Goal: Transaction & Acquisition: Purchase product/service

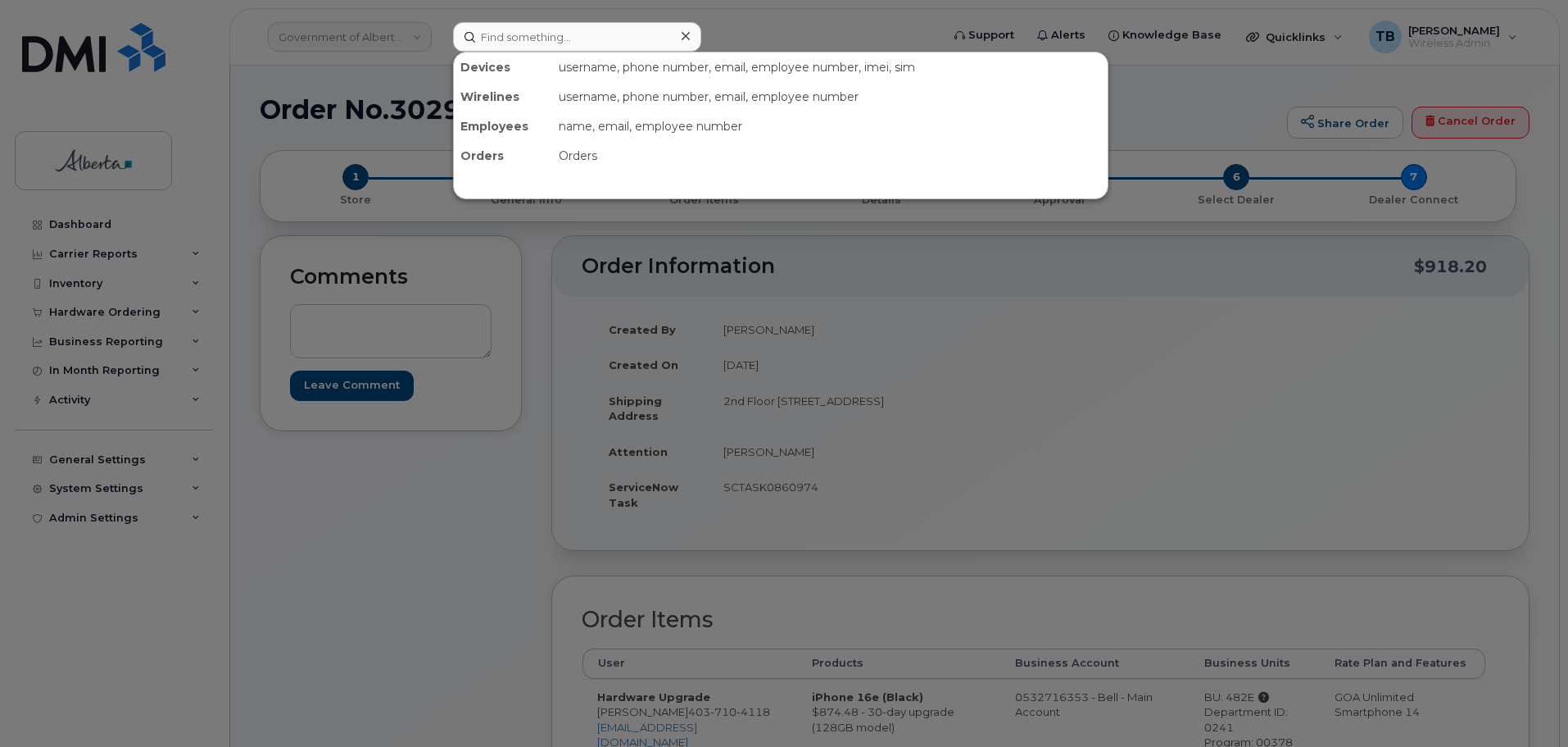
scroll to position [560, 0]
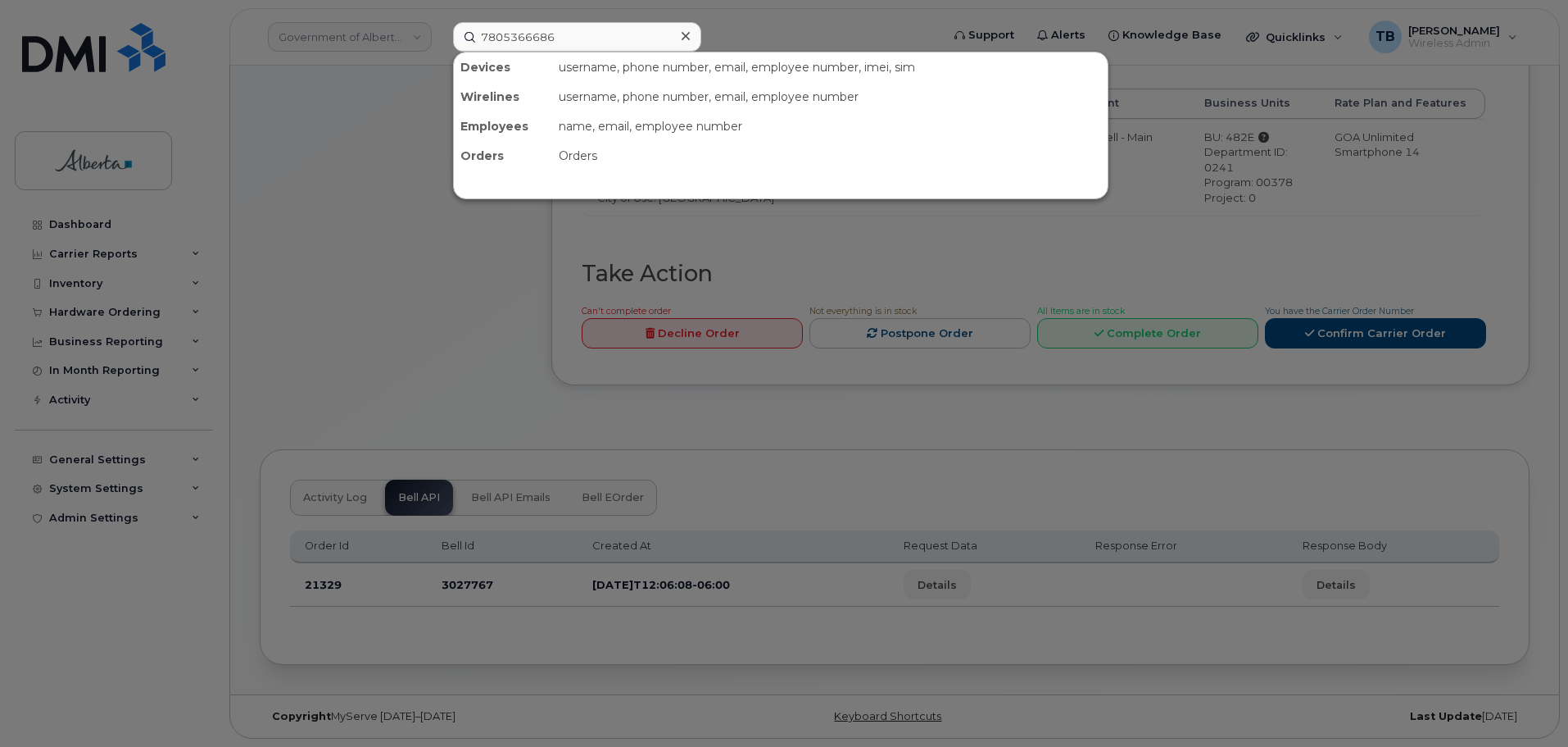
type input "7805366686"
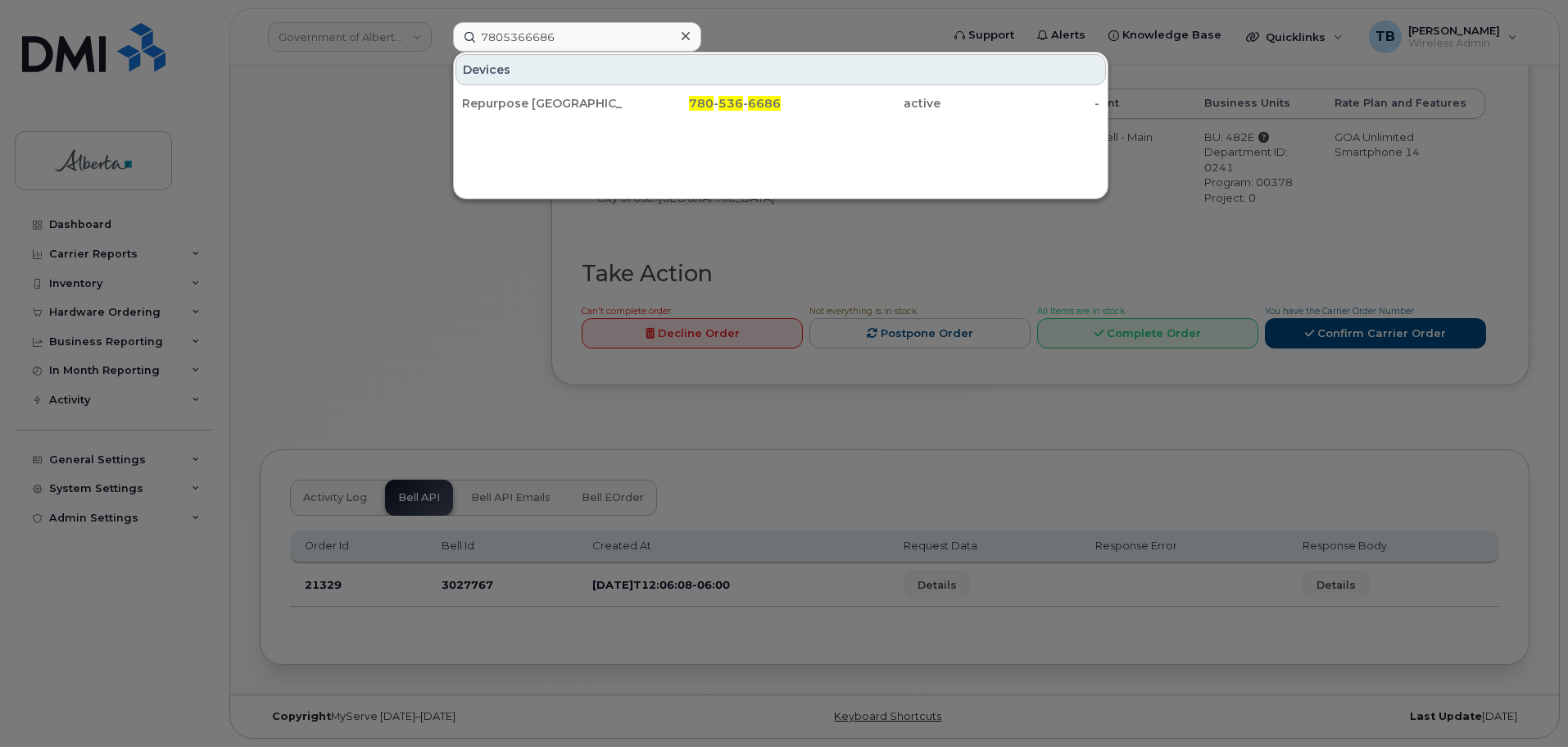
drag, startPoint x: 519, startPoint y: 100, endPoint x: 372, endPoint y: 137, distance: 151.6
click at [516, 96] on div "Repurpose Edmonton" at bounding box center [542, 103] width 159 height 16
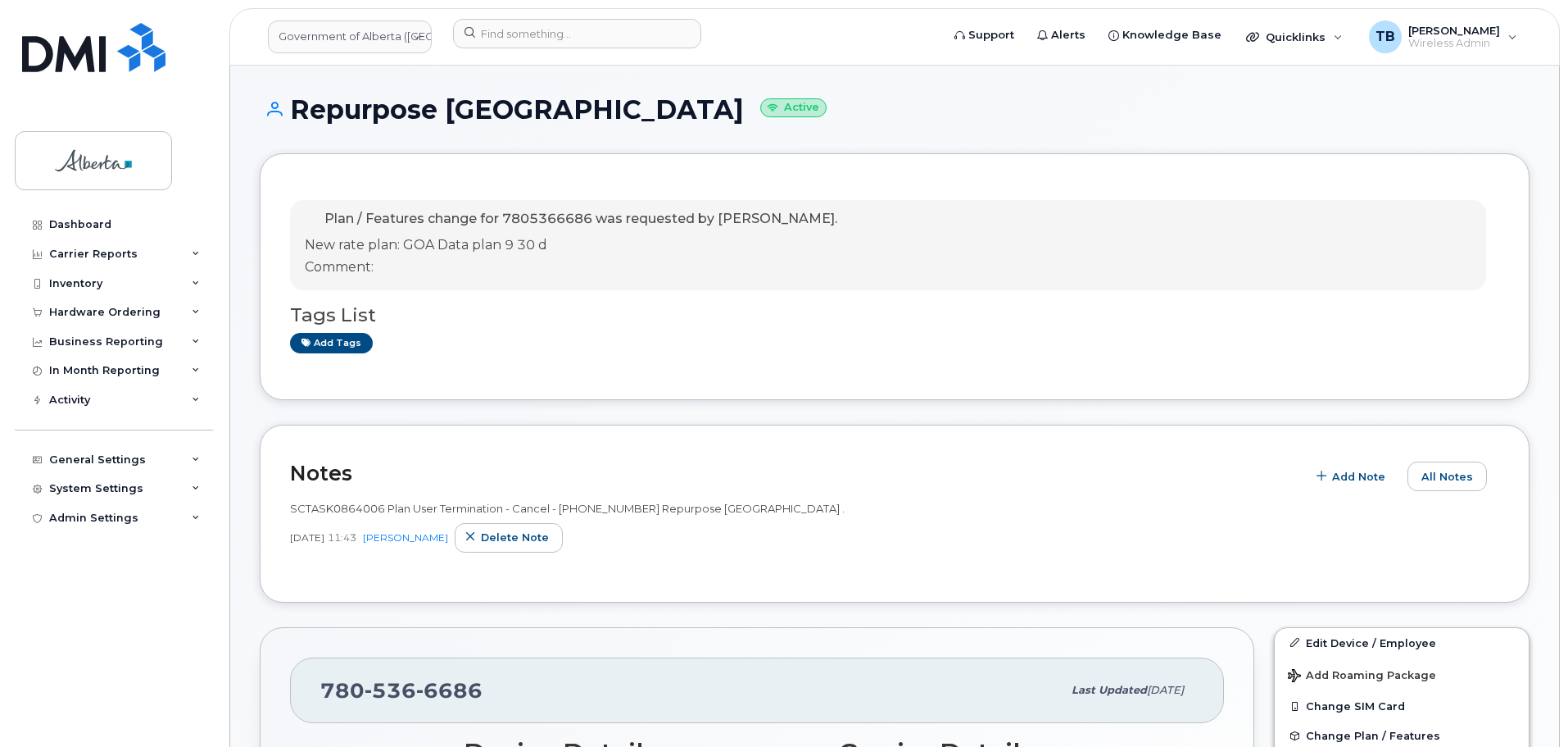
click at [320, 504] on span "SCTASK0864006 Plan User Termination - Cancel - [PHONE_NUMBER] Repurpose [GEOGRA…" at bounding box center [567, 508] width 554 height 13
copy span "SCTASK0864006"
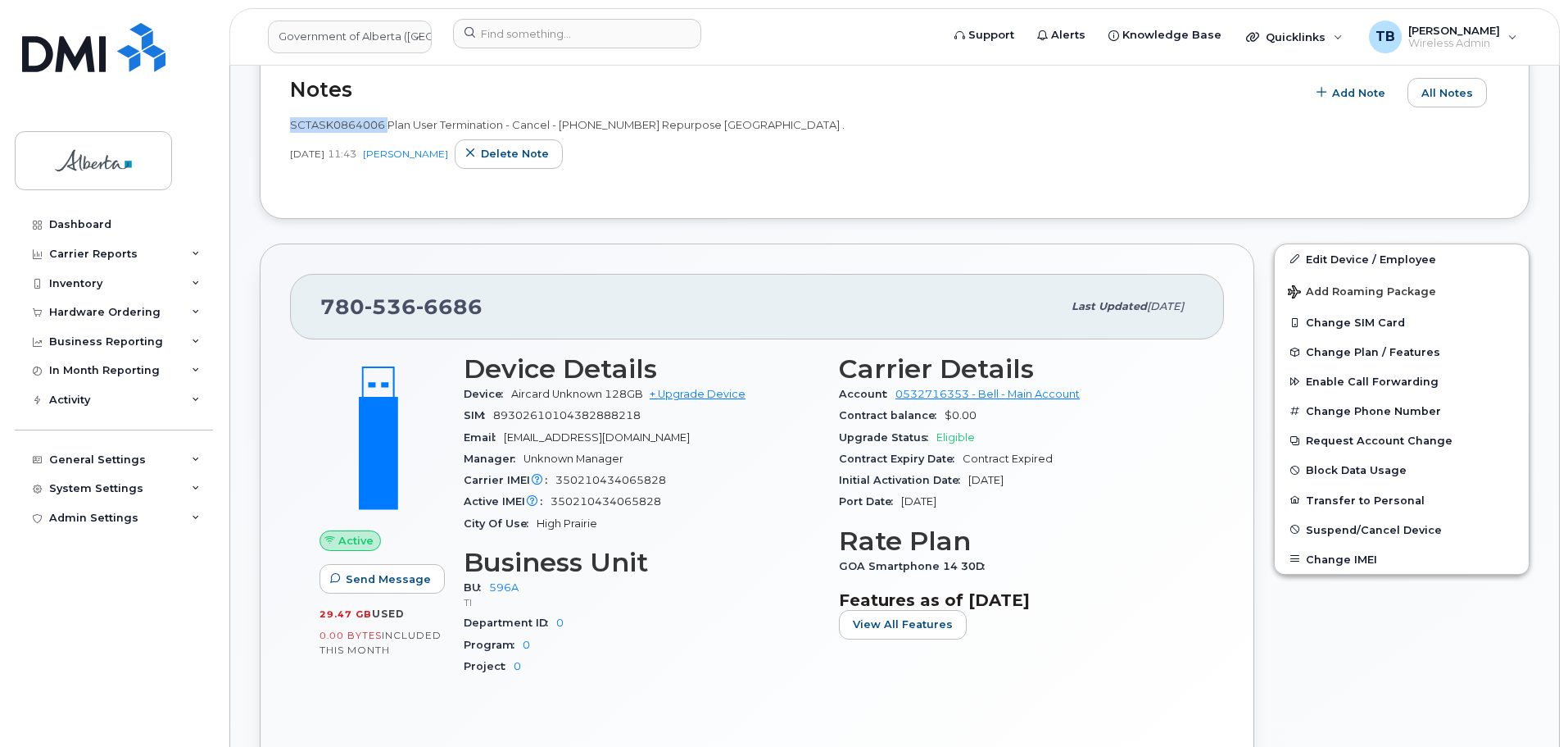
scroll to position [574, 0]
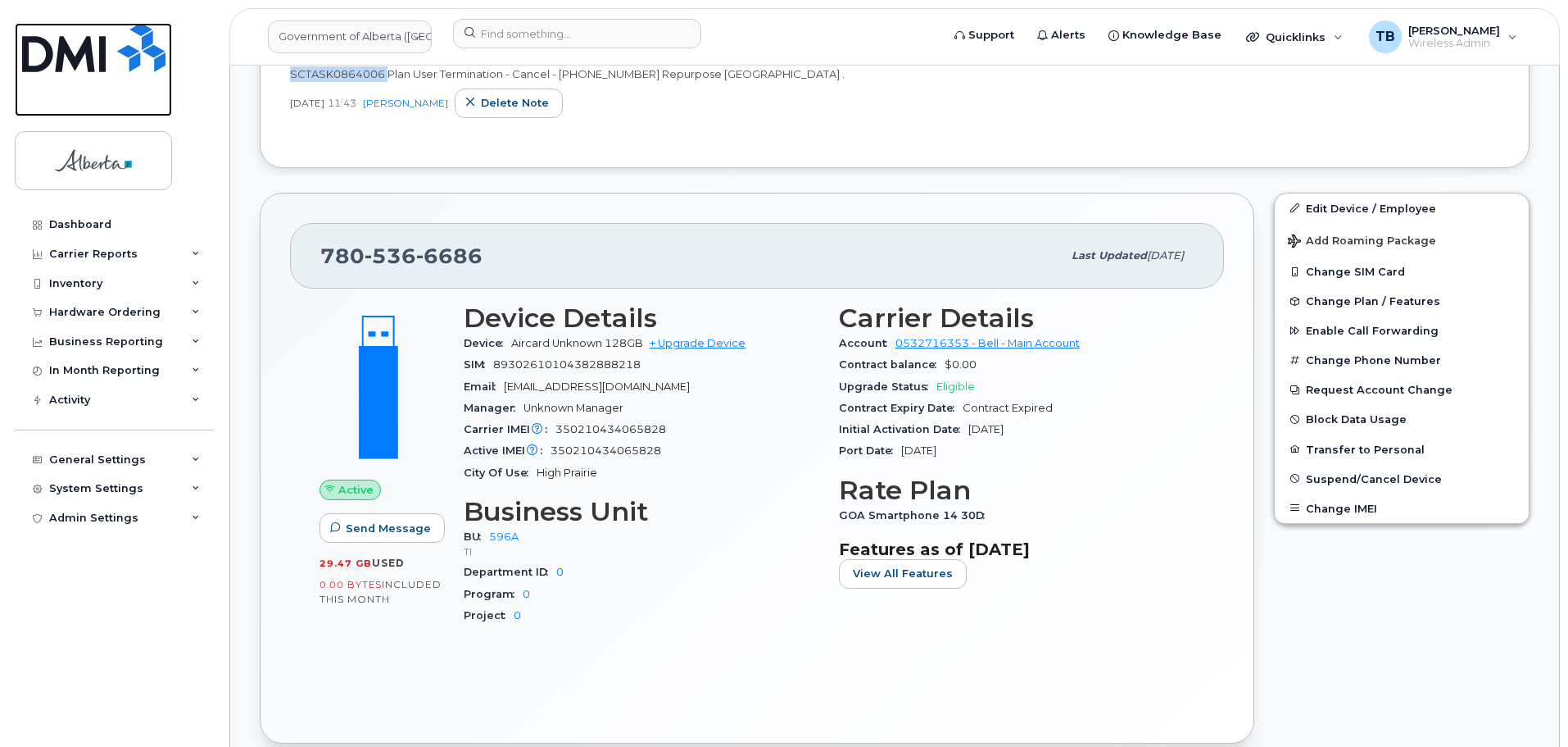
click at [106, 37] on img at bounding box center [94, 47] width 143 height 49
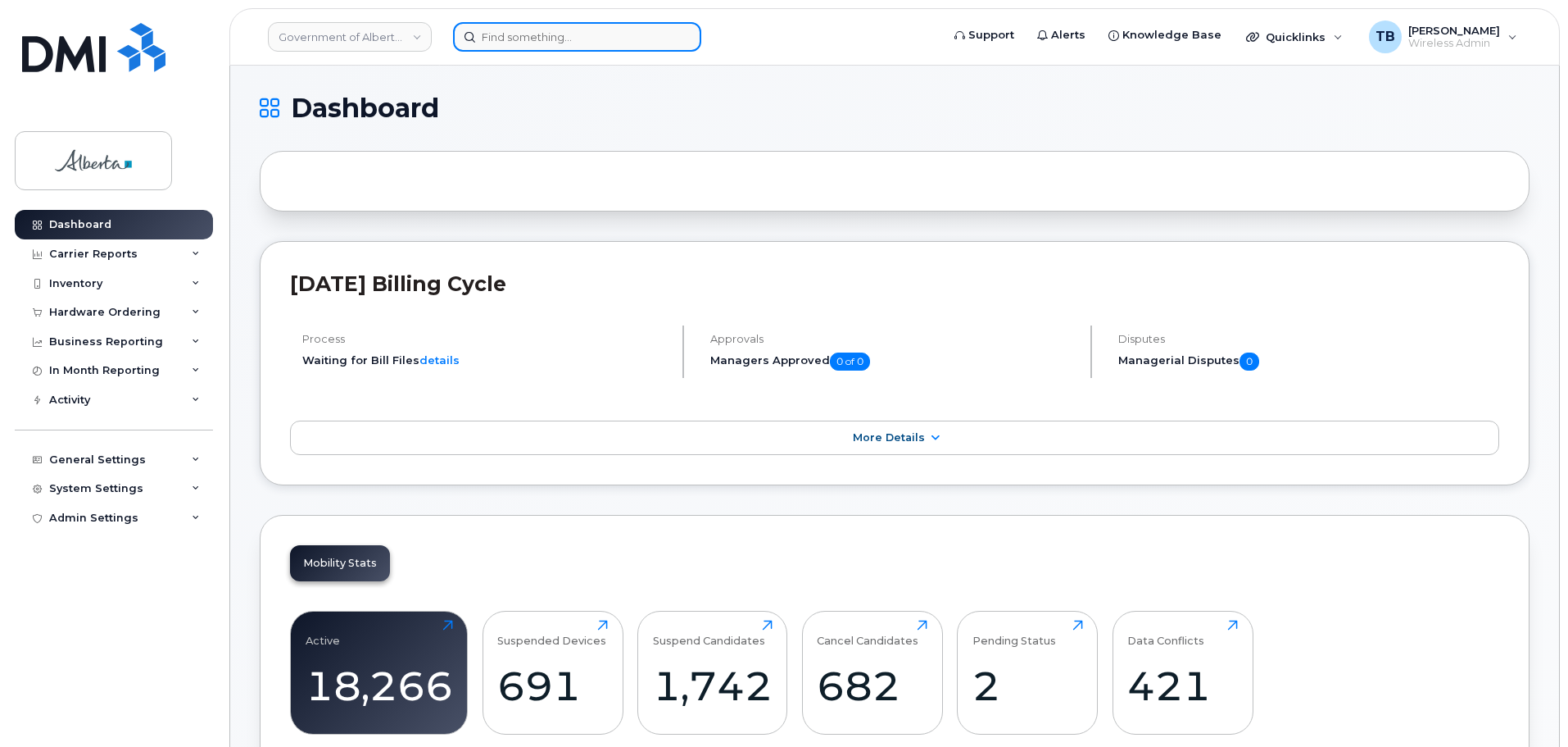
click at [486, 34] on input at bounding box center [576, 37] width 249 height 29
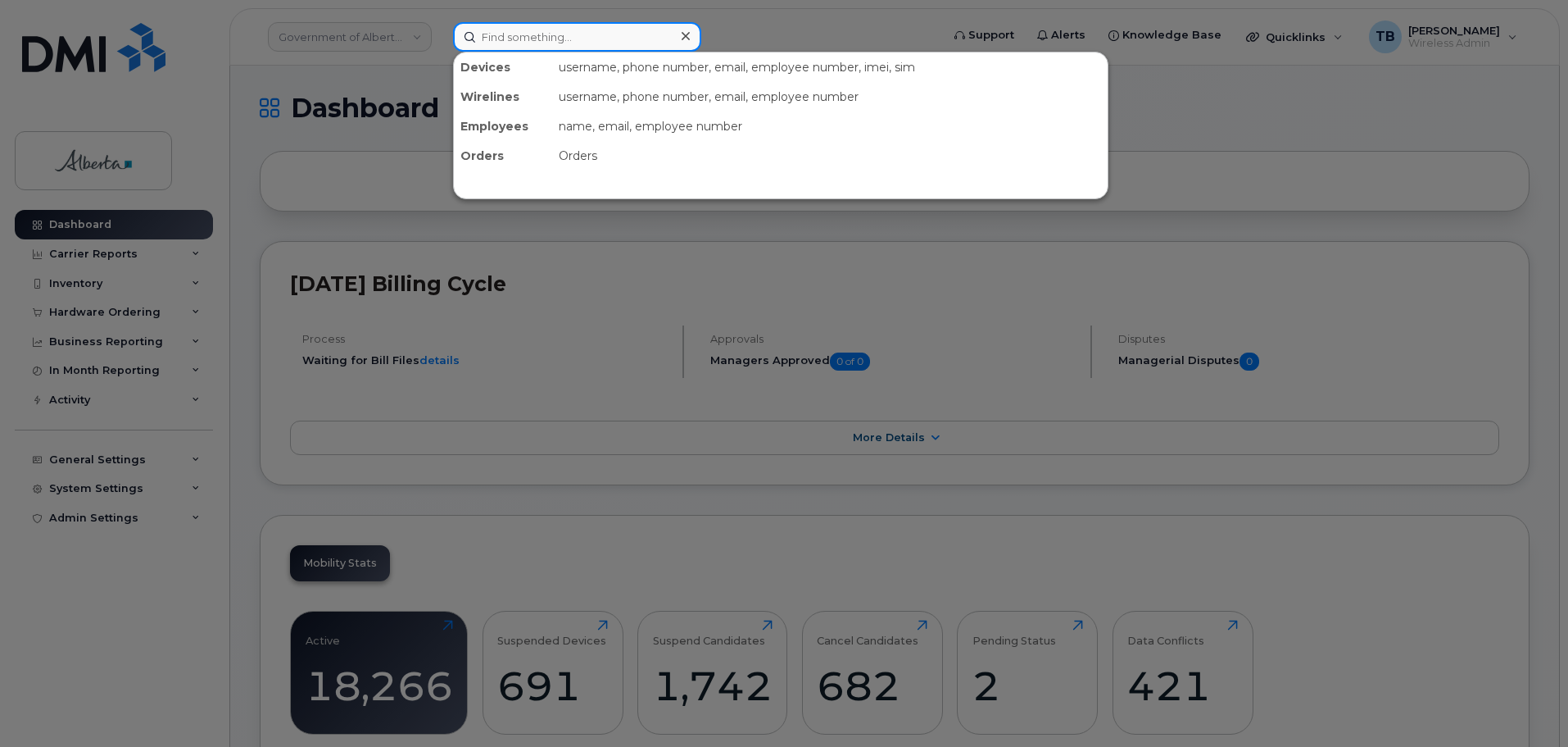
paste input "4038352671"
type input "4038352671"
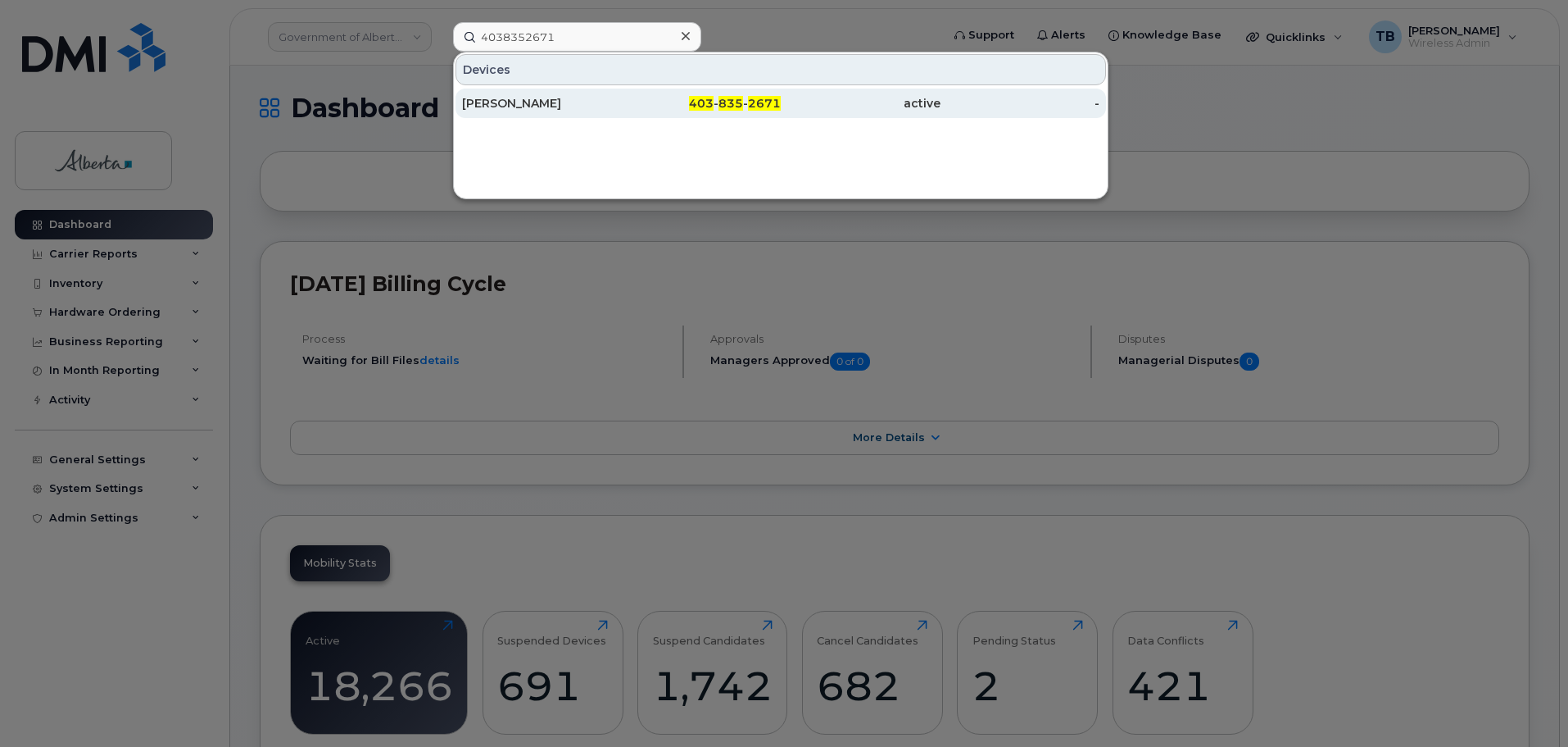
click at [509, 100] on div "Tyna Walker" at bounding box center [542, 103] width 159 height 16
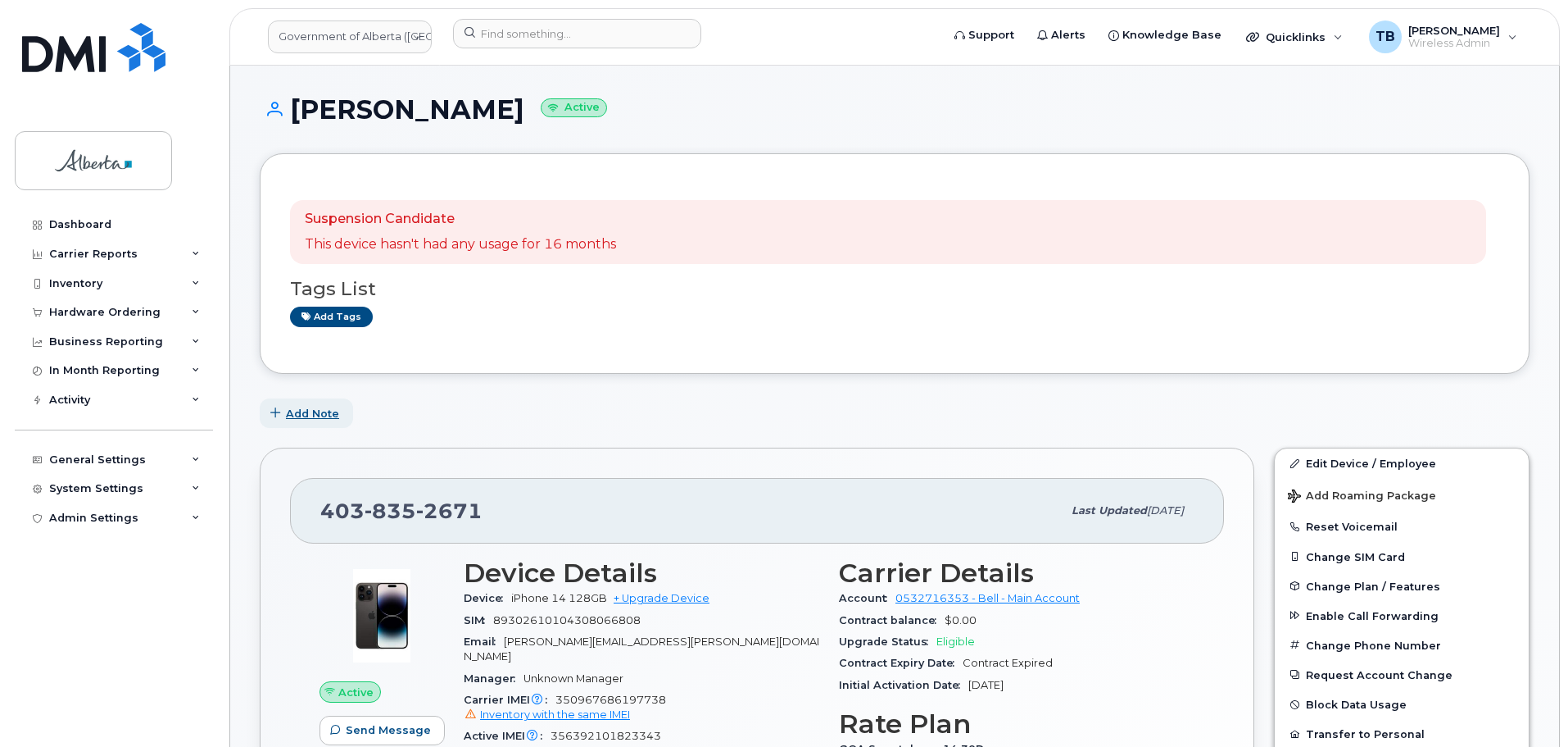
click at [318, 422] on button "Add Note" at bounding box center [306, 413] width 94 height 29
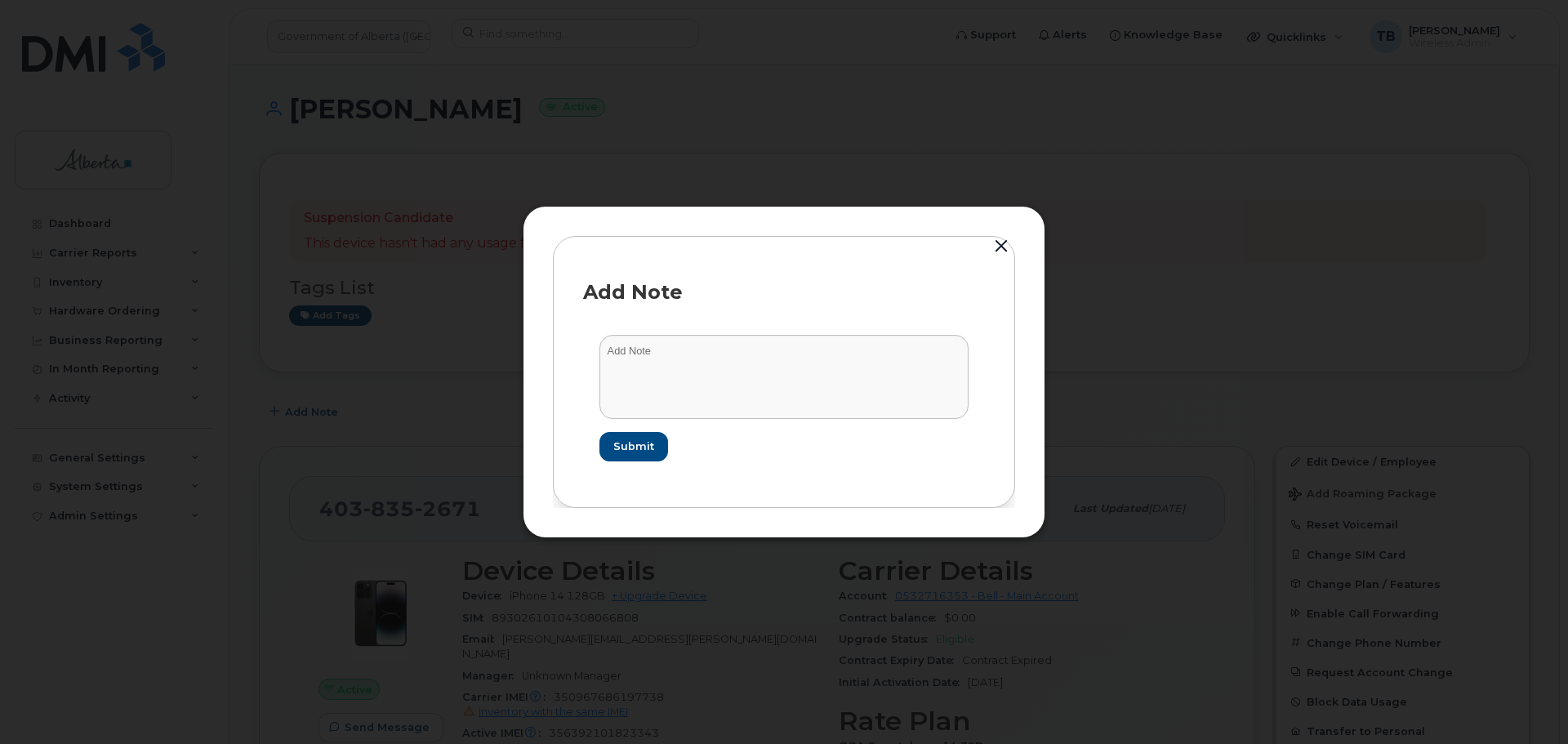
click at [765, 421] on form "Submit" at bounding box center [784, 398] width 402 height 158
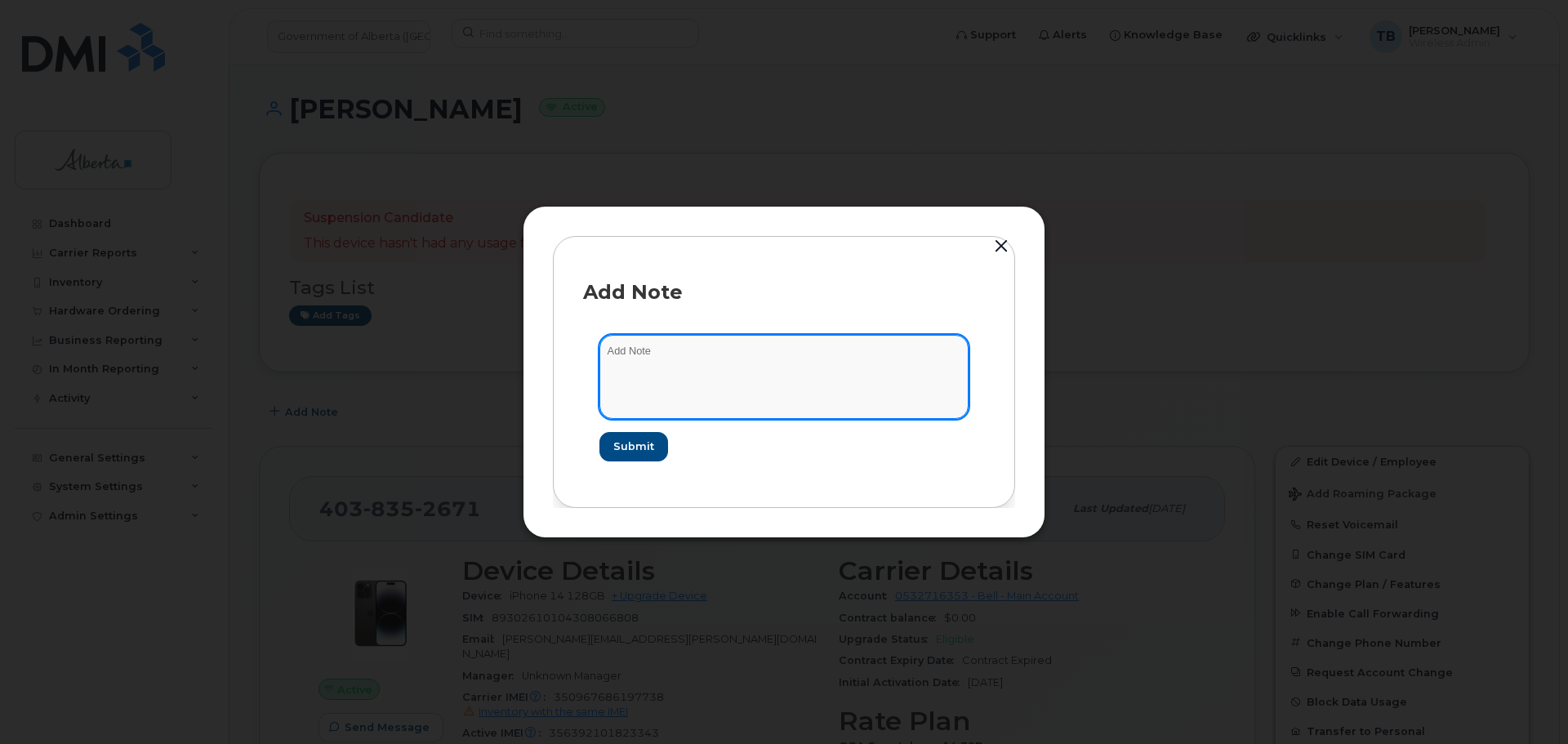
click at [751, 395] on textarea at bounding box center [784, 376] width 370 height 83
paste textarea "SCTASK0861114 4038352671 DO NOT DELETE - BEING REASSIGNED to [PERSON_NAME]. Pre…"
type textarea "SCTASK0861114 4038352671 DO NOT DELETE - BEING REASSIGNED to [PERSON_NAME]. Pre…"
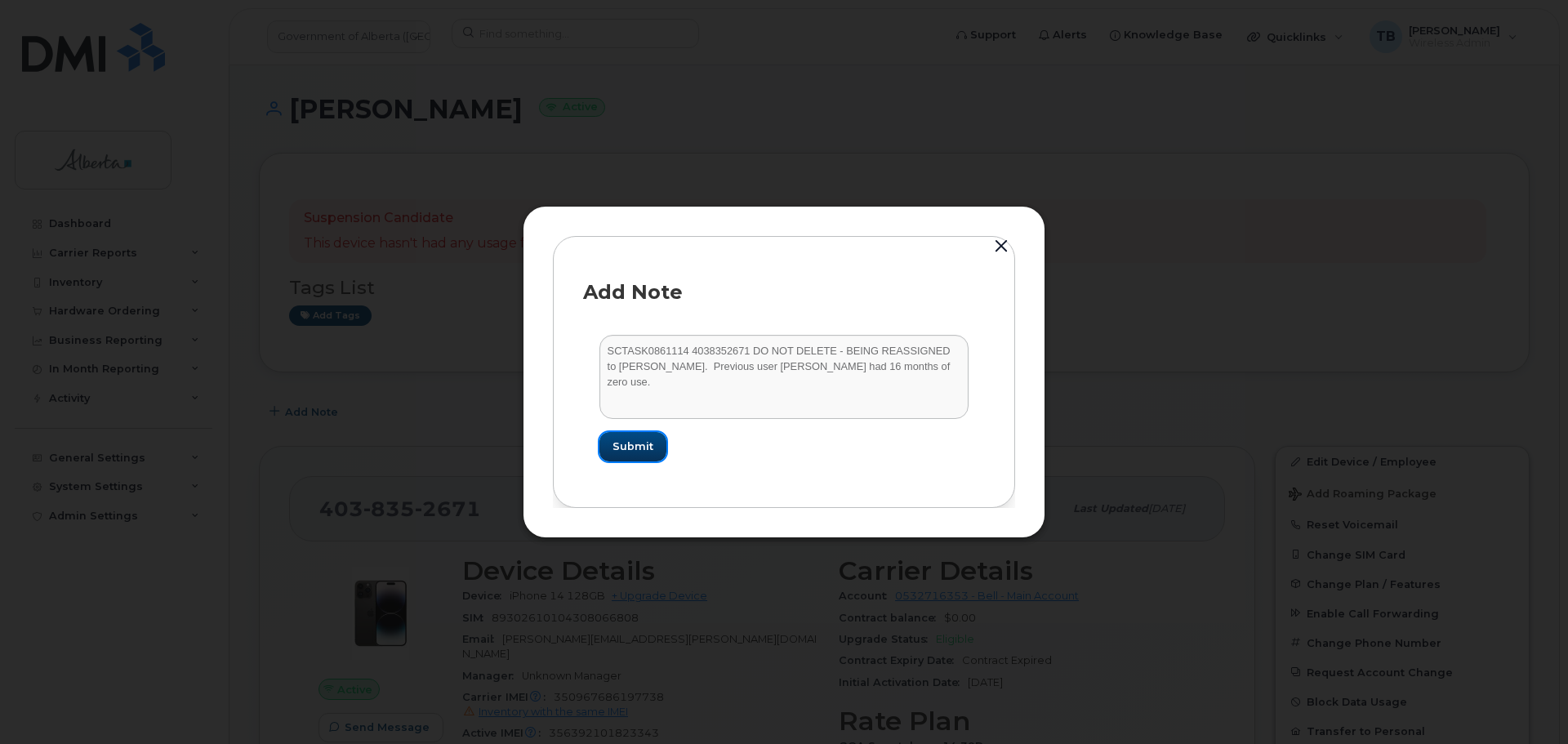
click at [621, 451] on span "Submit" at bounding box center [633, 446] width 41 height 15
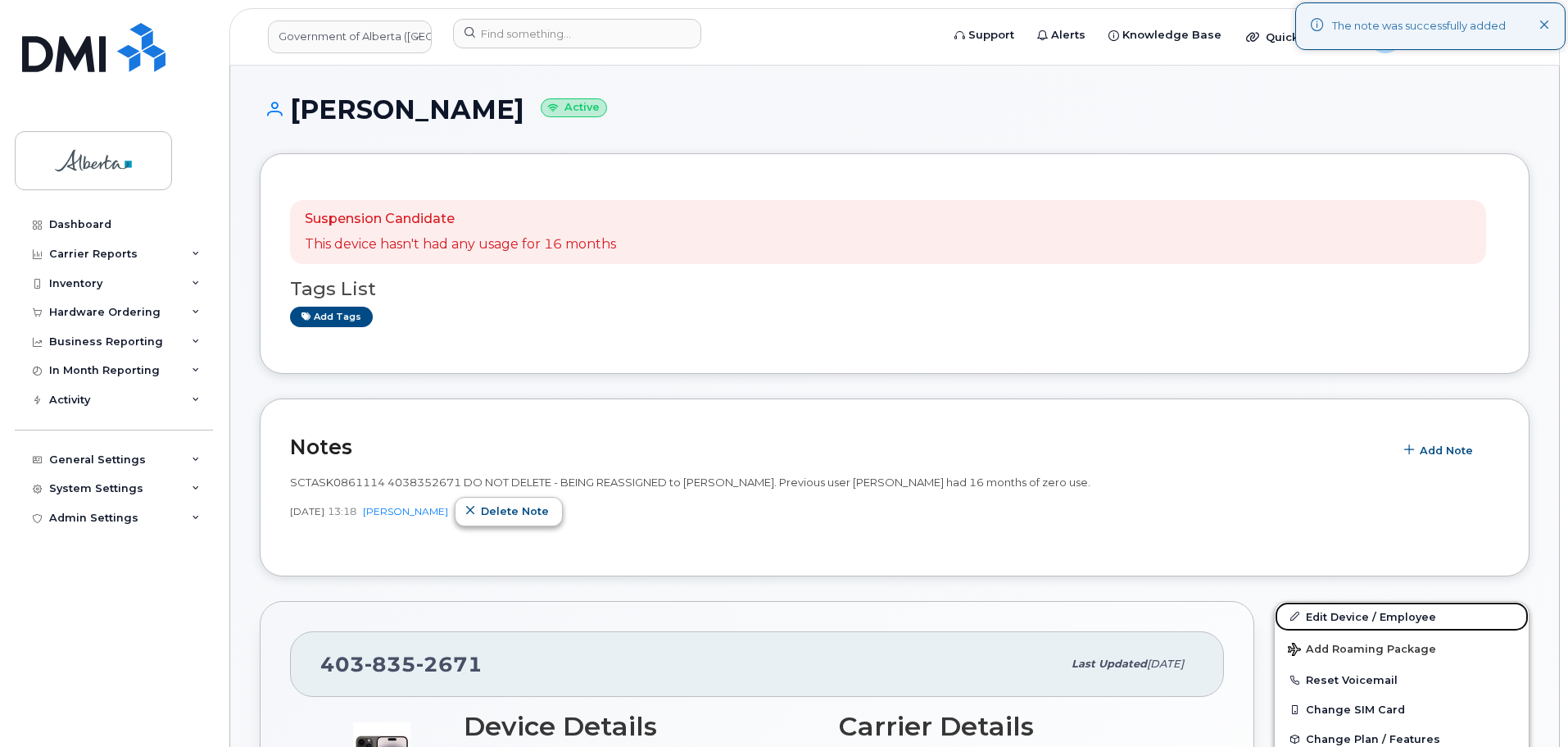
drag, startPoint x: 1345, startPoint y: 615, endPoint x: 557, endPoint y: 504, distance: 795.8
click at [1345, 615] on link "Edit Device / Employee" at bounding box center [1401, 616] width 254 height 29
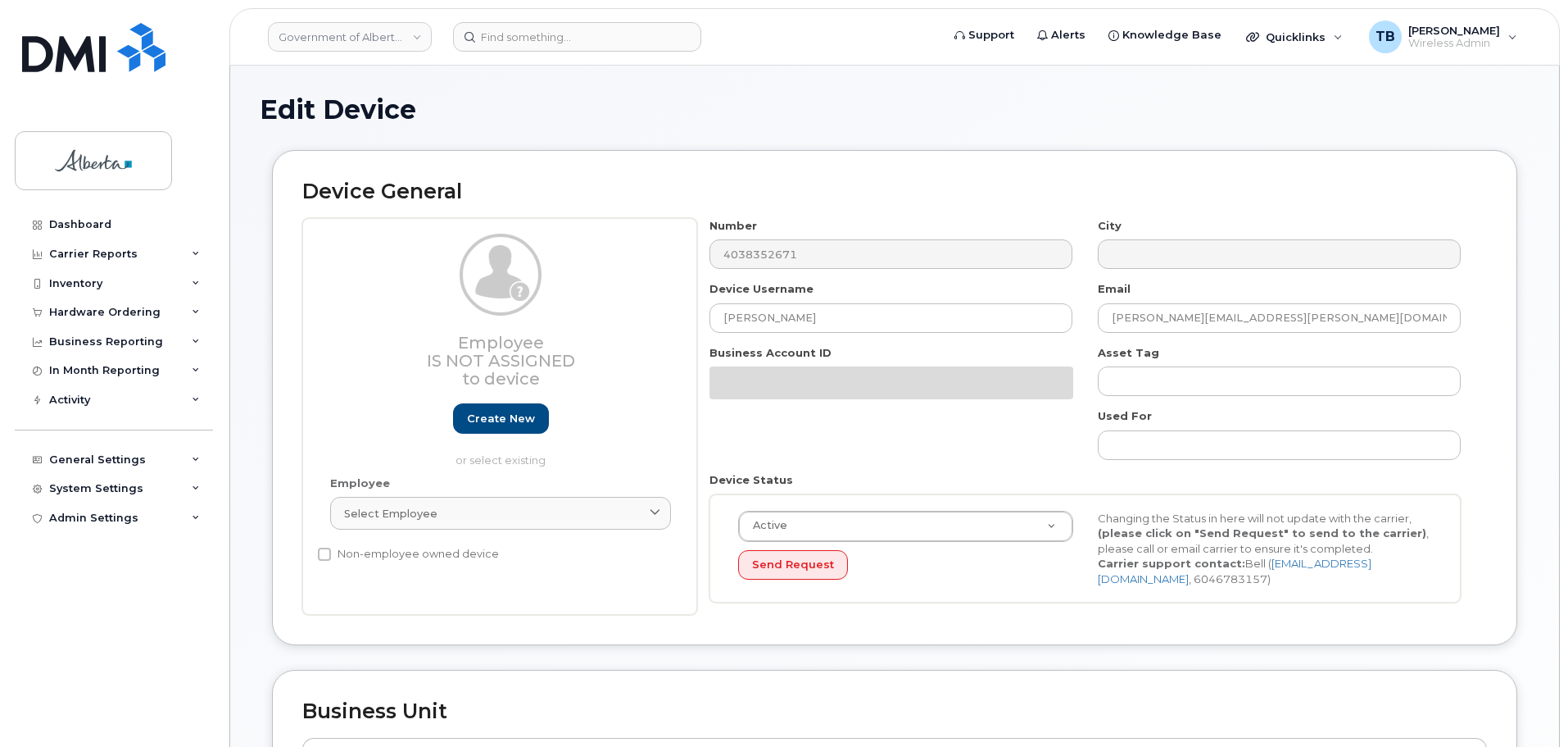
select select "4124490"
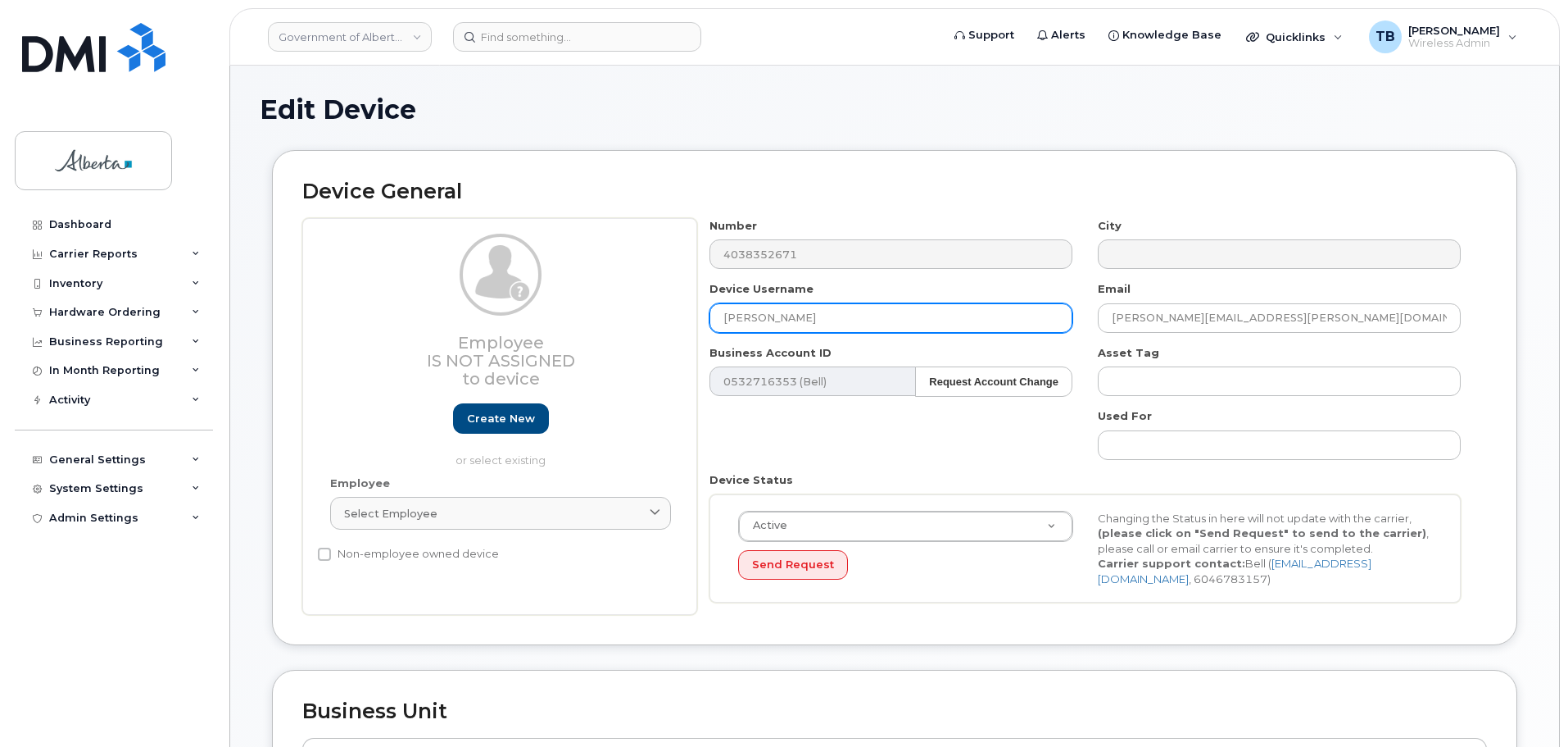
drag, startPoint x: 670, startPoint y: 316, endPoint x: 651, endPoint y: 316, distance: 19.0
click at [651, 316] on div "Employee Is not assigned to device Create new or select existing Employee Selec…" at bounding box center [894, 417] width 1184 height 398
paste input "Marcus Sterz"
type input "Marcus Sterzer"
drag, startPoint x: 1209, startPoint y: 321, endPoint x: 1059, endPoint y: 324, distance: 150.0
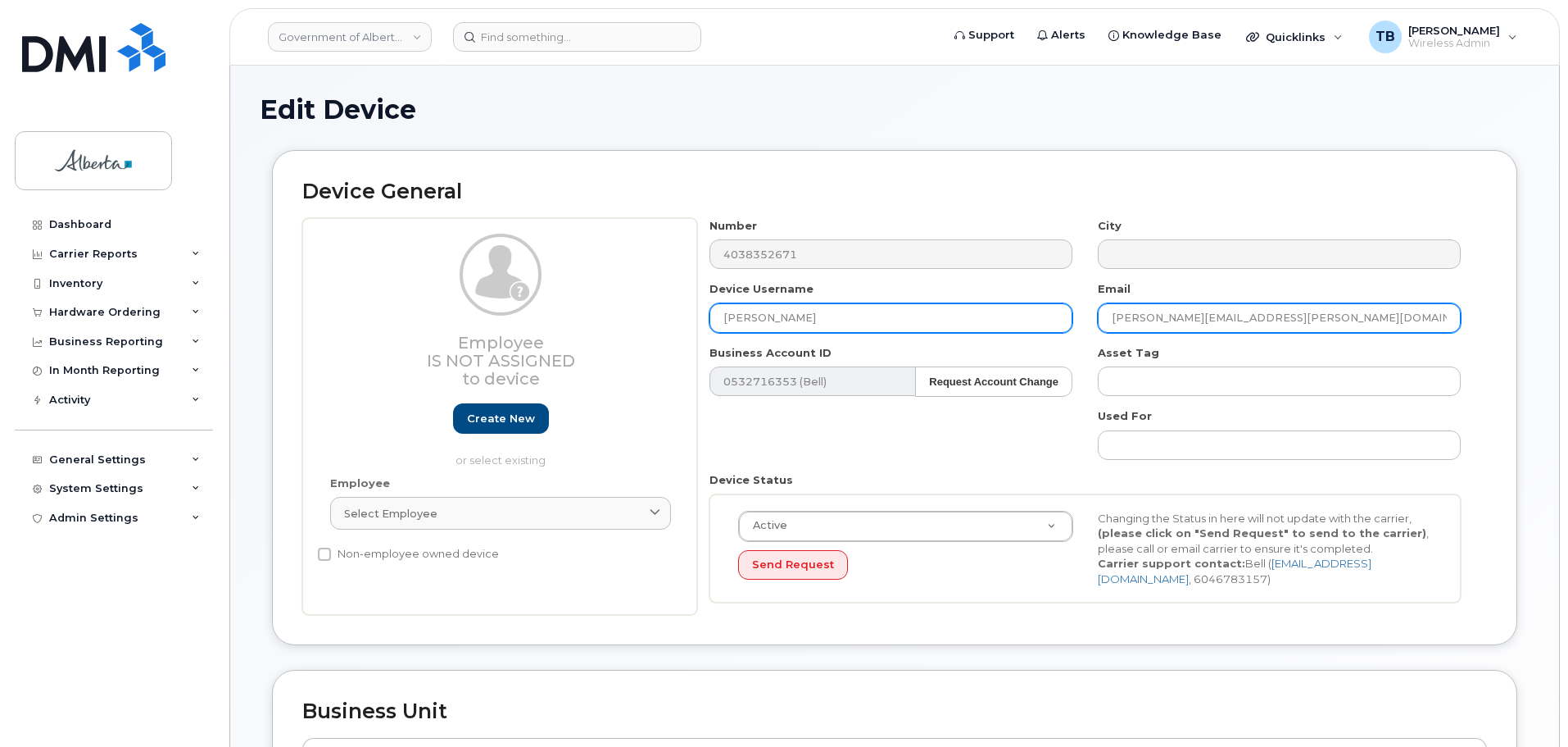
click at [1063, 324] on div "Number 4038352671 City Device Username Marcus Sterzer Email Tyna.Walker@gov.ab.…" at bounding box center [1085, 417] width 777 height 398
paste input "Marcus.Sterz"
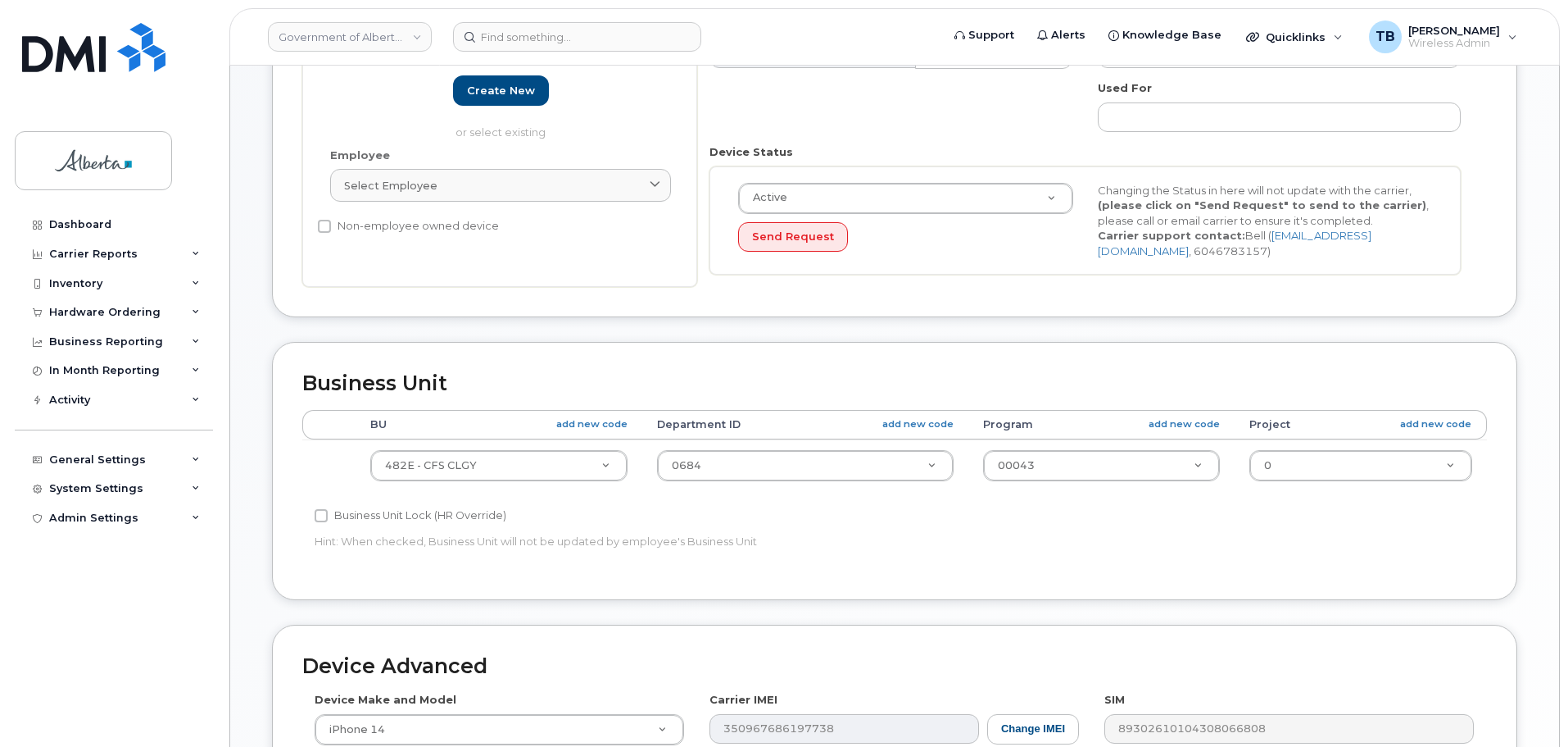
scroll to position [492, 0]
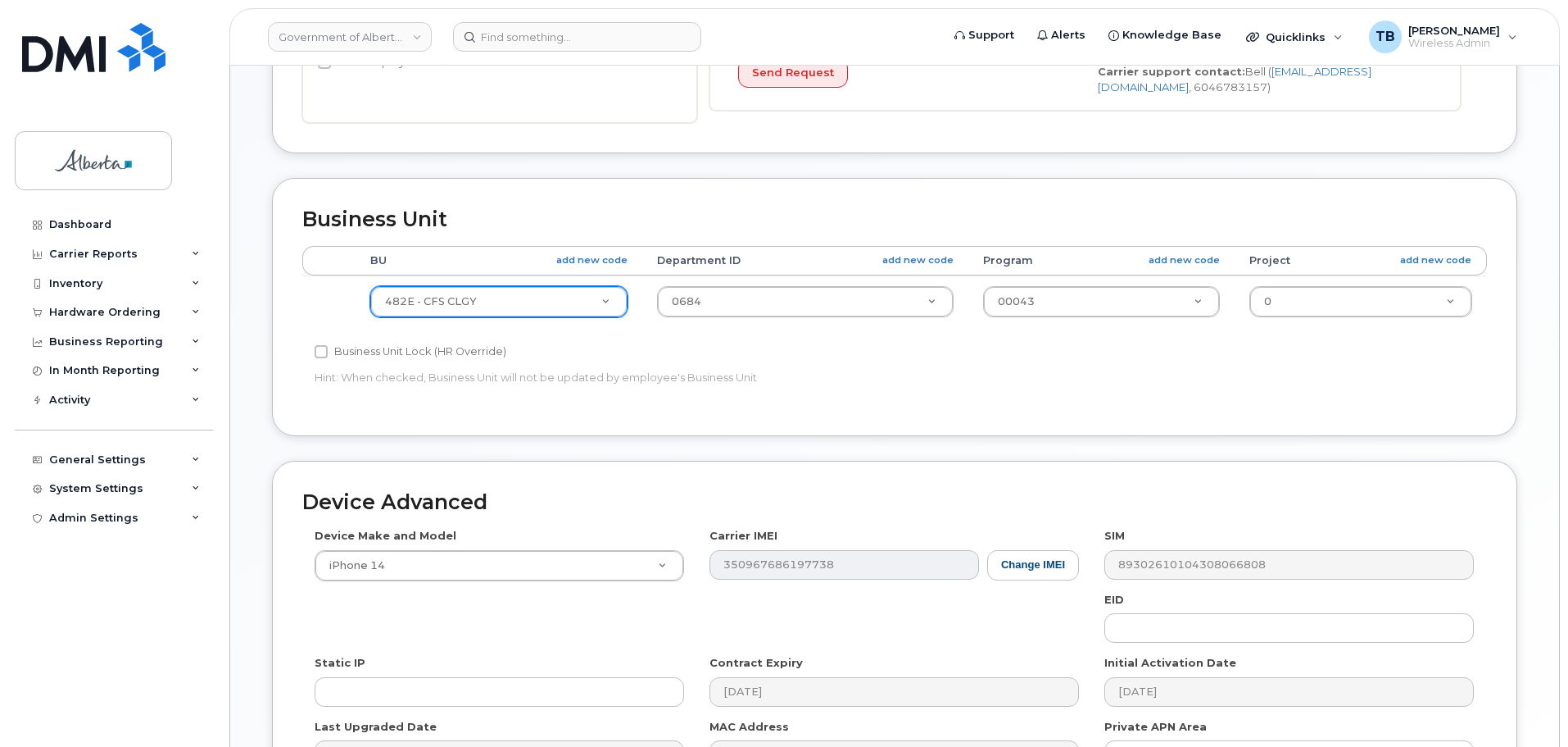
type input "[PERSON_NAME][EMAIL_ADDRESS][PERSON_NAME][DOMAIN_NAME]"
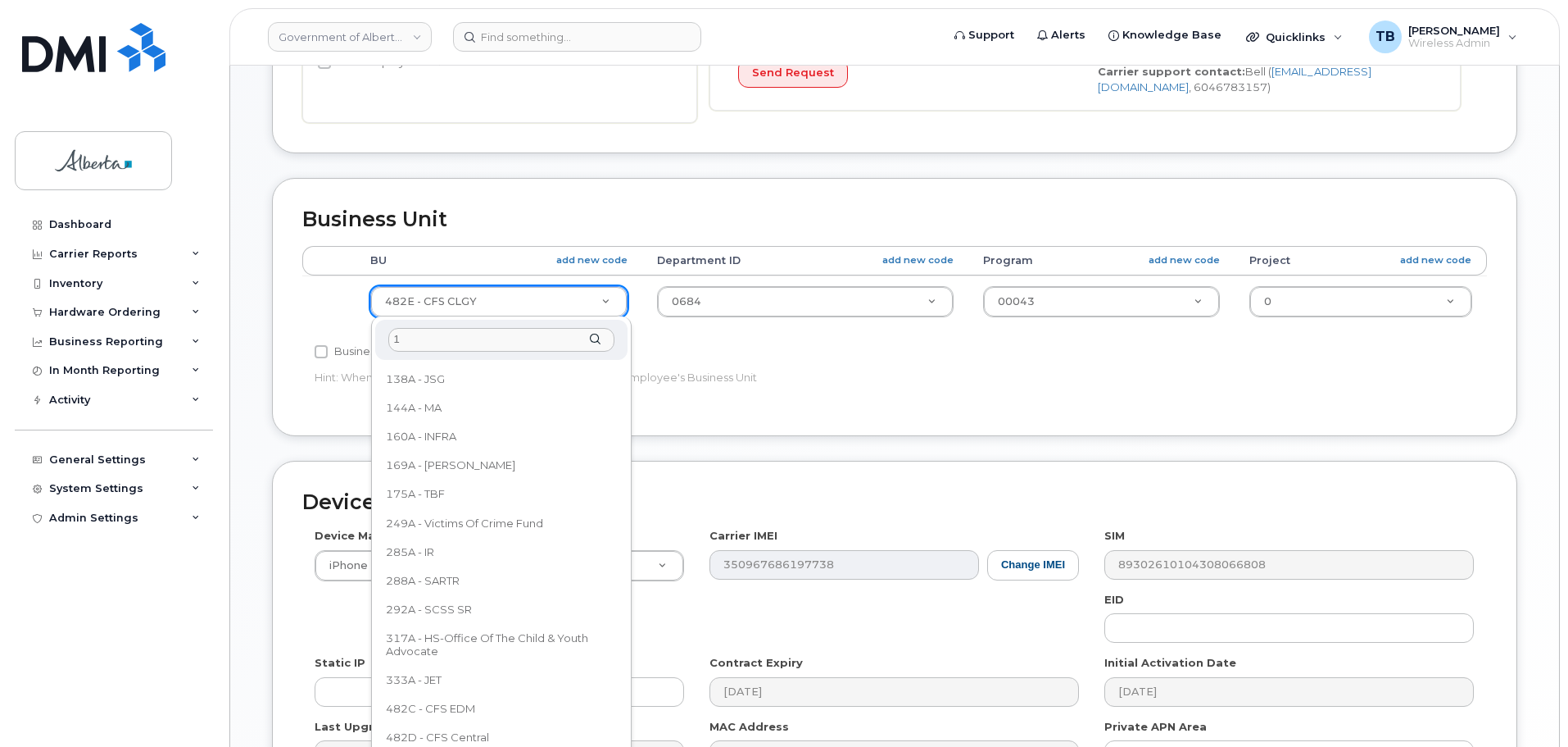
scroll to position [0, 0]
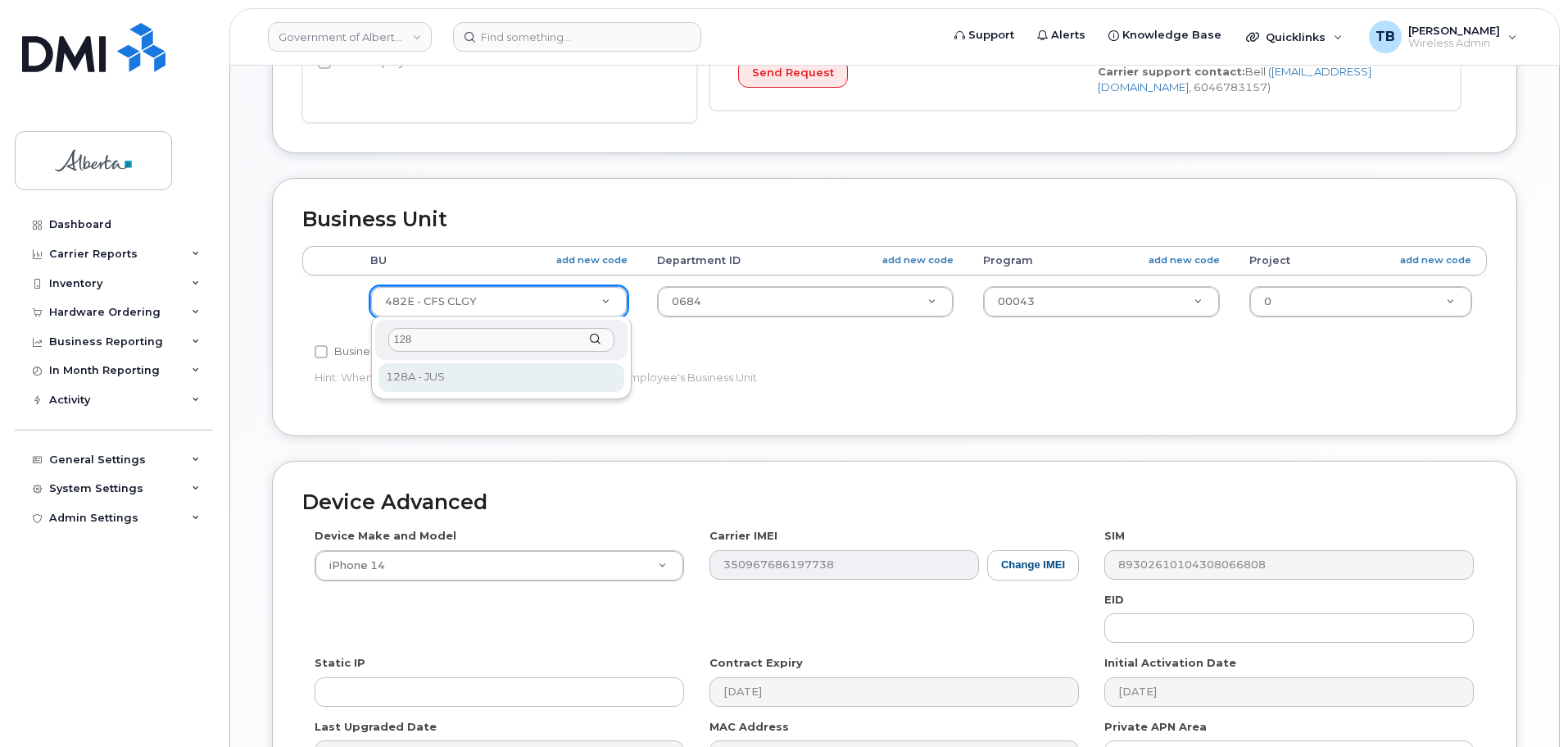
type input "128"
select select "4120330"
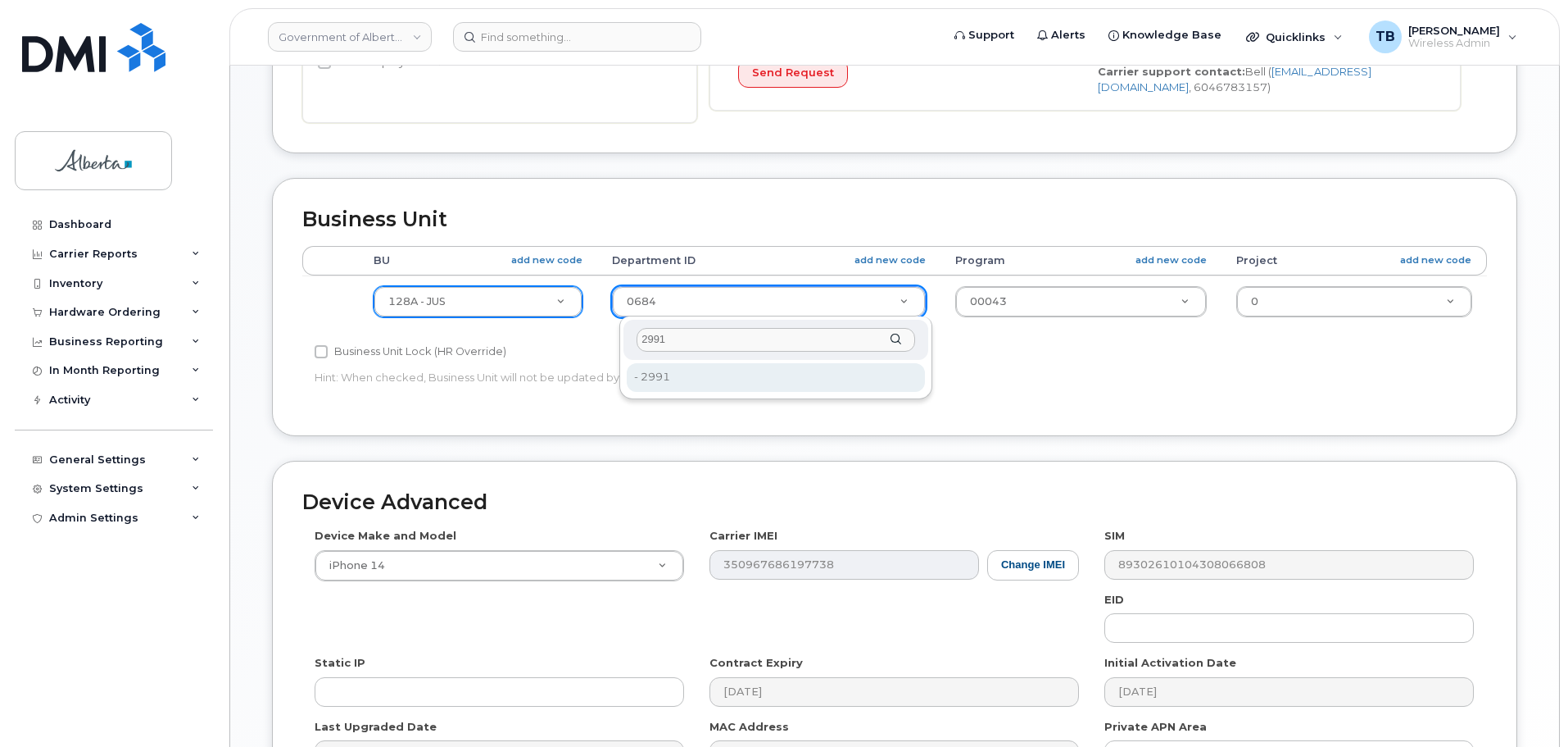
type input "2991"
drag, startPoint x: 669, startPoint y: 384, endPoint x: 1024, endPoint y: 341, distance: 357.6
type input "4752722"
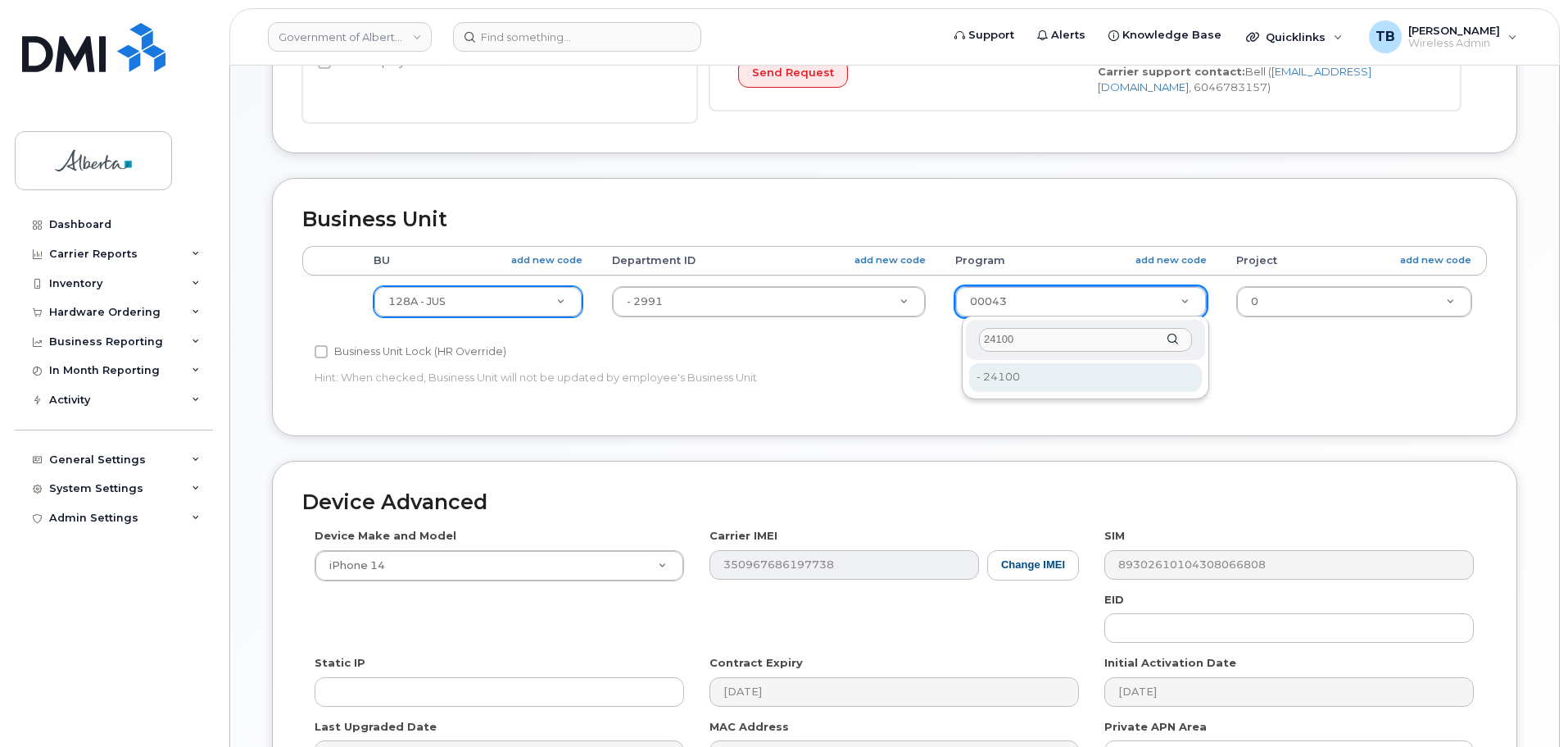
type input "24100"
type input "4753344"
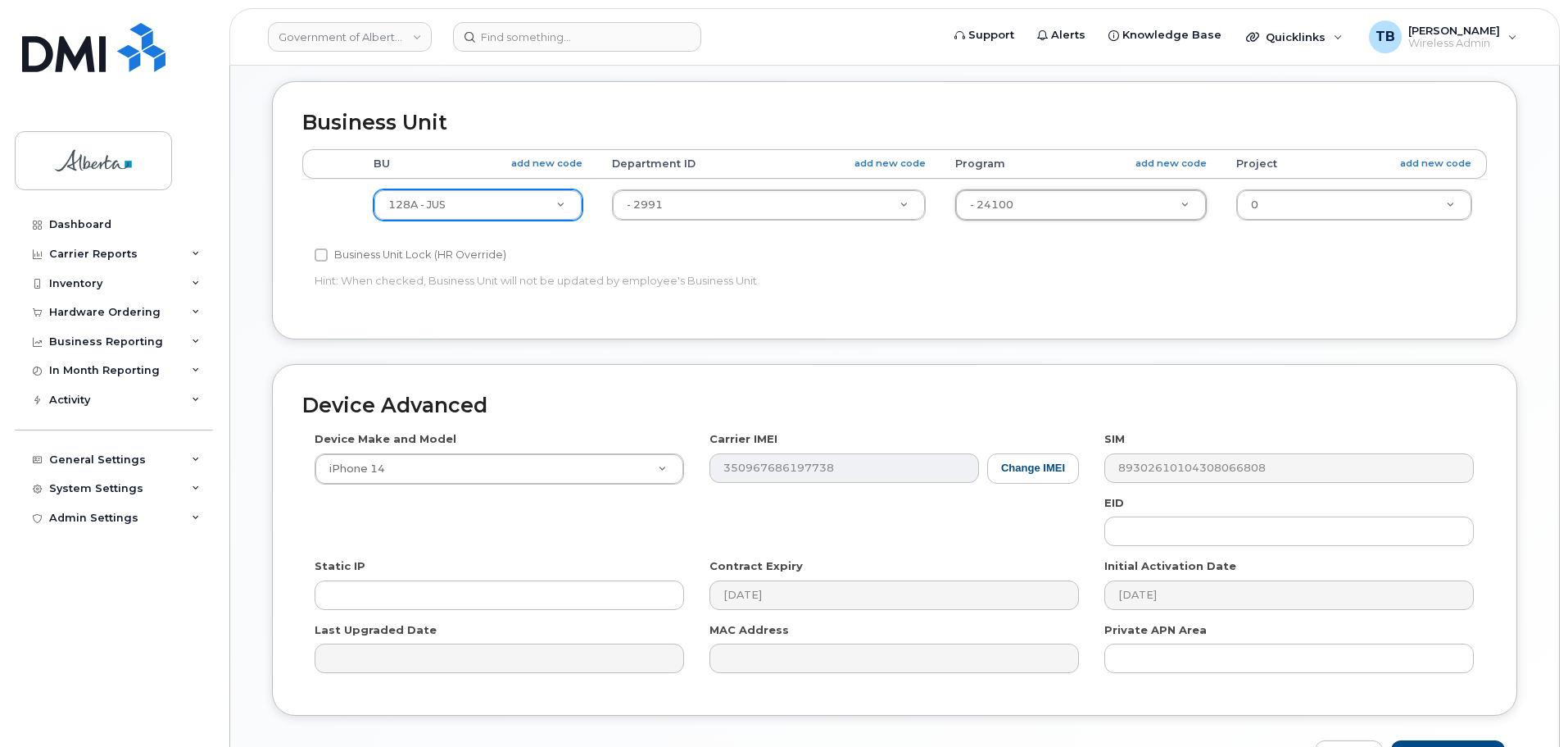
scroll to position [694, 0]
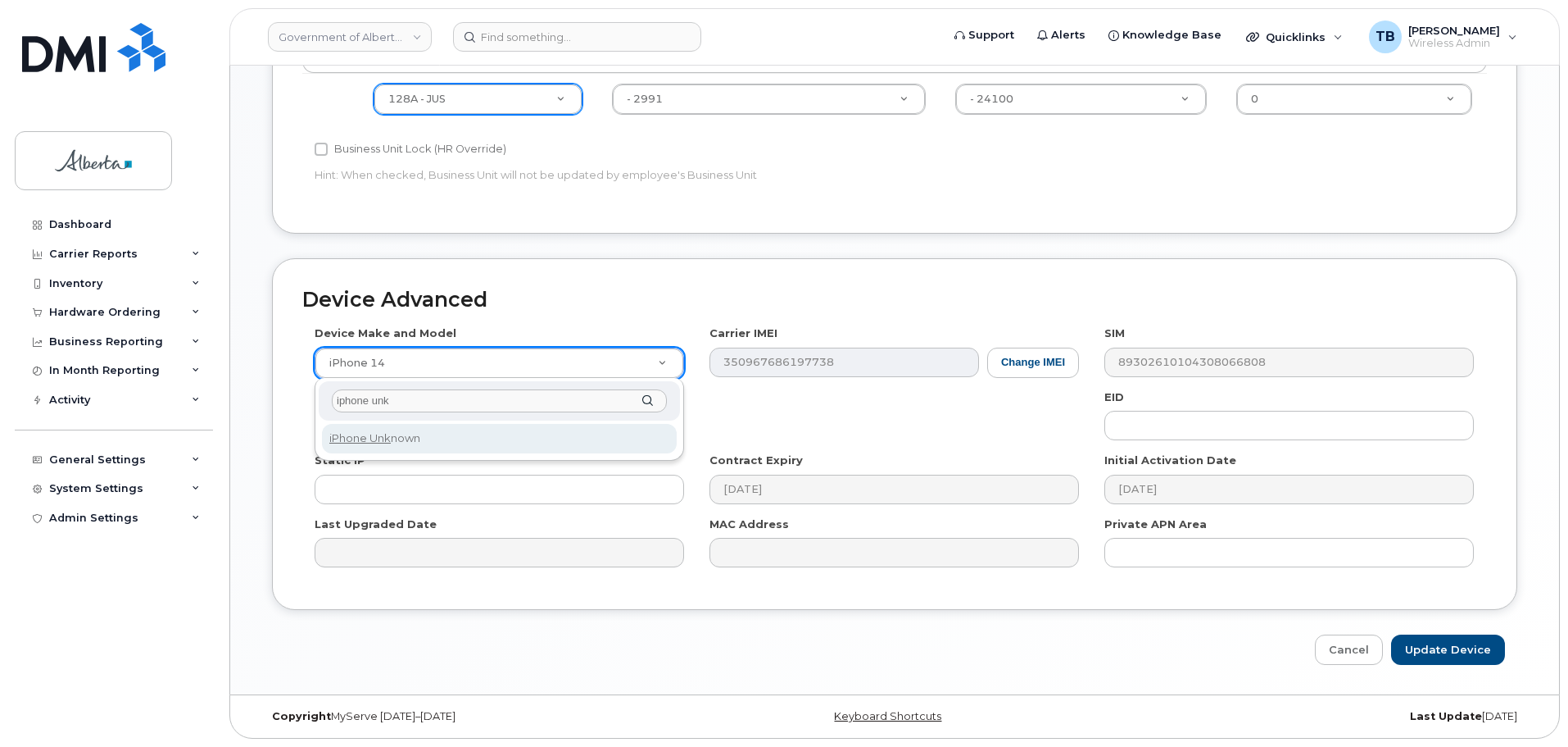
type input "iphone unk"
drag, startPoint x: 416, startPoint y: 436, endPoint x: 482, endPoint y: 433, distance: 66.1
select select "185"
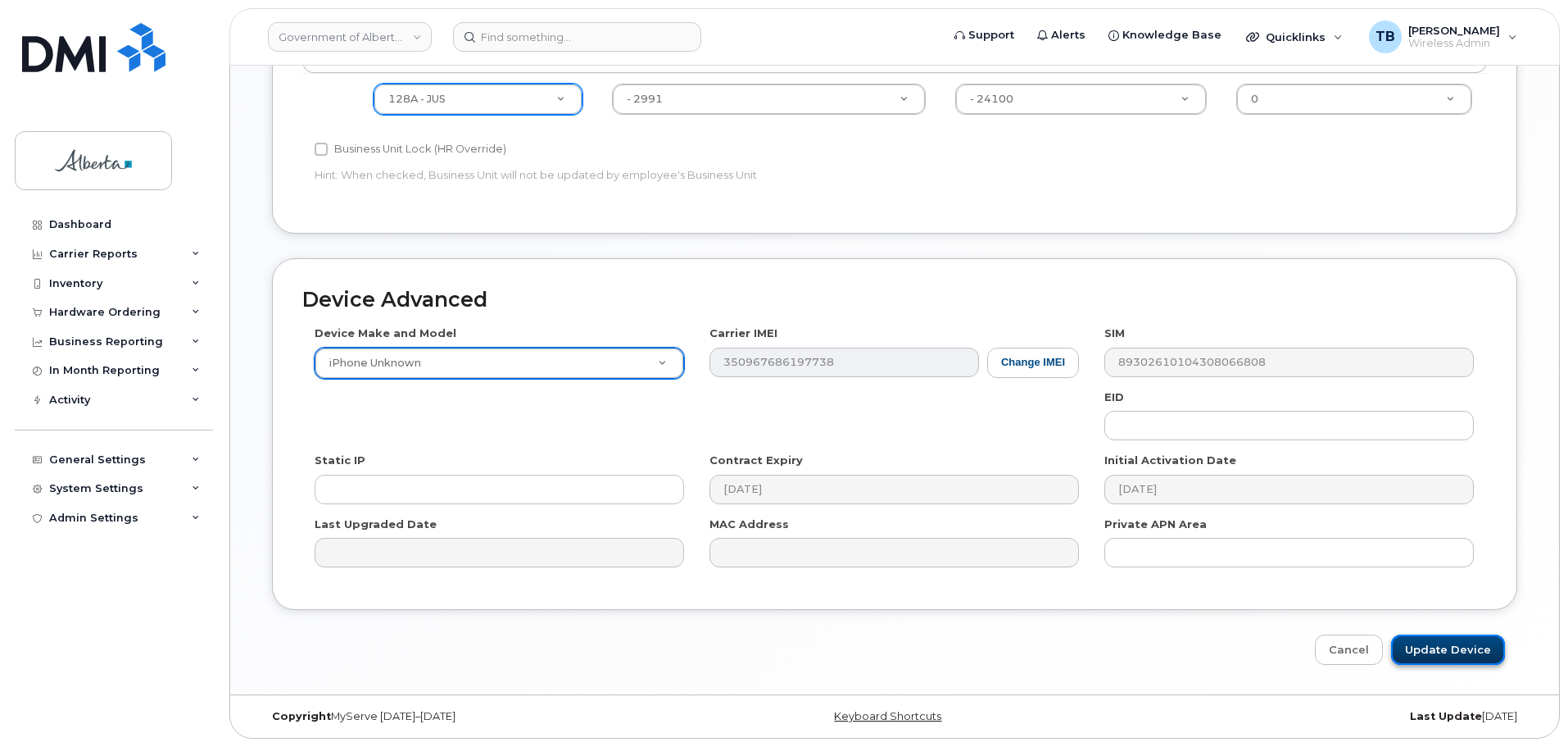
click at [1457, 652] on input "Update Device" at bounding box center [1448, 650] width 114 height 30
type input "Saving..."
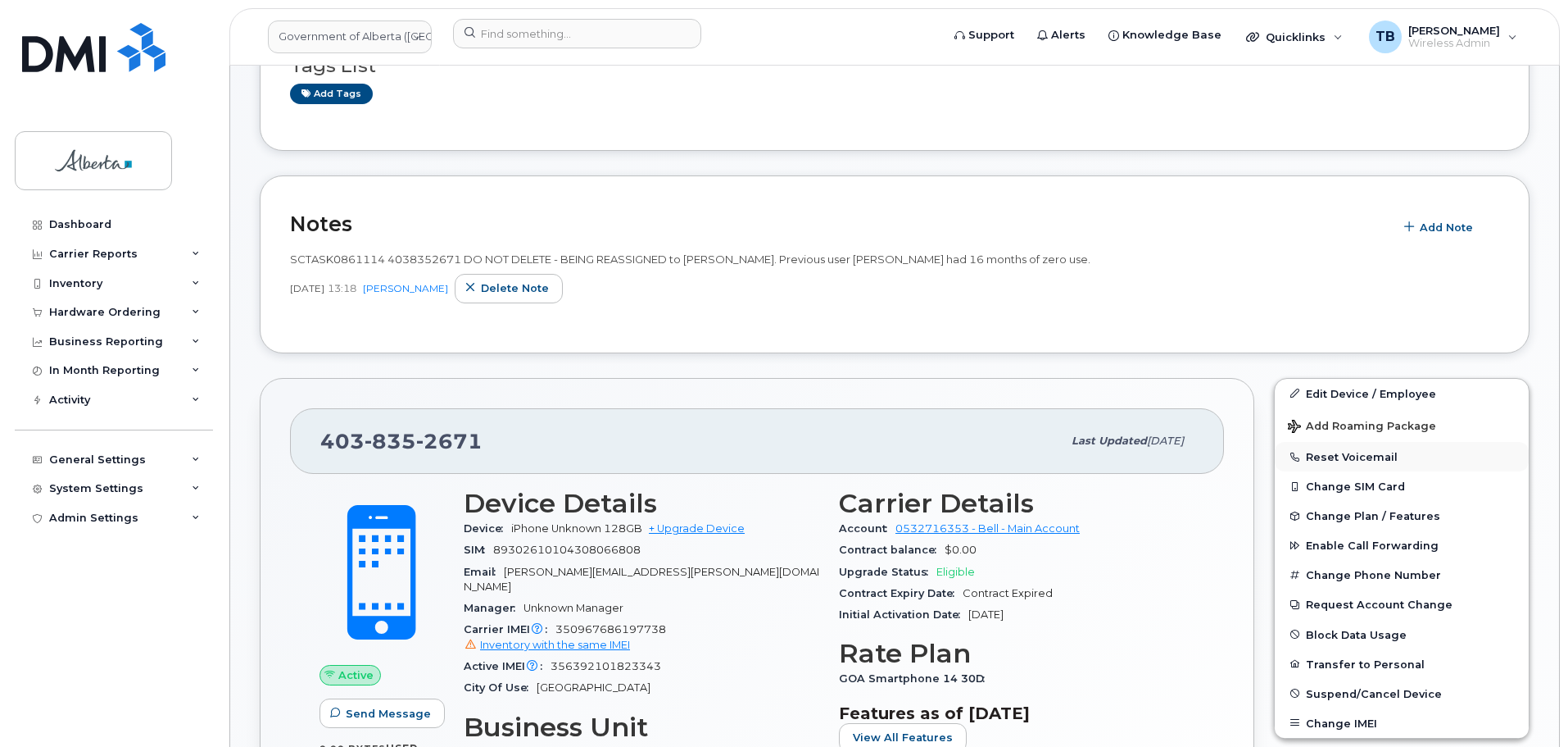
scroll to position [246, 0]
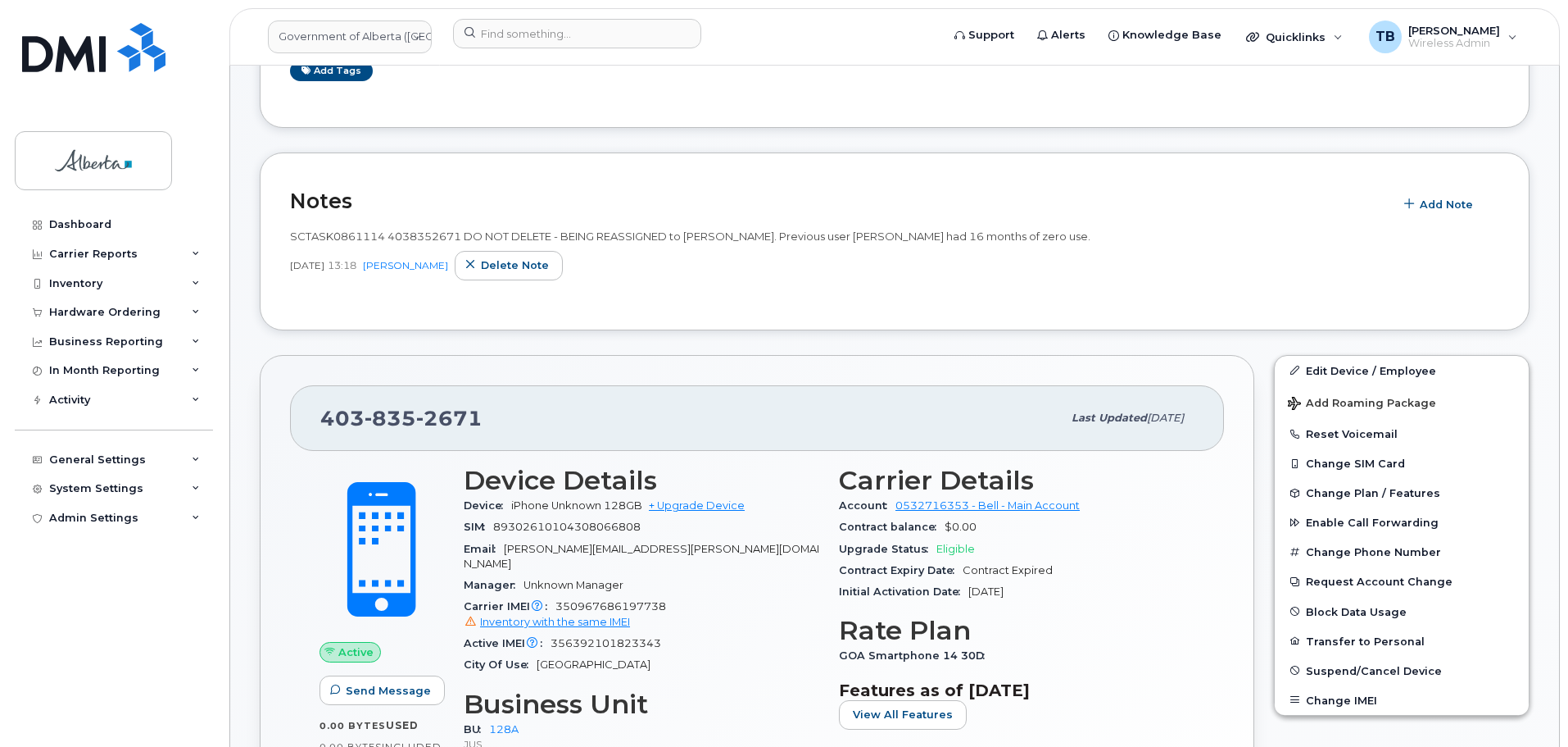
click at [312, 237] on span "SCTASK0861114 4038352671 DO NOT DELETE - BEING REASSIGNED to [PERSON_NAME]. Pre…" at bounding box center [690, 235] width 800 height 13
copy span "SCTASK0861114"
click at [1317, 425] on button "Reset Voicemail" at bounding box center [1401, 433] width 254 height 29
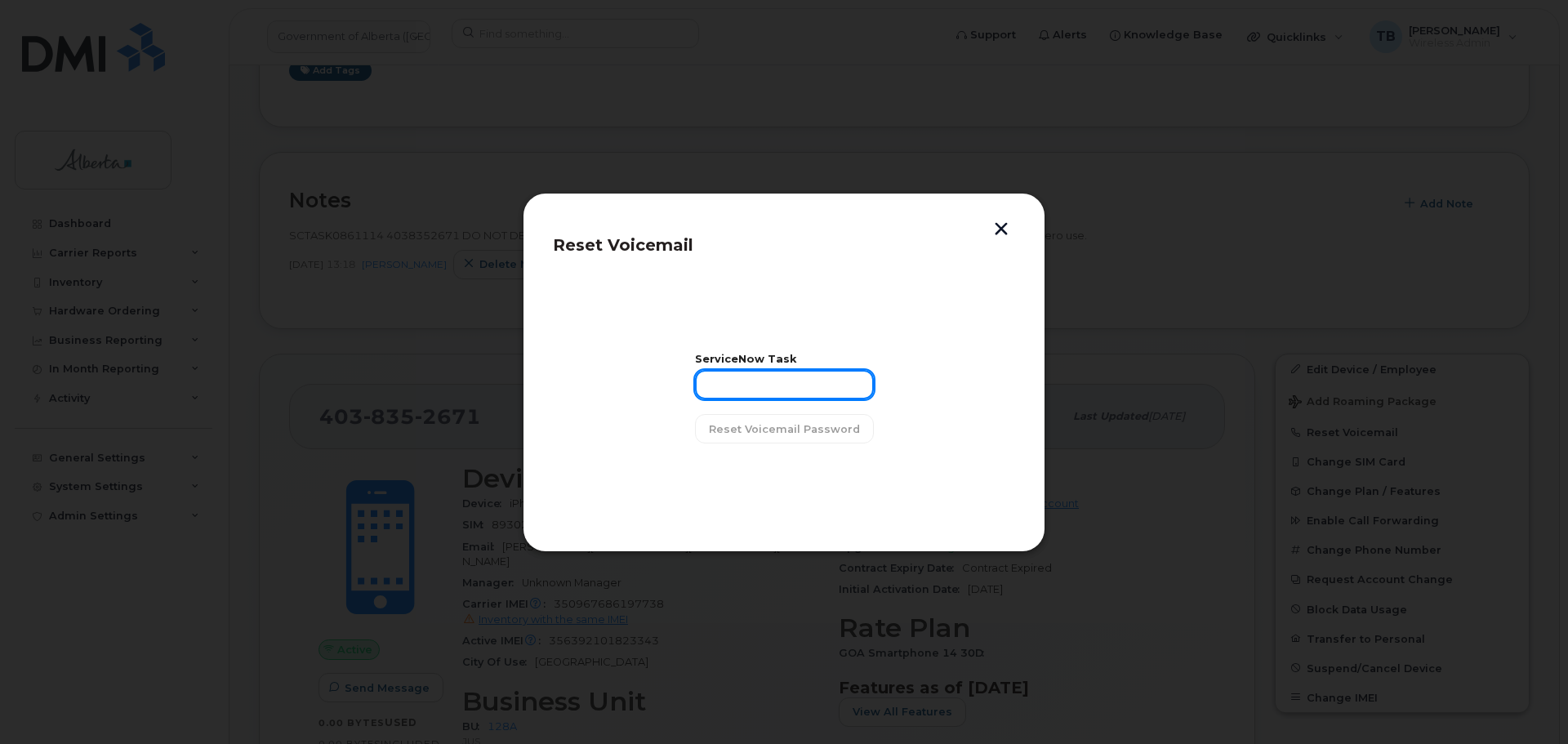
click at [768, 380] on input "text" at bounding box center [784, 384] width 179 height 29
paste input "SCTASK0861114"
type input "SCTASK0861114"
click at [736, 431] on span "Reset Voicemail Password" at bounding box center [784, 428] width 151 height 15
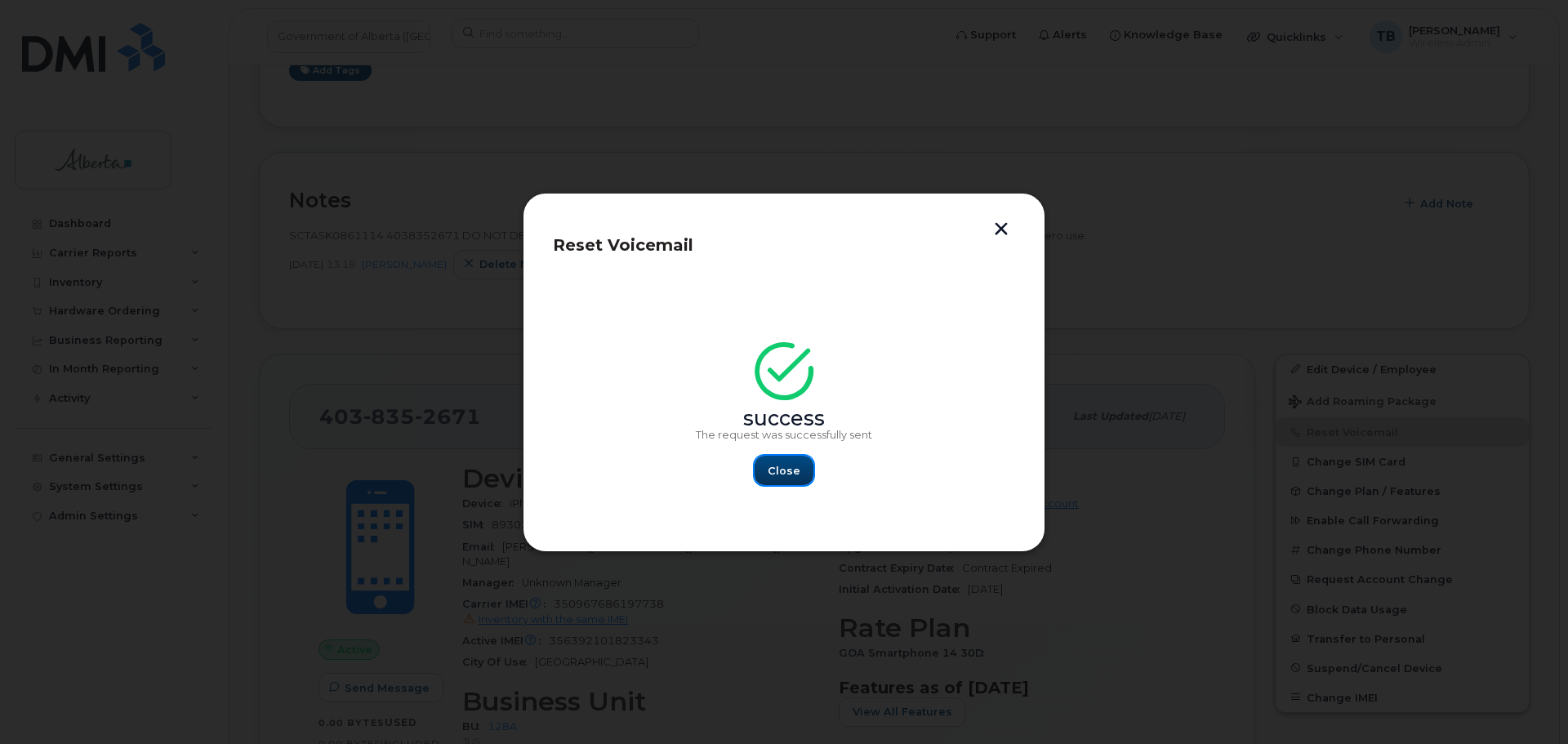
click at [789, 469] on span "Close" at bounding box center [784, 470] width 33 height 15
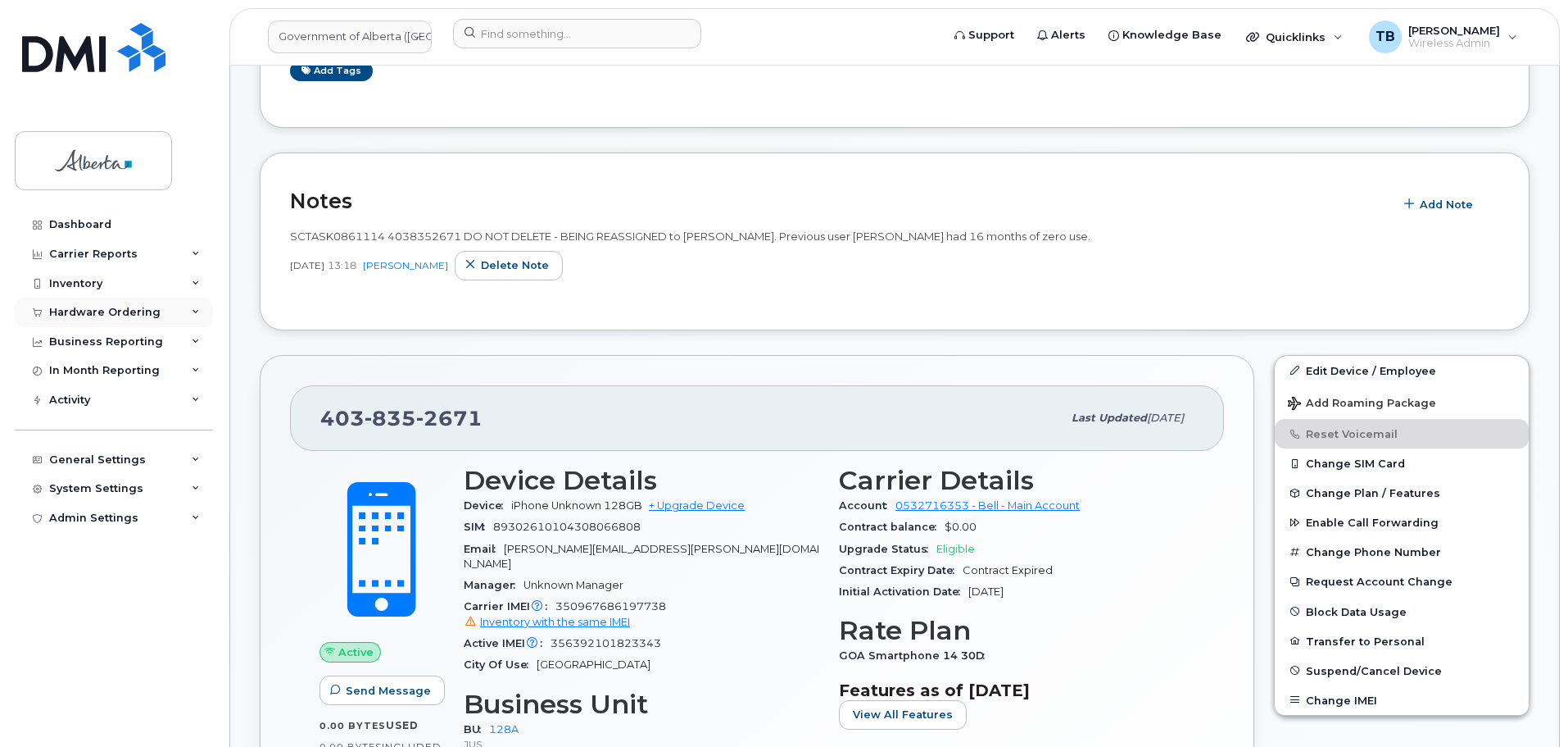
click at [65, 307] on div "Hardware Ordering" at bounding box center [104, 312] width 111 height 13
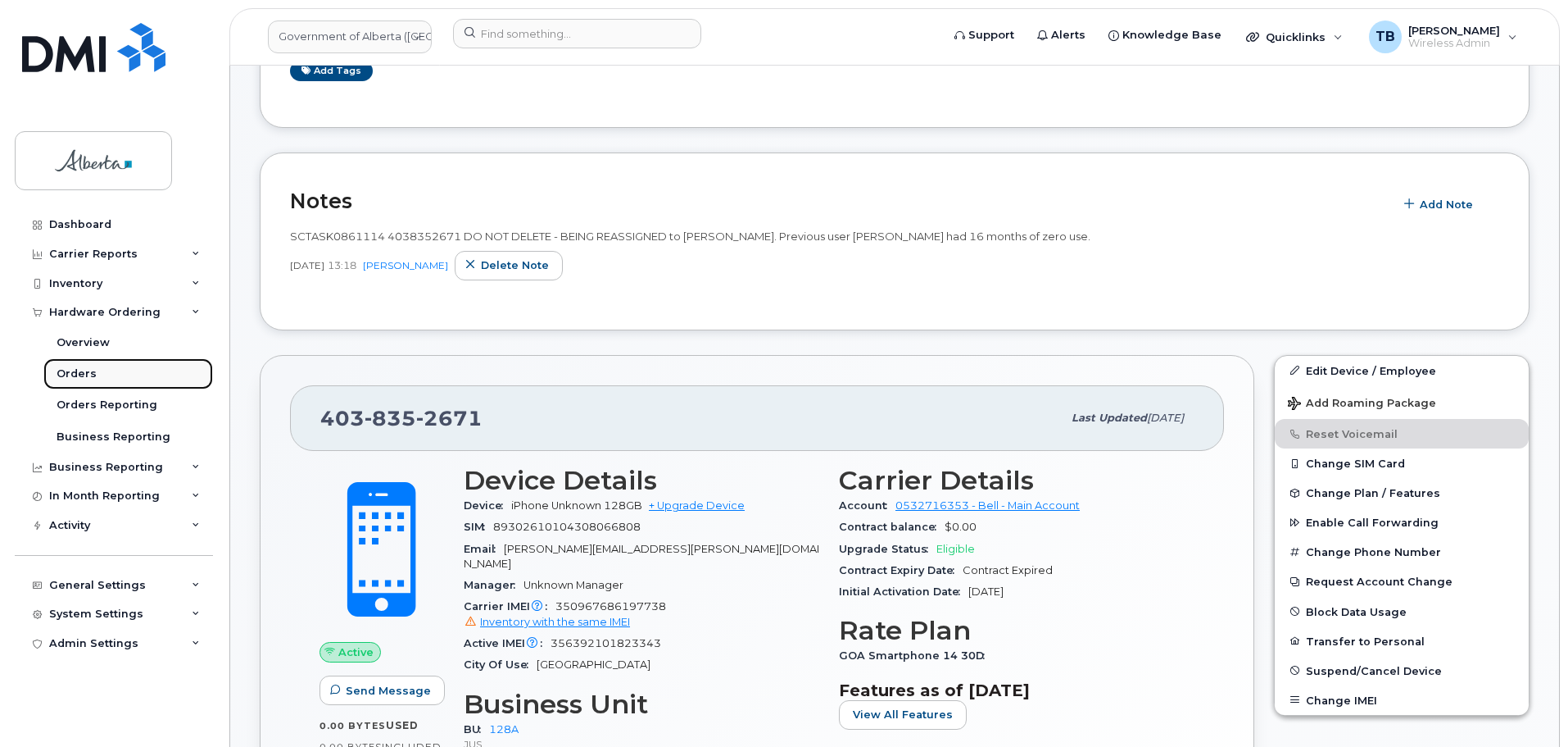
click at [69, 365] on link "Orders" at bounding box center [128, 374] width 169 height 31
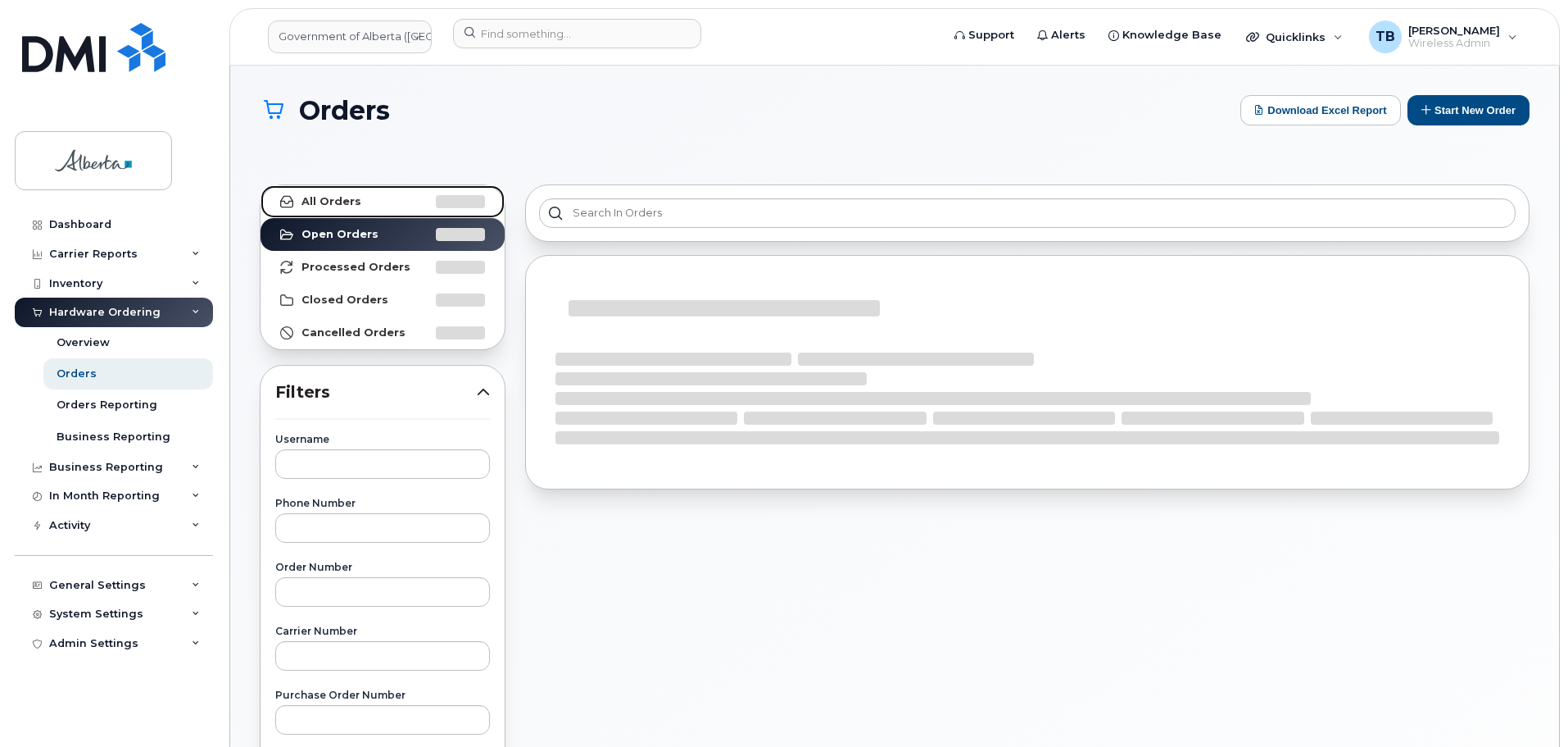
click at [381, 212] on link "All Orders" at bounding box center [382, 201] width 244 height 33
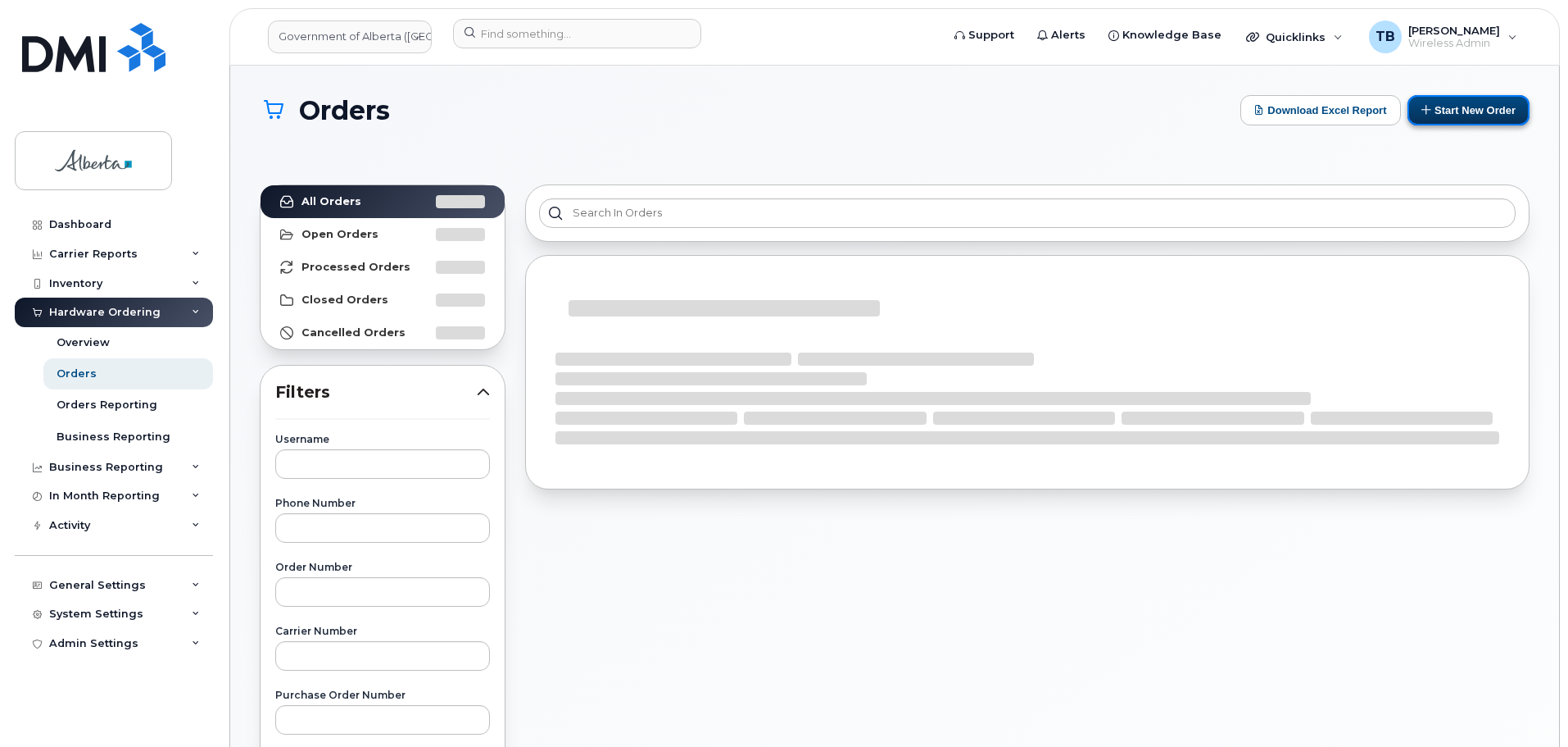
click at [1443, 106] on button "Start New Order" at bounding box center [1468, 111] width 122 height 30
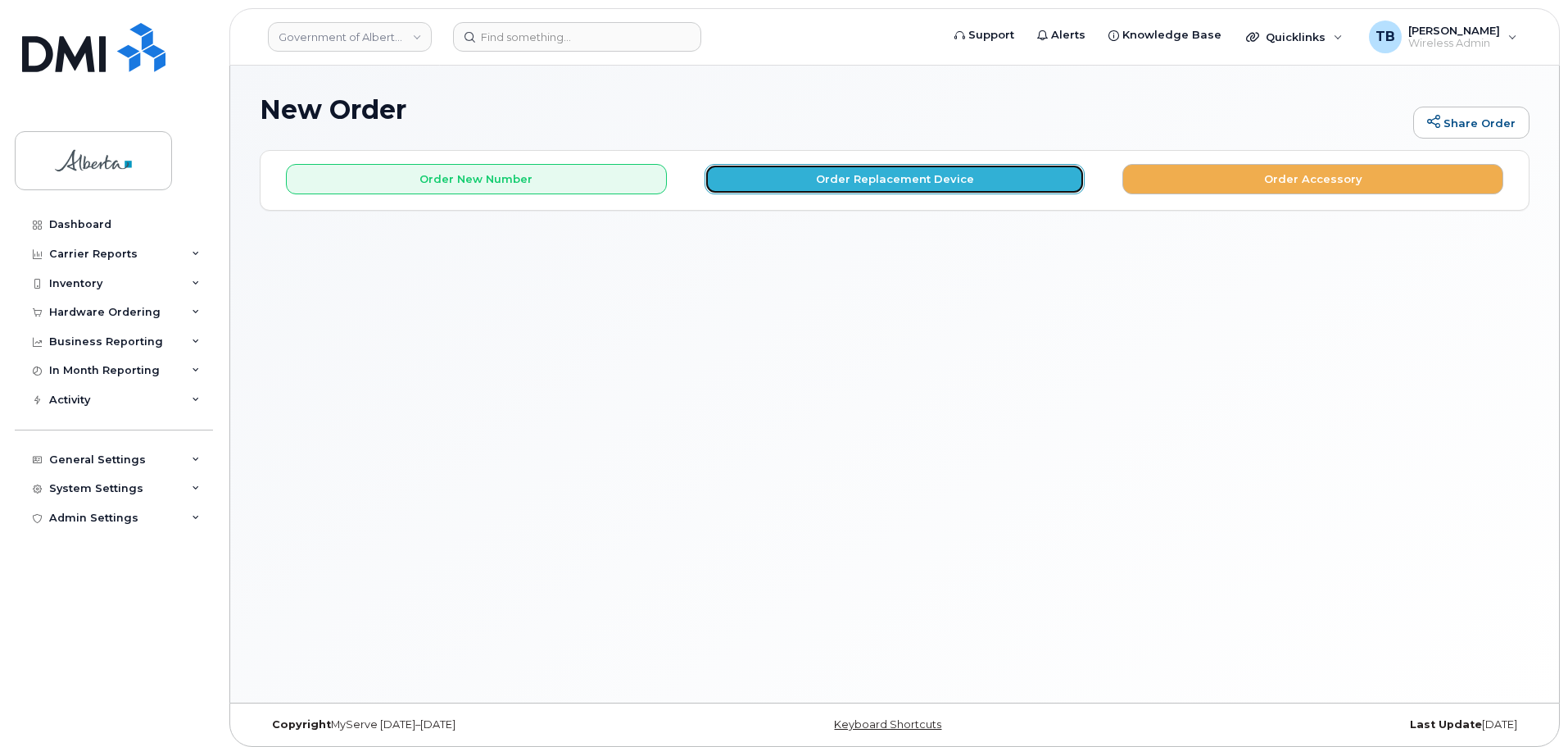
click at [791, 188] on button "Order Replacement Device" at bounding box center [895, 179] width 381 height 30
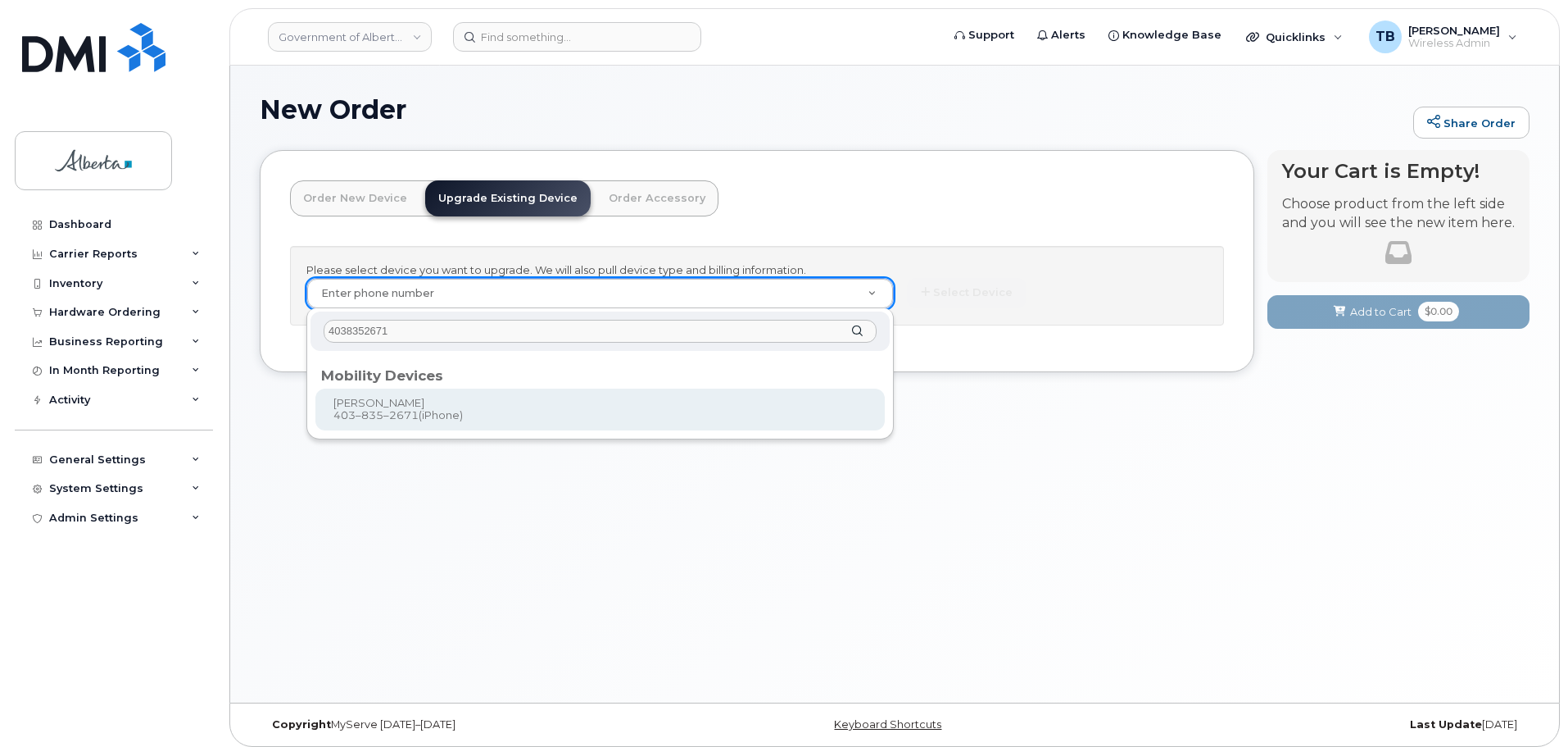
type input "4038352671"
type input "680695"
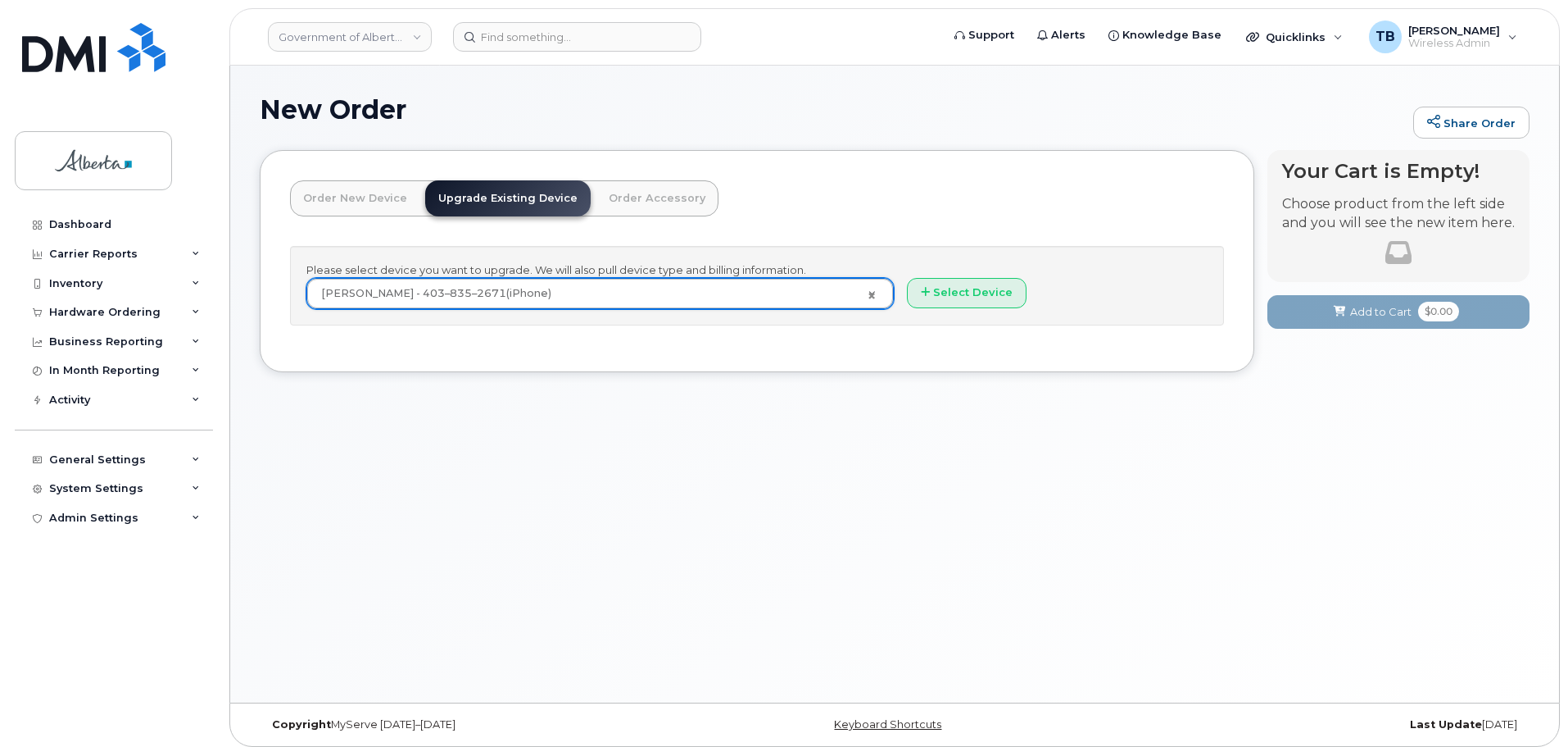
drag, startPoint x: 1009, startPoint y: 310, endPoint x: 1001, endPoint y: 305, distance: 9.4
click at [1009, 310] on div "Please select device you want to upgrade. We will also pull device type and bil…" at bounding box center [756, 285] width 934 height 79
click at [998, 302] on button "Select Device" at bounding box center [967, 293] width 119 height 30
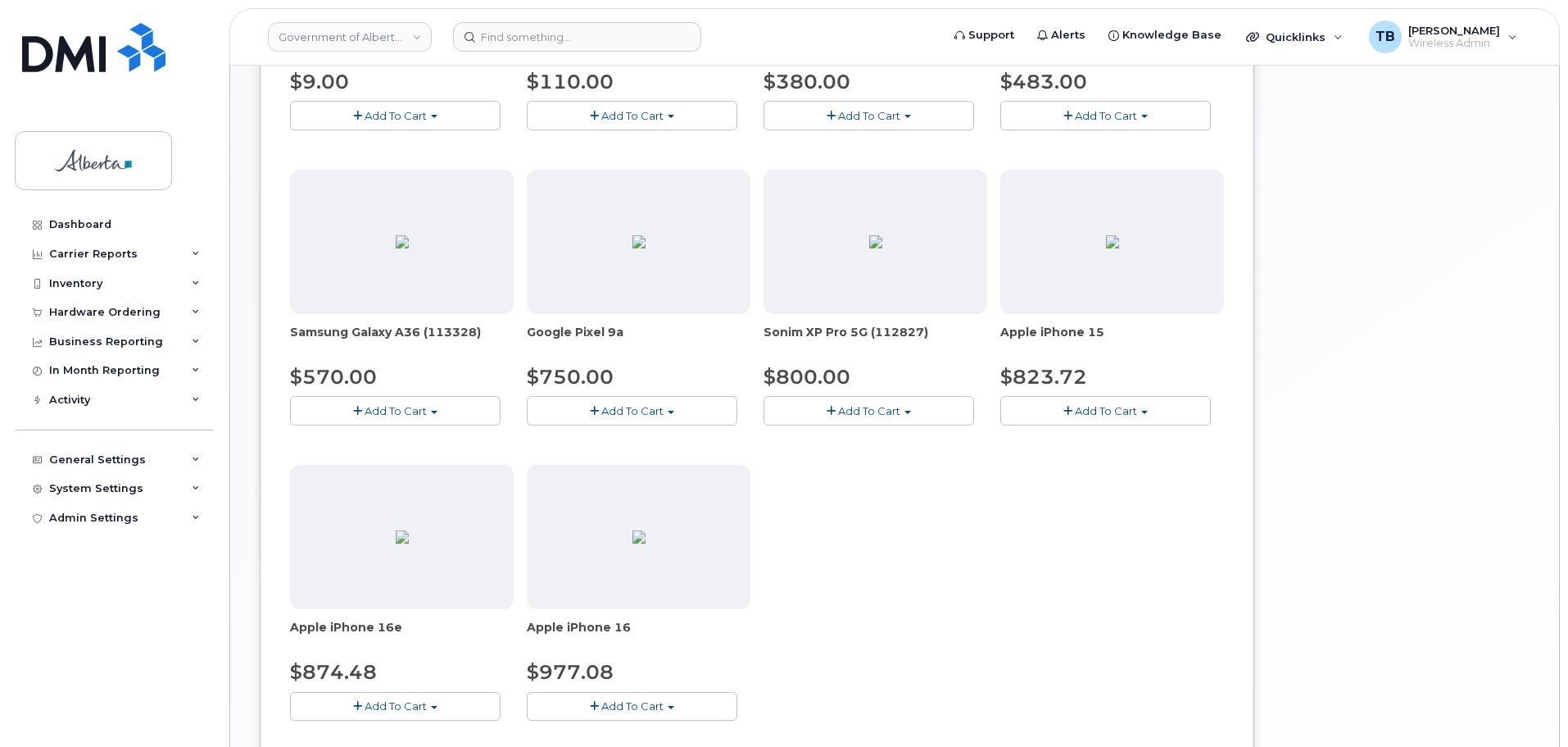
scroll to position [574, 0]
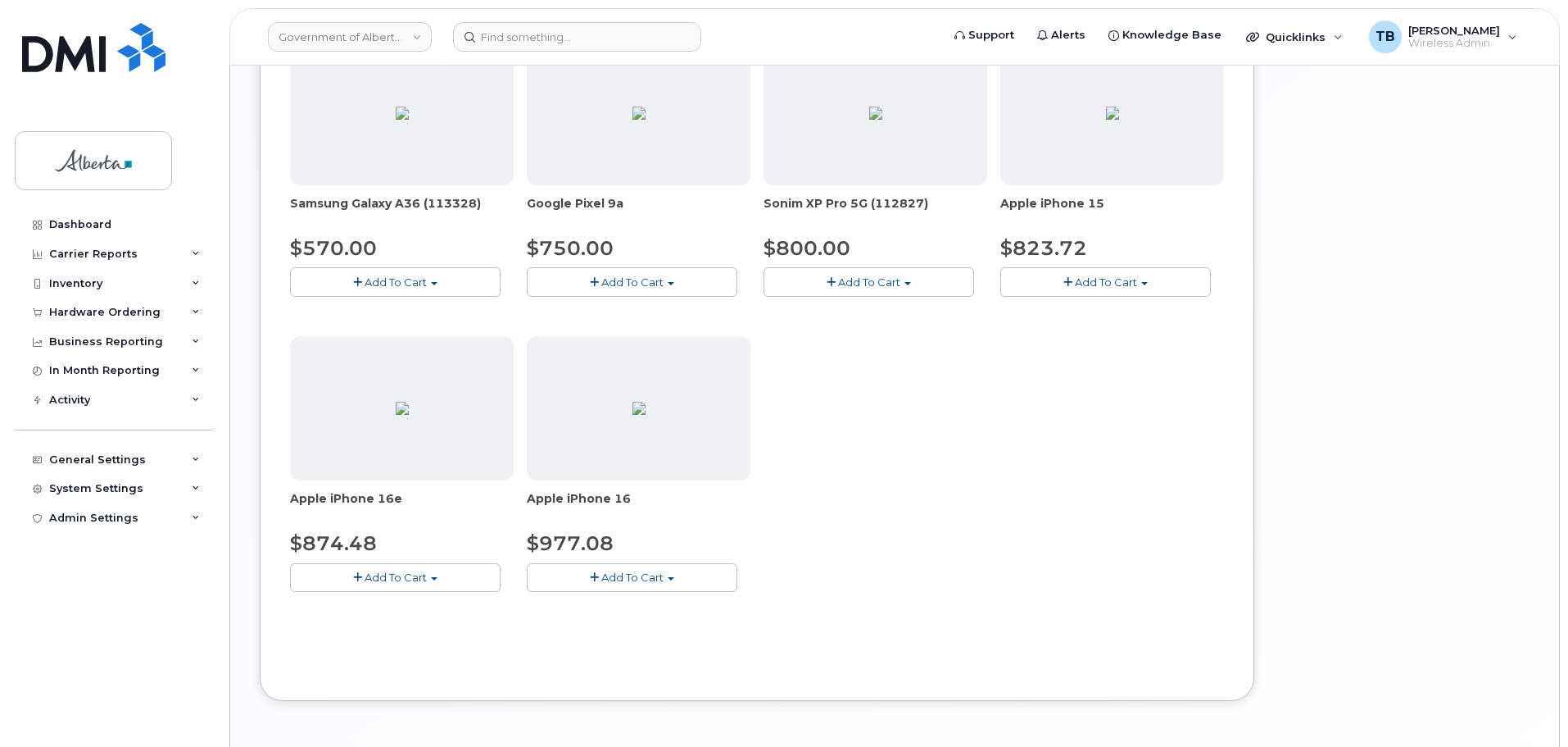
click at [399, 584] on span "Add To Cart" at bounding box center [396, 577] width 62 height 13
click at [419, 625] on link "$874.48 - 30-day upgrade (128GB model)" at bounding box center [424, 628] width 260 height 21
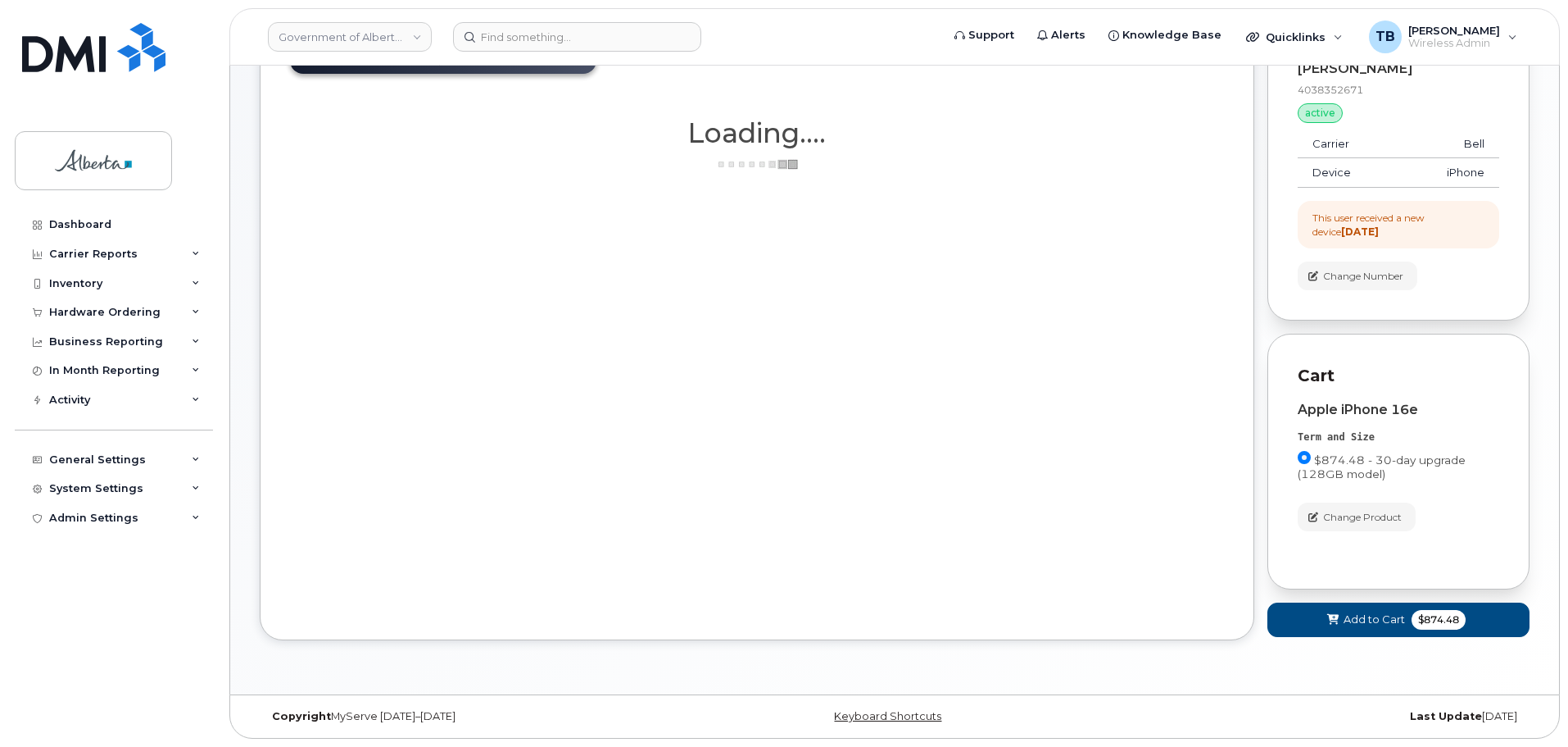
scroll to position [143, 0]
click at [1330, 626] on span at bounding box center [1333, 619] width 15 height 15
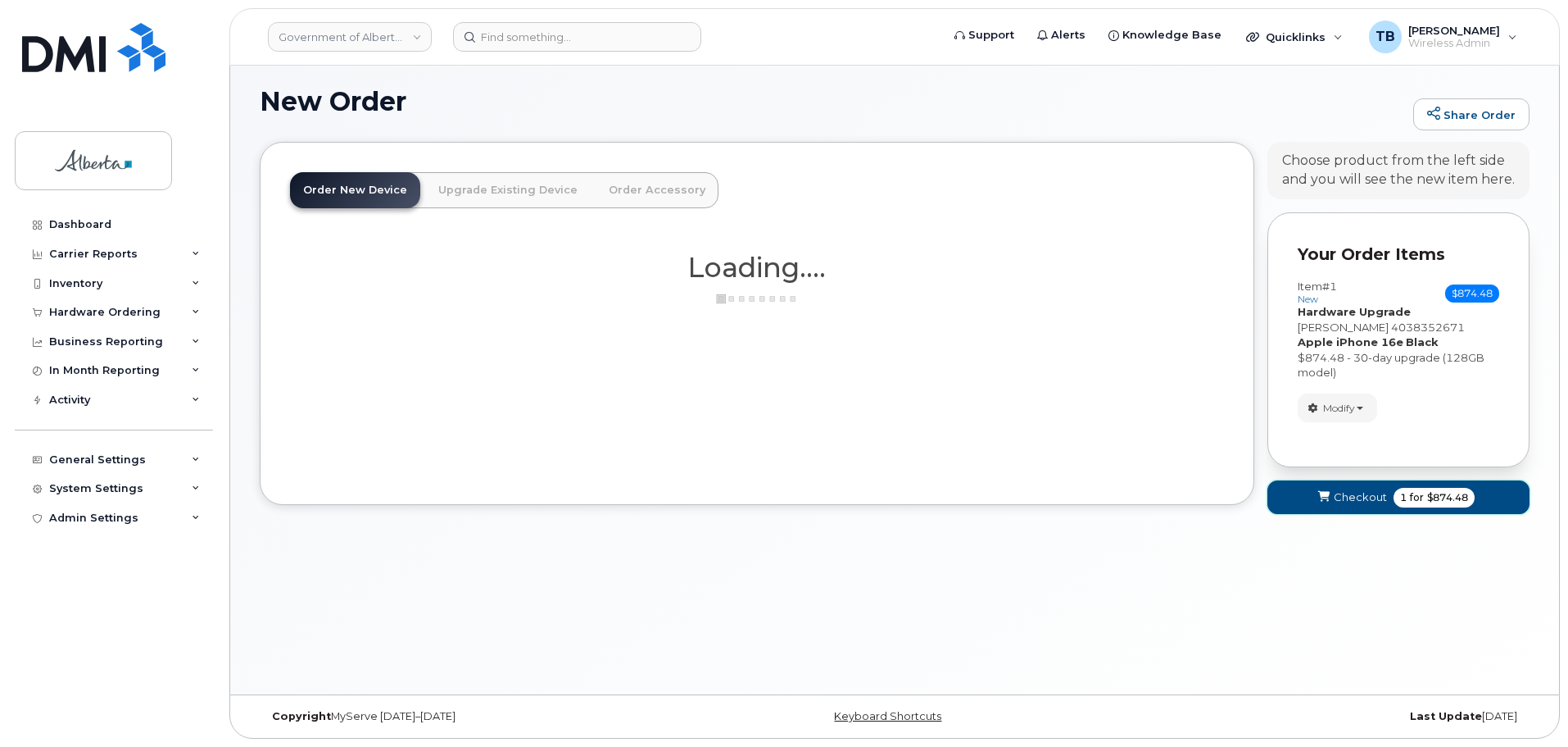
click at [1351, 504] on span "Checkout" at bounding box center [1360, 497] width 53 height 15
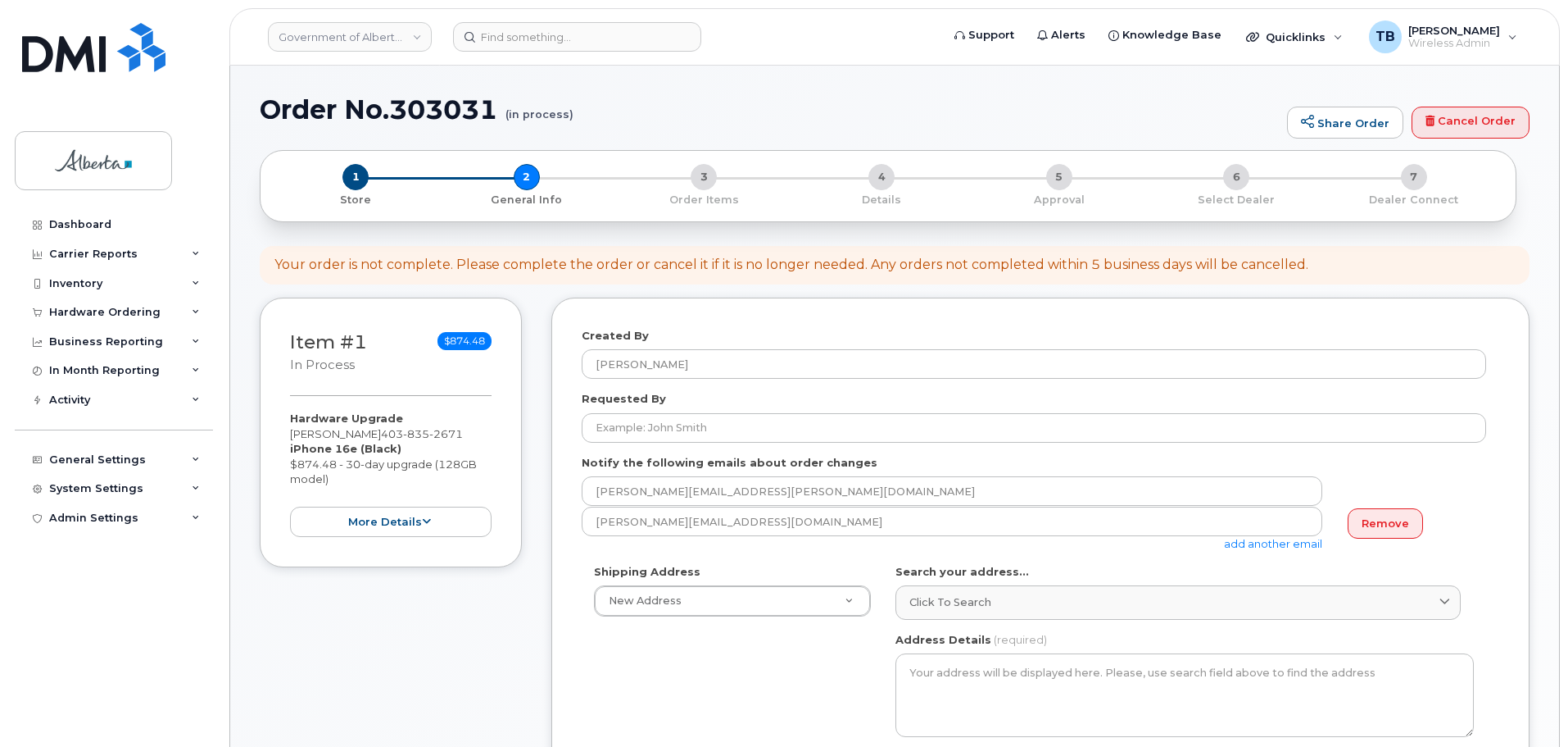
select select
click at [432, 119] on h1 "Order No.303031 (in process)" at bounding box center [769, 110] width 1019 height 29
copy h1 "303031"
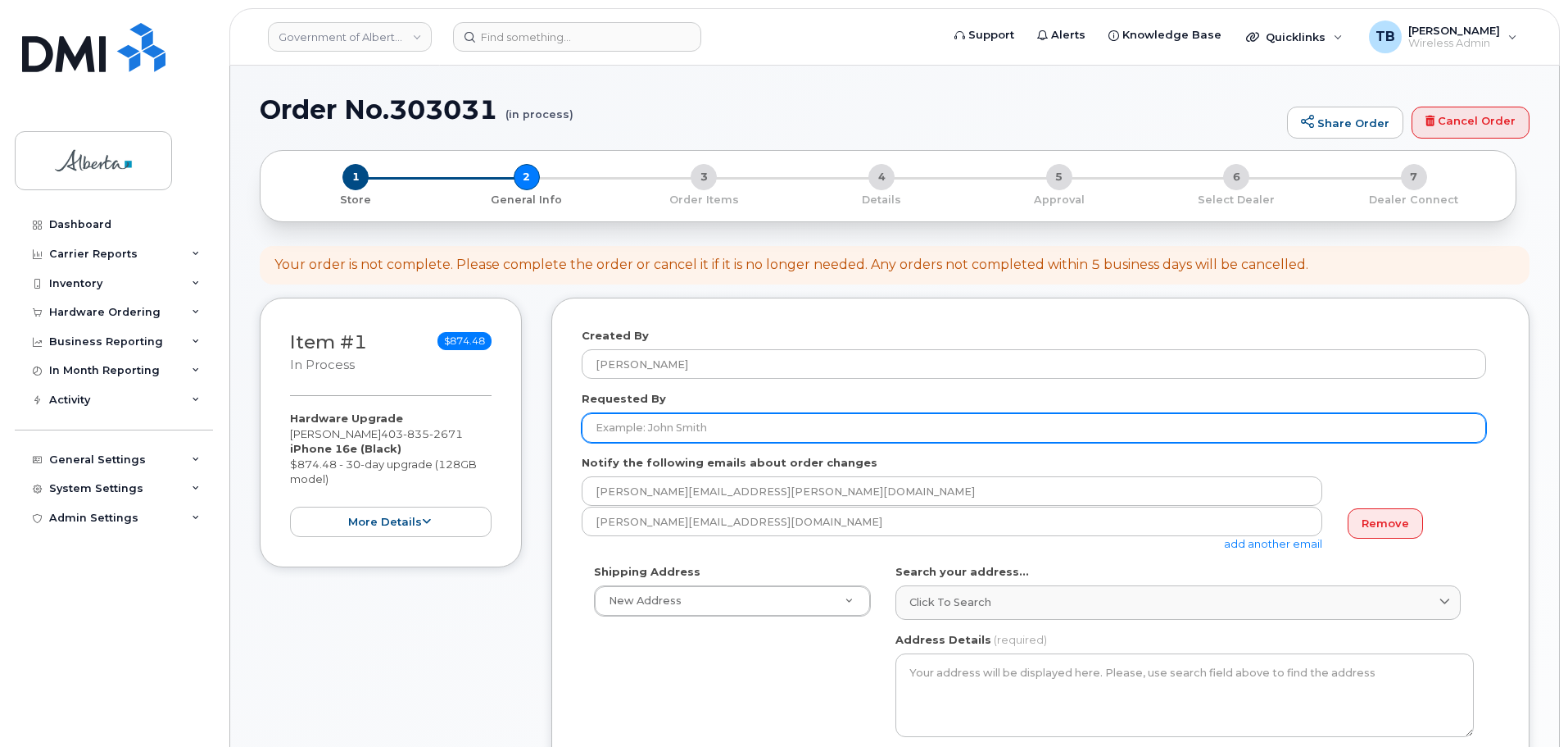
click at [704, 431] on input "Requested By" at bounding box center [1033, 427] width 904 height 29
paste input "Anjou Tesiorna"
type input "Anjou Tesiorna"
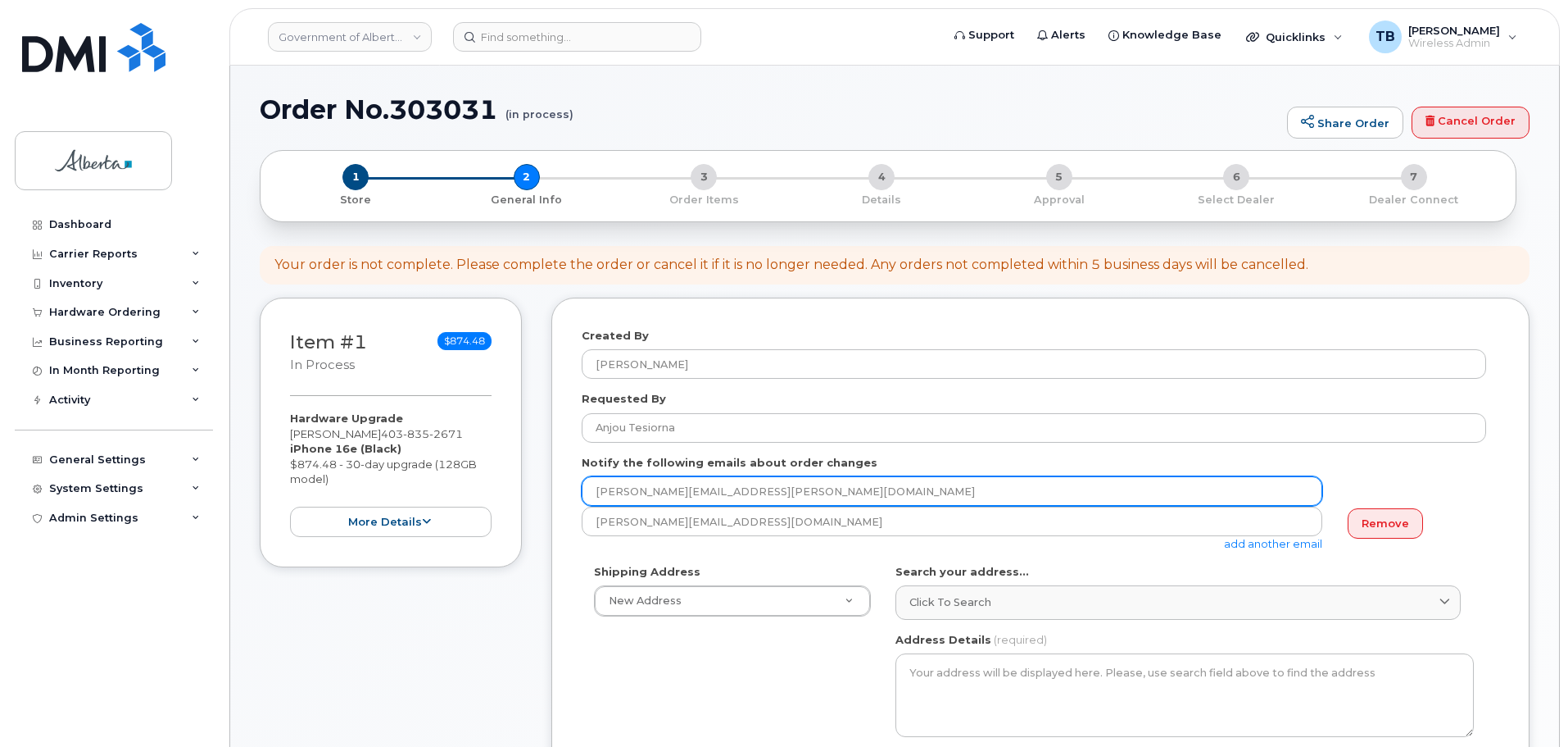
drag, startPoint x: 760, startPoint y: 500, endPoint x: 475, endPoint y: 482, distance: 285.6
paste input "ichael.Sandford"
type input "Michael.Sandford@gov.ab.ca"
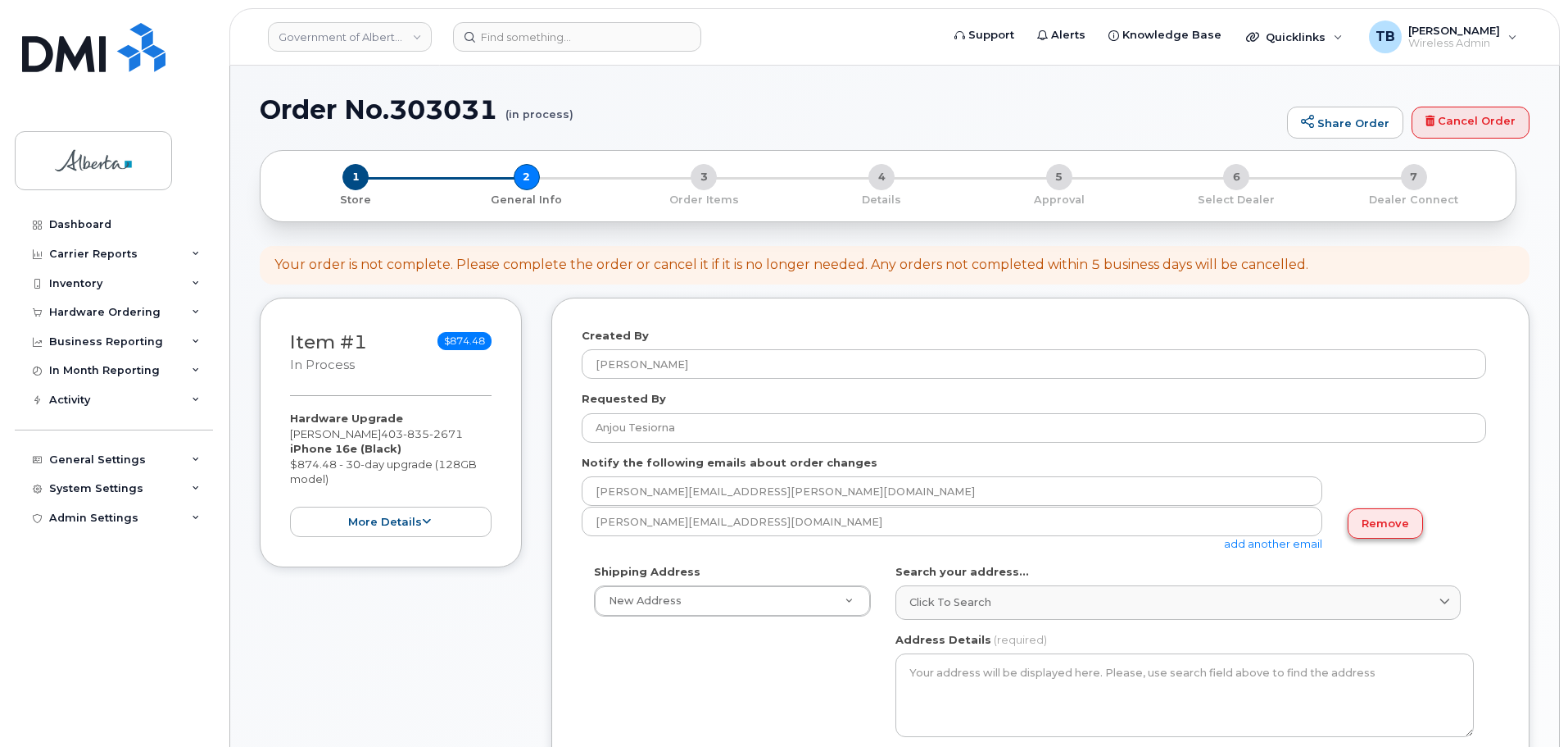
click at [1380, 523] on link "Remove" at bounding box center [1384, 523] width 76 height 30
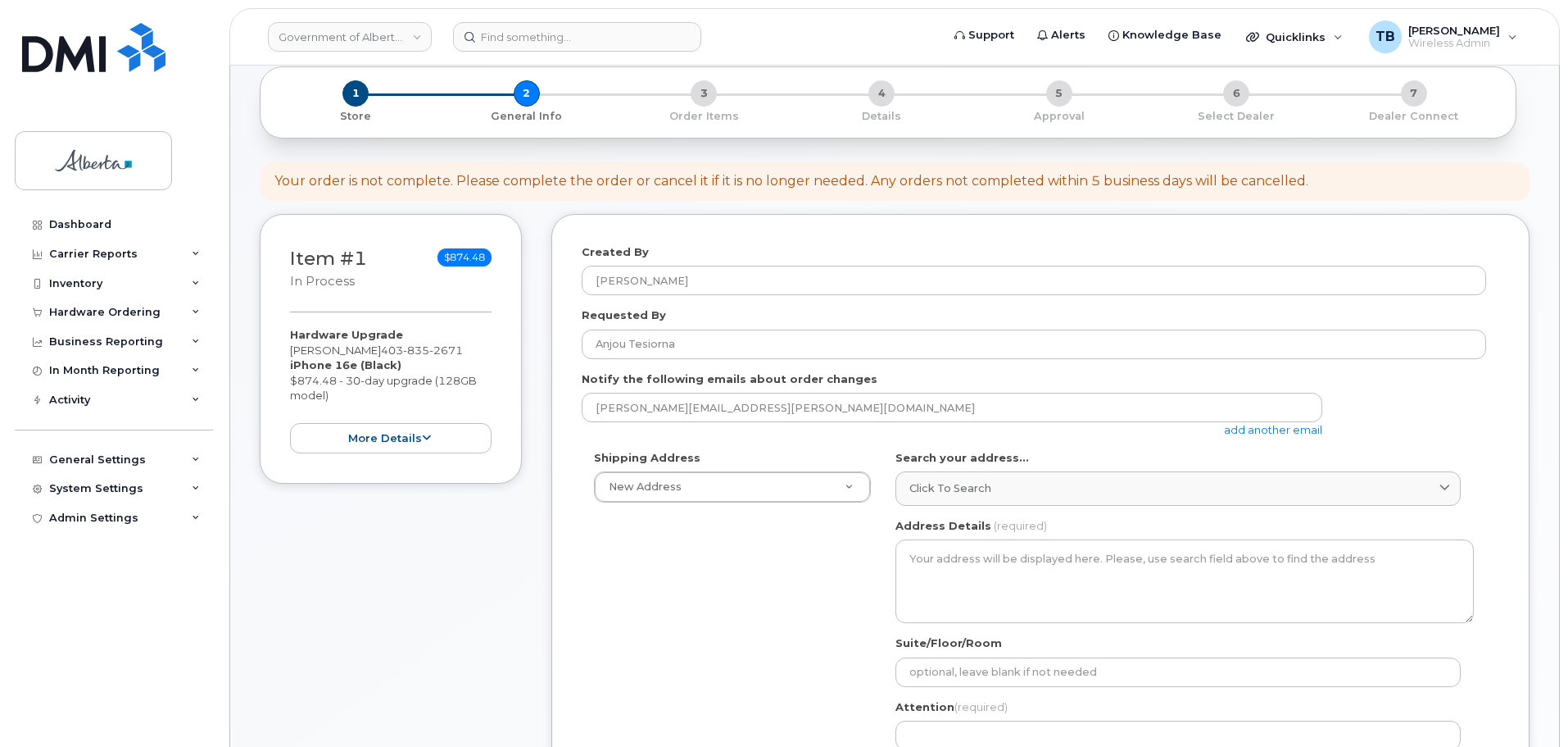
scroll to position [164, 0]
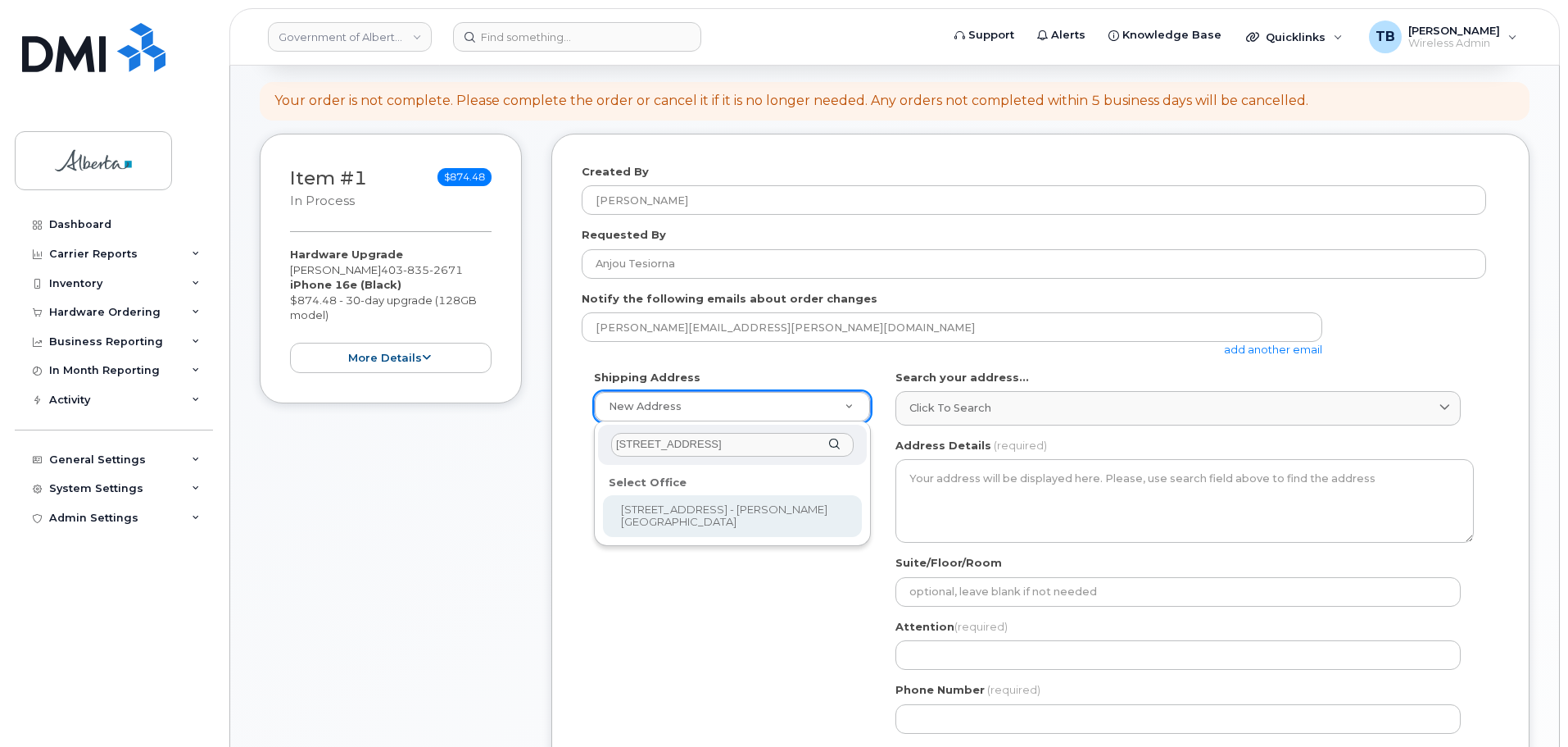
type input "220 - 4 Avenue S. E."
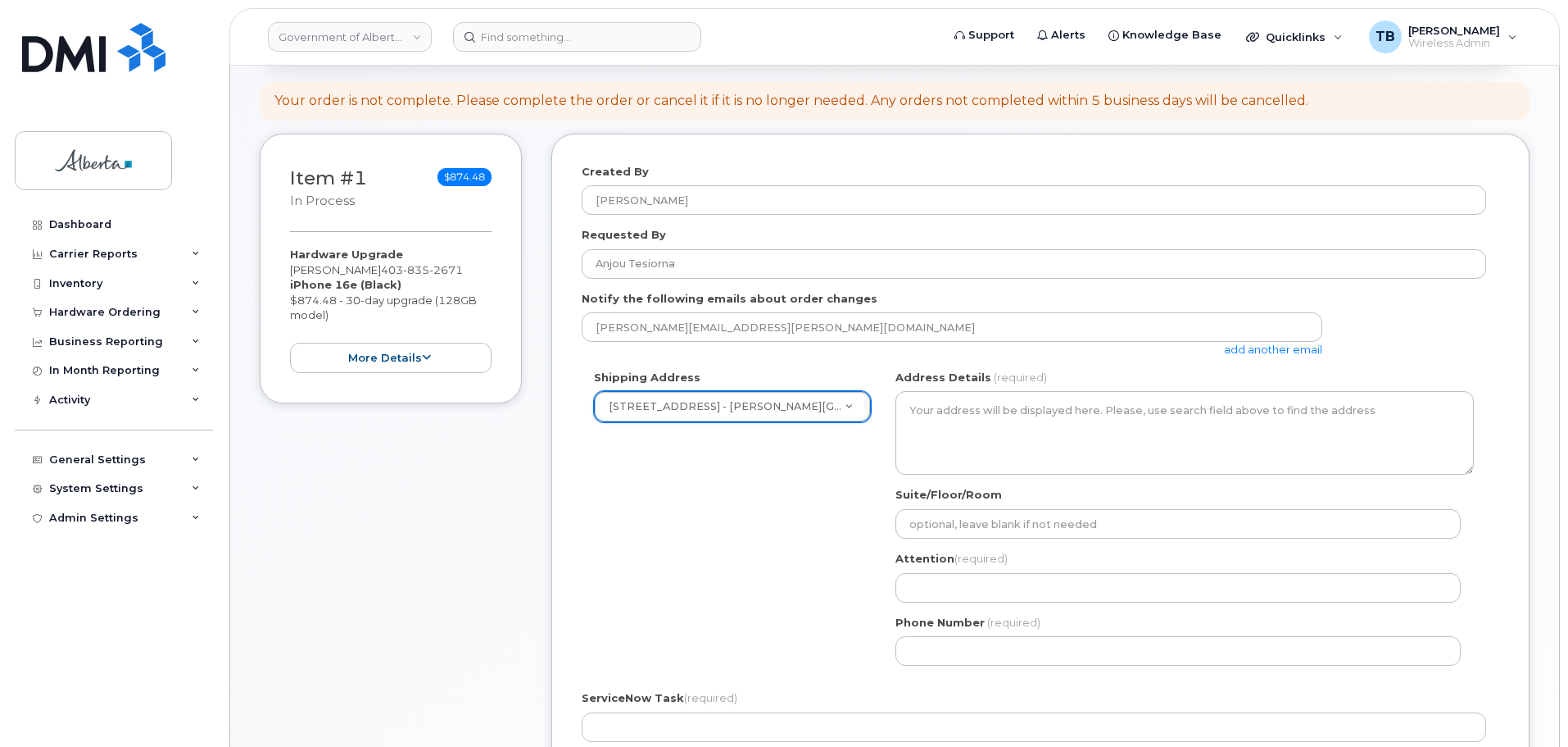
select select
type textarea "220 - 4 Avenue S. E. Calgary Alberta T2G4X3"
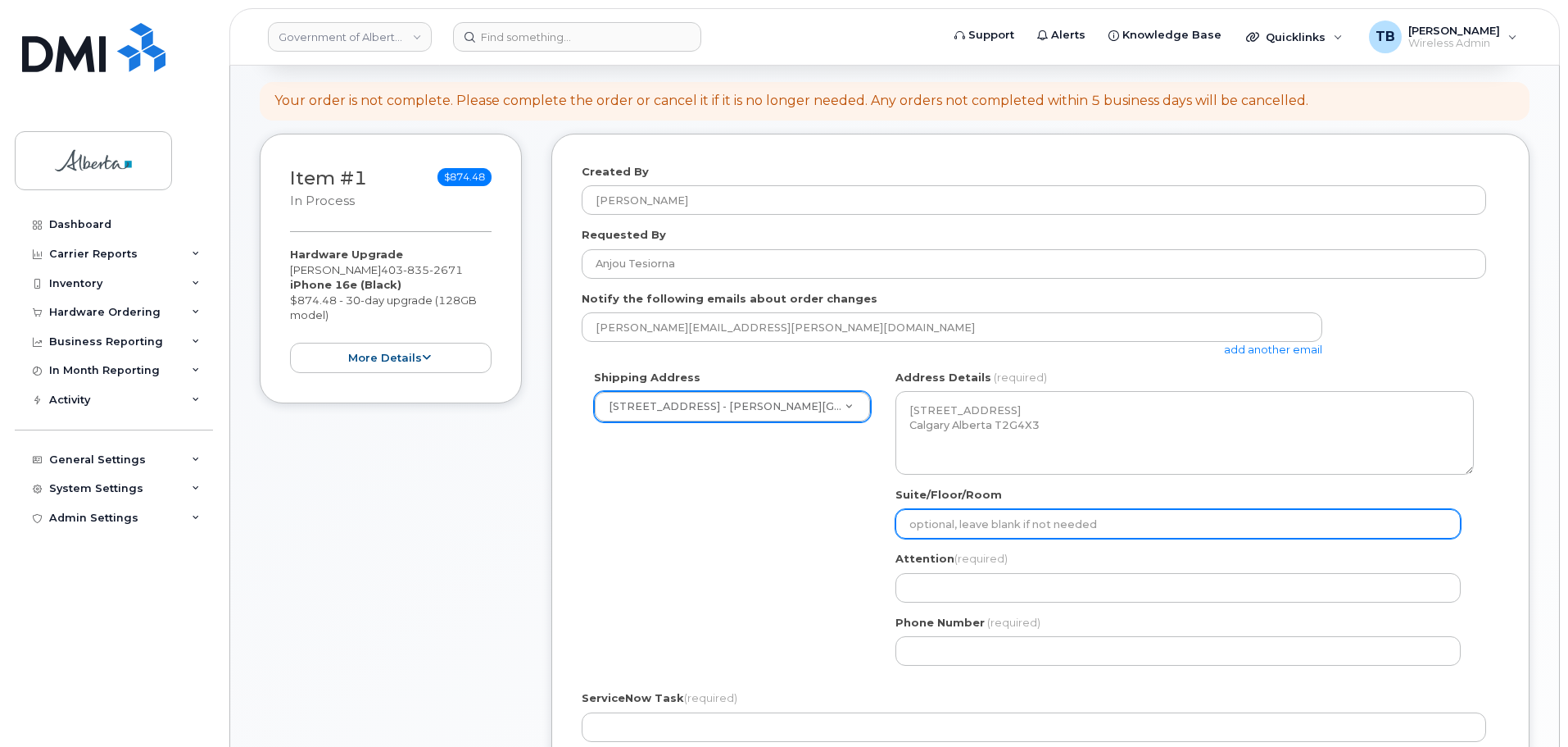
click at [941, 527] on input "Suite/Floor/Room" at bounding box center [1178, 523] width 565 height 29
paste input "Rm 136"
select select
type input "Rm 136"
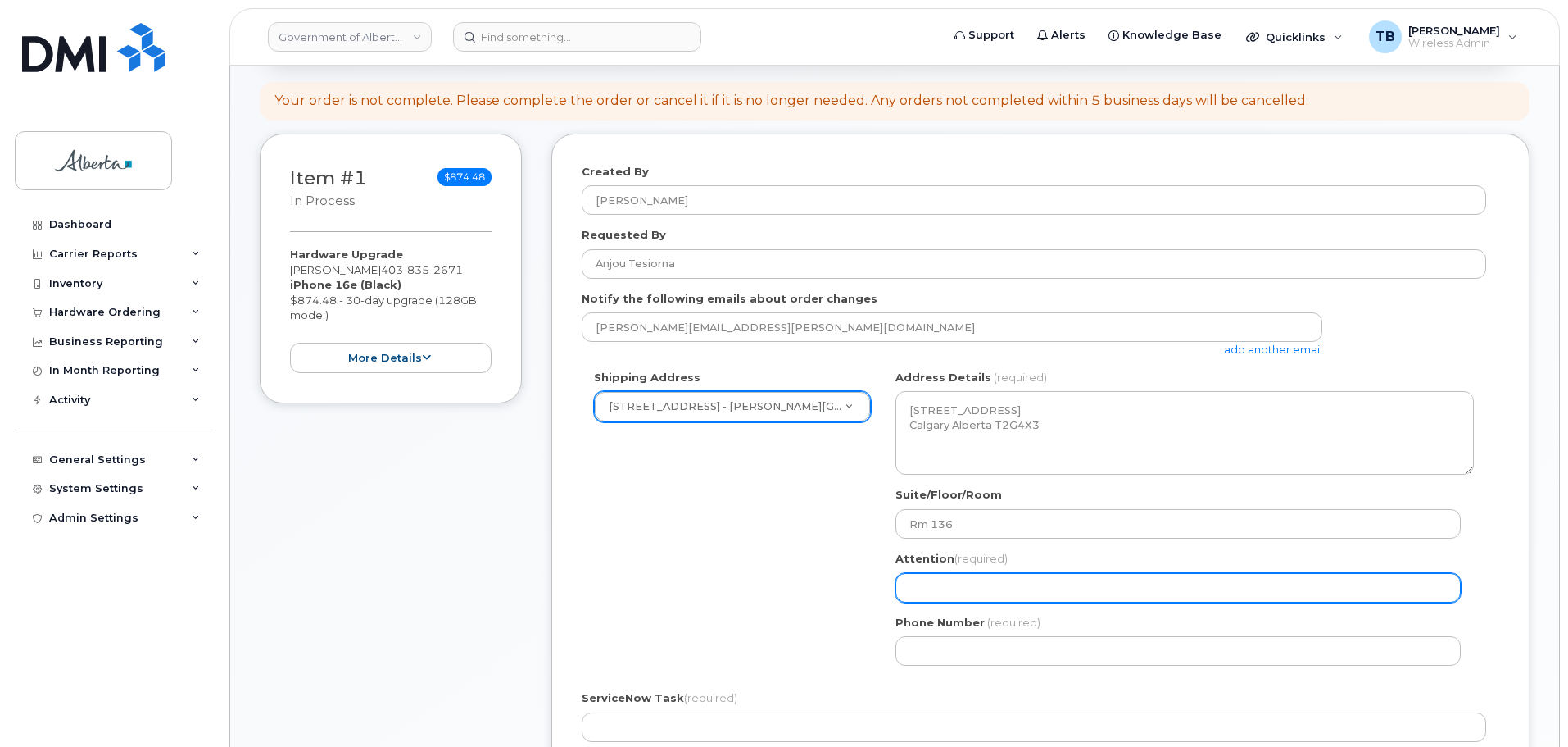
click at [928, 585] on input "Attention (required)" at bounding box center [1178, 587] width 565 height 29
paste input "[PERSON_NAME]"
select select
type input "[PERSON_NAME]"
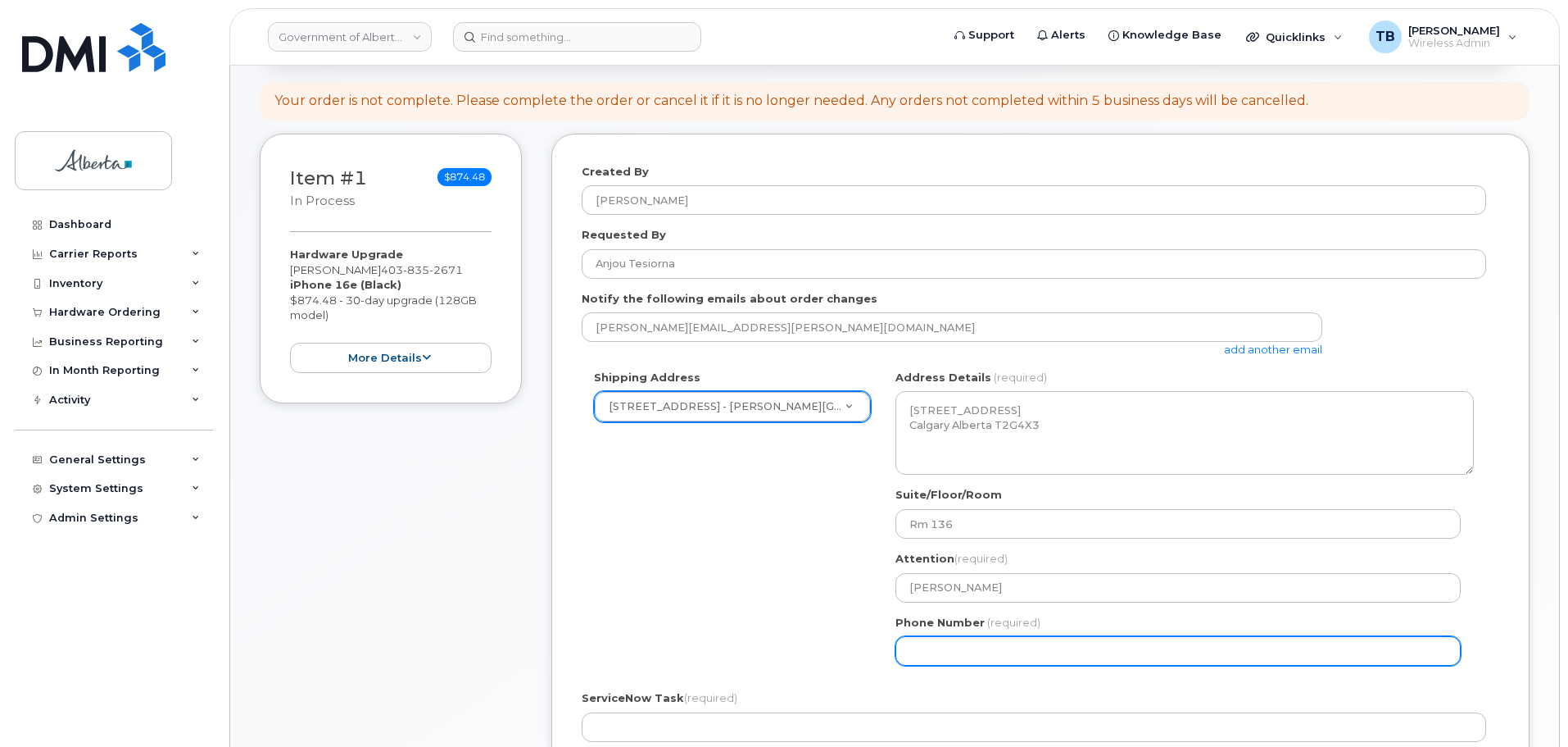
click at [980, 651] on input "Phone Number" at bounding box center [1178, 650] width 565 height 29
paste input "5875779547"
select select
type input "5875779547"
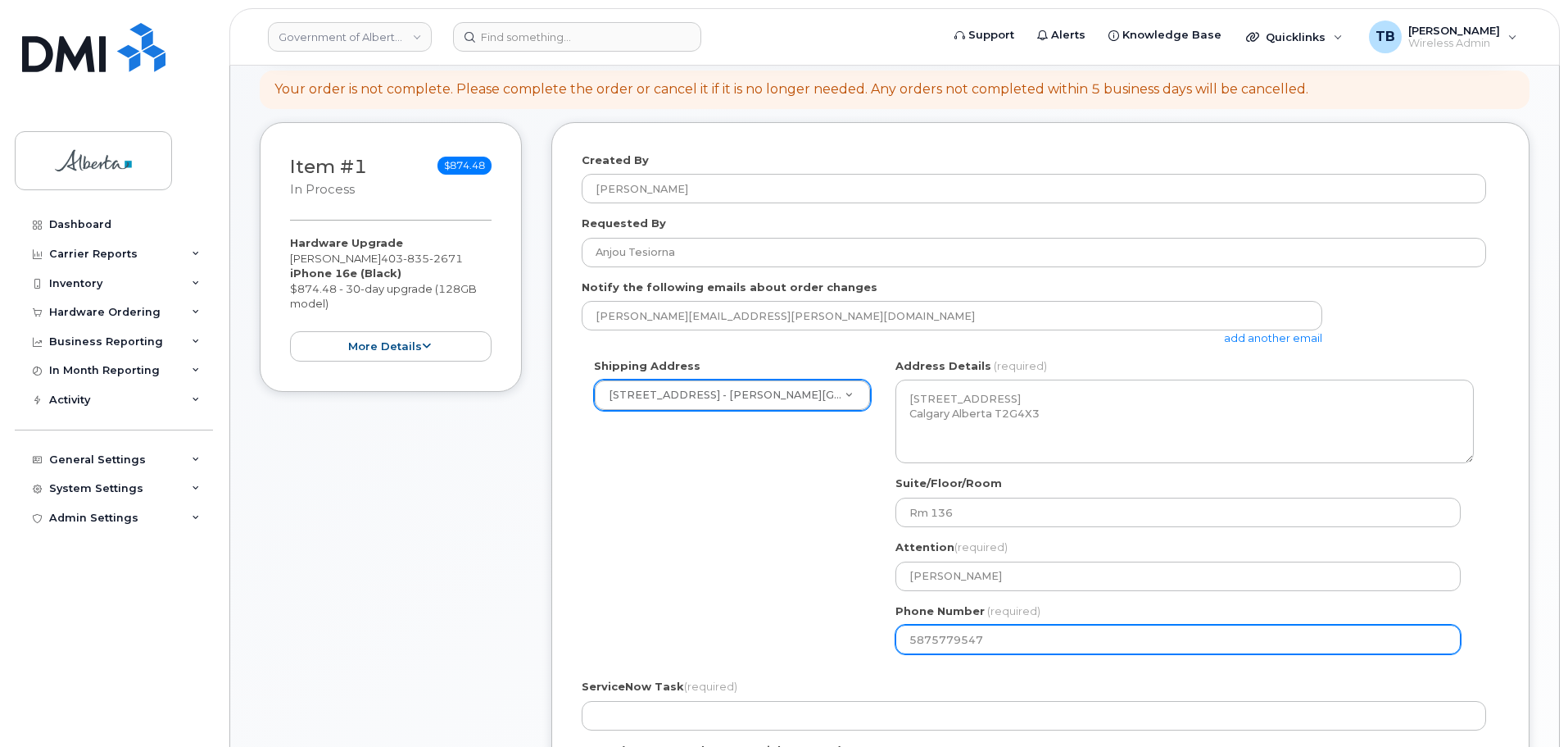
scroll to position [328, 0]
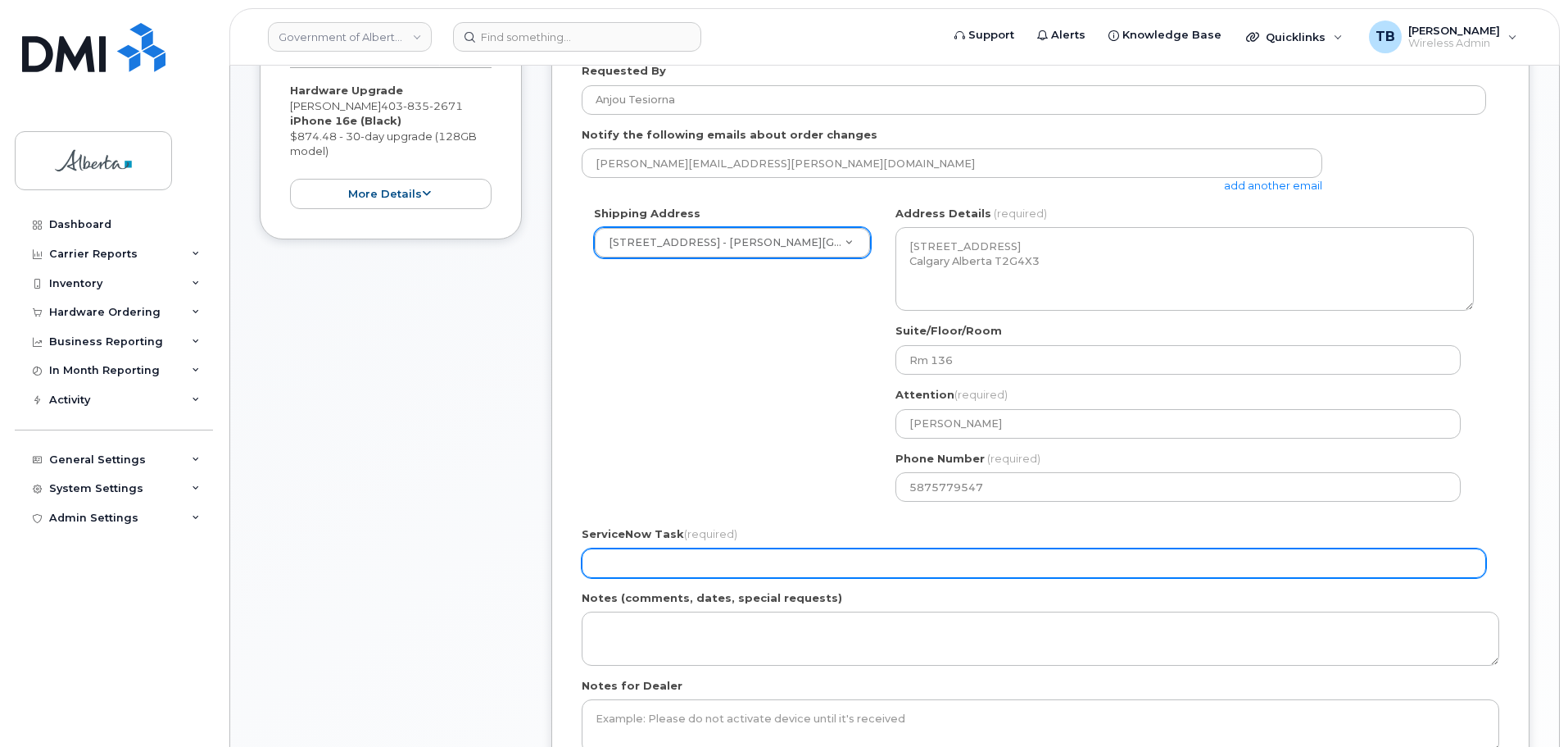
click at [638, 562] on input "ServiceNow Task (required)" at bounding box center [1033, 562] width 904 height 29
paste input "SCTASK0861114"
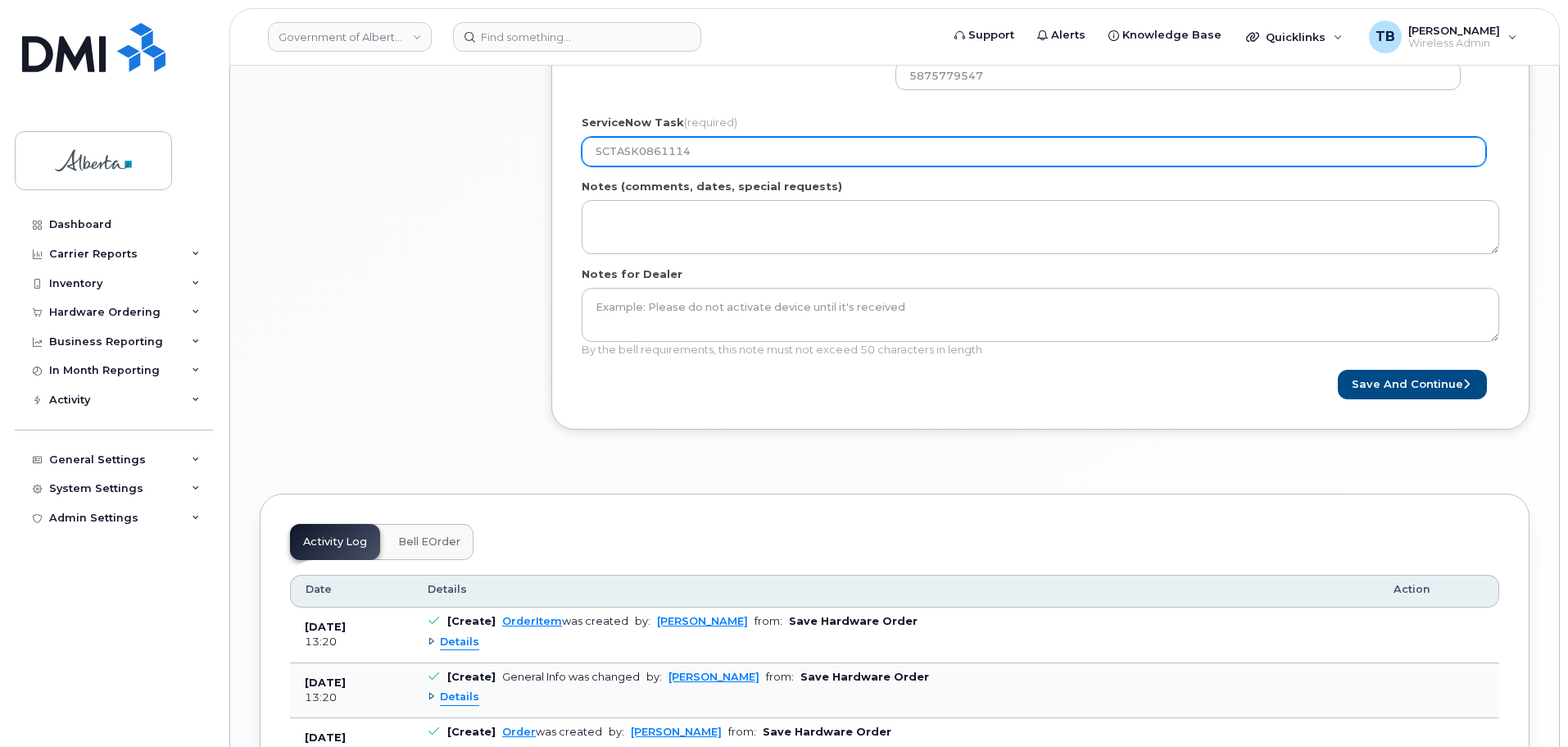
scroll to position [819, 0]
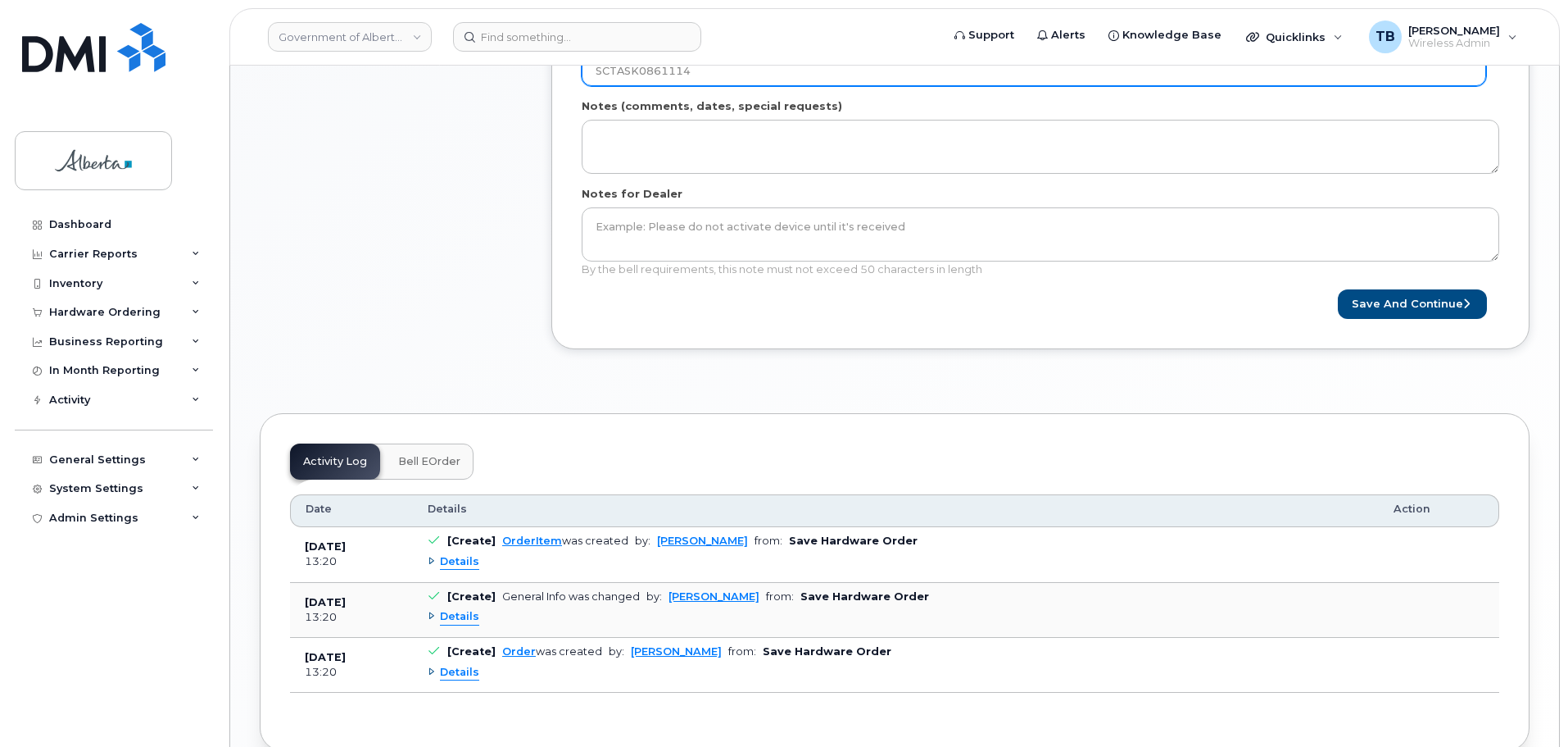
type input "SCTASK0861114"
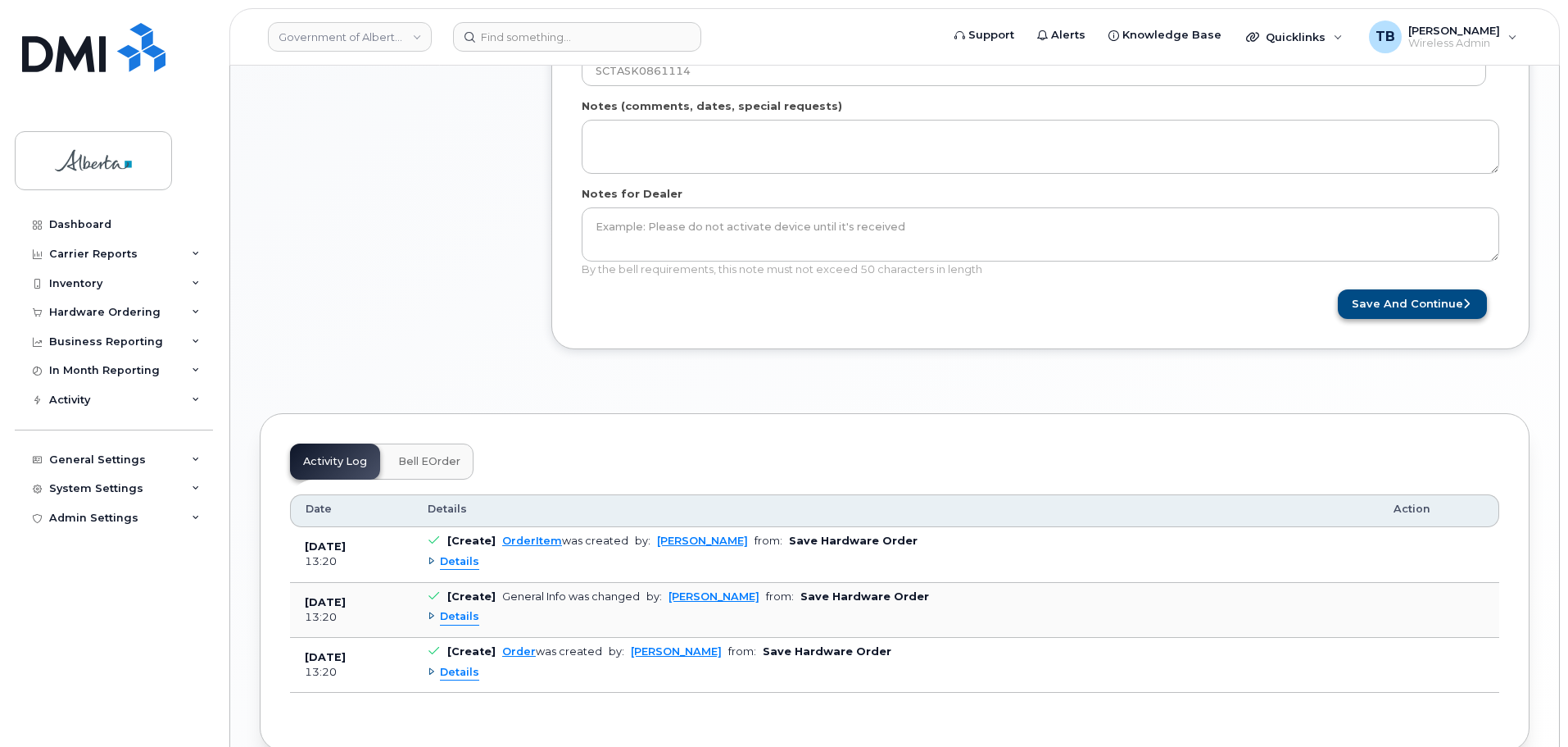
drag, startPoint x: 1378, startPoint y: 283, endPoint x: 1380, endPoint y: 311, distance: 28.1
click at [1380, 312] on button "Save and Continue" at bounding box center [1411, 305] width 149 height 30
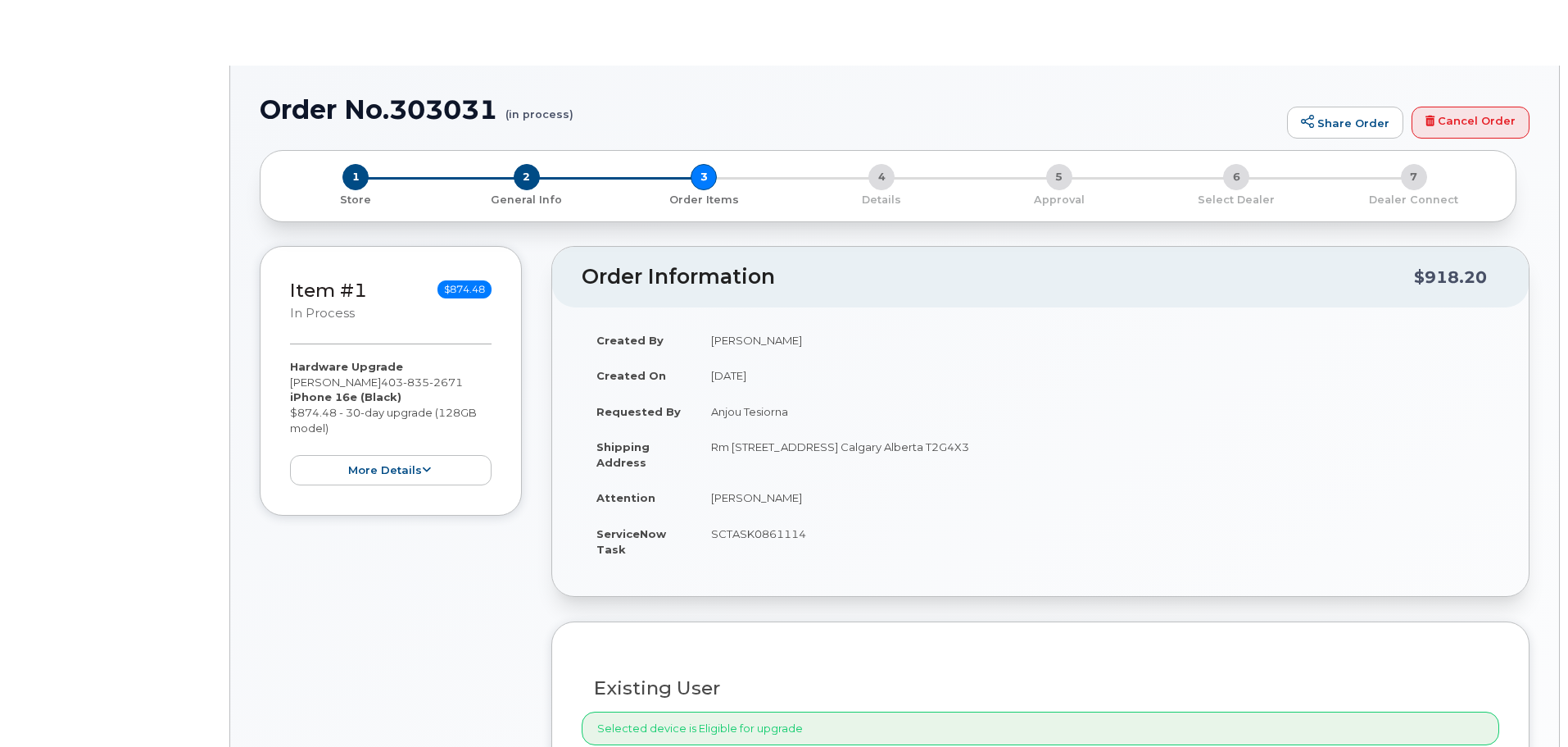
type input "[PERSON_NAME]"
type input "[PERSON_NAME][EMAIL_ADDRESS][PERSON_NAME][DOMAIN_NAME]"
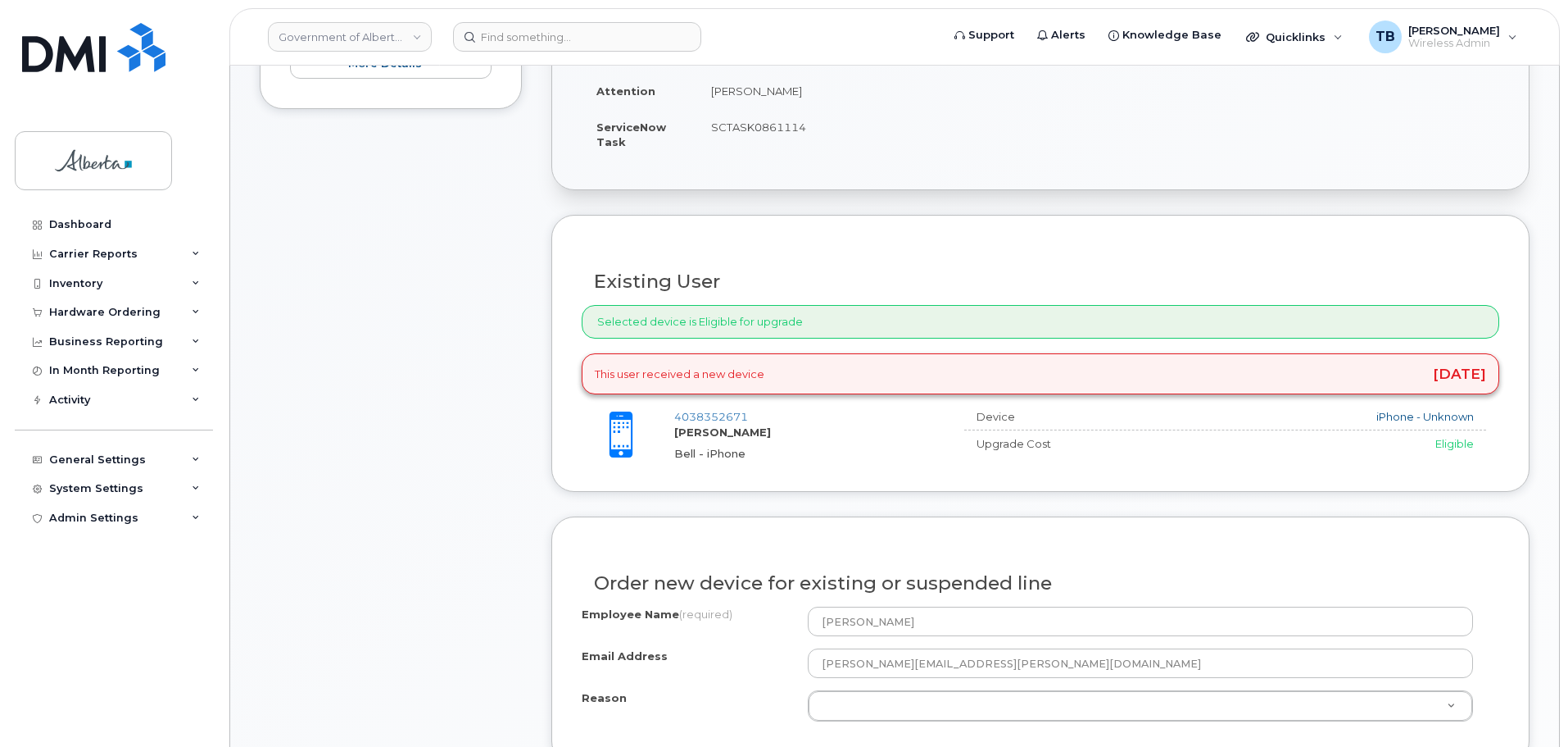
scroll to position [574, 0]
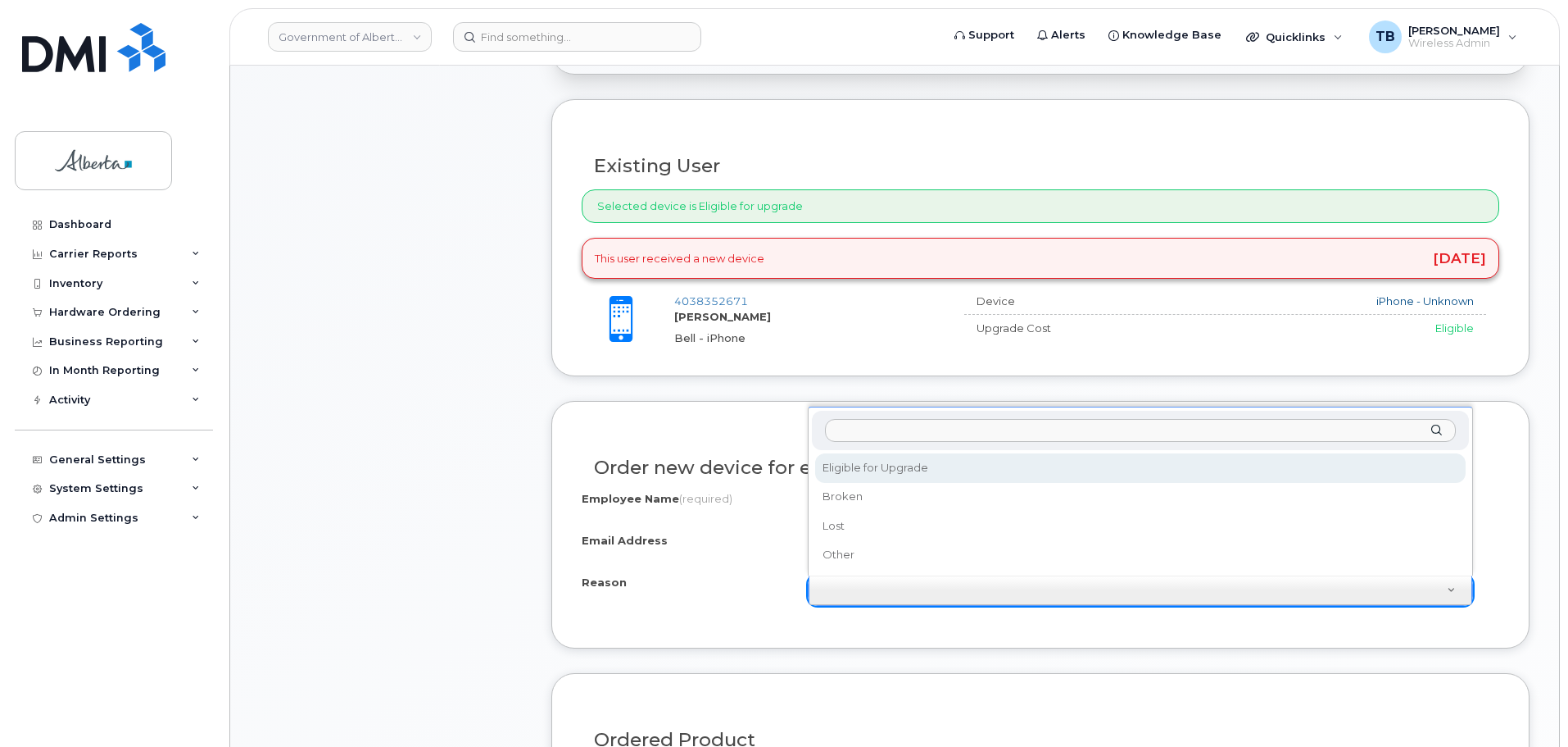
select select "eligible_for_upgrade"
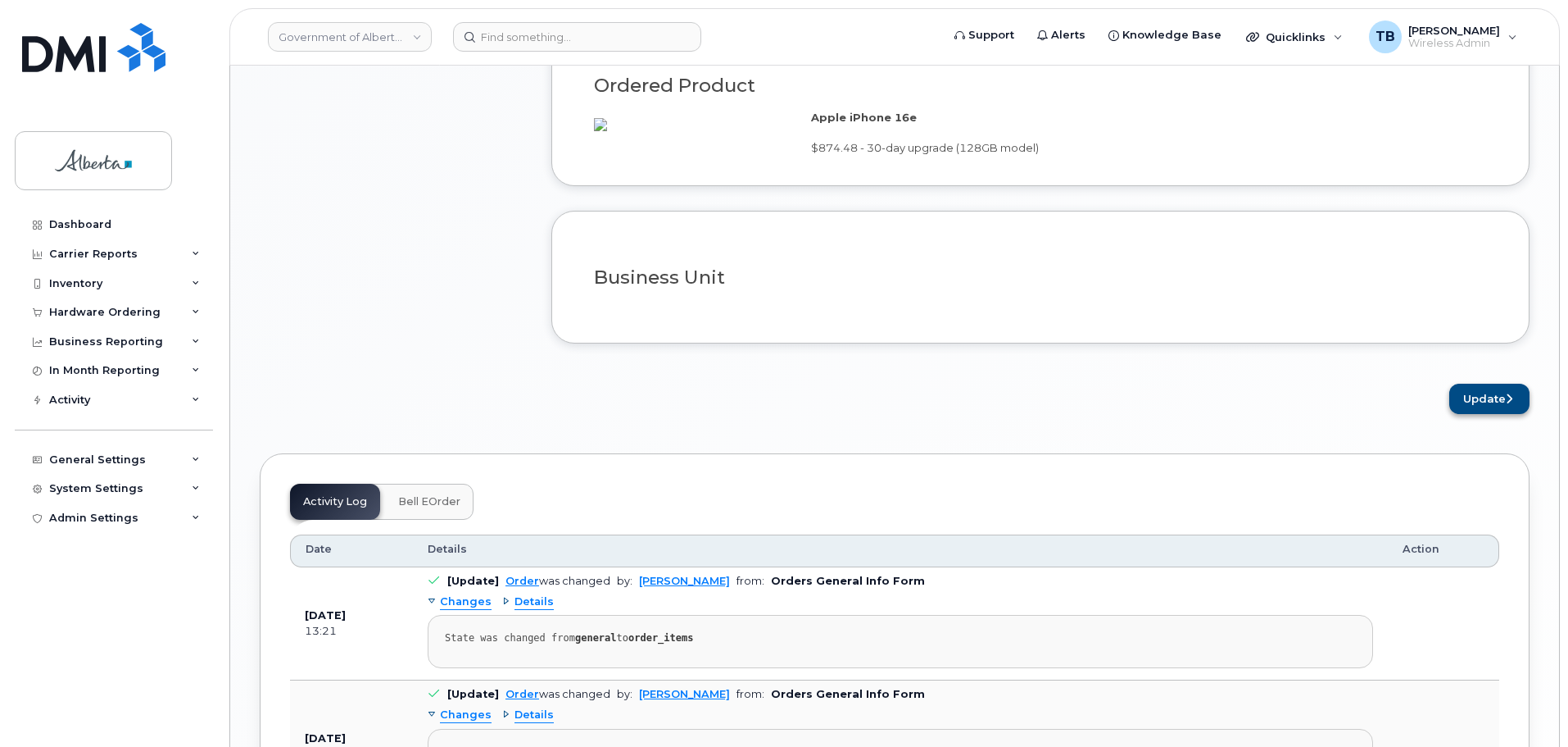
scroll to position [1229, 0]
click at [1507, 402] on icon "submit" at bounding box center [1508, 397] width 6 height 11
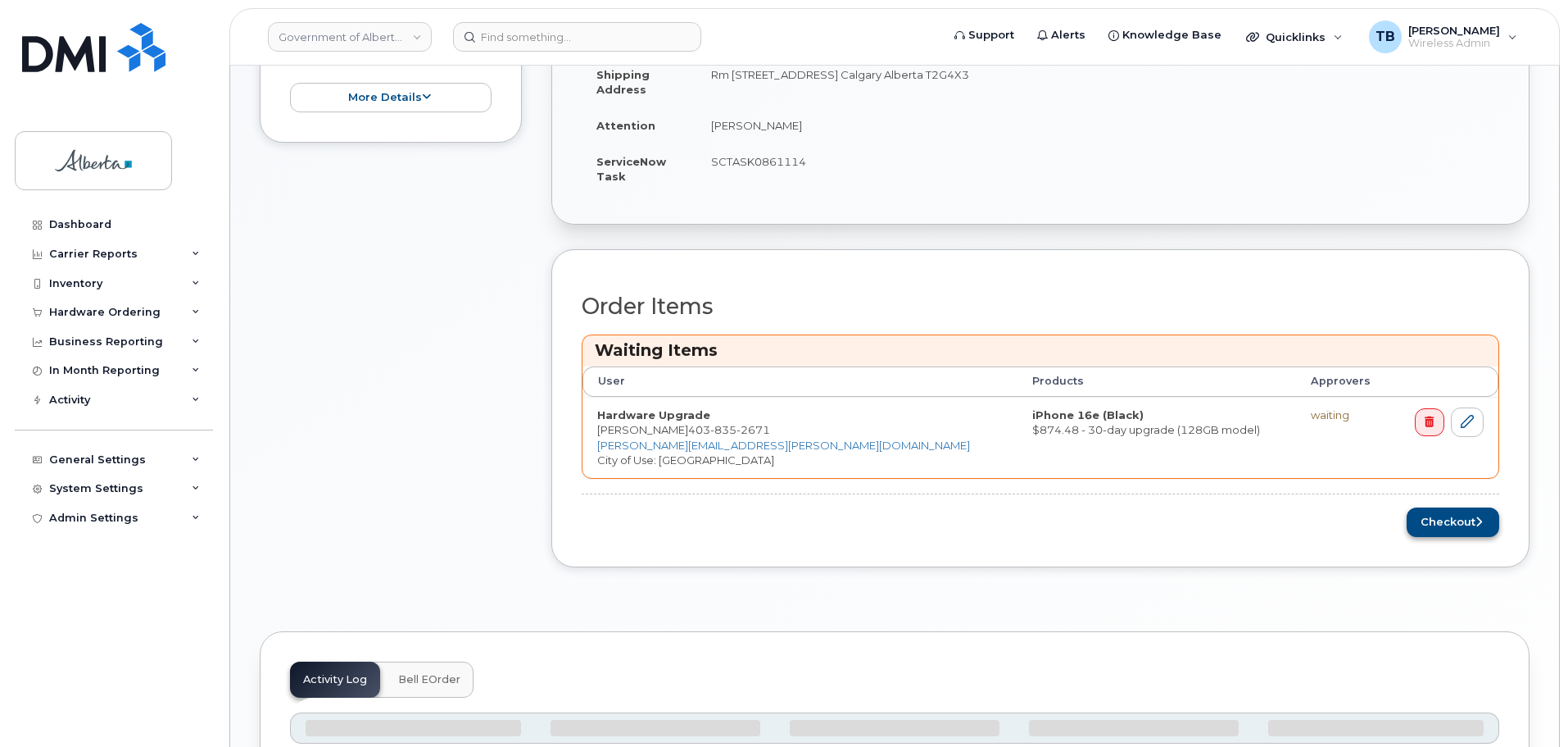
scroll to position [574, 0]
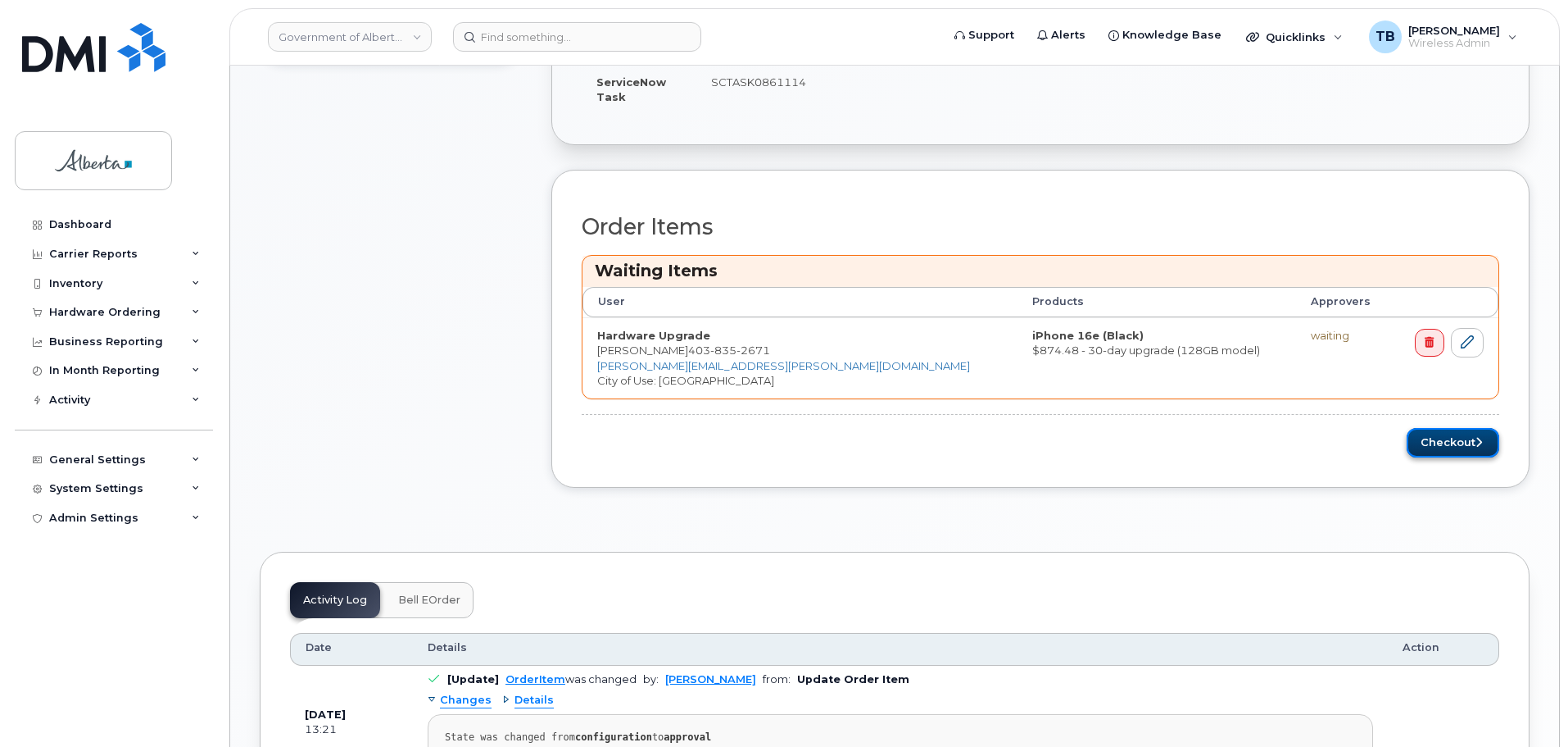
click at [1466, 433] on button "Checkout" at bounding box center [1453, 443] width 93 height 30
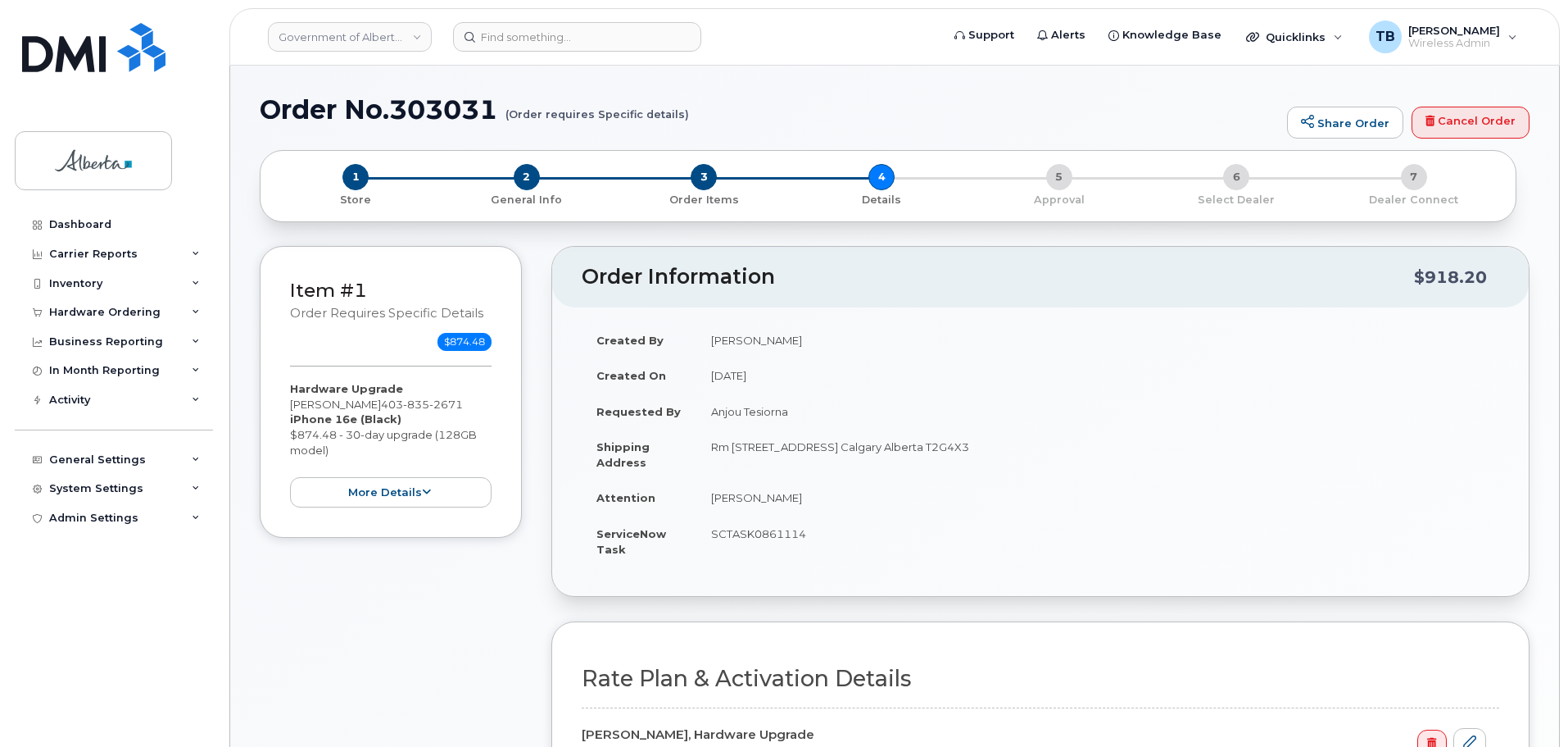
select select
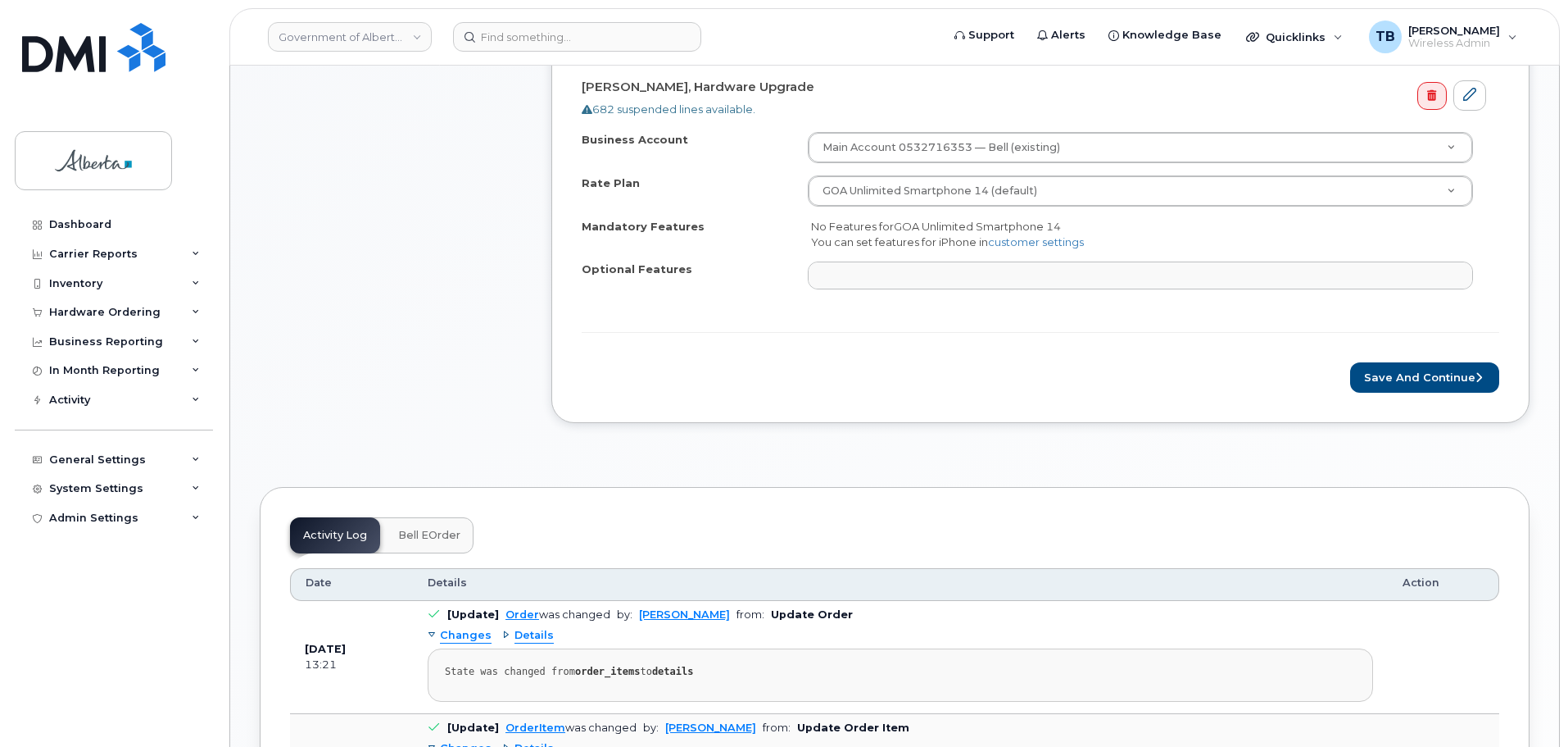
scroll to position [656, 0]
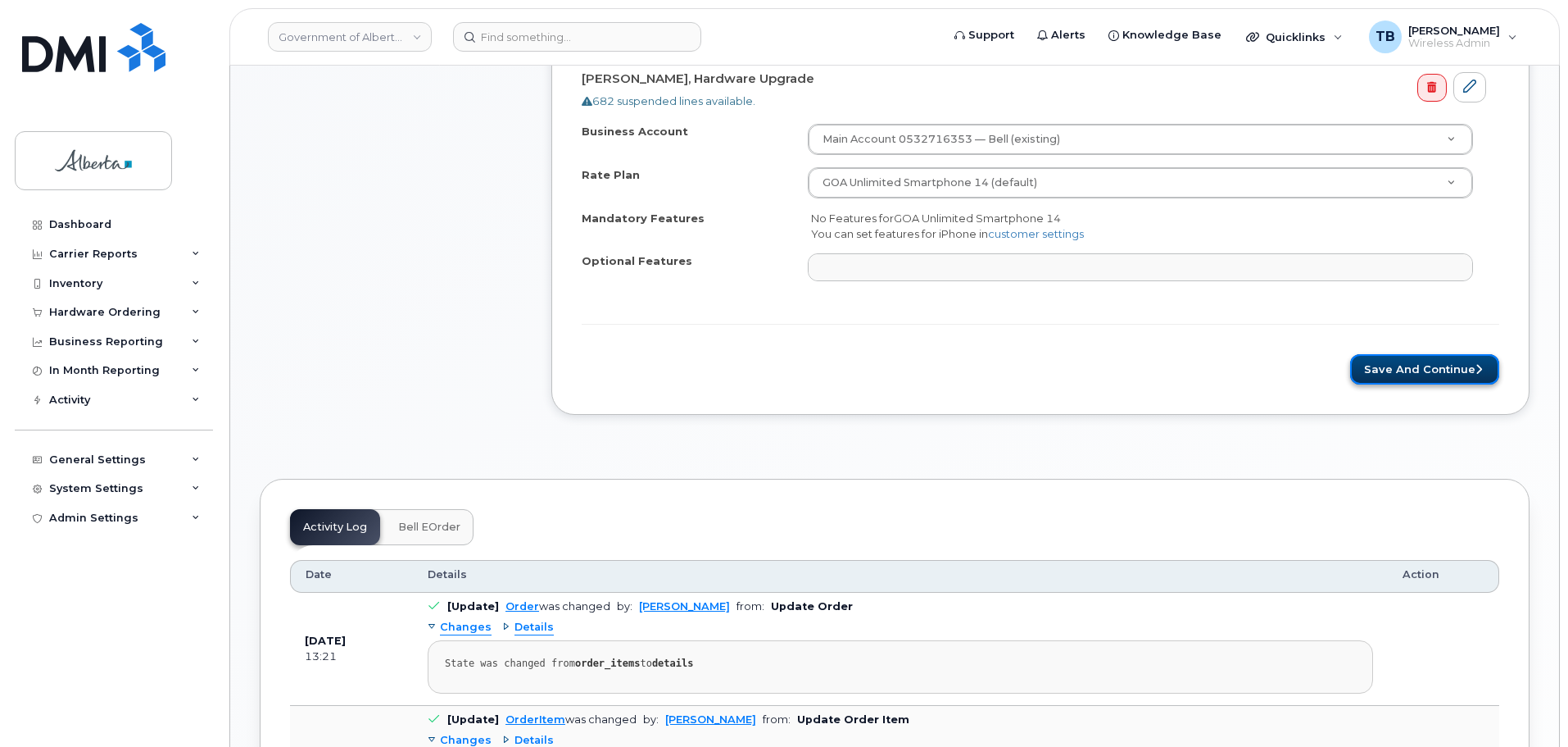
click at [1408, 361] on button "Save and Continue" at bounding box center [1424, 369] width 149 height 30
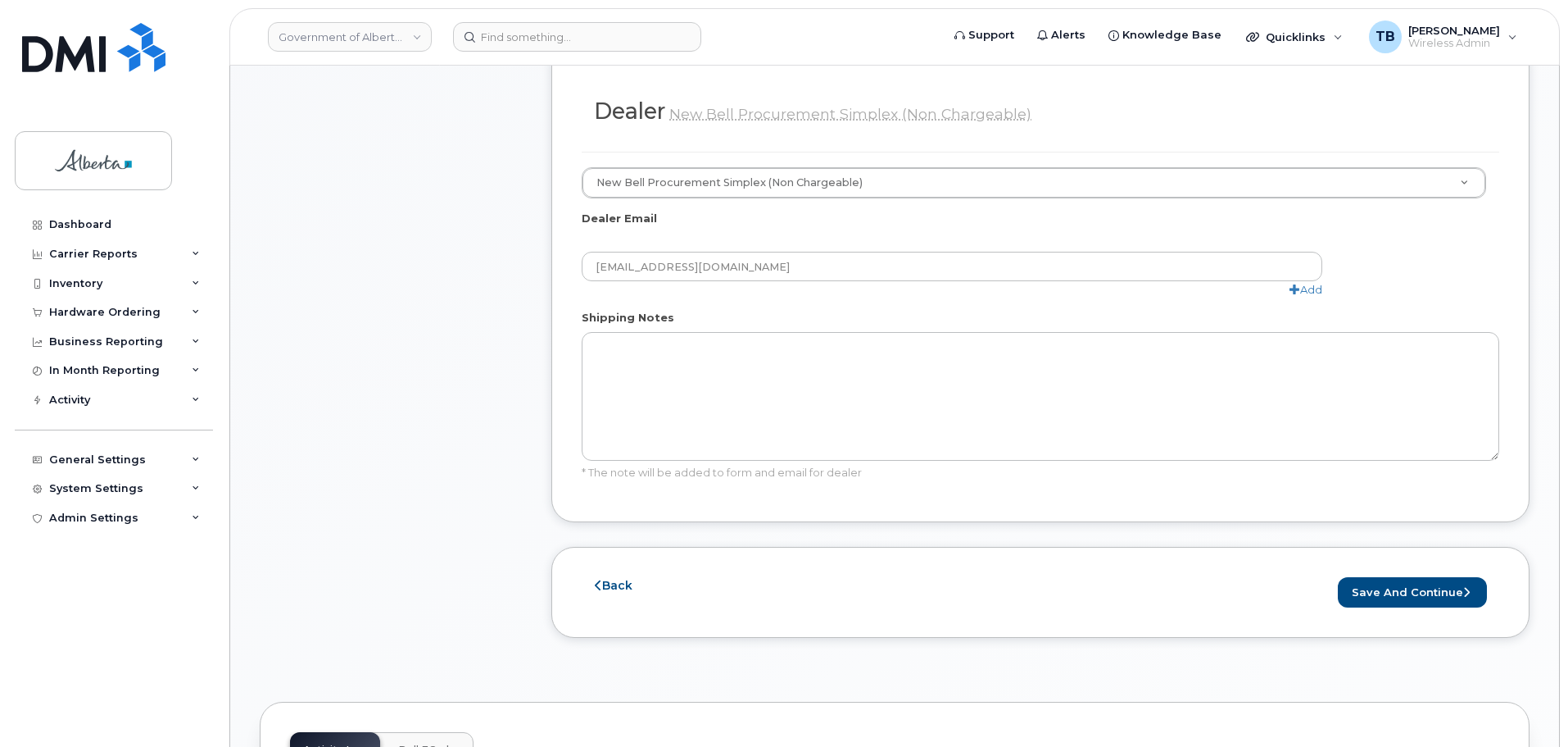
scroll to position [983, 0]
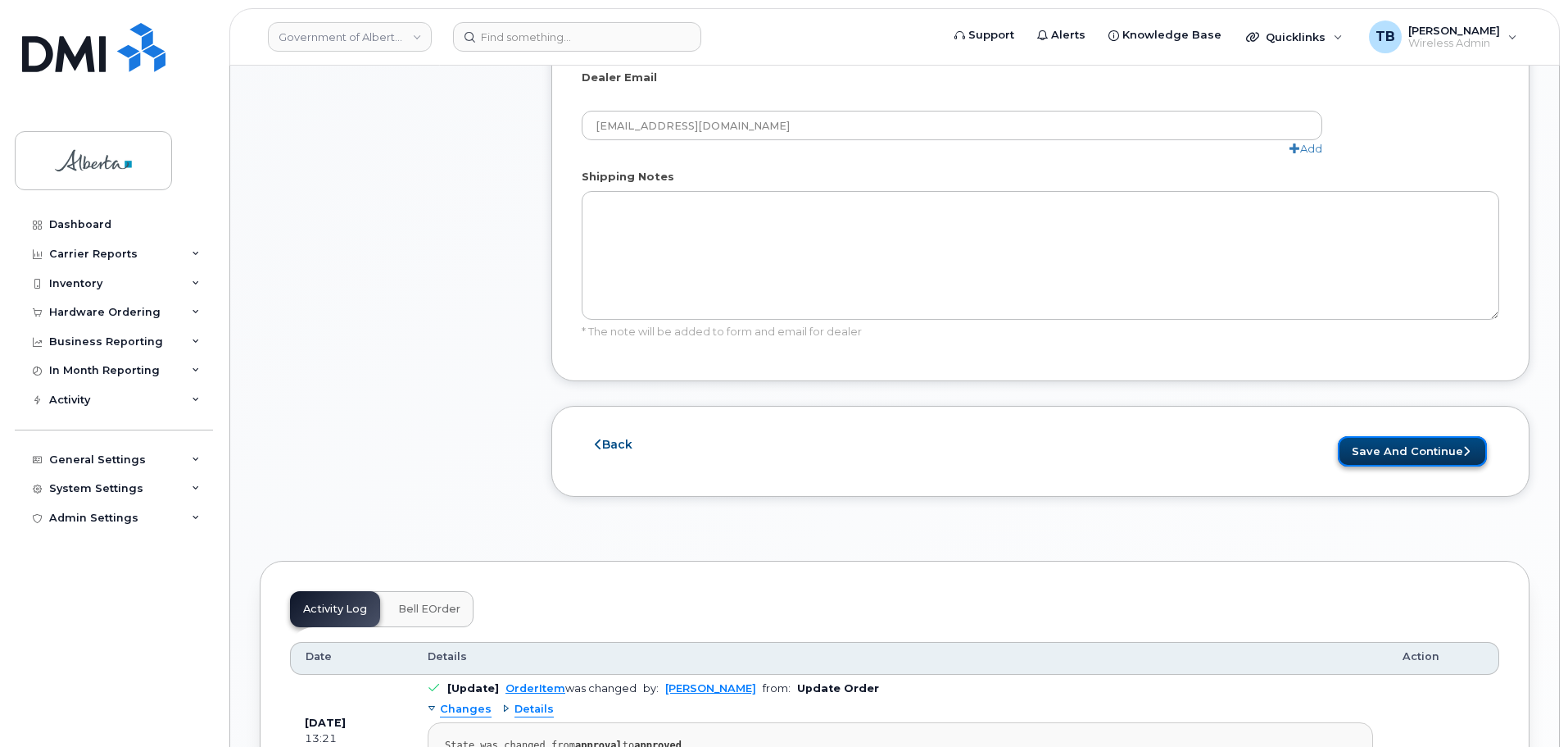
click at [1458, 436] on button "Save and Continue" at bounding box center [1411, 451] width 149 height 30
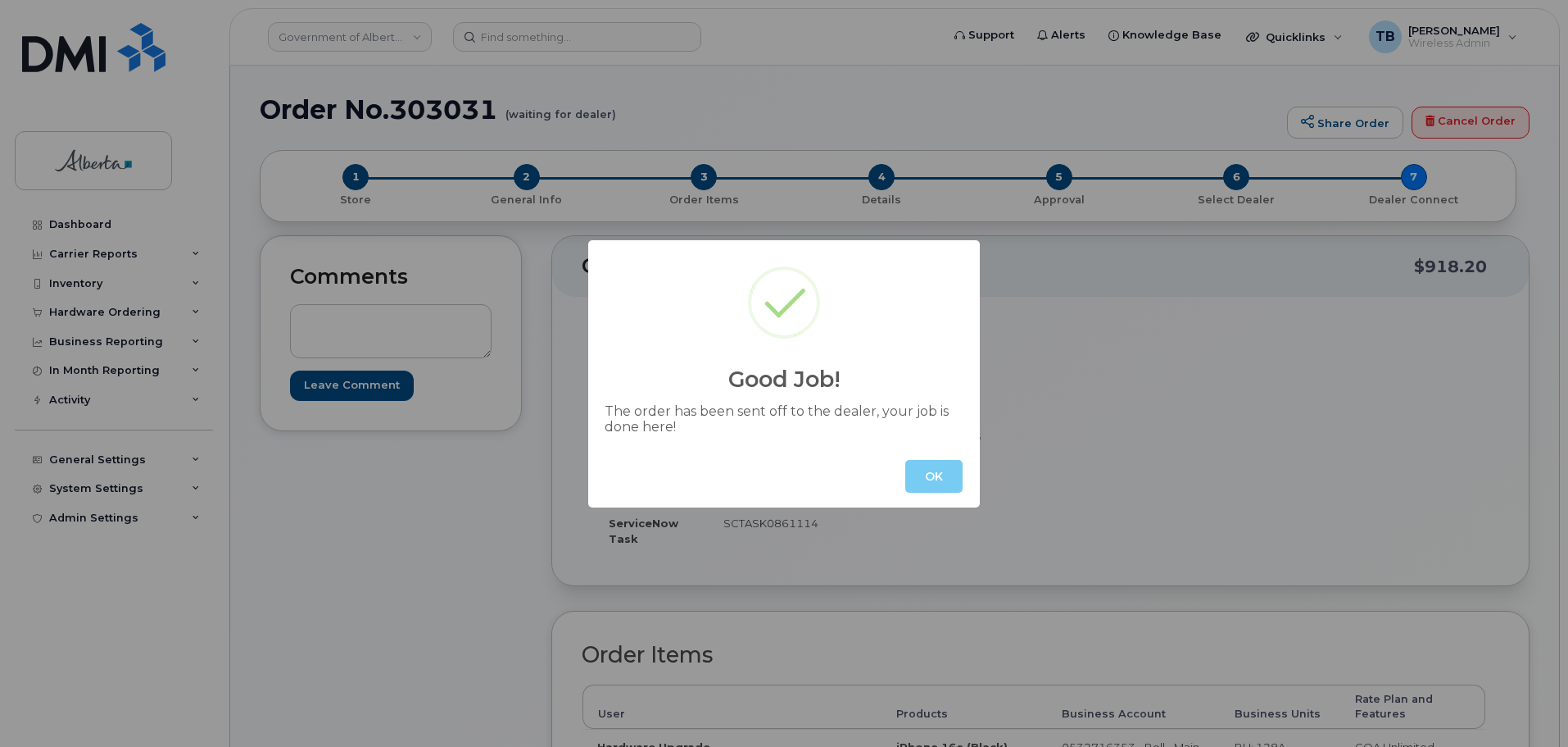
click at [945, 484] on button "OK" at bounding box center [934, 476] width 57 height 33
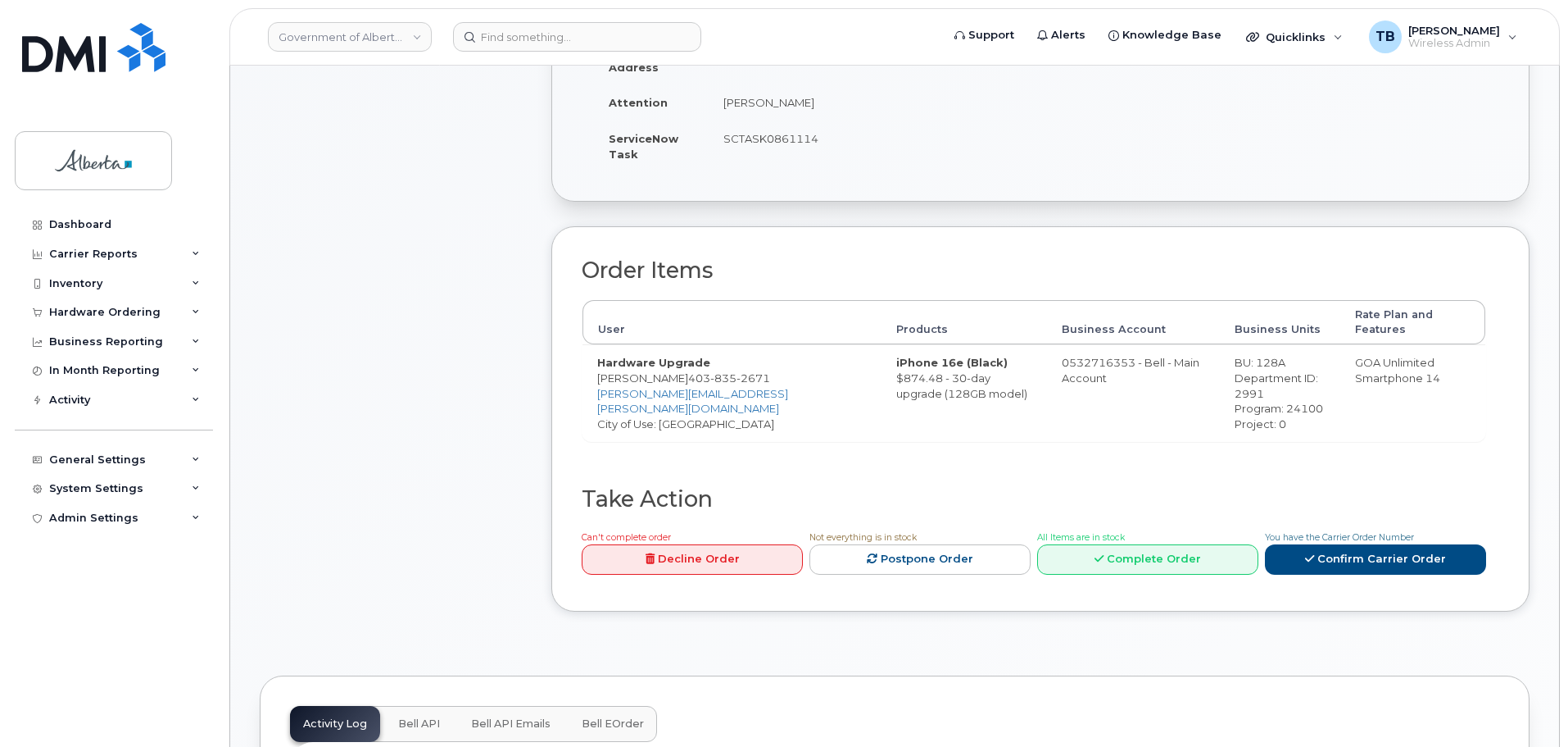
scroll to position [410, 0]
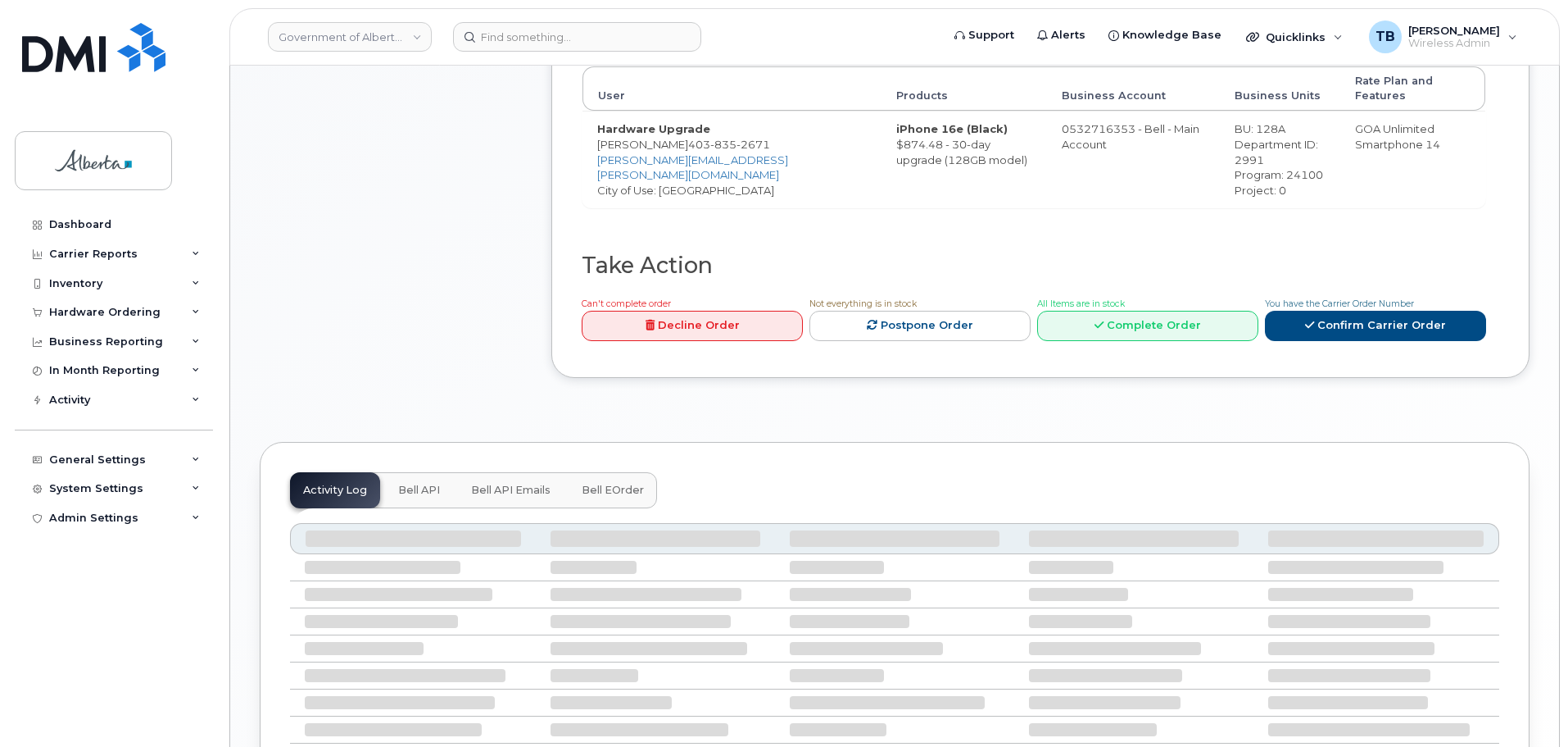
scroll to position [656, 0]
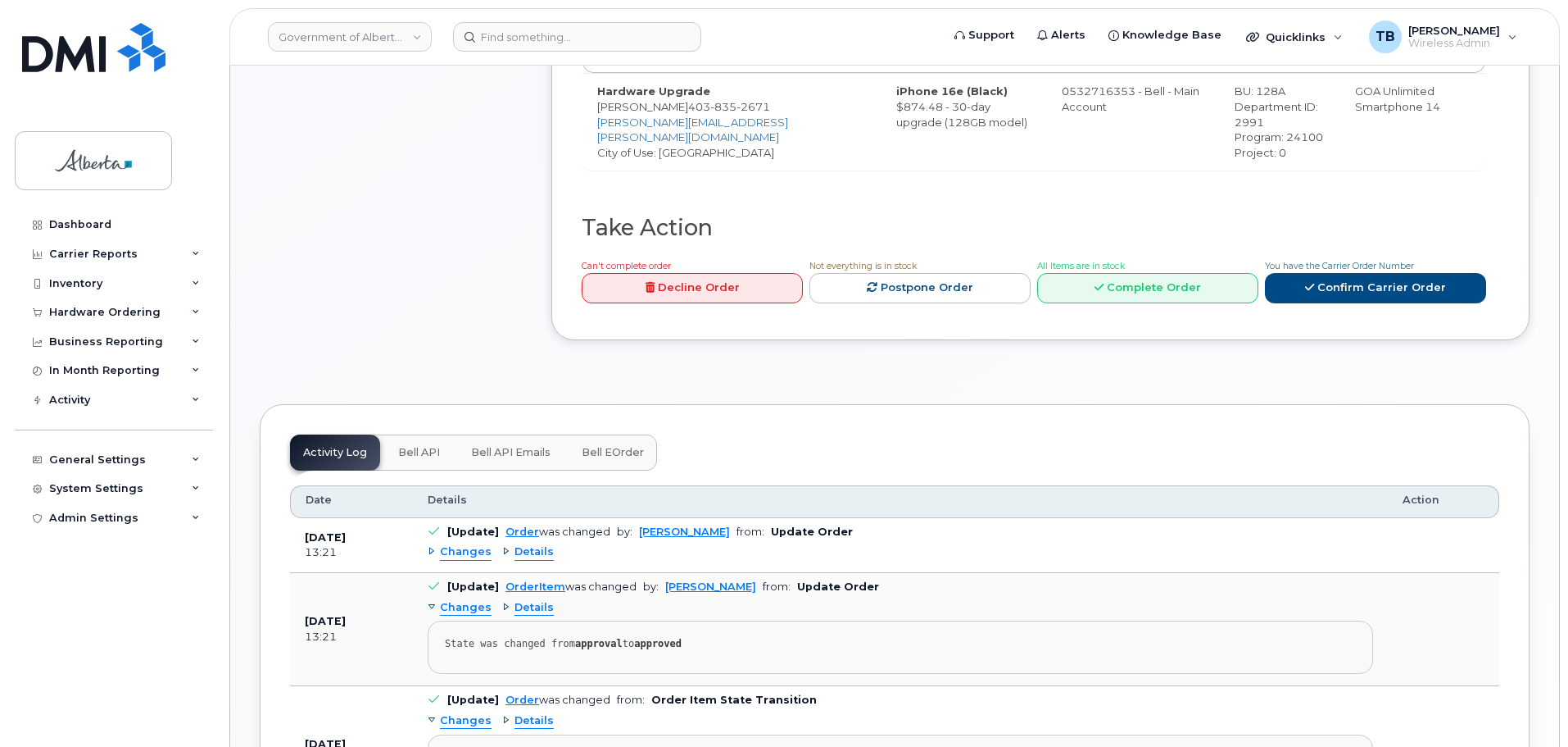
click at [412, 447] on button "Bell API" at bounding box center [419, 452] width 68 height 36
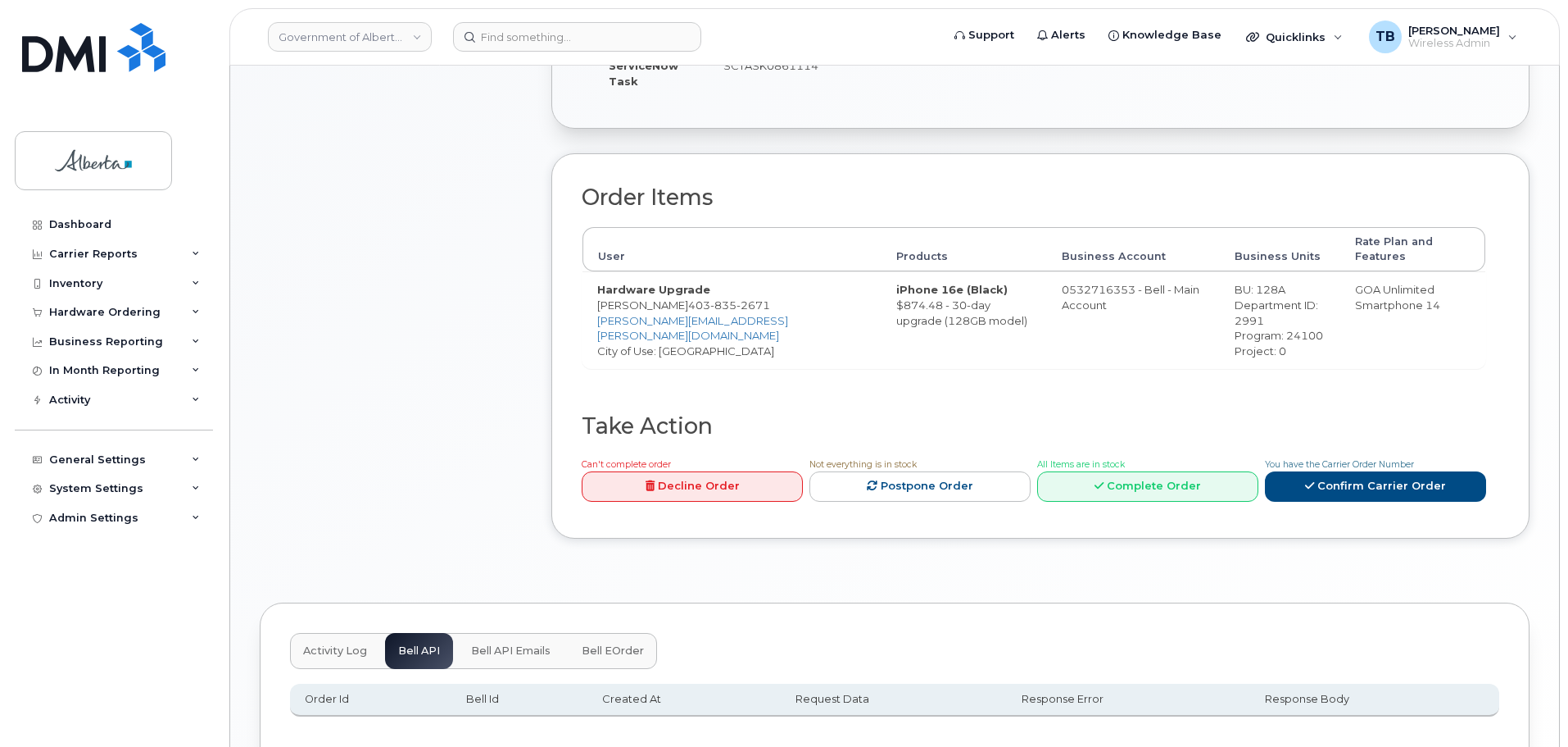
scroll to position [225, 0]
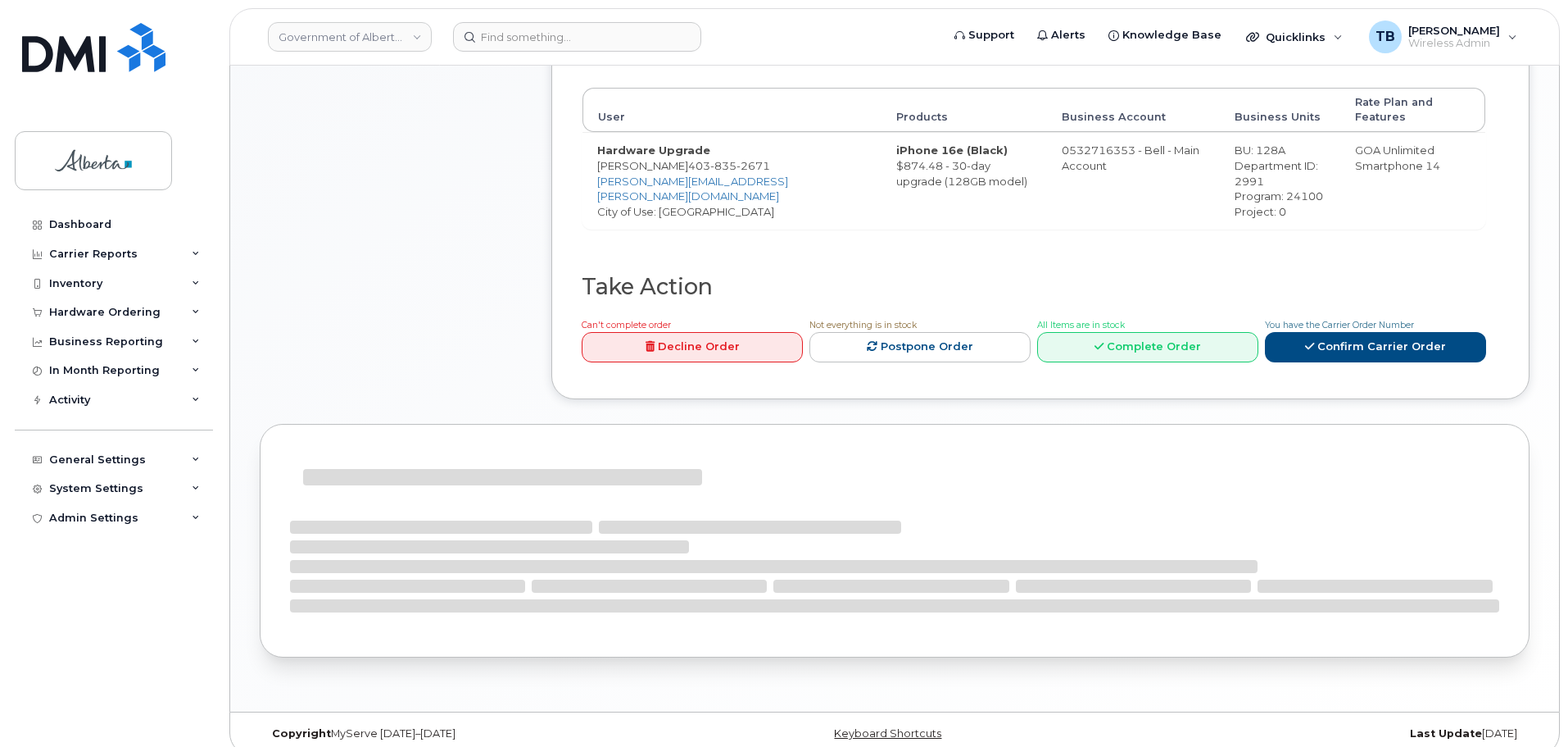
scroll to position [599, 0]
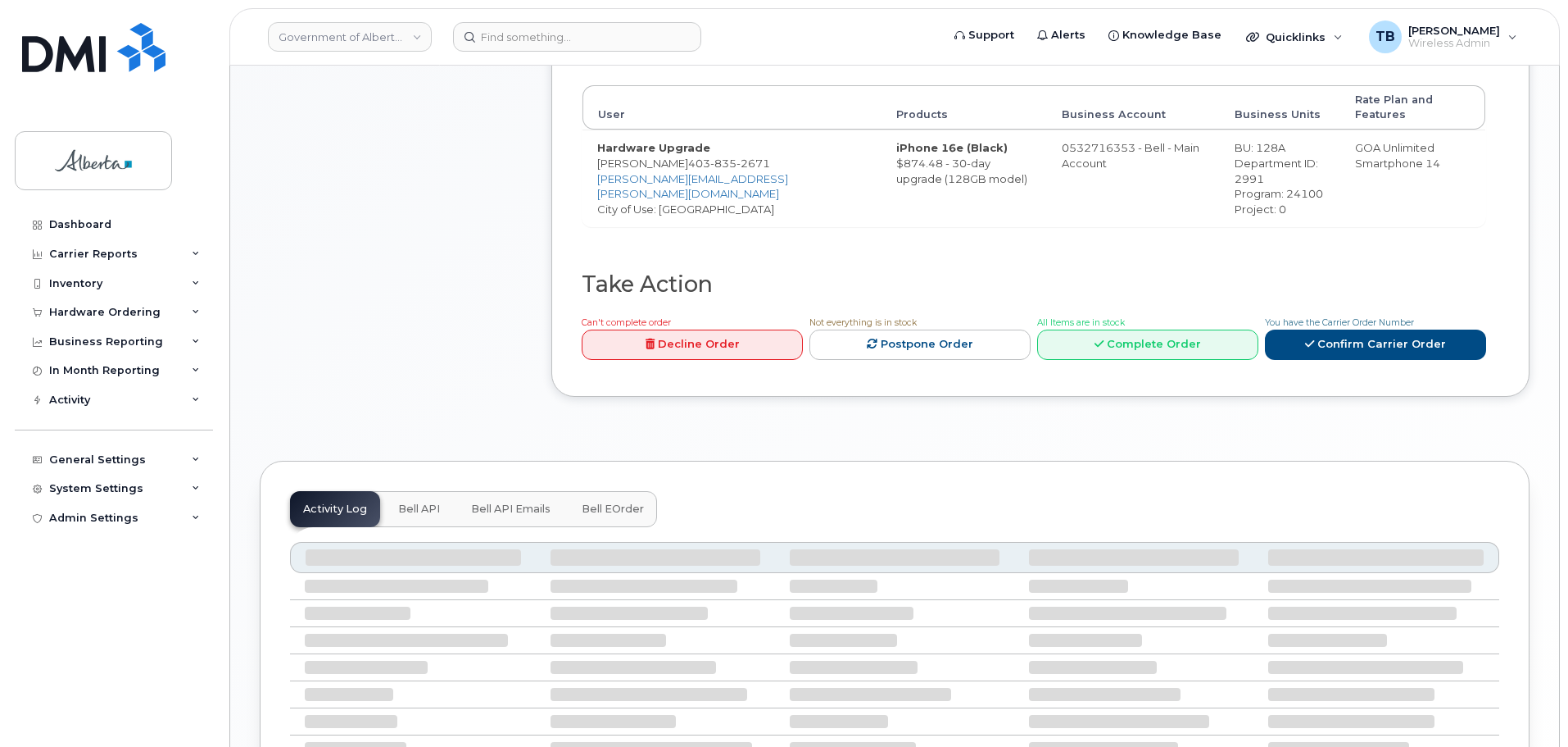
click at [421, 505] on button "Bell API" at bounding box center [419, 509] width 68 height 36
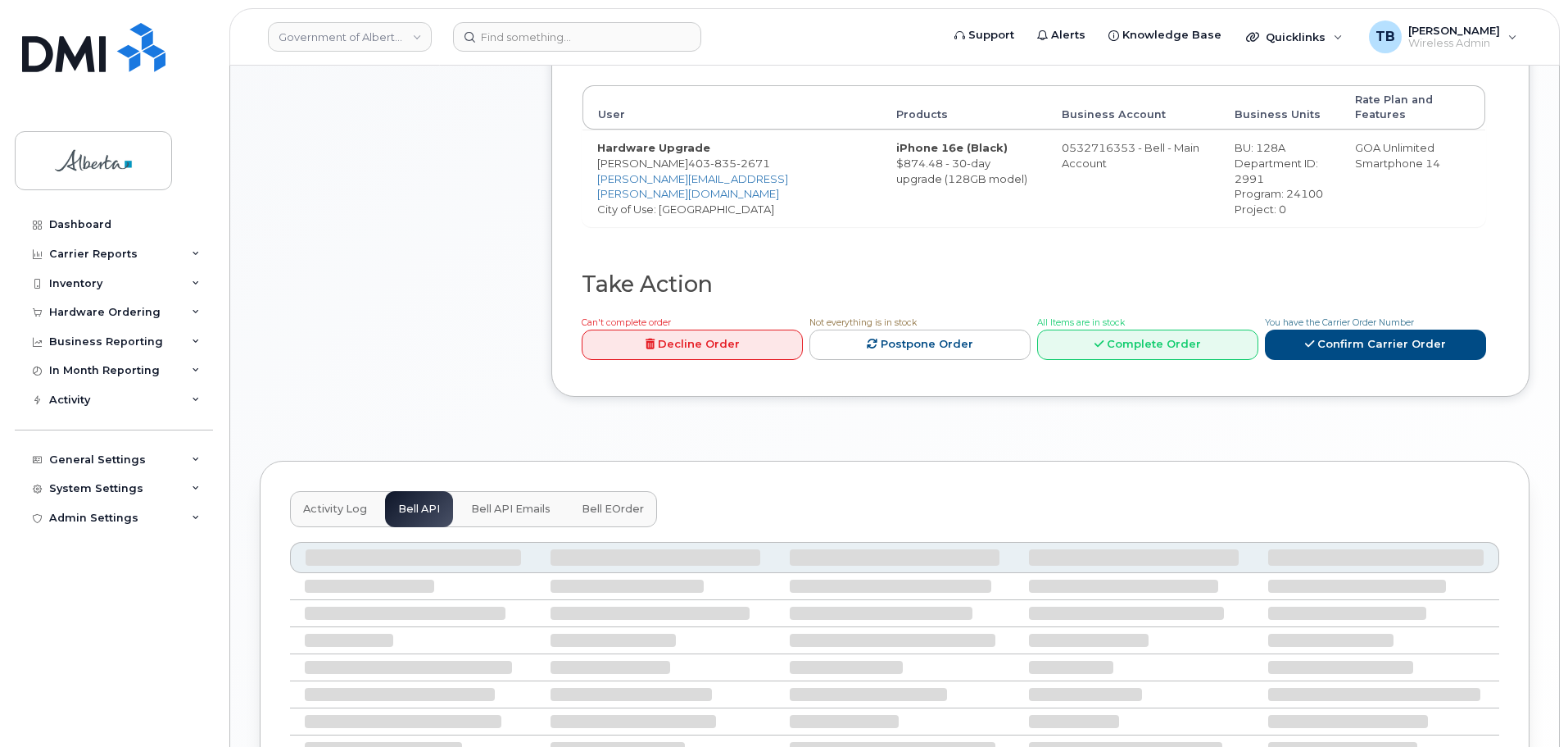
scroll to position [553, 0]
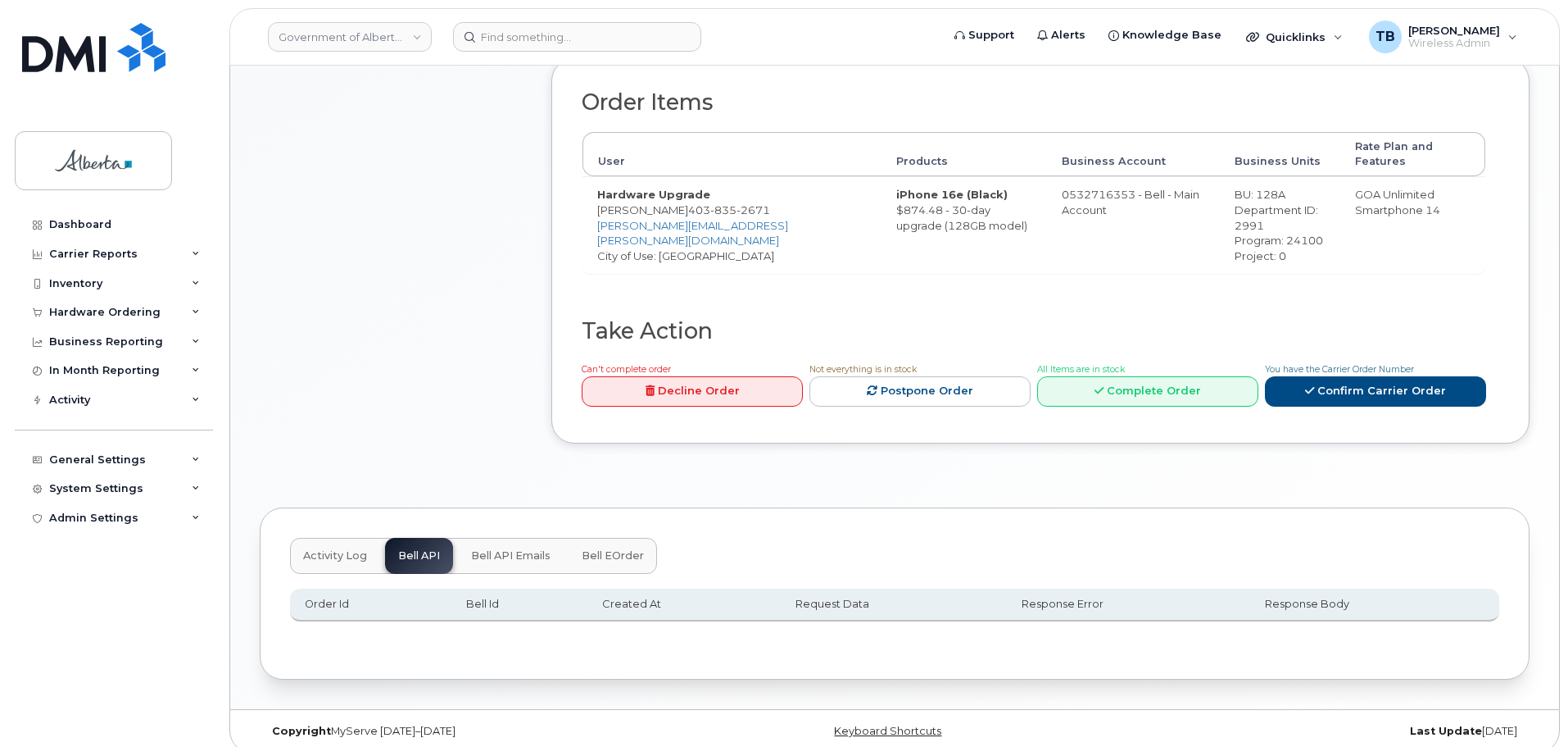
click at [338, 552] on button "Activity Log" at bounding box center [334, 555] width 90 height 36
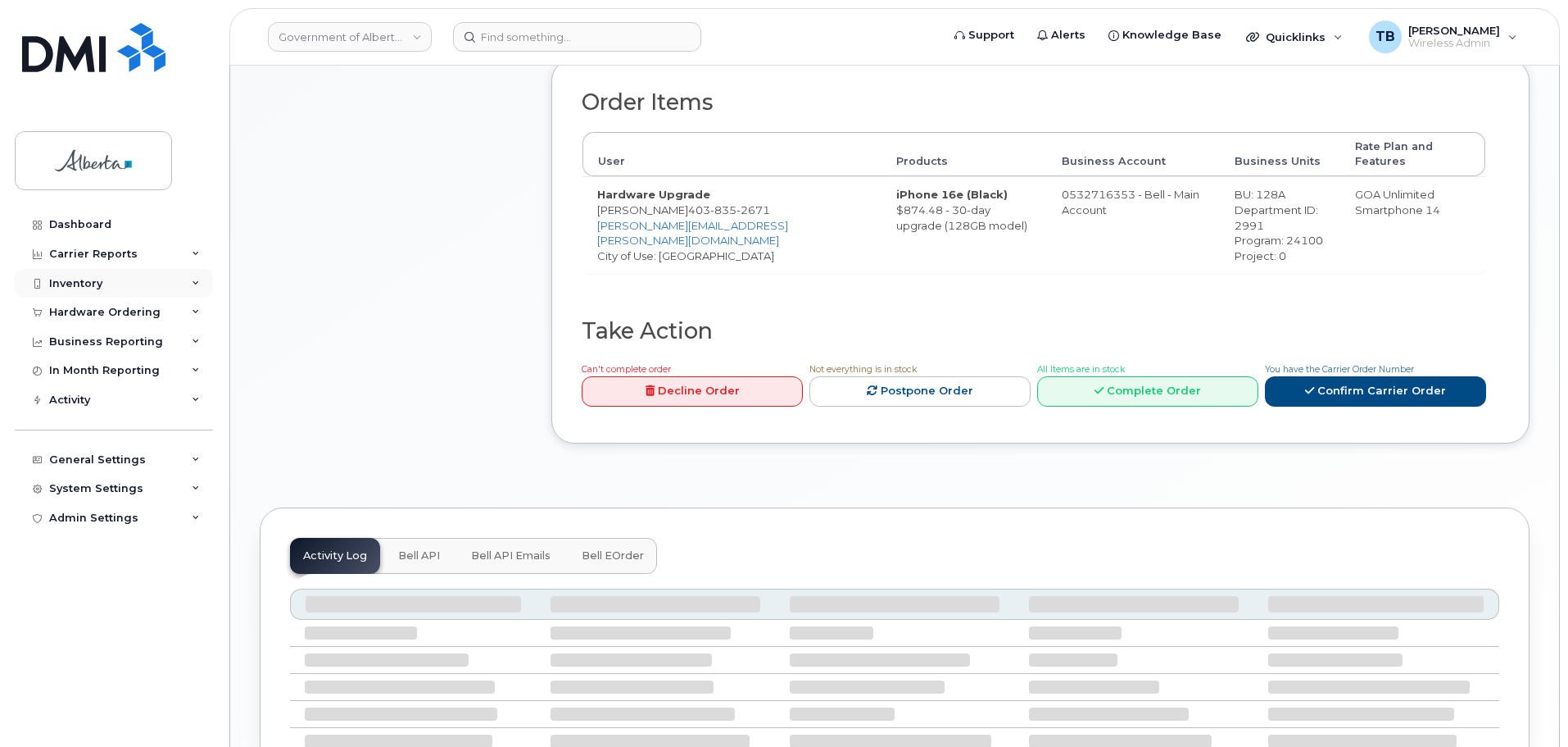
click at [69, 287] on div "Inventory" at bounding box center [76, 283] width 53 height 13
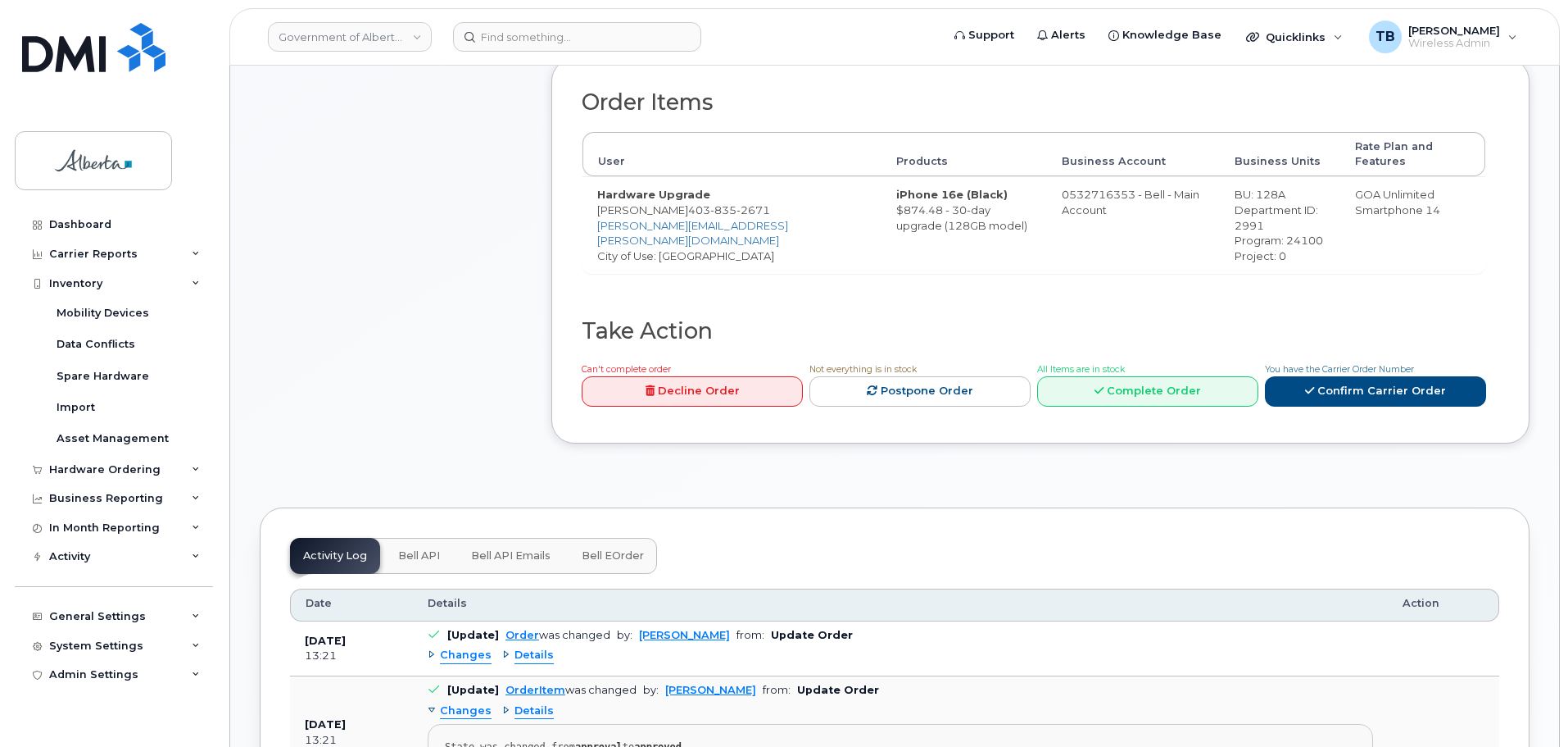
click at [368, 318] on div "Comments Leave Comment" at bounding box center [390, 75] width 262 height 785
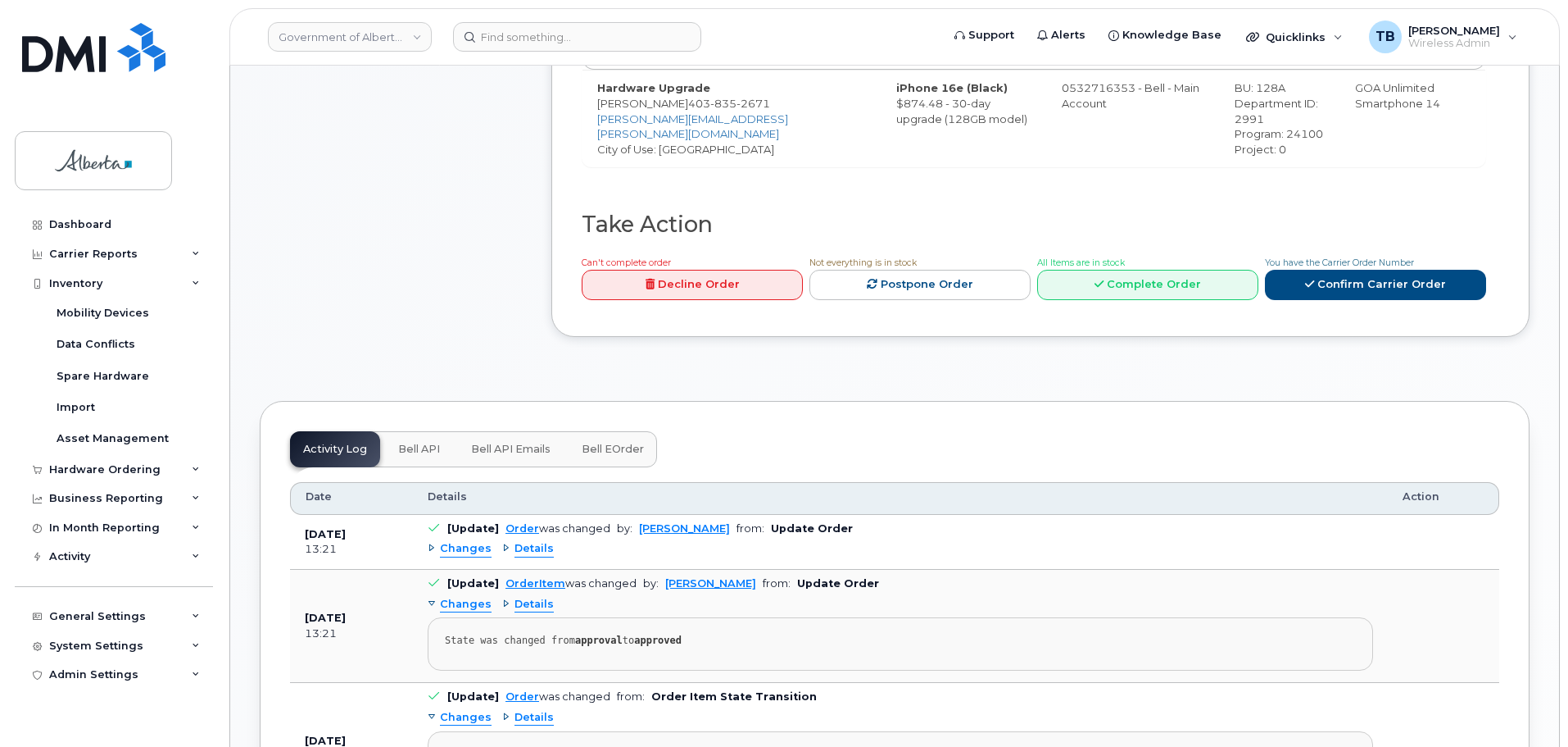
scroll to position [799, 0]
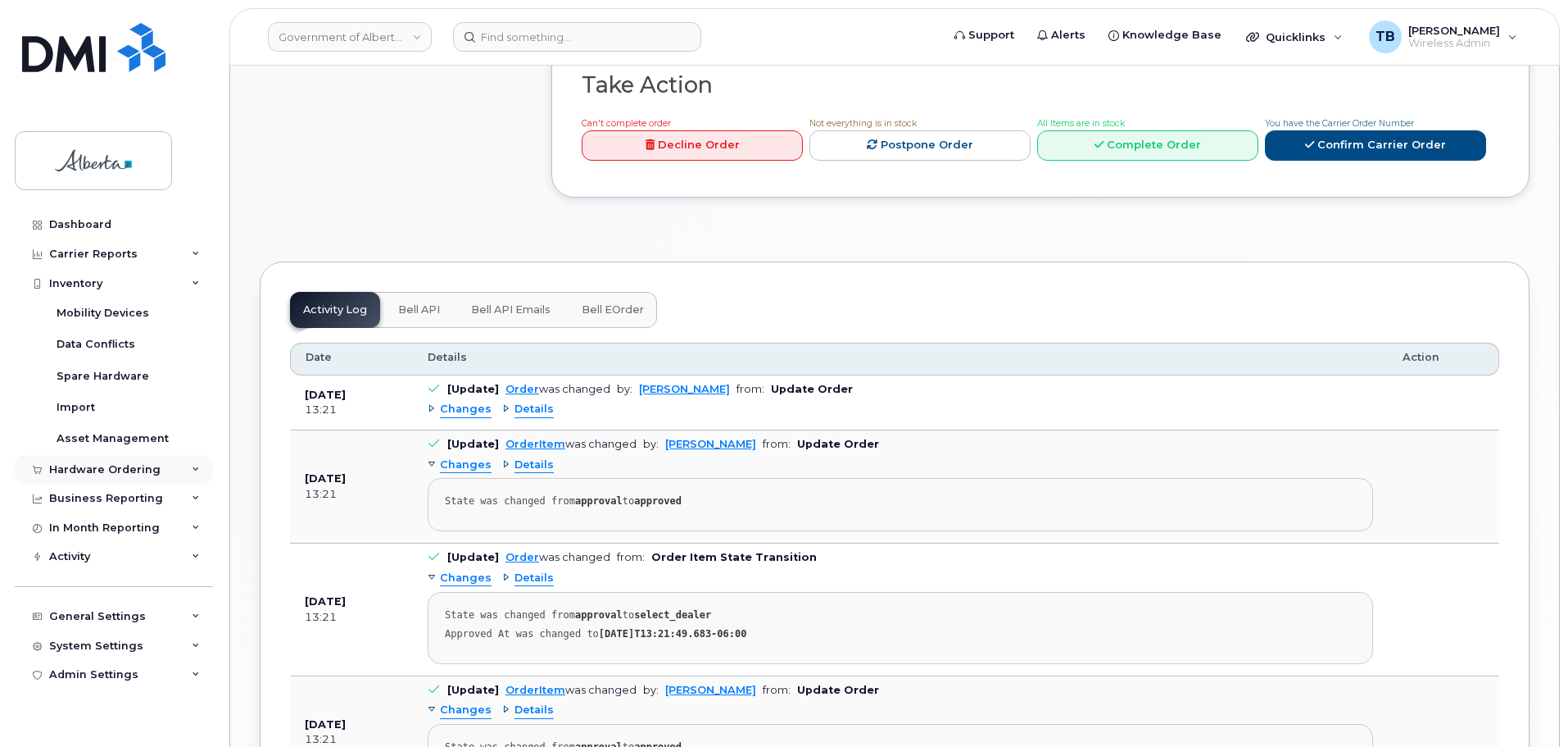
click at [61, 459] on div "Hardware Ordering" at bounding box center [114, 469] width 199 height 29
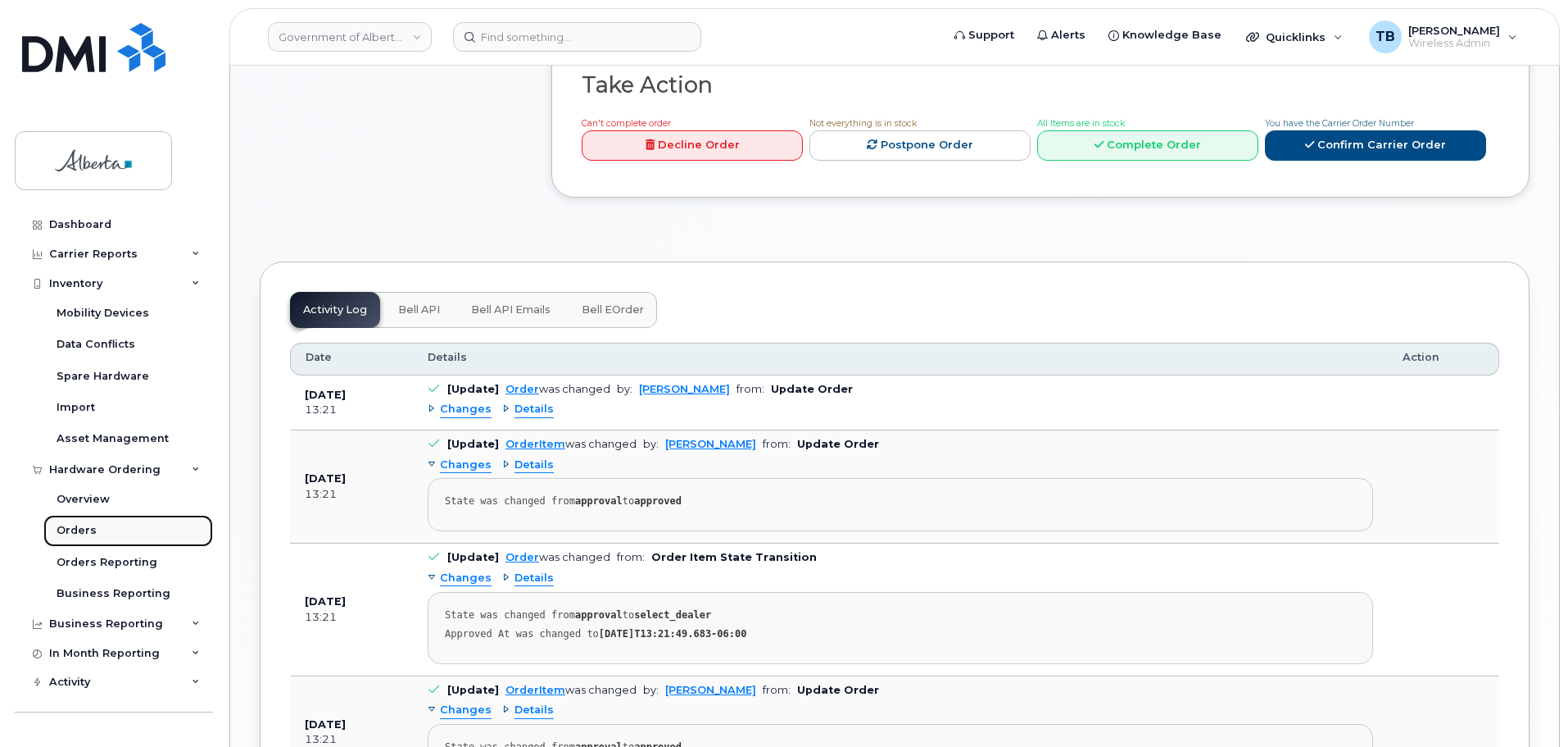
click at [73, 529] on div "Orders" at bounding box center [76, 530] width 40 height 15
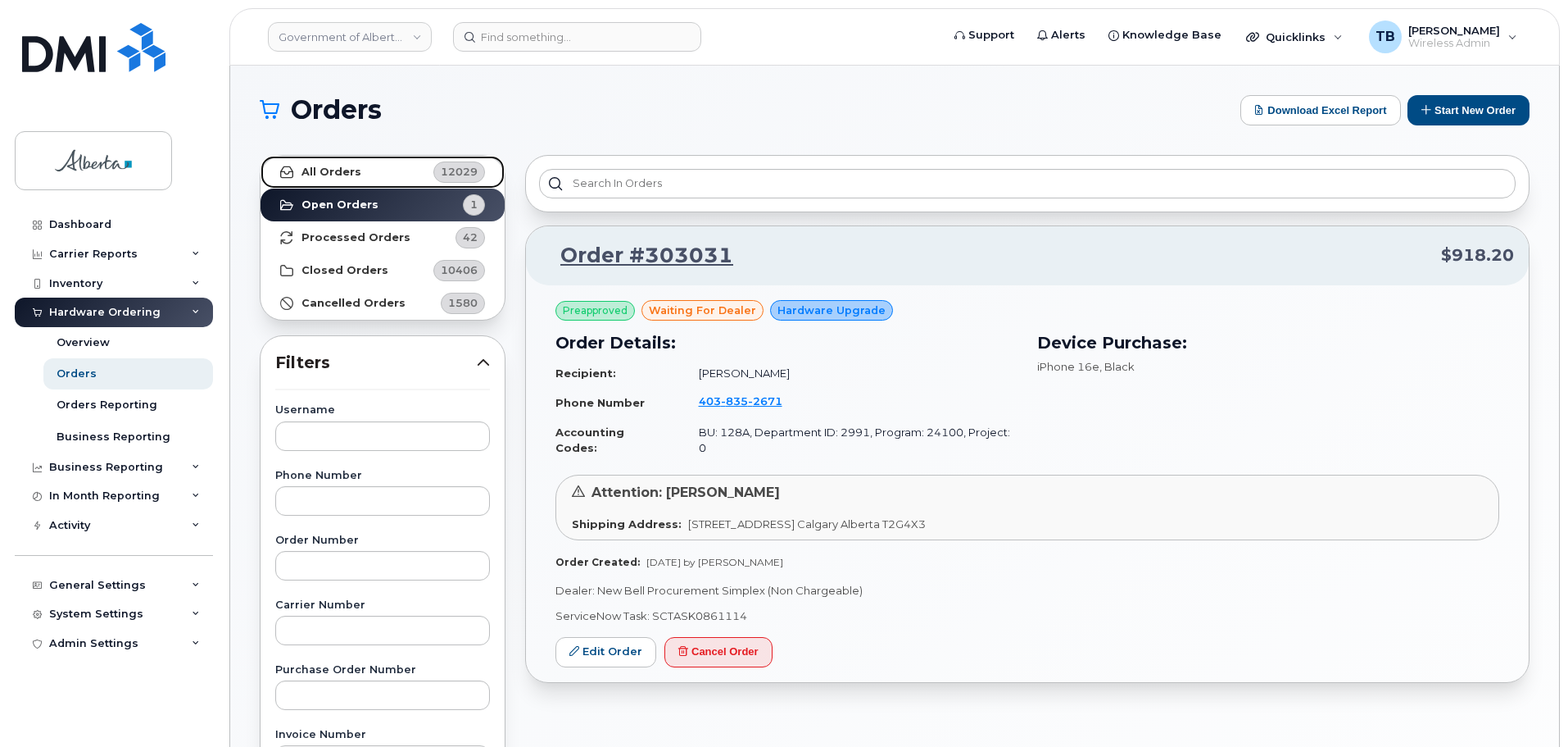
click at [331, 171] on strong "All Orders" at bounding box center [331, 172] width 60 height 13
click at [76, 382] on link "Orders" at bounding box center [128, 374] width 169 height 31
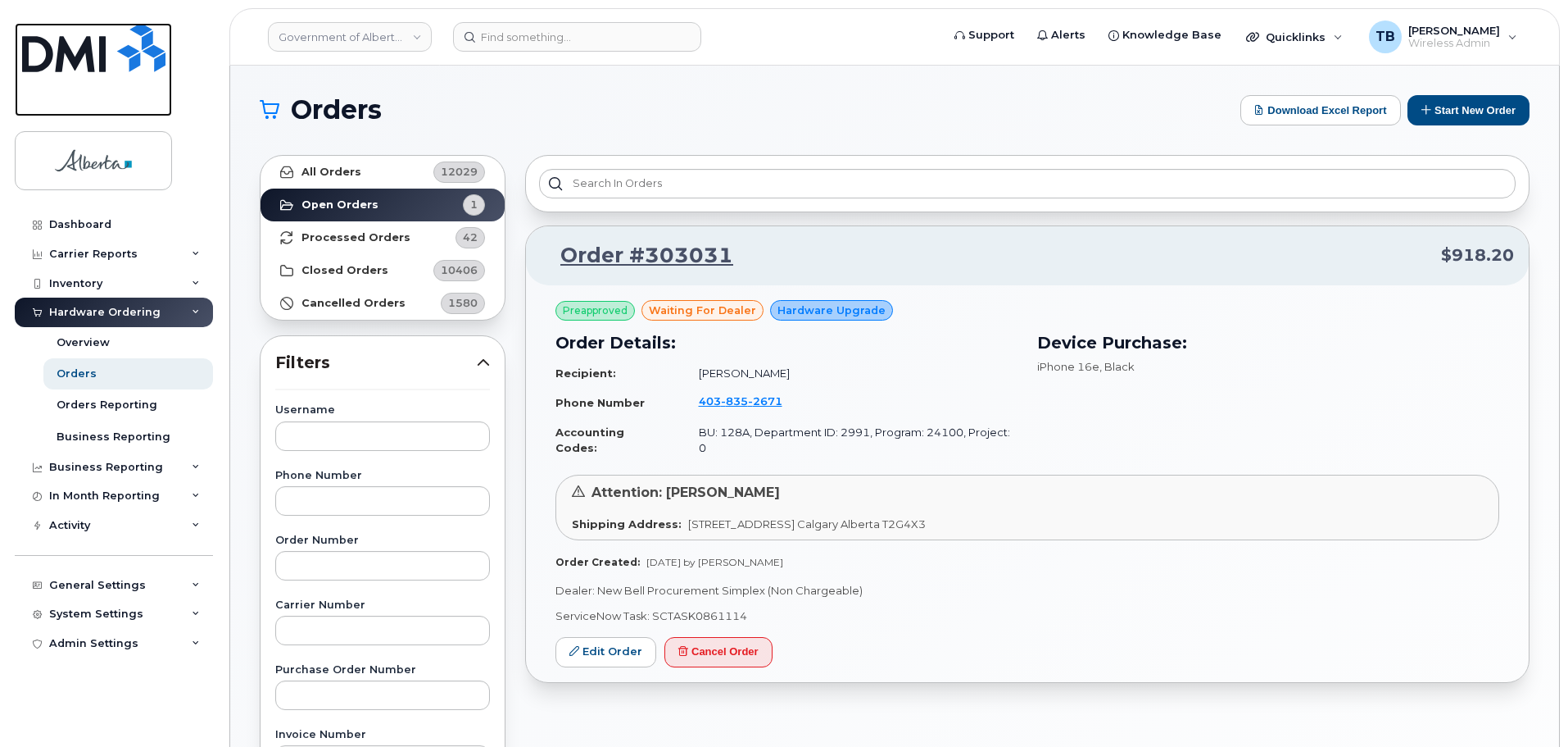
click at [86, 65] on img at bounding box center [94, 47] width 143 height 49
click at [74, 54] on img at bounding box center [94, 47] width 143 height 49
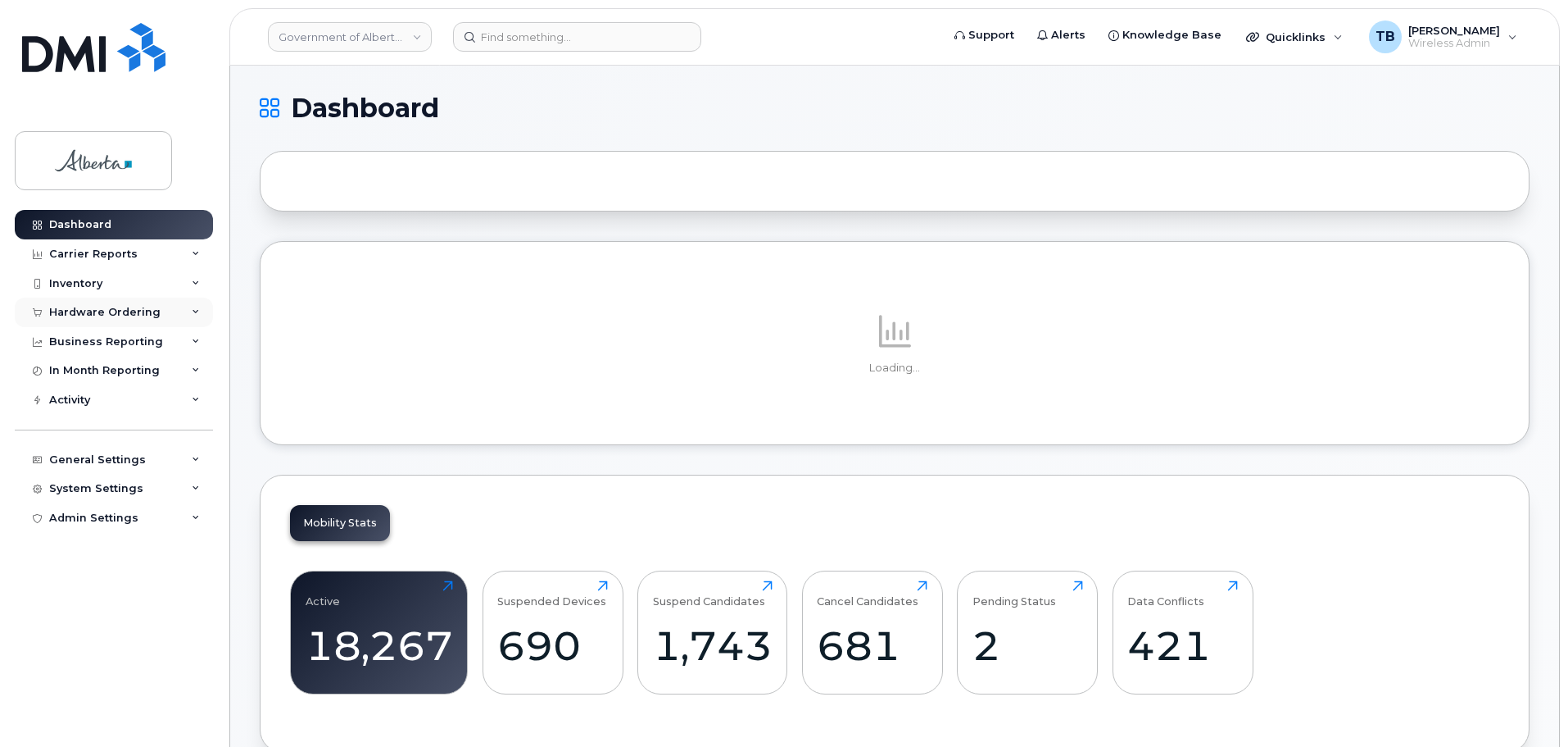
click at [117, 319] on div "Hardware Ordering" at bounding box center [114, 312] width 199 height 29
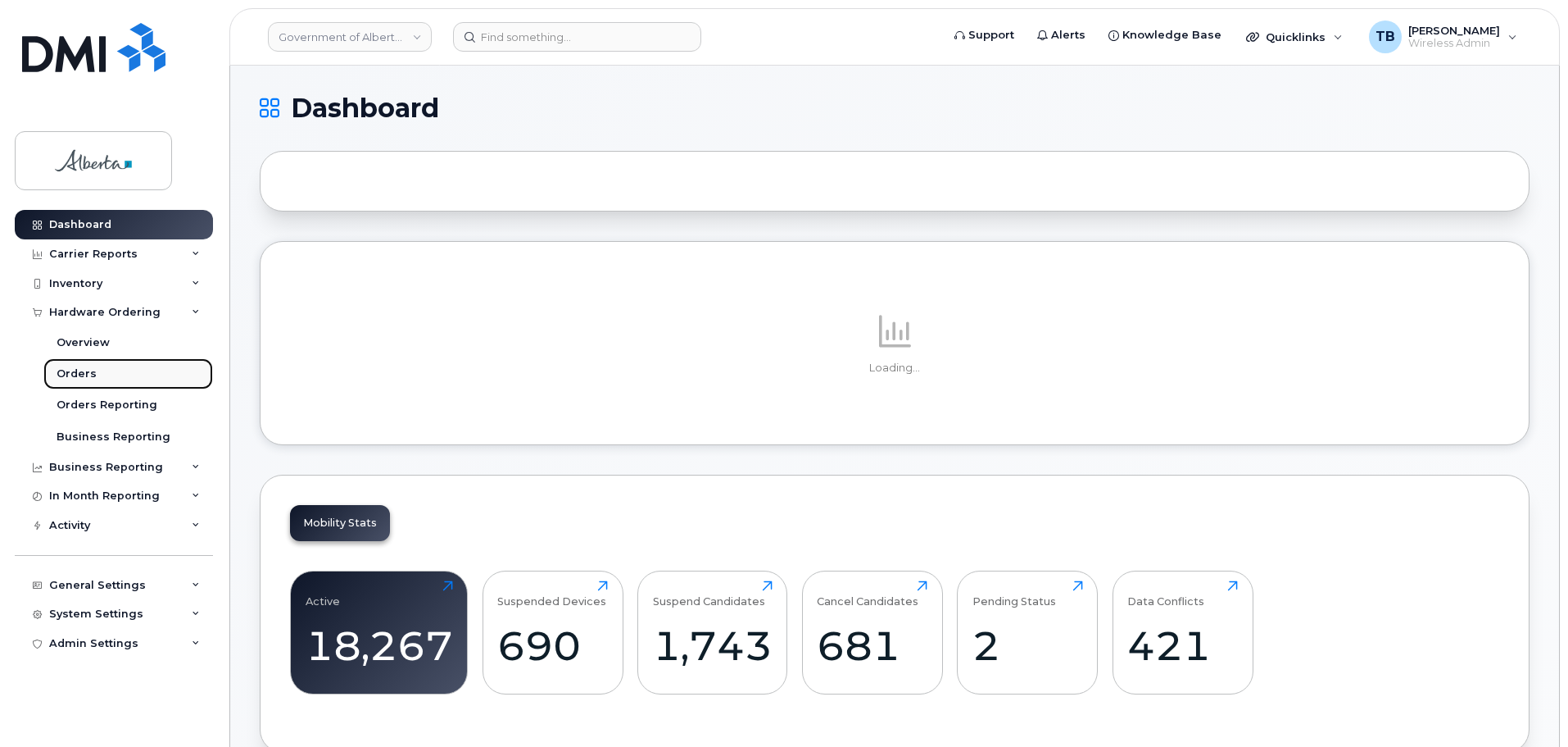
click at [79, 382] on link "Orders" at bounding box center [128, 374] width 169 height 31
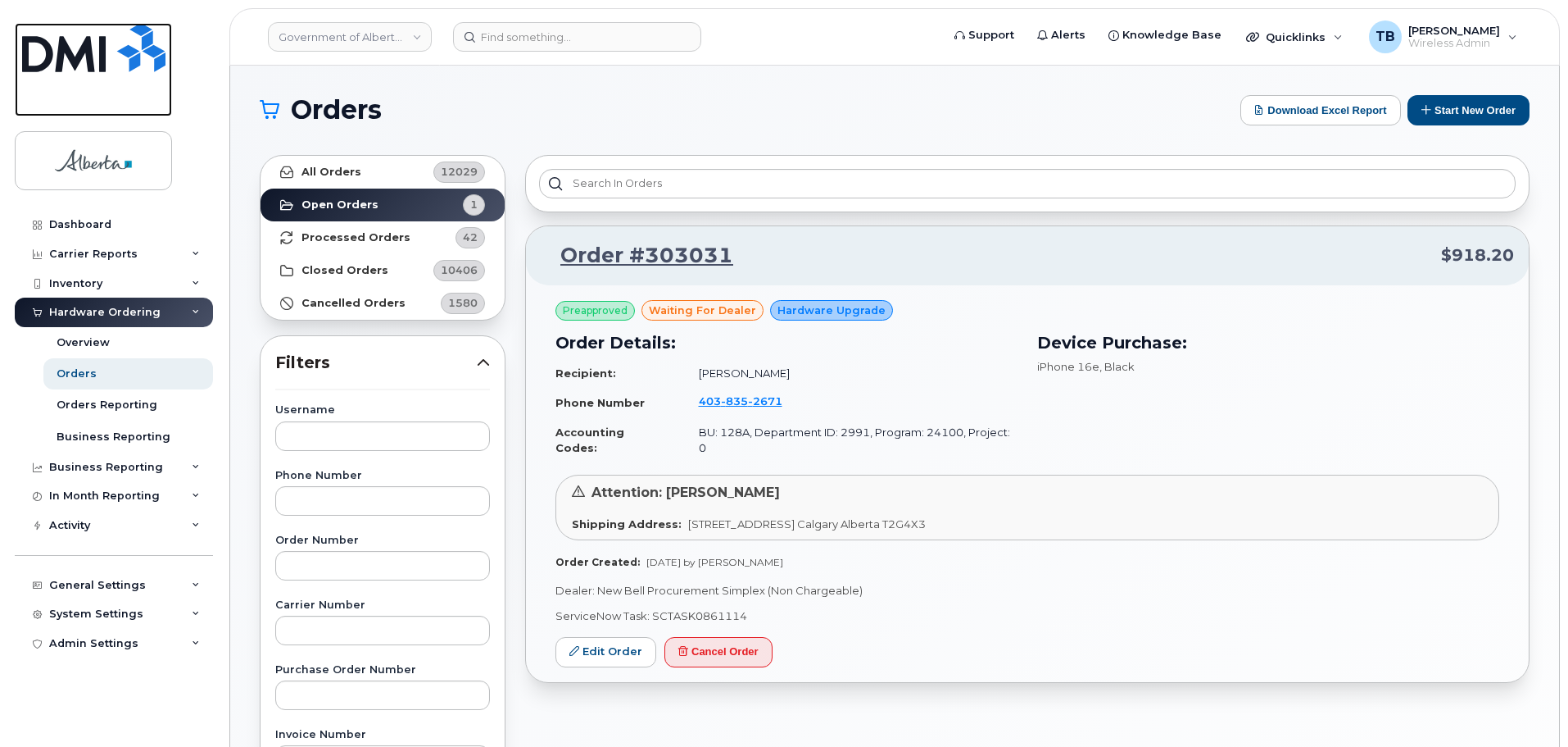
drag, startPoint x: 97, startPoint y: 63, endPoint x: 96, endPoint y: 76, distance: 13.0
click at [97, 63] on img at bounding box center [94, 47] width 143 height 49
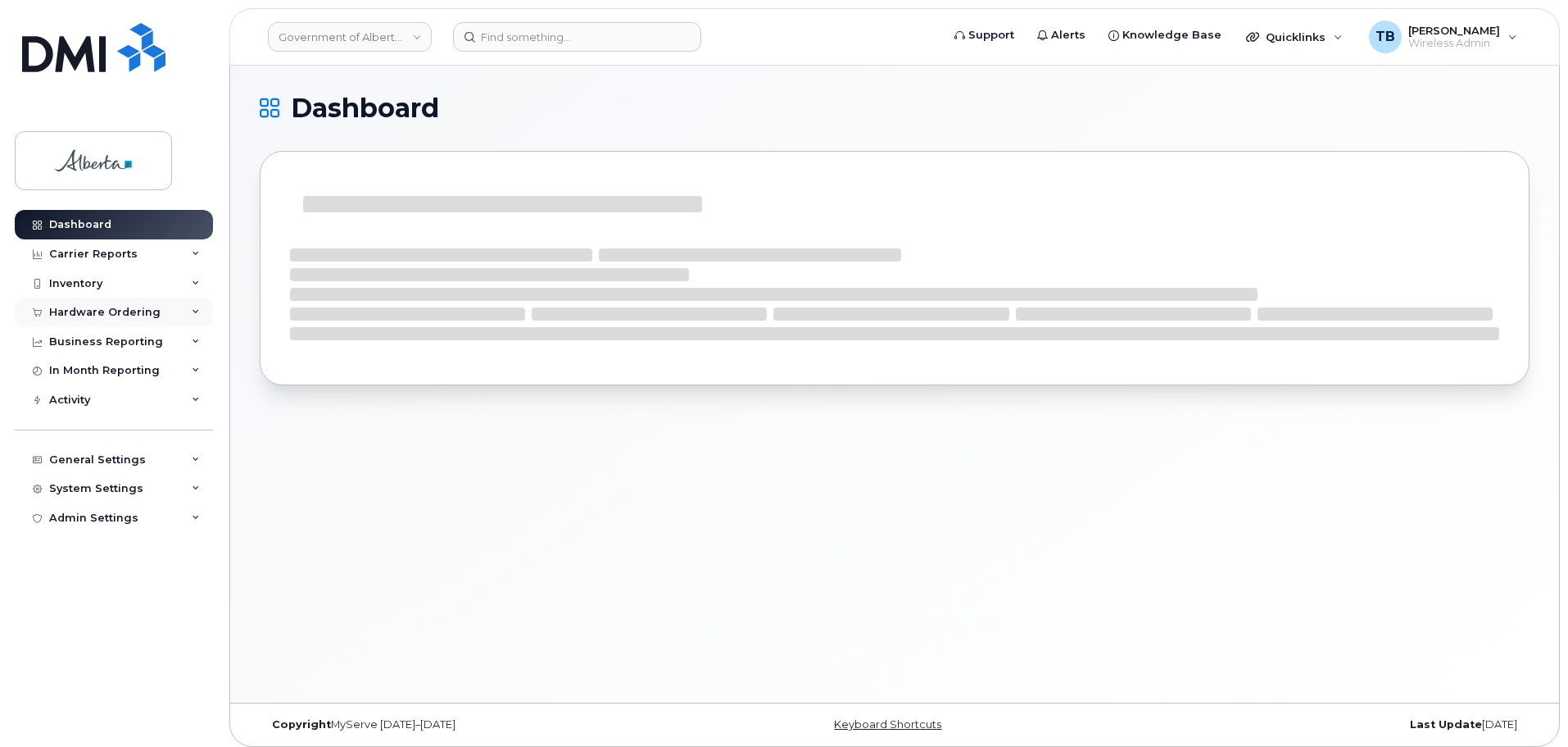
click at [91, 308] on div "Hardware Ordering" at bounding box center [104, 312] width 111 height 13
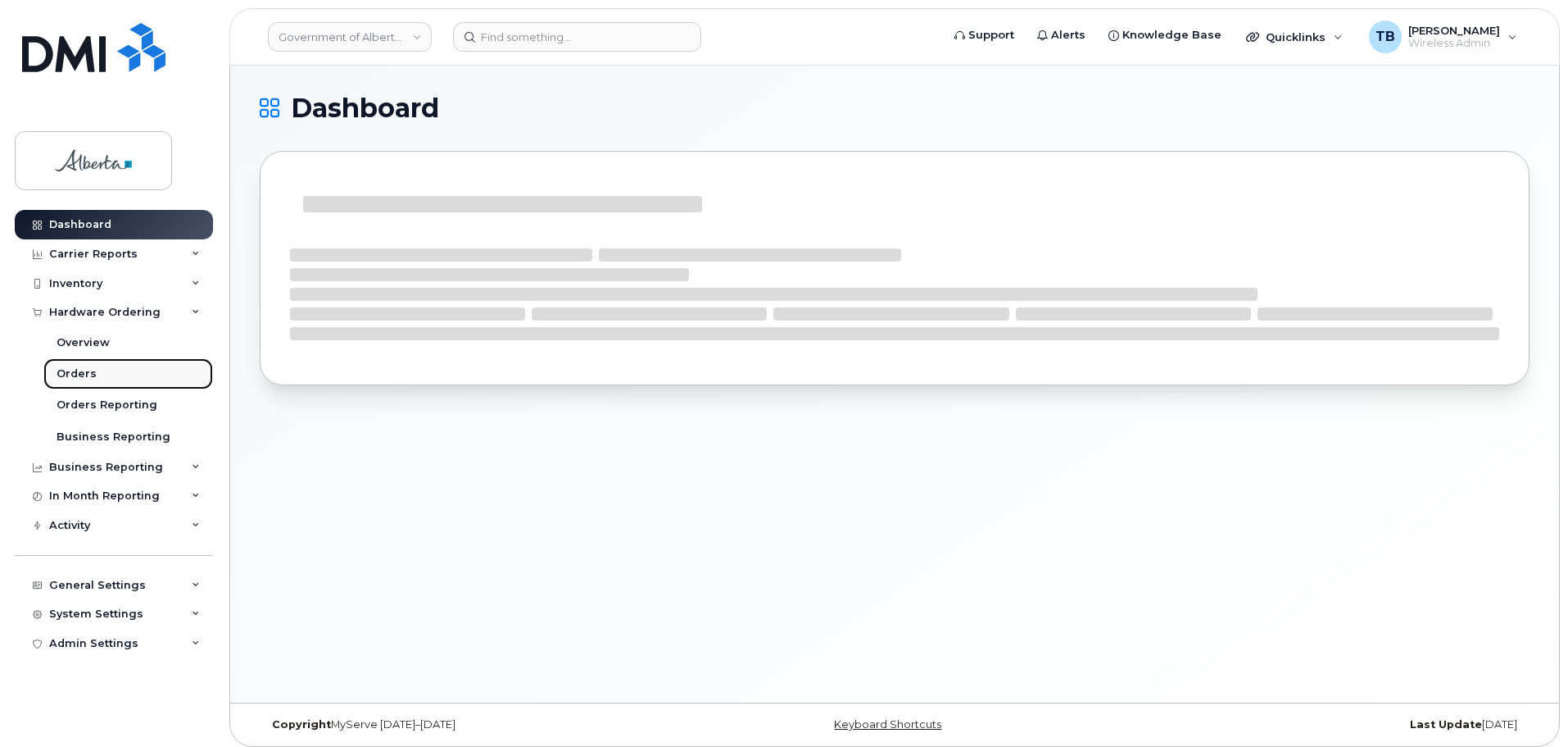
click at [79, 372] on div "Orders" at bounding box center [76, 374] width 40 height 15
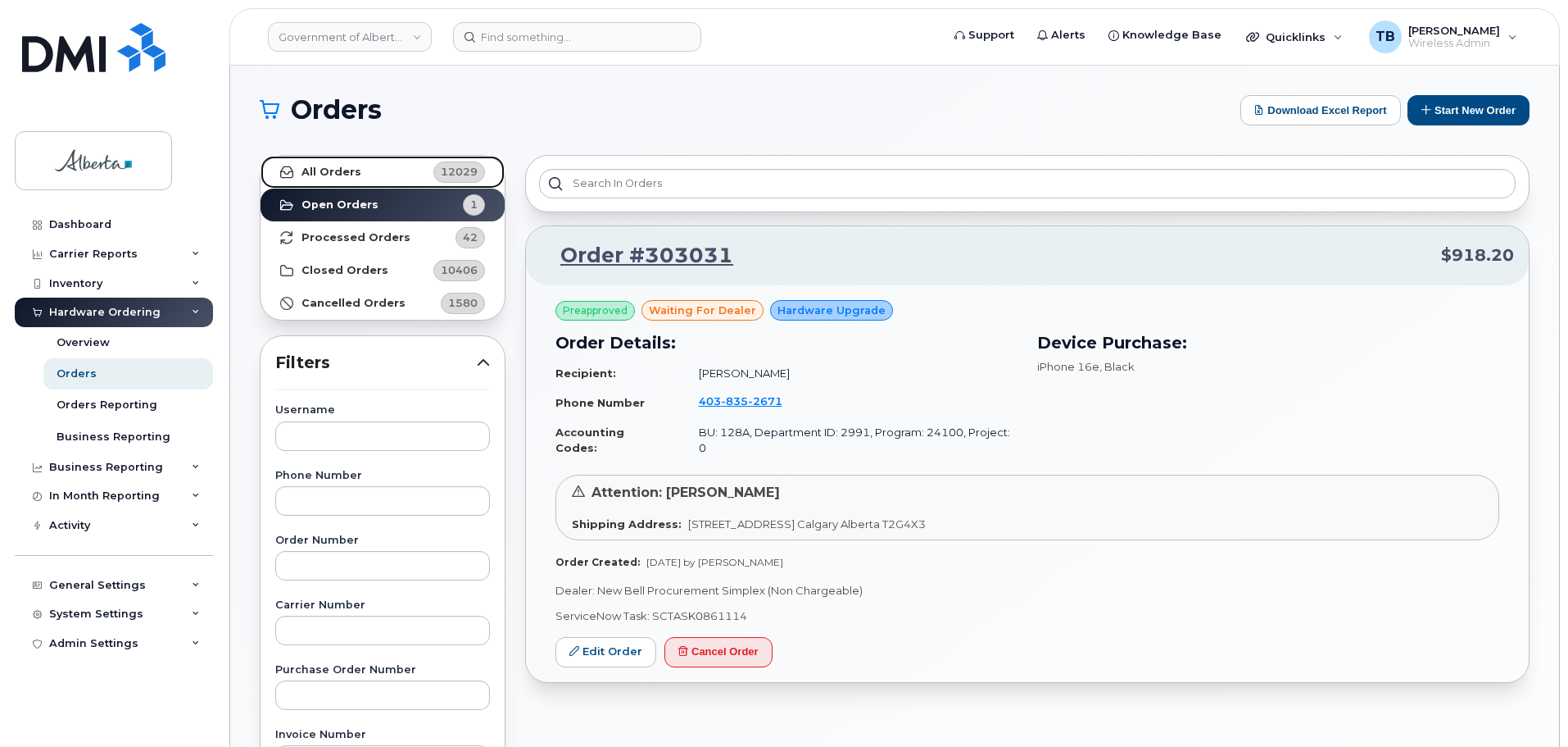
click at [340, 169] on strong "All Orders" at bounding box center [331, 172] width 60 height 13
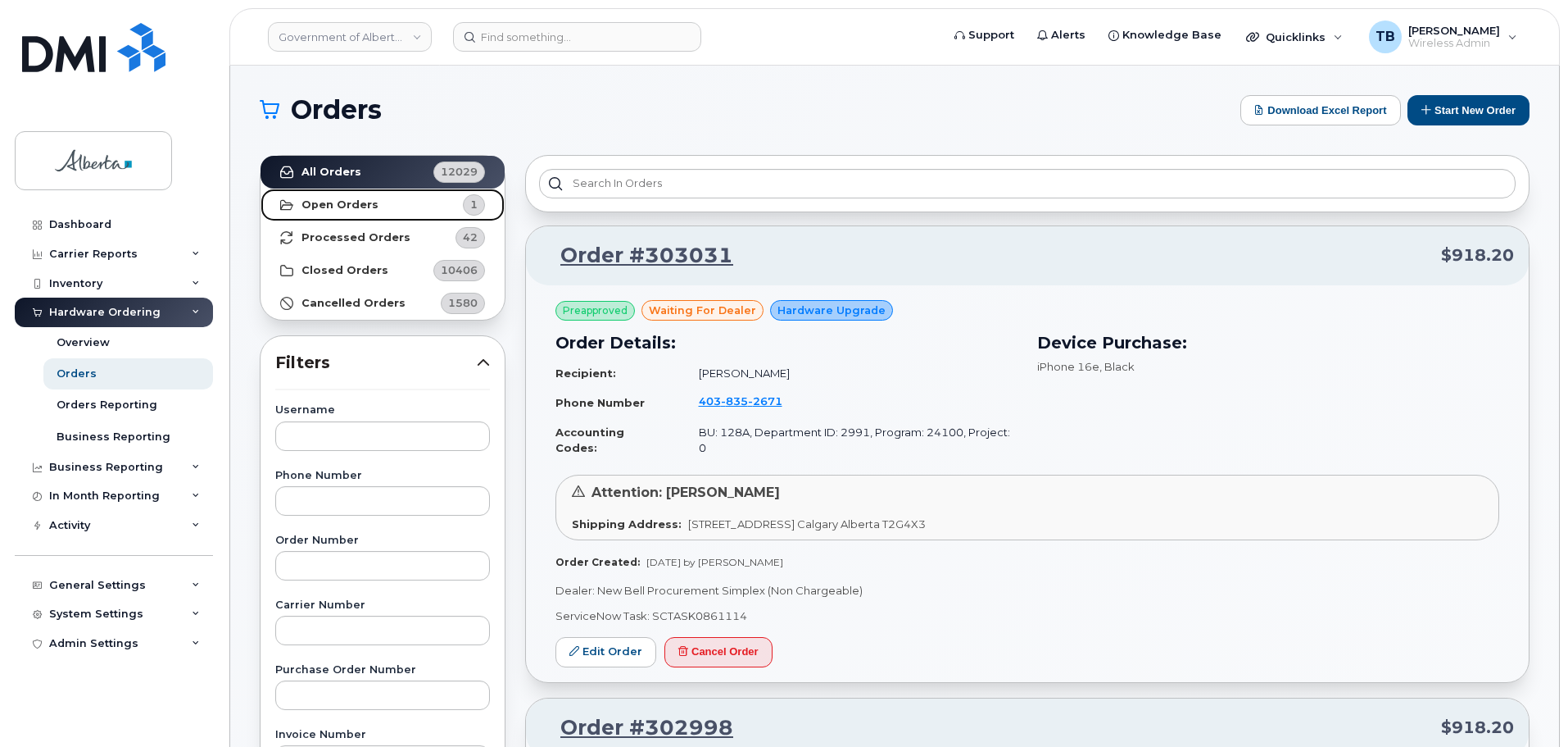
click at [331, 209] on strong "Open Orders" at bounding box center [339, 205] width 77 height 13
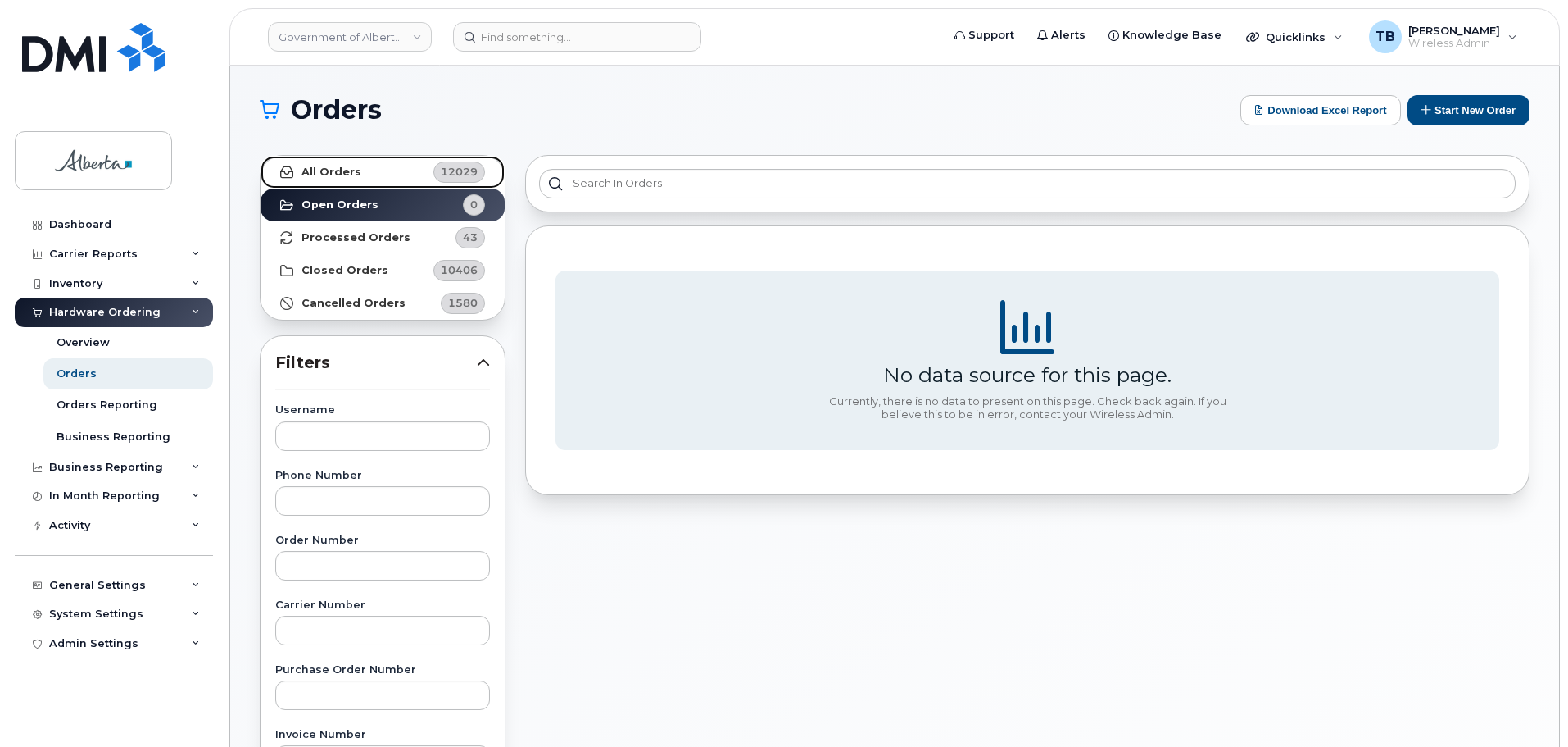
click at [331, 176] on strong "All Orders" at bounding box center [331, 172] width 60 height 13
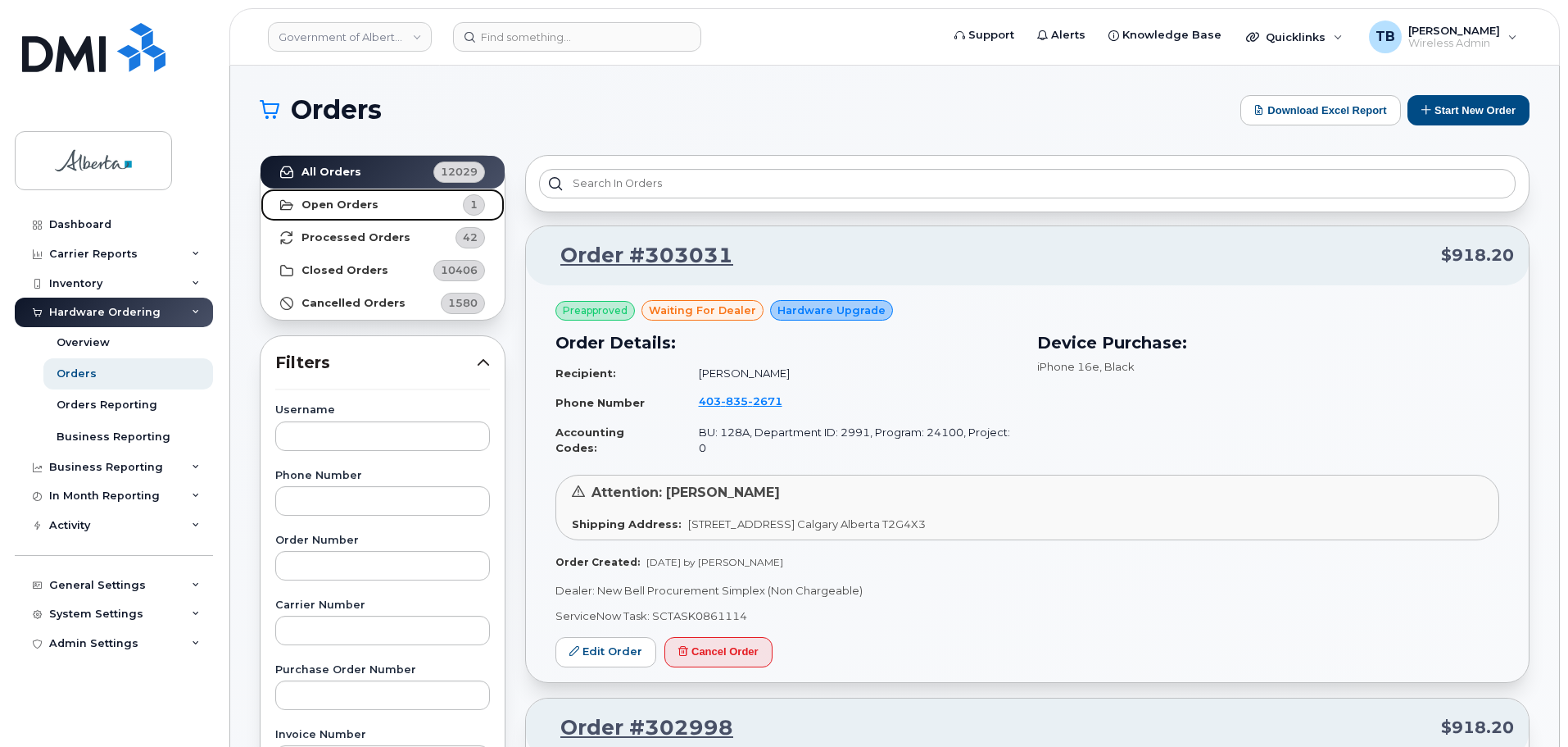
click at [356, 200] on strong "Open Orders" at bounding box center [339, 205] width 77 height 13
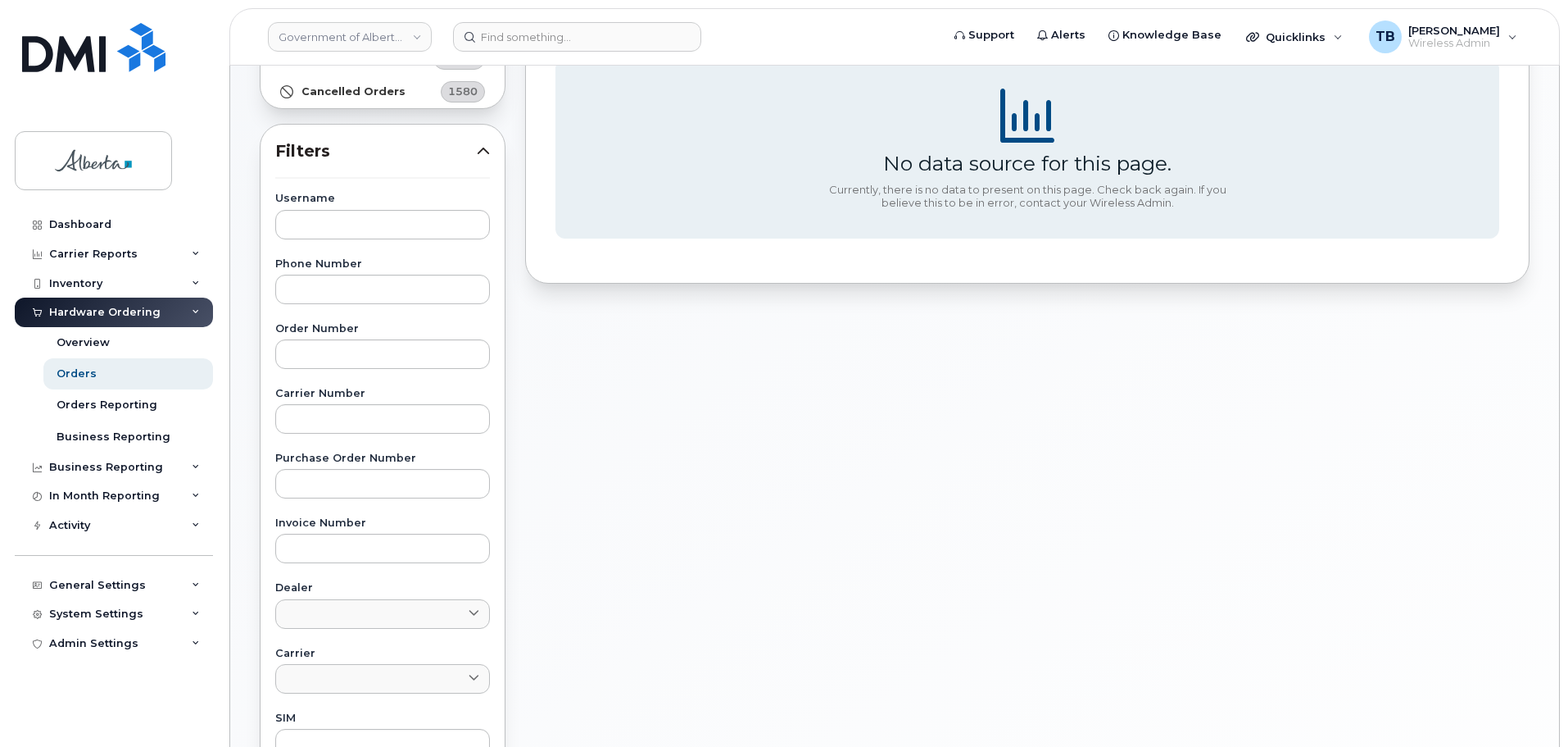
scroll to position [48, 0]
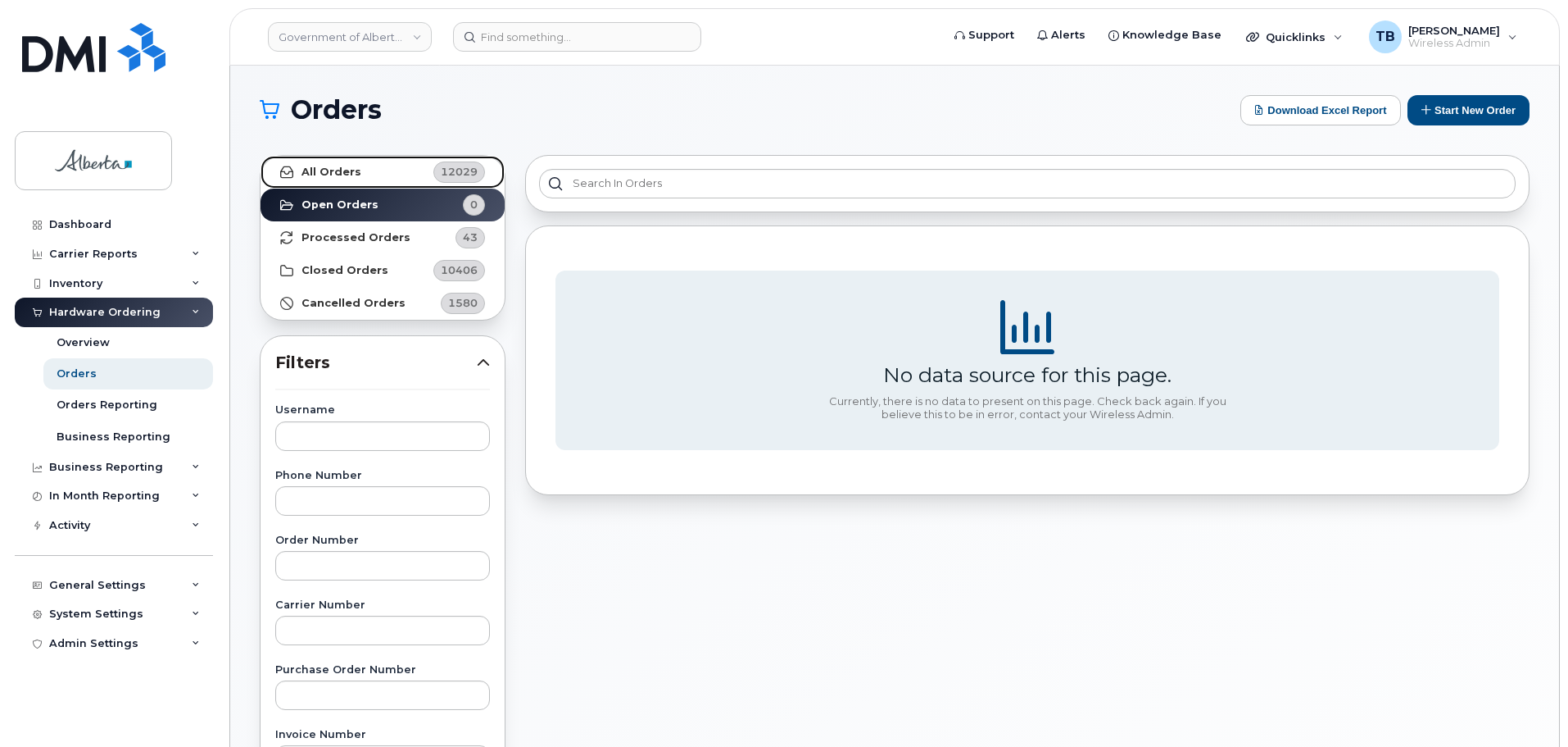
click at [310, 171] on strong "All Orders" at bounding box center [331, 172] width 60 height 13
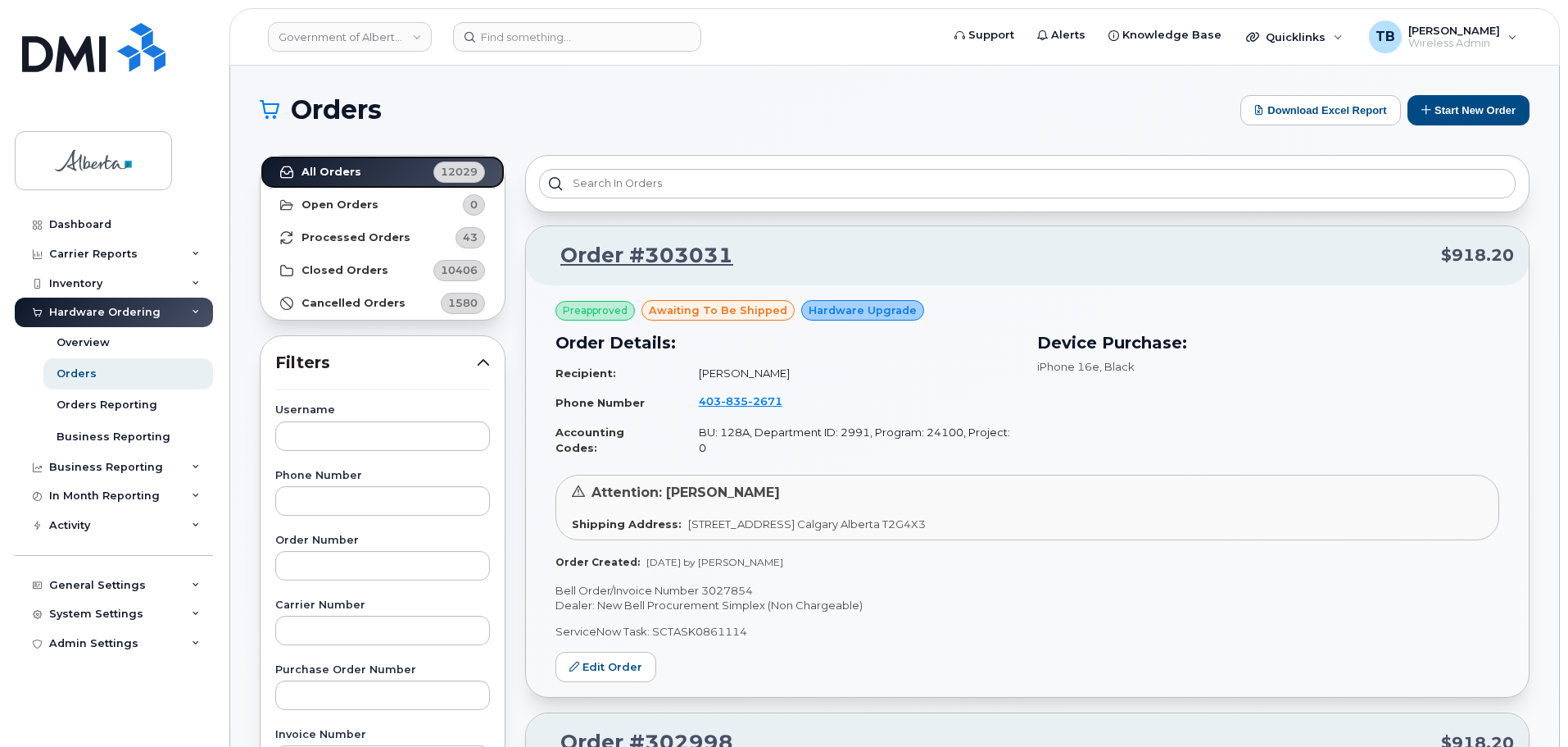
scroll to position [82, 0]
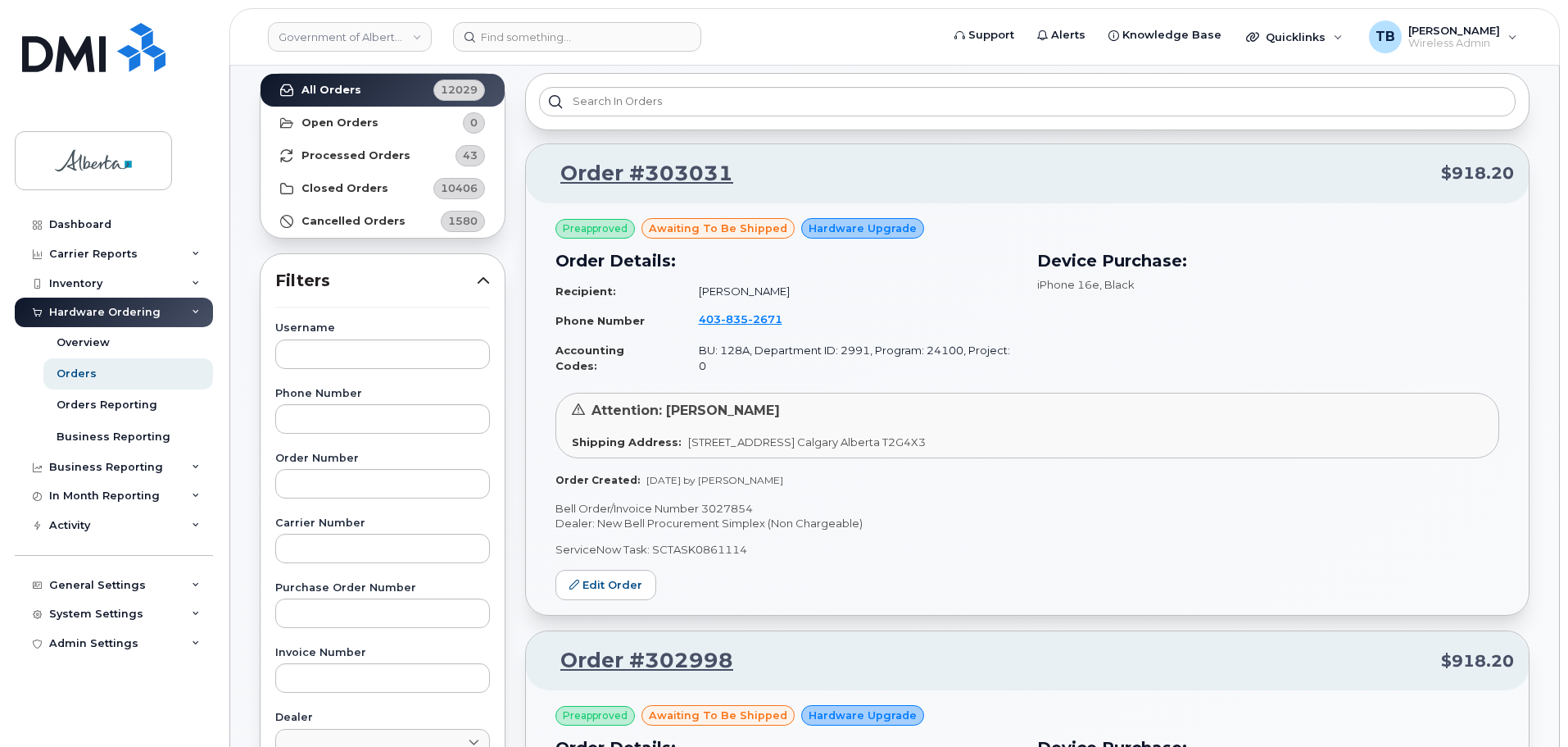
click at [715, 501] on p "Bell Order/Invoice Number 3027854" at bounding box center [1026, 508] width 943 height 15
copy p "3027854"
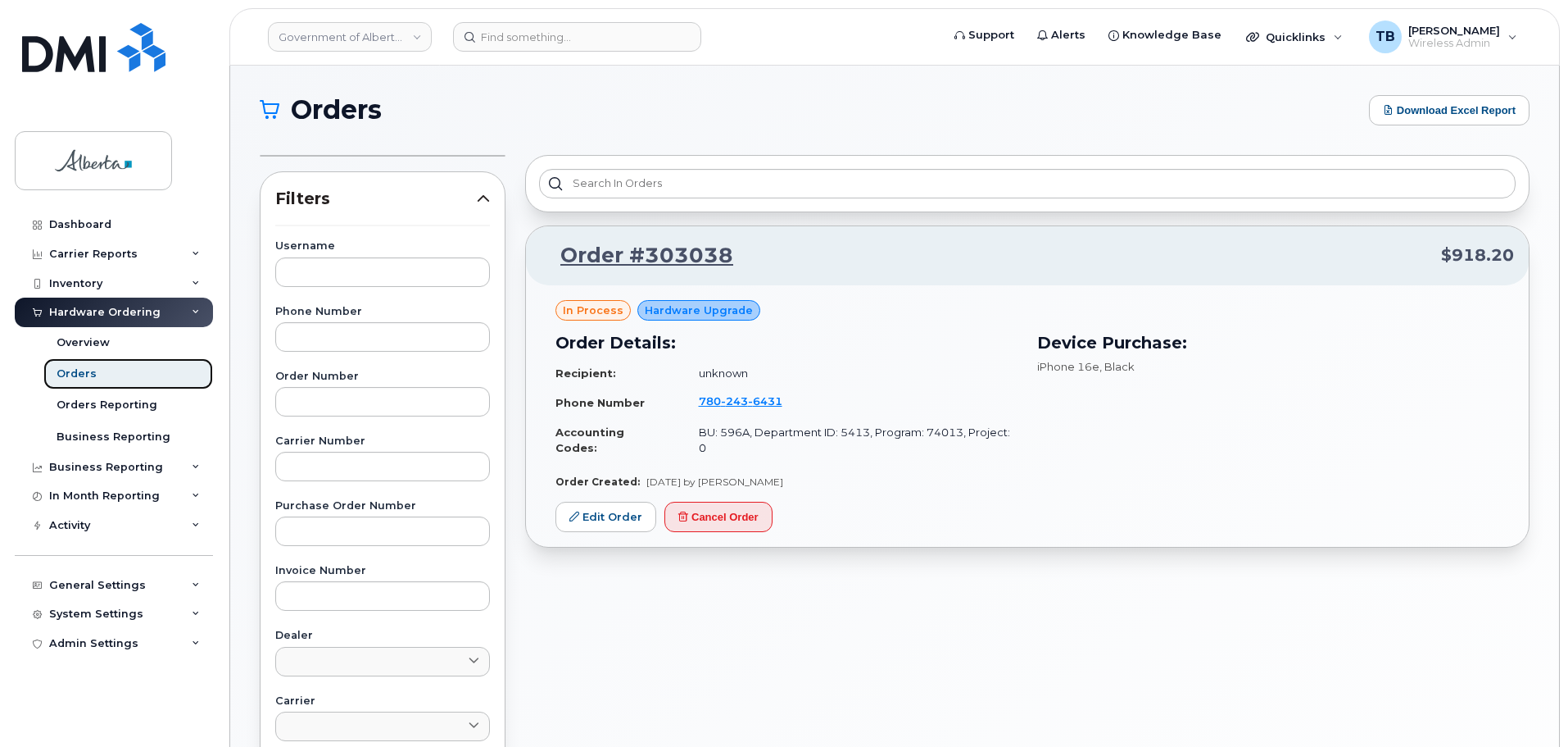
click at [66, 365] on link "Orders" at bounding box center [128, 374] width 169 height 31
click at [87, 316] on div "Hardware Ordering" at bounding box center [104, 312] width 111 height 13
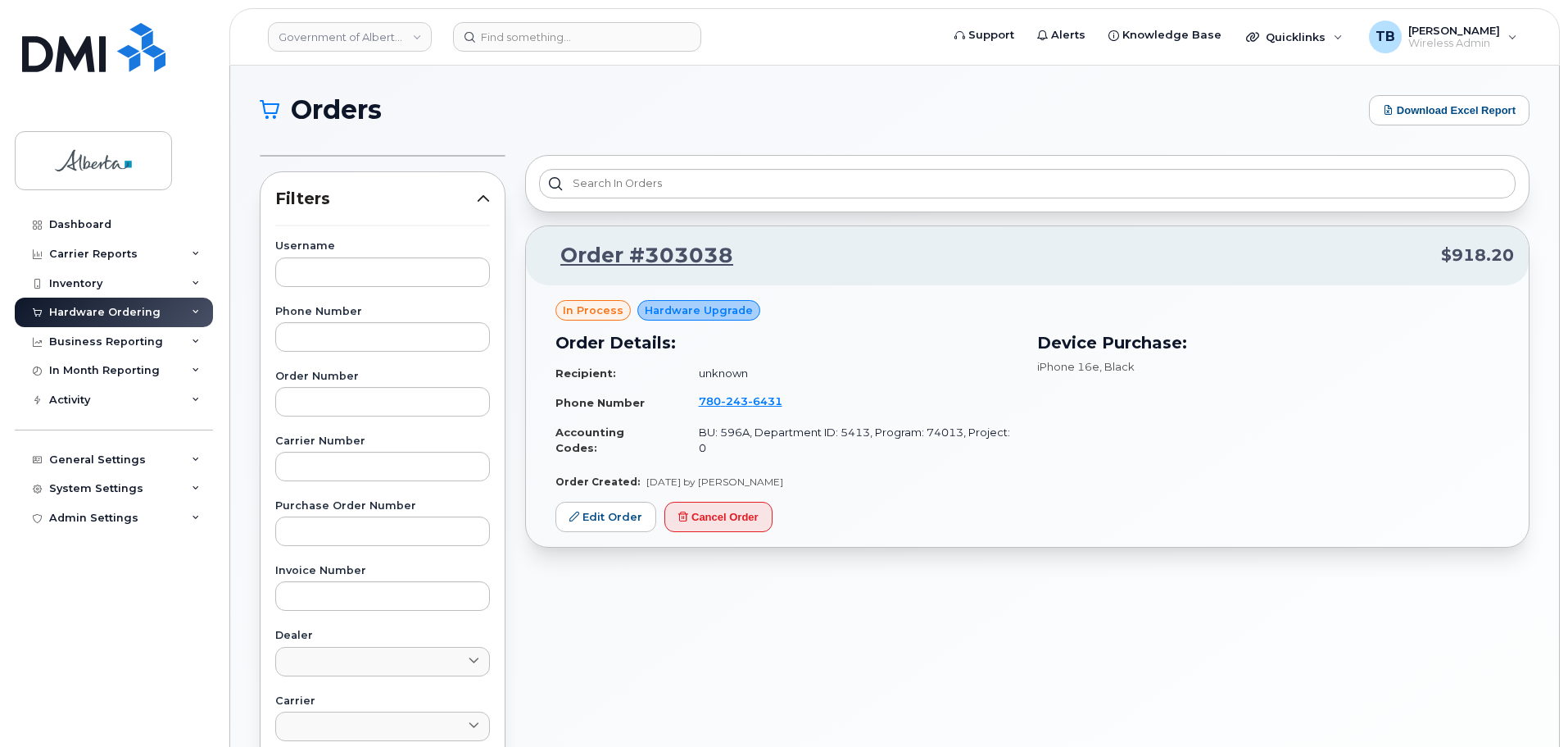
click at [82, 324] on div "Hardware Ordering" at bounding box center [114, 312] width 199 height 29
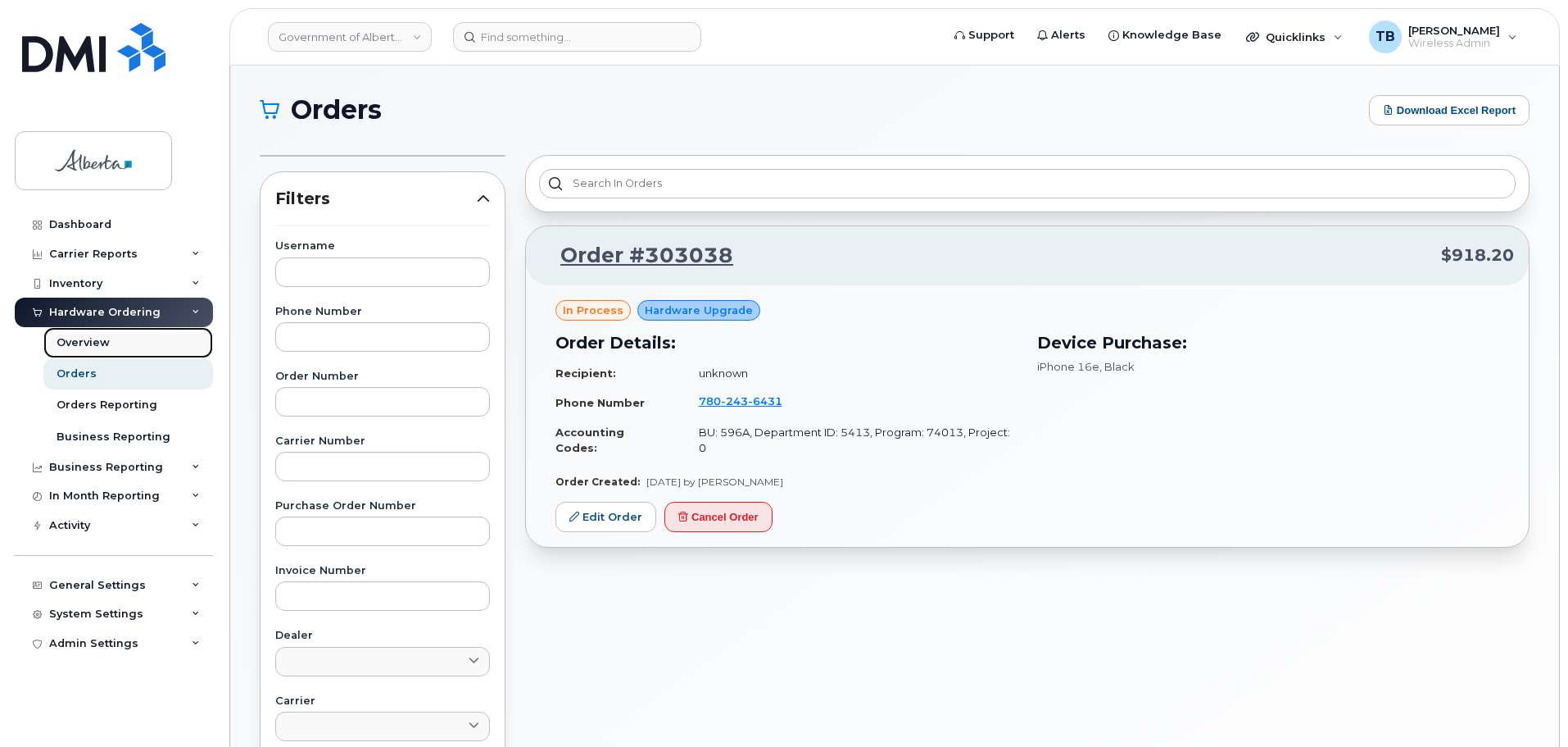
click at [77, 329] on link "Overview" at bounding box center [128, 342] width 169 height 31
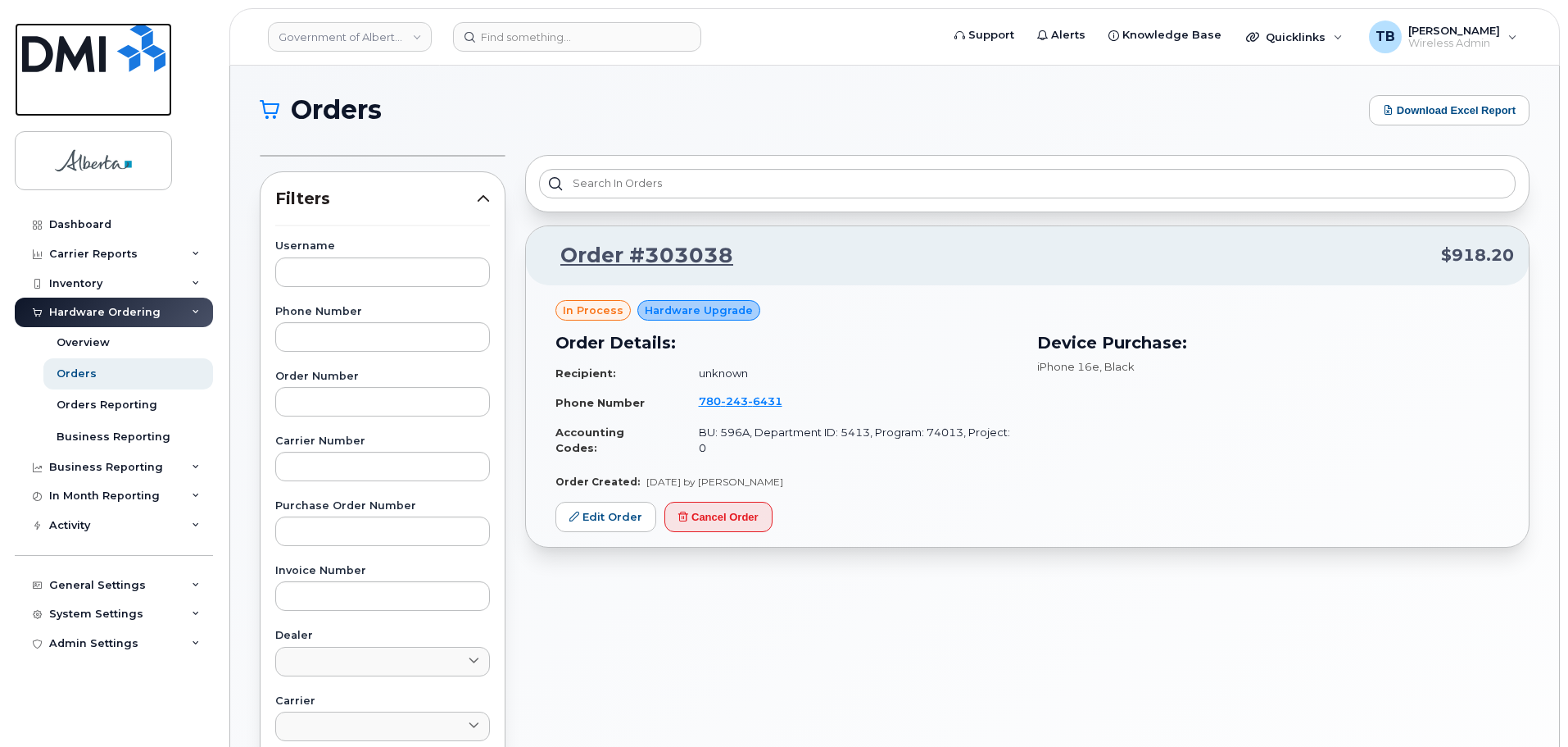
click at [84, 52] on img at bounding box center [94, 47] width 143 height 49
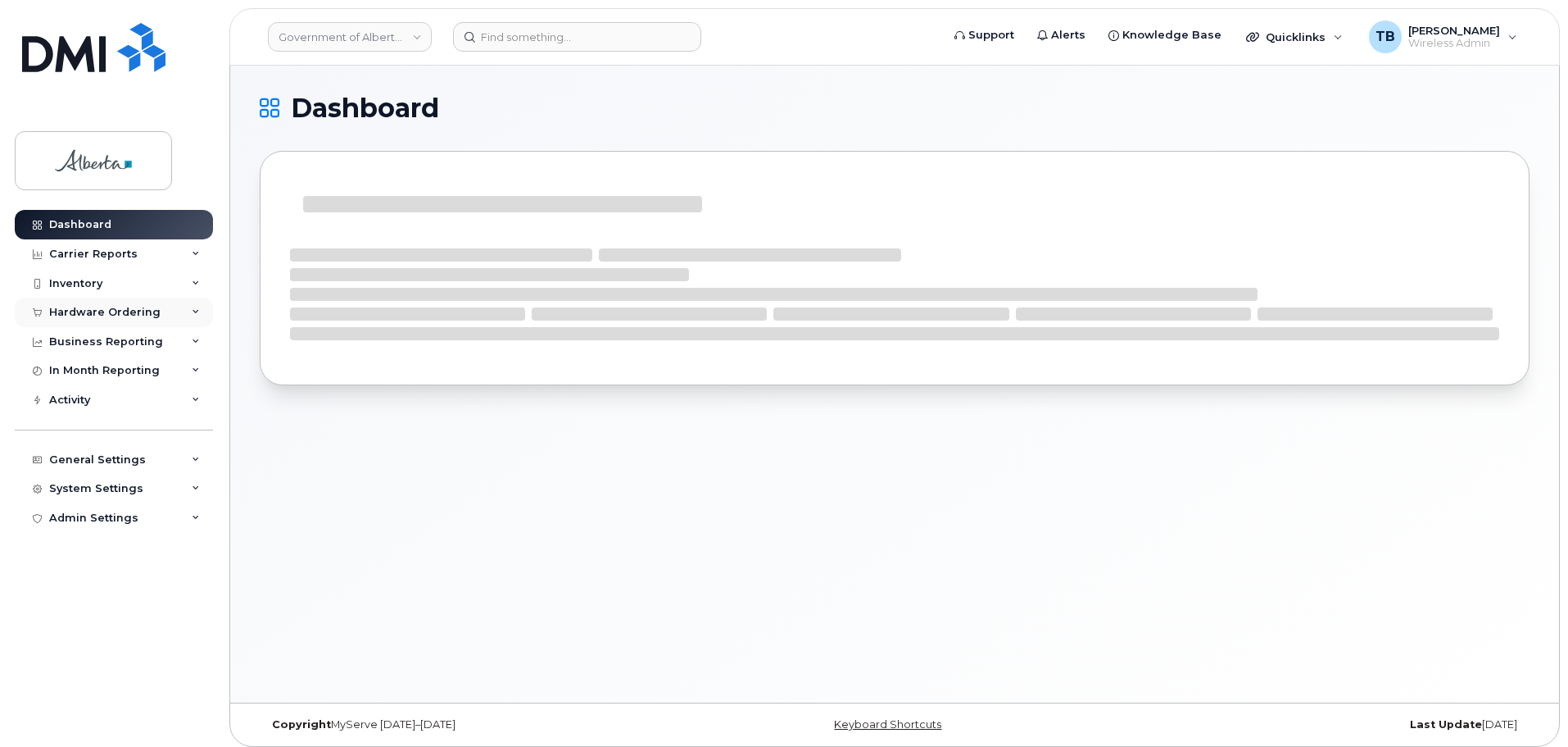
click at [78, 316] on div "Hardware Ordering" at bounding box center [104, 312] width 111 height 13
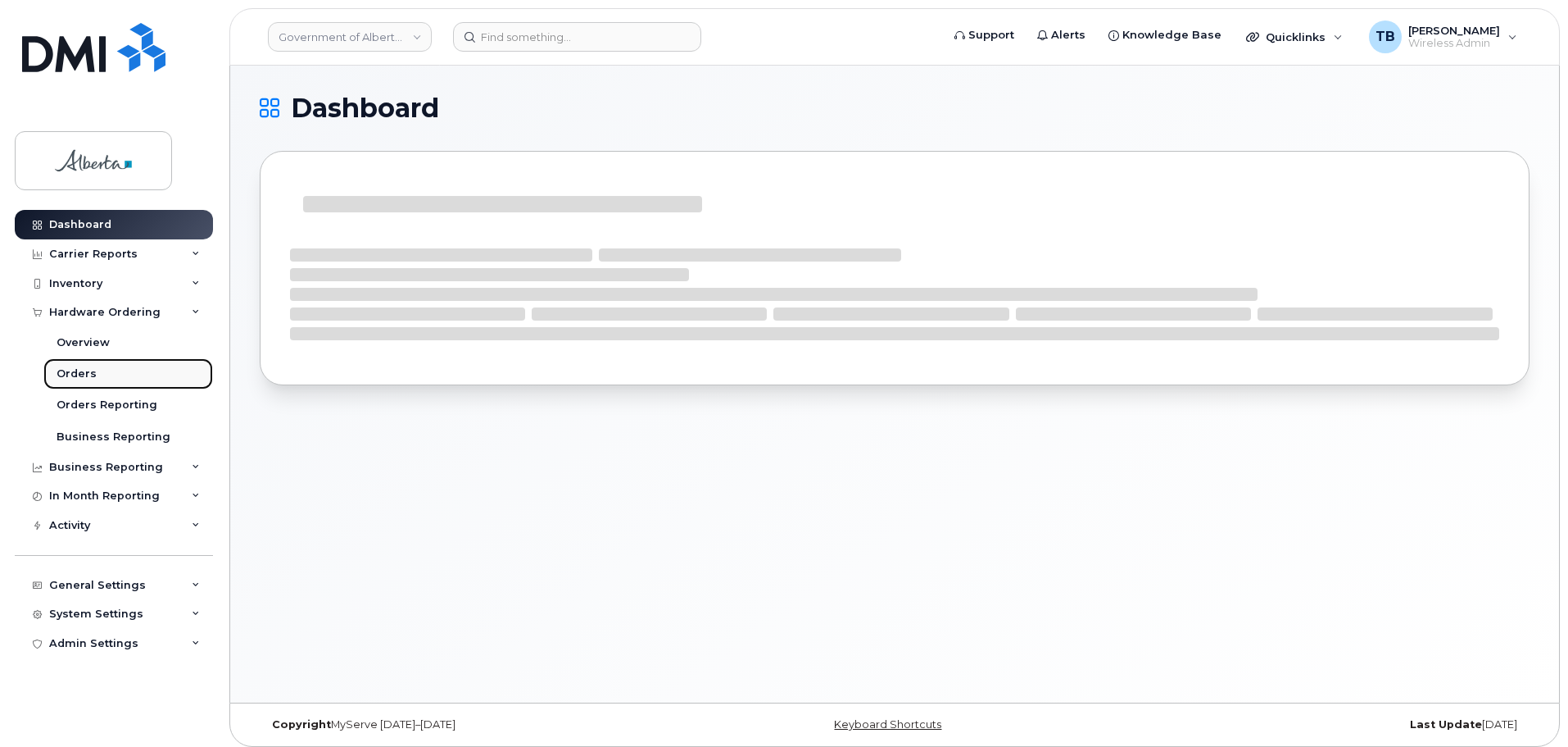
click at [76, 370] on div "Orders" at bounding box center [76, 374] width 40 height 15
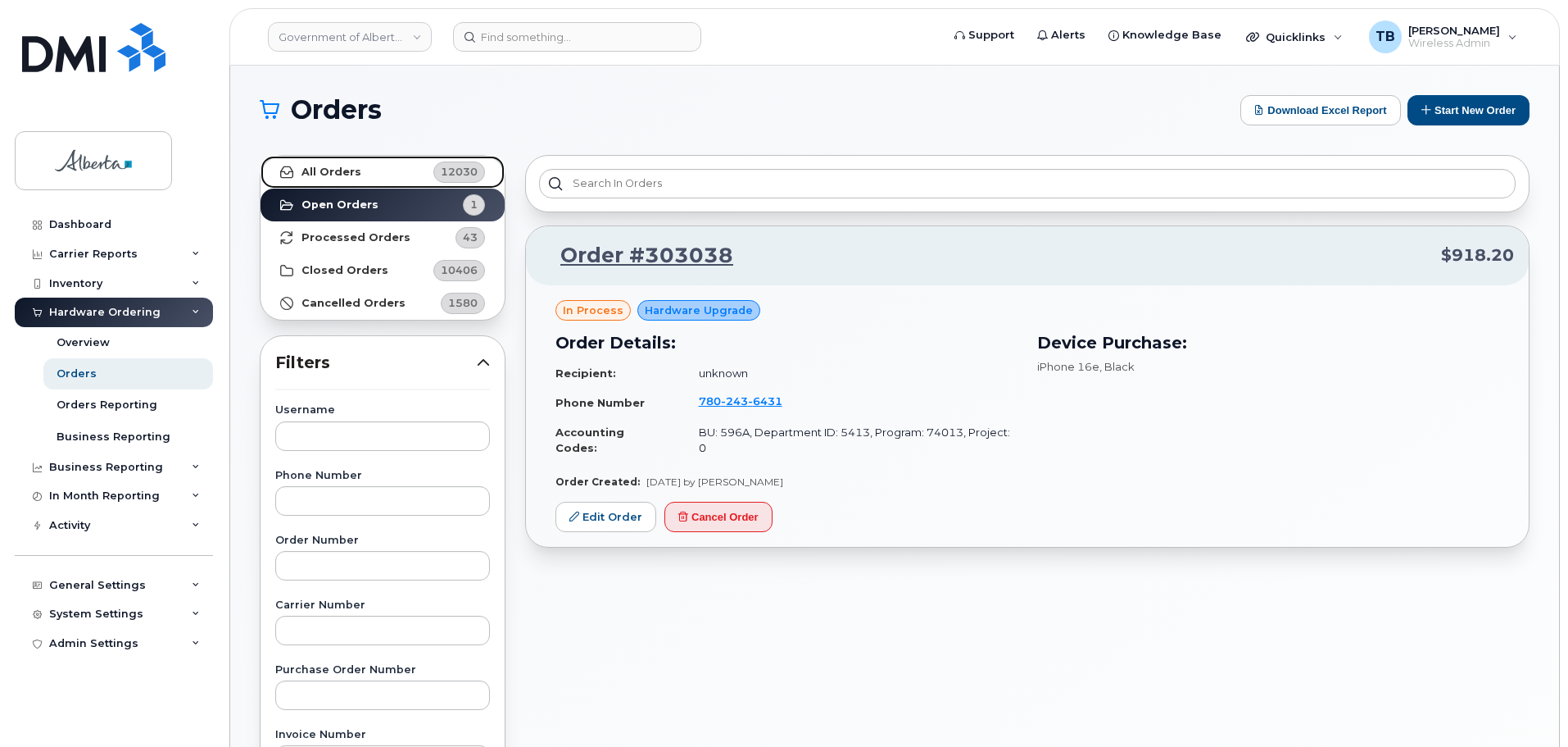
click at [339, 179] on link "All Orders 12030" at bounding box center [382, 172] width 244 height 33
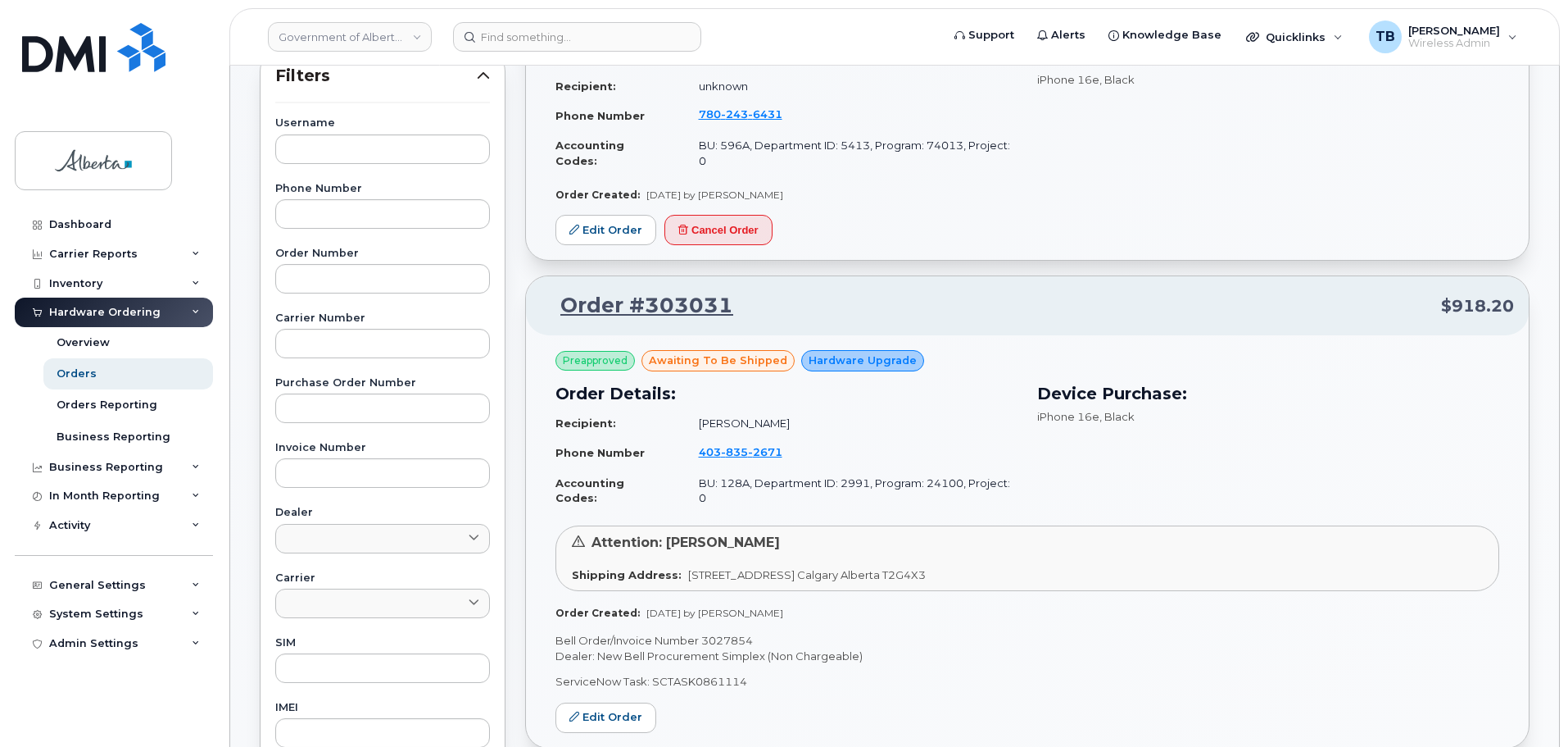
scroll to position [328, 0]
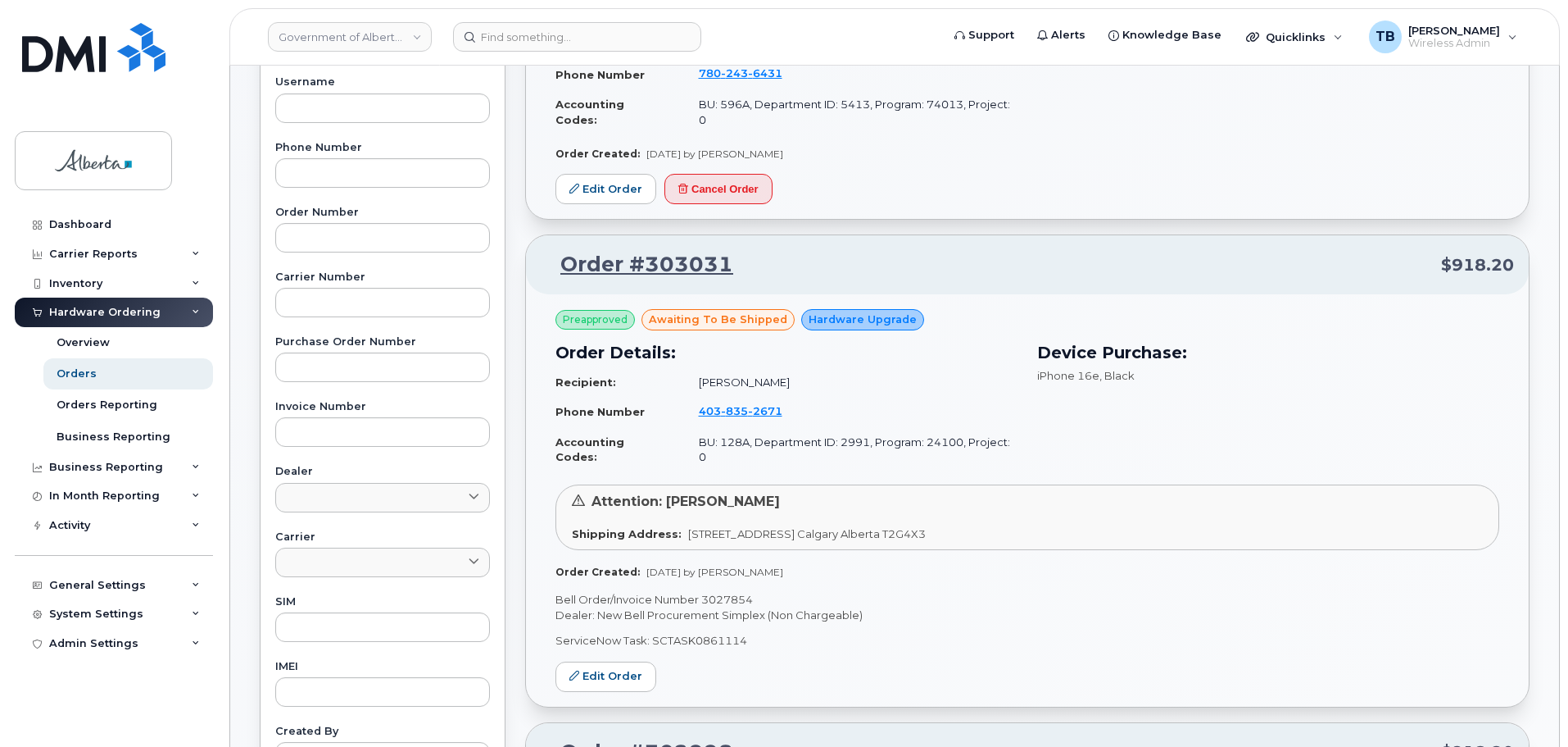
click at [718, 592] on p "Bell Order/Invoice Number 3027854" at bounding box center [1026, 599] width 943 height 15
copy p "3027854"
drag, startPoint x: 78, startPoint y: 62, endPoint x: 92, endPoint y: 8, distance: 55.8
click at [78, 62] on img at bounding box center [94, 47] width 143 height 49
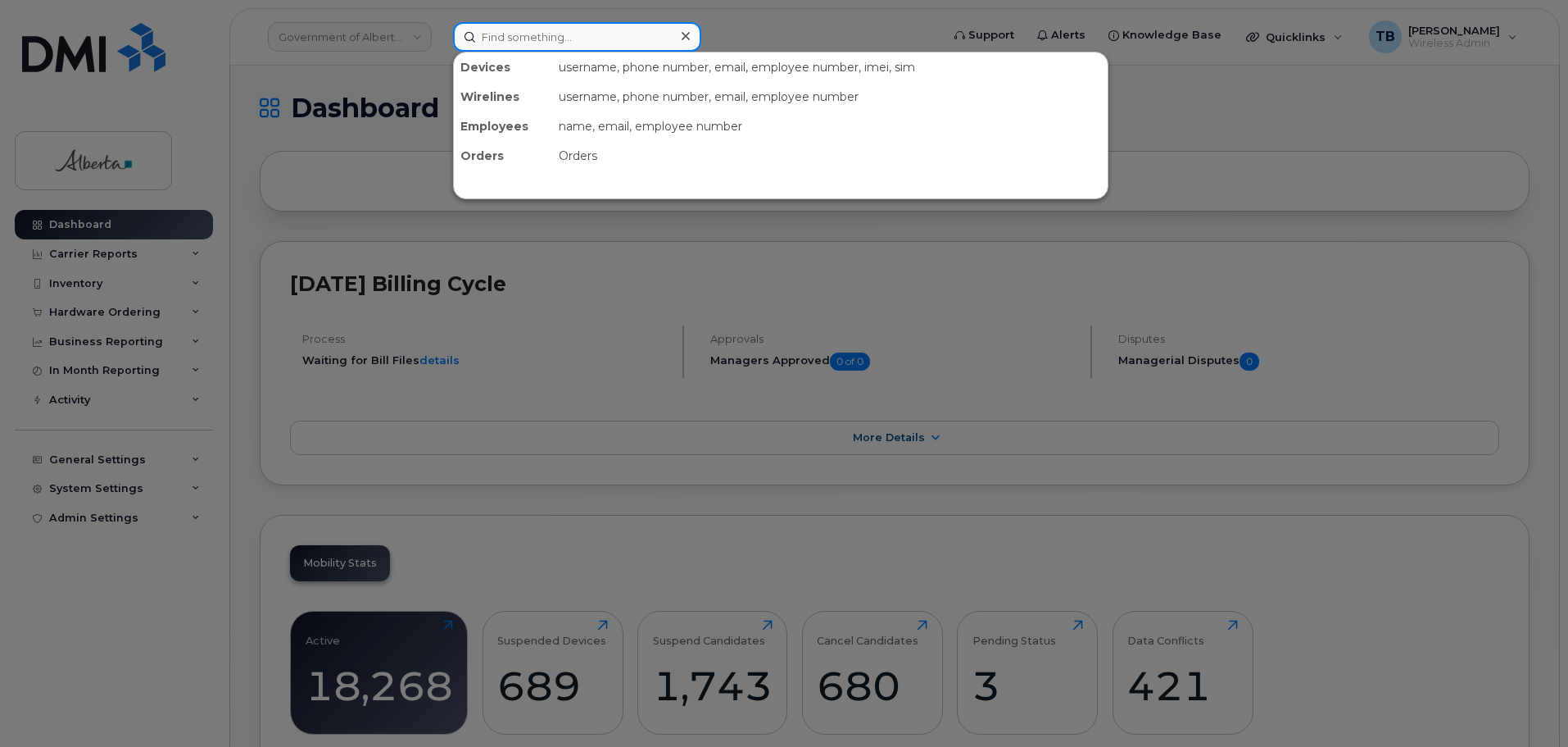
click at [489, 29] on input at bounding box center [576, 37] width 249 height 29
paste input "7802031678"
type input "7802031678"
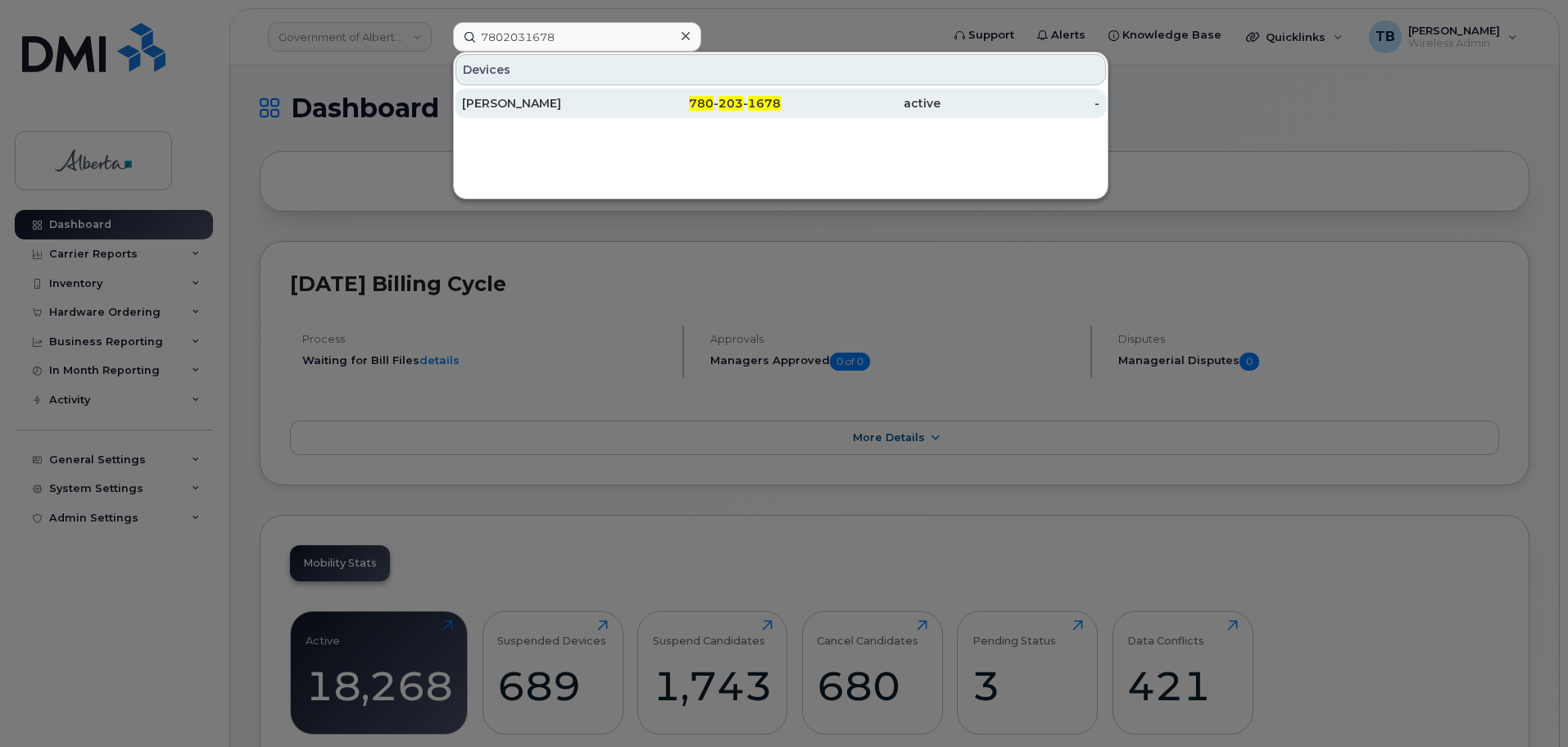
click at [489, 111] on div "Eric Tetreau" at bounding box center [542, 103] width 159 height 29
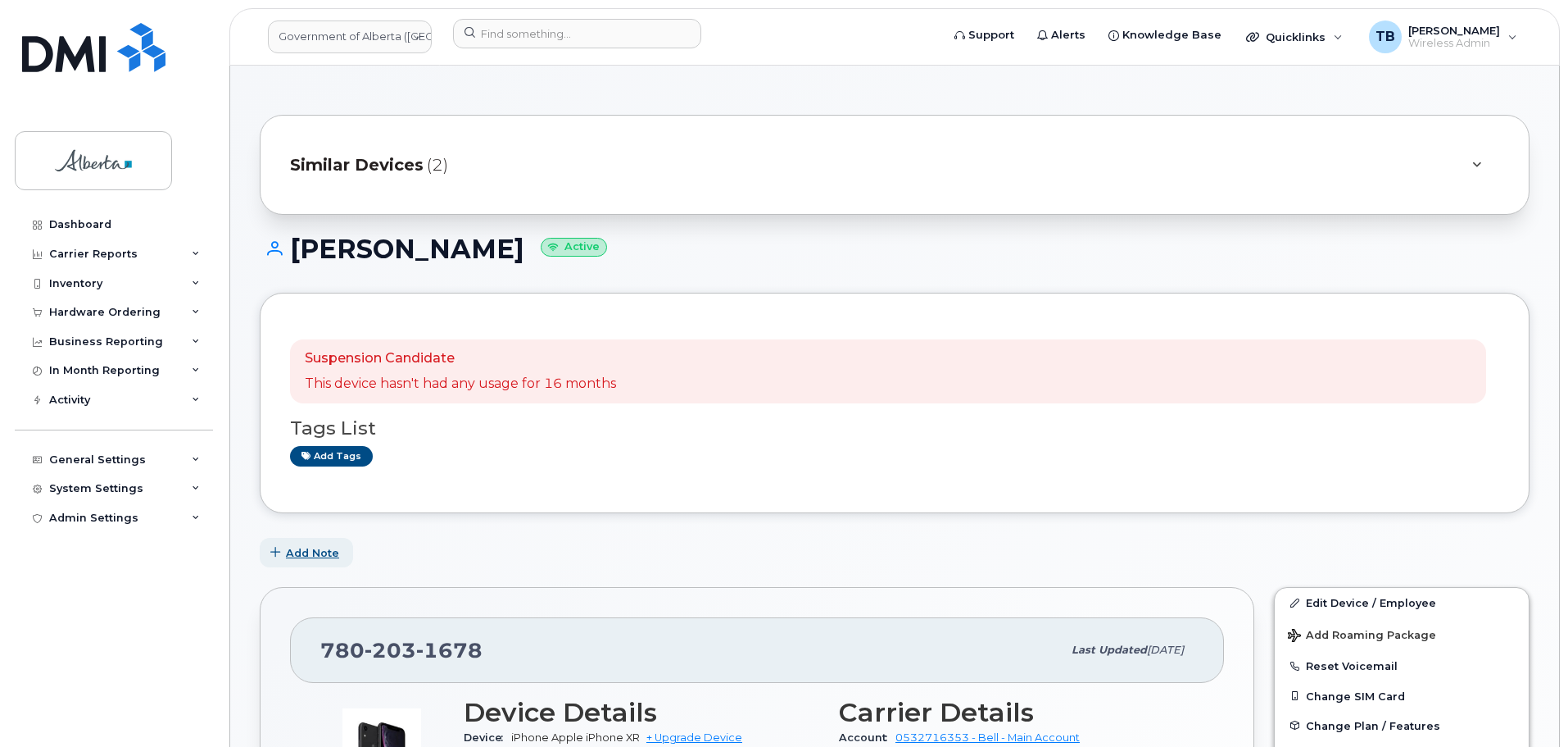
click at [305, 554] on span "Add Note" at bounding box center [313, 552] width 53 height 15
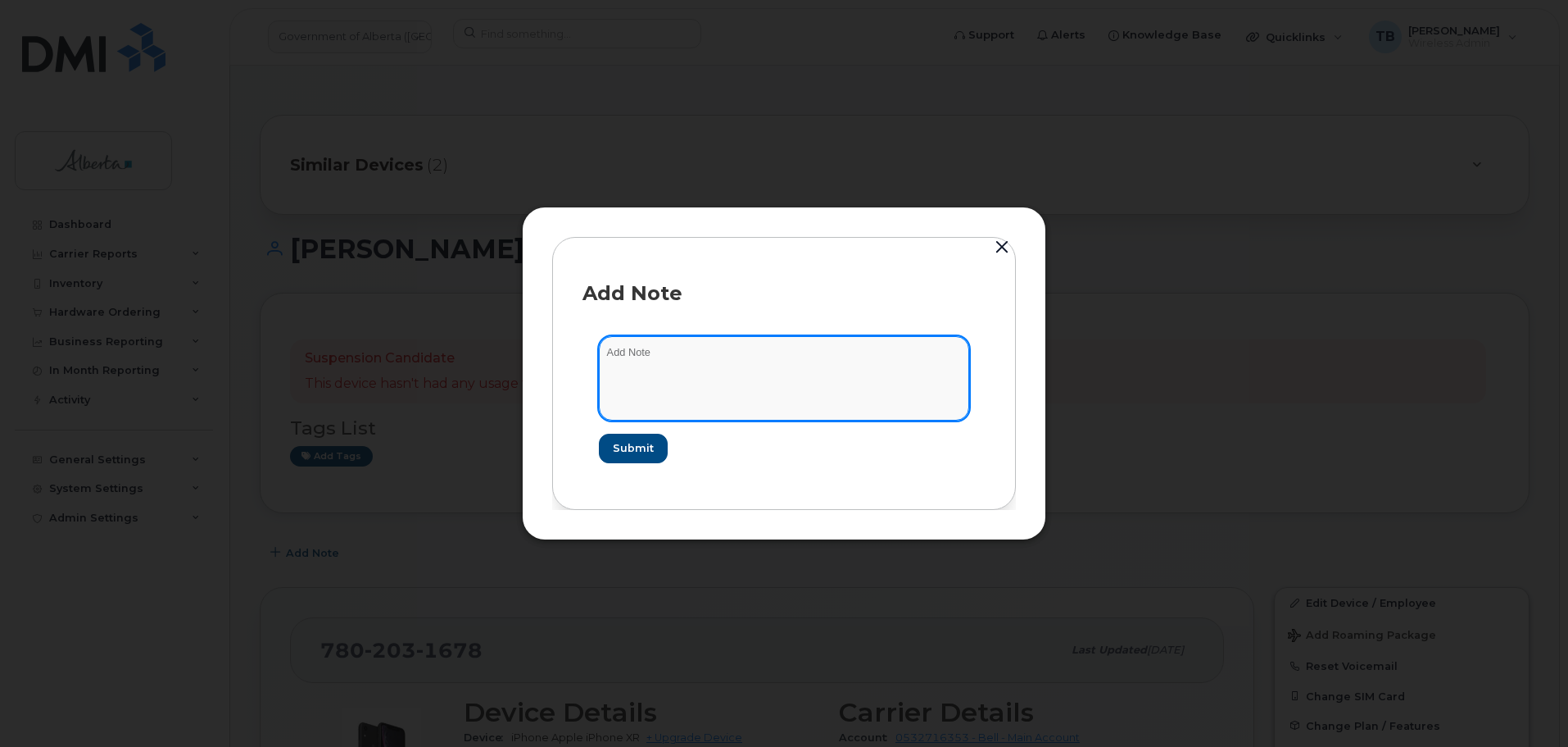
click at [616, 390] on textarea at bounding box center [784, 378] width 371 height 84
paste textarea "7802031678"
drag, startPoint x: 752, startPoint y: 357, endPoint x: 523, endPoint y: 352, distance: 229.1
click at [523, 352] on div "Add Note 7802031678 Submit" at bounding box center [784, 373] width 524 height 332
paste textarea "SCTASK0859524 7802031678 DO NOT DELETE - BEING REASSIGNED to Joel Hanson. Previ…"
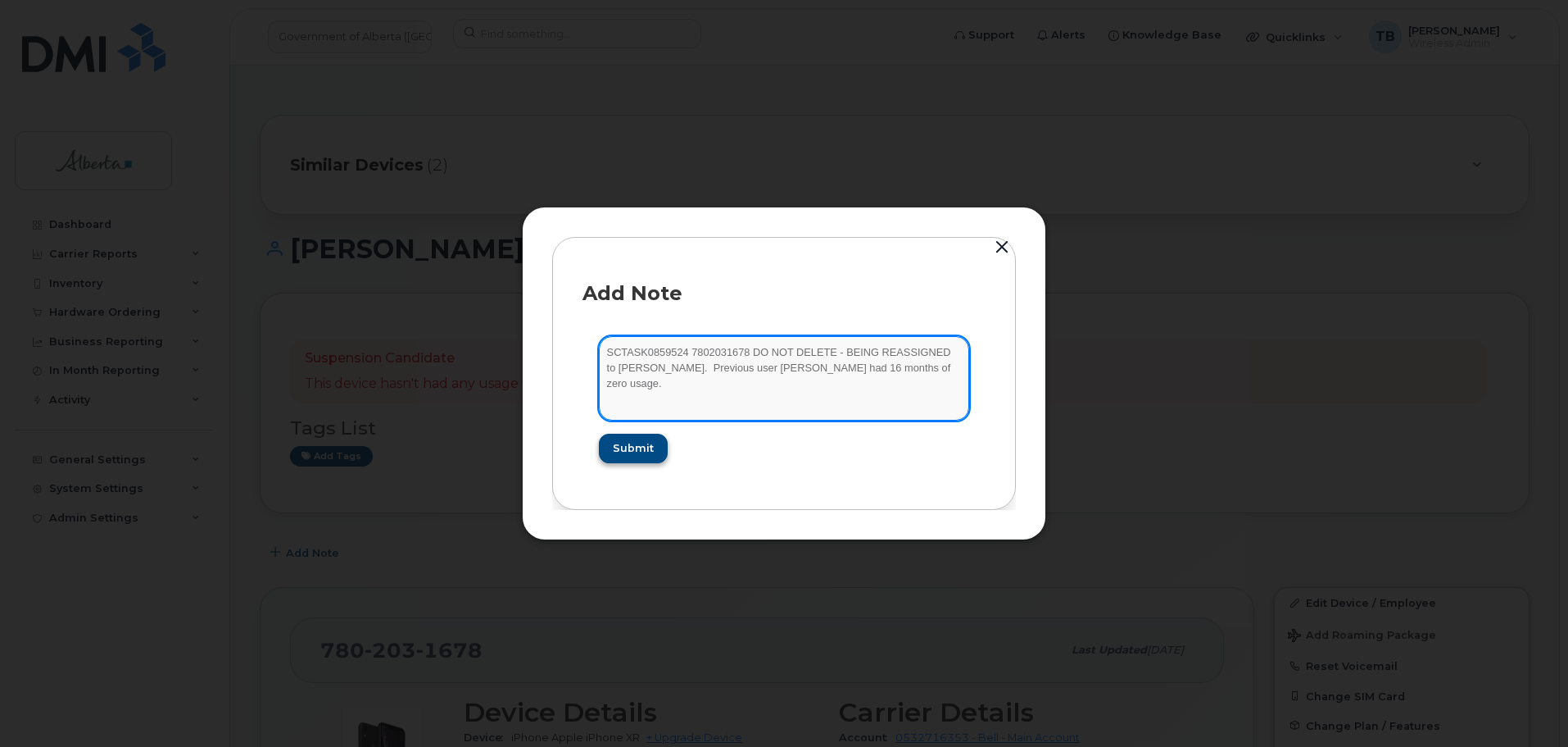
type textarea "SCTASK0859524 7802031678 DO NOT DELETE - BEING REASSIGNED to Joel Hanson. Previ…"
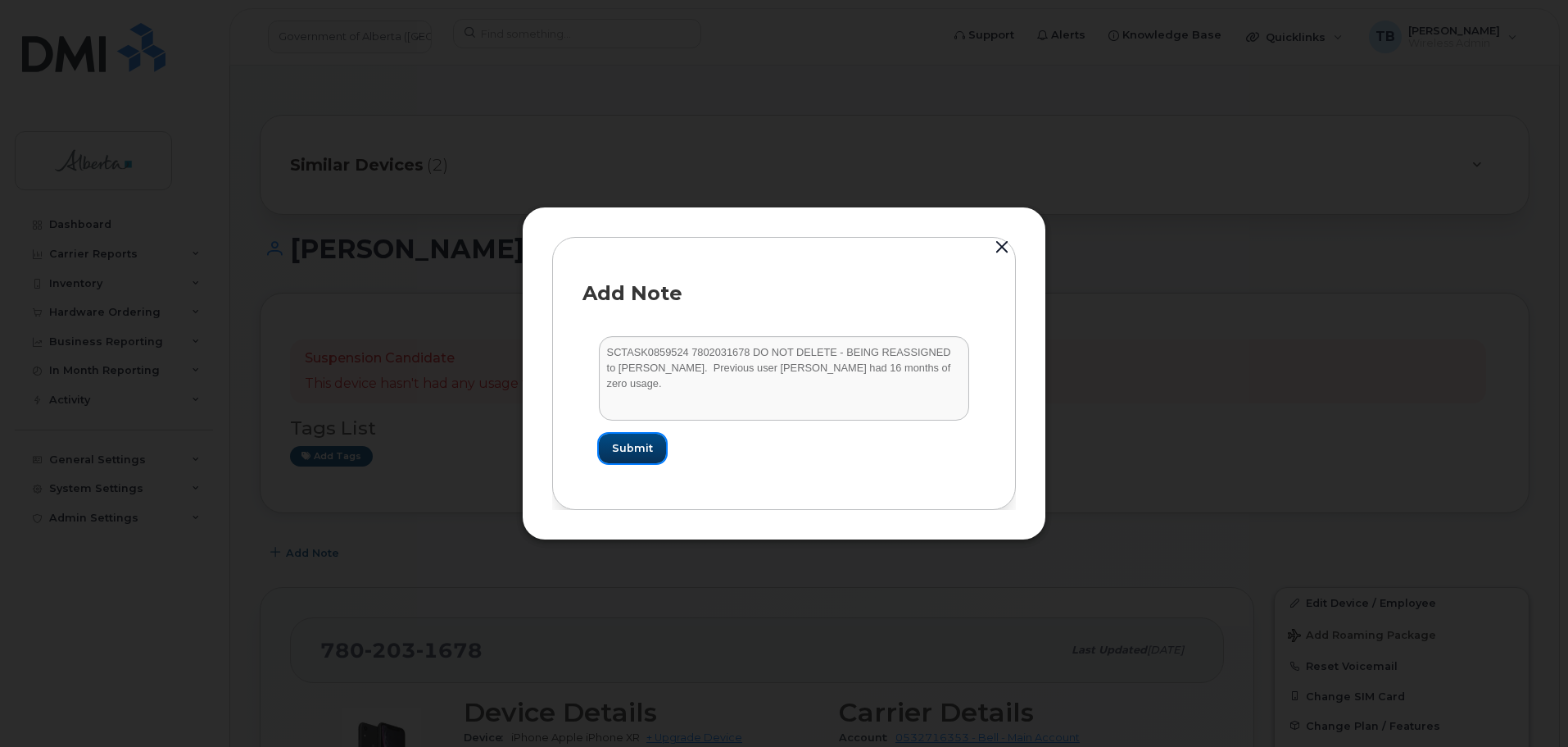
click at [630, 455] on span "Submit" at bounding box center [633, 447] width 41 height 15
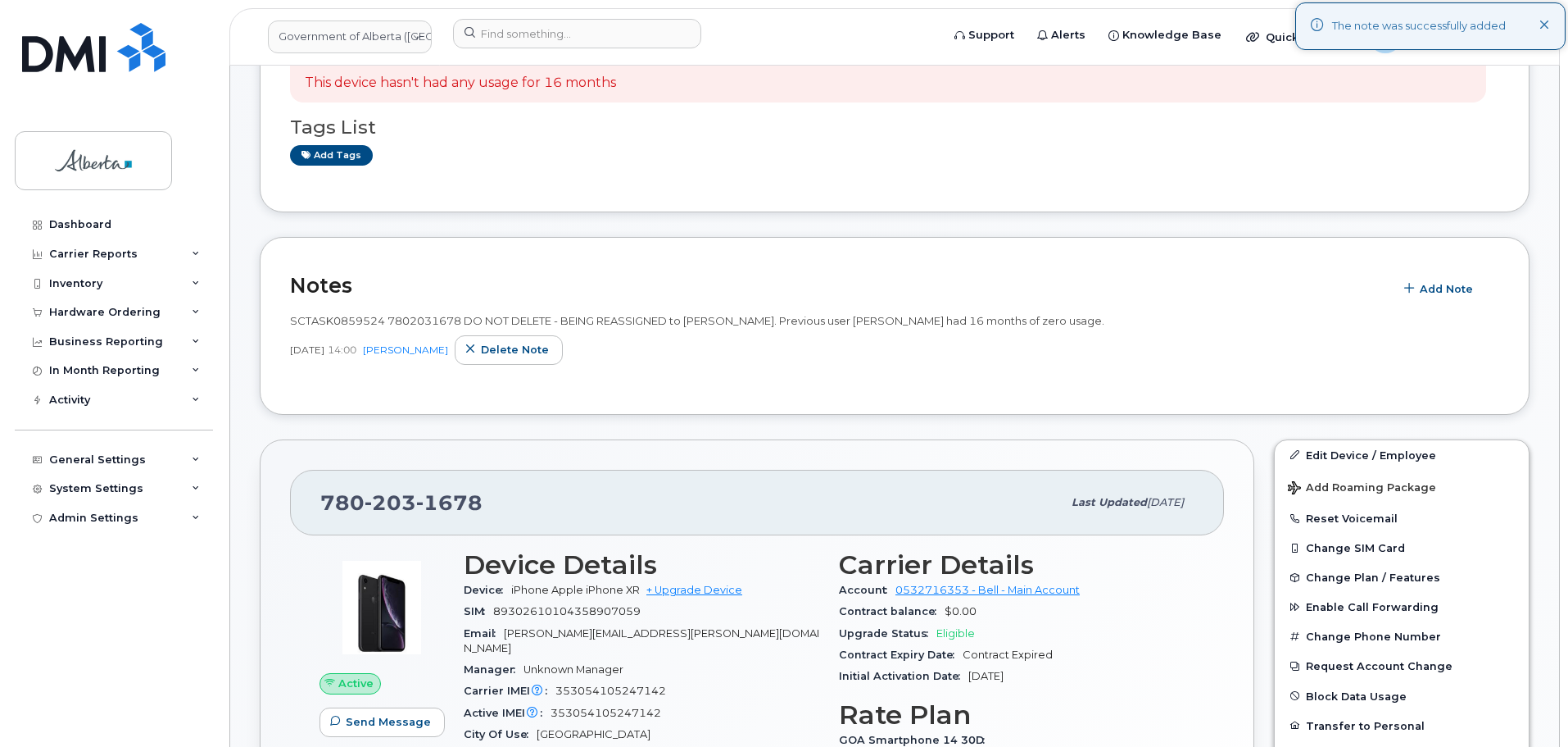
scroll to position [410, 0]
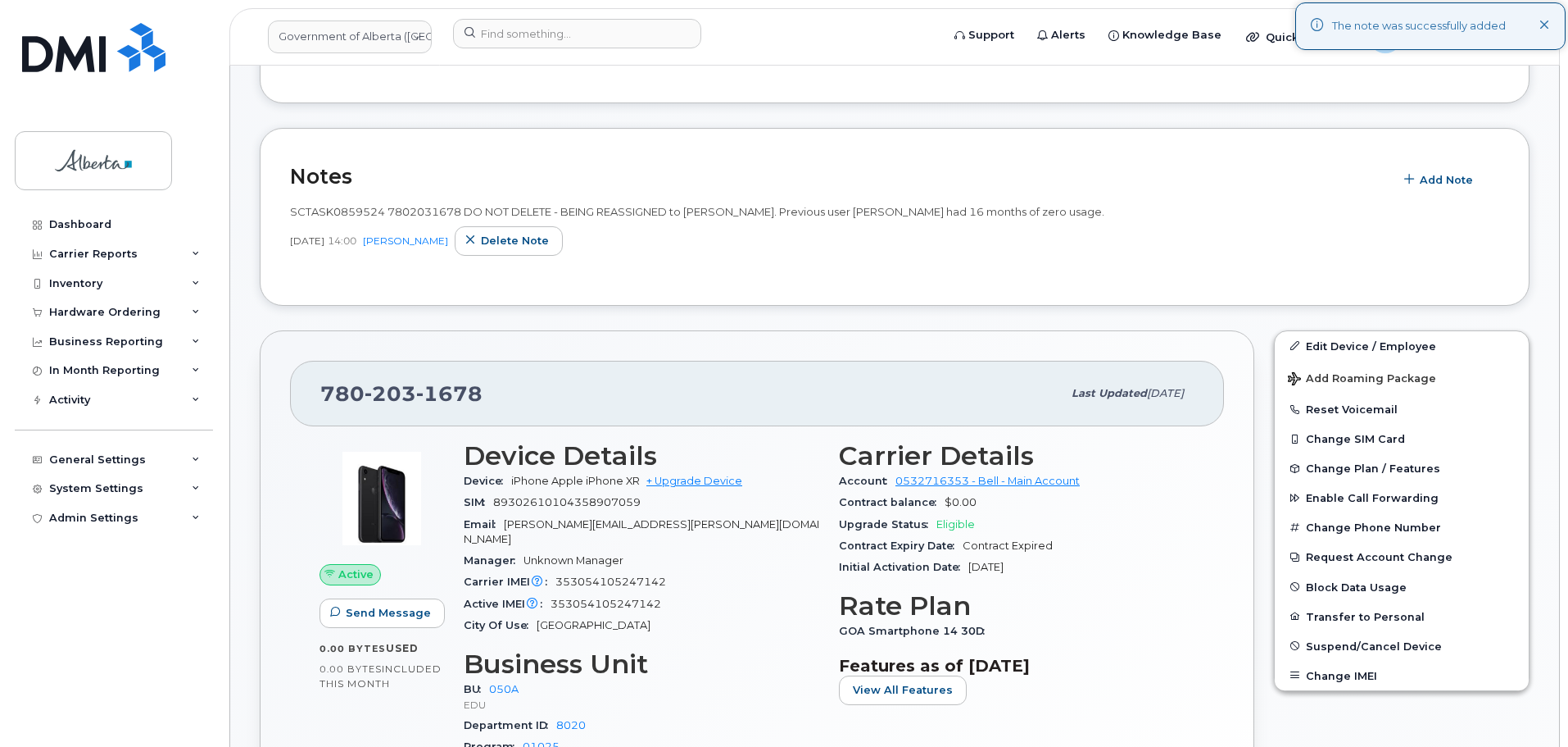
click at [333, 208] on span "SCTASK0859524 7802031678 DO NOT DELETE - BEING REASSIGNED to Joel Hanson. Previ…" at bounding box center [697, 211] width 814 height 13
copy span "SCTASK0859524"
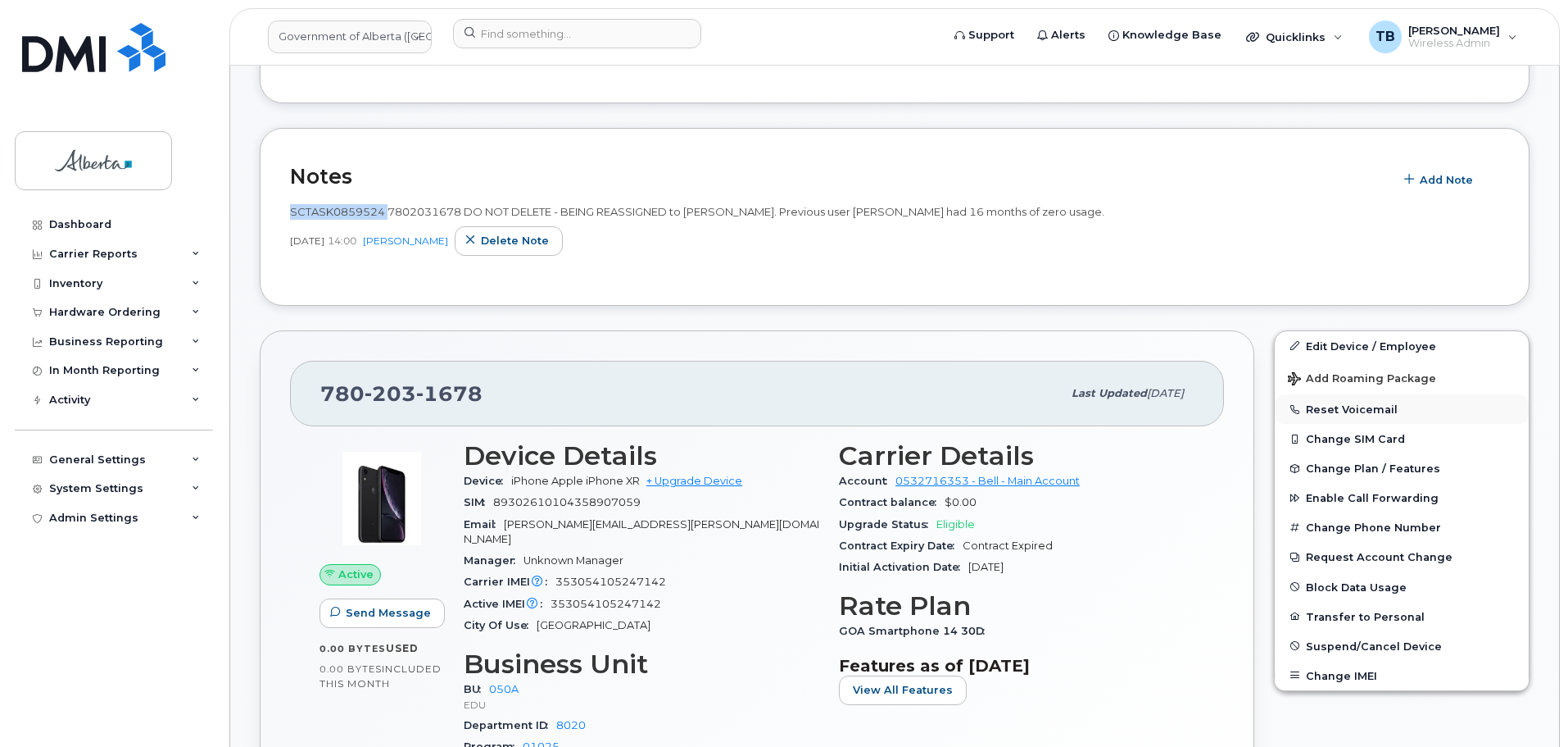
click at [1343, 415] on button "Reset Voicemail" at bounding box center [1401, 408] width 254 height 29
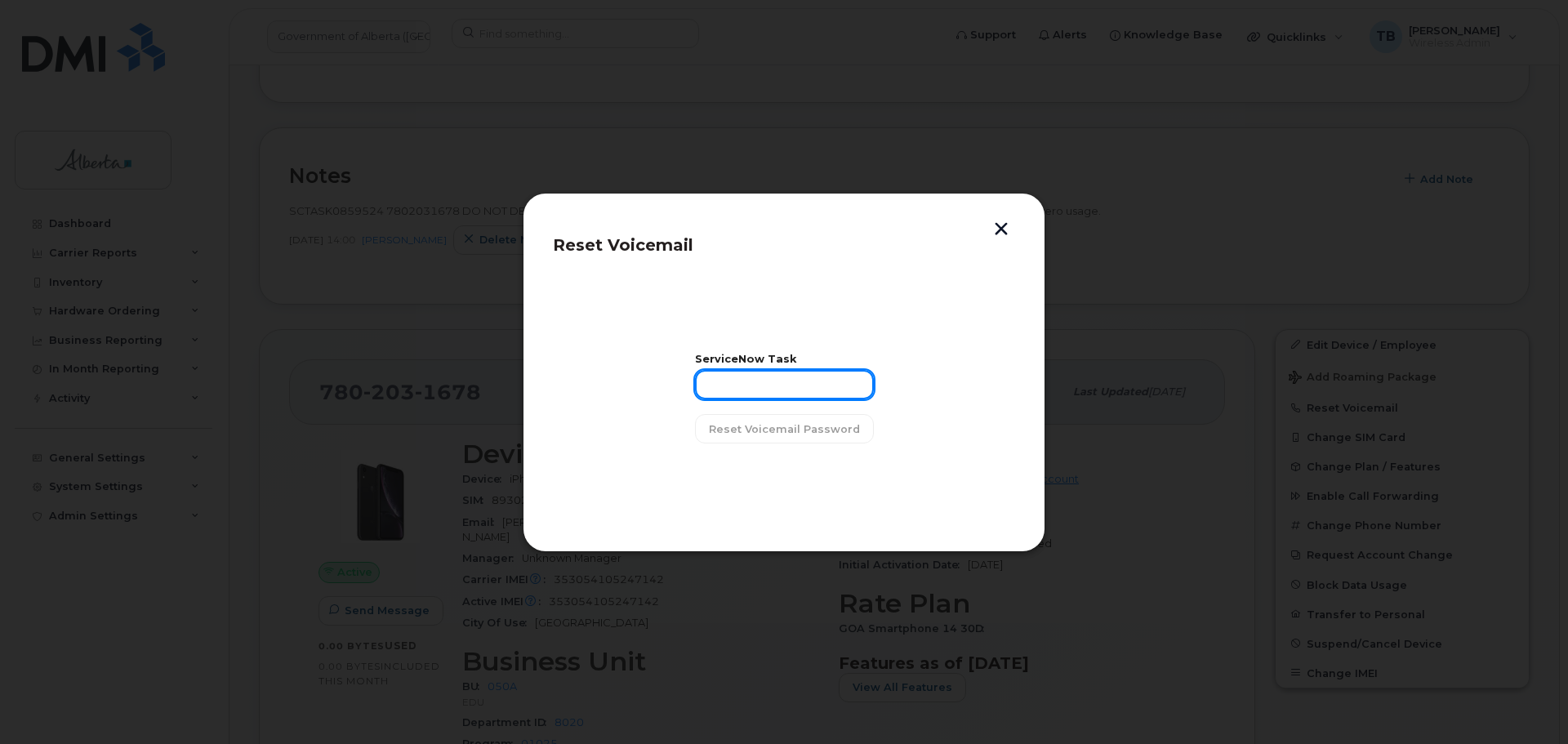
click at [745, 372] on input "text" at bounding box center [784, 384] width 179 height 29
paste input "SCTASK0859524"
type input "SCTASK0859524"
click at [752, 423] on span "Reset Voicemail Password" at bounding box center [784, 428] width 151 height 15
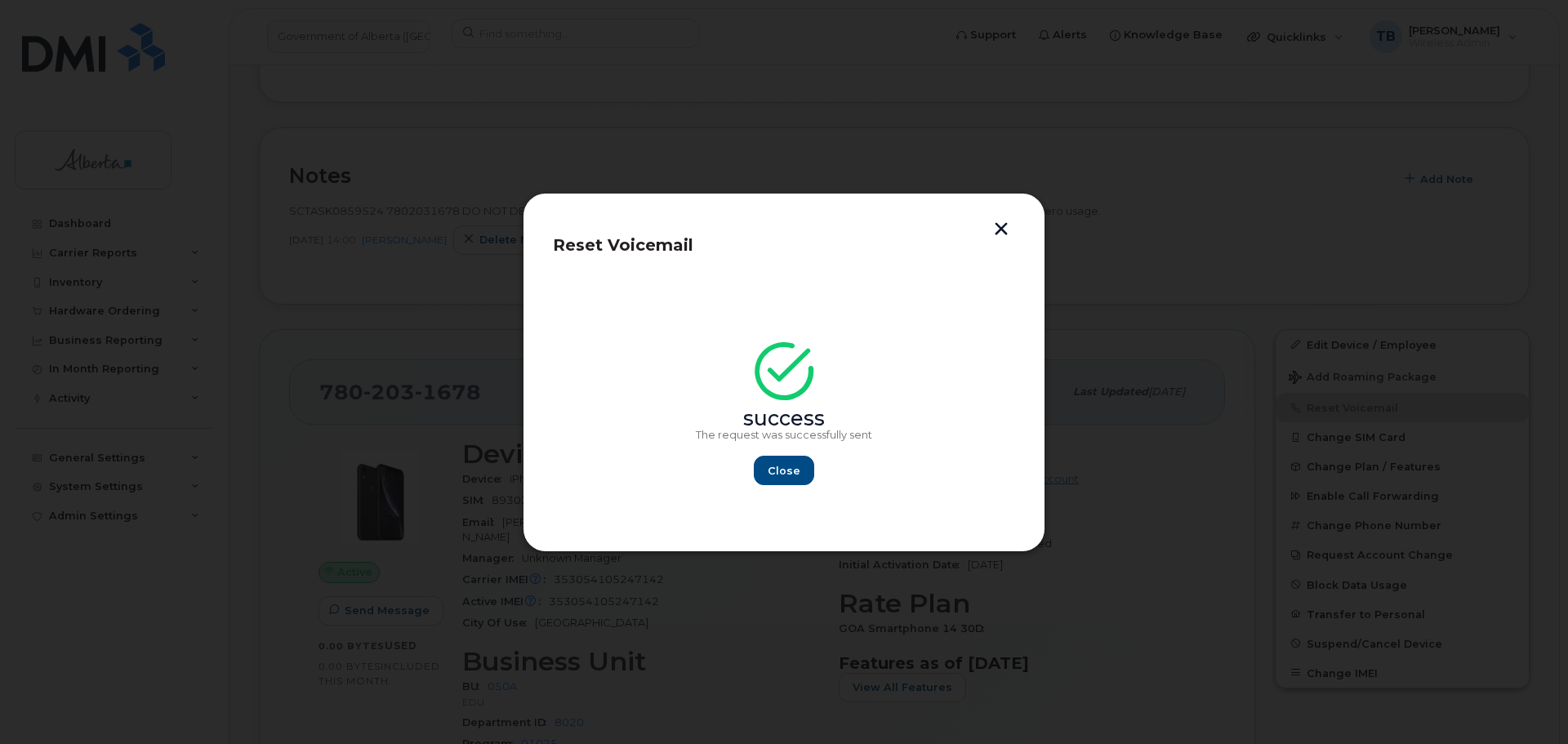
click at [996, 229] on button "button" at bounding box center [1001, 230] width 25 height 17
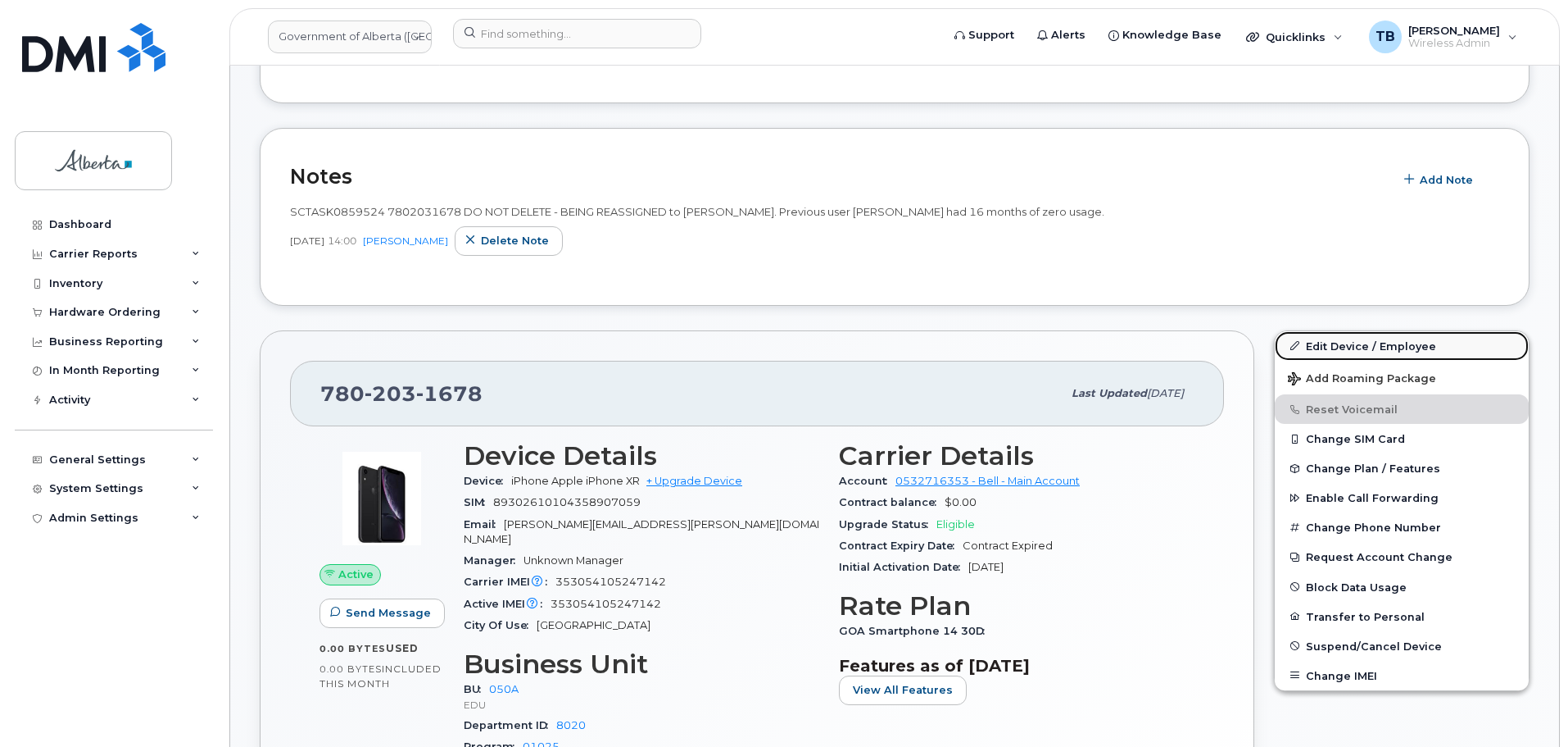
click at [1352, 341] on link "Edit Device / Employee" at bounding box center [1401, 345] width 254 height 29
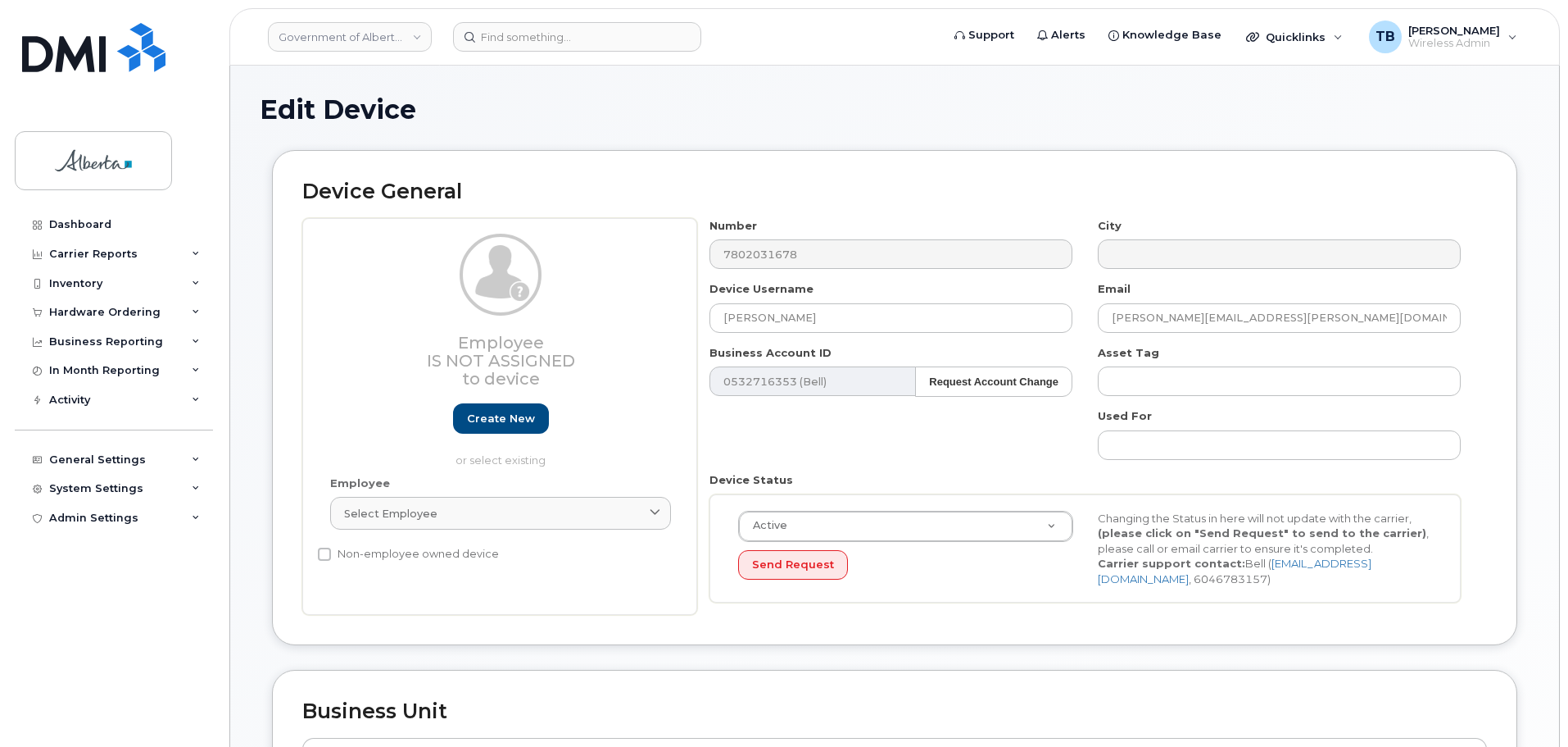
select select "4749738"
drag, startPoint x: 813, startPoint y: 324, endPoint x: 619, endPoint y: 326, distance: 194.0
click at [619, 326] on div "Employee Is not assigned to device Create new or select existing Employee Selec…" at bounding box center [894, 417] width 1184 height 398
paste input "Joel Hanson"
type input "Joel Hanson"
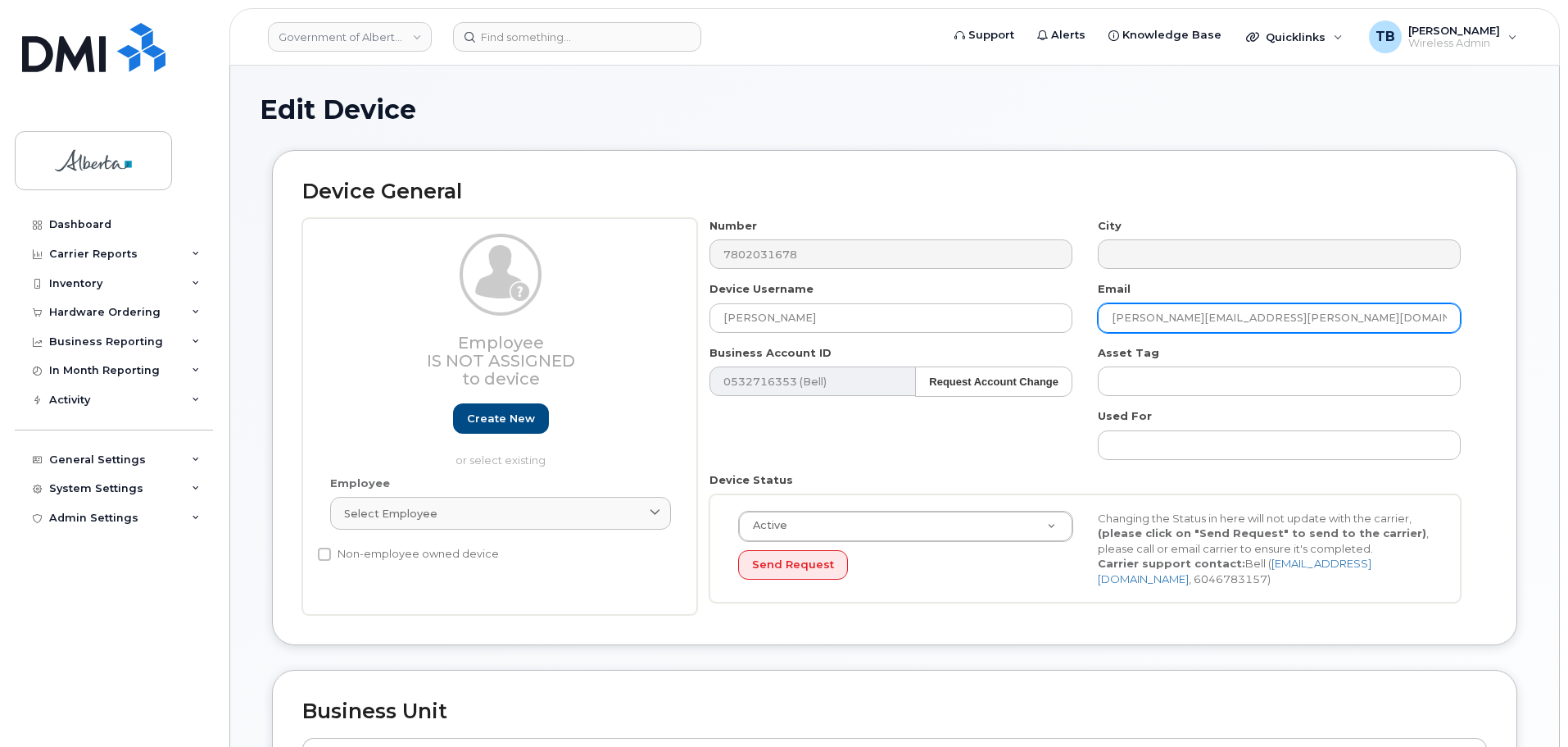
drag, startPoint x: 1261, startPoint y: 315, endPoint x: 1104, endPoint y: 316, distance: 157.0
click at [1104, 316] on input "[PERSON_NAME][EMAIL_ADDRESS][PERSON_NAME][DOMAIN_NAME]" at bounding box center [1278, 317] width 363 height 29
paste input "Joel.Hanson"
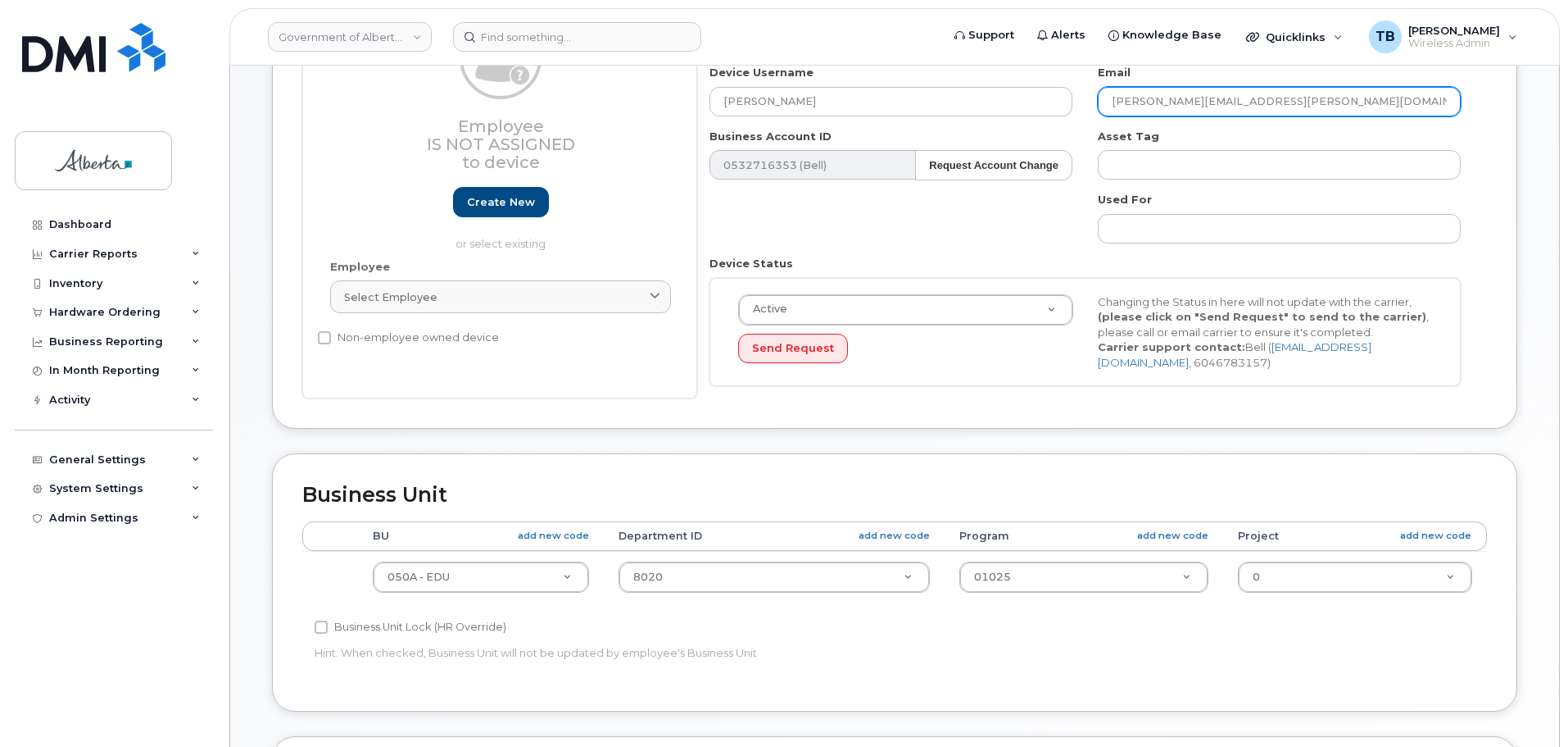
scroll to position [246, 0]
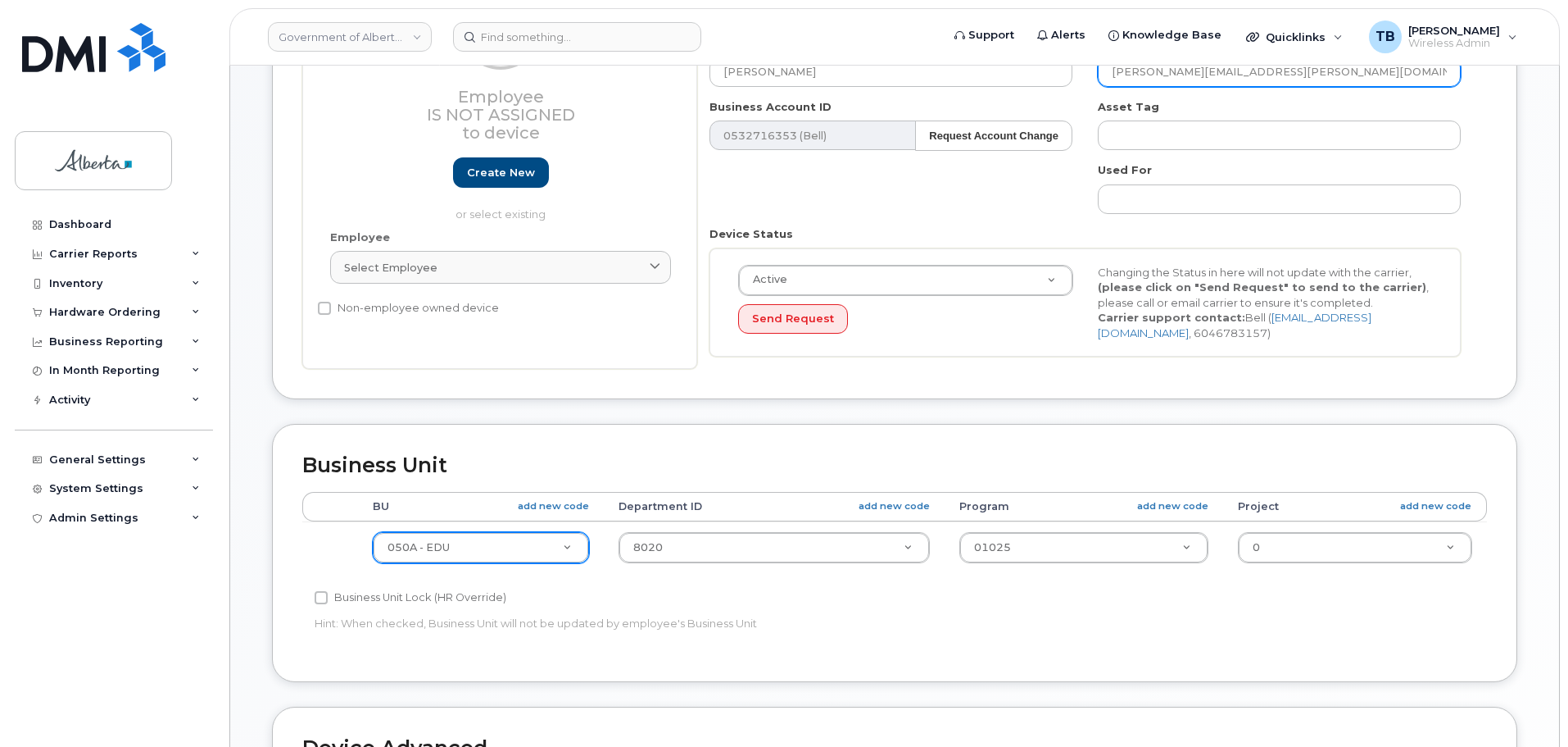
type input "Joel.Hanson@gov.ab.ca"
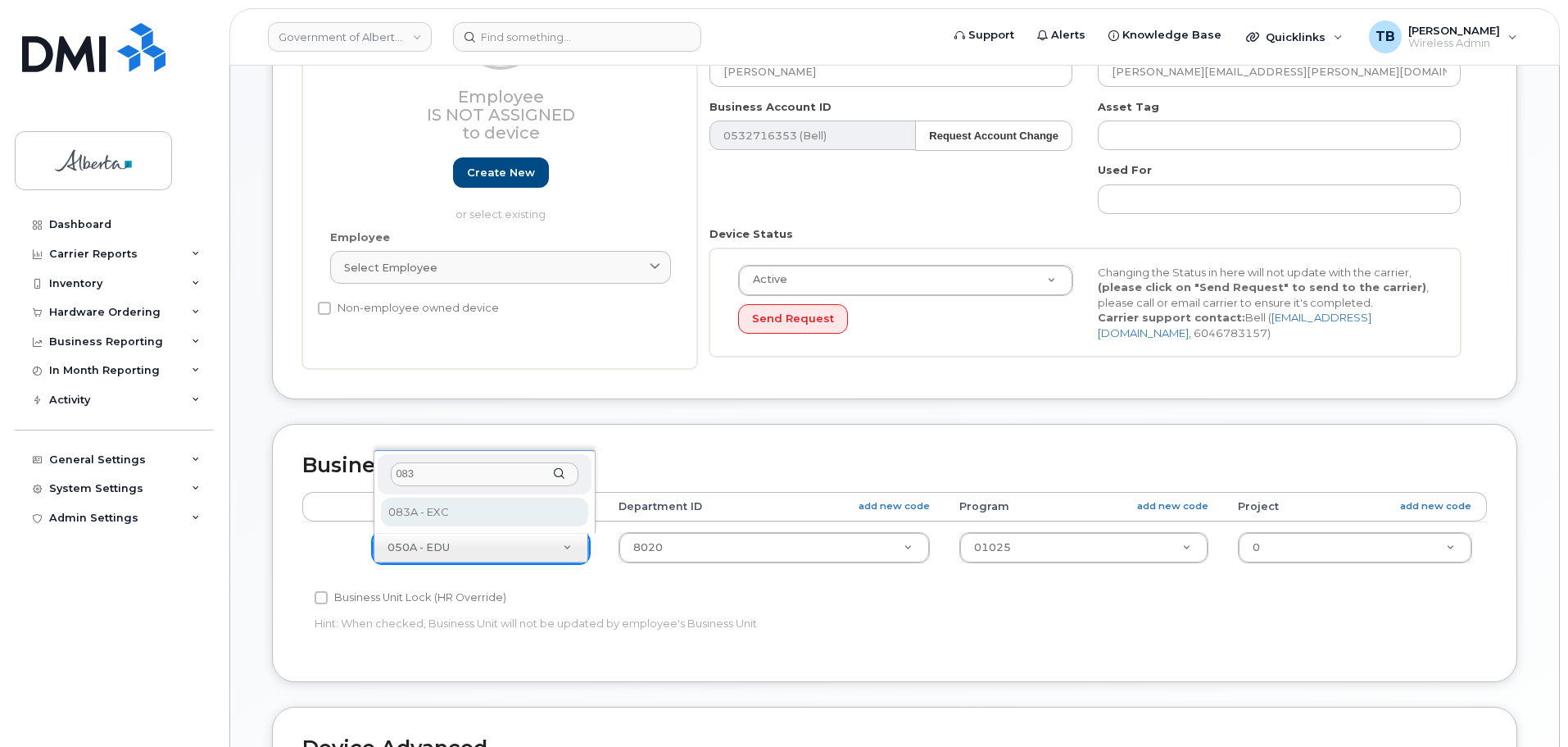
type input "083"
select select "4733126"
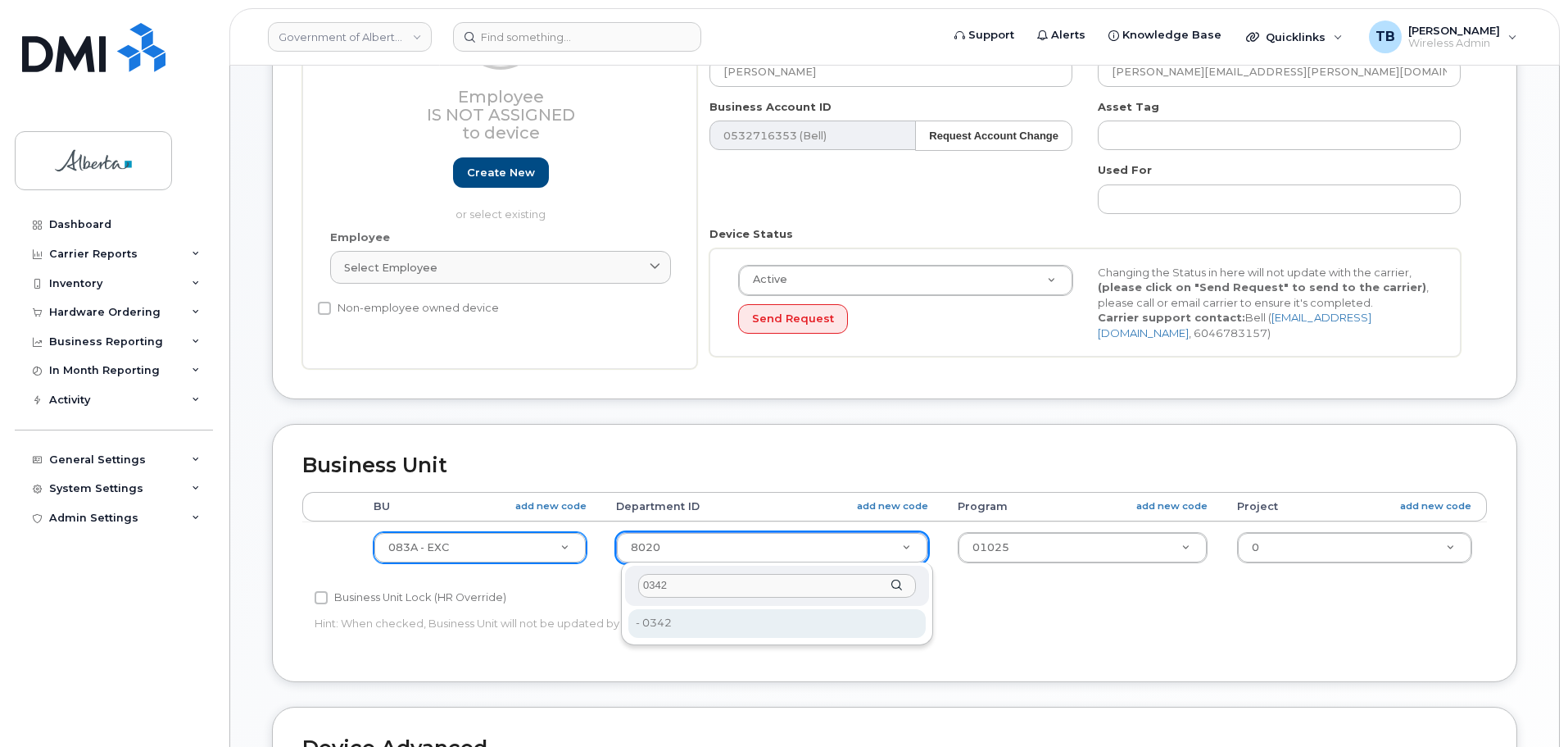
type input "0342"
type input "4752191"
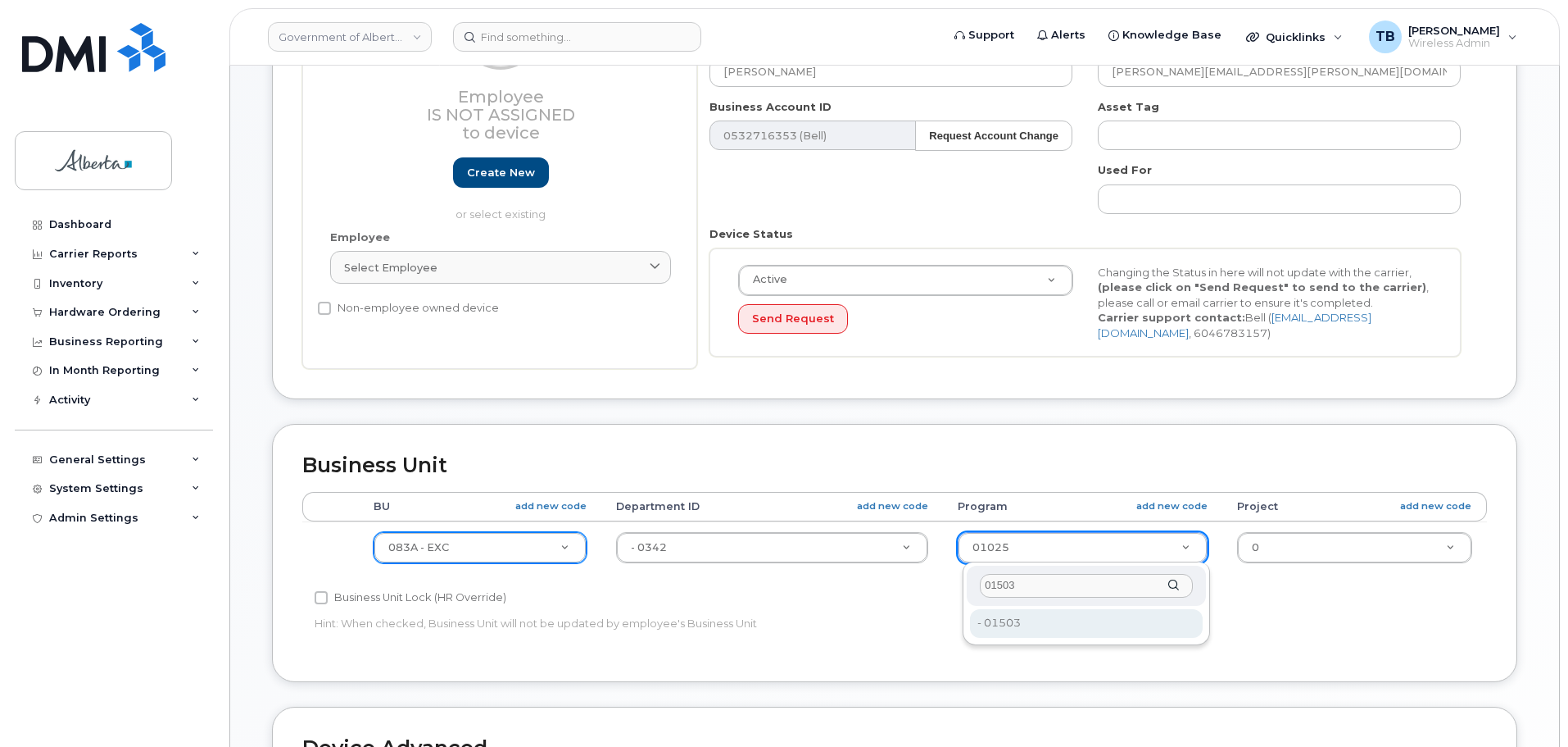
type input "01503"
type input "4753162"
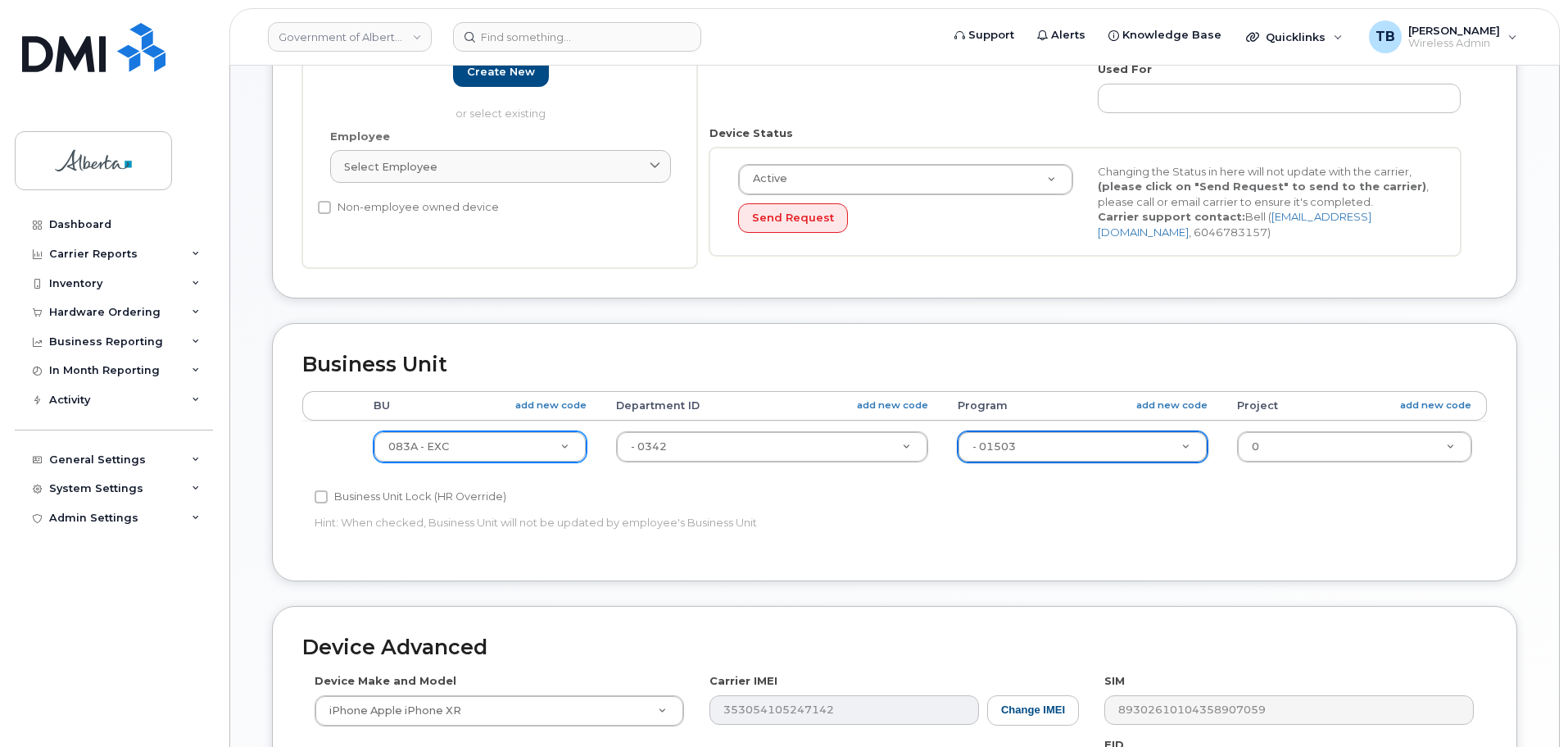
scroll to position [492, 0]
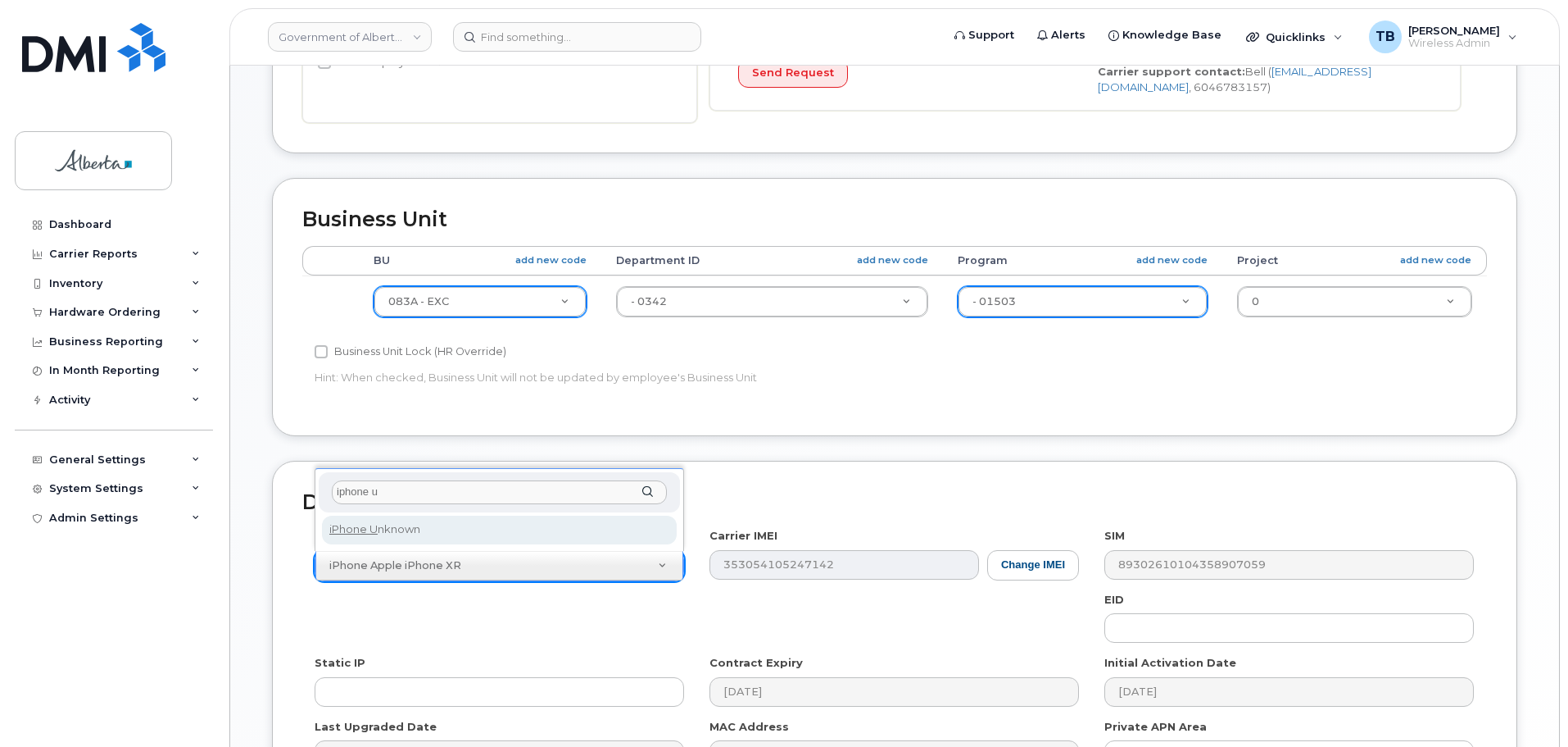
type input "iphone u"
select select "185"
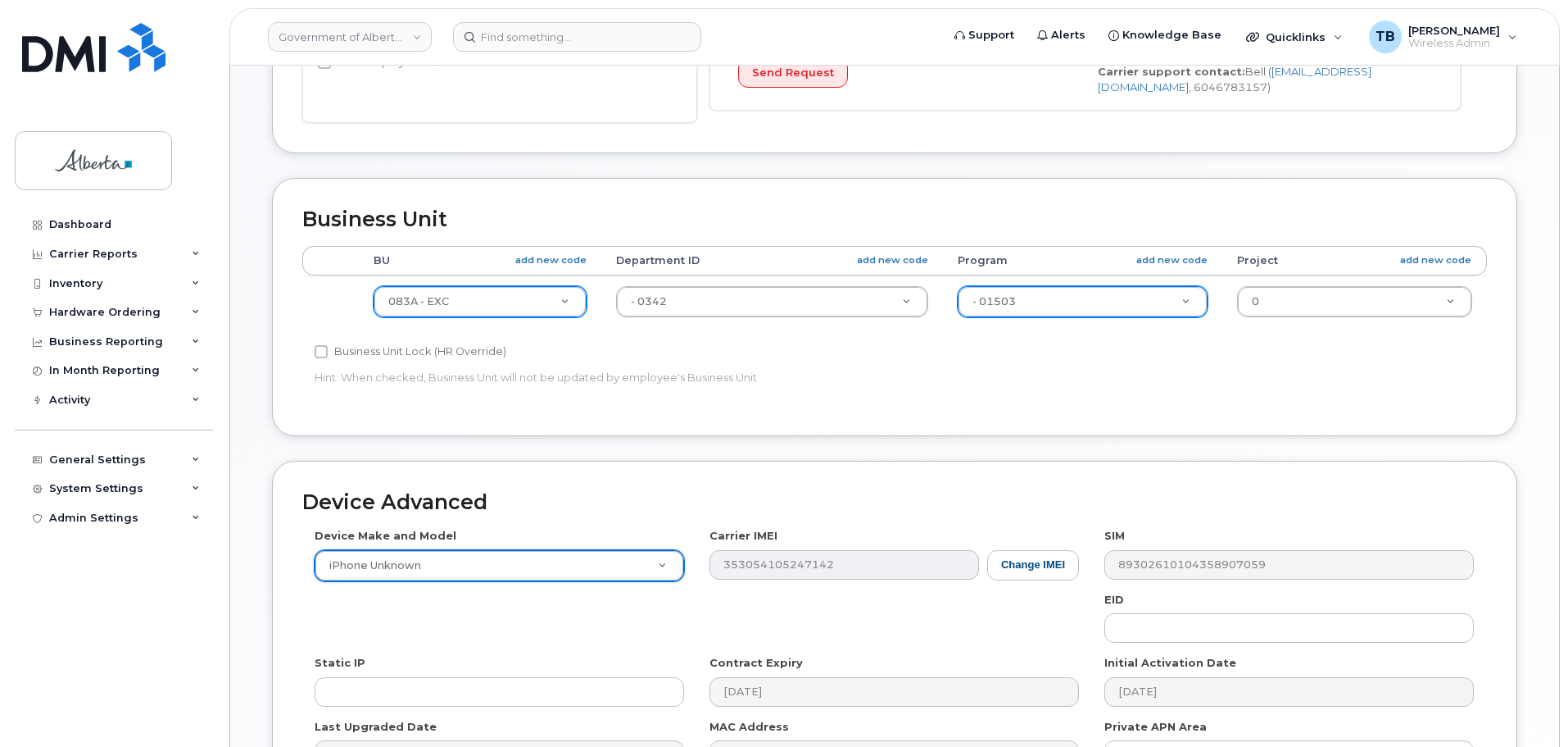
scroll to position [656, 0]
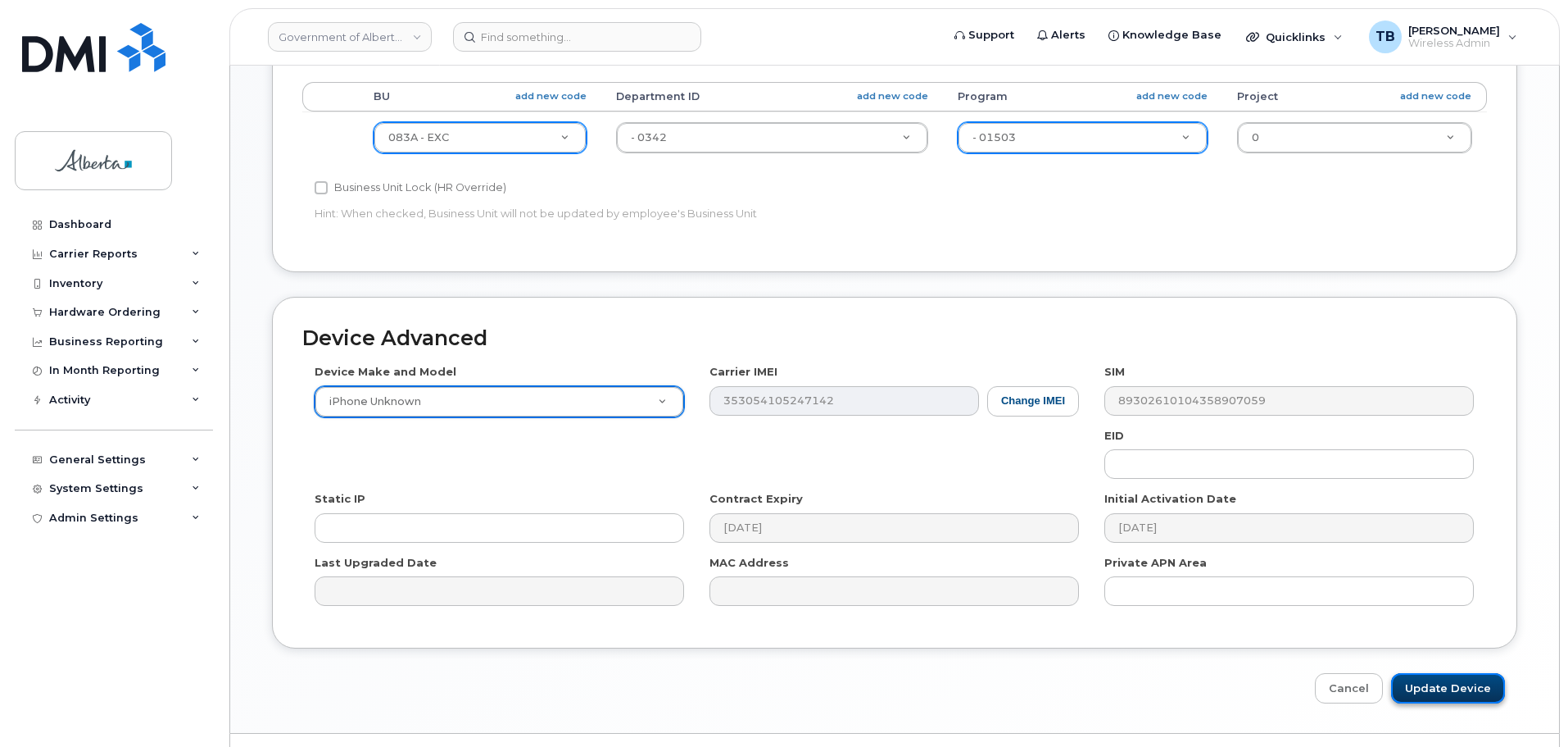
click at [1432, 684] on input "Update Device" at bounding box center [1448, 688] width 114 height 30
type input "Saving..."
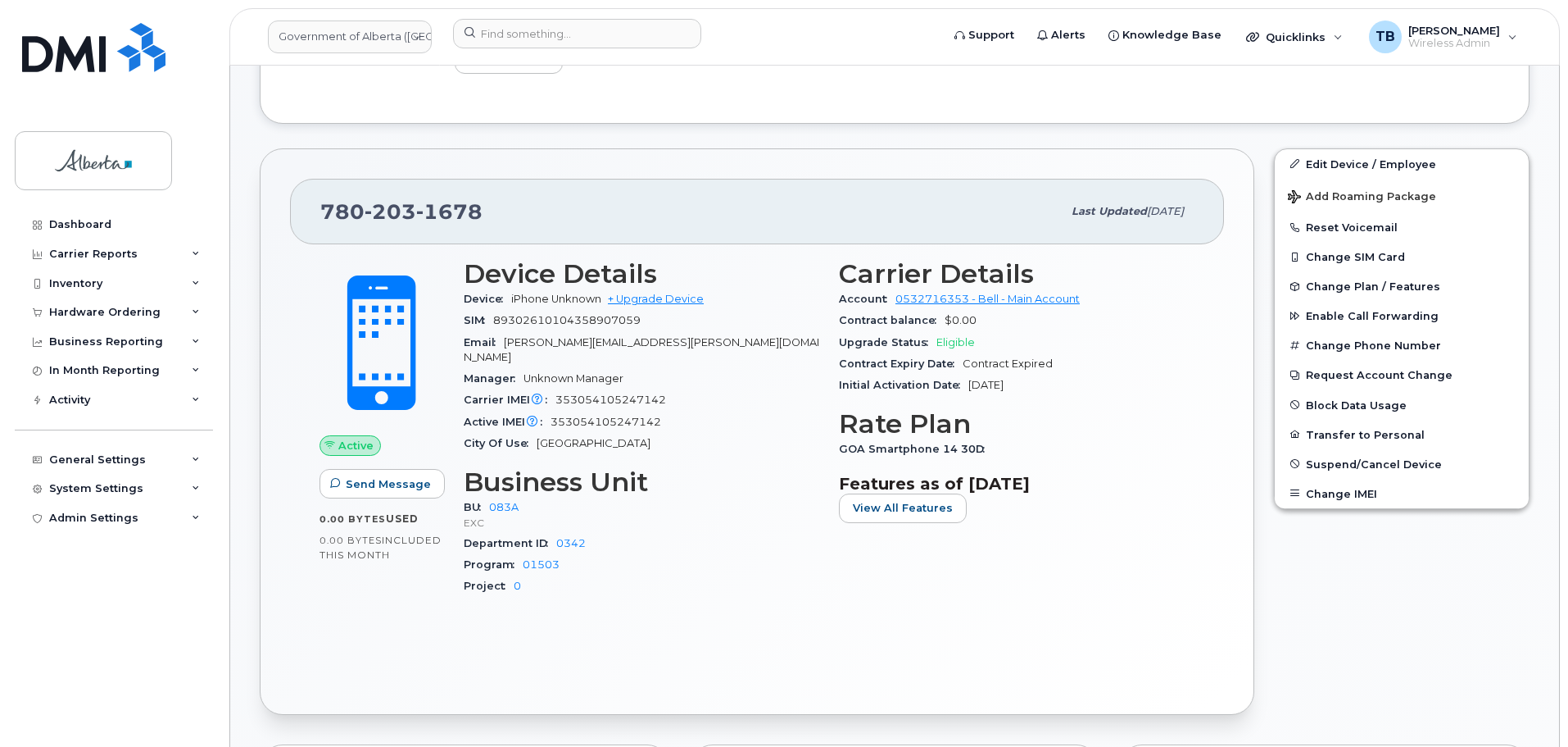
scroll to position [492, 0]
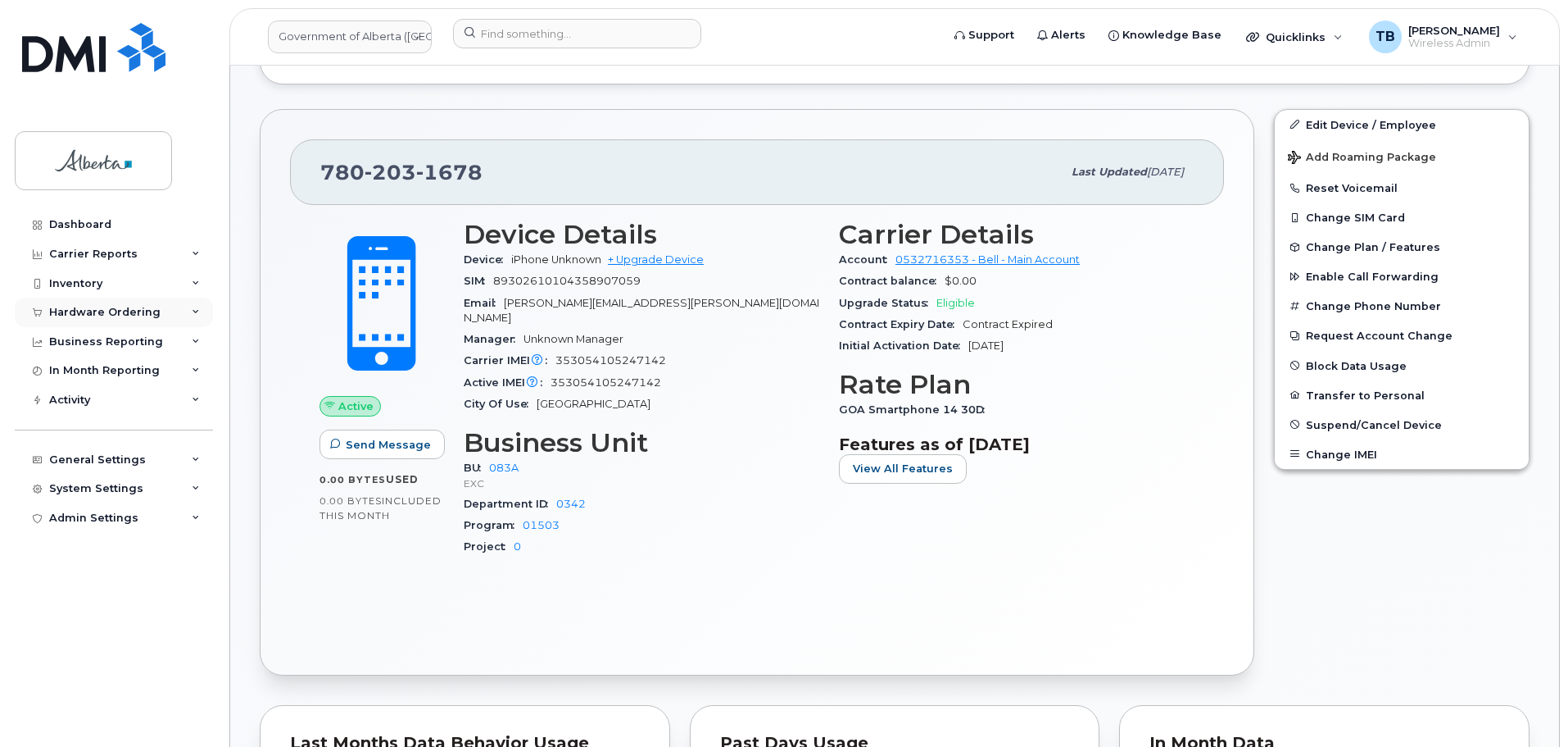
click at [97, 313] on div "Hardware Ordering" at bounding box center [104, 312] width 111 height 13
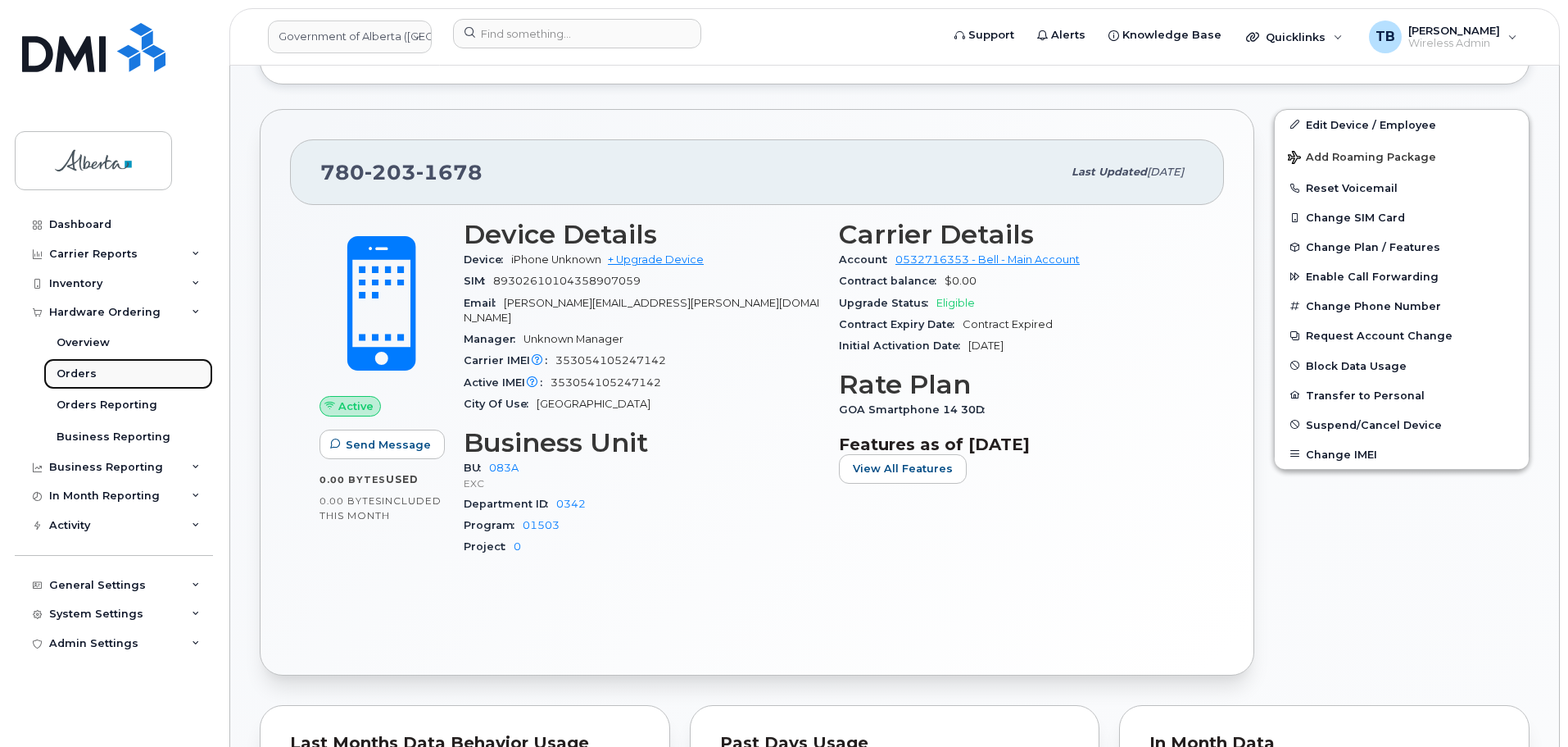
click at [67, 380] on div "Orders" at bounding box center [76, 374] width 40 height 15
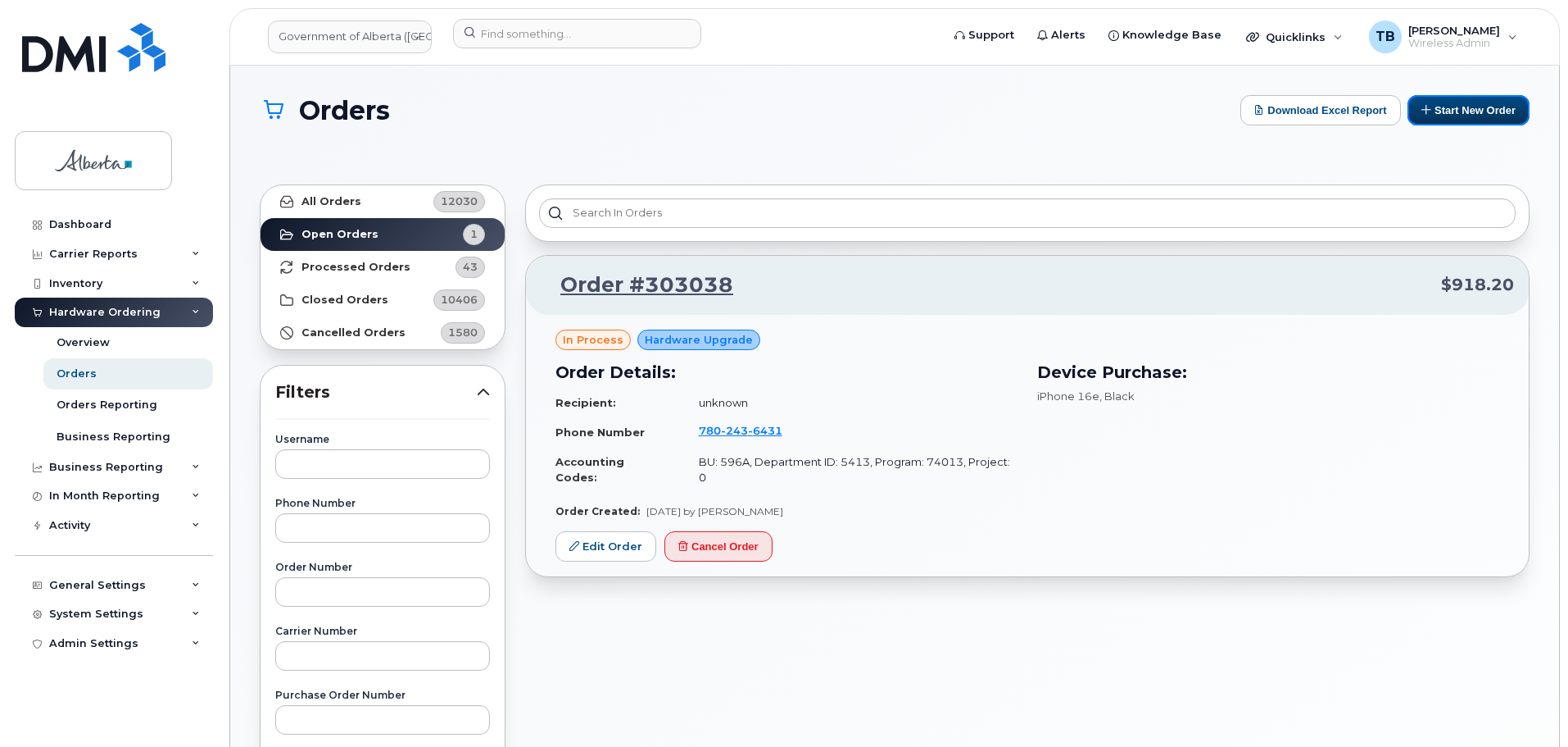
drag, startPoint x: 1492, startPoint y: 110, endPoint x: 1257, endPoint y: 192, distance: 248.9
click at [1492, 111] on button "Start New Order" at bounding box center [1468, 111] width 122 height 30
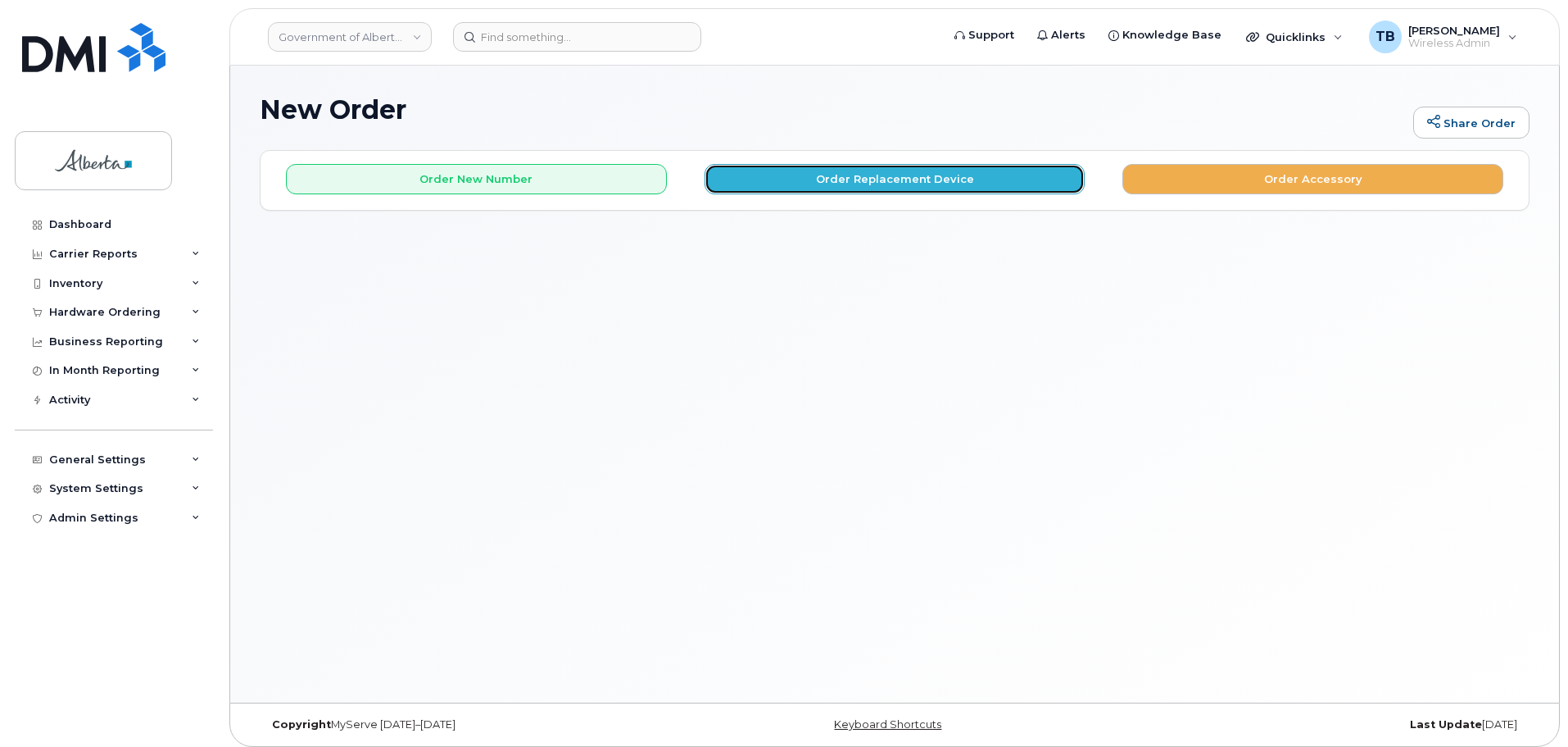
click at [787, 171] on button "Order Replacement Device" at bounding box center [895, 179] width 381 height 30
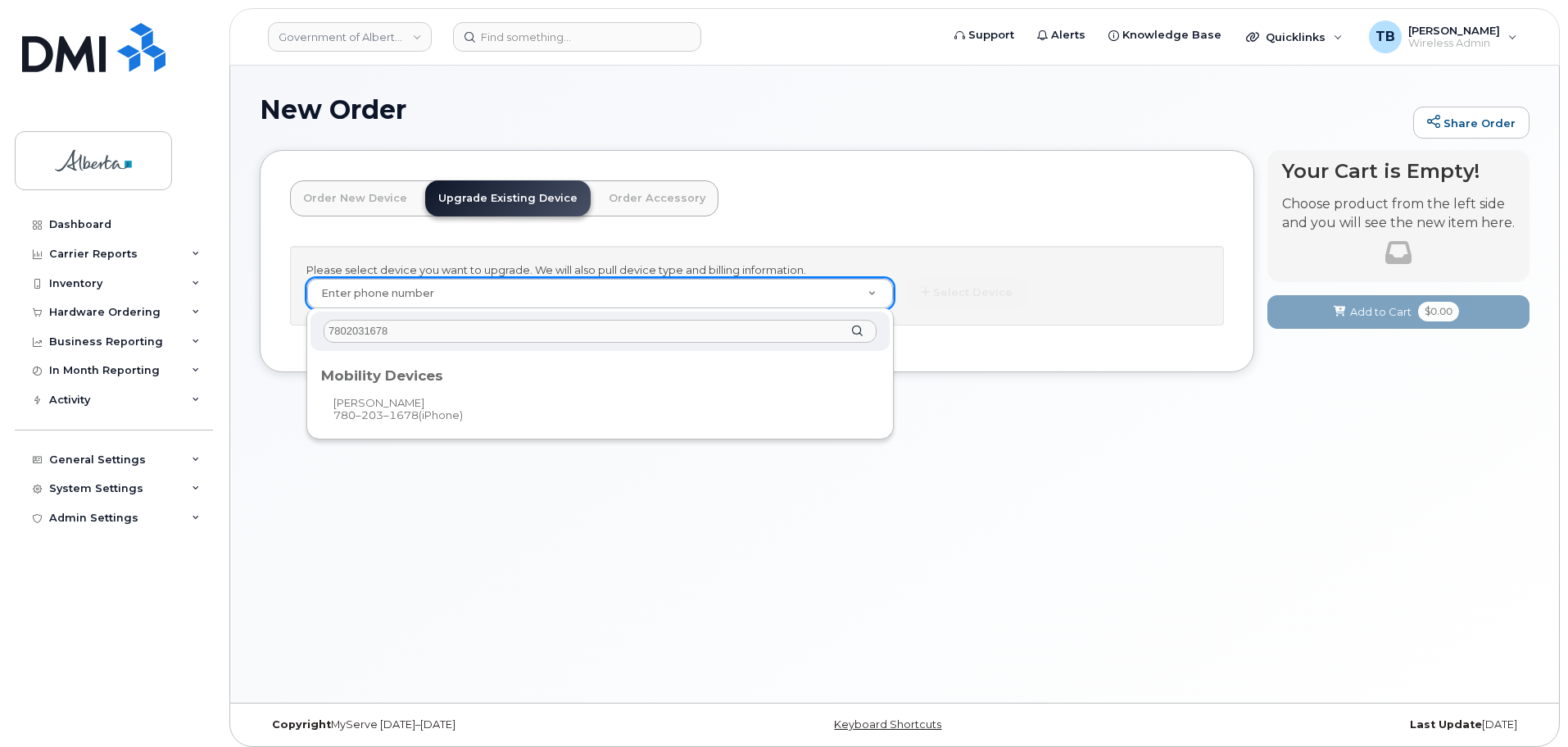
type input "7802031678"
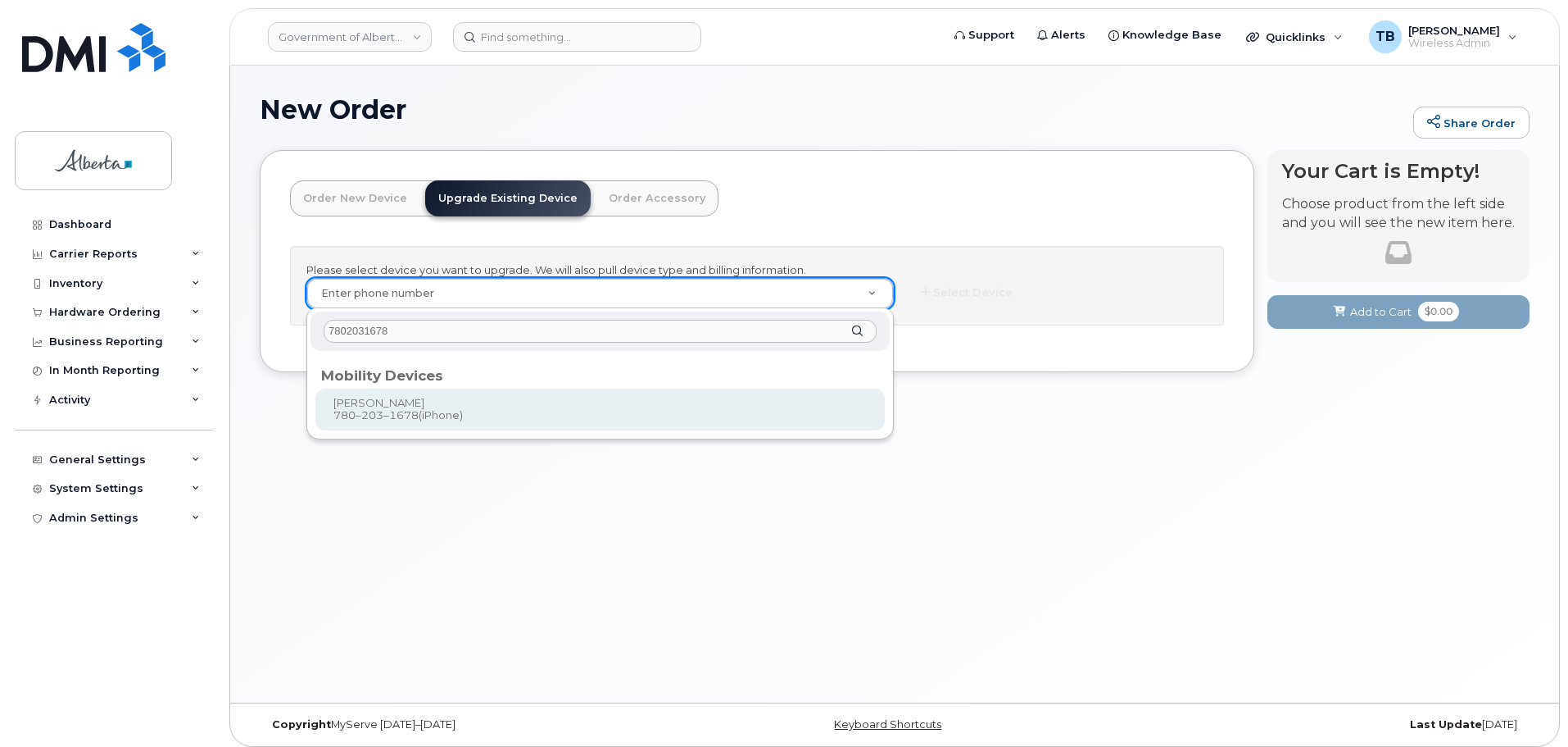
type input "797419"
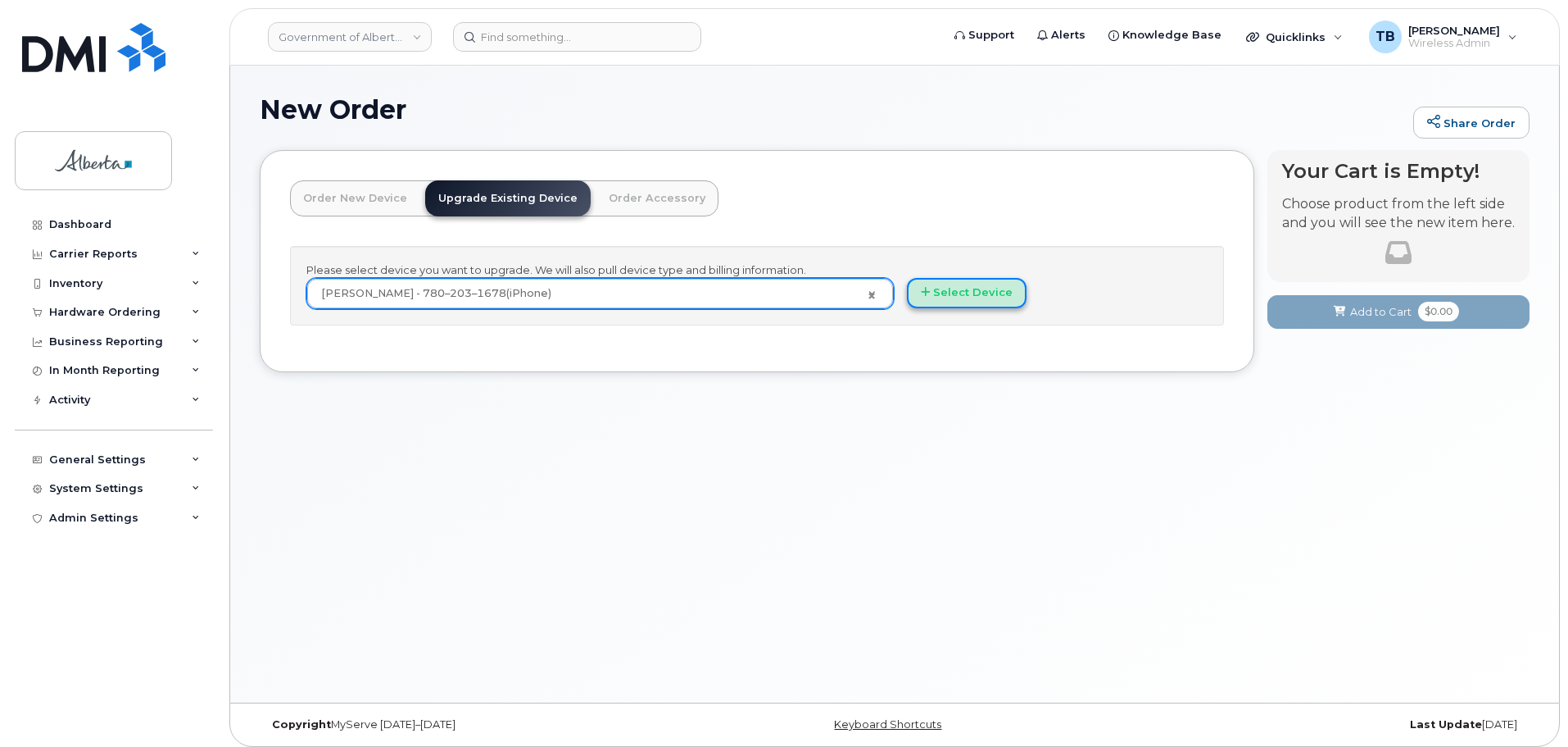
click at [997, 301] on button "Select Device" at bounding box center [967, 293] width 119 height 30
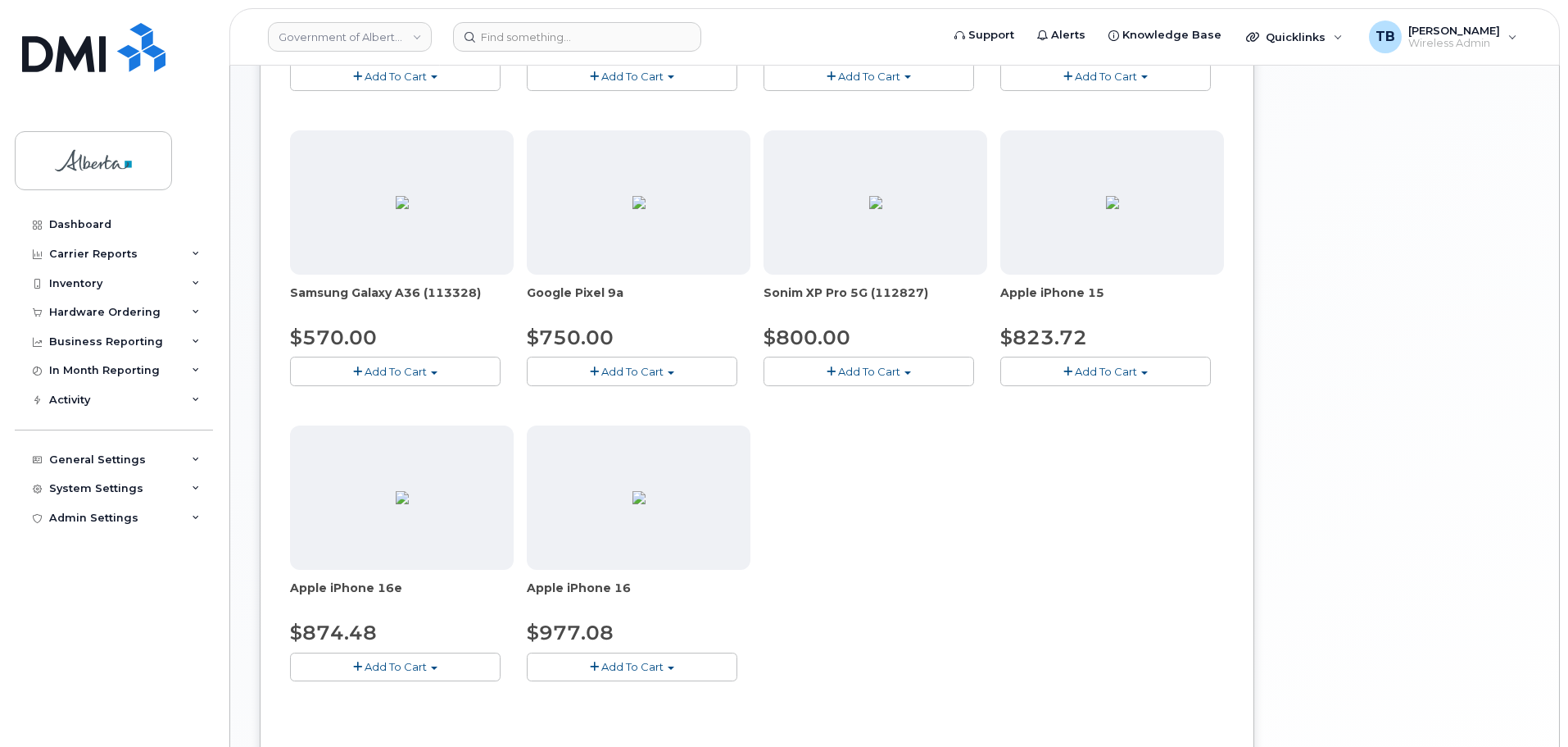
scroll to position [574, 0]
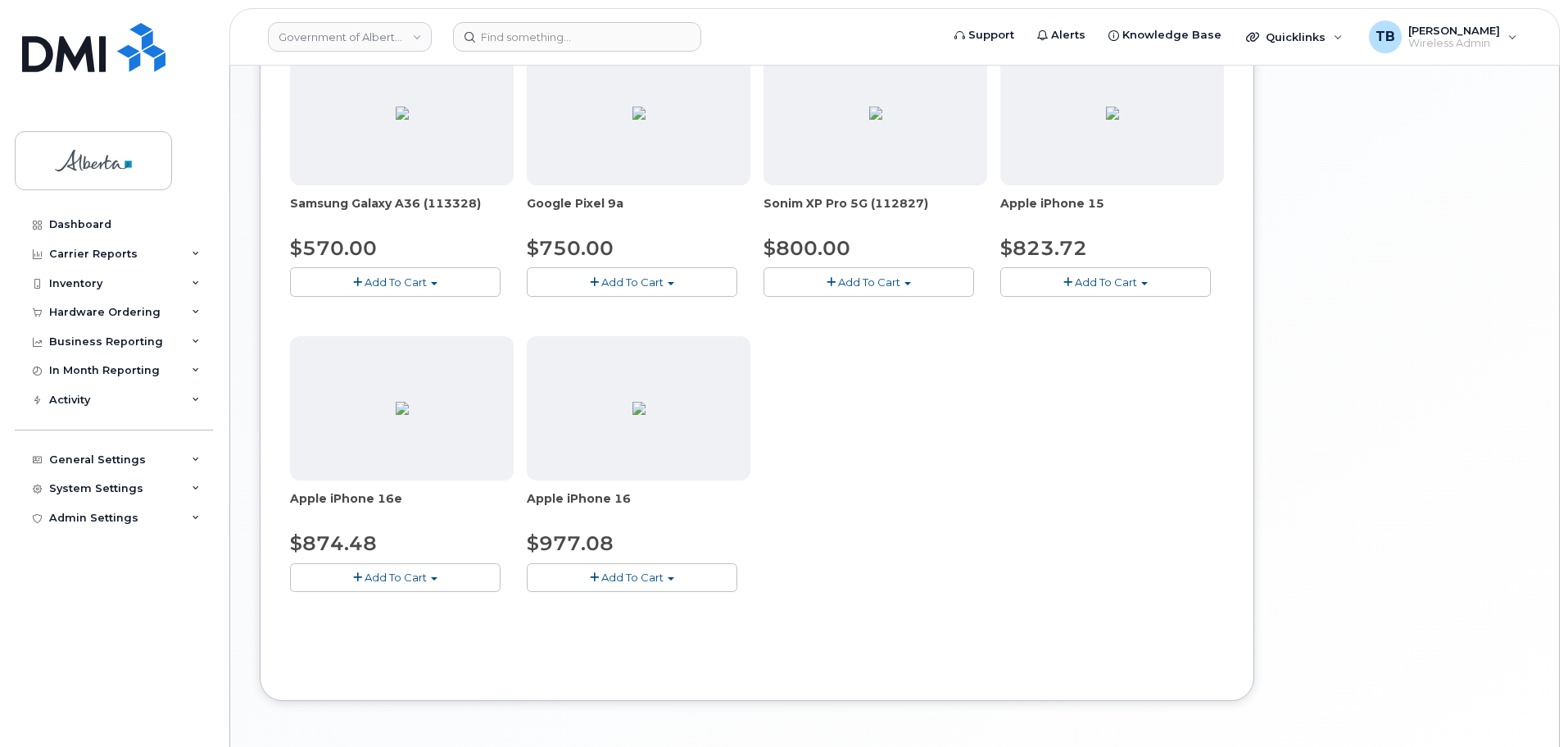
click at [415, 572] on span "Add To Cart" at bounding box center [396, 577] width 62 height 13
click at [442, 632] on link "$874.48 - 30-day upgrade (128GB model)" at bounding box center [424, 628] width 260 height 21
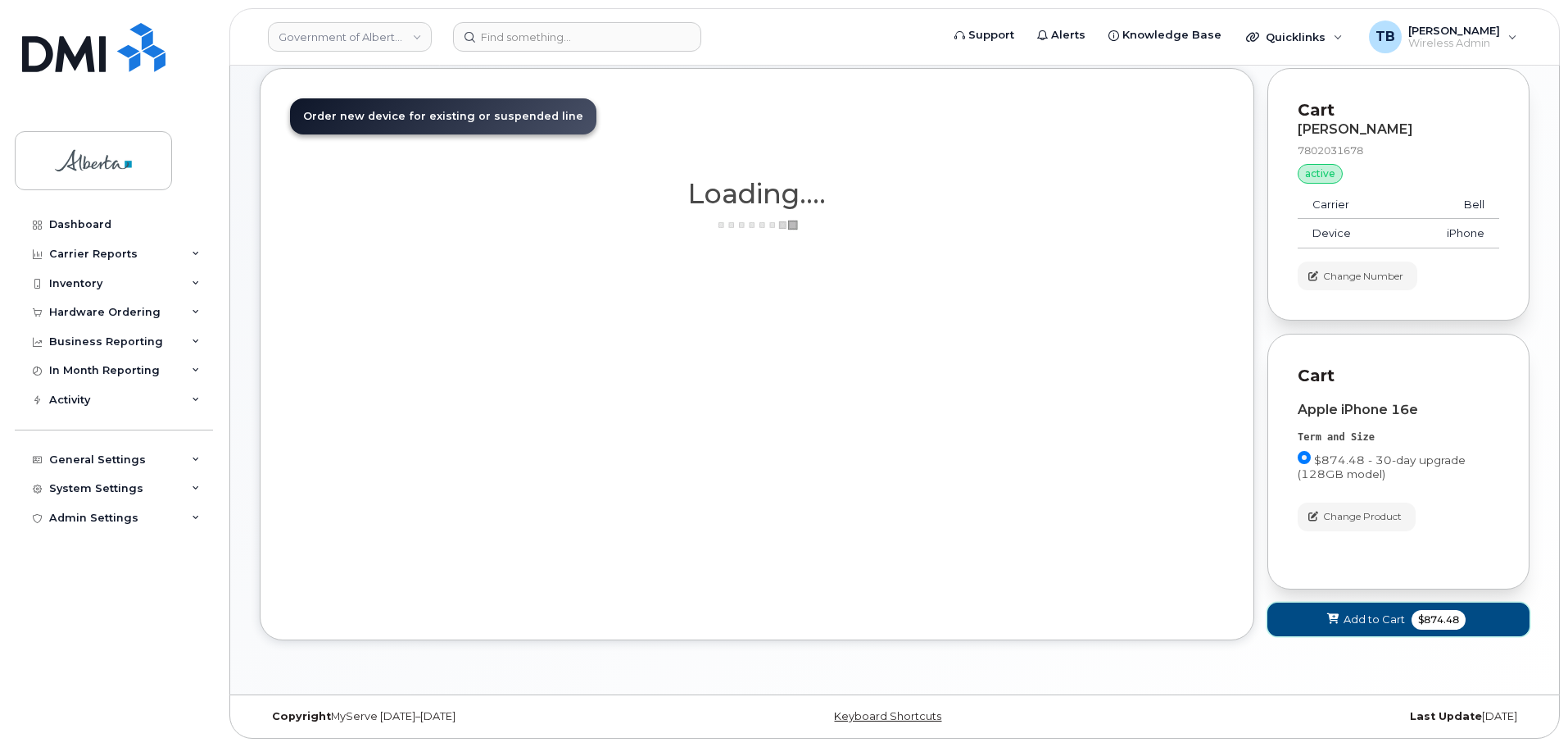
click at [1332, 612] on span at bounding box center [1333, 619] width 15 height 15
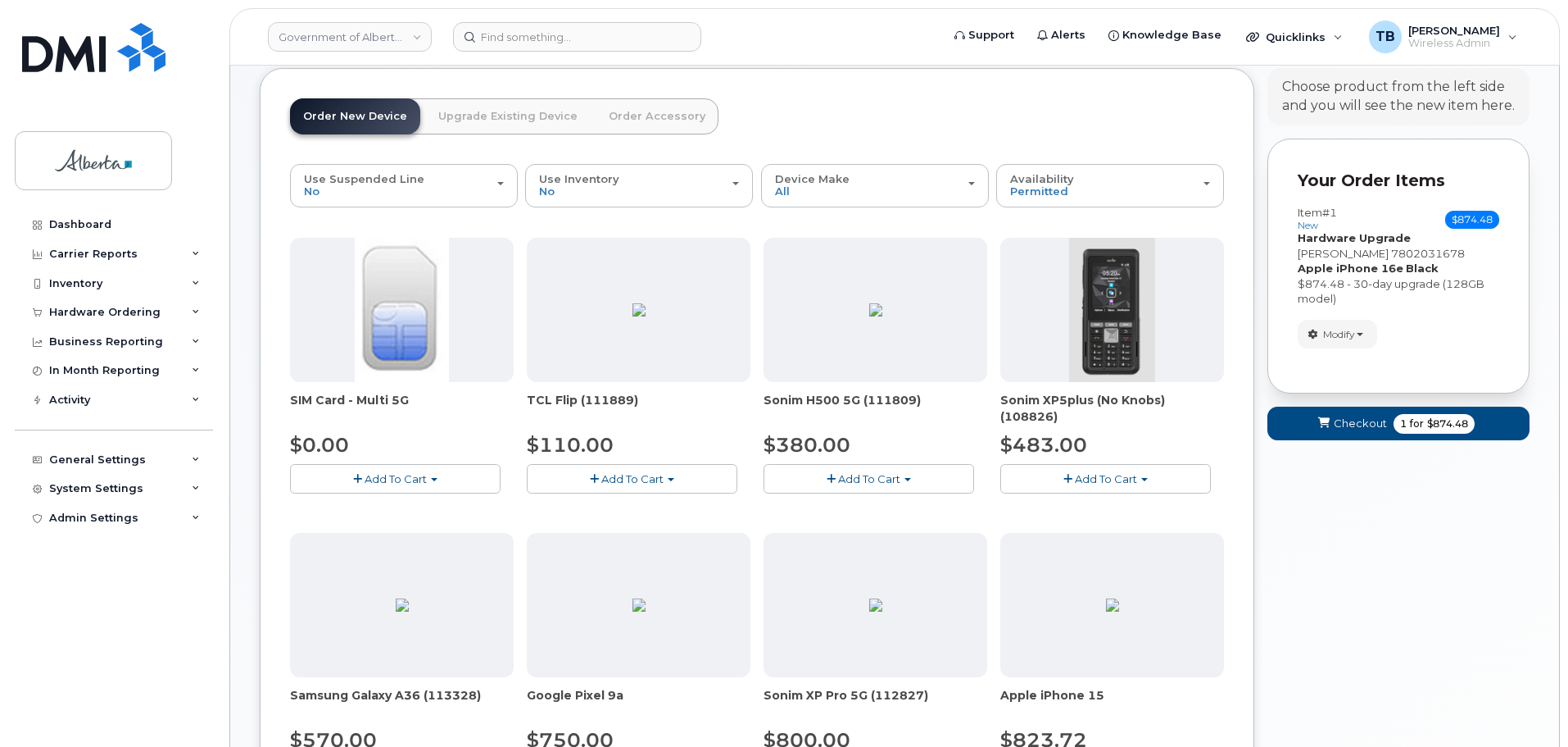
click at [1349, 501] on div "Your Cart is Empty! Choose product from the left side and you will see the new …" at bounding box center [1398, 642] width 262 height 1149
click at [1328, 434] on button "Checkout 1 for $874.48" at bounding box center [1398, 423] width 262 height 34
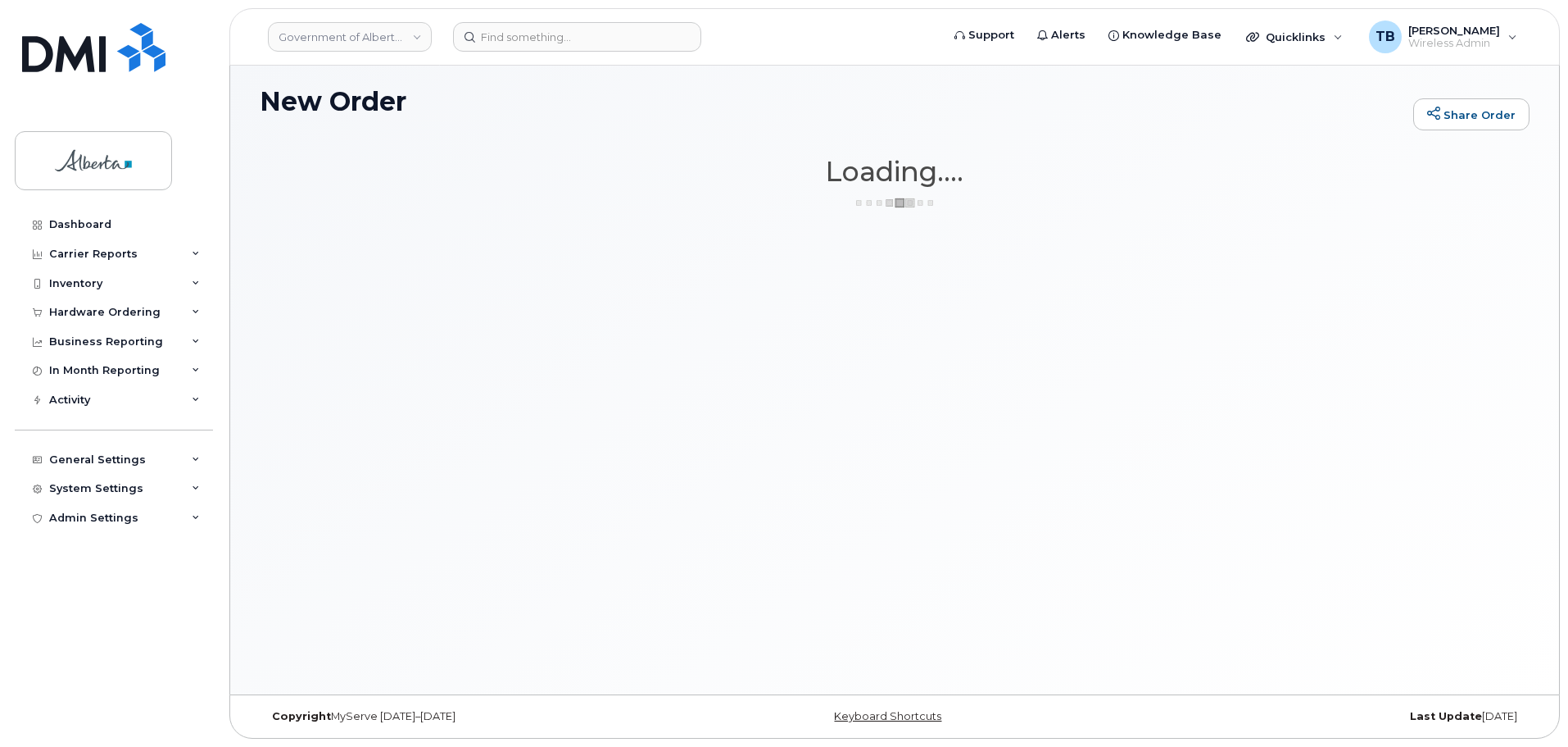
scroll to position [8, 0]
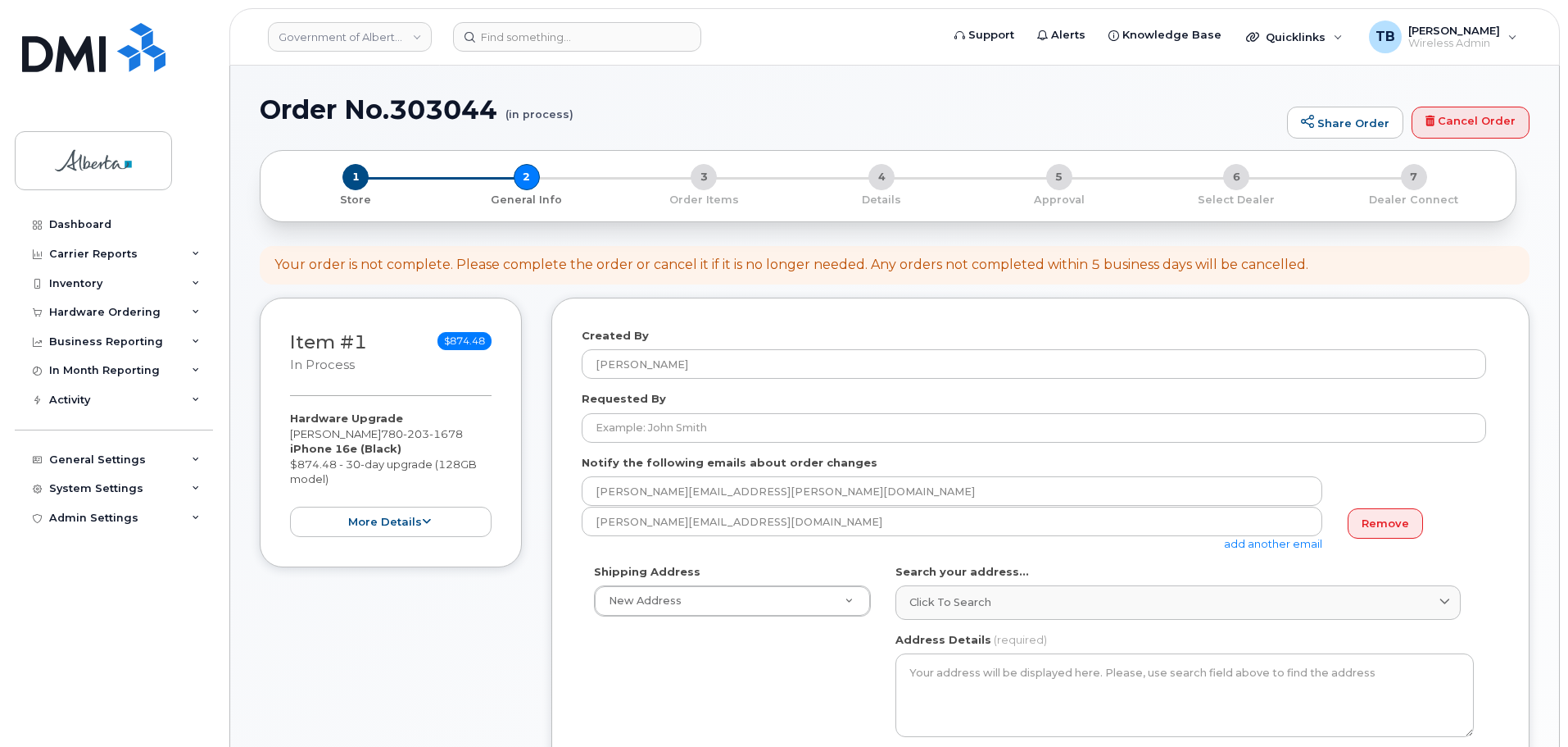
select select
click at [416, 103] on h1 "Order No.303044 (in process)" at bounding box center [769, 110] width 1019 height 29
copy h1 "303044"
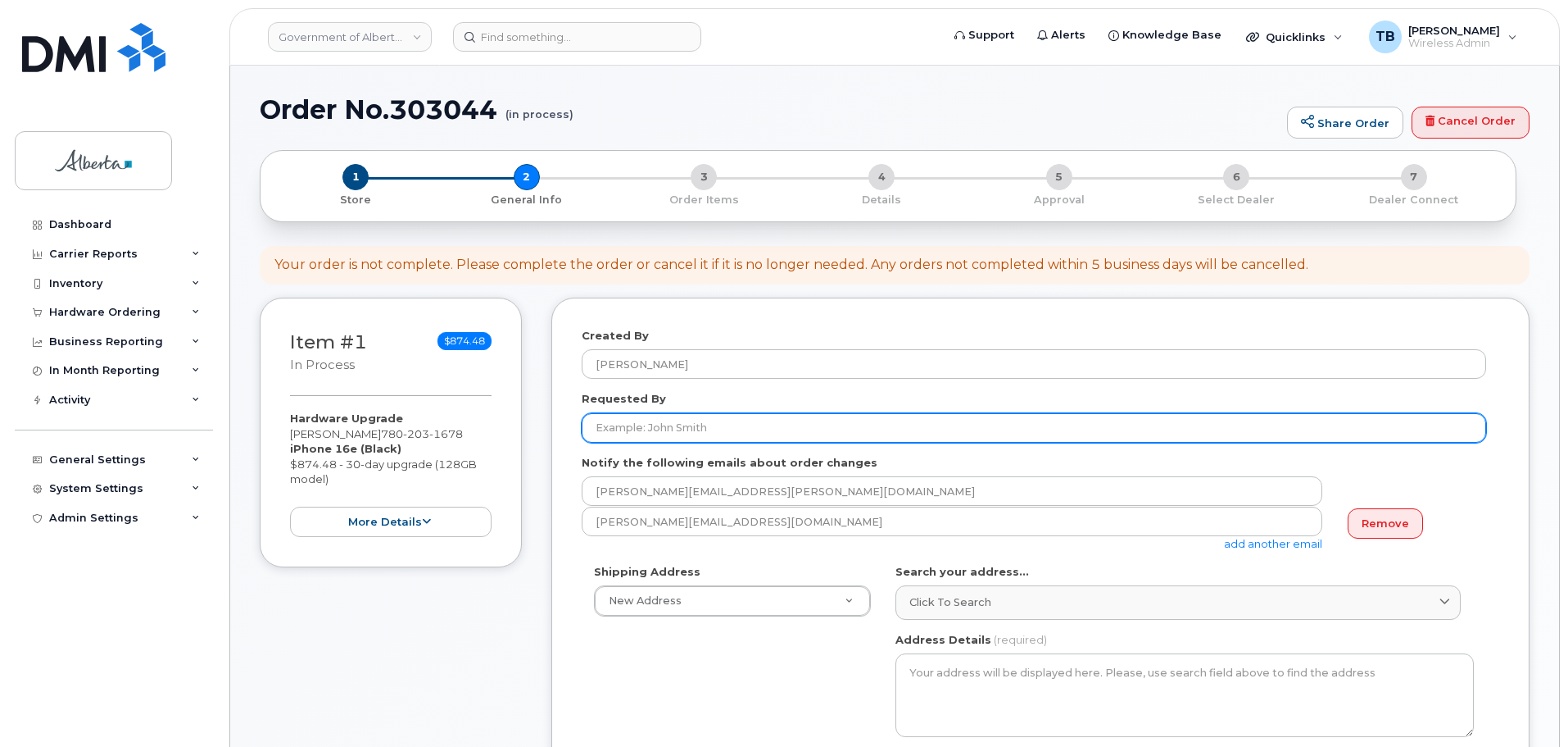
click at [663, 426] on input "Requested By" at bounding box center [1033, 427] width 904 height 29
type input "[PERSON_NAME]"
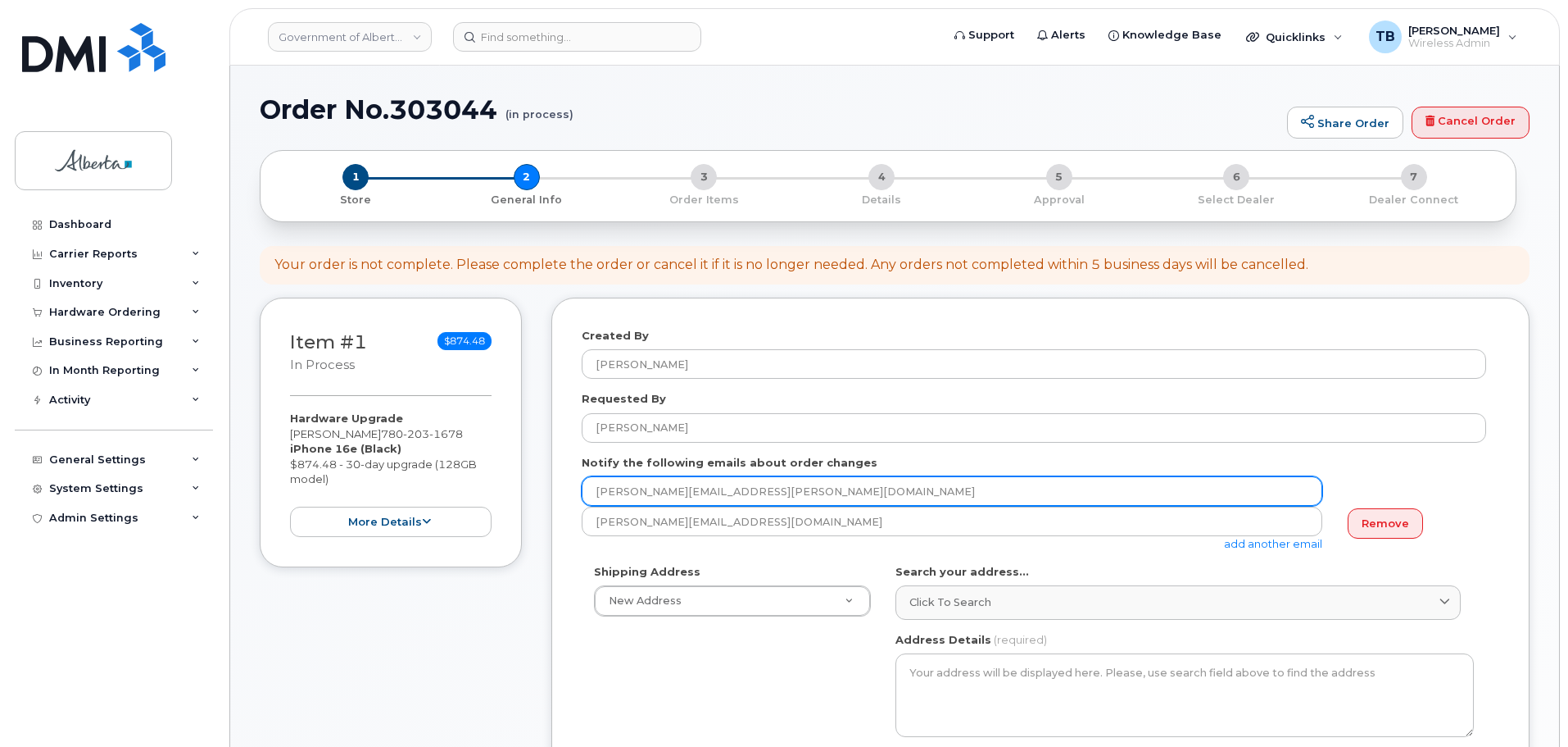
drag, startPoint x: 732, startPoint y: 494, endPoint x: 543, endPoint y: 497, distance: 189.0
paste input "essica.Scott-Trottier"
type input "Jessica.Scott-Trottier@gov.ab.ca"
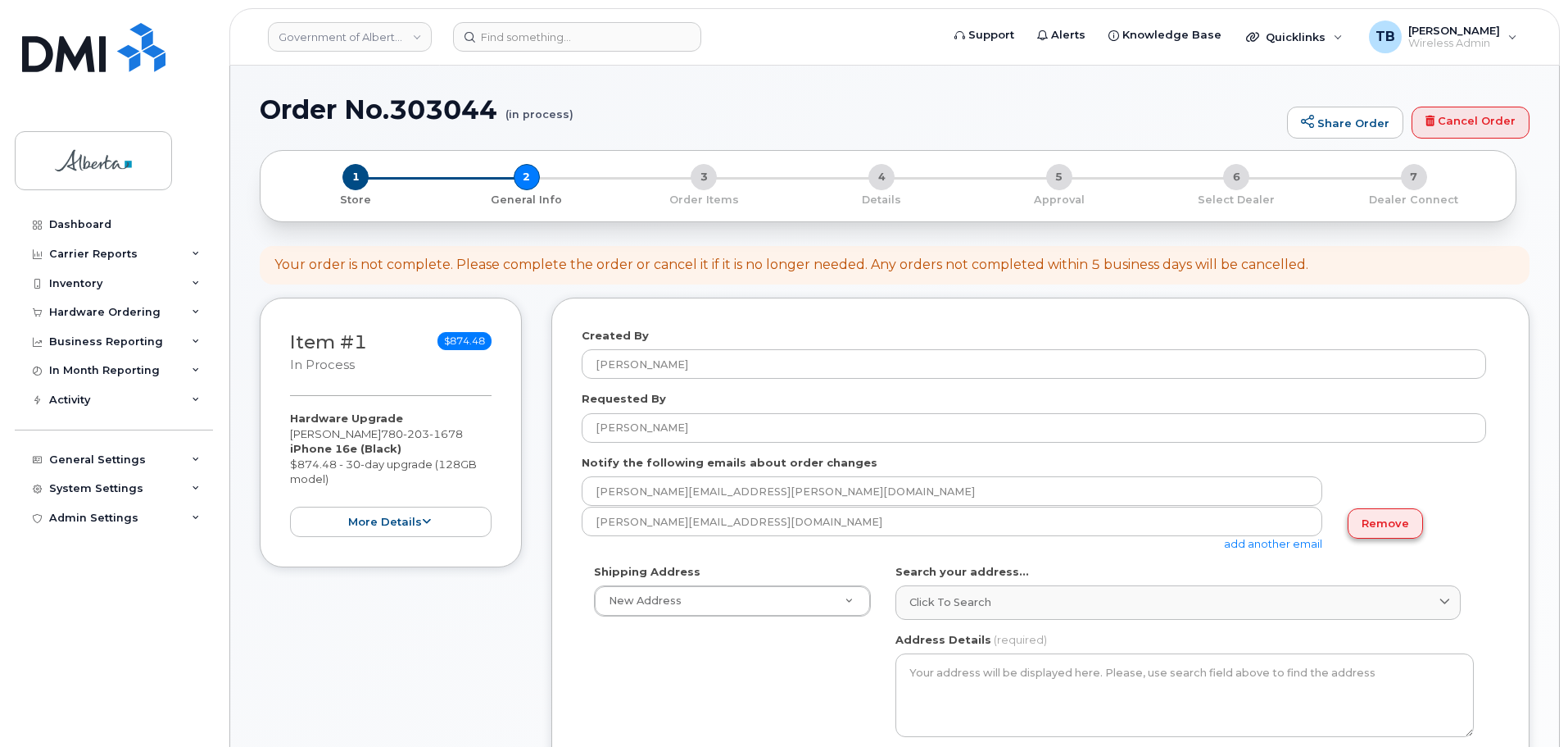
click at [1377, 522] on link "Remove" at bounding box center [1384, 523] width 76 height 30
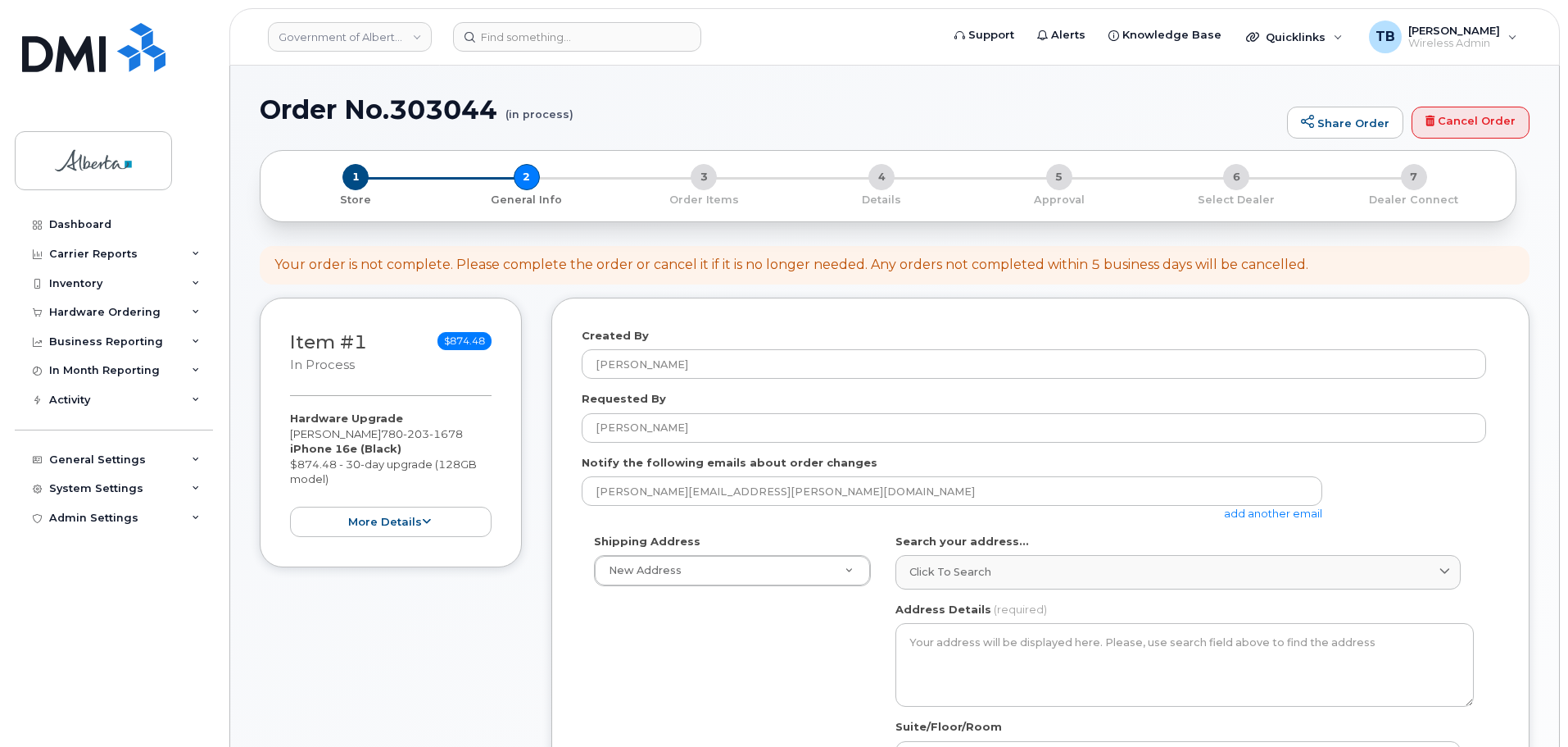
scroll to position [164, 0]
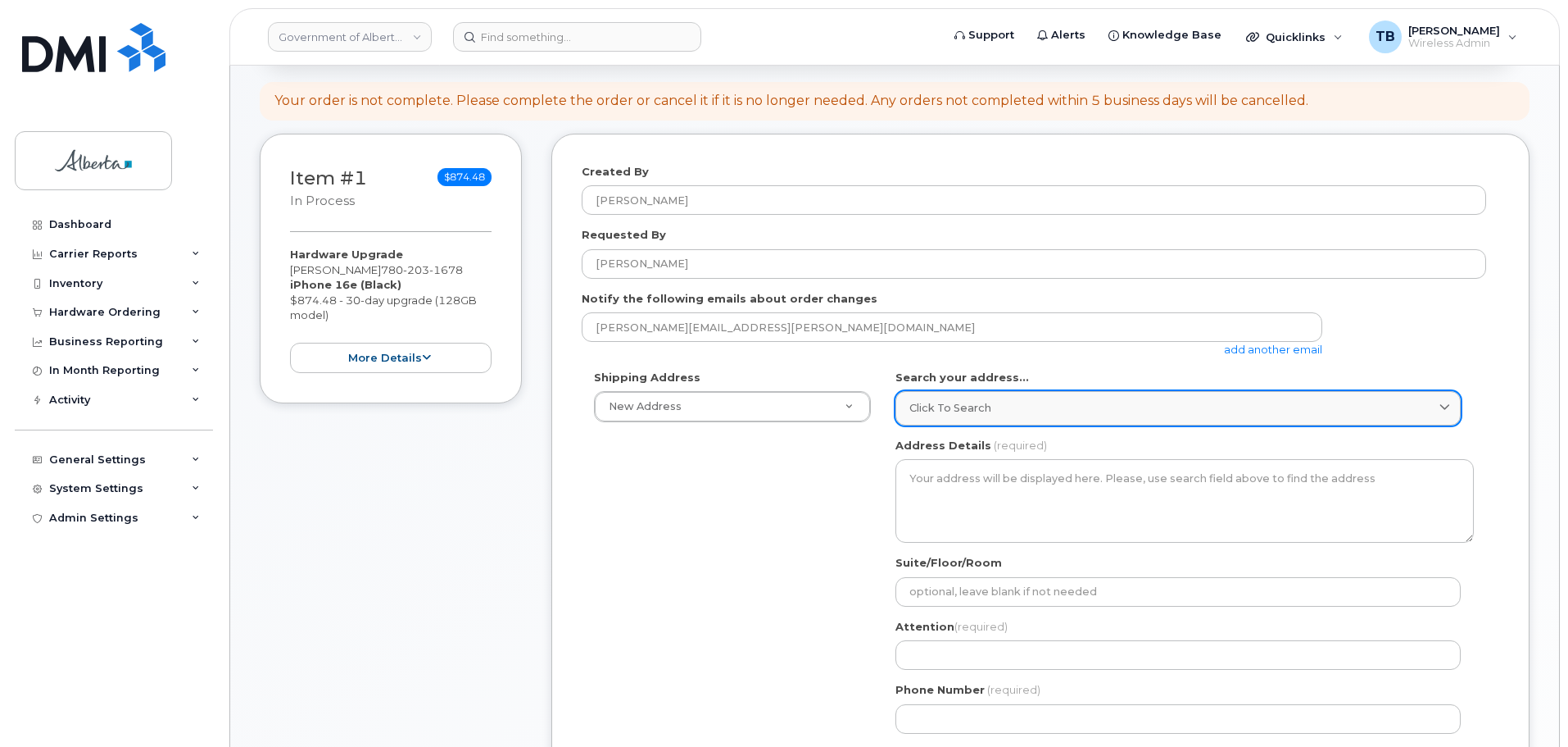
click at [967, 412] on span "Click to search" at bounding box center [951, 407] width 82 height 15
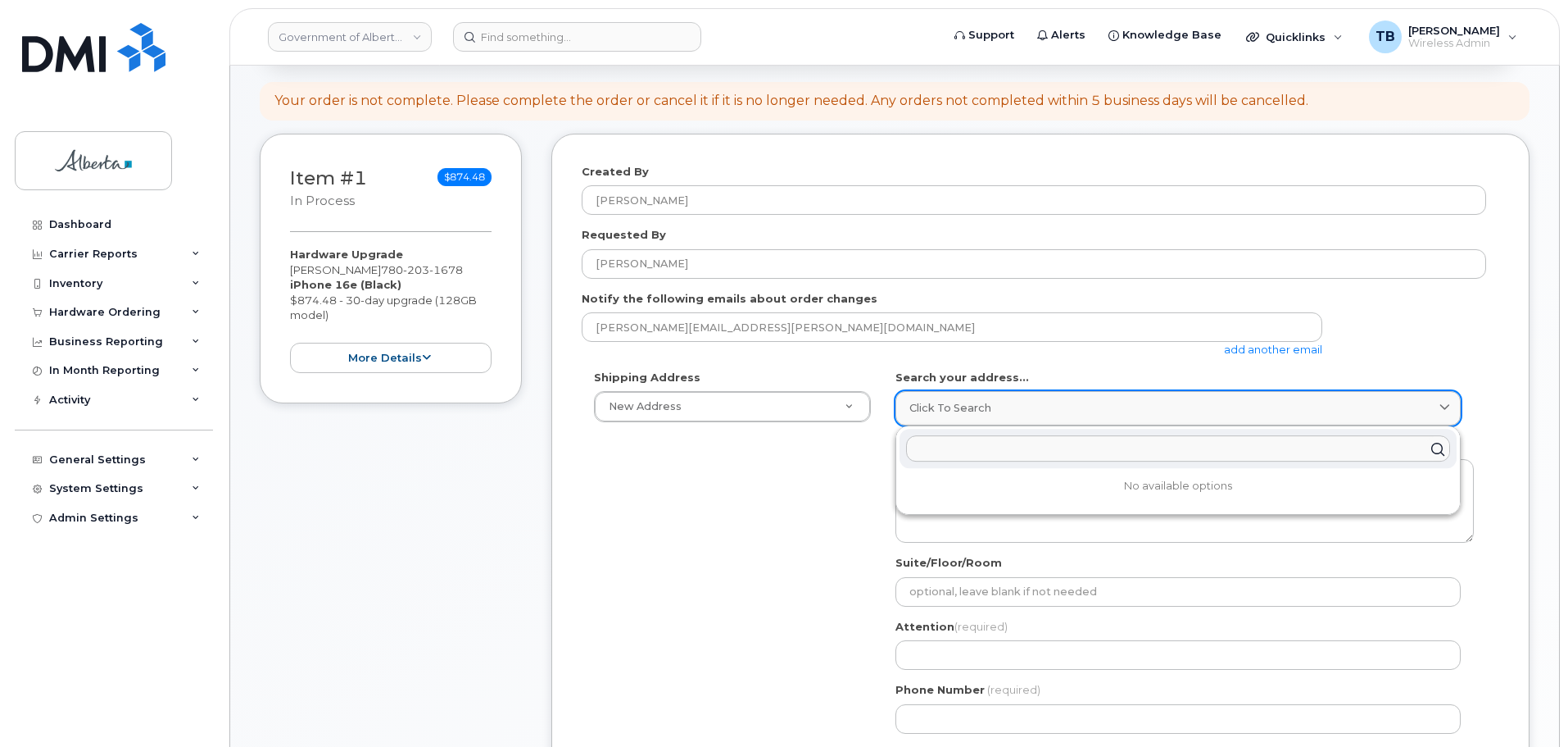
paste input "9833 - 109 Street"
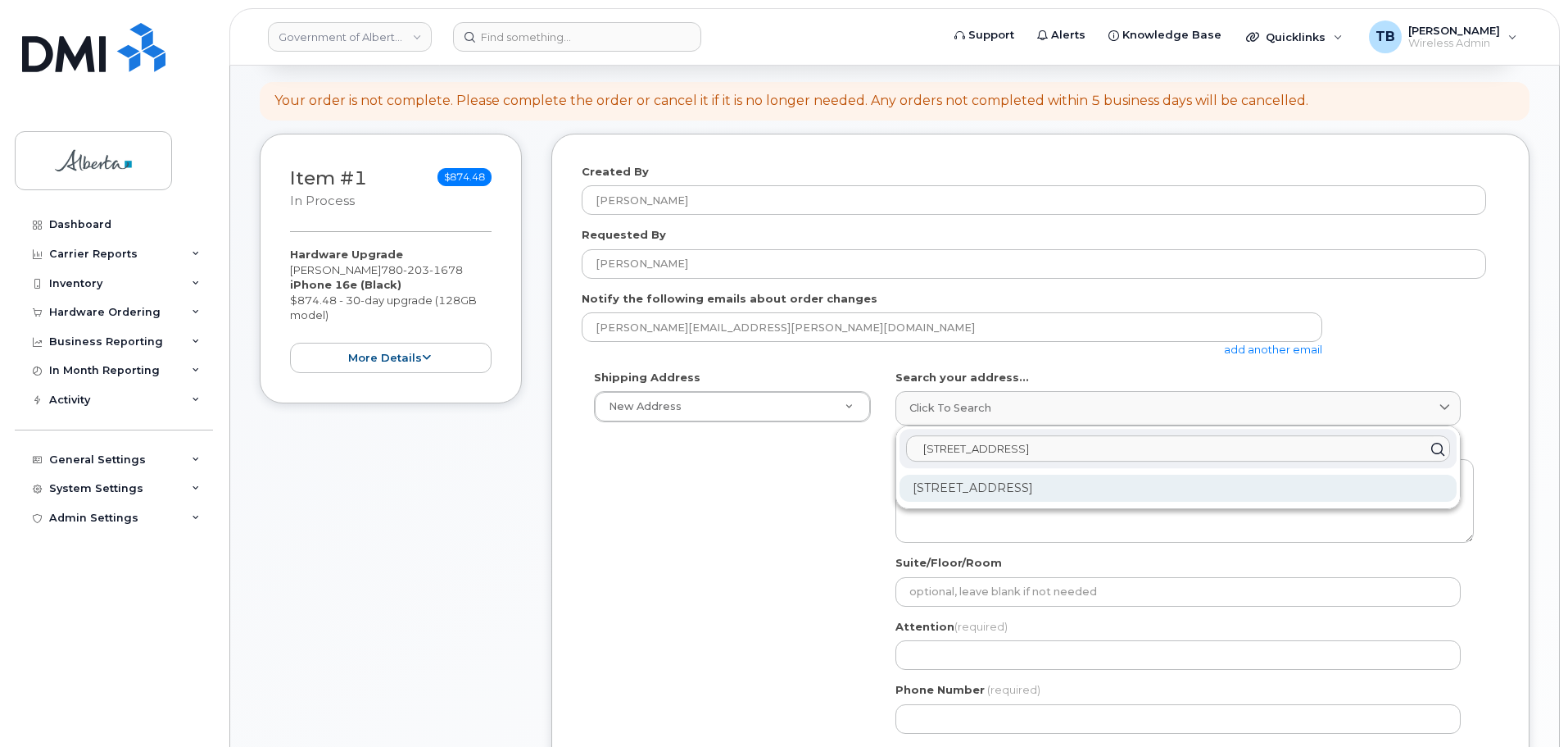
type input "9833 - 109 Street"
click at [983, 495] on div "9833 109 St NW Edmonton AB T5K 2E8" at bounding box center [1178, 488] width 557 height 27
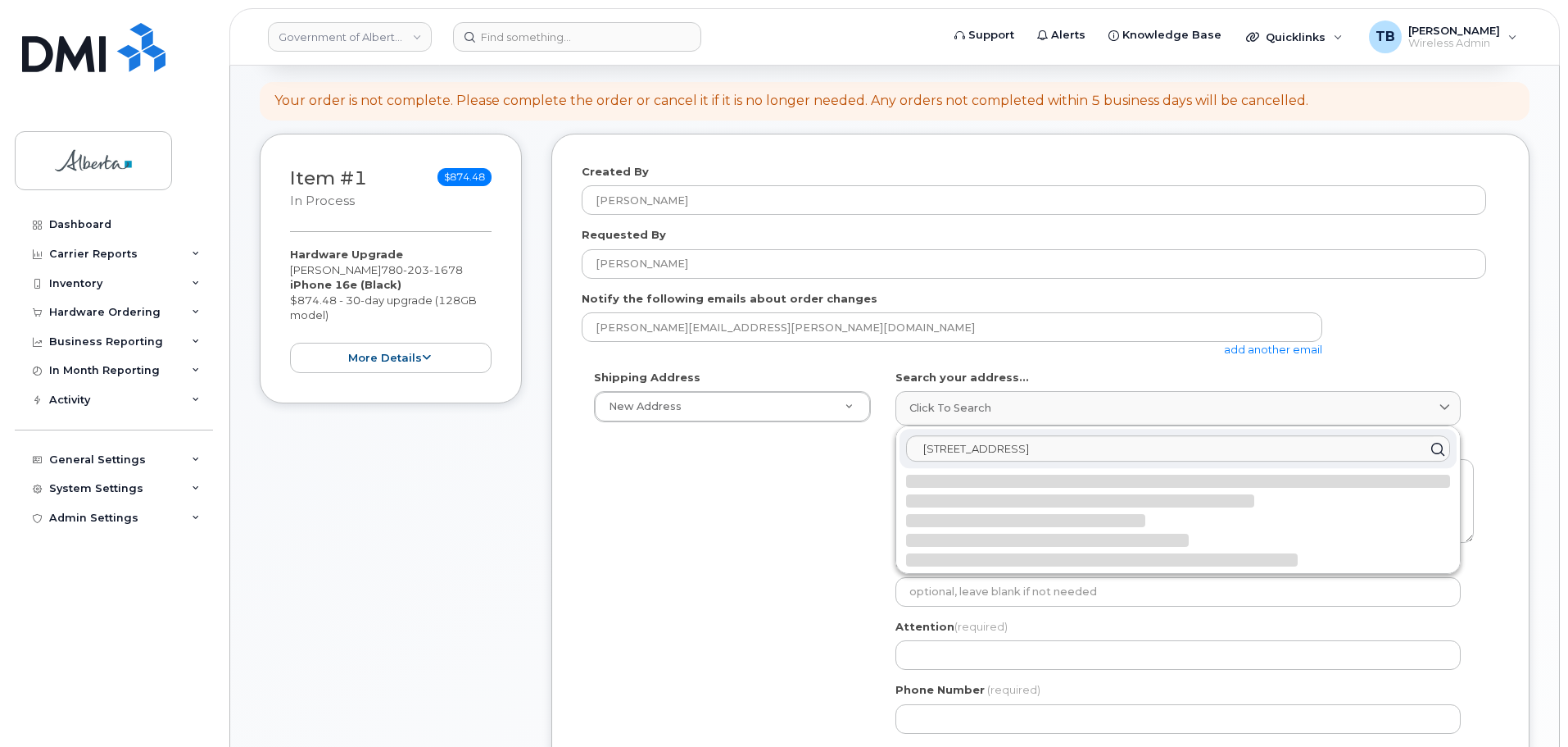
select select
type textarea "9833 109 St NW EDMONTON AB T5K 2E8 CANADA"
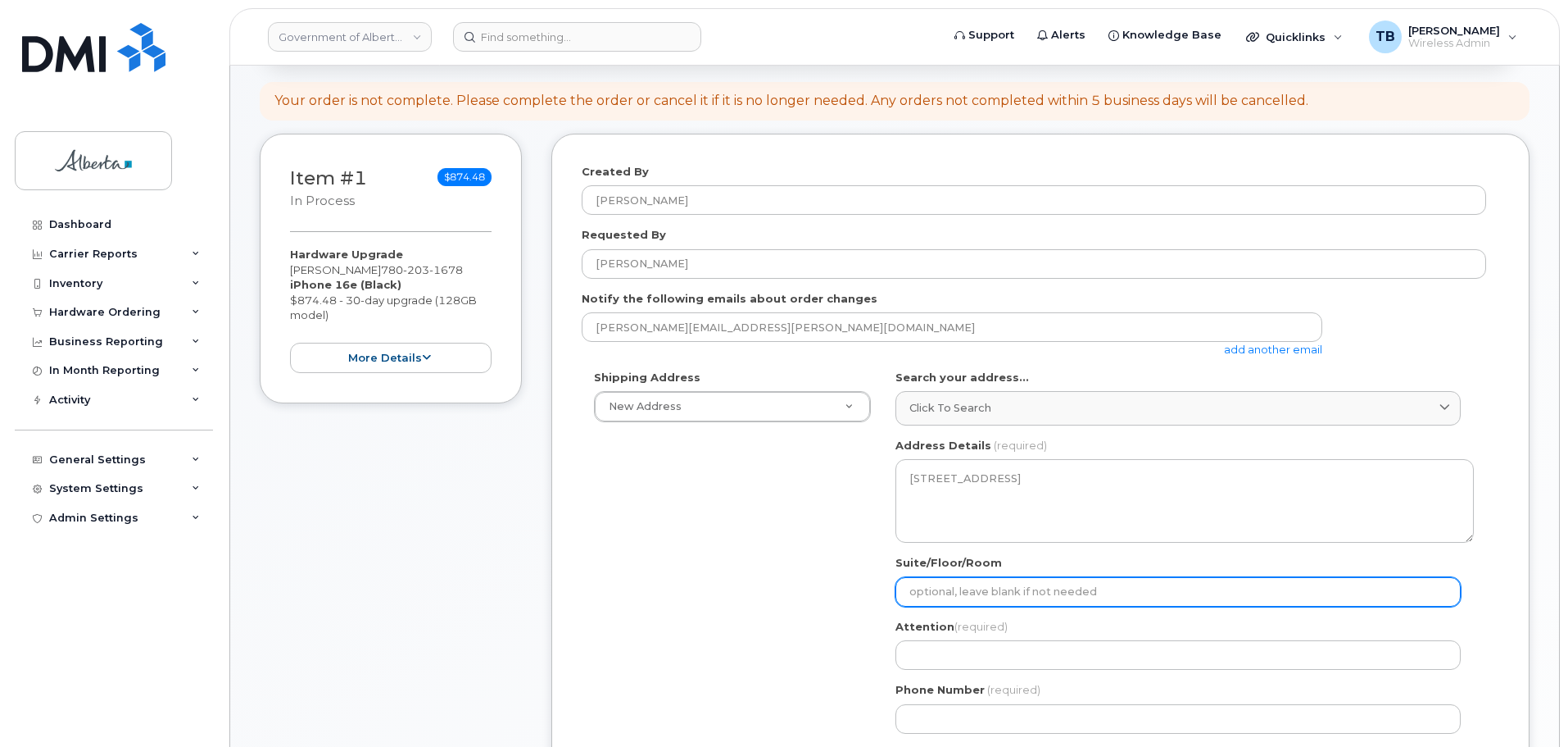
click at [960, 587] on input "Suite/Floor/Room" at bounding box center [1178, 591] width 565 height 29
paste input "5th Floor"
select select
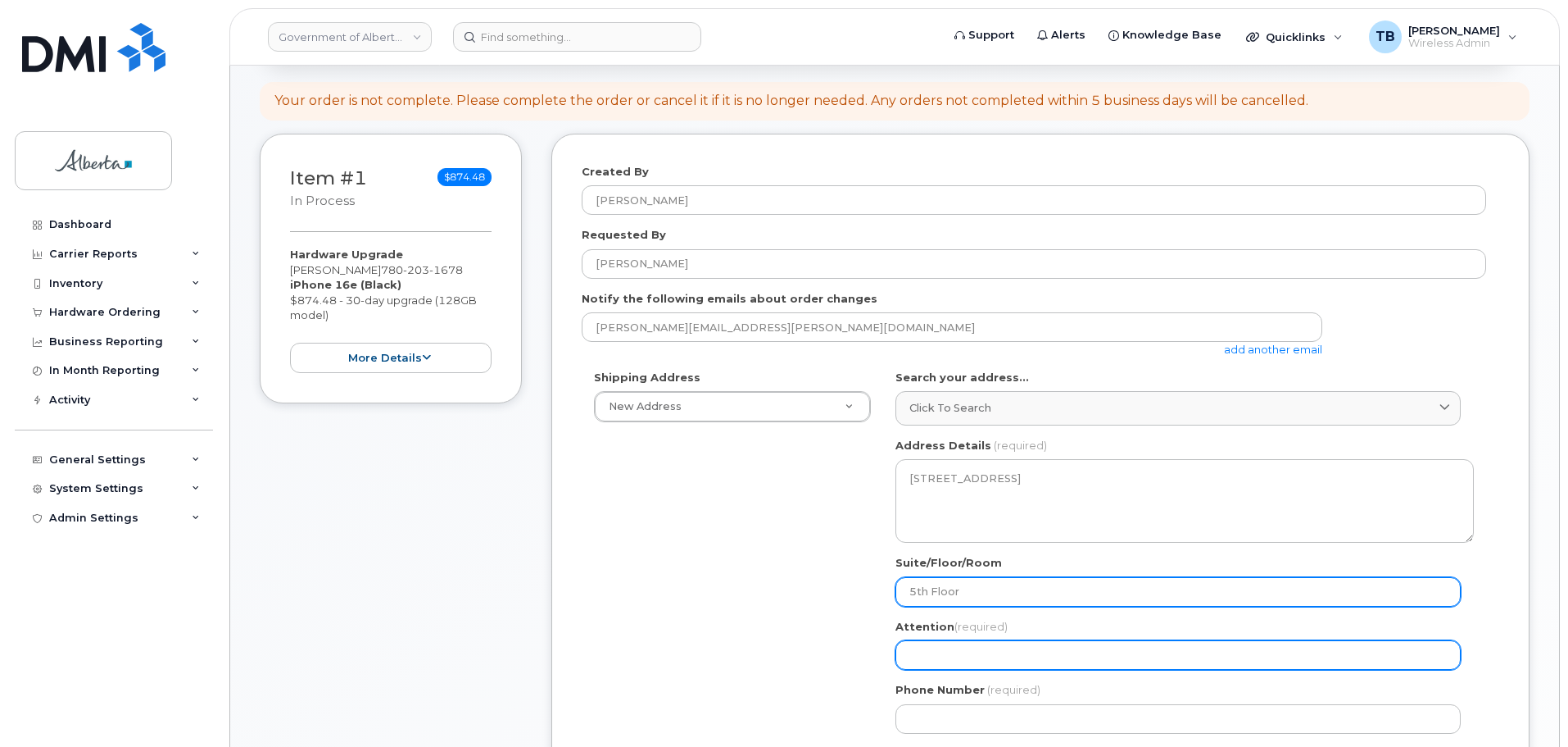
type input "5th Floor"
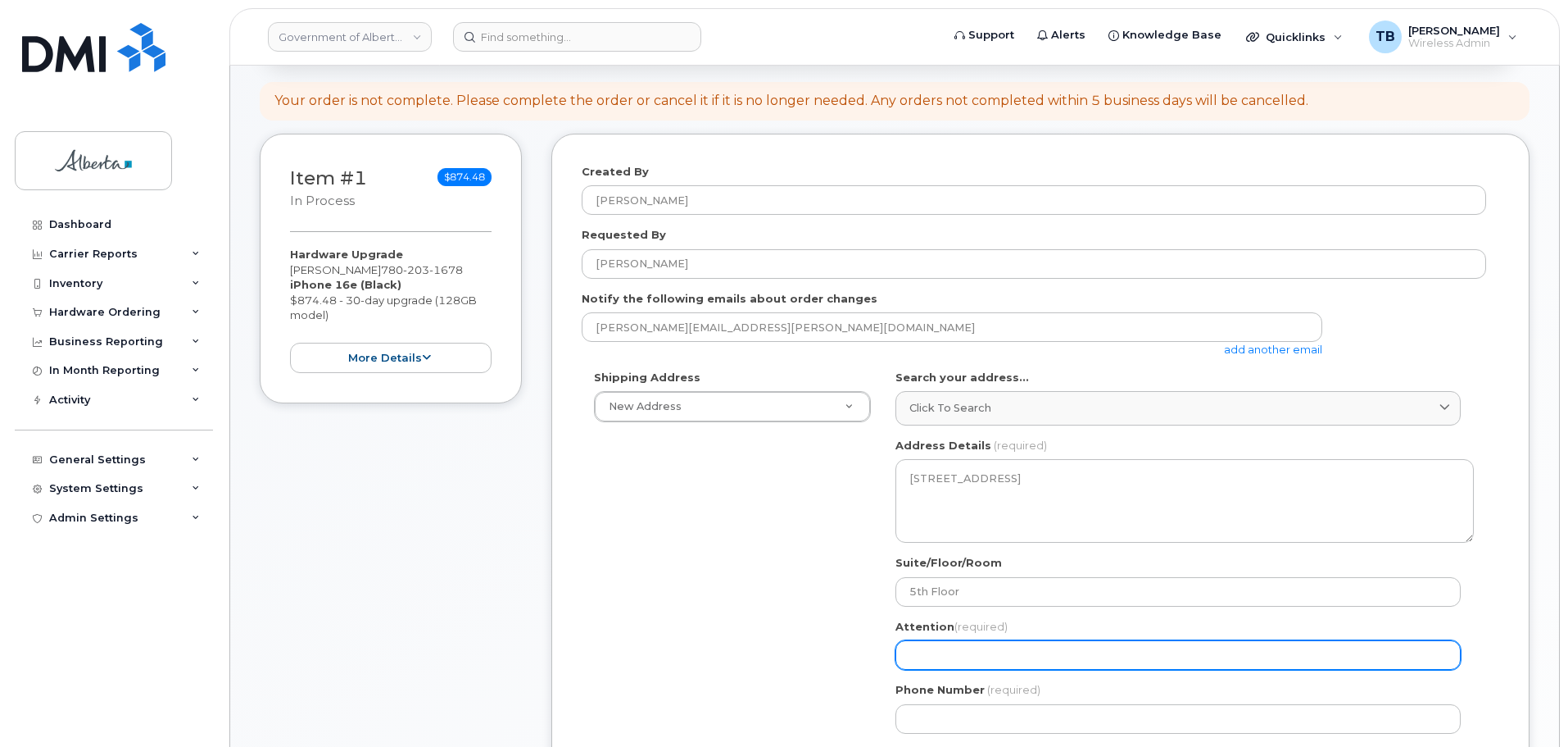
click at [949, 661] on input "Attention (required)" at bounding box center [1178, 654] width 565 height 29
click at [911, 665] on input "Attention (required)" at bounding box center [1178, 654] width 565 height 29
paste input "[PERSON_NAME]"
select select
type input "[PERSON_NAME]"
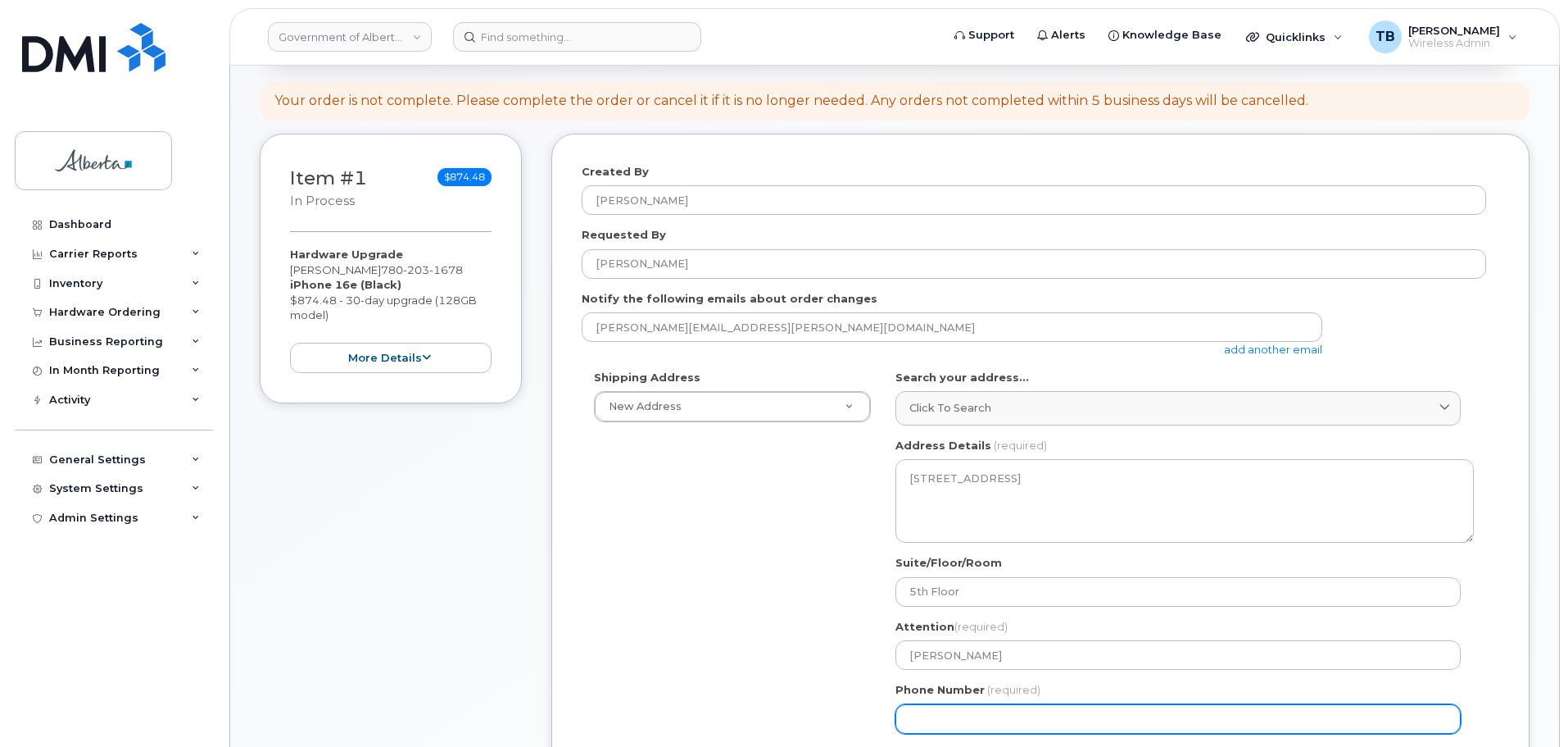
click at [939, 714] on input "Phone Number" at bounding box center [1178, 718] width 565 height 29
paste input "7802575158"
select select
type input "7802575158"
select select
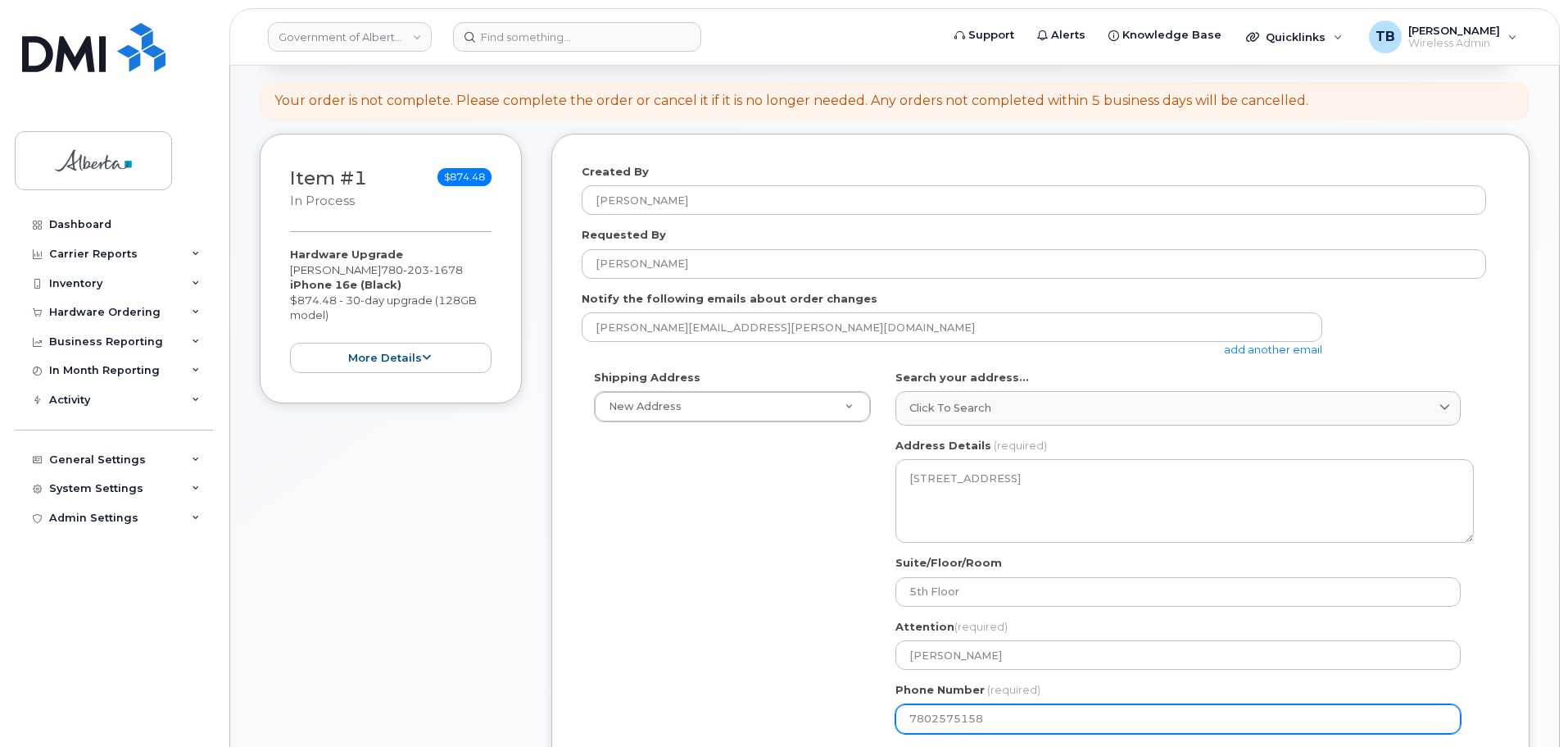
type input "7802575157"
select select
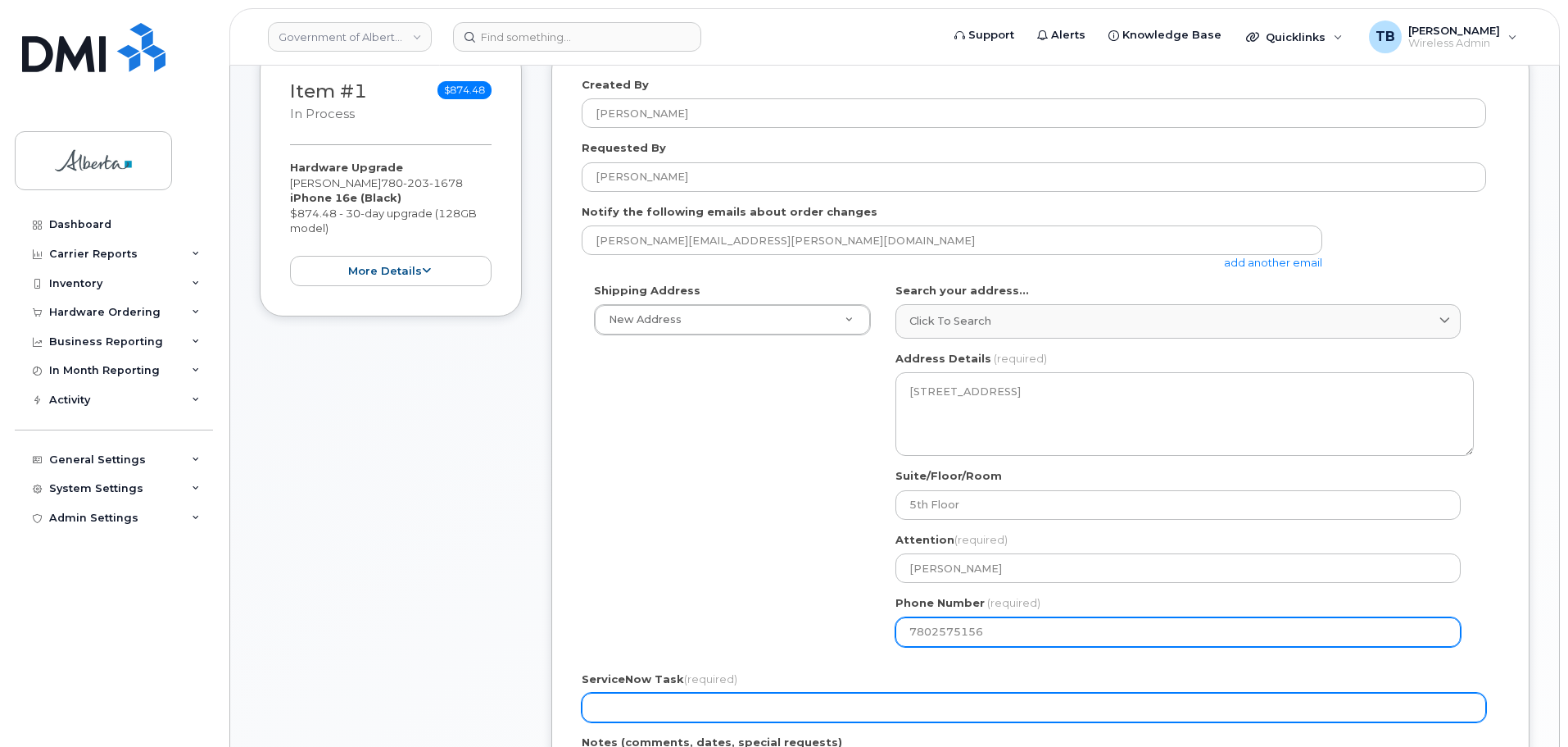
scroll to position [410, 0]
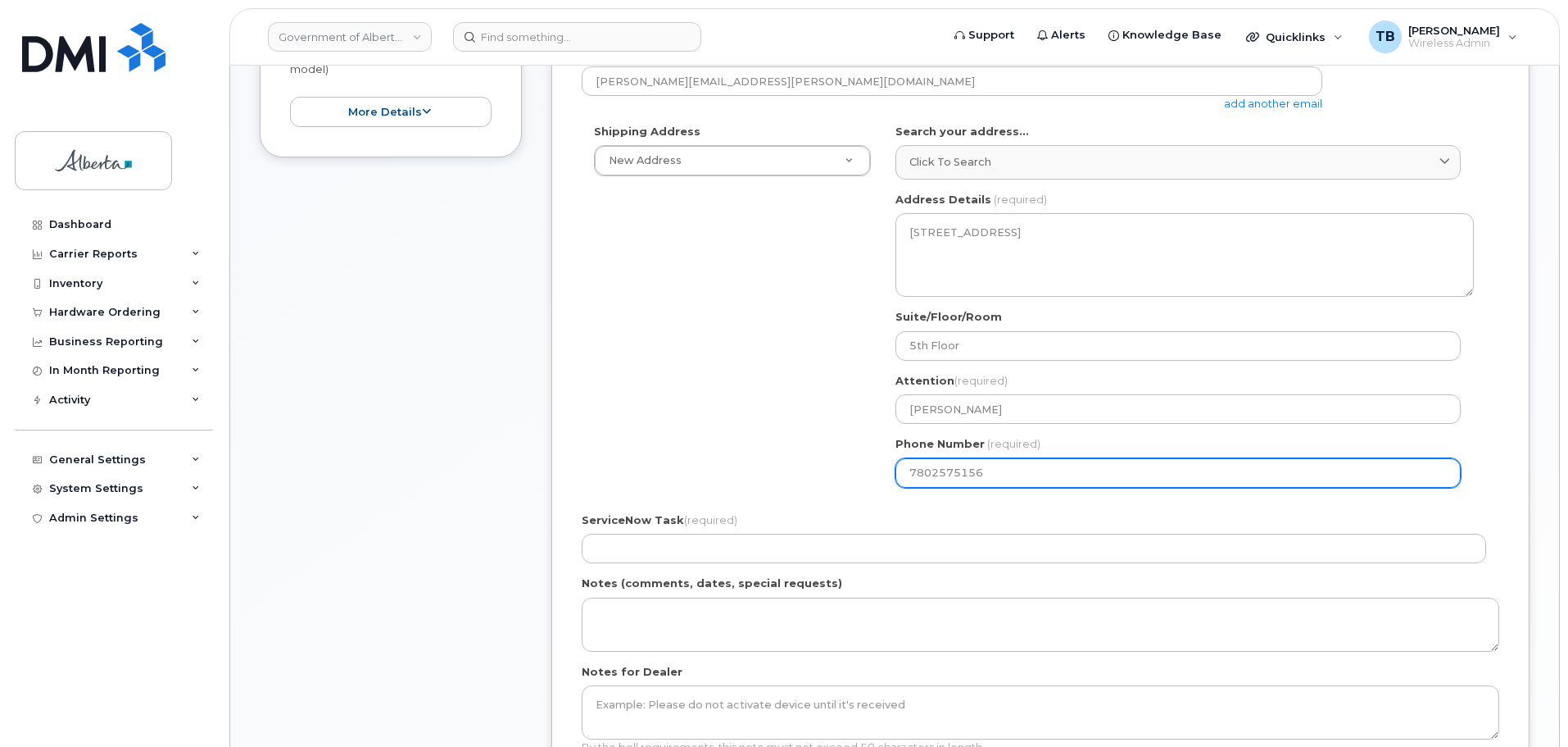
type input "7802575156"
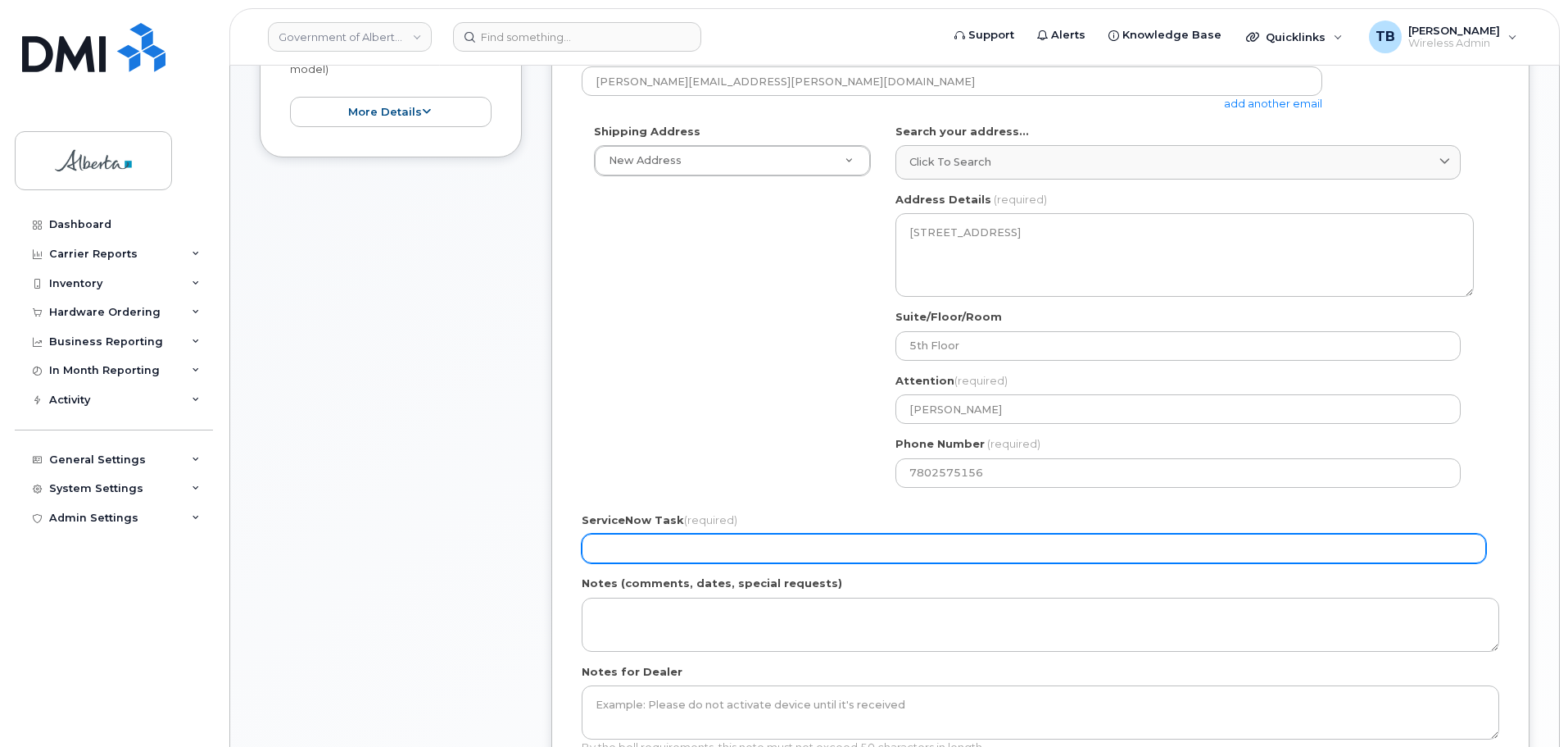
click at [632, 538] on input "ServiceNow Task (required)" at bounding box center [1033, 548] width 904 height 29
paste input "SCTASK0859524"
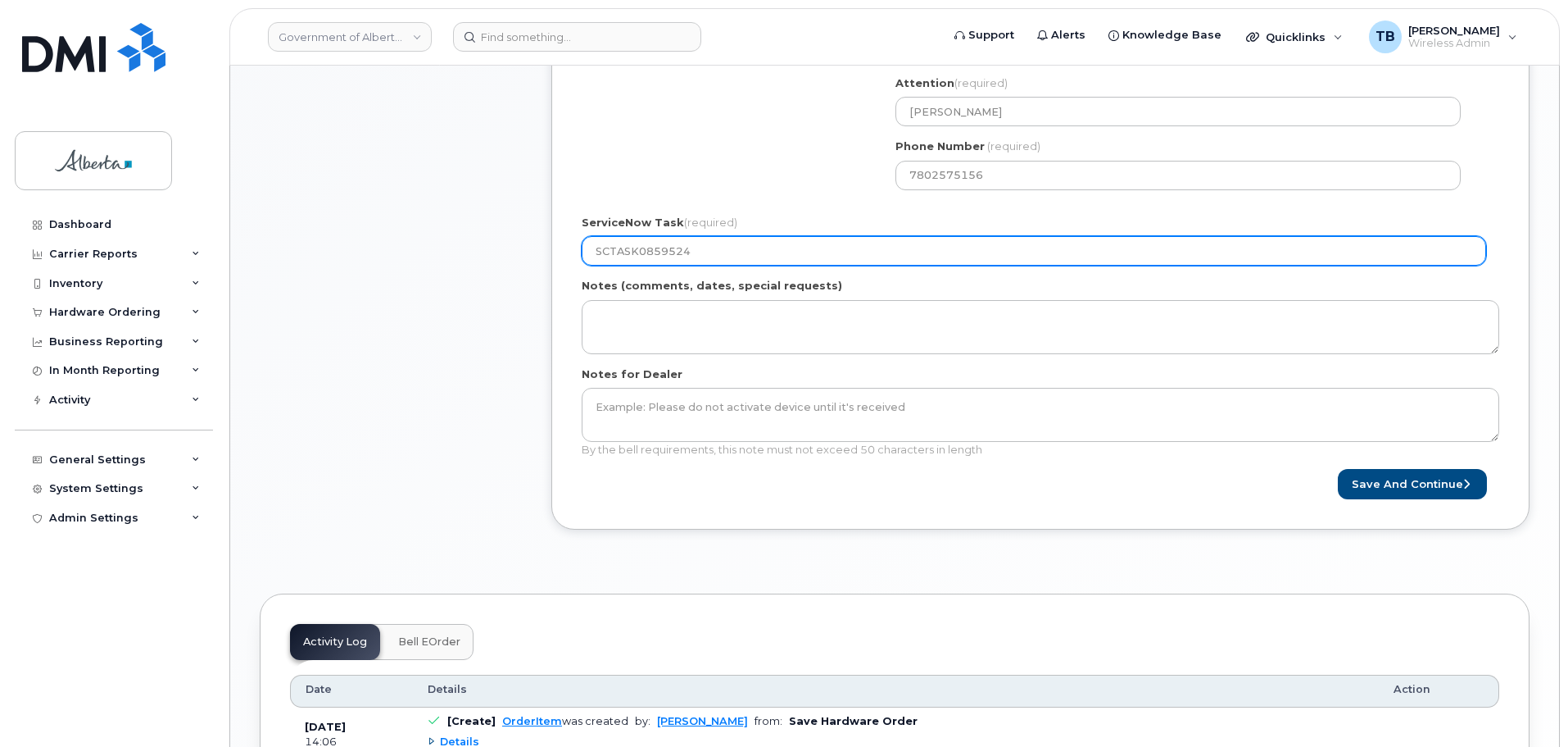
scroll to position [737, 0]
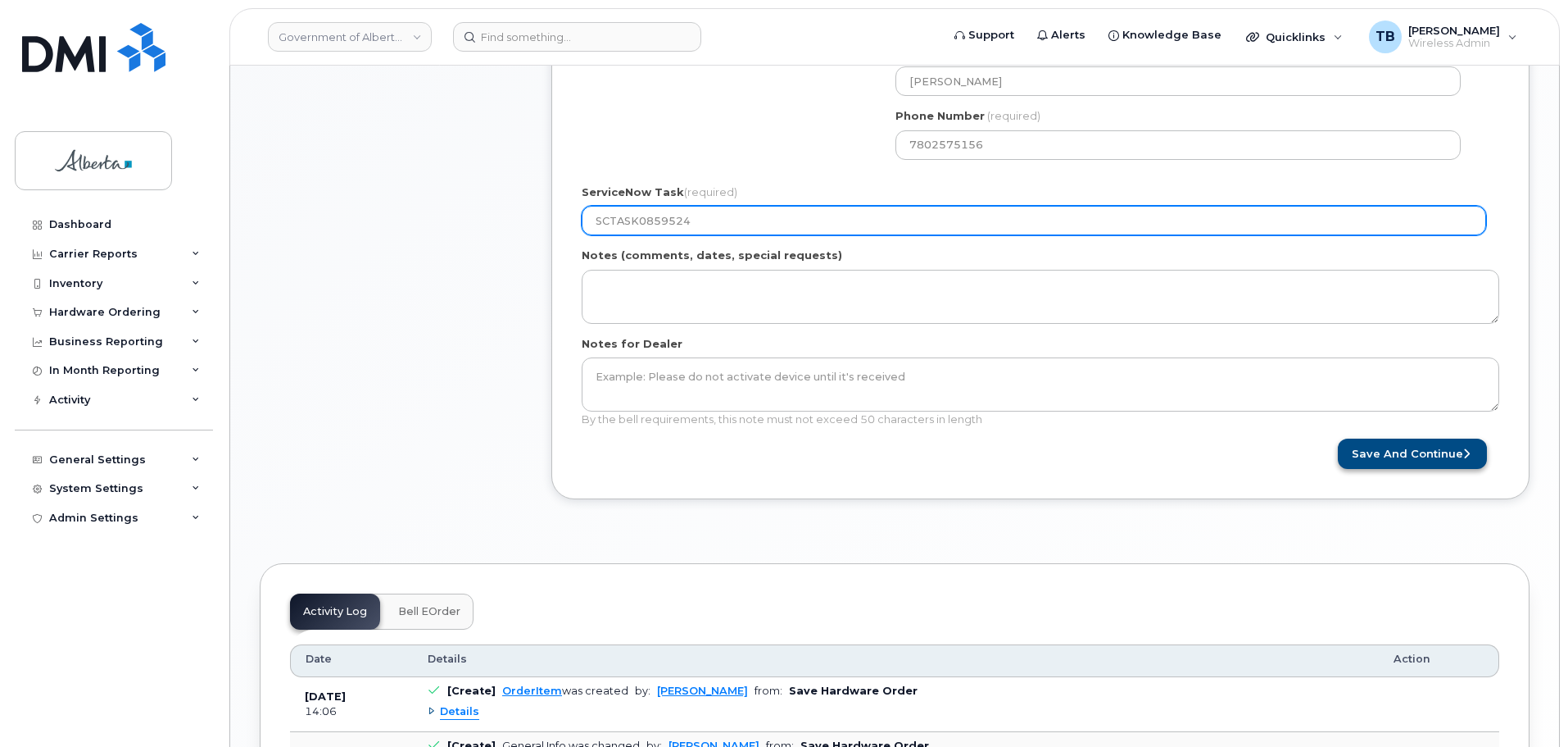
type input "SCTASK0859524"
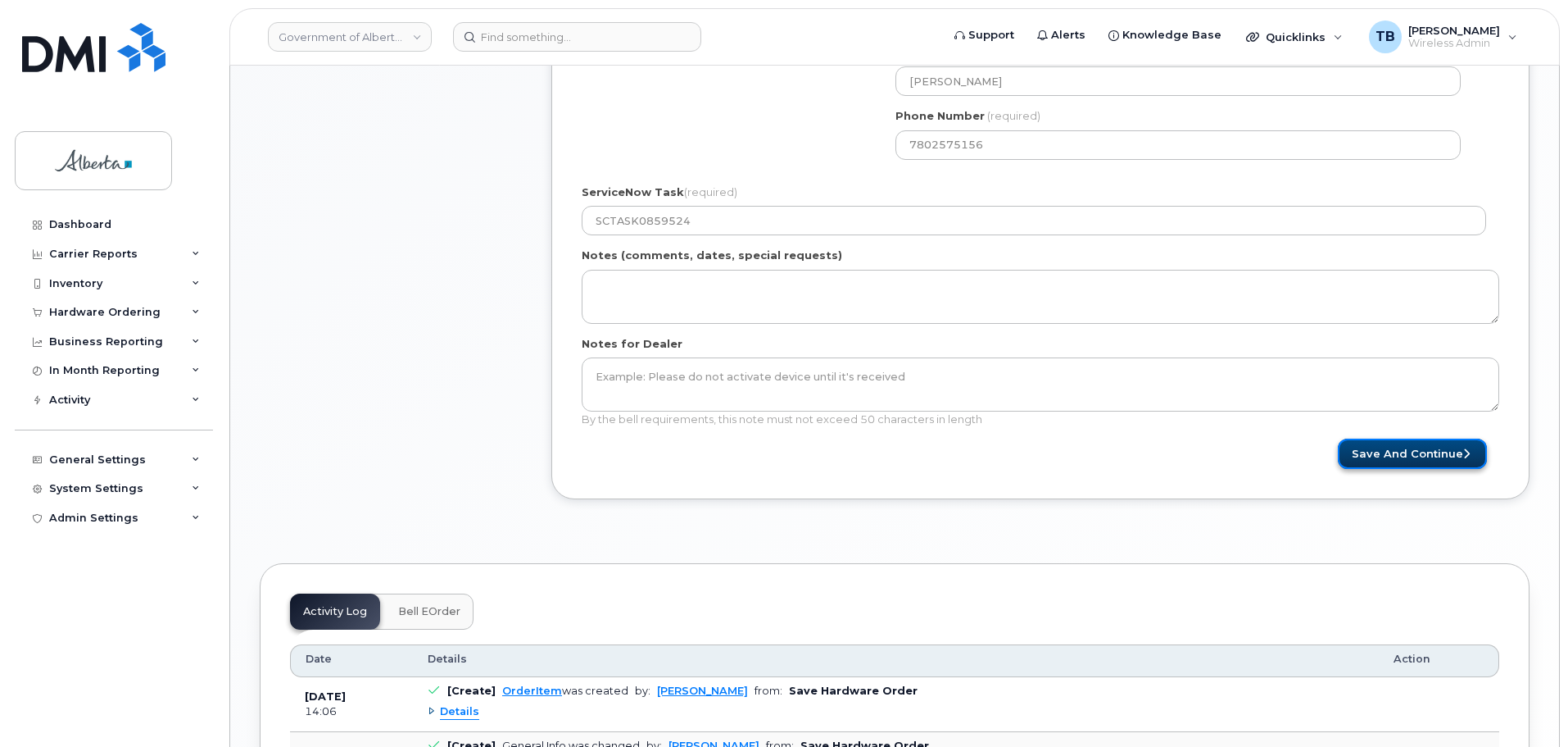
click at [1429, 452] on button "Save and Continue" at bounding box center [1411, 454] width 149 height 30
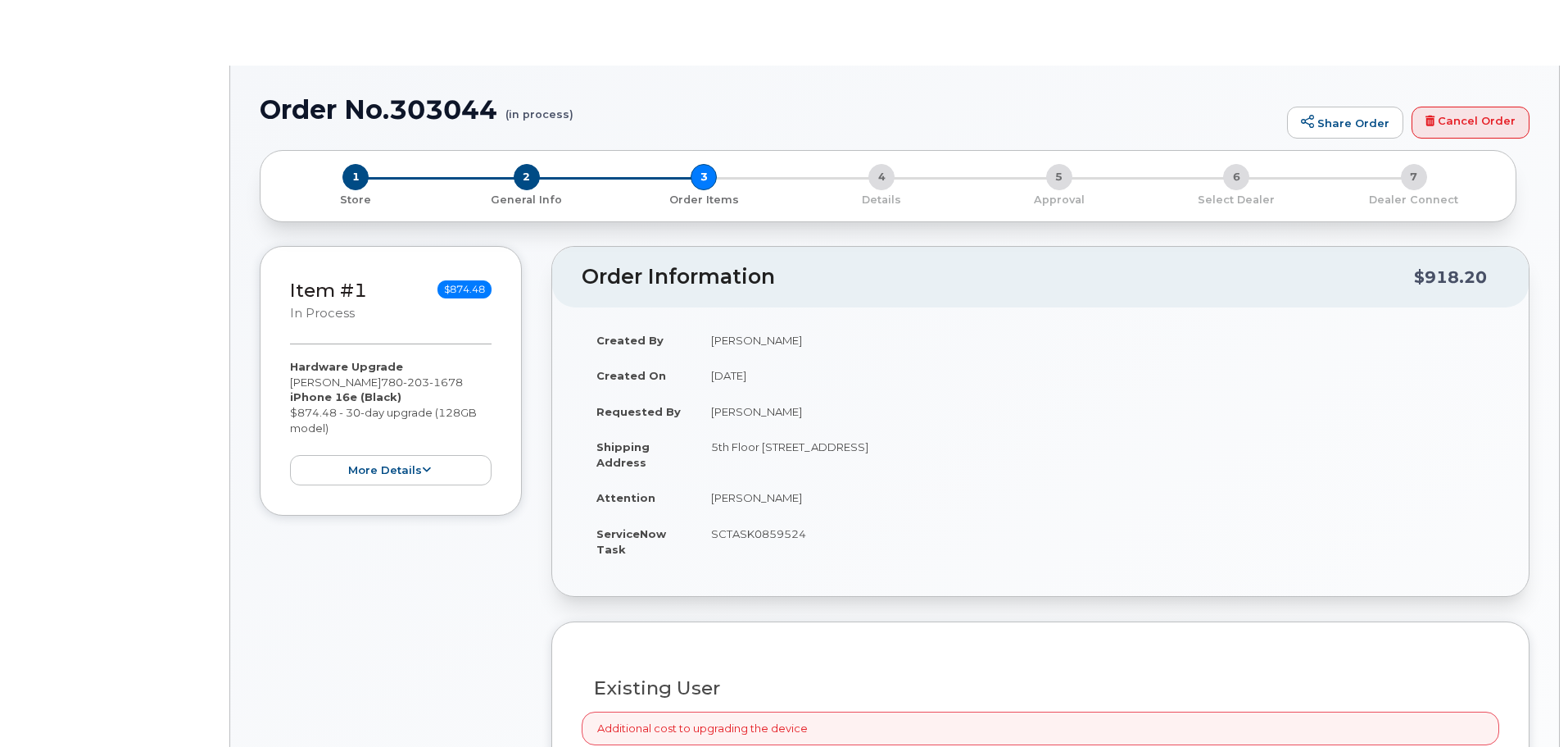
type input "[PERSON_NAME]"
type input "[PERSON_NAME][EMAIL_ADDRESS][PERSON_NAME][DOMAIN_NAME]"
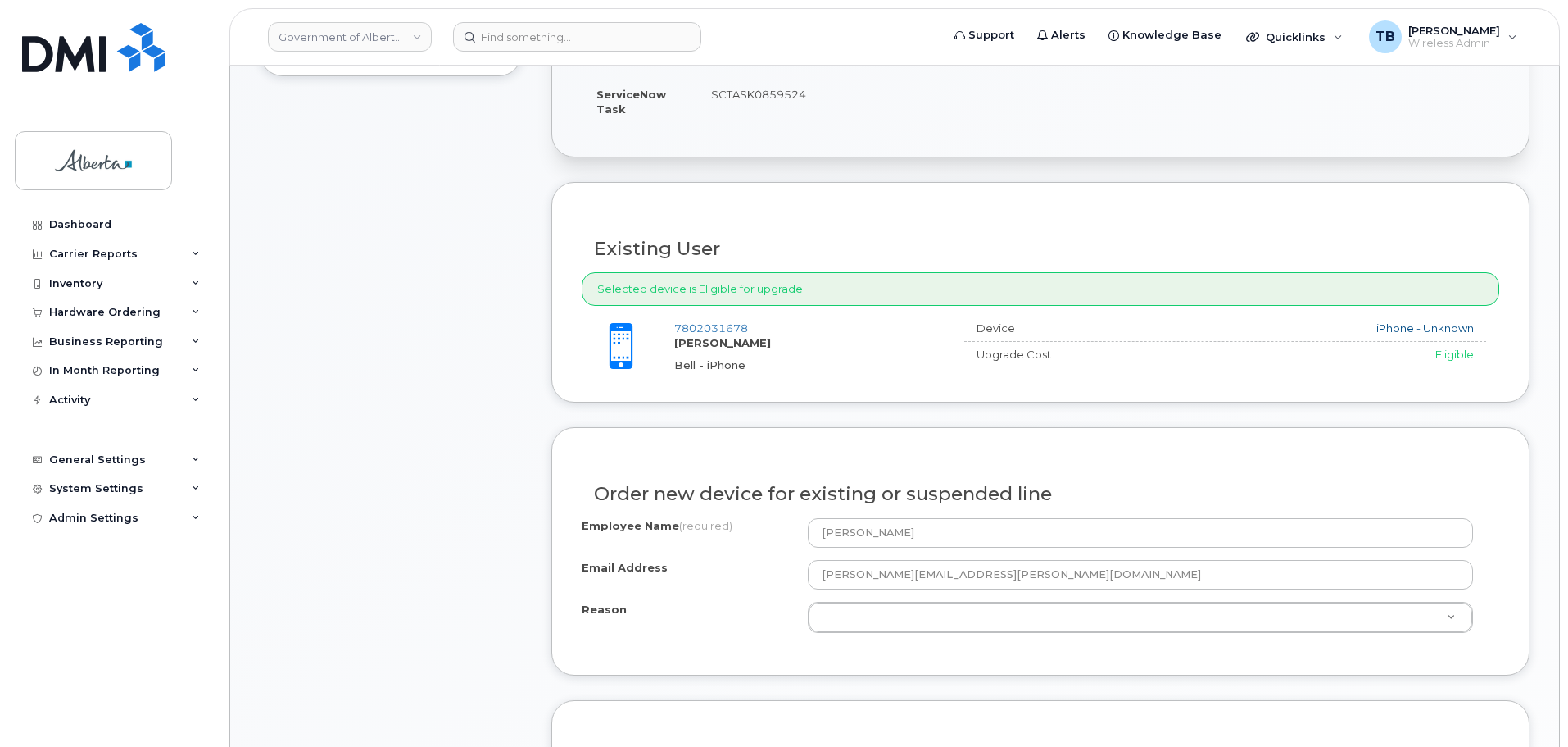
scroll to position [492, 0]
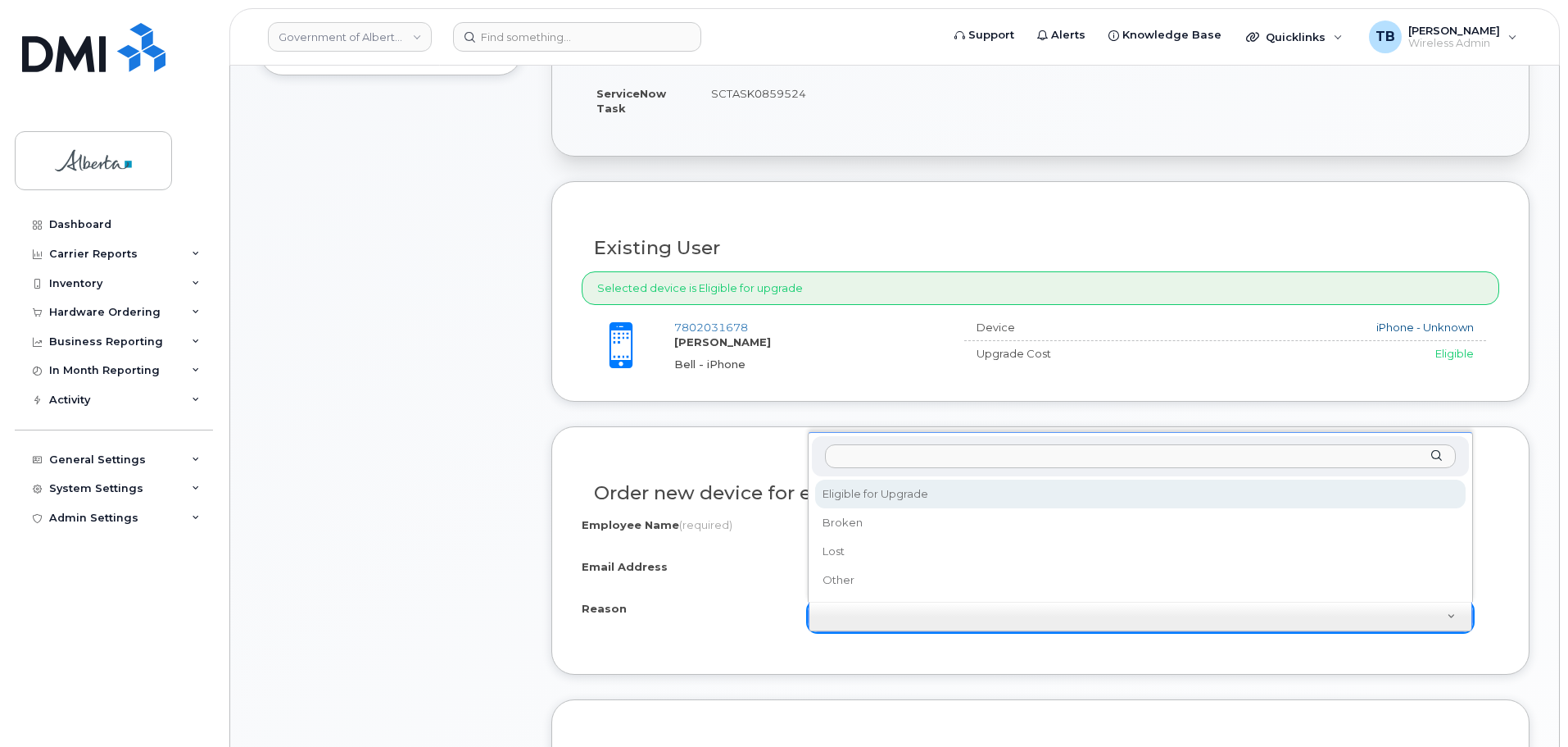
select select "eligible_for_upgrade"
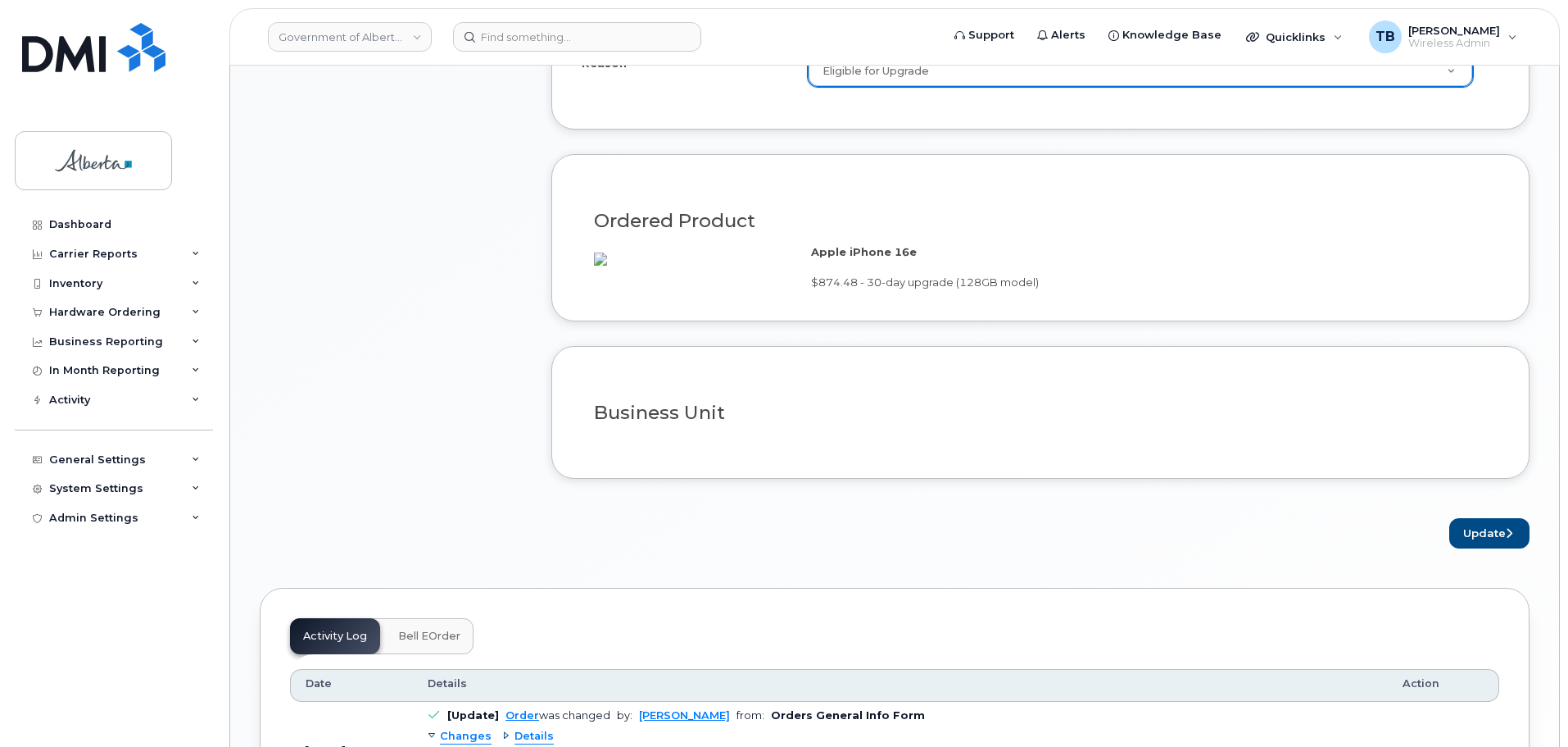
scroll to position [1065, 0]
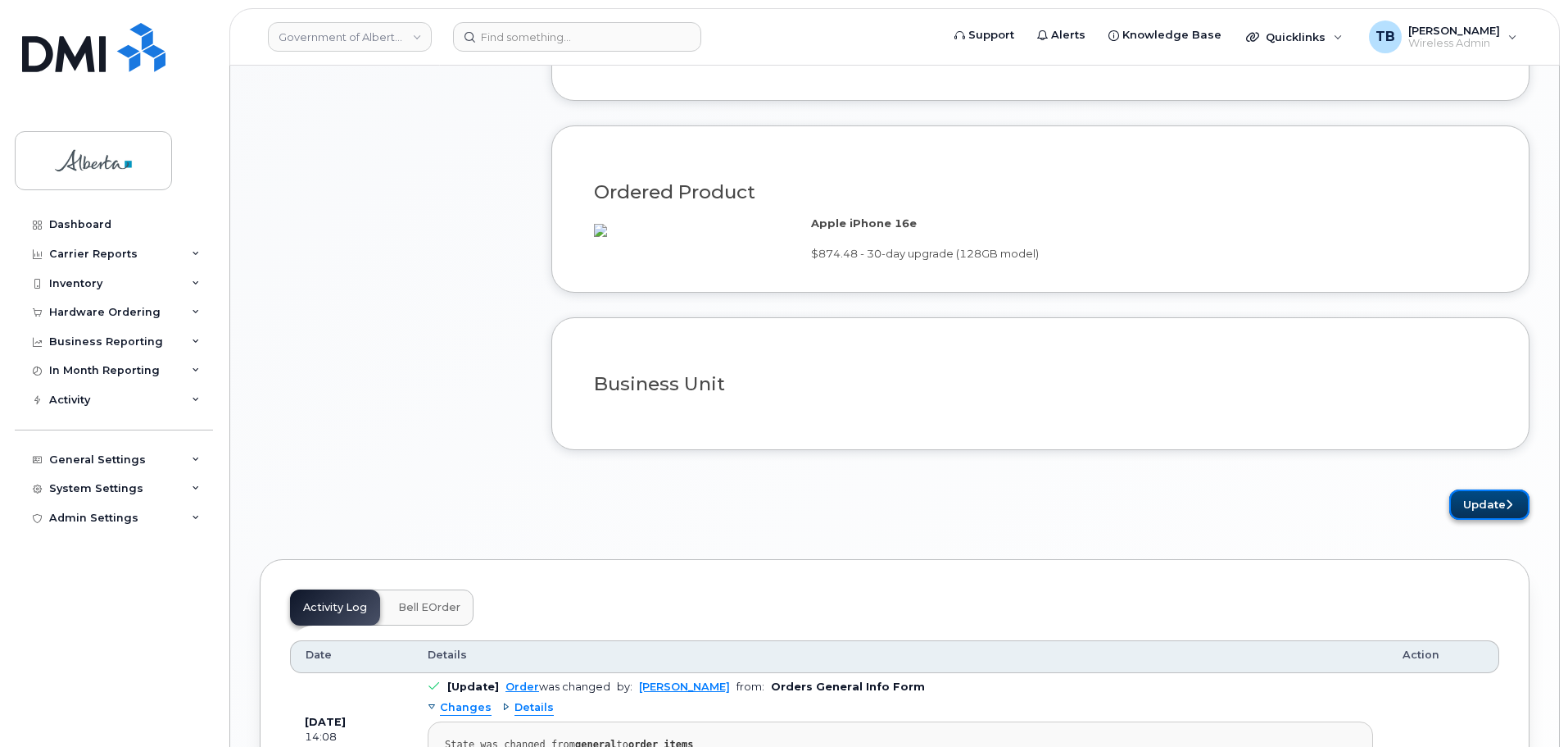
click at [1490, 514] on button "Update" at bounding box center [1489, 505] width 80 height 30
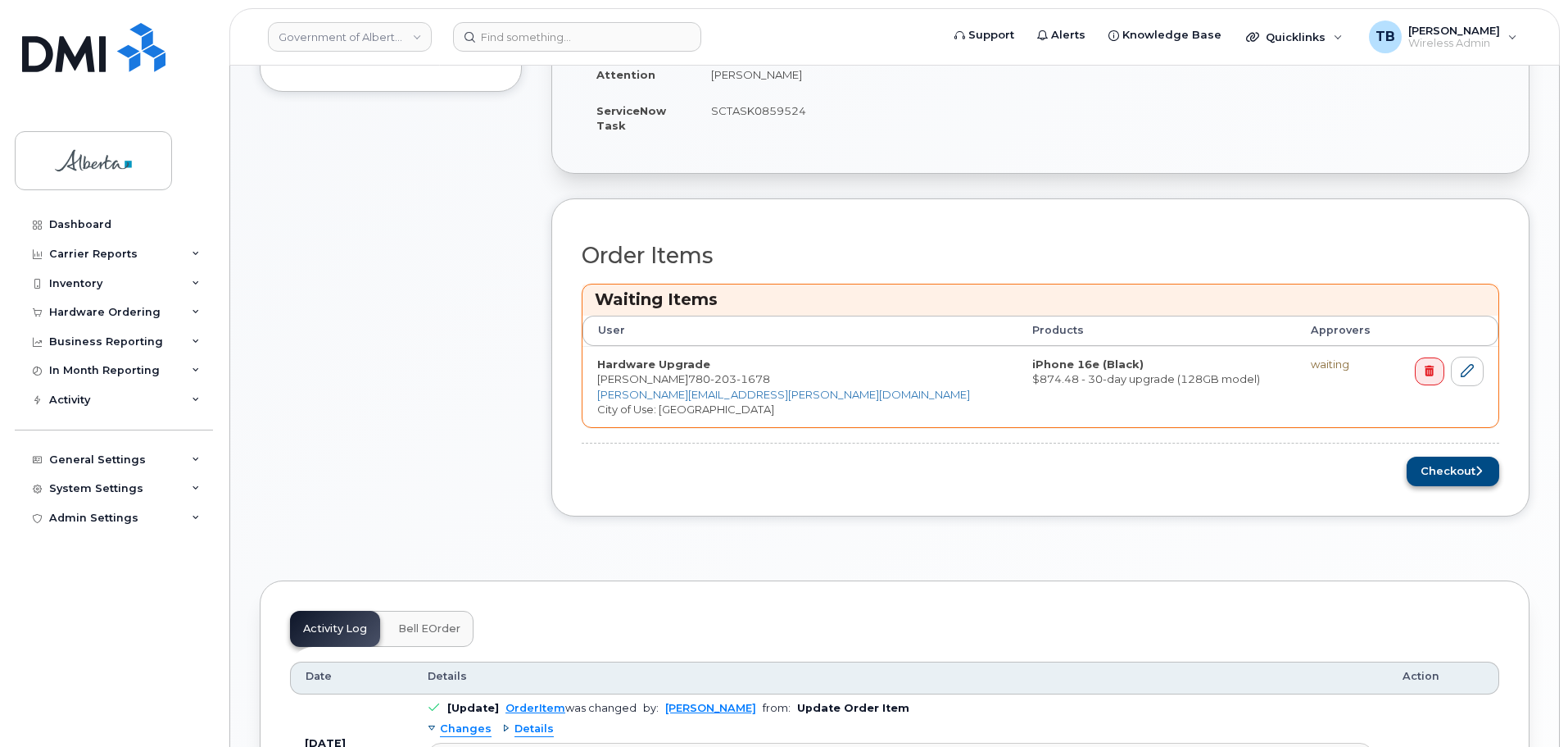
scroll to position [574, 0]
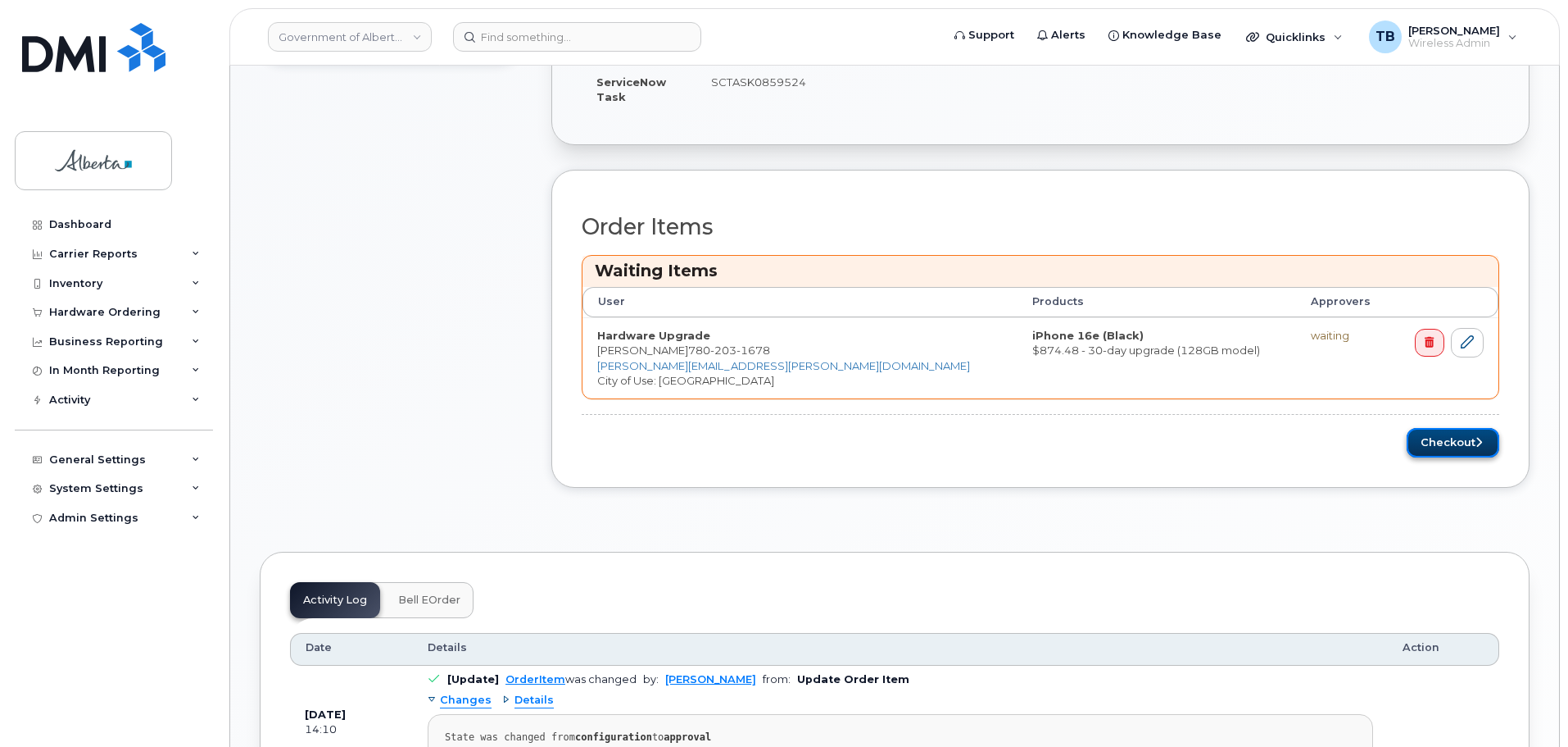
click at [1460, 435] on button "Checkout" at bounding box center [1453, 443] width 93 height 30
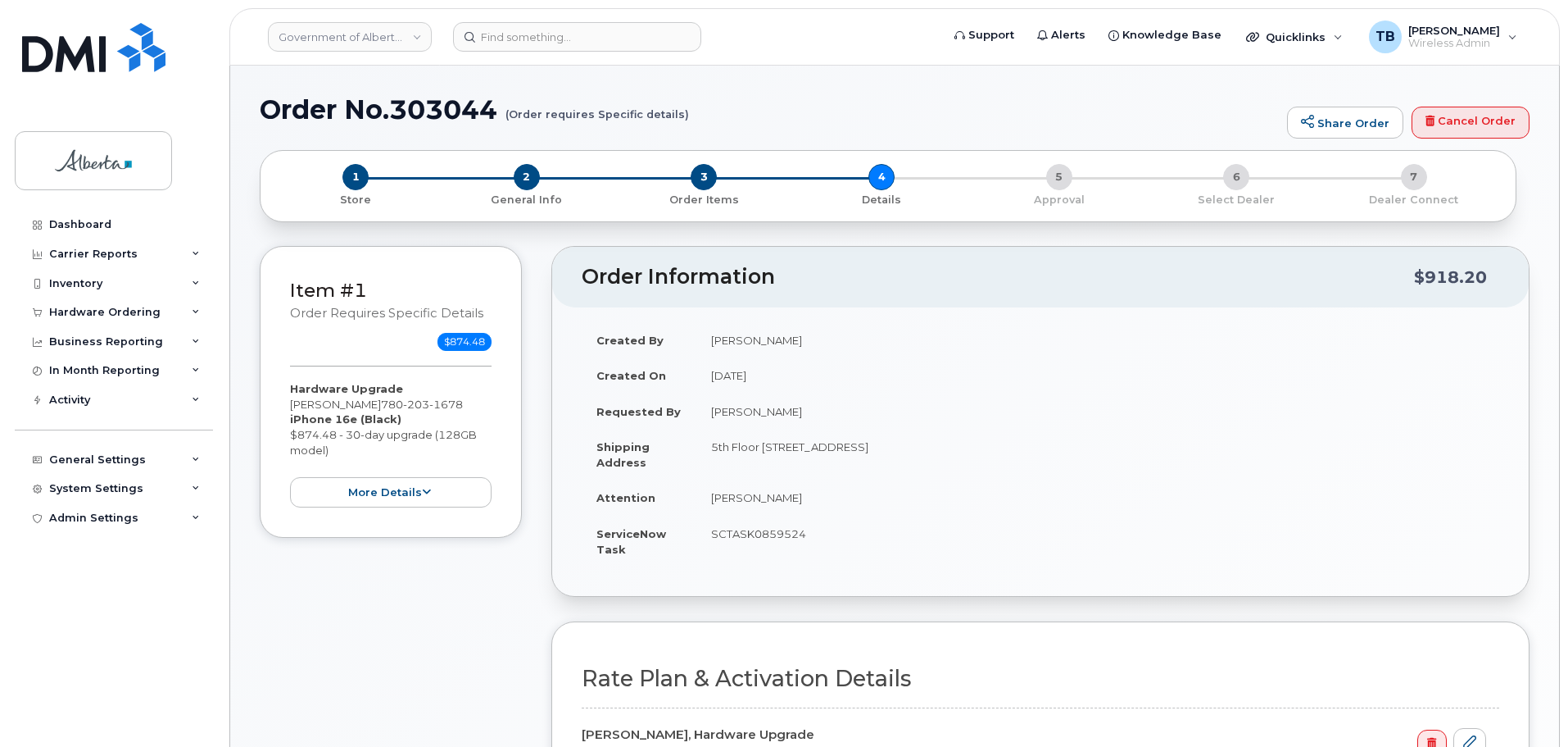
select select
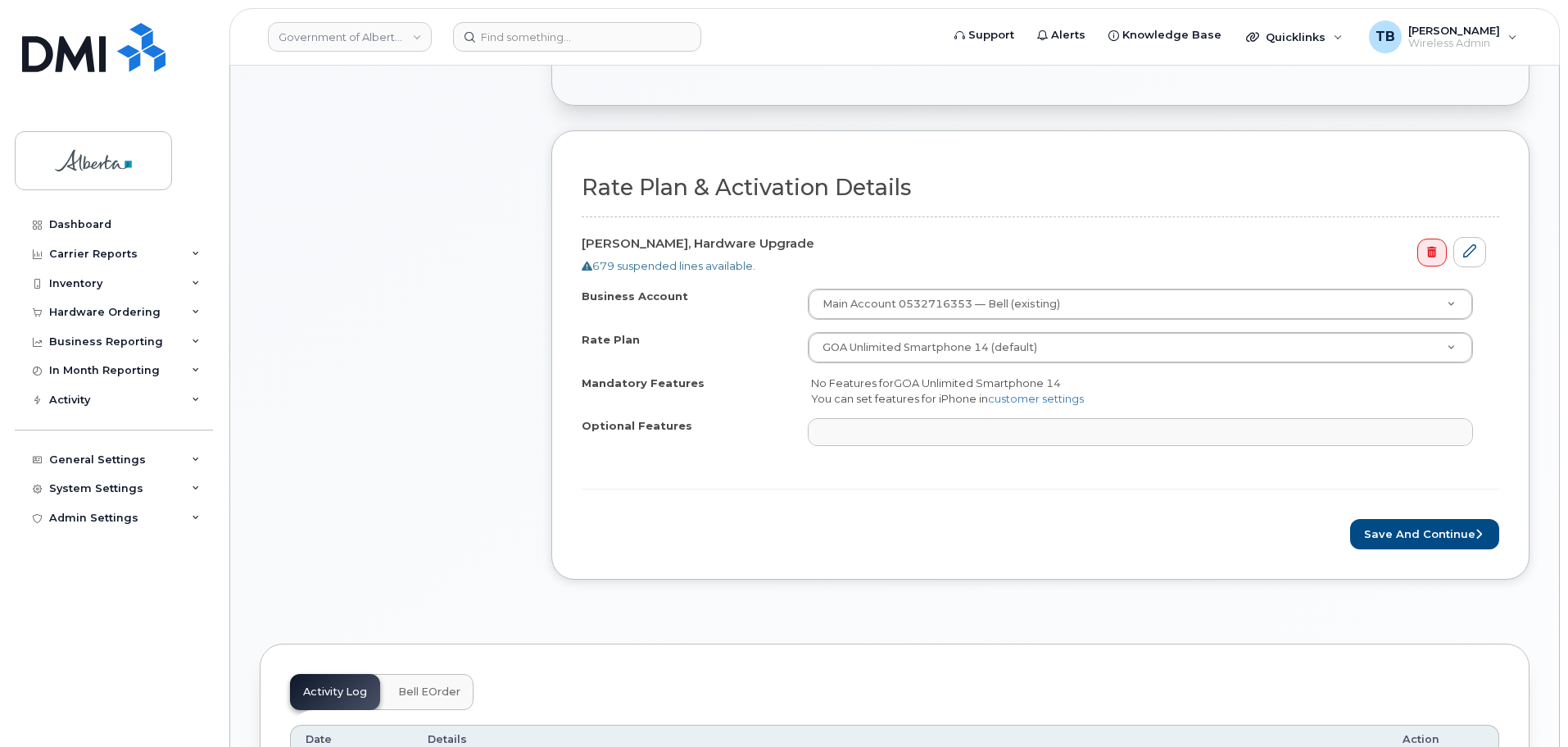
scroll to position [492, 0]
click at [1401, 529] on button "Save and Continue" at bounding box center [1424, 533] width 149 height 30
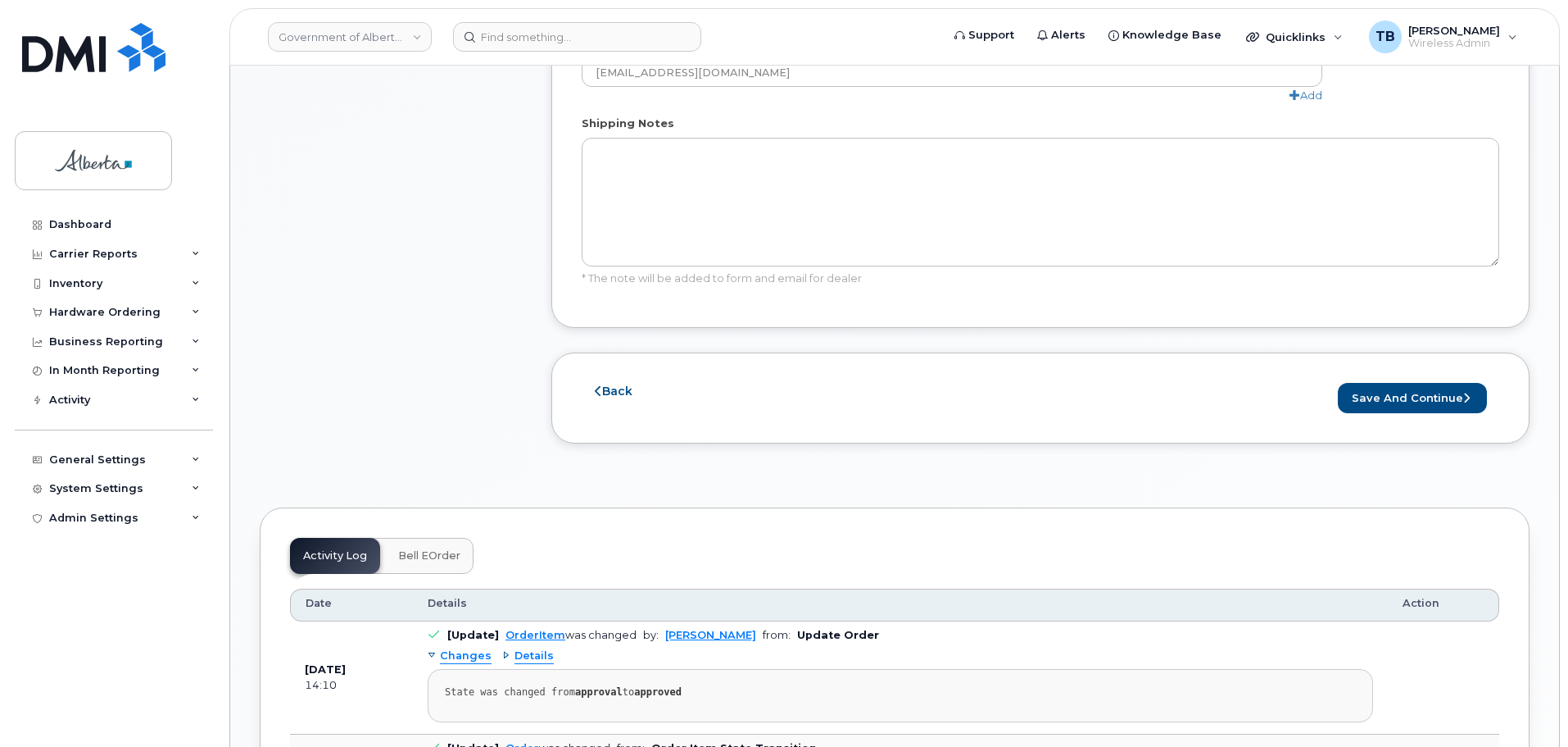
scroll to position [1065, 0]
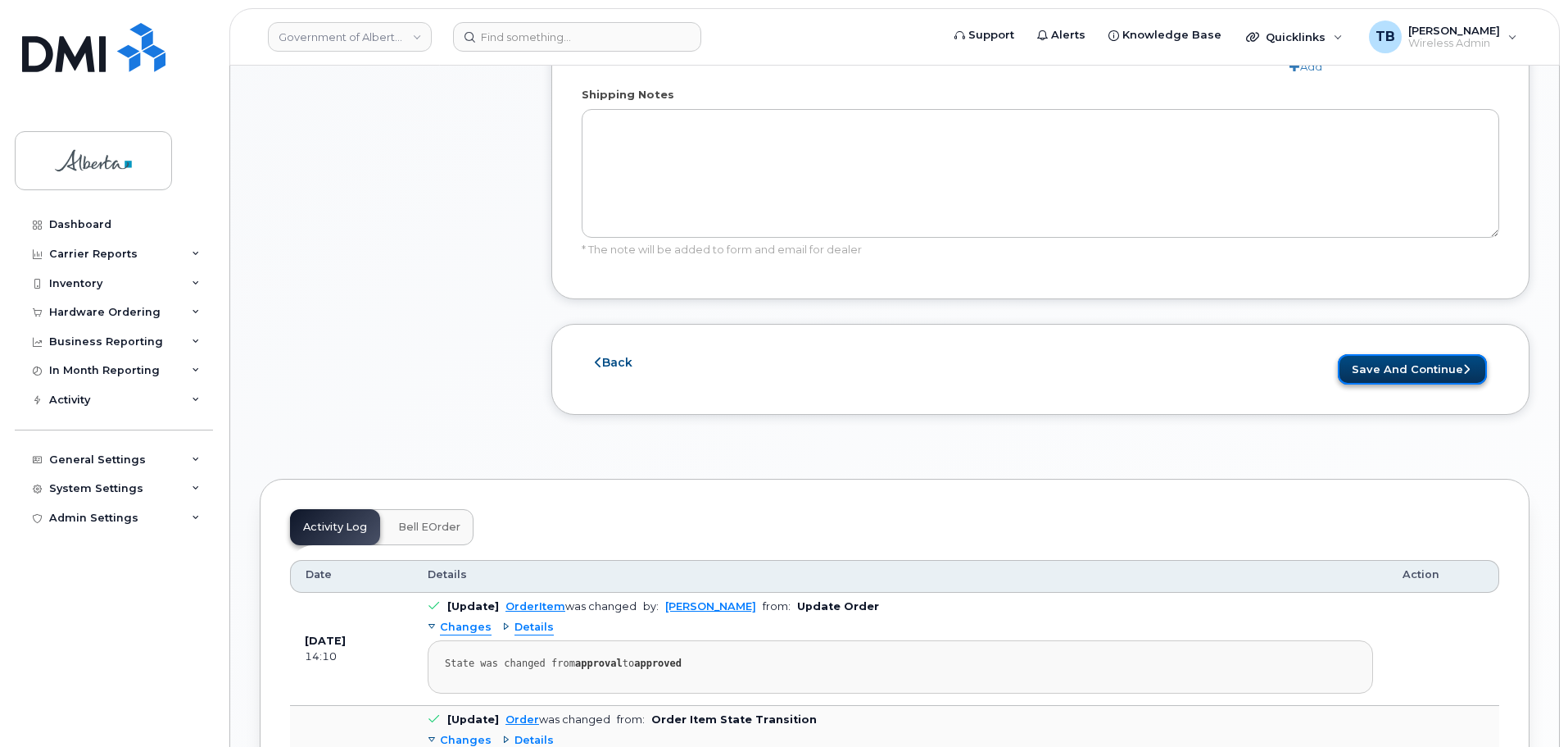
click at [1394, 354] on button "Save and Continue" at bounding box center [1411, 369] width 149 height 30
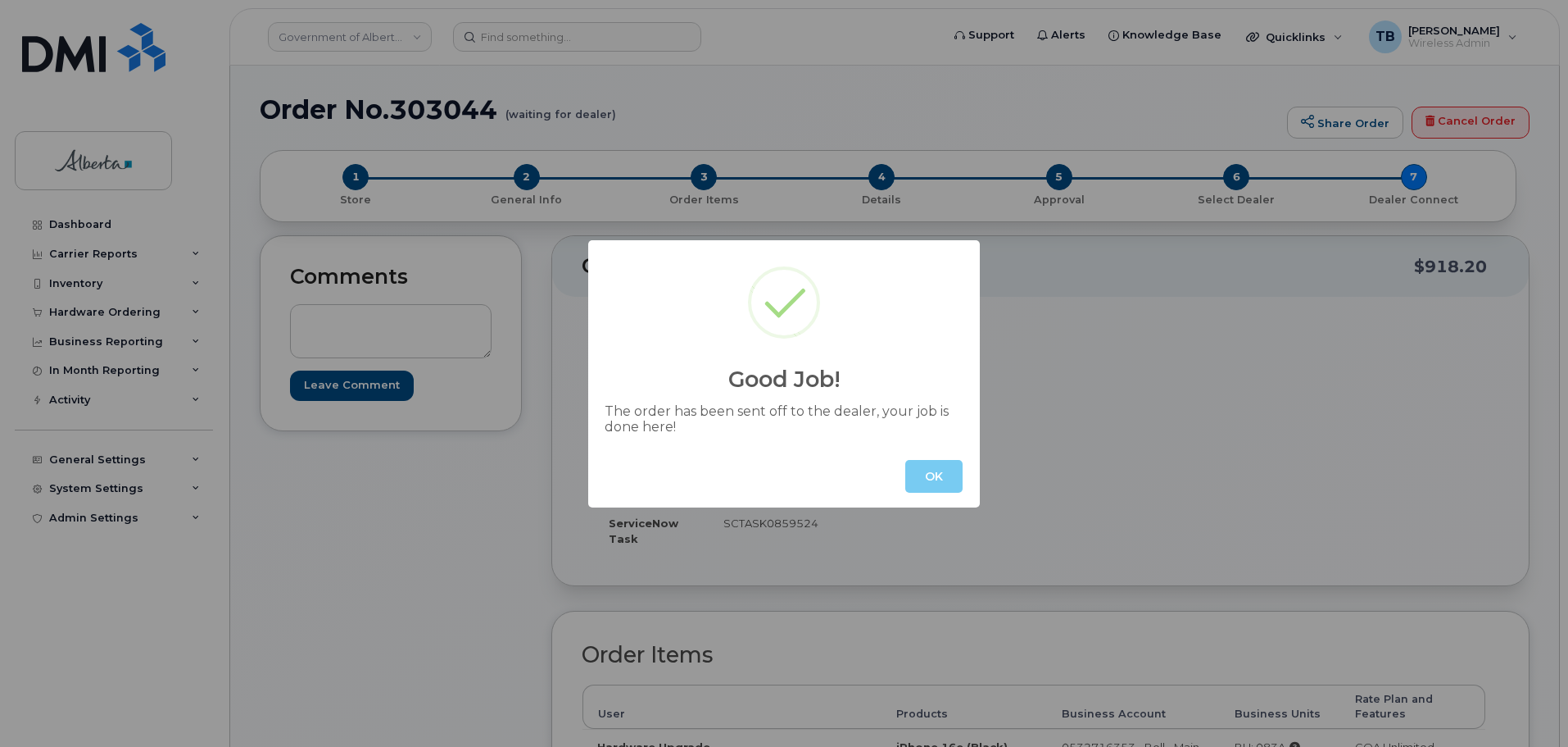
click at [940, 483] on button "OK" at bounding box center [934, 476] width 57 height 33
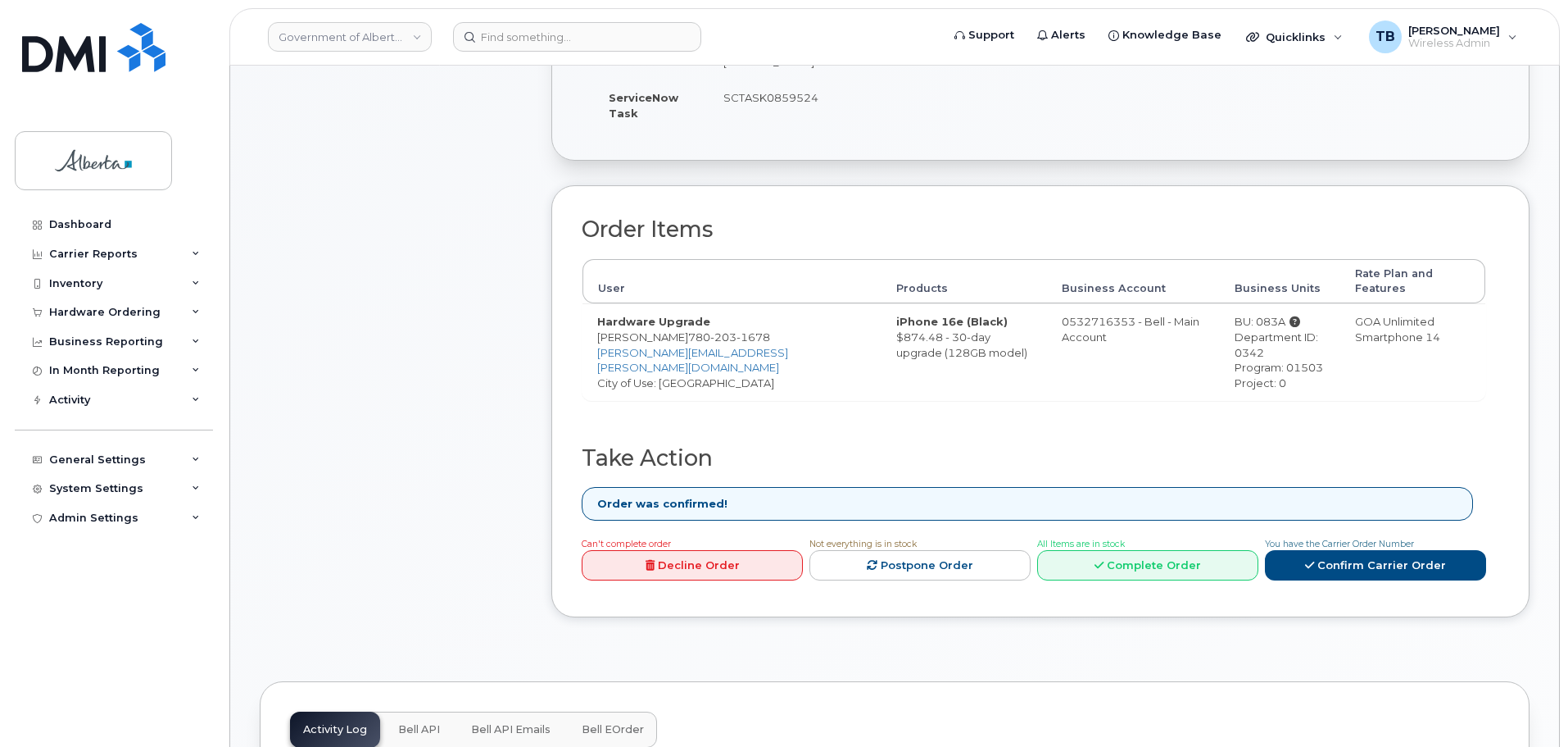
scroll to position [574, 0]
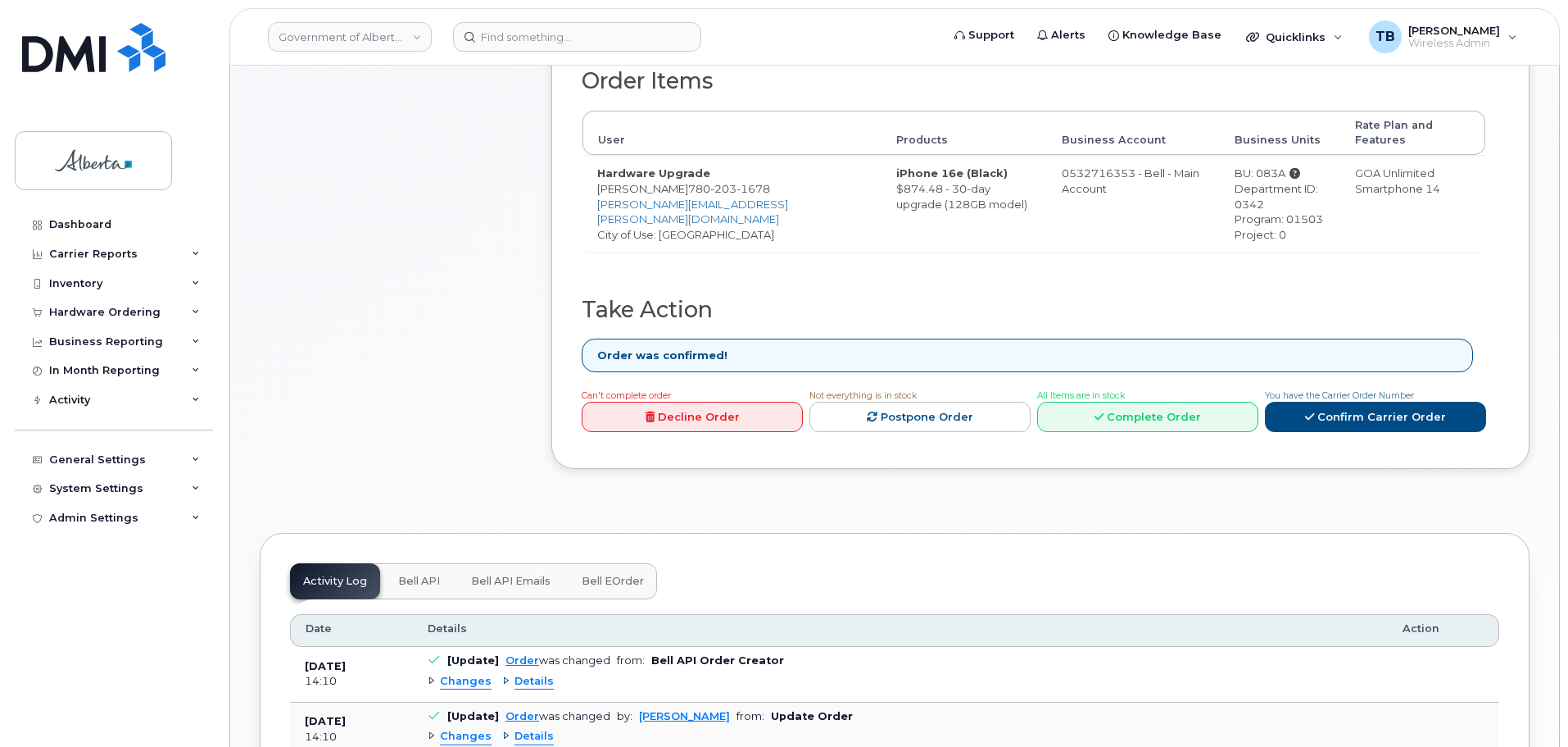
click at [412, 575] on span "Bell API" at bounding box center [419, 581] width 42 height 13
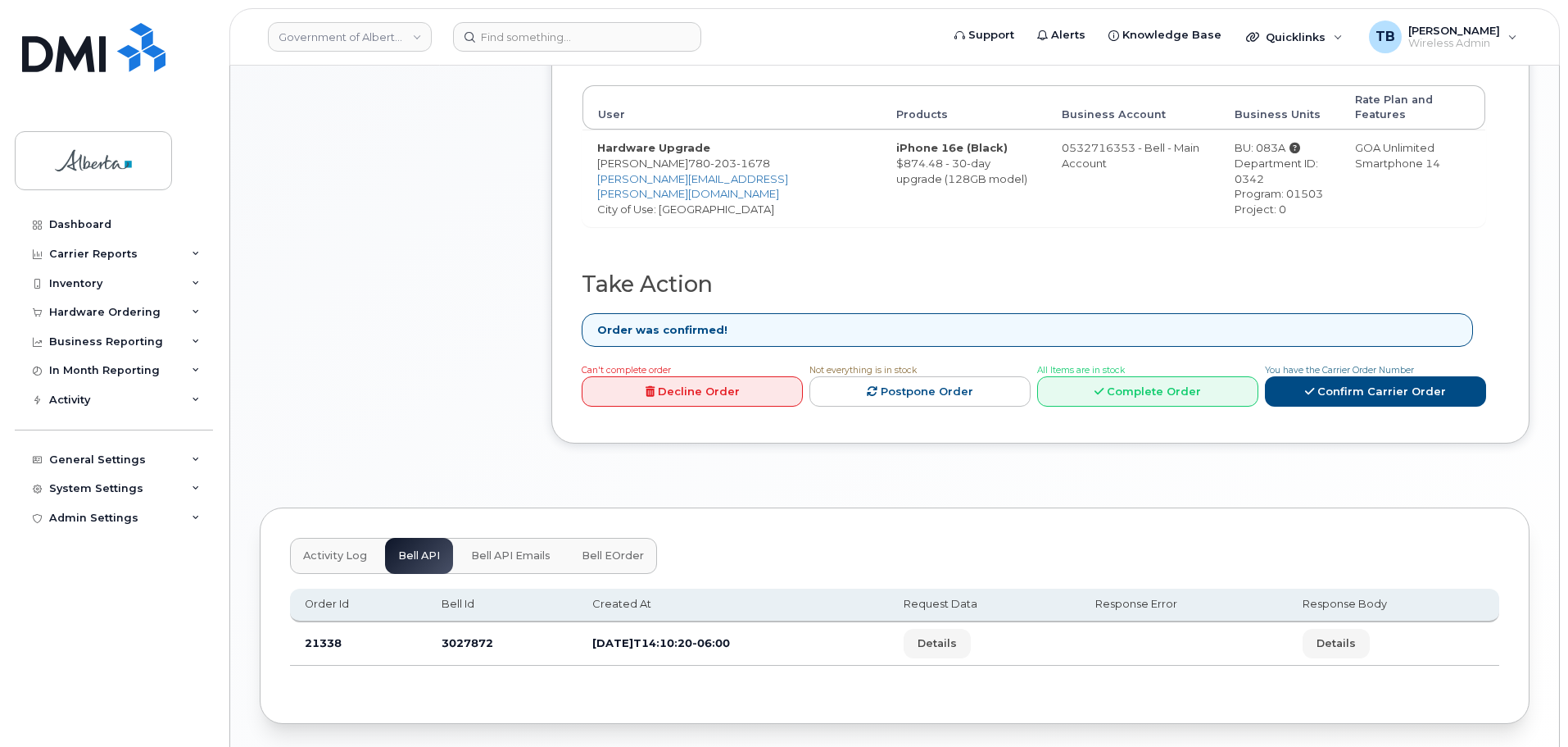
scroll to position [643, 0]
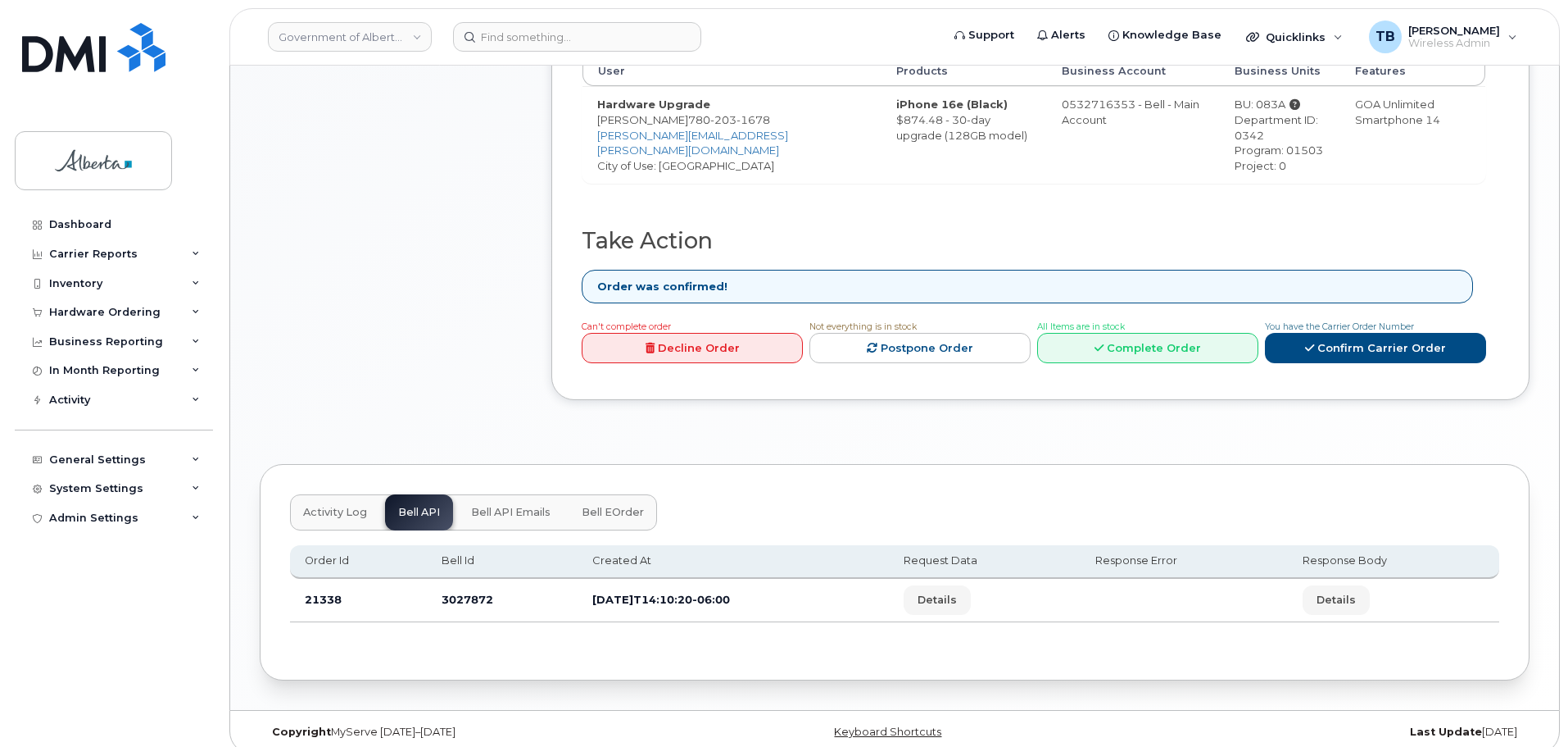
click at [456, 584] on td "3027872" at bounding box center [502, 600] width 151 height 44
copy td "3027872"
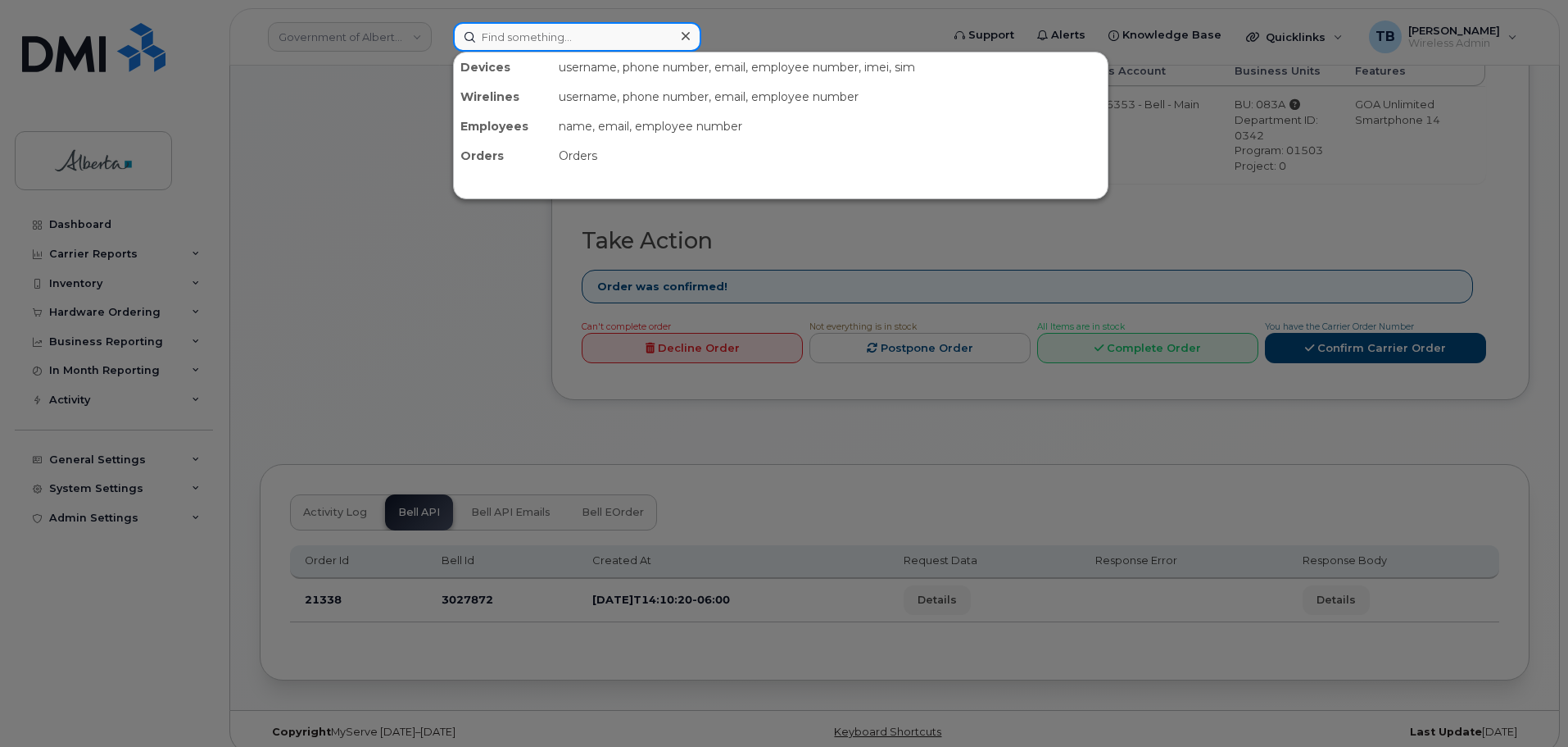
click at [585, 45] on input at bounding box center [576, 37] width 249 height 29
paste input "5879882784"
type input "5879882784"
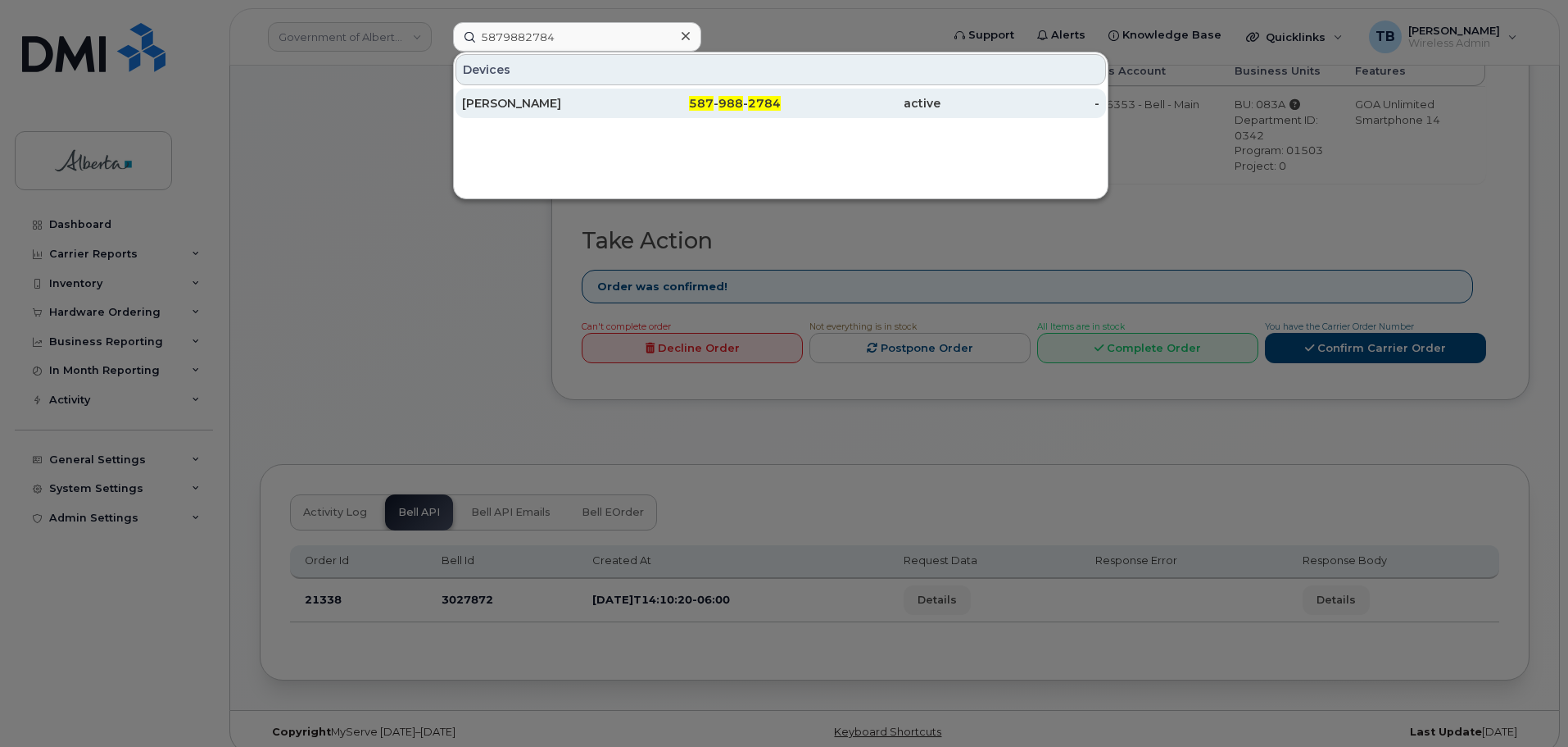
click at [494, 96] on div "Andrij Hluchowecky" at bounding box center [542, 103] width 159 height 16
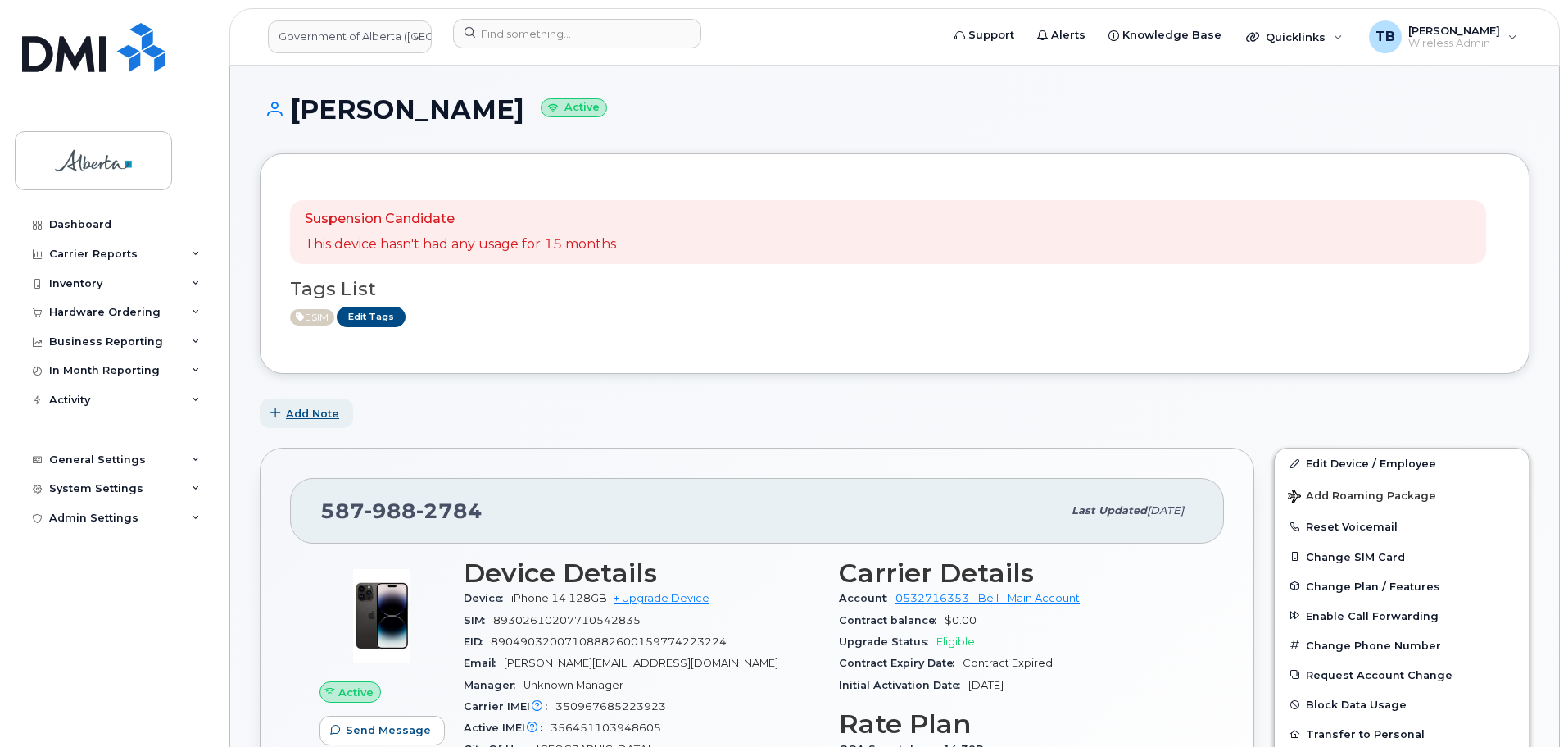
click at [314, 410] on span "Add Note" at bounding box center [313, 413] width 53 height 15
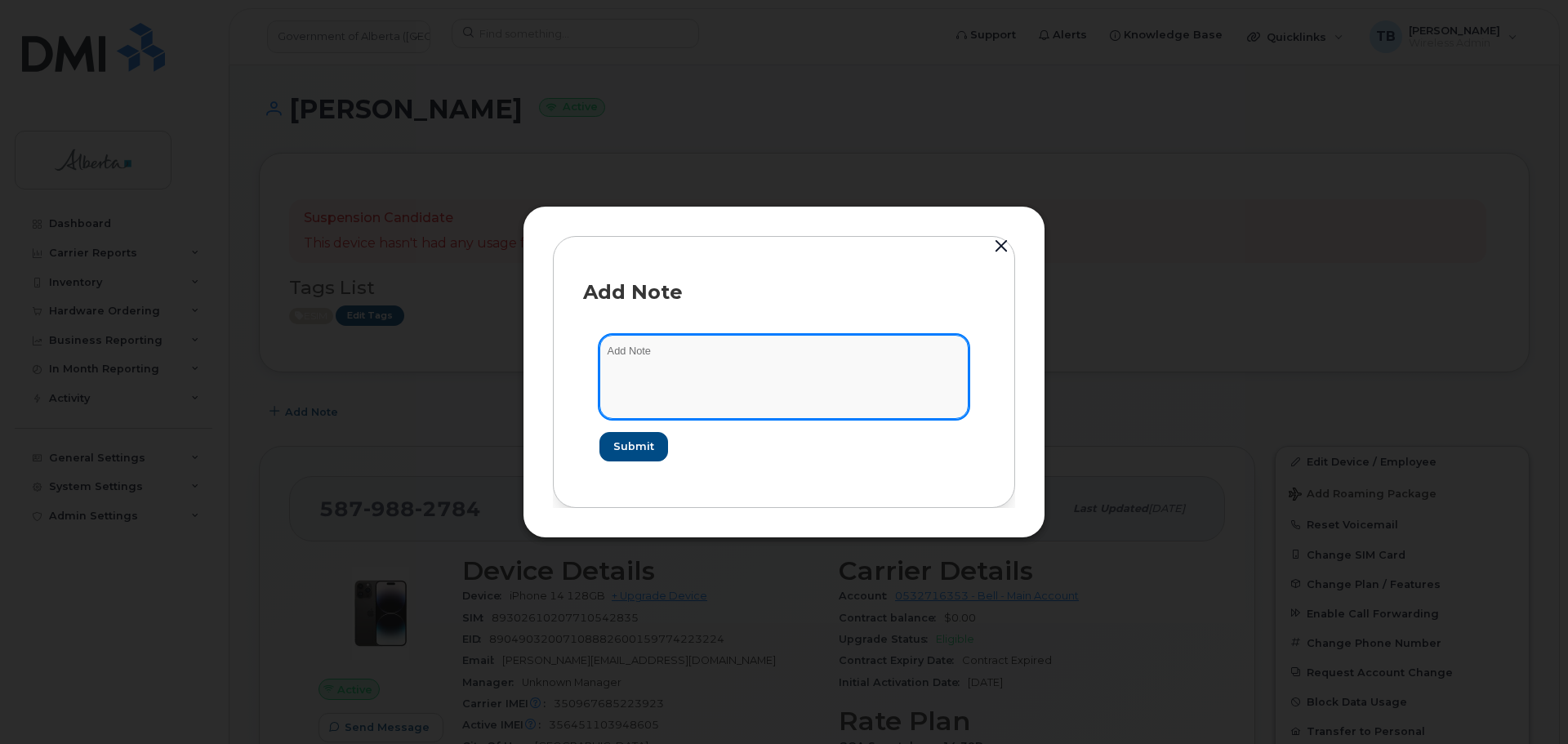
click at [618, 391] on textarea at bounding box center [784, 376] width 370 height 83
paste textarea "SCTASK0862332 5879882784 DO NOT DELETE - BEING REASSIGNED to Leyla Idriss. Prev…"
type textarea "SCTASK0862332 5879882784 DO NOT DELETE - BEING REASSIGNED to Leyla Idriss. Prev…"
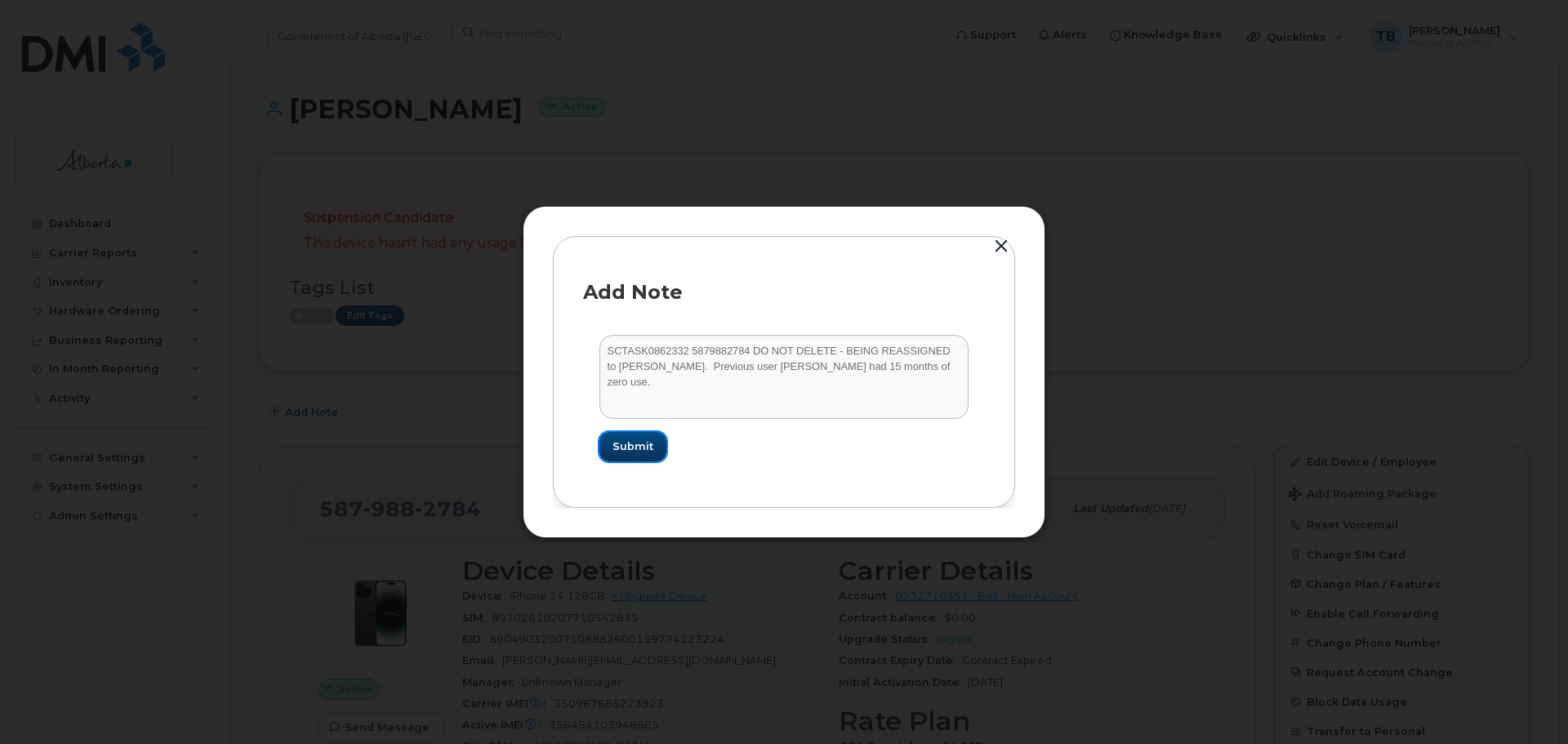
click at [634, 455] on button "Submit" at bounding box center [633, 446] width 67 height 29
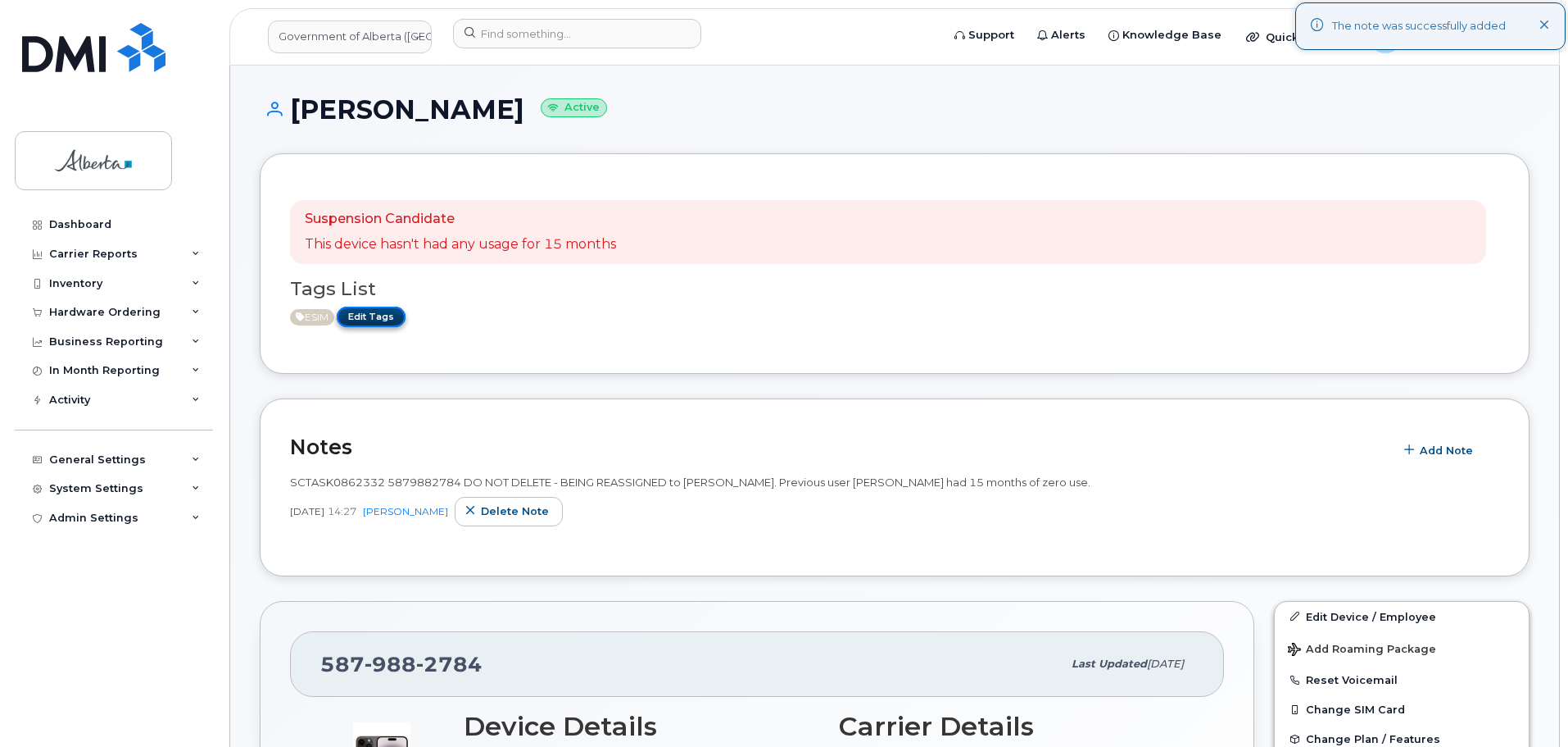
click at [382, 324] on link "Edit Tags" at bounding box center [371, 316] width 69 height 21
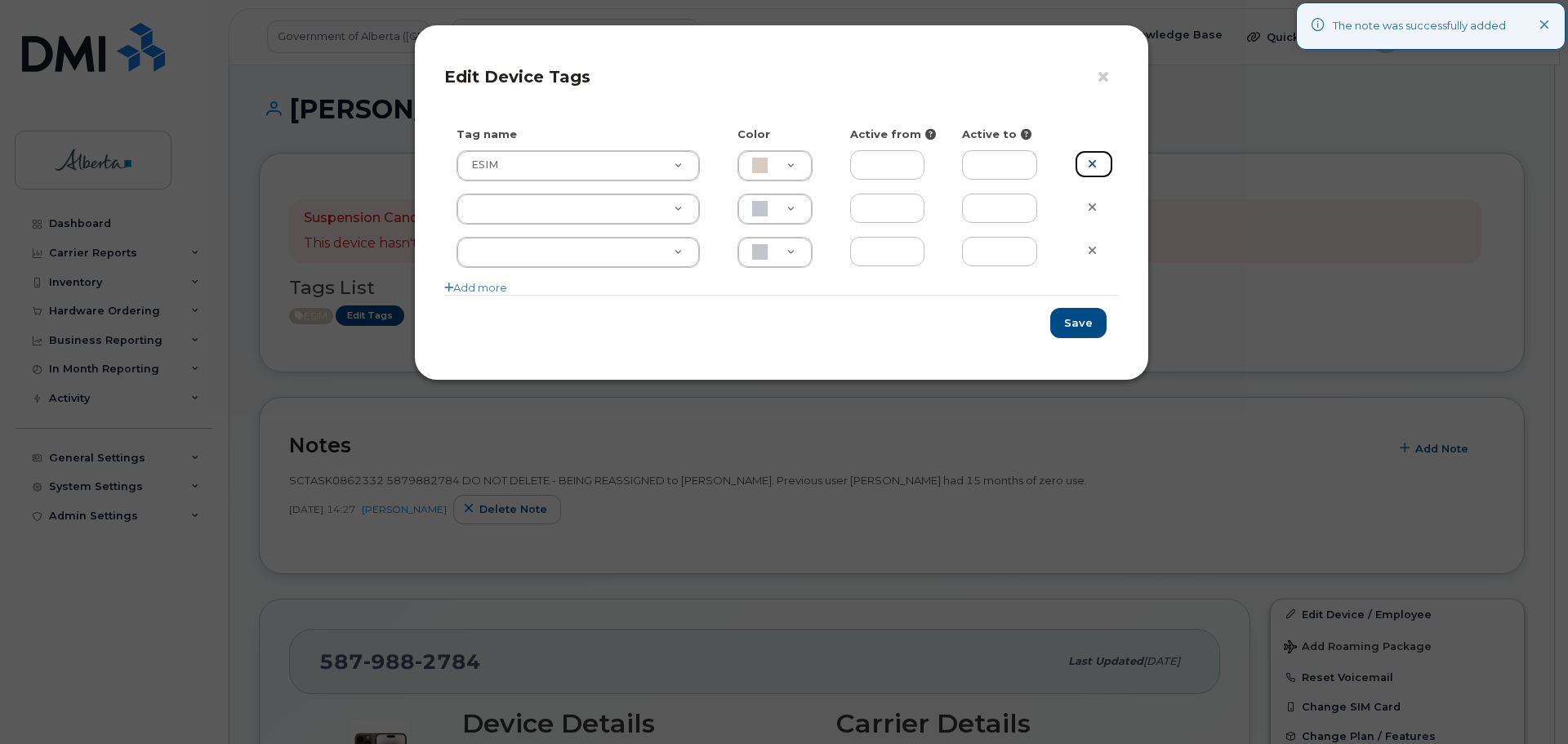
click at [1090, 160] on icon at bounding box center [1093, 163] width 9 height 12
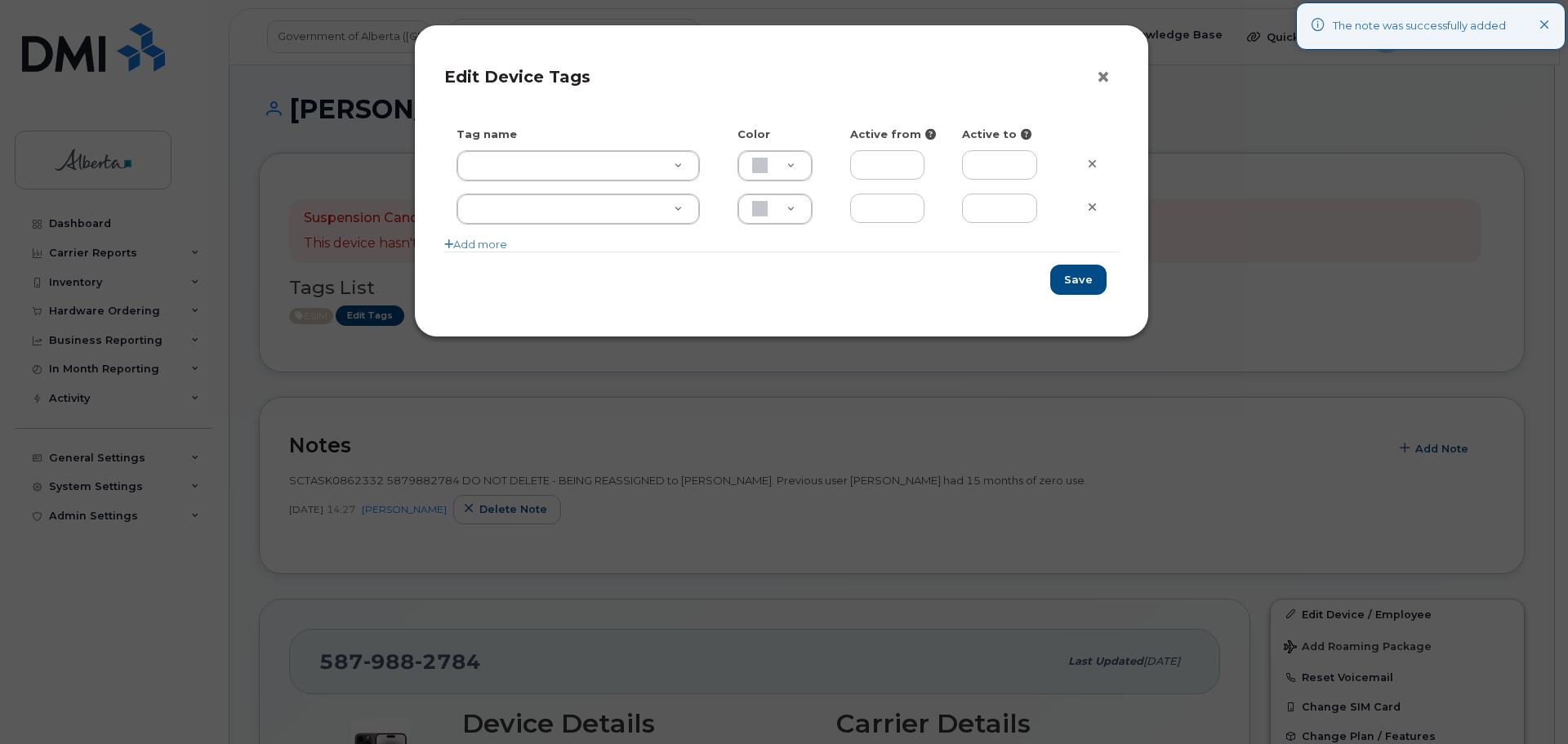
click at [1102, 78] on button "×" at bounding box center [1108, 78] width 23 height 25
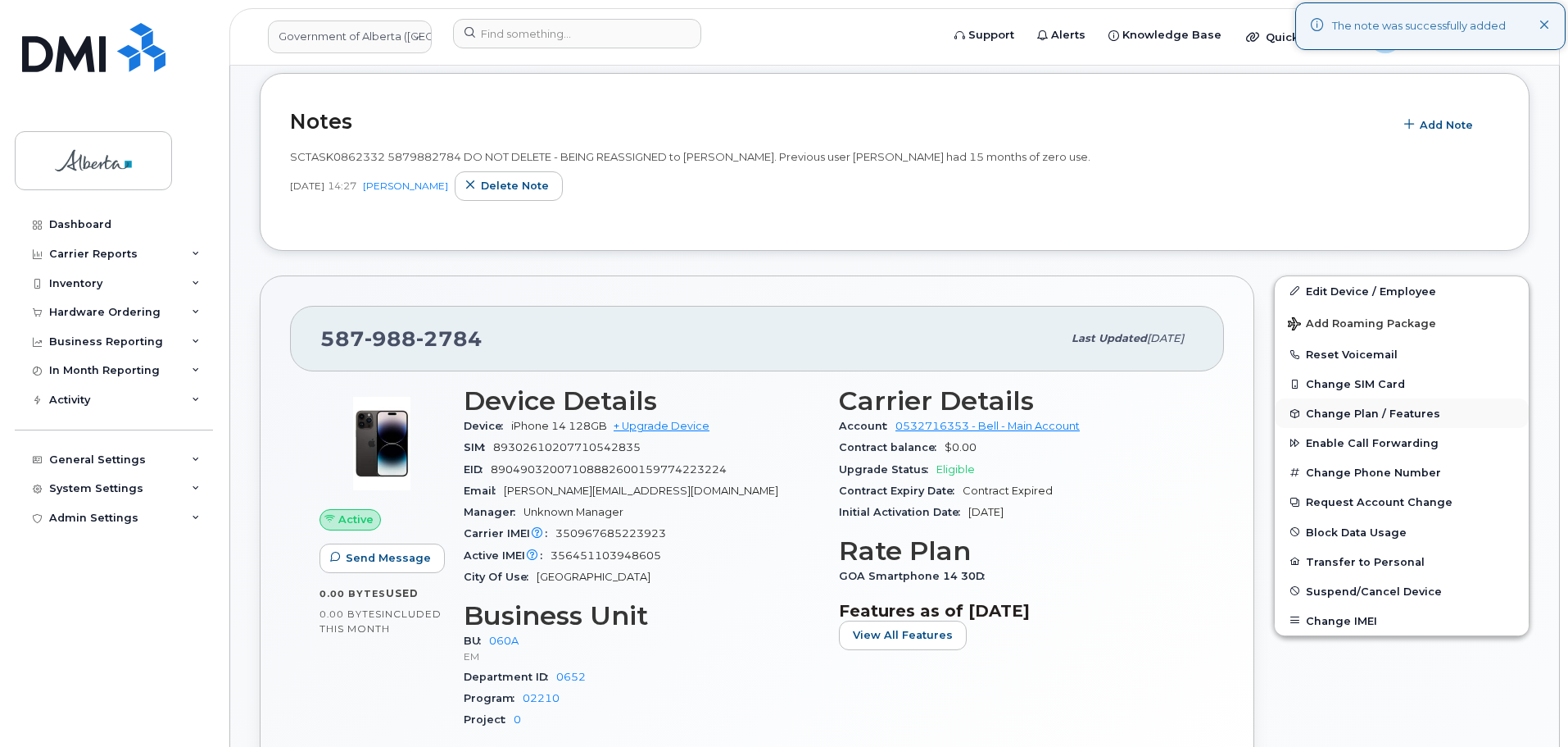
scroll to position [328, 0]
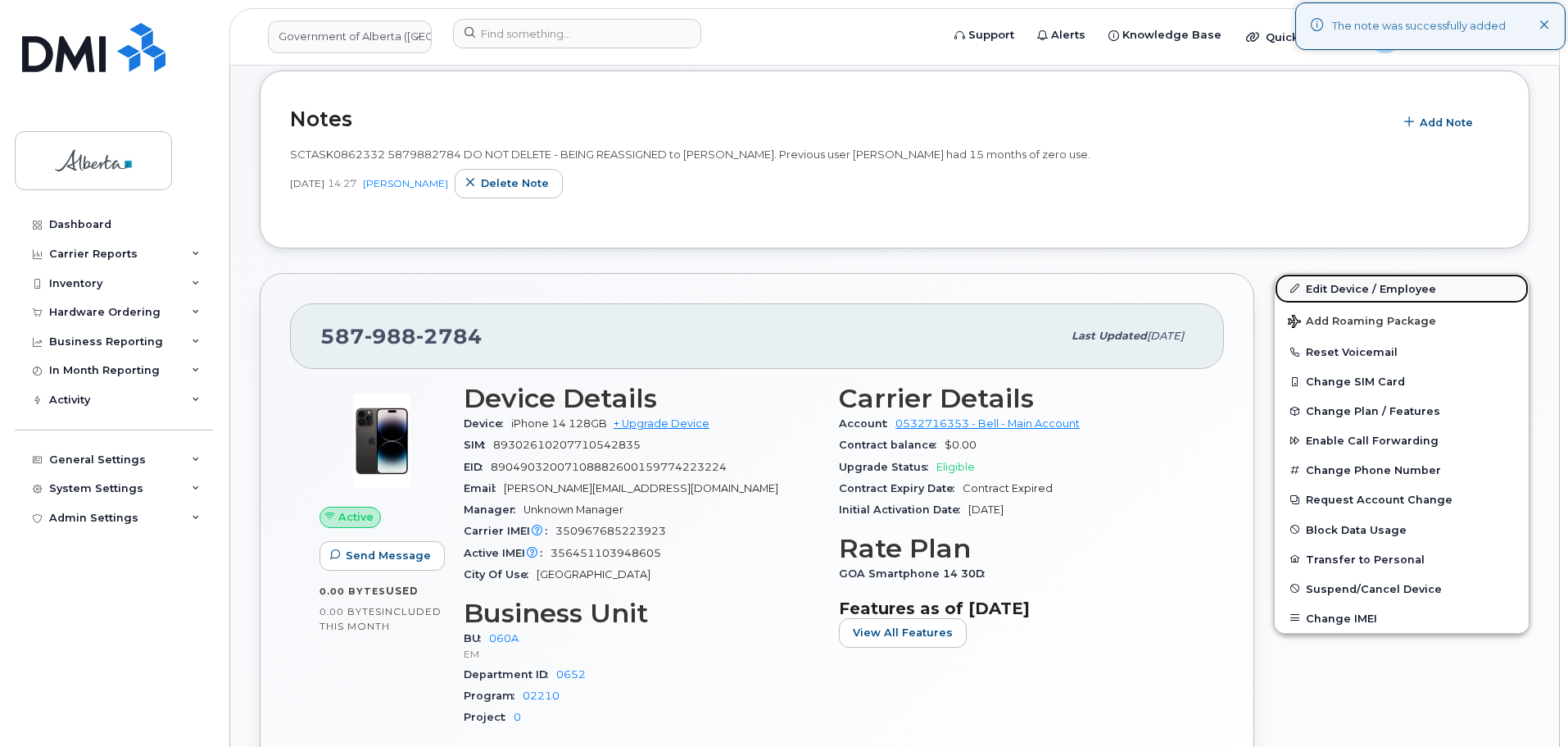
click at [1360, 299] on link "Edit Device / Employee" at bounding box center [1401, 288] width 254 height 29
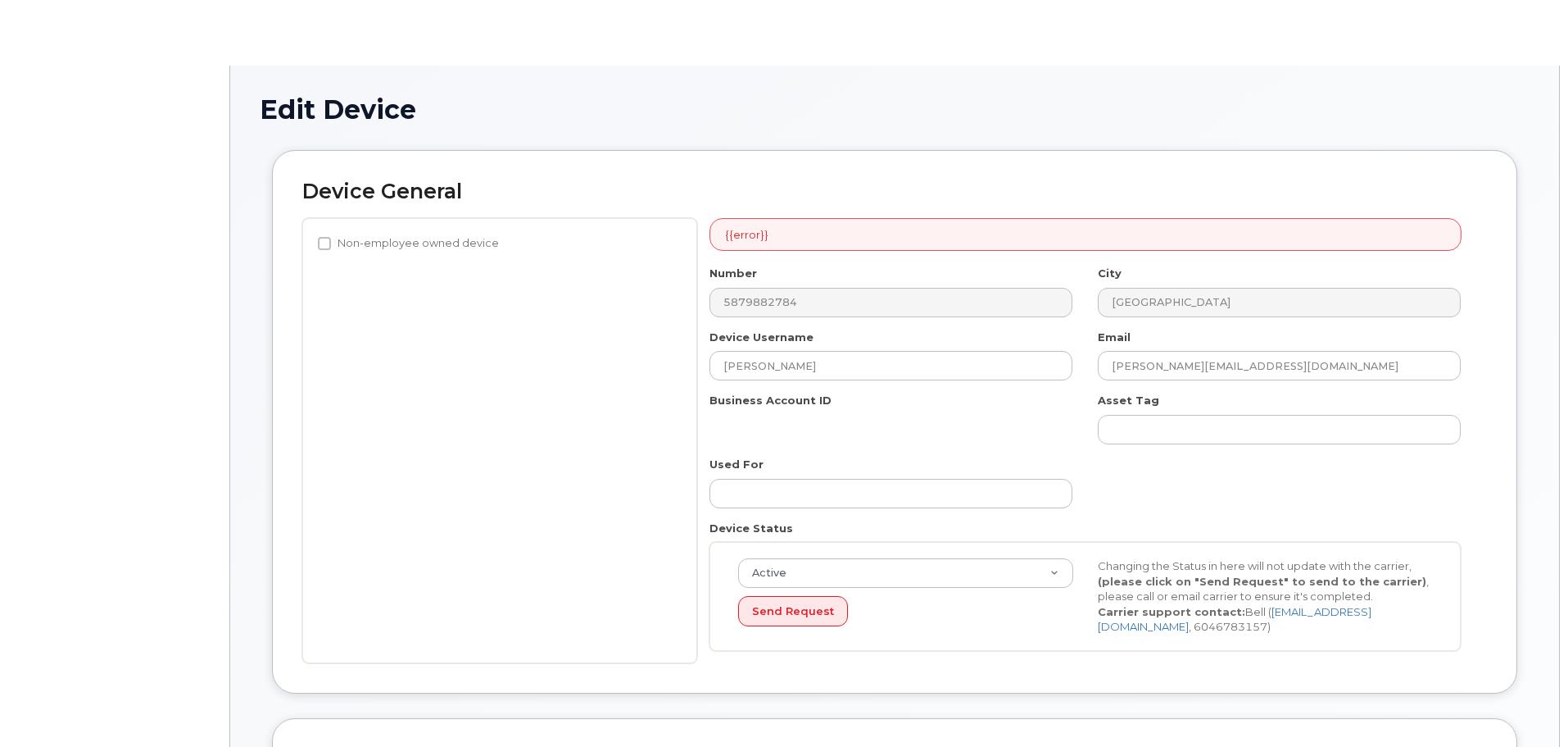
select select "4749732"
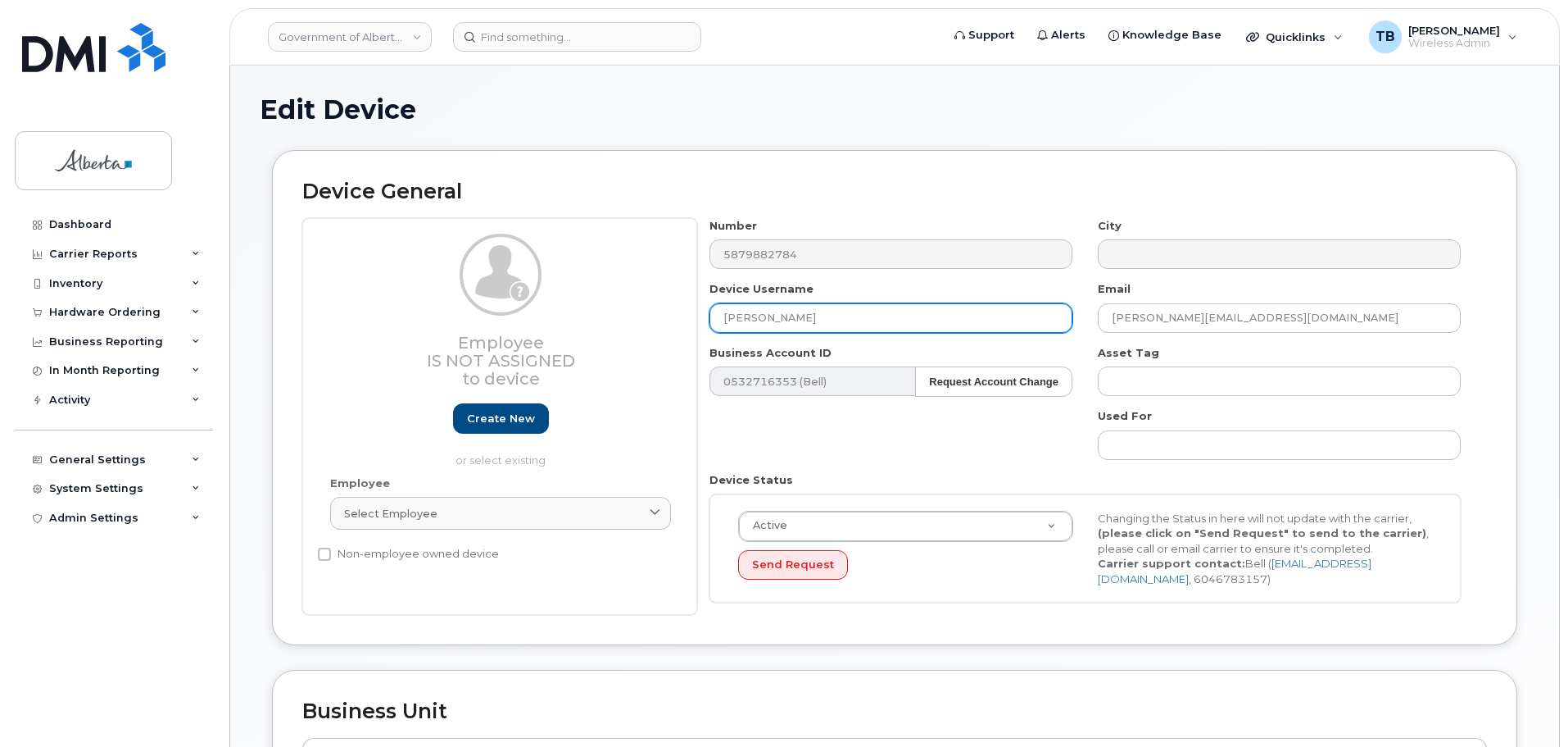
drag, startPoint x: 803, startPoint y: 318, endPoint x: 675, endPoint y: 309, distance: 128.3
click at [684, 309] on div "Employee Is not assigned to device Create new or select existing Employee Selec…" at bounding box center [894, 417] width 1184 height 398
click at [664, 310] on div "Employee Is not assigned to device Create new or select existing" at bounding box center [501, 350] width 340 height 234
drag, startPoint x: 891, startPoint y: 322, endPoint x: 730, endPoint y: 325, distance: 161.0
click at [730, 325] on input "[PERSON_NAME]" at bounding box center [890, 317] width 363 height 29
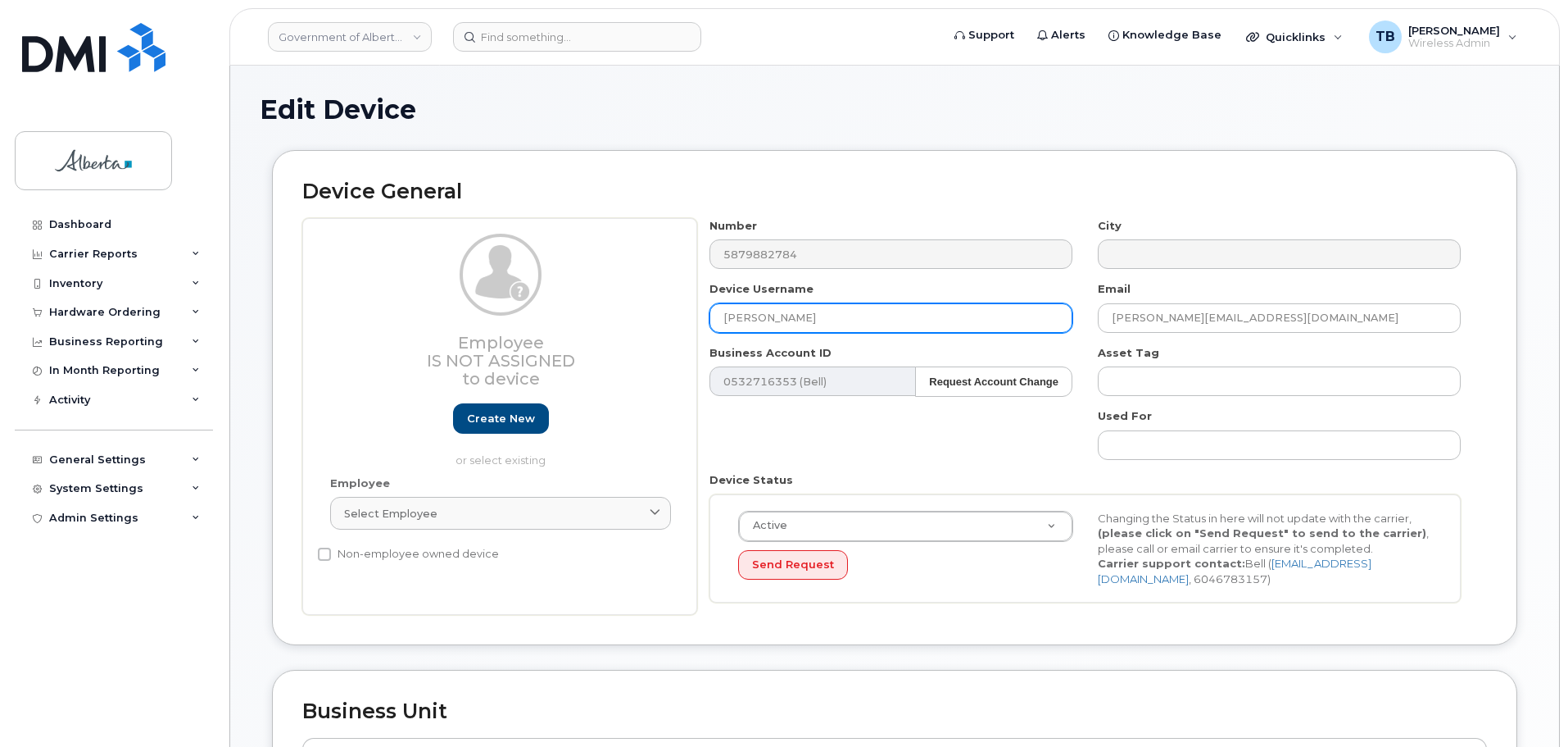
paste input "[PERSON_NAME]"
type input "[PERSON_NAME]"
drag, startPoint x: 1311, startPoint y: 317, endPoint x: 1052, endPoint y: 314, distance: 259.0
click at [1053, 314] on div "Number 5879882784 City Device Username Leyla Idriss Email Andrij.Hluchowecky@go…" at bounding box center [1085, 417] width 777 height 398
paste input "Leyla.Idriss"
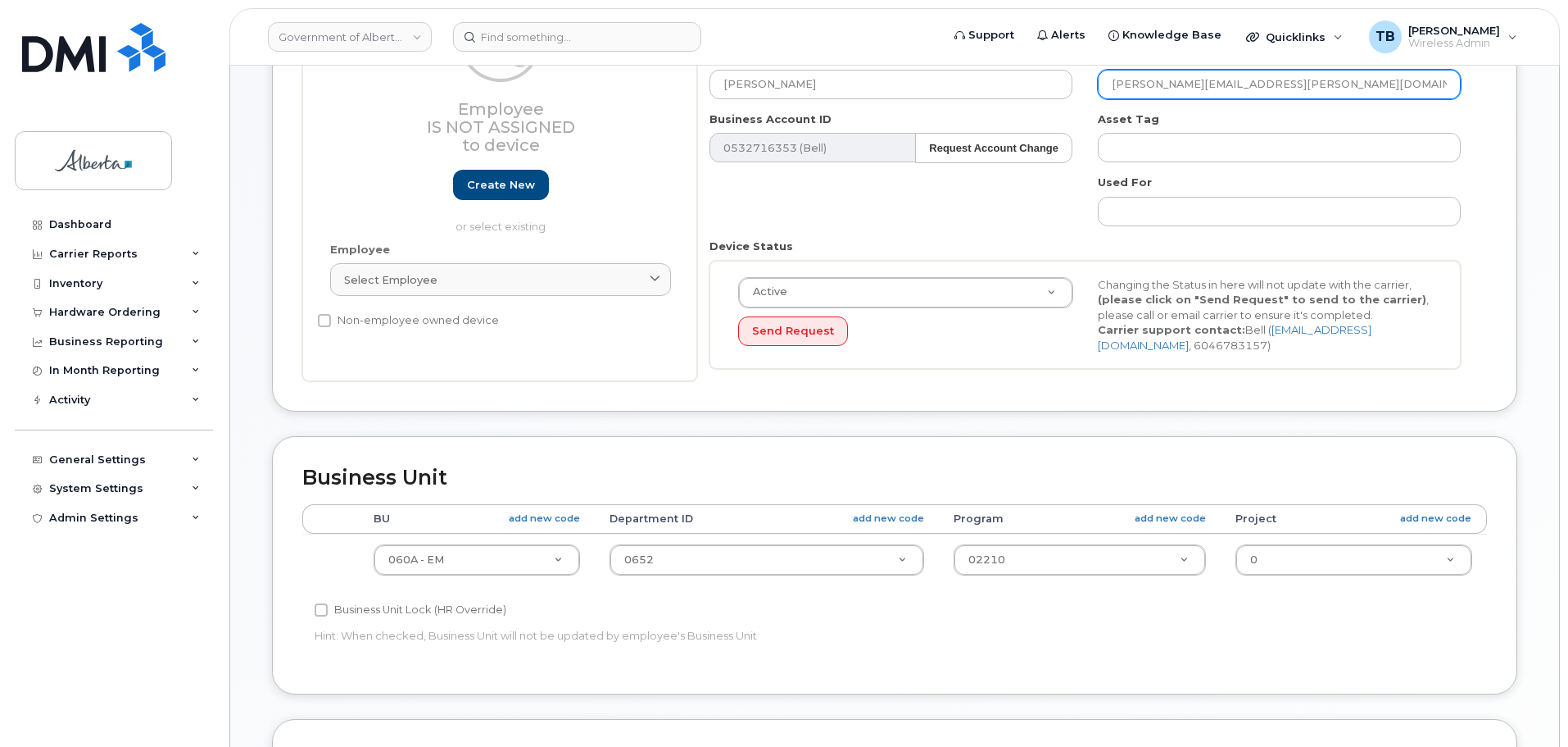
scroll to position [328, 0]
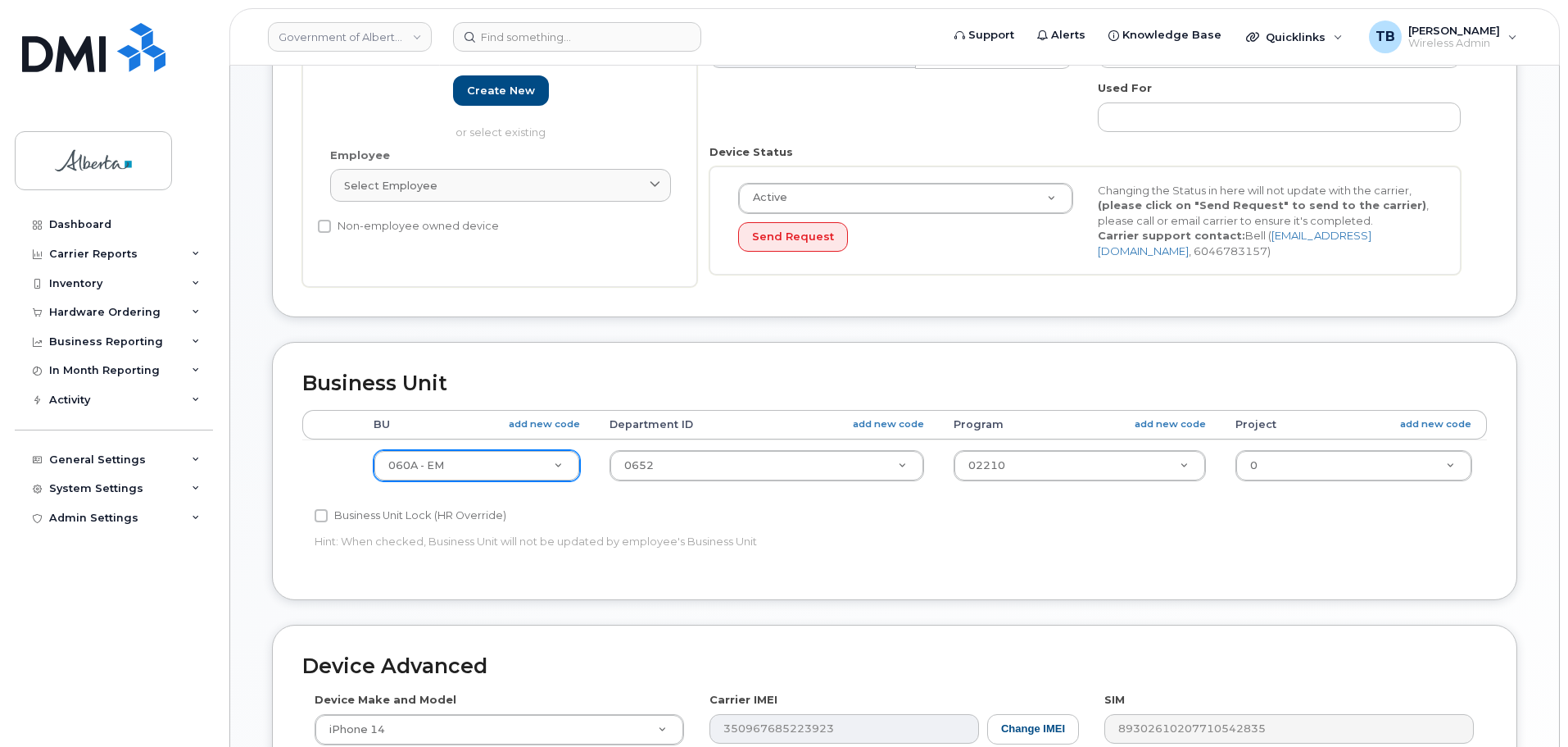
type input "Leyla.Idriss@gov.ab.ca"
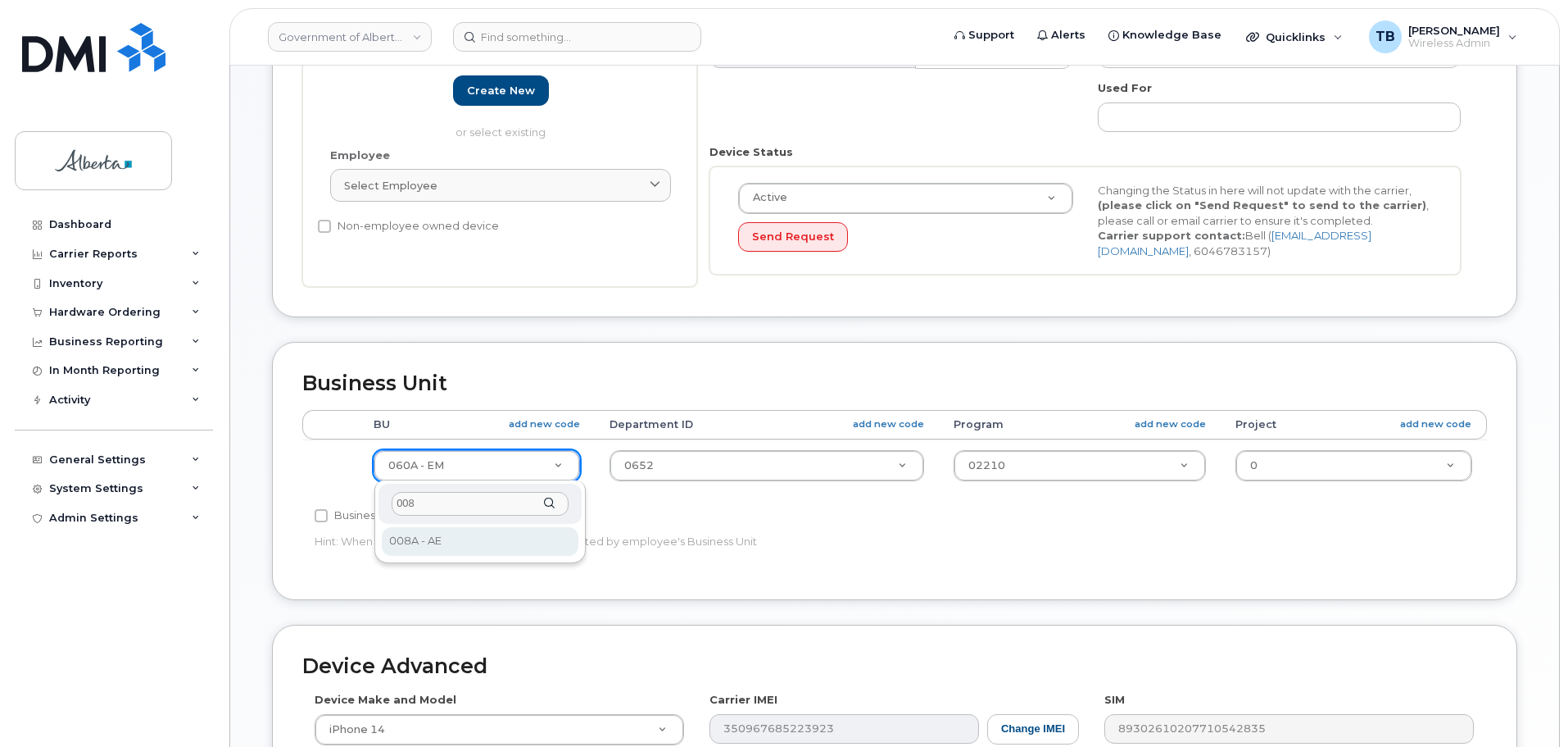
type input "008"
select select "4749737"
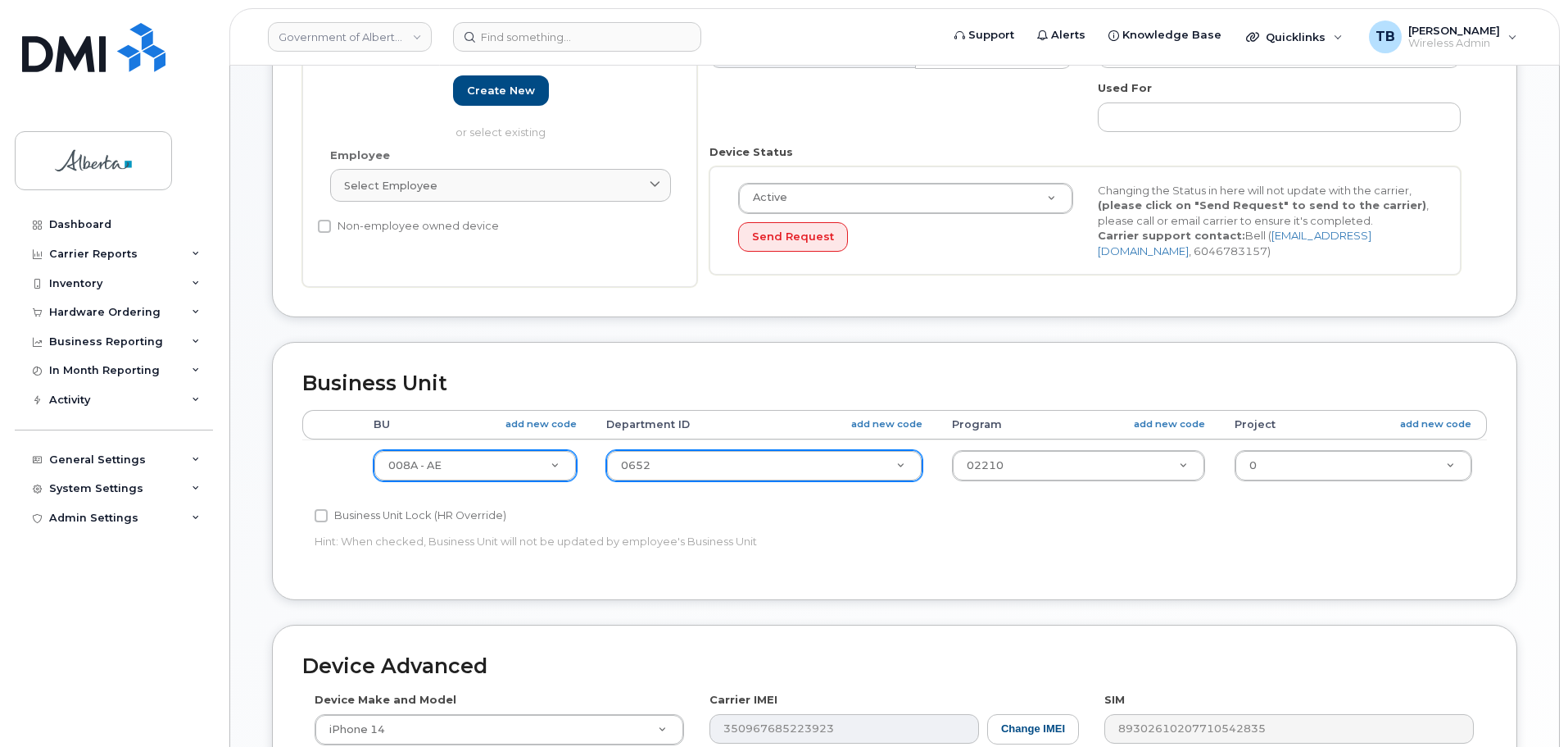
click at [683, 481] on div "0652" at bounding box center [764, 465] width 316 height 31
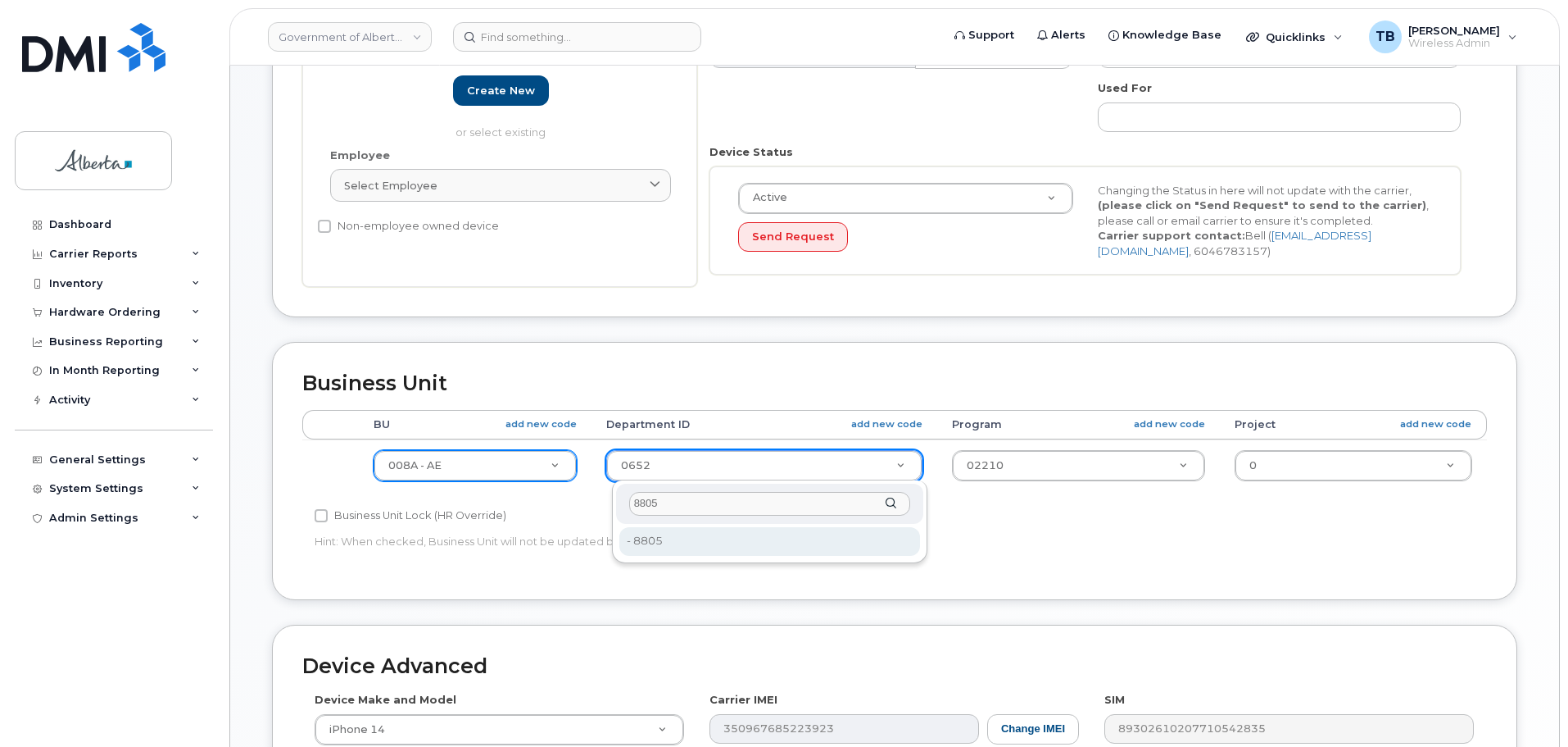
type input "8805"
type input "8893654"
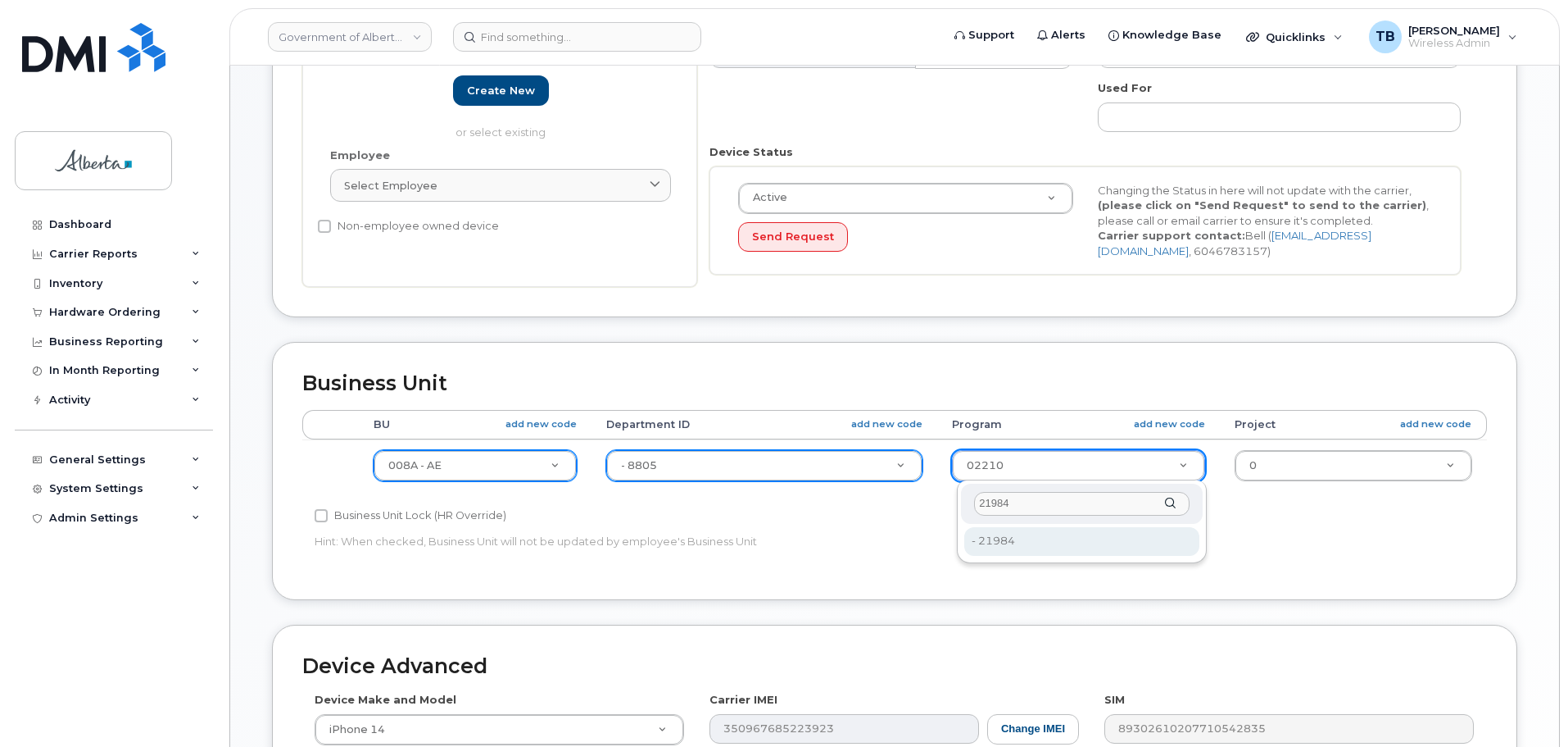
type input "21984"
type input "8893674"
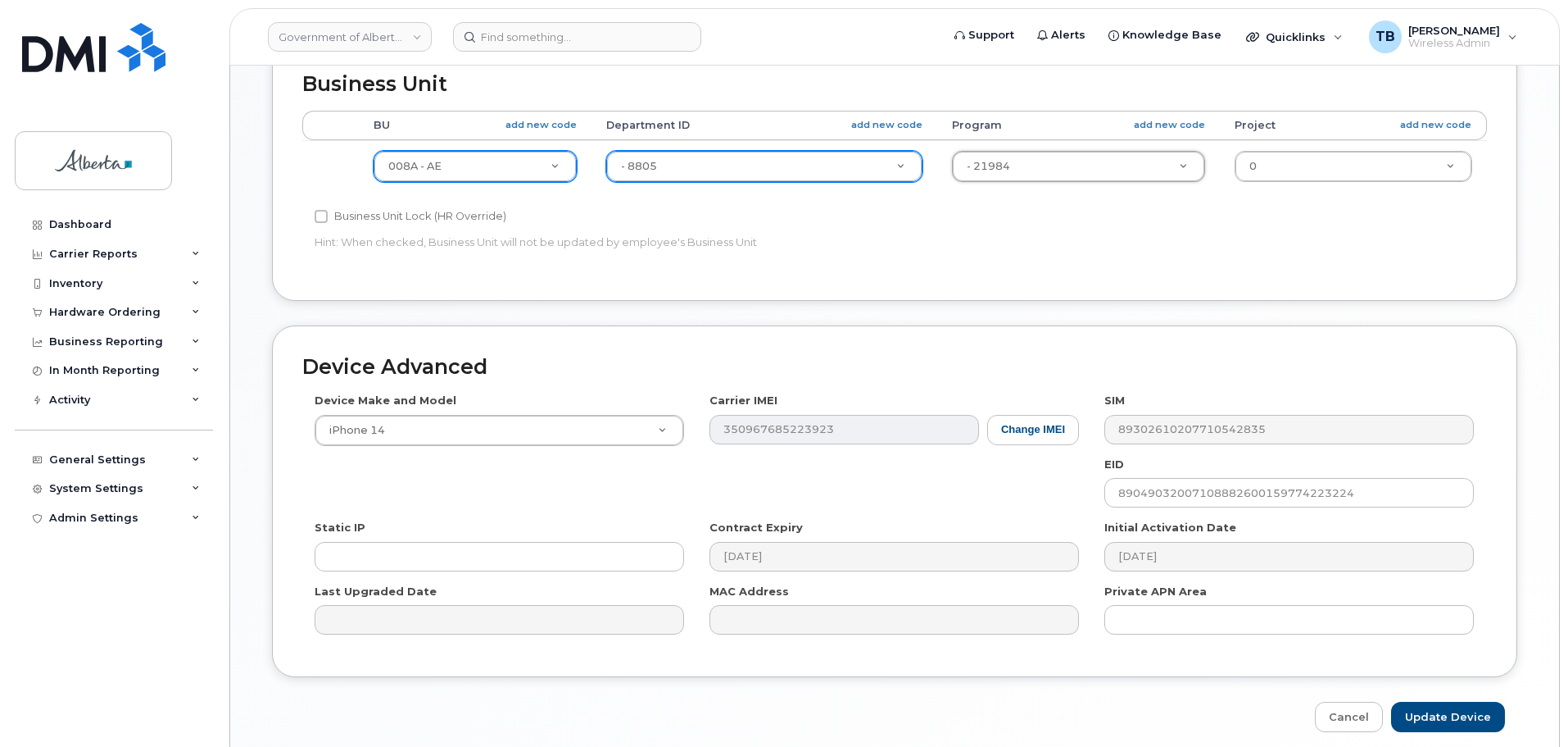
scroll to position [656, 0]
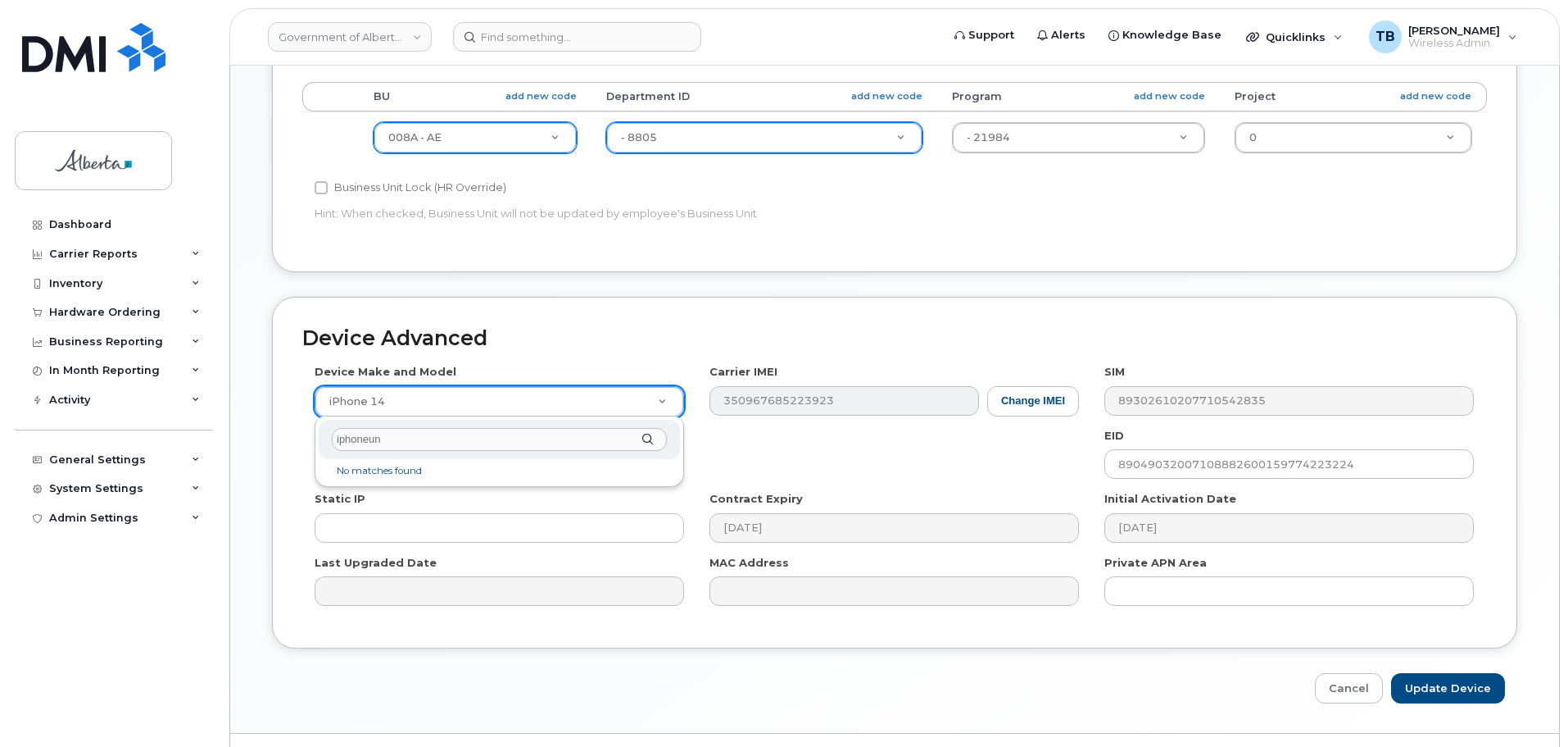
click at [372, 435] on input "iphoneun" at bounding box center [499, 439] width 335 height 24
click at [370, 439] on input "iphoneun" at bounding box center [499, 439] width 335 height 24
type input "iphone un"
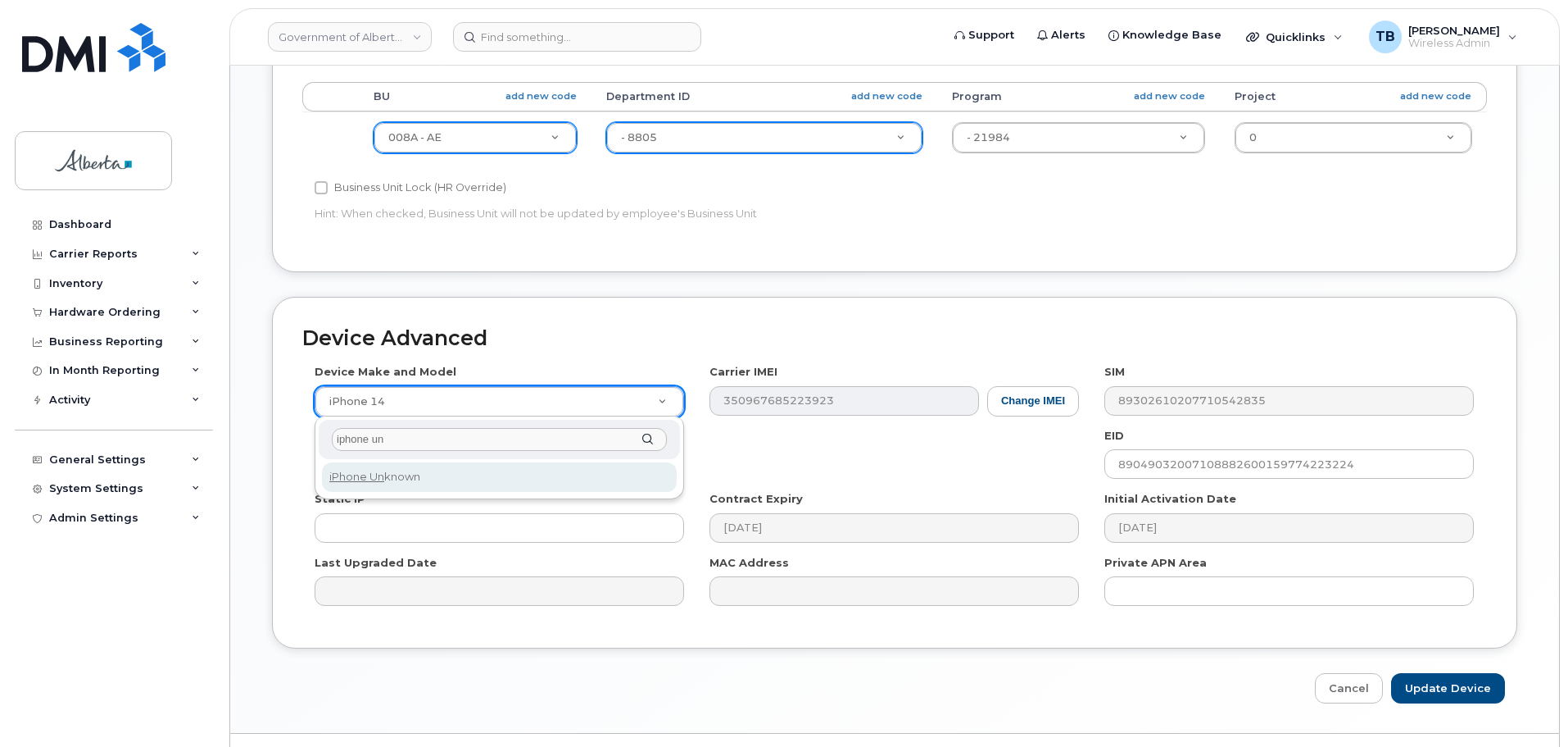
select select "185"
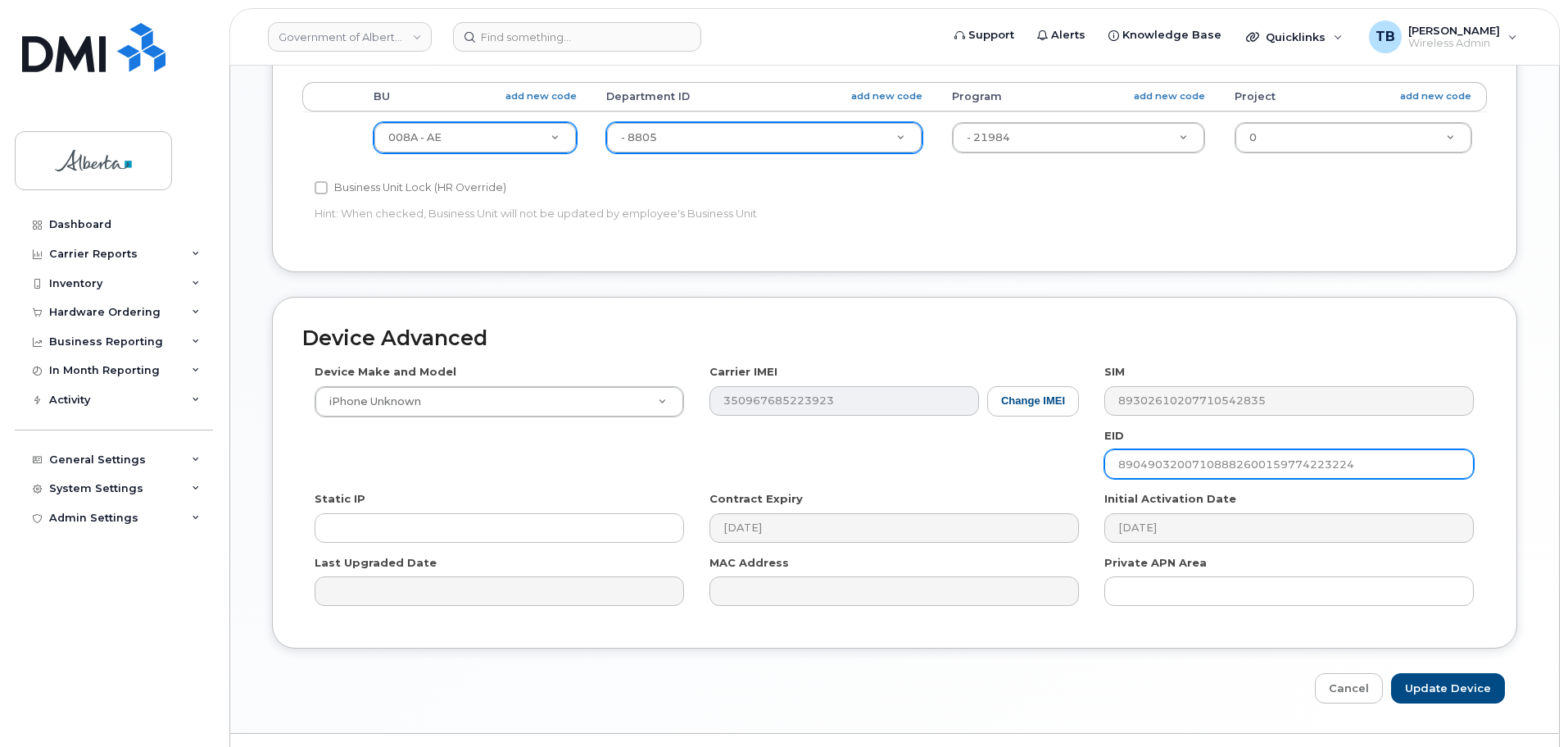
drag, startPoint x: 1188, startPoint y: 480, endPoint x: 749, endPoint y: 439, distance: 440.9
click at [759, 442] on div "Device Make and Model iPhone Unknown Android TCL 502 Watch Apple Watch S9 41mm …" at bounding box center [894, 490] width 1184 height 254
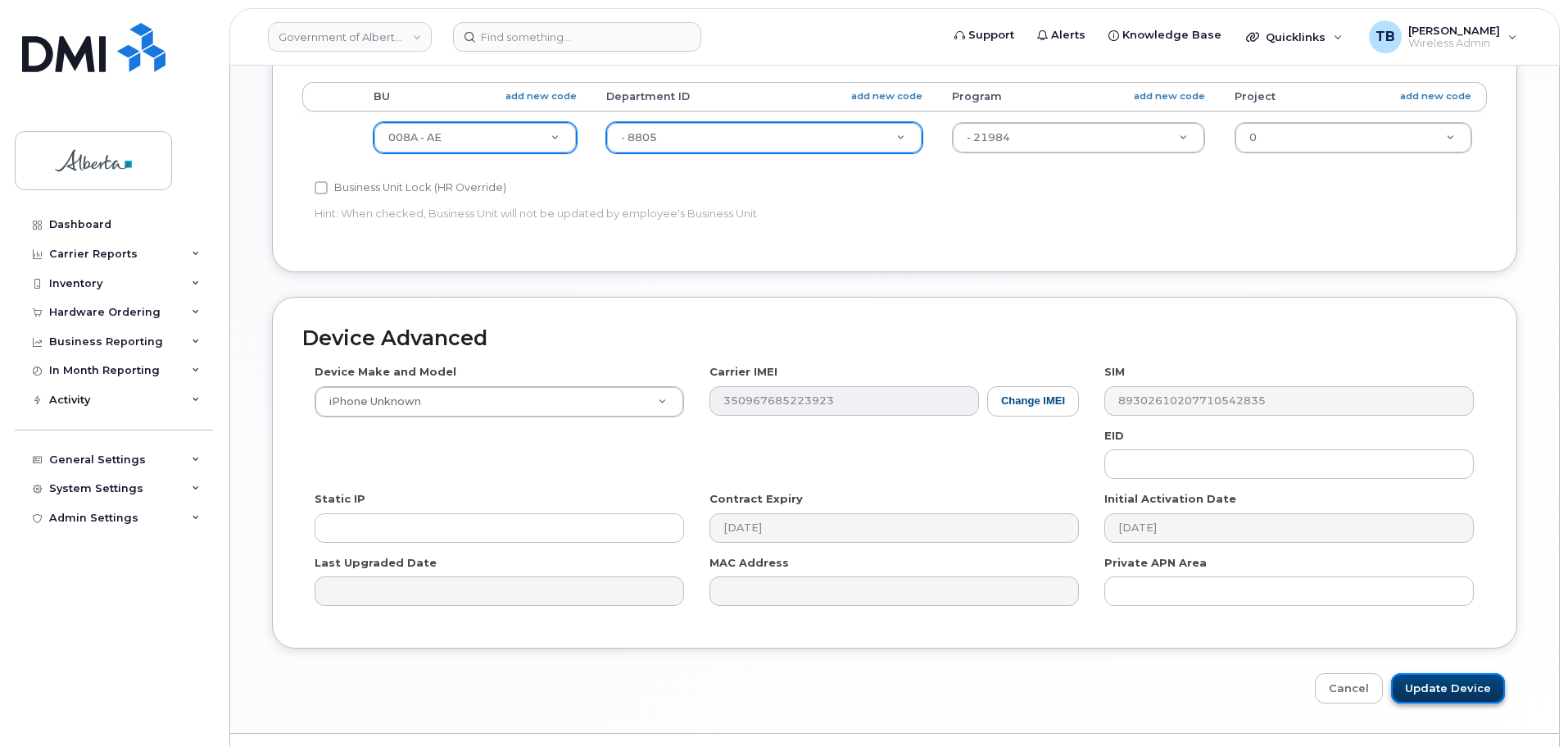
click at [1442, 701] on input "Update Device" at bounding box center [1448, 688] width 114 height 30
type input "Saving..."
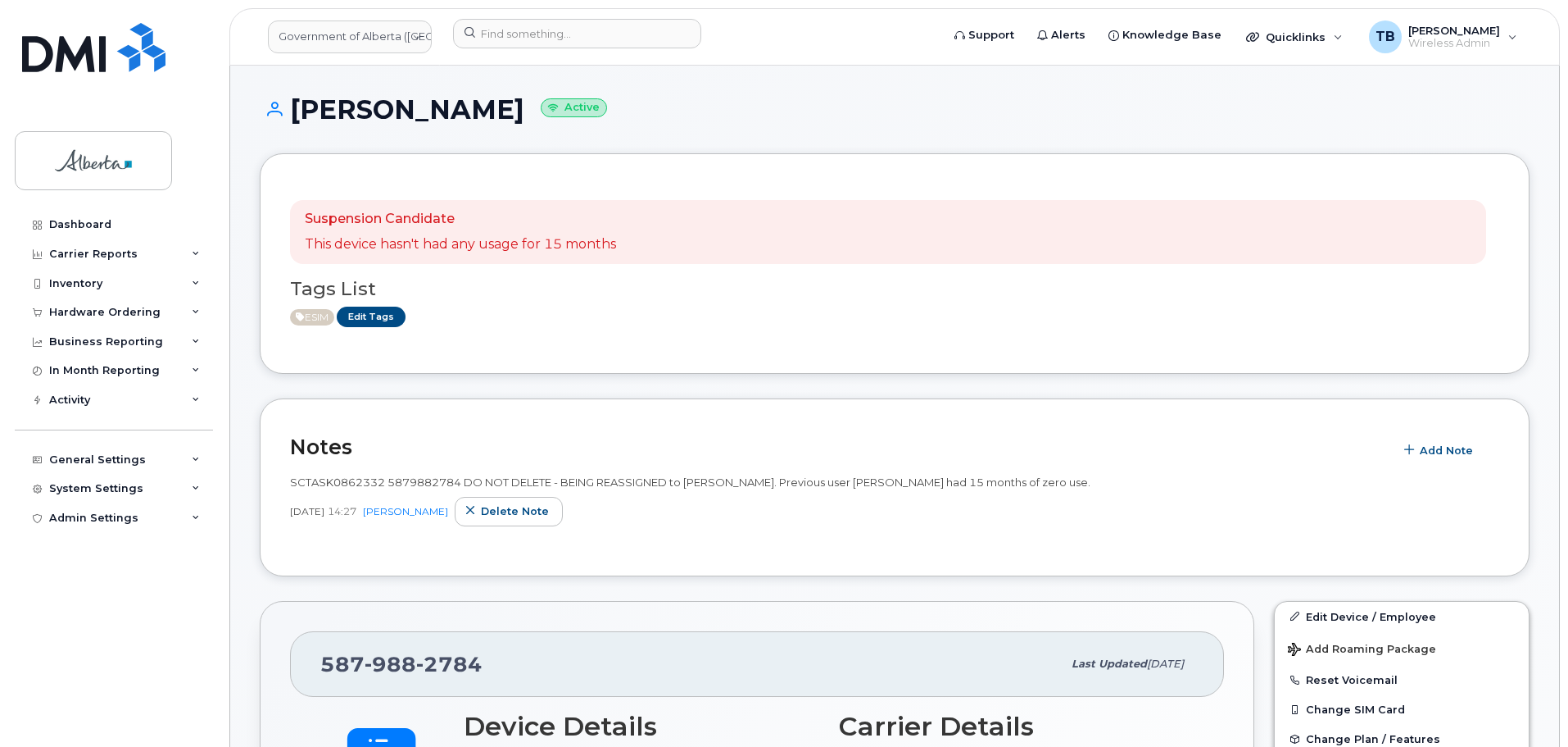
click at [308, 482] on span "SCTASK0862332 5879882784 DO NOT DELETE - BEING REASSIGNED to [PERSON_NAME]. Pre…" at bounding box center [690, 481] width 800 height 13
copy span "SCTASK0862332"
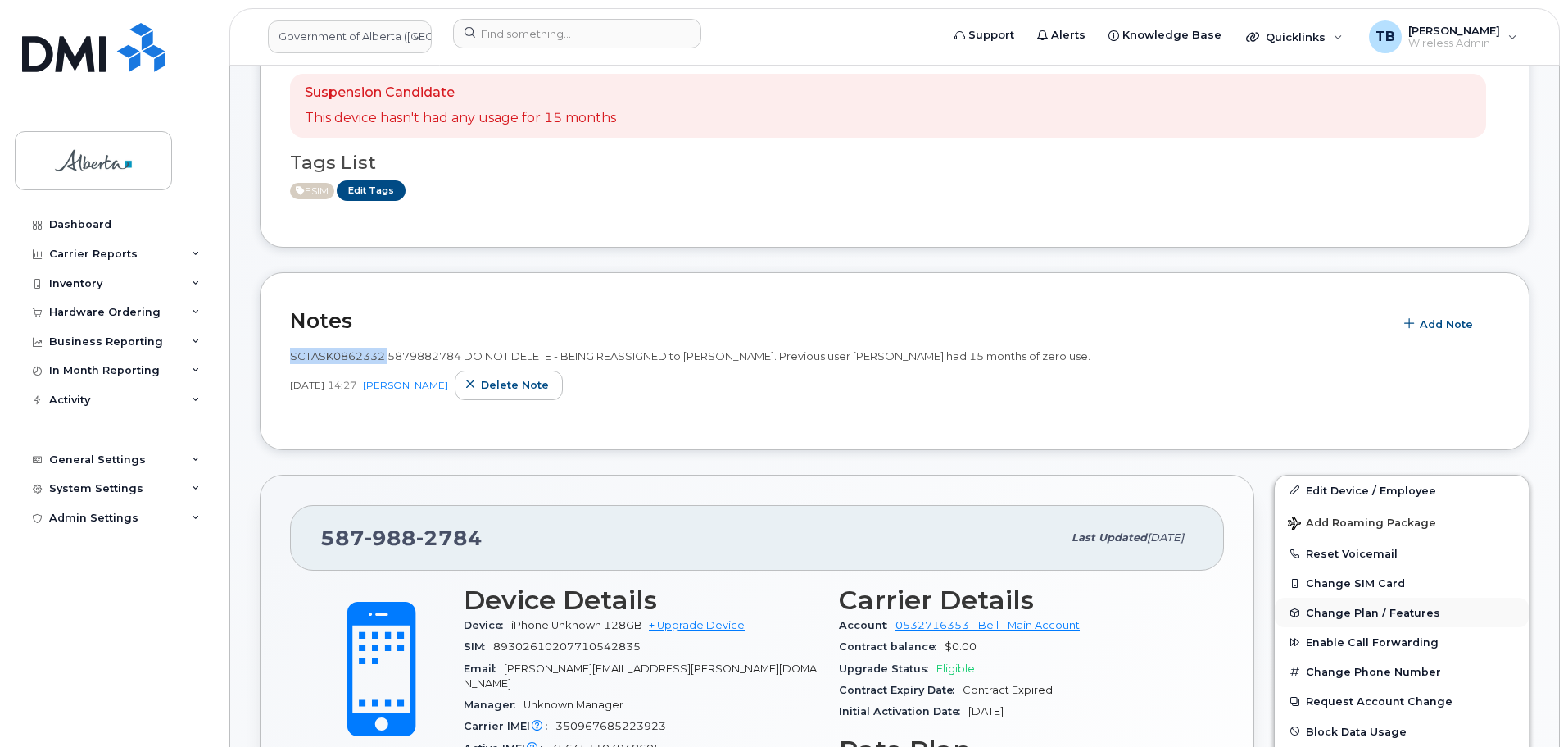
scroll to position [246, 0]
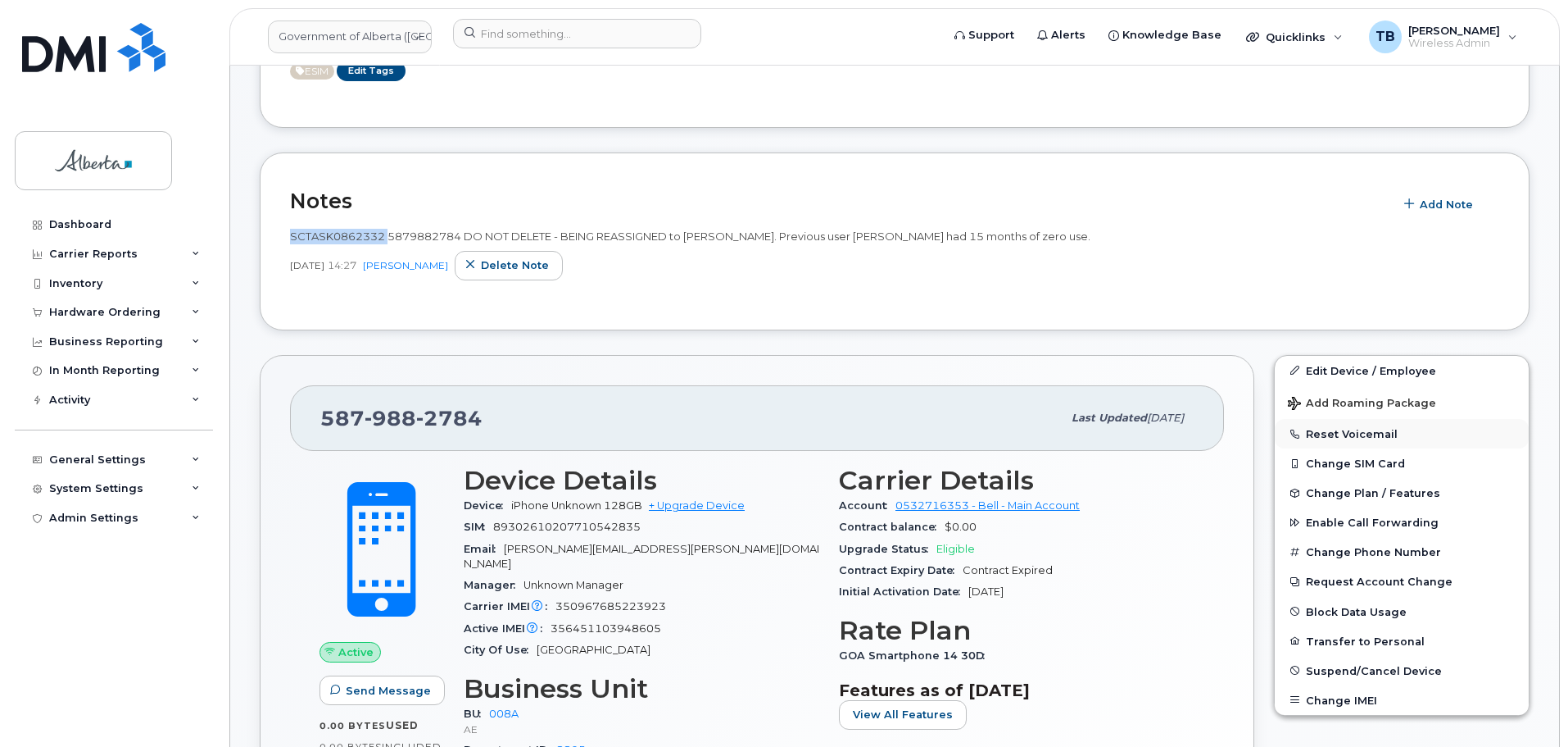
click at [1335, 436] on button "Reset Voicemail" at bounding box center [1401, 433] width 254 height 29
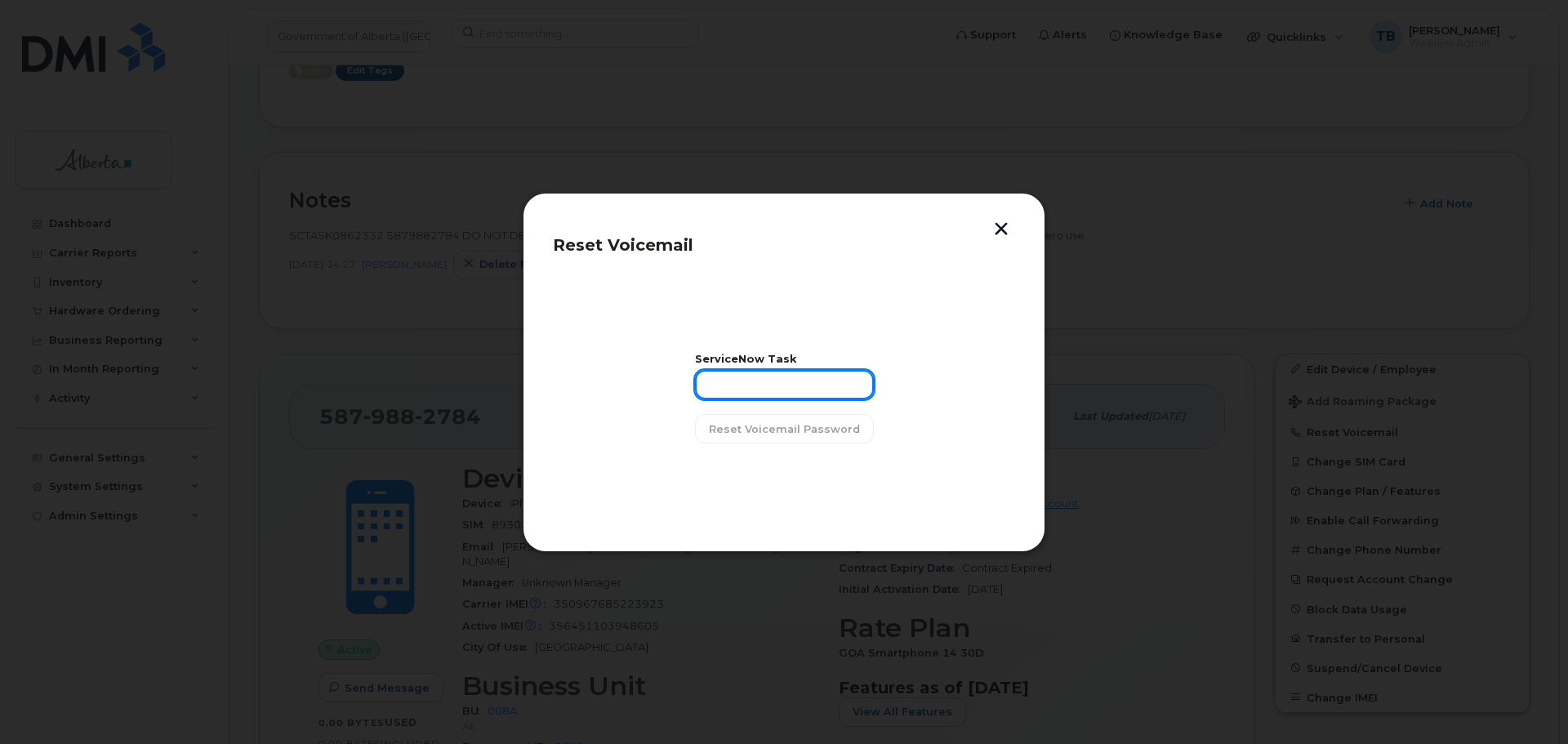
click at [758, 378] on input "text" at bounding box center [784, 384] width 179 height 29
paste input "SCTASK0862332"
type input "SCTASK0862332"
click at [790, 424] on span "Reset Voicemail Password" at bounding box center [784, 428] width 151 height 15
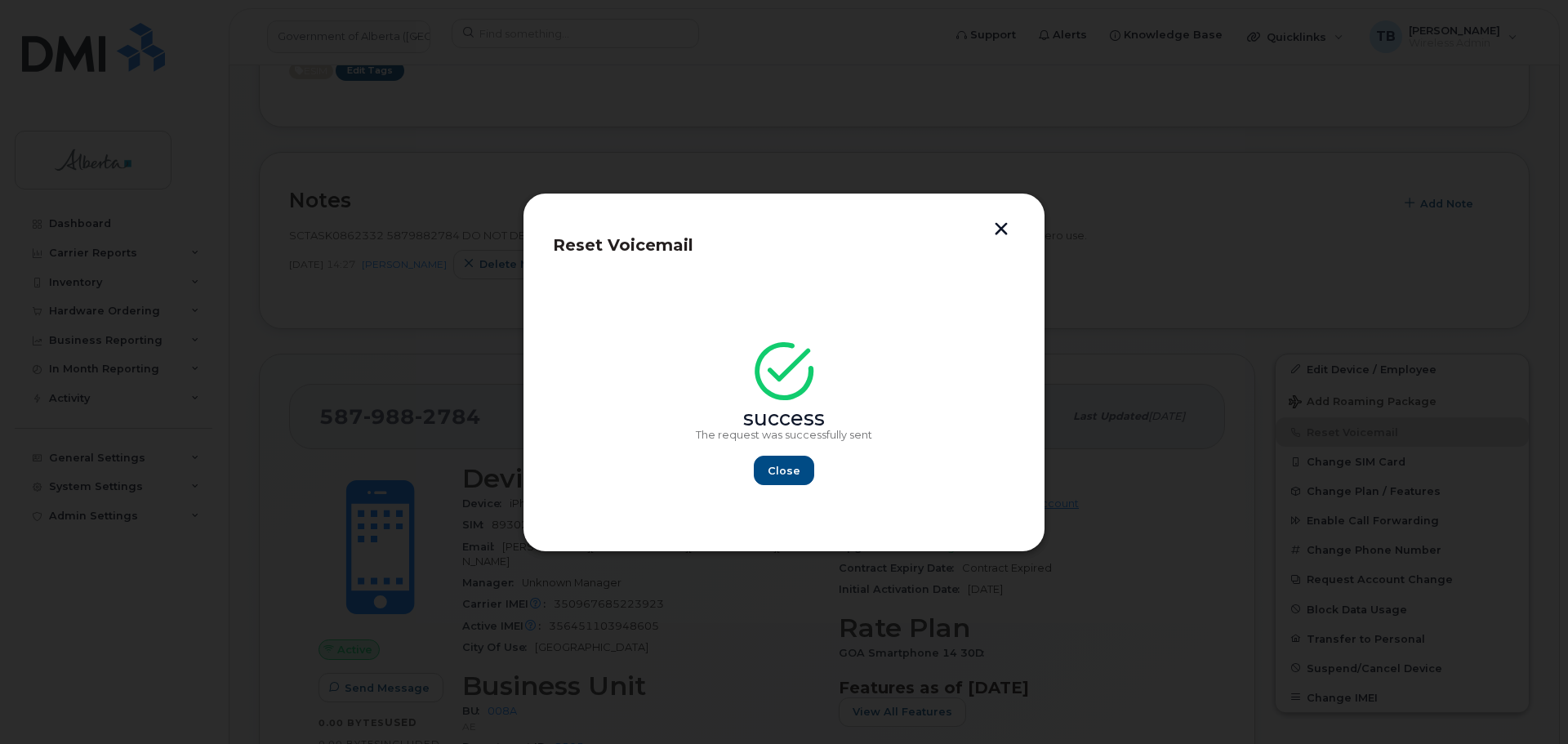
click at [998, 226] on button "button" at bounding box center [1001, 230] width 25 height 17
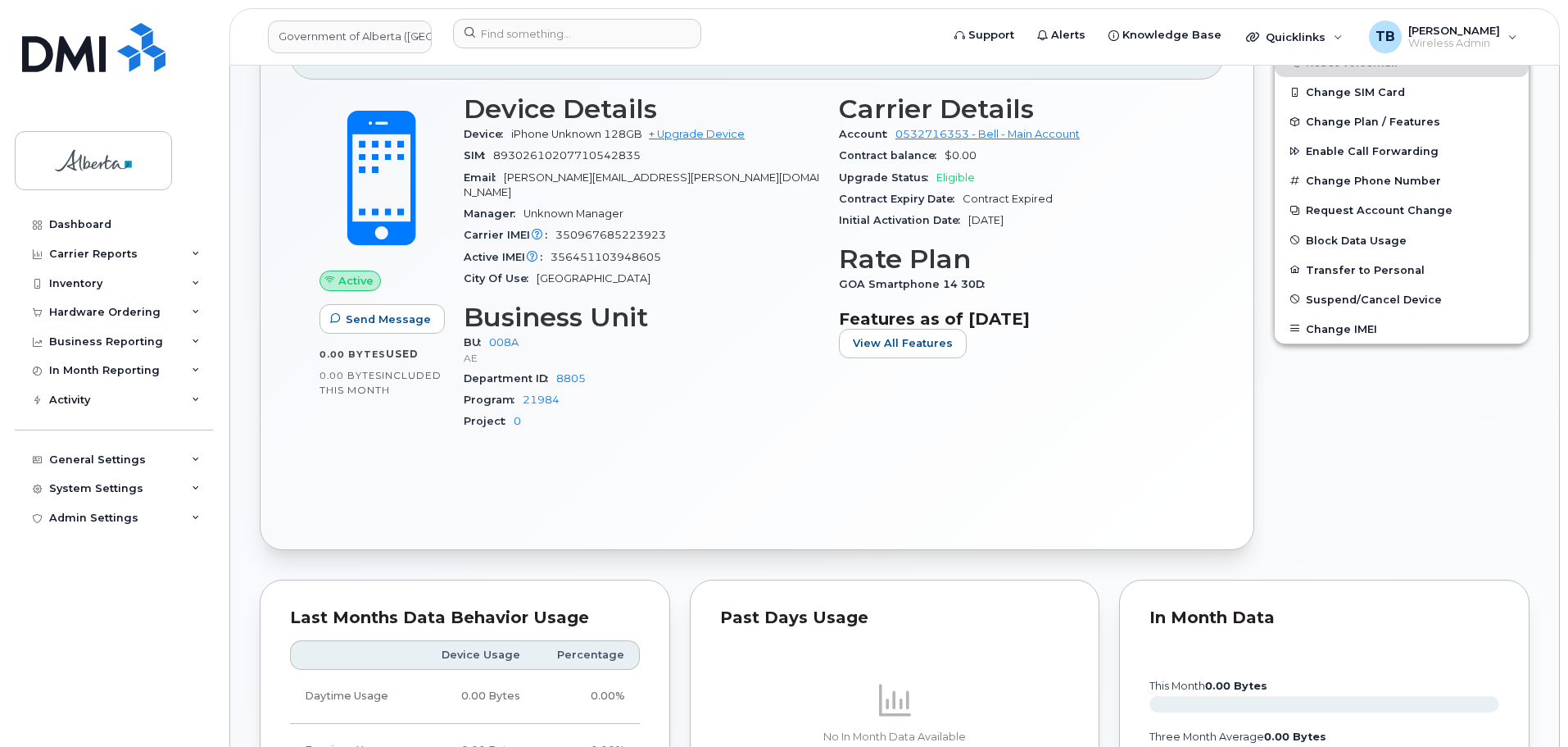
scroll to position [737, 0]
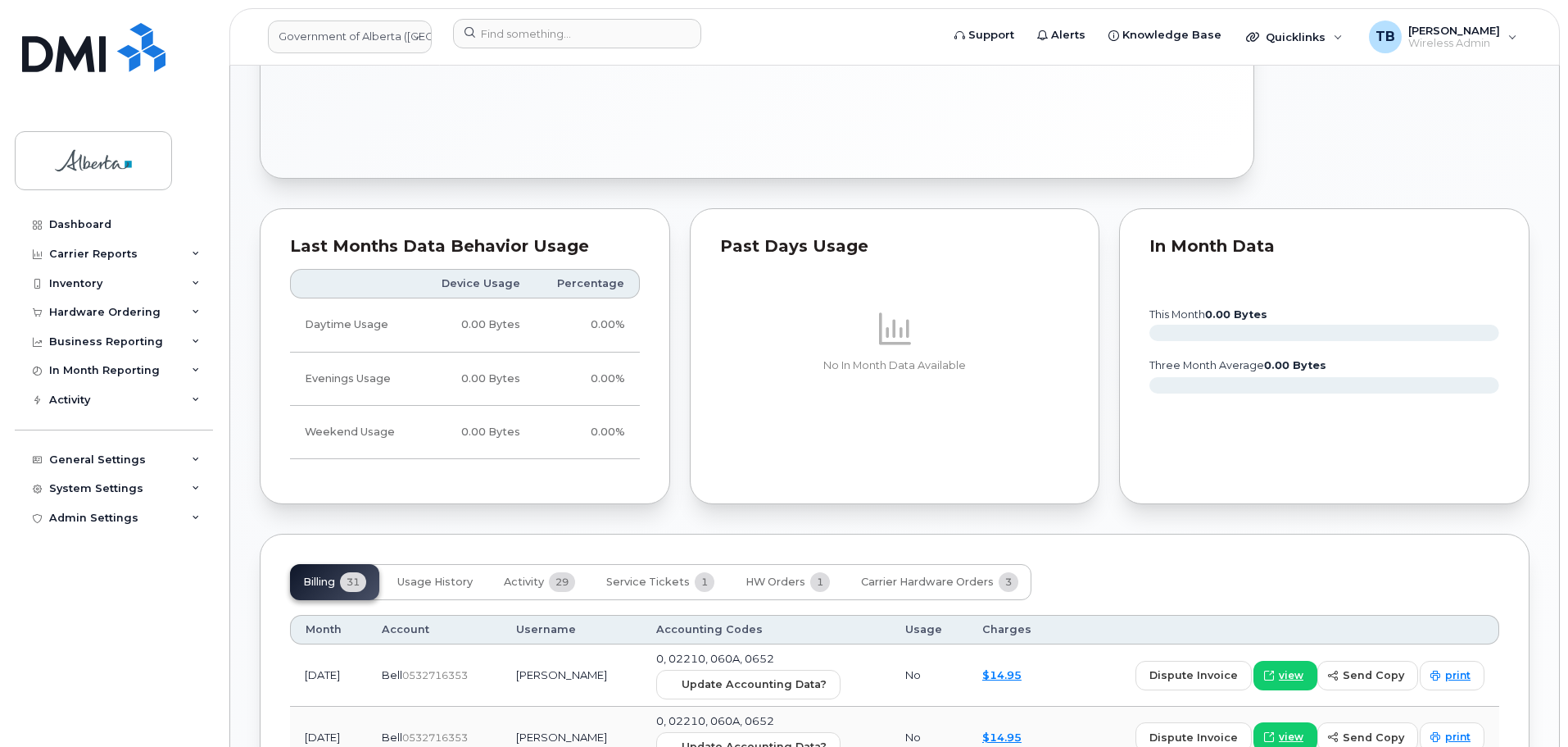
scroll to position [1065, 0]
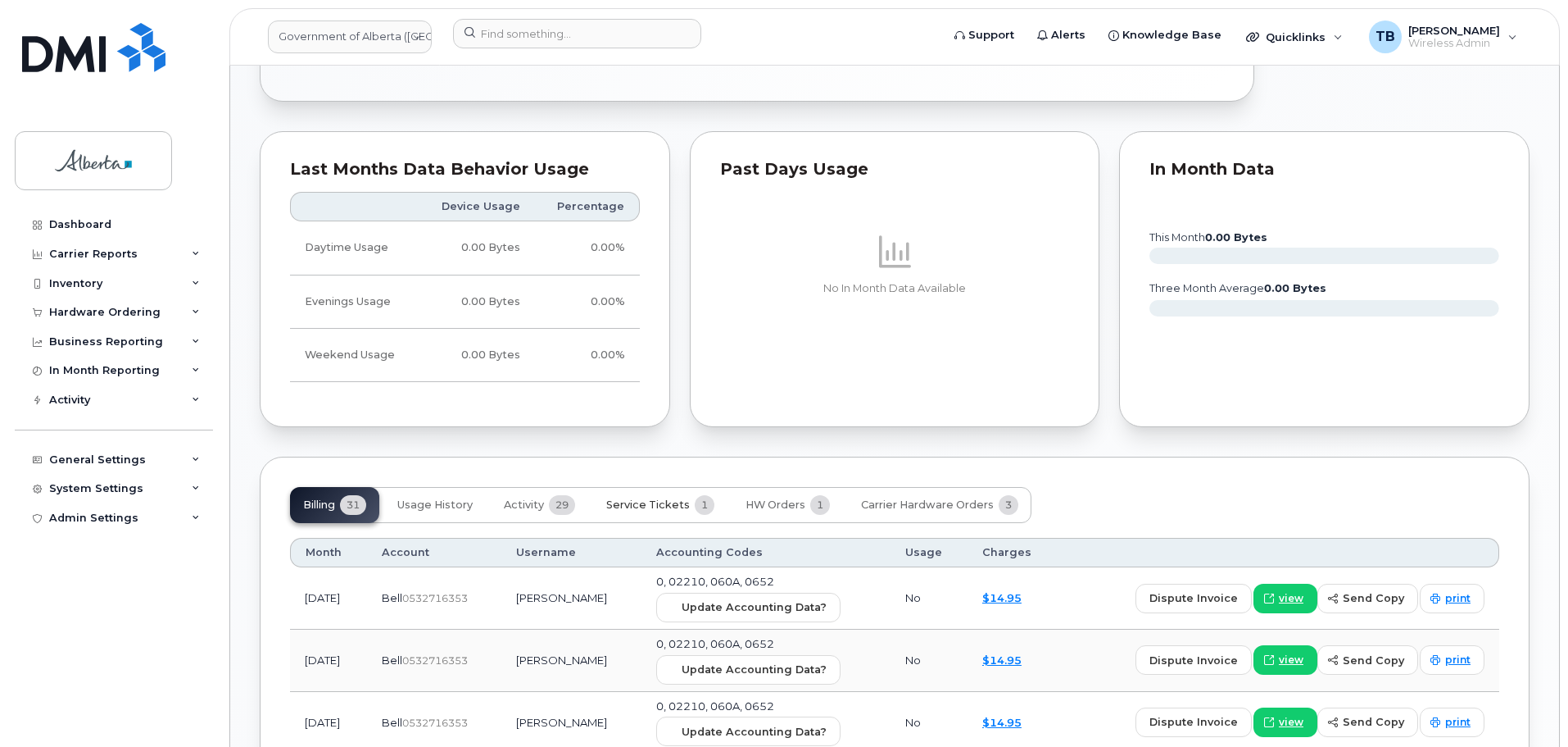
click at [635, 498] on span "Service Tickets" at bounding box center [648, 505] width 84 height 13
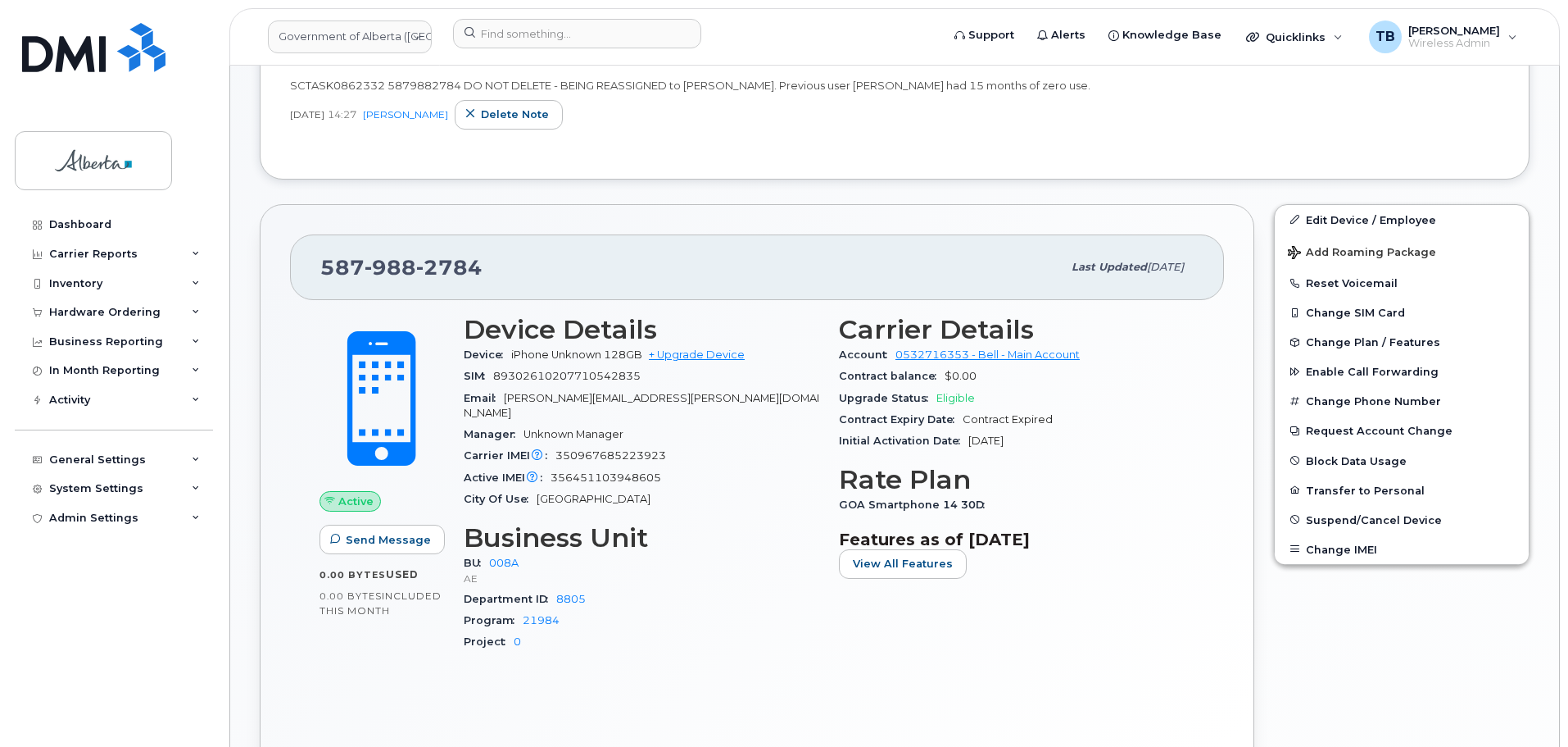
scroll to position [385, 0]
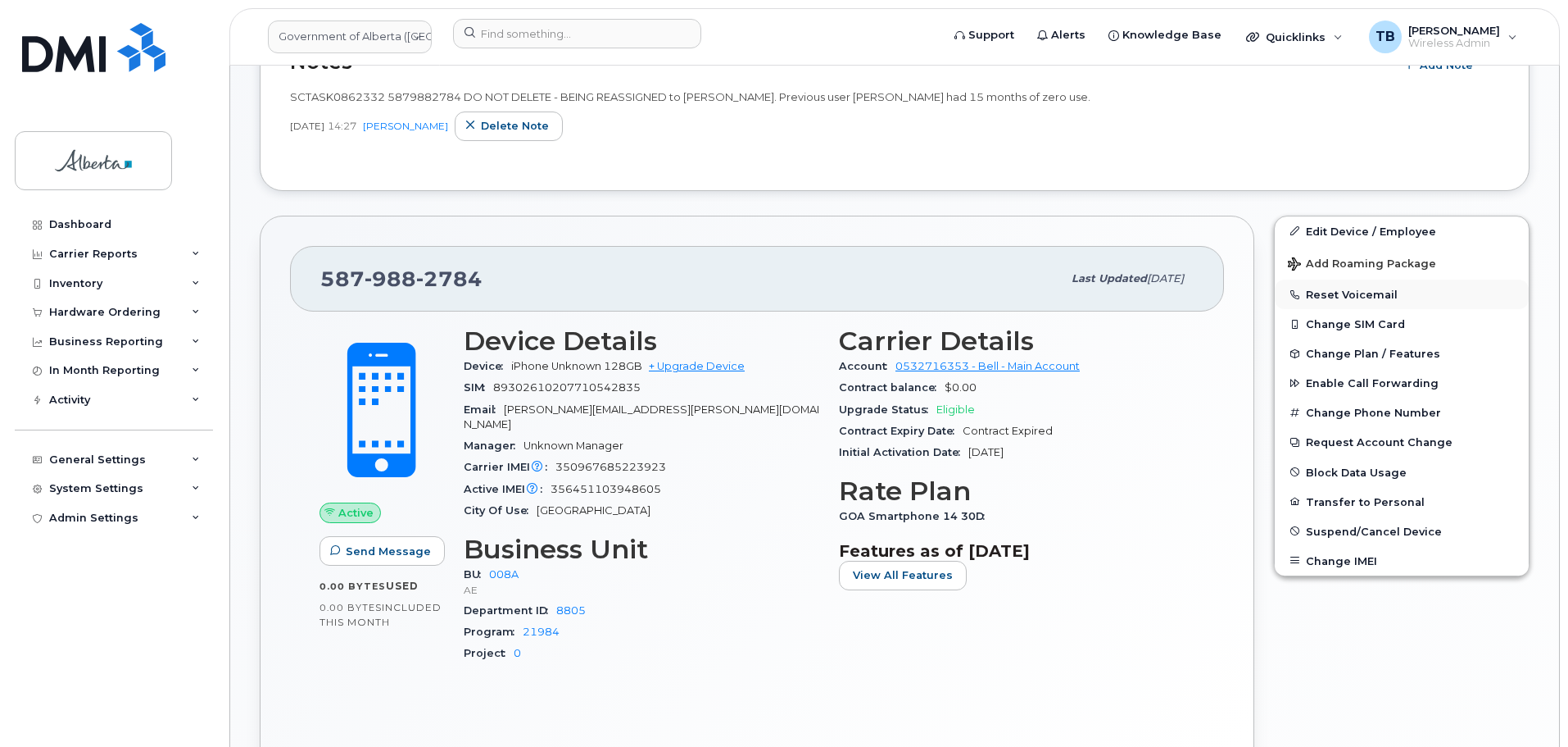
click at [1338, 295] on button "Reset Voicemail" at bounding box center [1401, 294] width 254 height 29
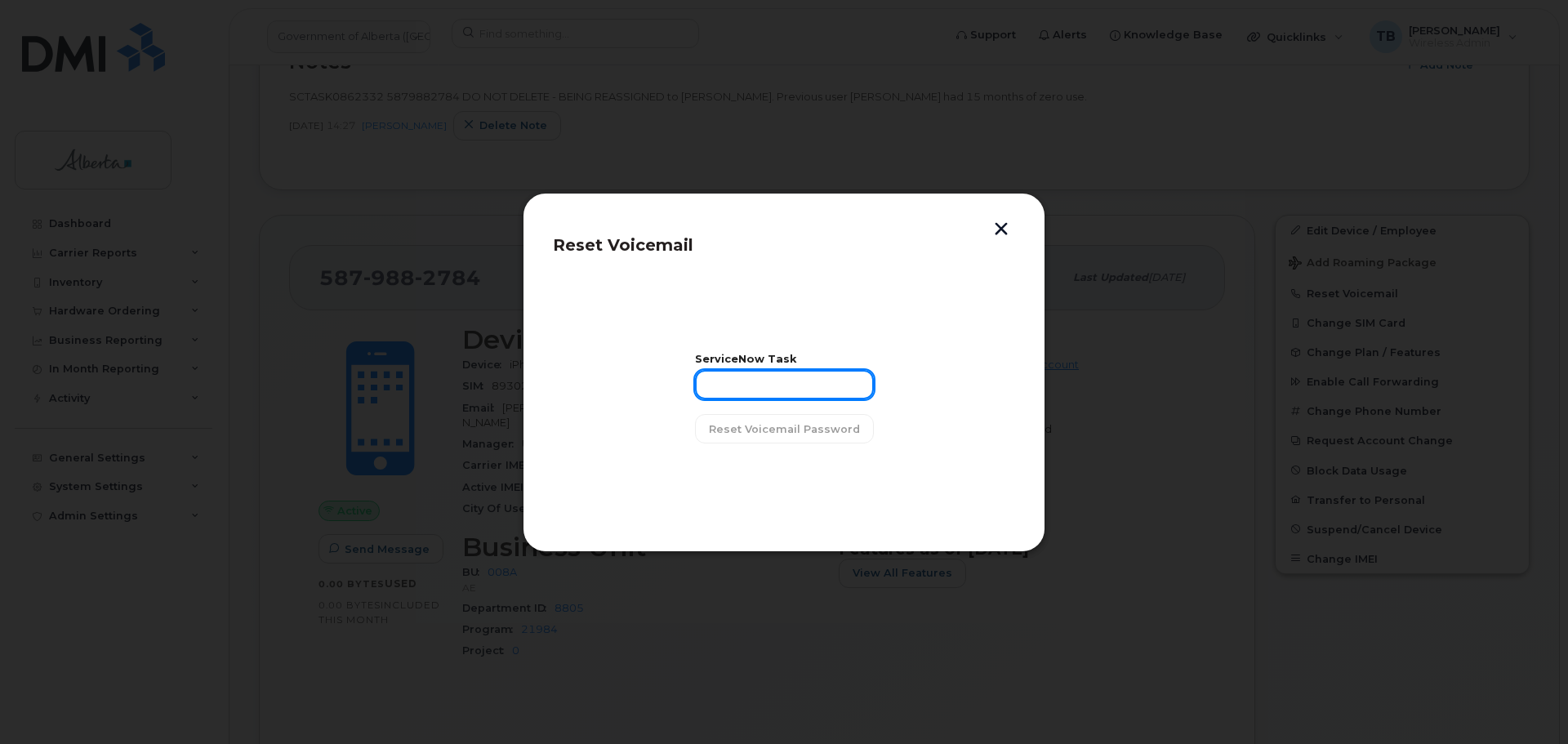
click at [766, 384] on input "text" at bounding box center [784, 384] width 179 height 29
paste input "SCTASK0862332"
type input "SCTASK0862332"
drag, startPoint x: 776, startPoint y: 447, endPoint x: 784, endPoint y: 431, distance: 17.9
click at [776, 447] on section "ServiceNow Task SCTASK0862332 Reset Voicemail Password" at bounding box center [784, 400] width 462 height 245
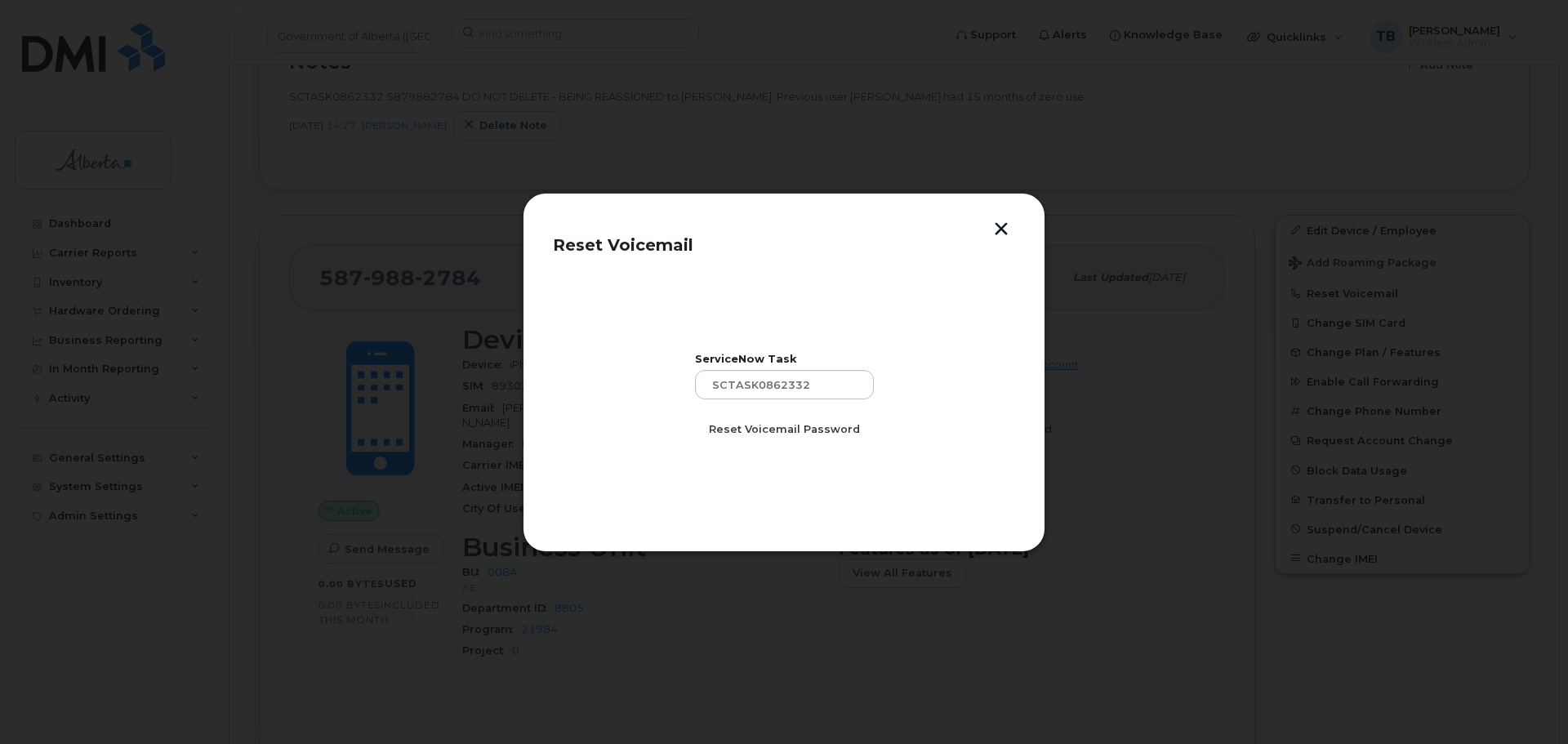
drag, startPoint x: 785, startPoint y: 428, endPoint x: 970, endPoint y: 305, distance: 222.2
click at [796, 425] on span "Reset Voicemail Password" at bounding box center [784, 428] width 151 height 15
click at [1005, 228] on button "button" at bounding box center [1001, 230] width 25 height 17
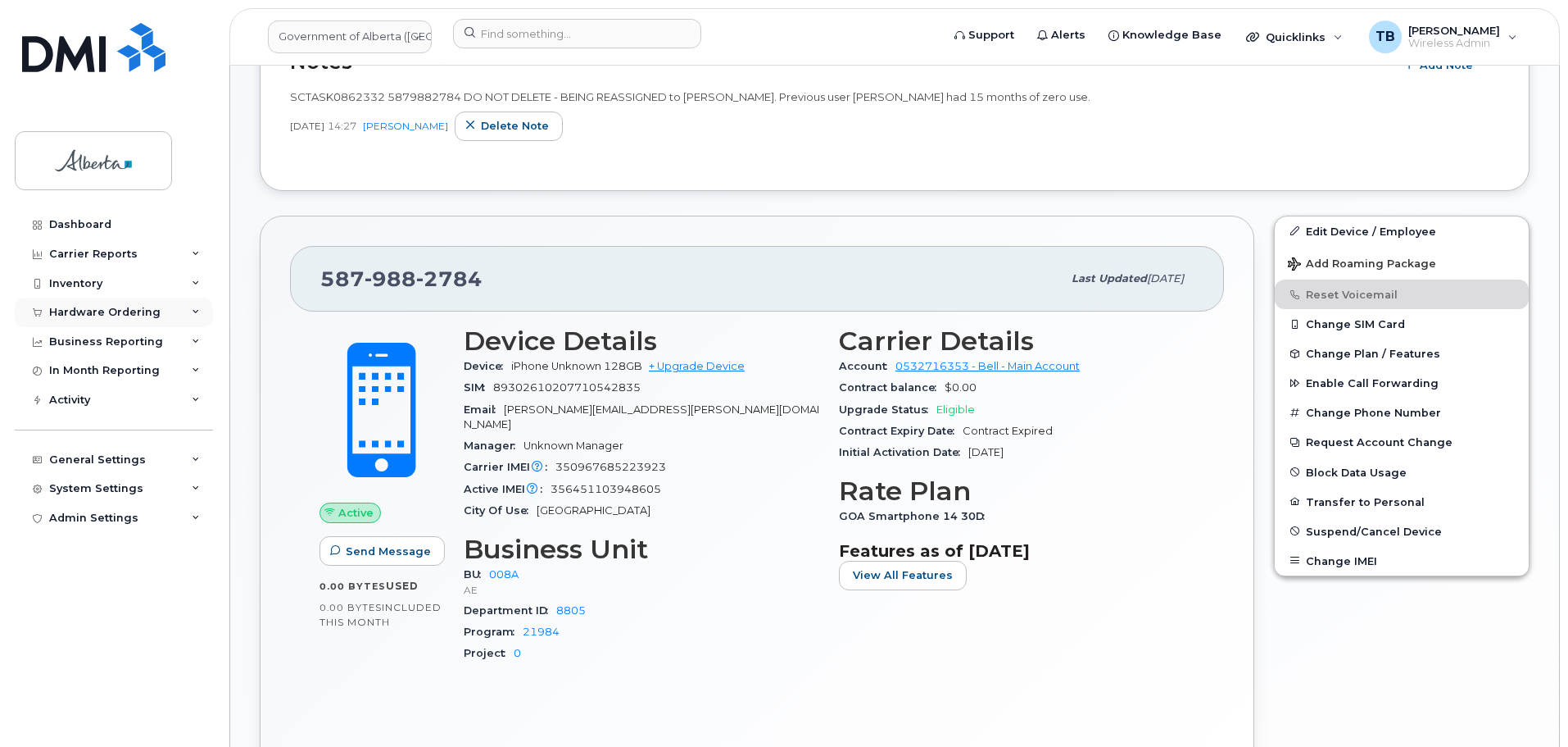
click at [66, 304] on div "Hardware Ordering" at bounding box center [114, 312] width 199 height 29
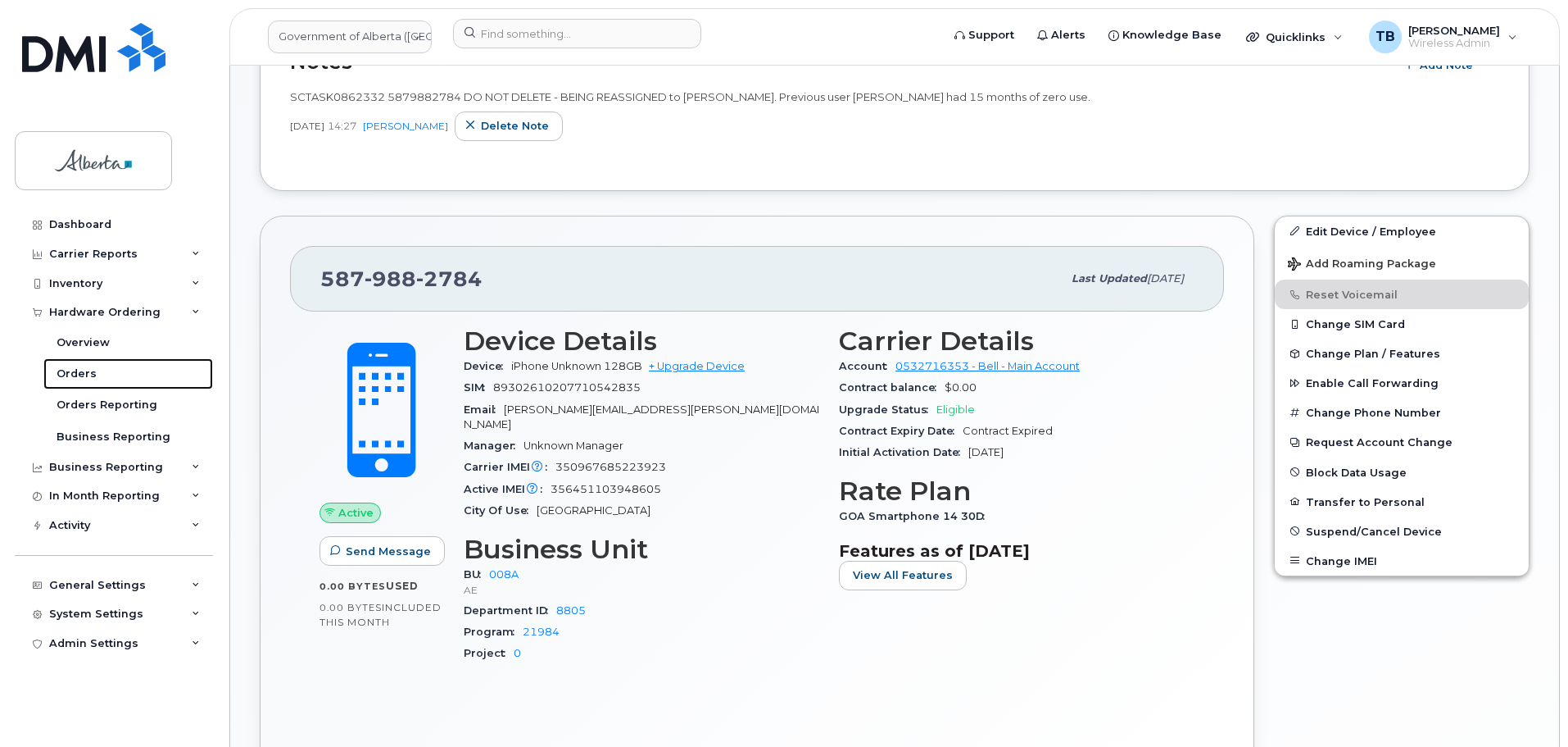
drag, startPoint x: 78, startPoint y: 367, endPoint x: 257, endPoint y: 33, distance: 378.9
click at [79, 366] on div "Orders" at bounding box center [76, 374] width 40 height 15
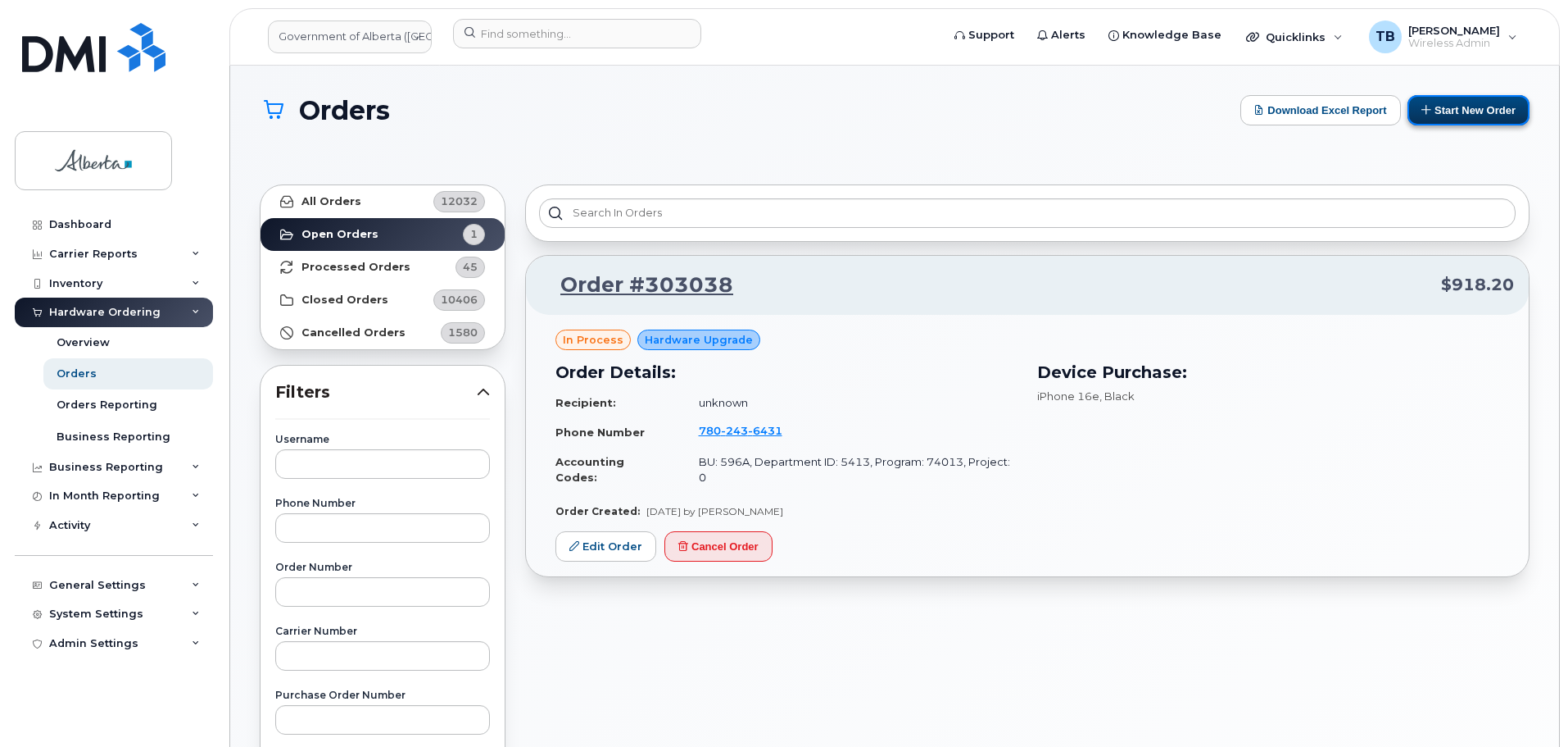
click at [1418, 103] on button "Start New Order" at bounding box center [1468, 111] width 122 height 30
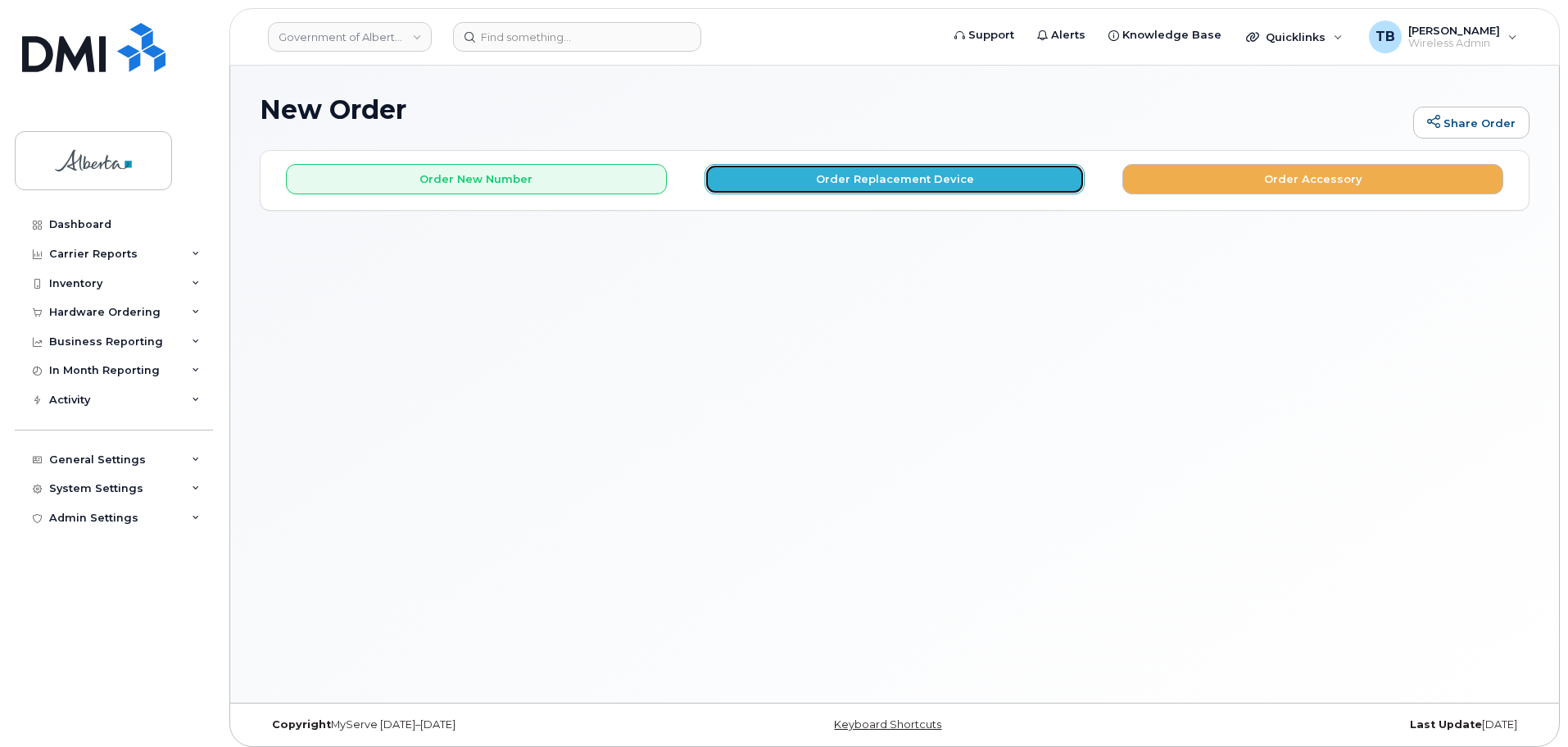
click at [841, 177] on button "Order Replacement Device" at bounding box center [895, 179] width 381 height 30
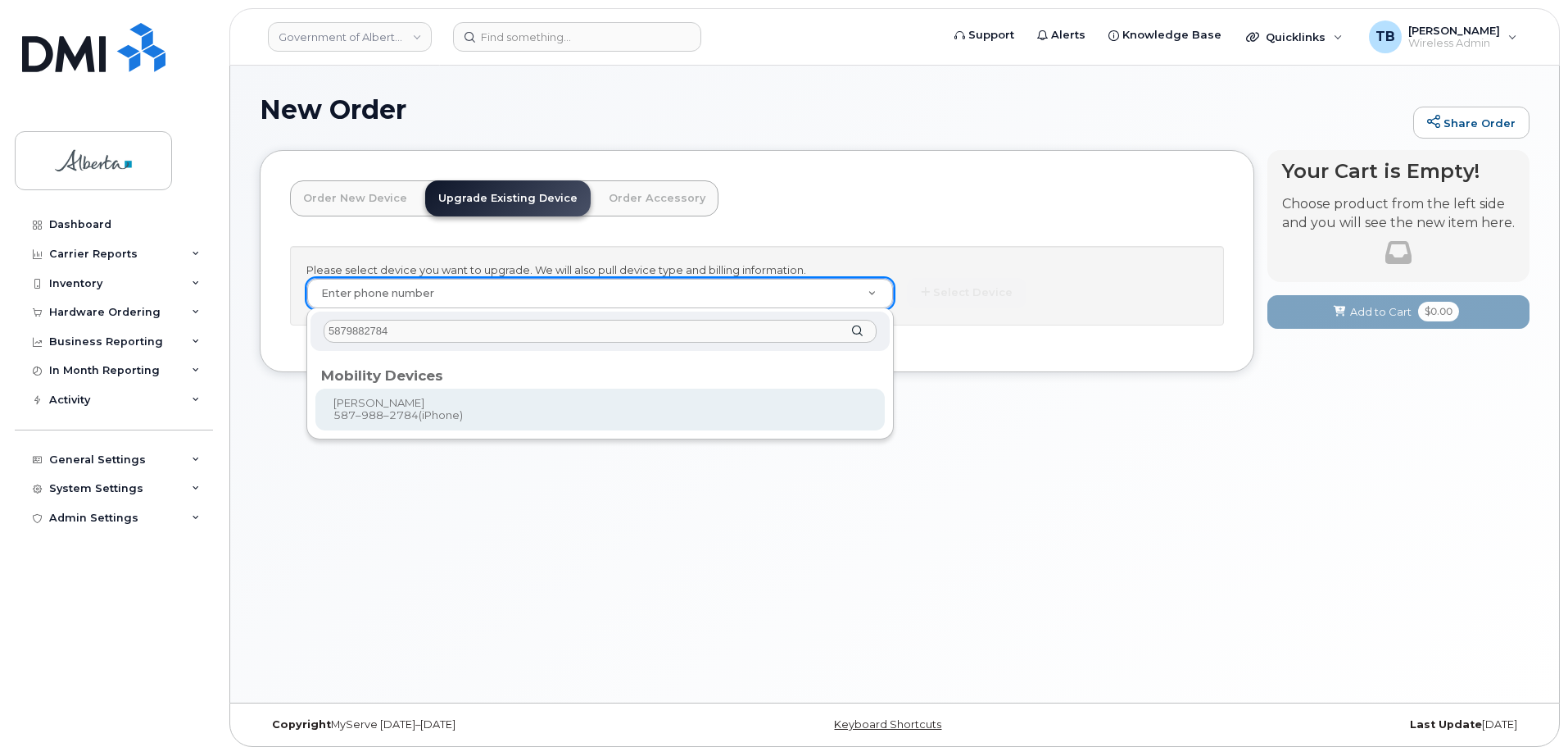
type input "5879882784"
type input "796746"
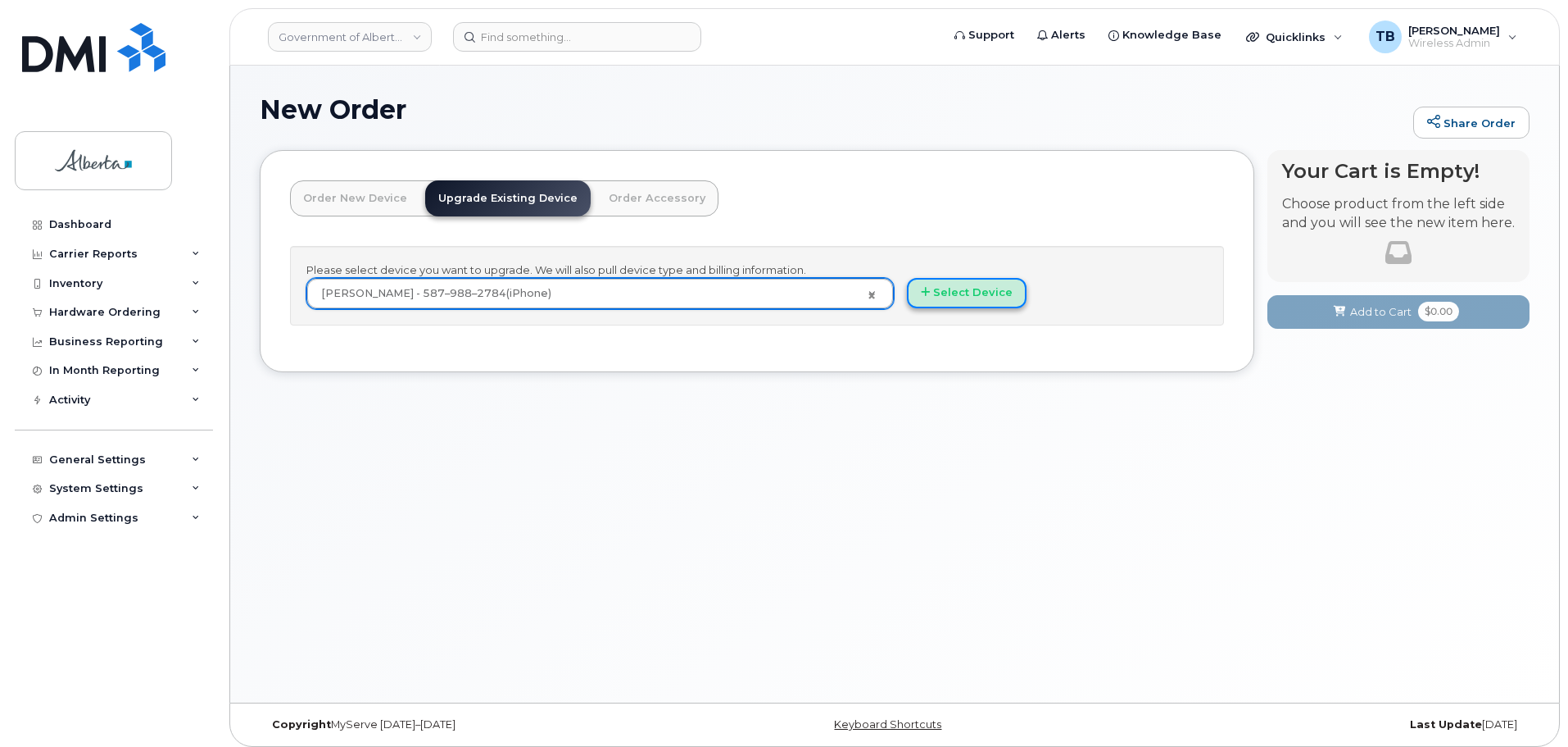
click at [937, 300] on button "Select Device" at bounding box center [967, 293] width 119 height 30
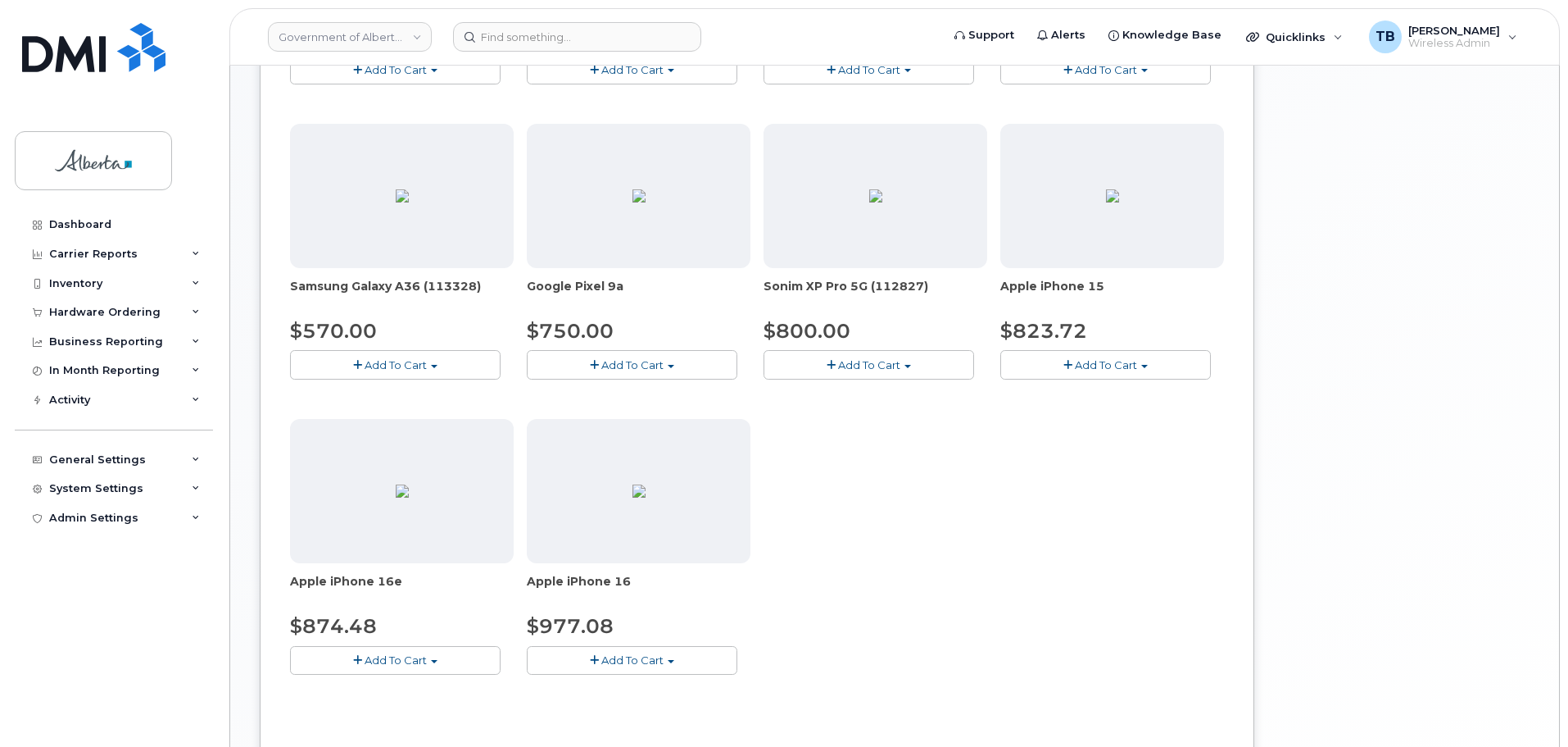
scroll to position [492, 0]
click at [595, 661] on span "button" at bounding box center [594, 660] width 9 height 11
drag, startPoint x: 646, startPoint y: 710, endPoint x: 676, endPoint y: 703, distance: 30.8
click at [646, 710] on link "$977.08 - 30-day upgrade (128GB model)" at bounding box center [661, 710] width 260 height 21
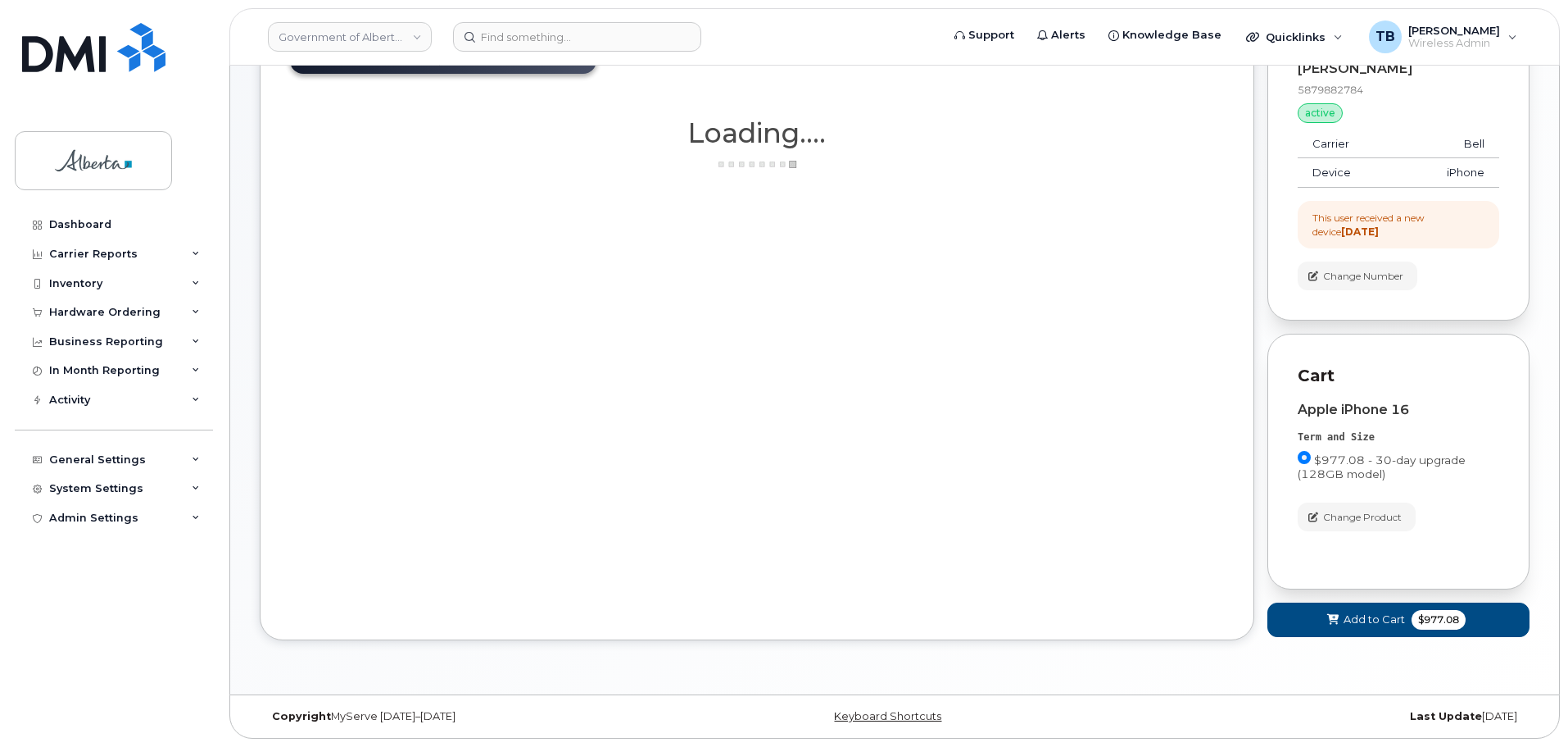
scroll to position [143, 0]
click at [1328, 623] on icon at bounding box center [1332, 620] width 12 height 11
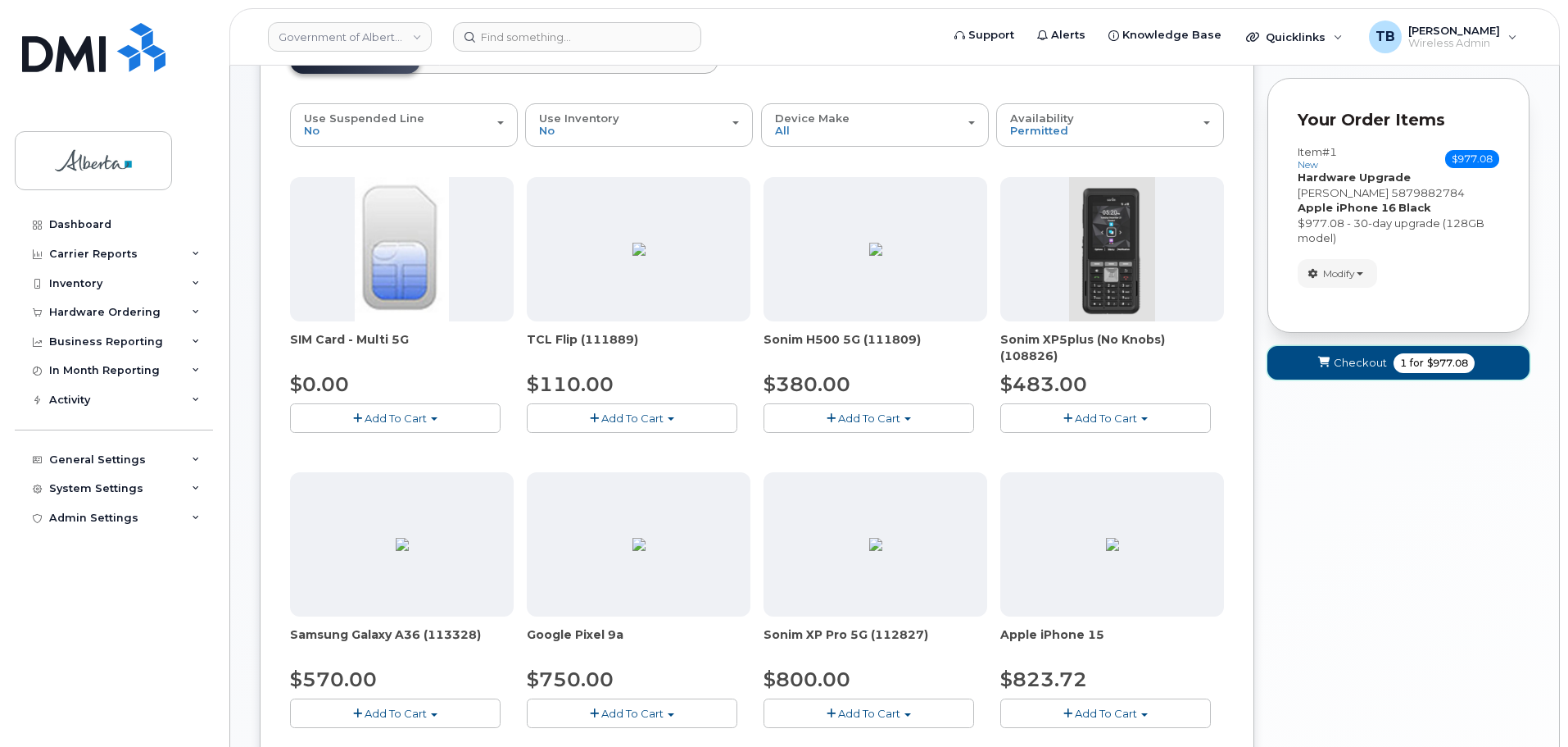
click at [1317, 363] on span "submit" at bounding box center [1323, 362] width 15 height 15
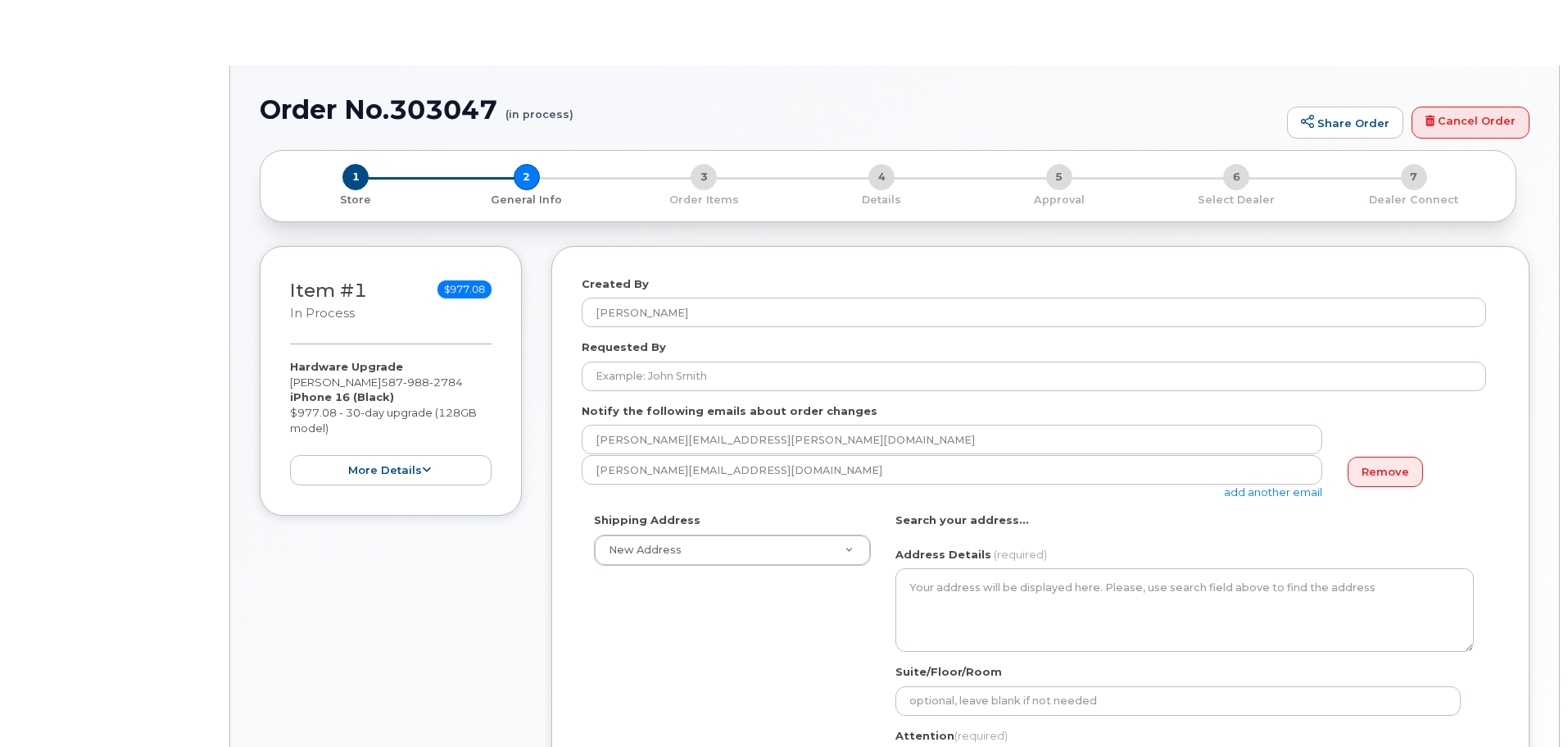
select select
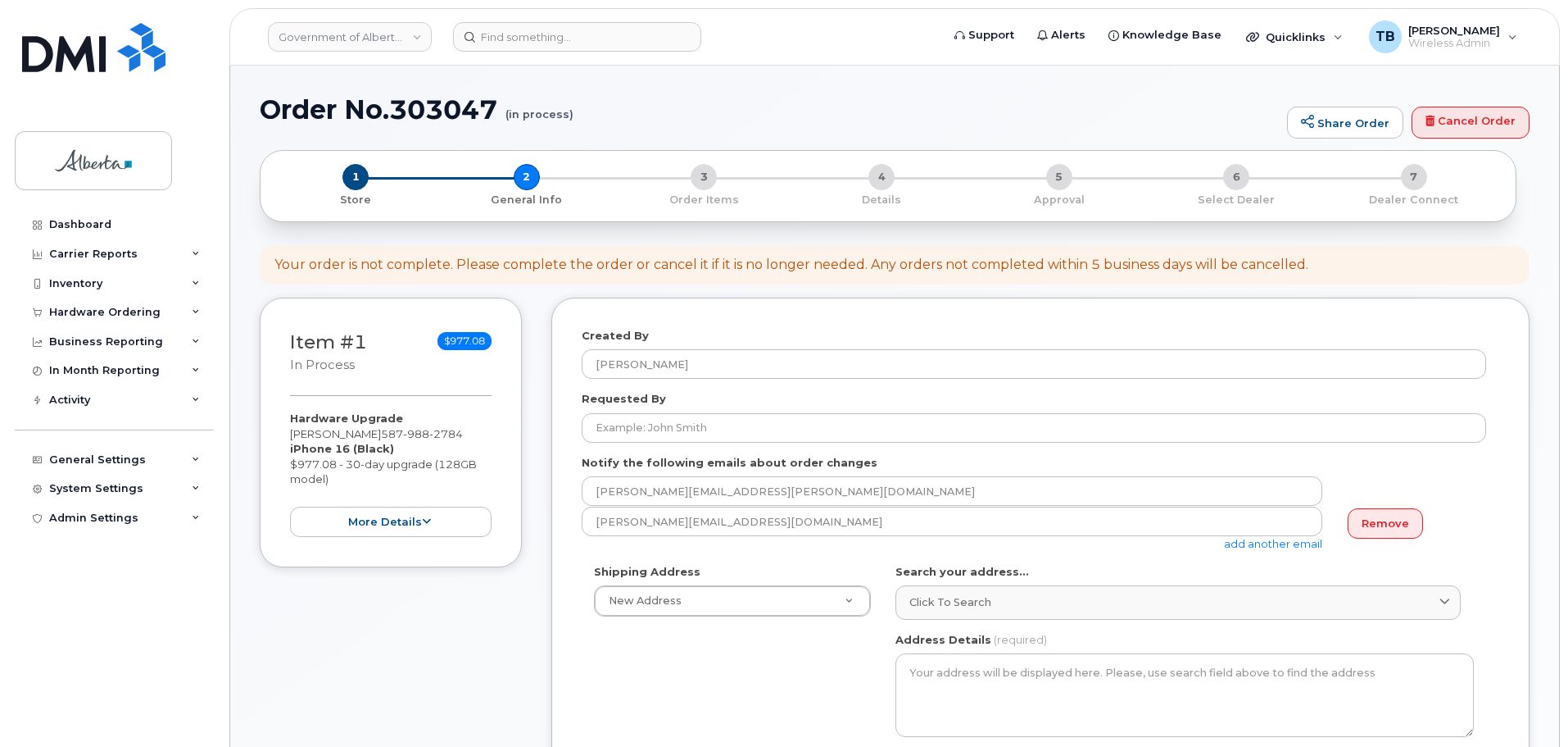
click at [423, 112] on h1 "Order No.303047 (in process)" at bounding box center [769, 110] width 1019 height 29
copy h1 "303047"
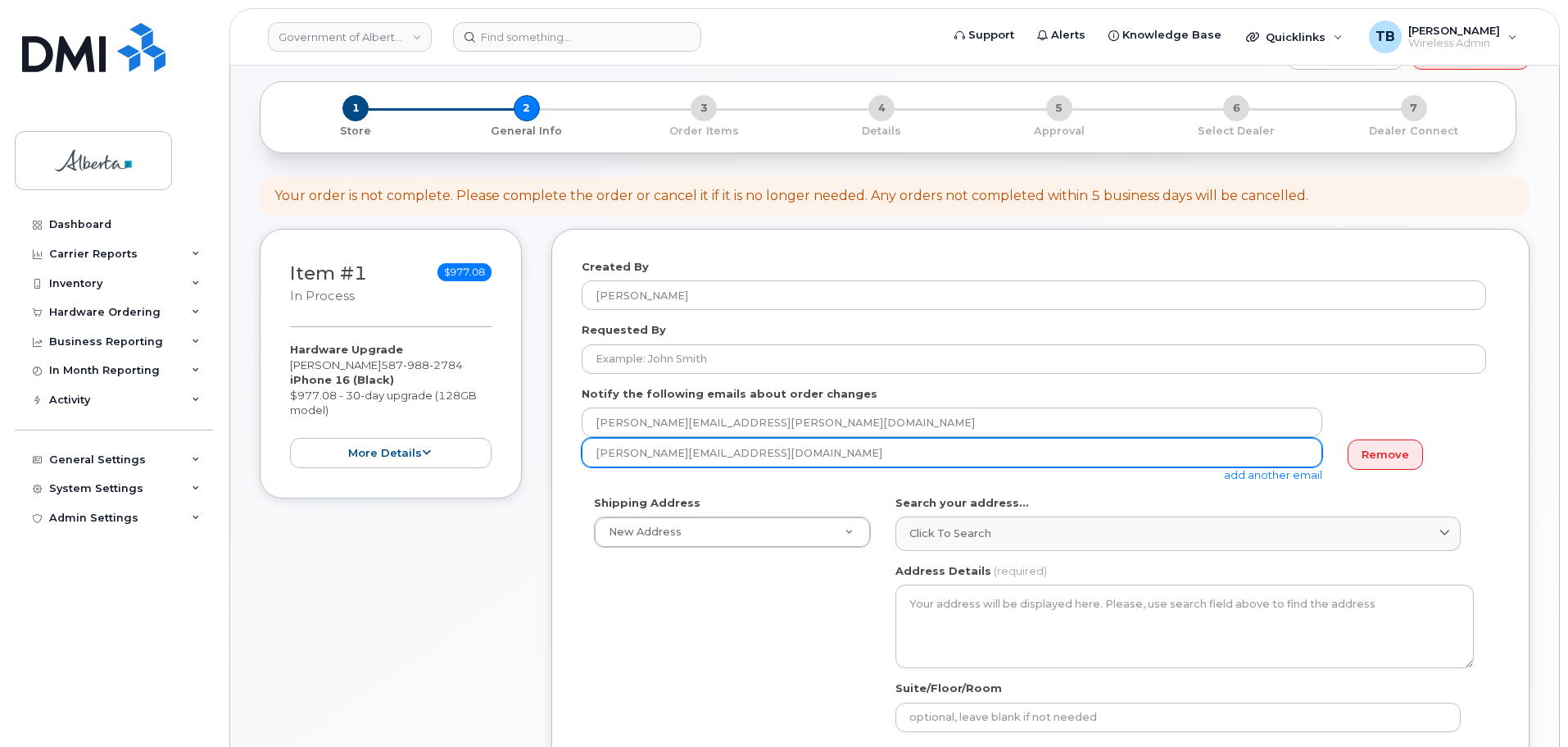
scroll to position [164, 0]
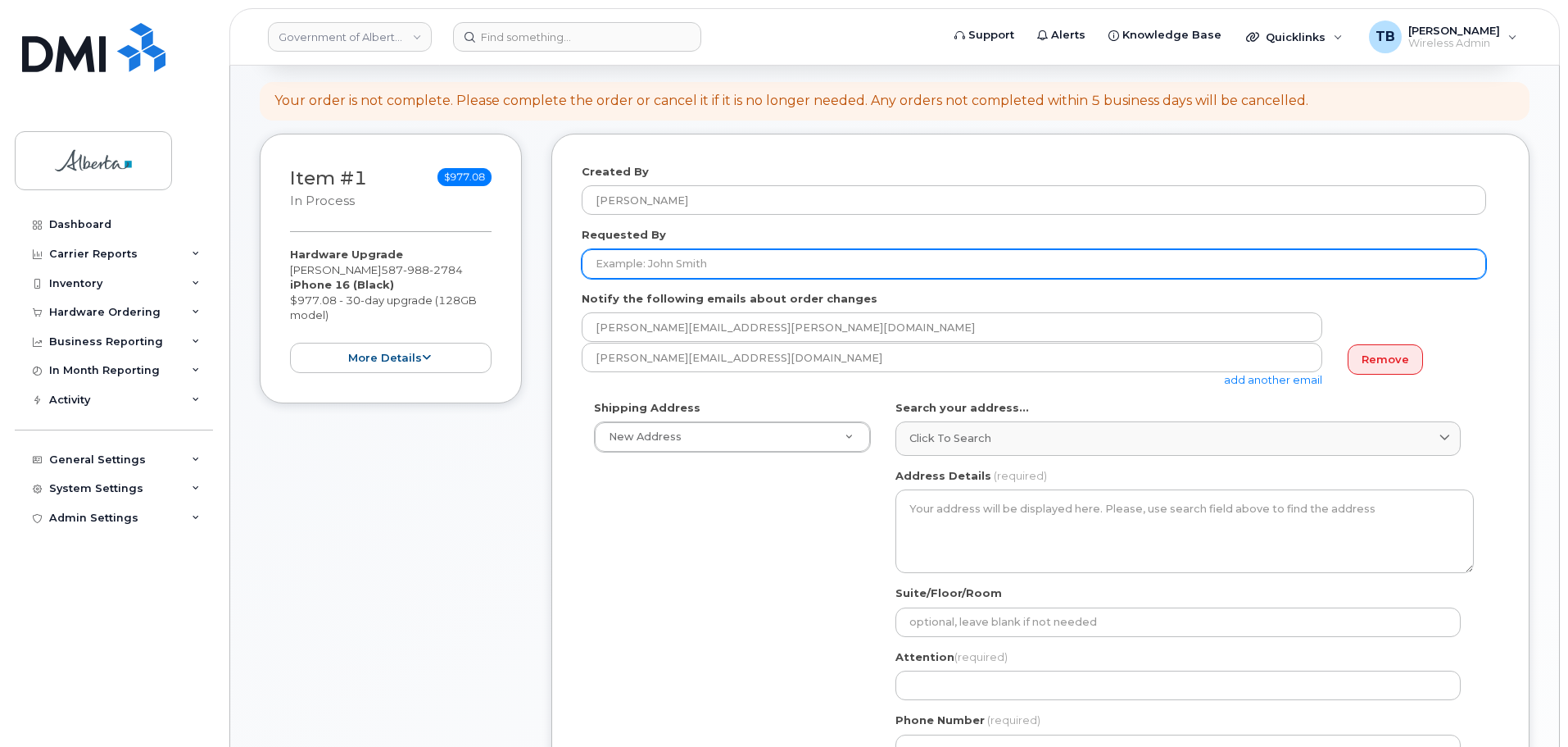
click at [615, 259] on input "Requested By" at bounding box center [1033, 264] width 904 height 29
paste input "[PERSON_NAME]"
type input "[PERSON_NAME]"
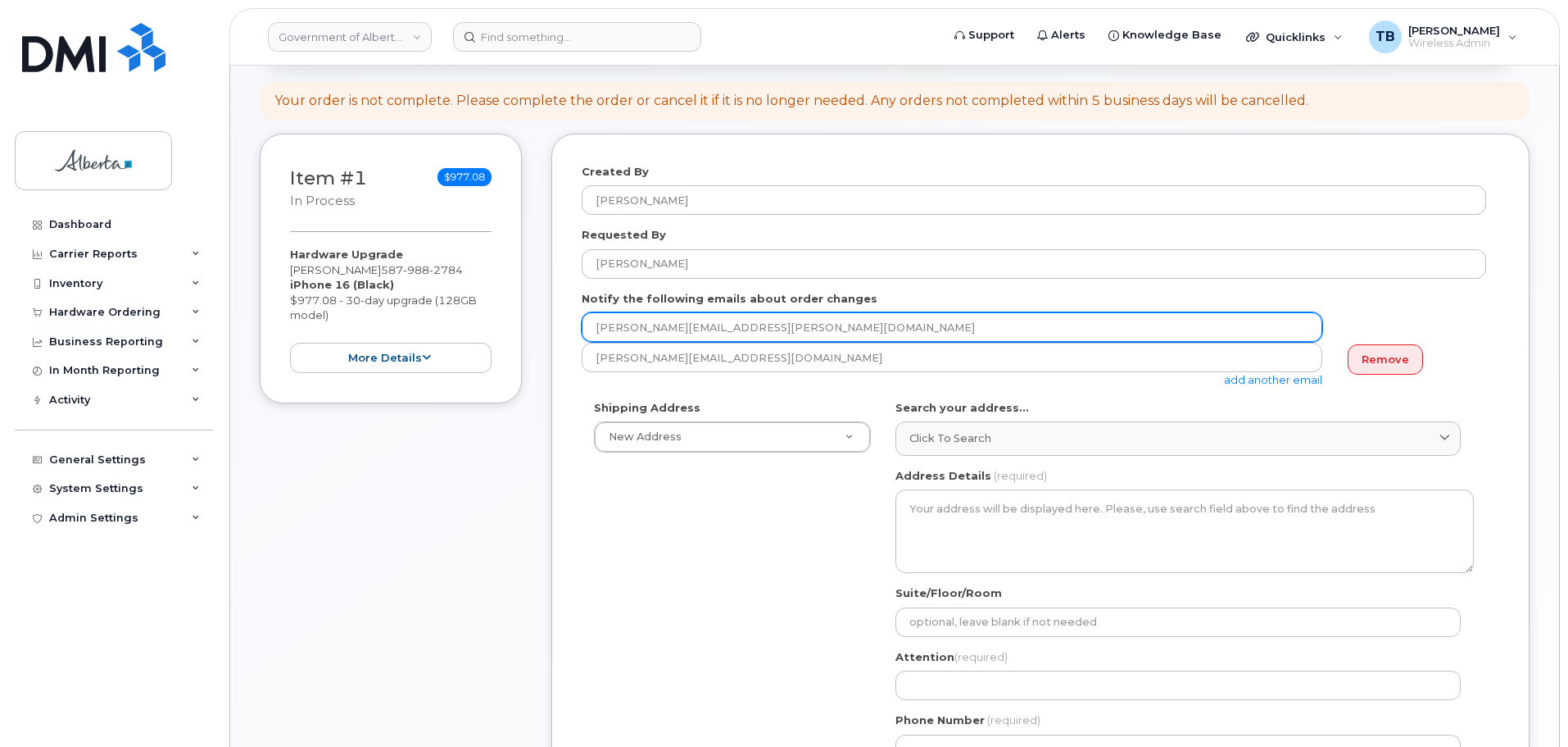
drag, startPoint x: 739, startPoint y: 328, endPoint x: 527, endPoint y: 333, distance: 212.1
click at [532, 330] on div "Item #1 in process $977.08 Hardware Upgrade [PERSON_NAME] [PHONE_NUMBER] iPhone…" at bounding box center [894, 631] width 1270 height 995
paste input "[PERSON_NAME].[PERSON_NAME]"
type input "[PERSON_NAME][EMAIL_ADDRESS][PERSON_NAME][DOMAIN_NAME]"
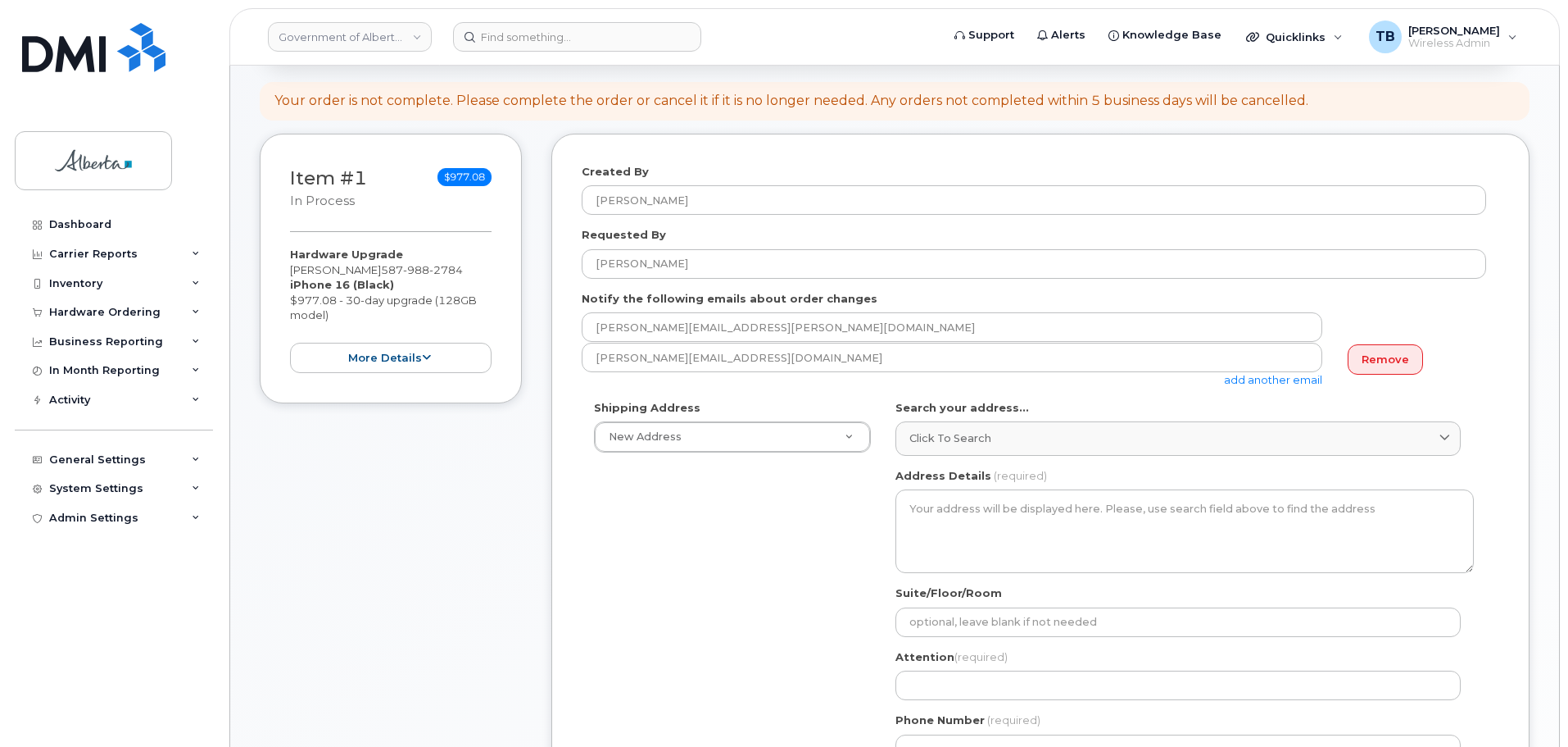
drag, startPoint x: 1386, startPoint y: 358, endPoint x: 1380, endPoint y: 365, distance: 9.2
click at [1384, 360] on link "Remove" at bounding box center [1384, 359] width 76 height 30
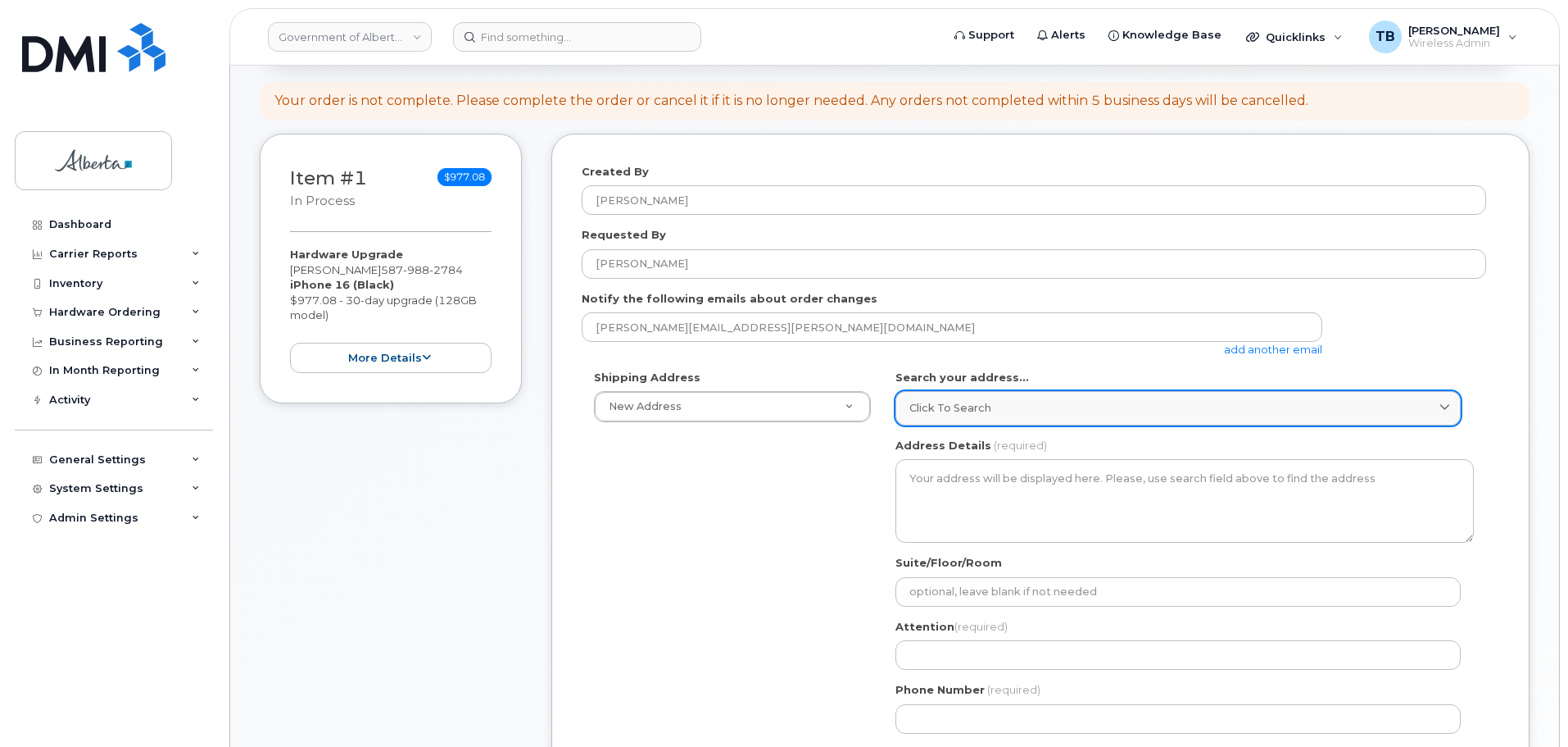
click at [945, 403] on span "Click to search" at bounding box center [951, 407] width 82 height 15
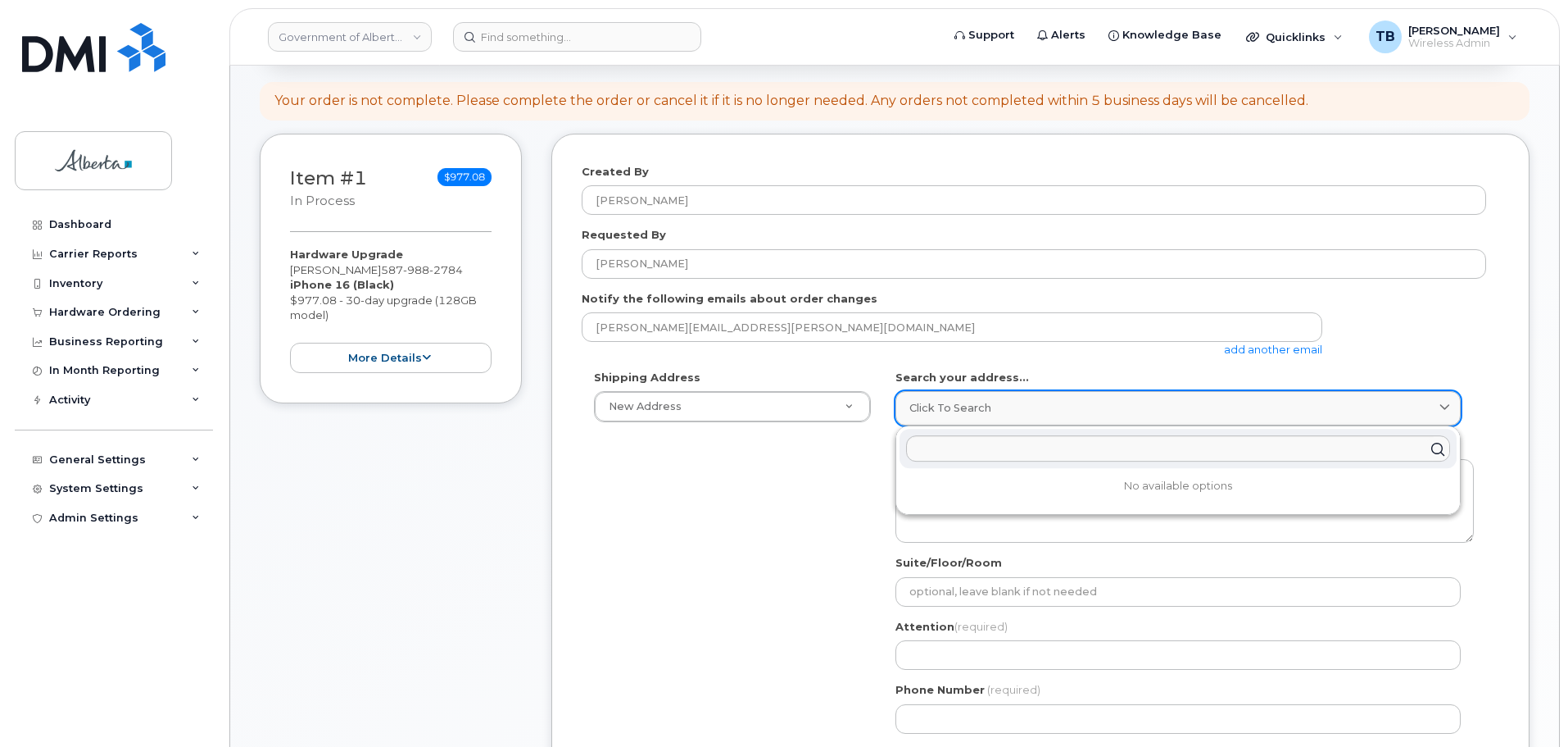
click at [945, 403] on span "Click to search" at bounding box center [951, 407] width 82 height 15
paste input "[STREET_ADDRESS]"
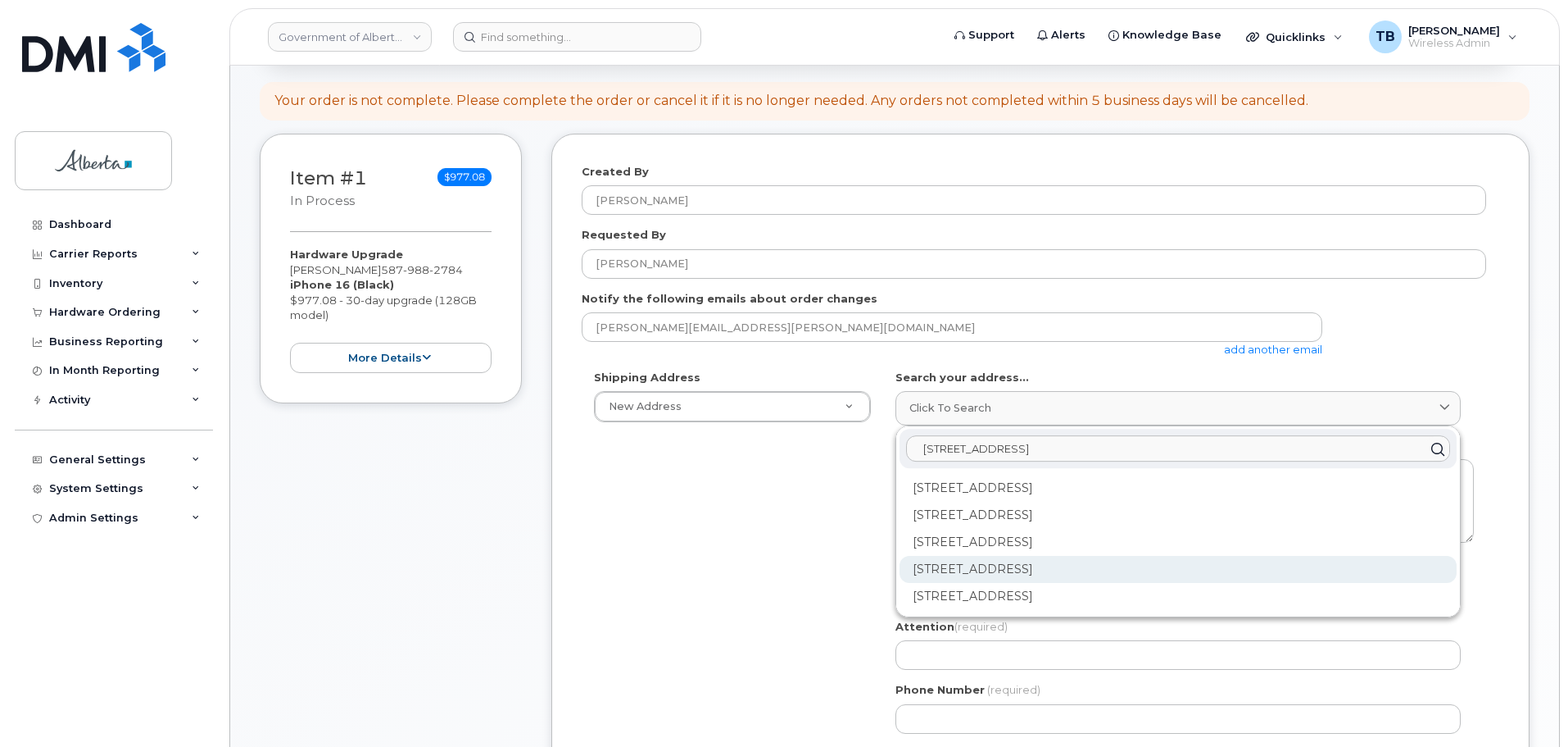
type input "[STREET_ADDRESS]"
click at [1009, 576] on div "[STREET_ADDRESS]" at bounding box center [1178, 569] width 557 height 27
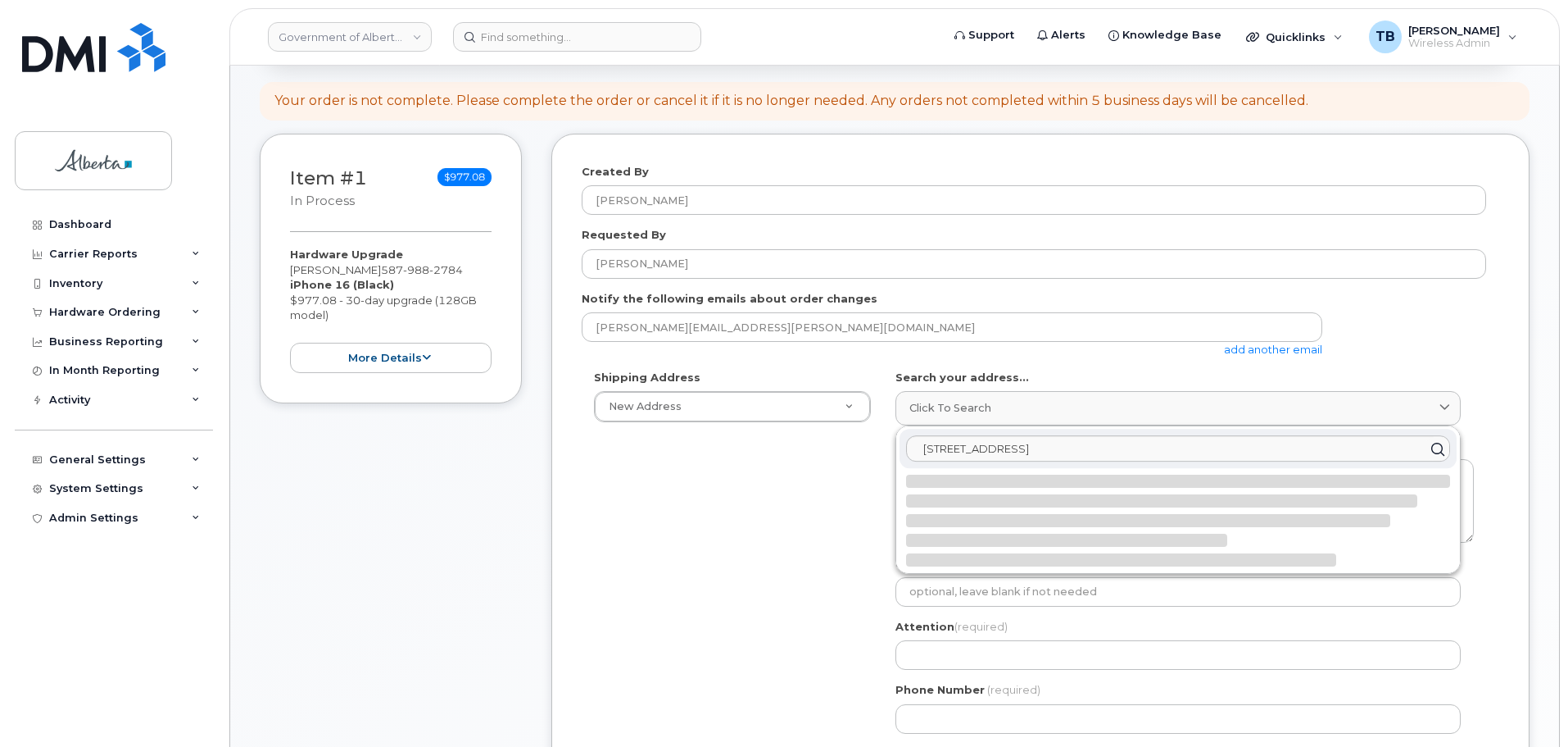
select select
type textarea "[STREET_ADDRESS]"
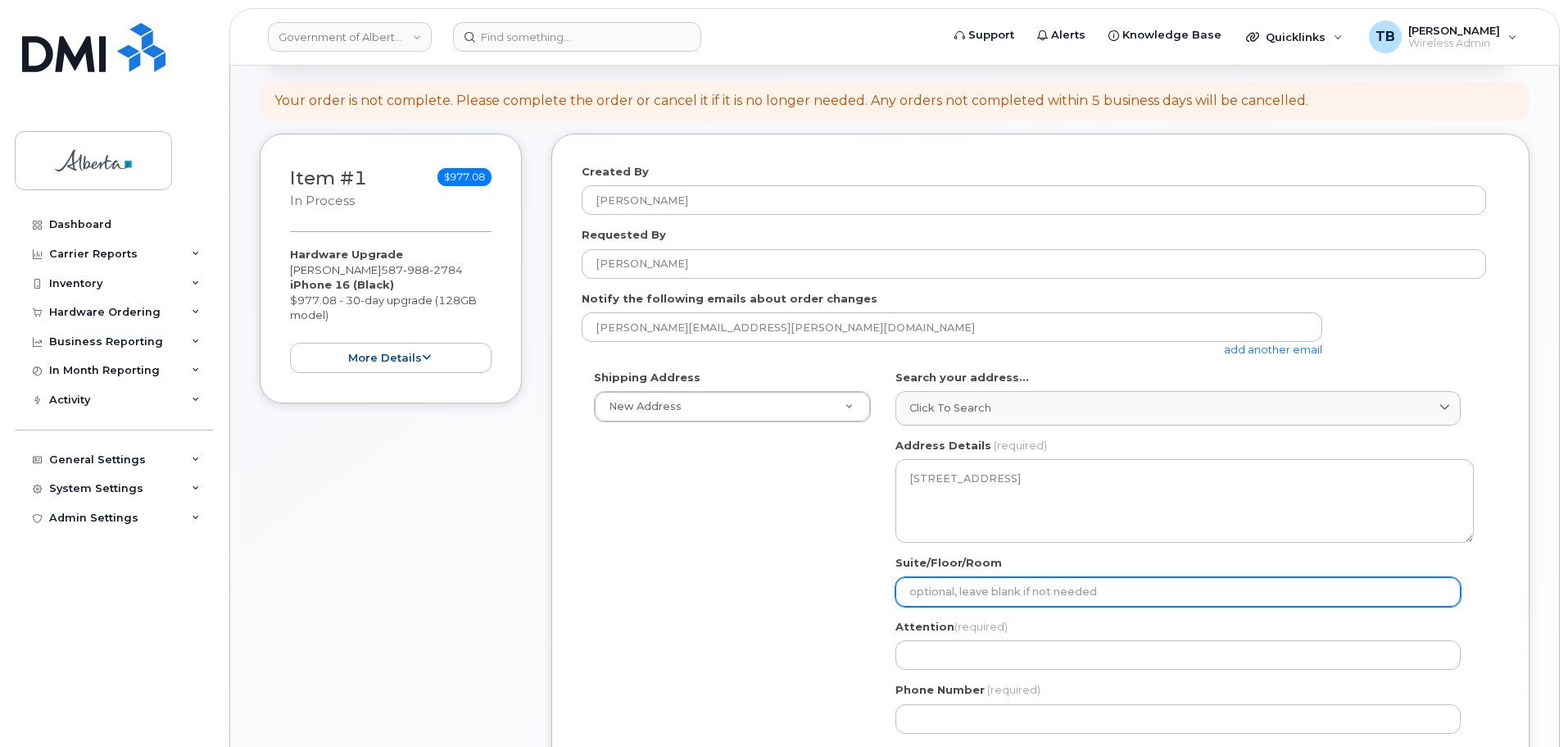
click at [930, 587] on input "Suite/Floor/Room" at bounding box center [1178, 591] width 565 height 29
paste input "Main Floor"
select select
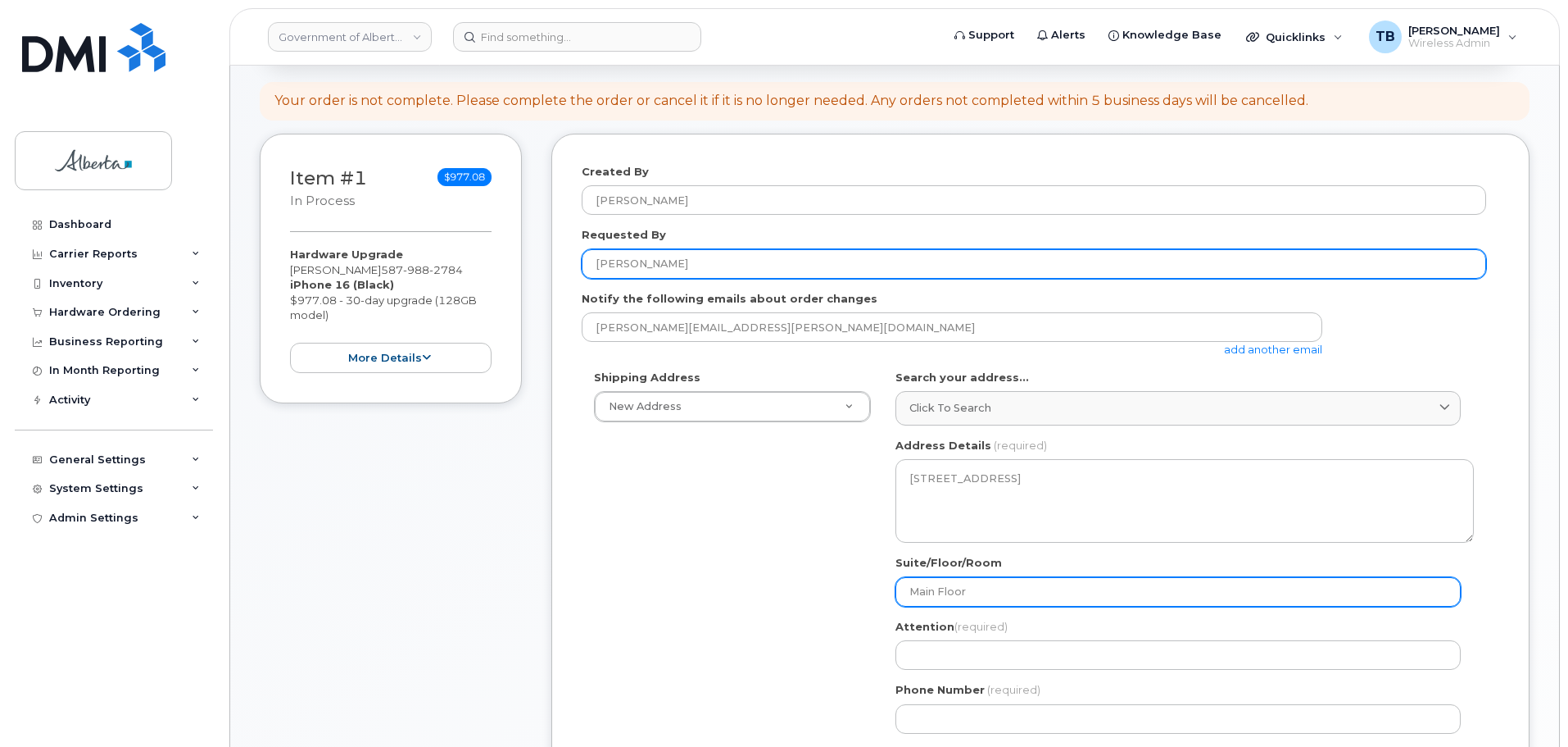
type input "Main Floor"
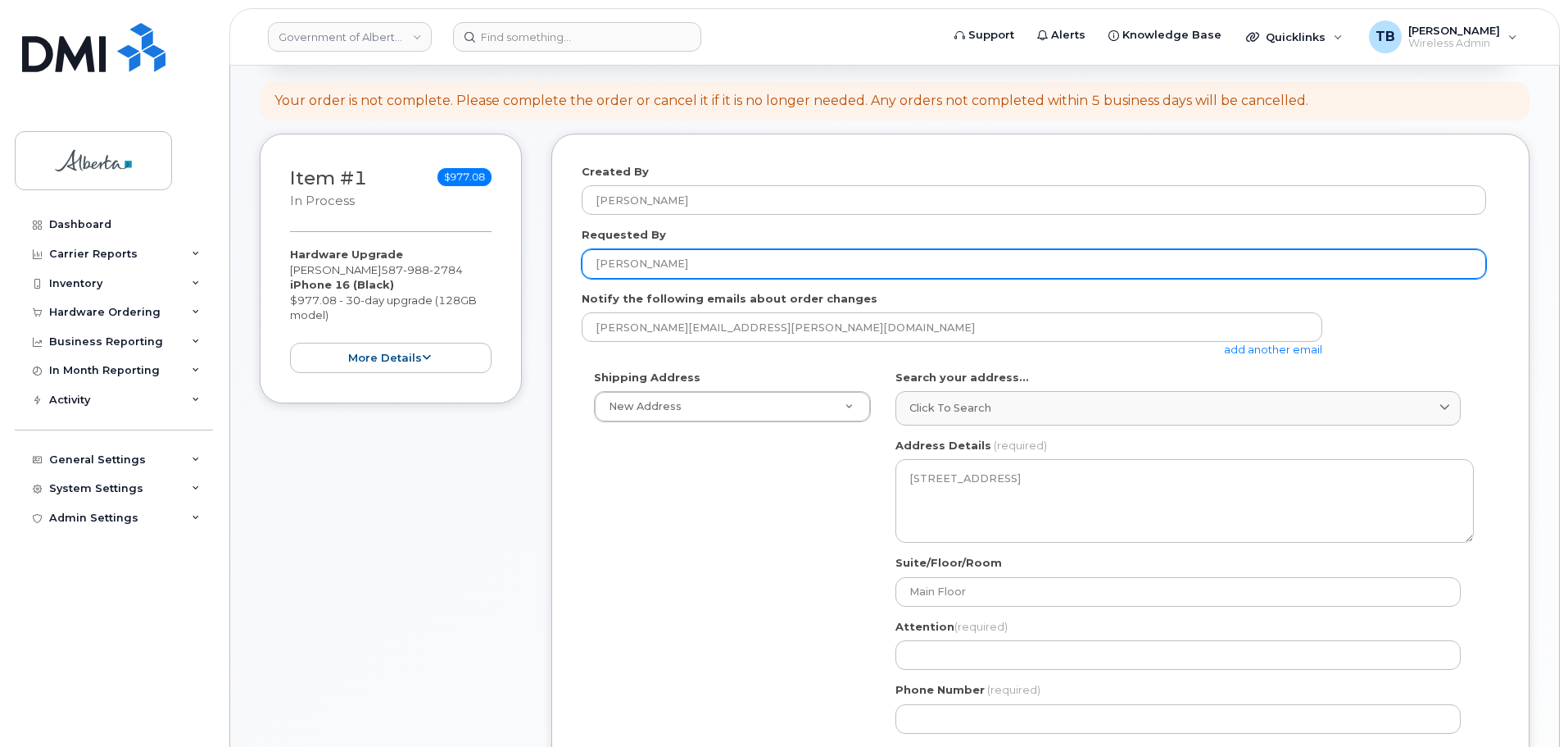
drag, startPoint x: 701, startPoint y: 264, endPoint x: 599, endPoint y: 270, distance: 102.2
click at [599, 270] on input "[PERSON_NAME]" at bounding box center [1033, 264] width 904 height 29
click at [728, 267] on input "[PERSON_NAME]" at bounding box center [1033, 264] width 904 height 29
drag, startPoint x: 621, startPoint y: 268, endPoint x: 604, endPoint y: 269, distance: 17.0
click at [604, 269] on input "[PERSON_NAME]" at bounding box center [1033, 264] width 904 height 29
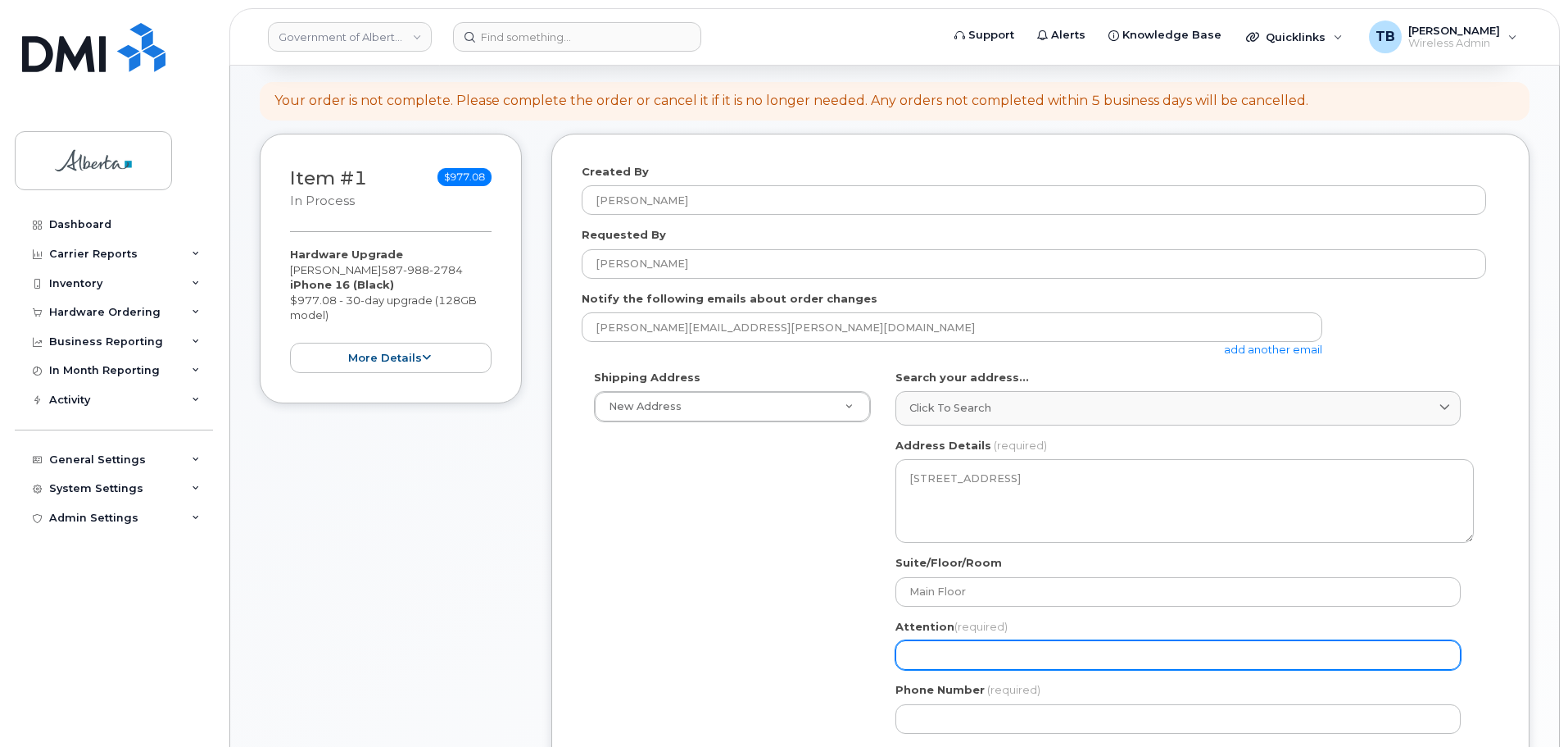
click at [946, 653] on input "Attention (required)" at bounding box center [1178, 654] width 565 height 29
paste input "[PERSON_NAME]"
select select
type input "[PERSON_NAME]"
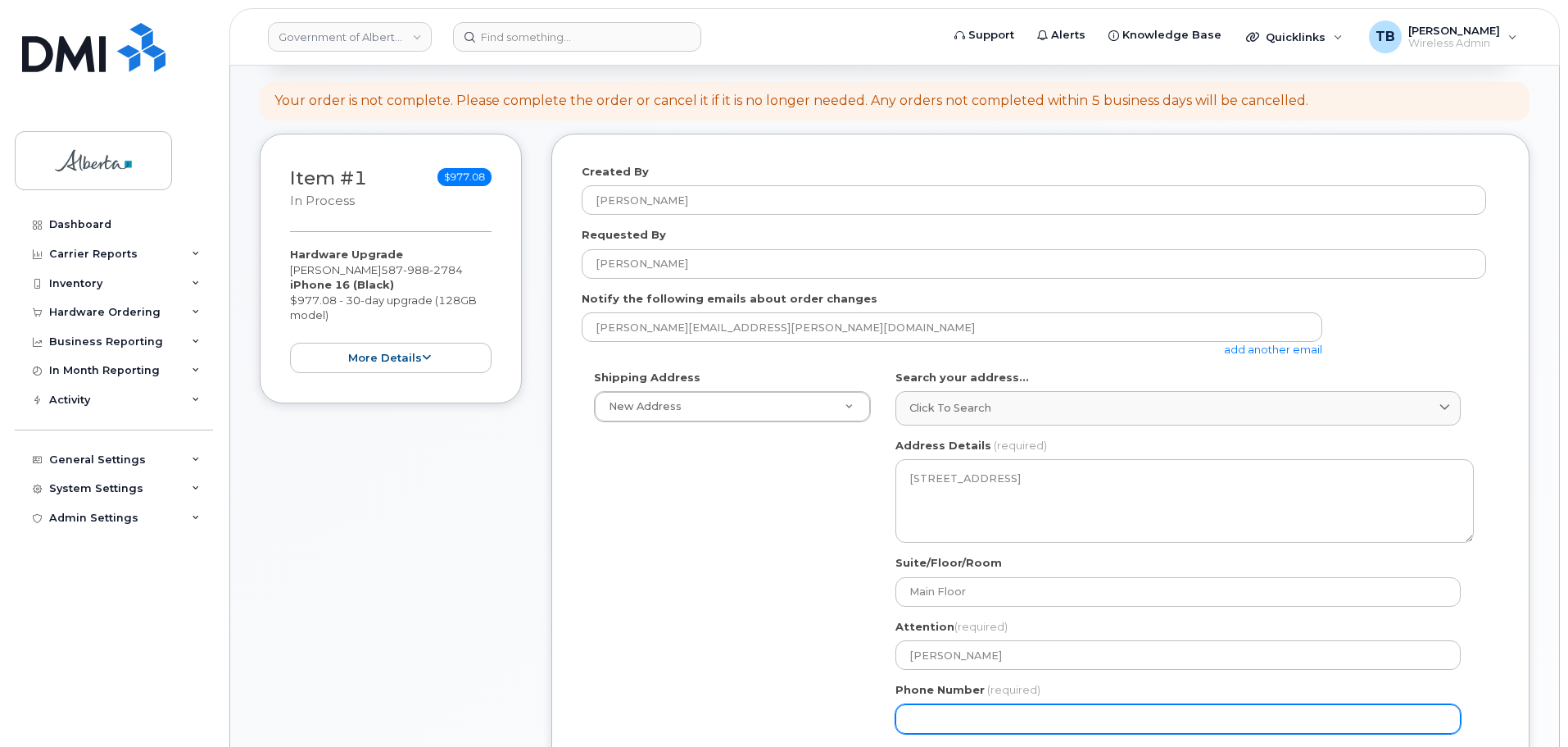
click at [948, 705] on input "Phone Number" at bounding box center [1178, 718] width 565 height 29
paste input "7806442712"
select select
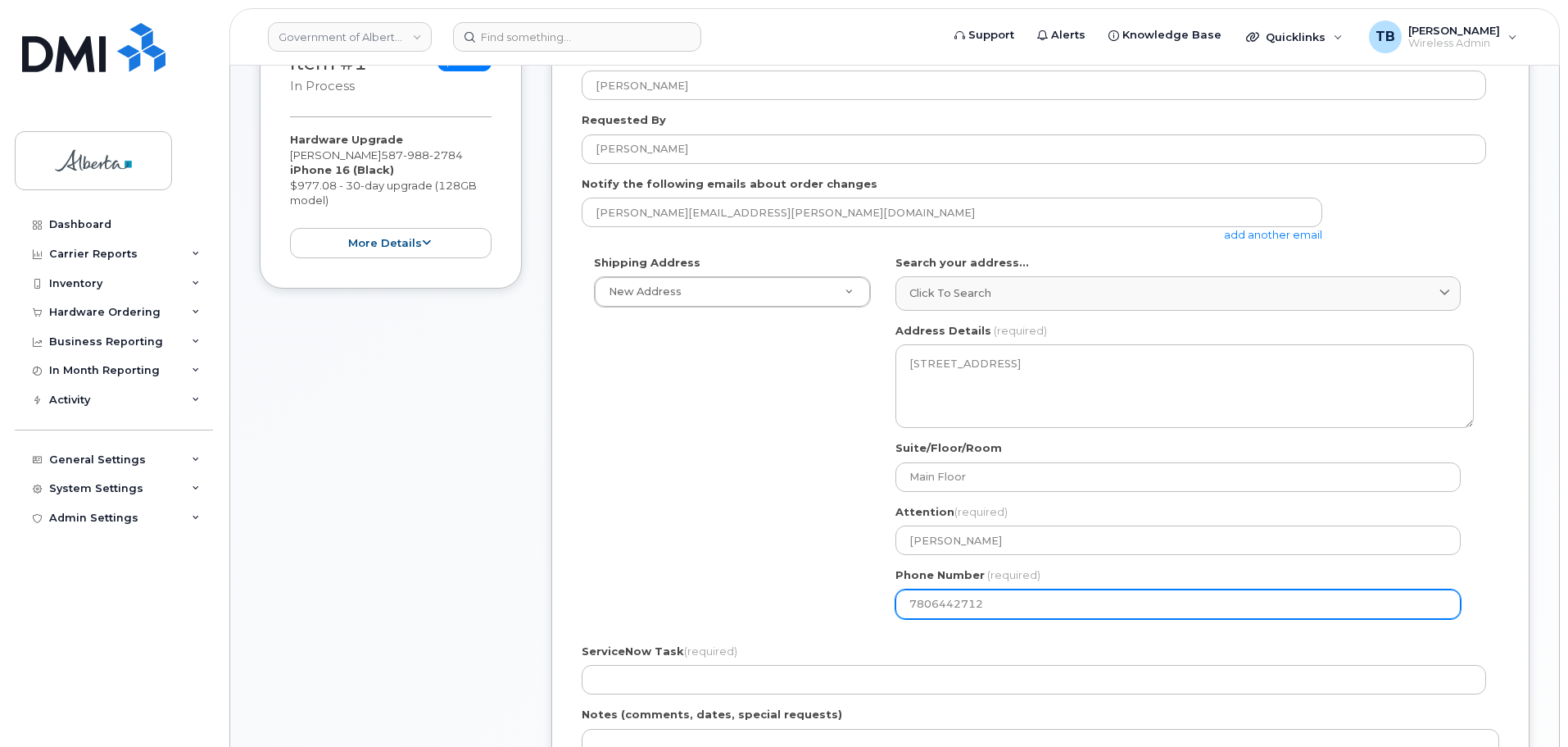
scroll to position [492, 0]
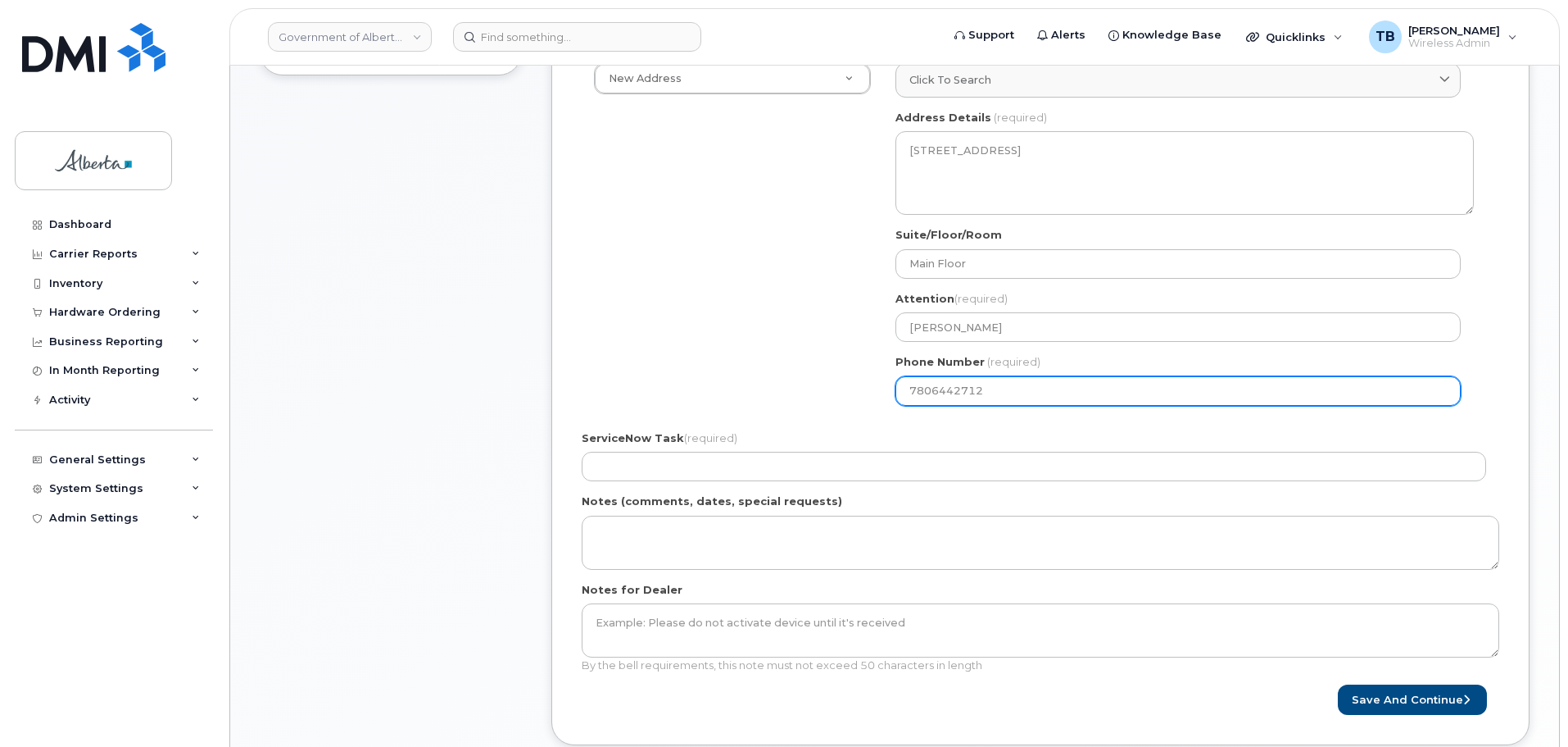
type input "7806442712"
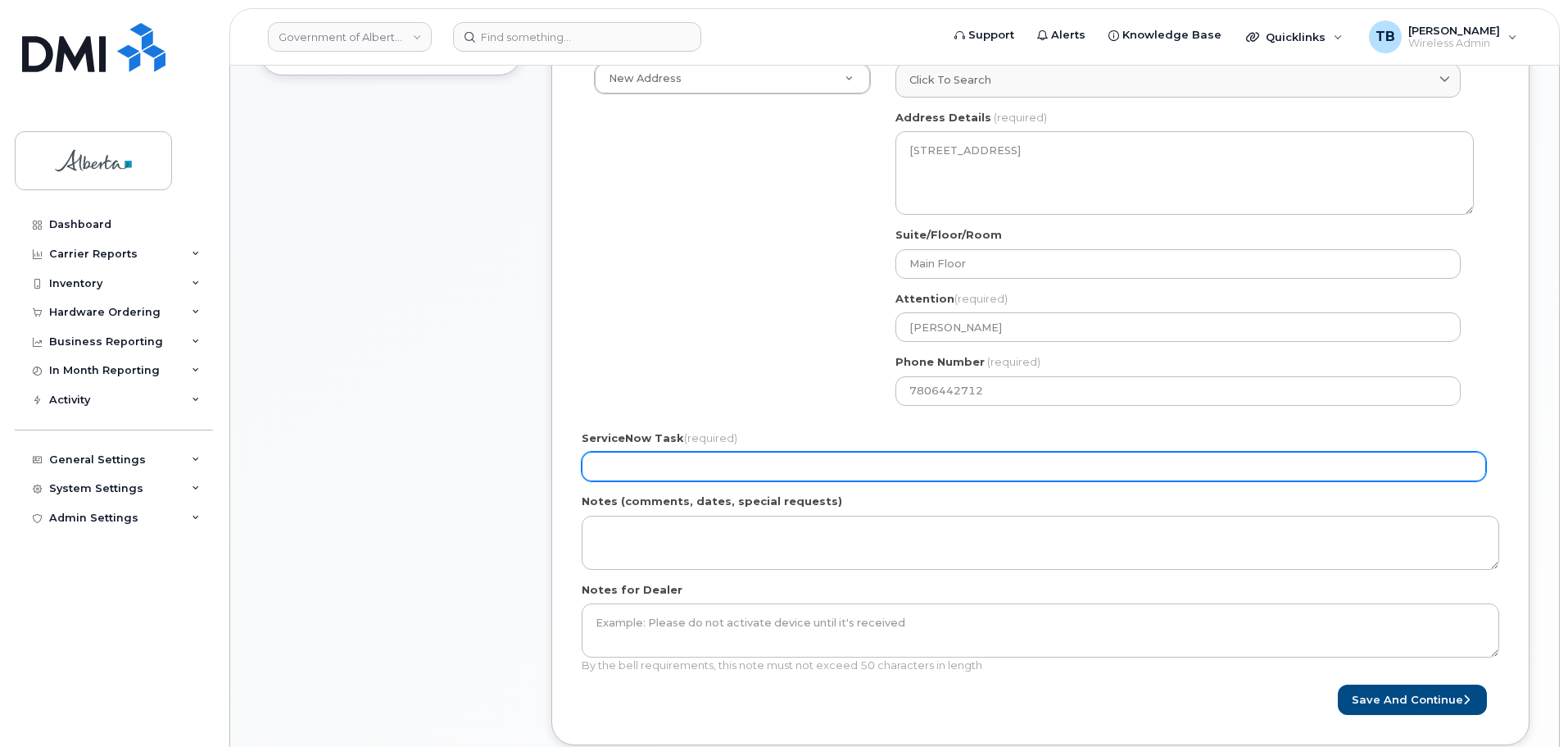
click at [710, 477] on input "ServiceNow Task (required)" at bounding box center [1033, 466] width 904 height 29
paste input "SCTASK0862332"
type input "SCTASK0862332"
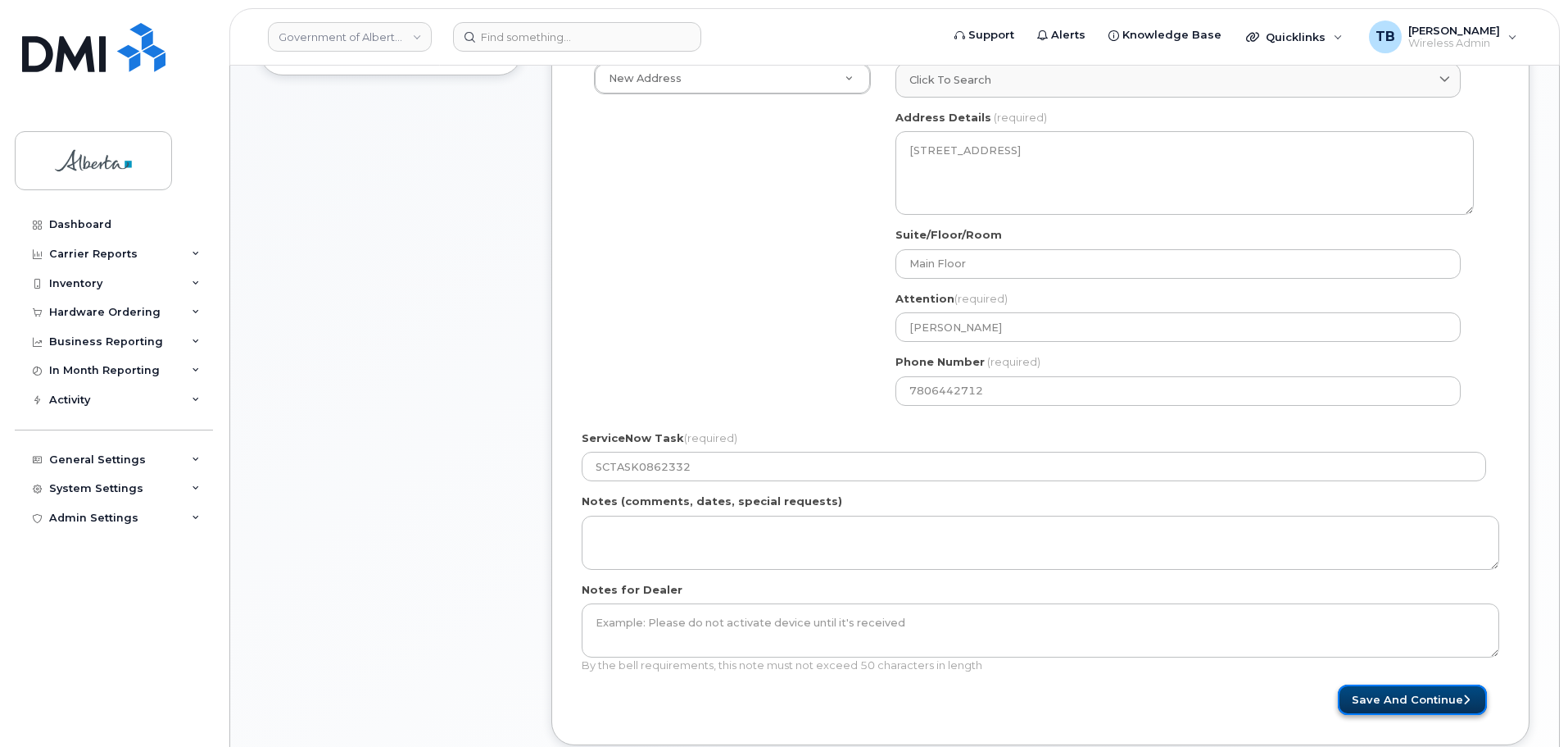
click at [1358, 704] on button "Save and Continue" at bounding box center [1411, 700] width 149 height 30
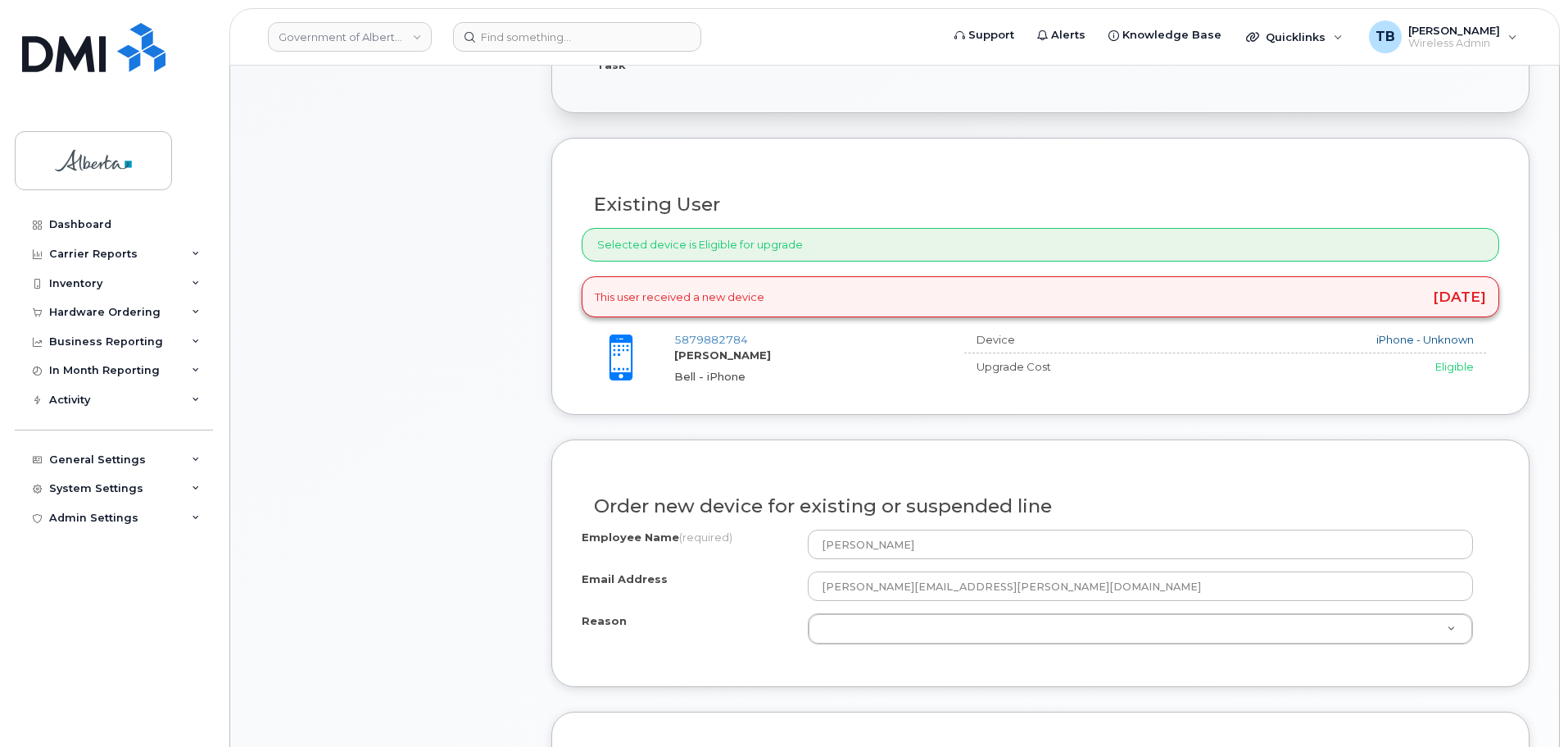
scroll to position [656, 0]
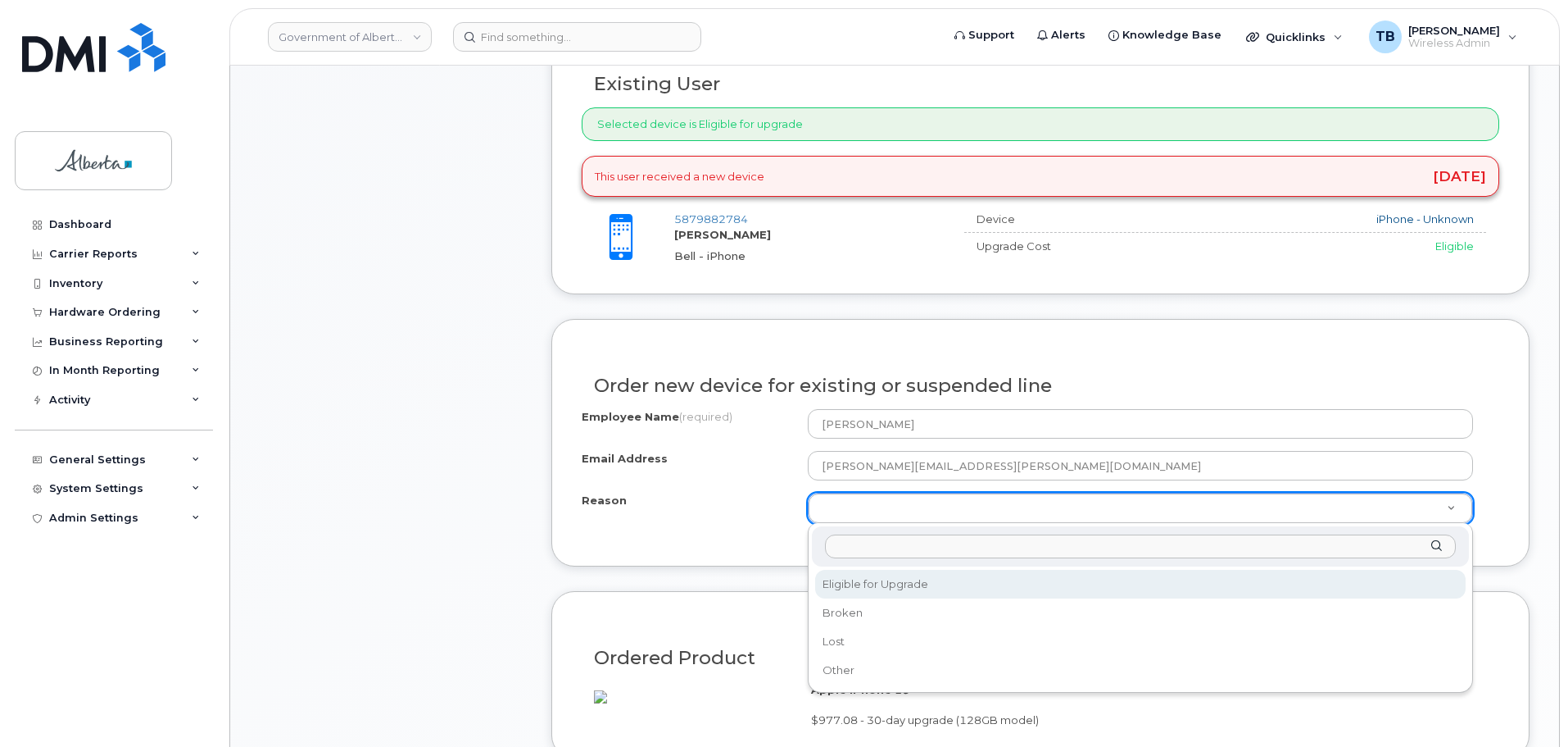
select select "eligible_for_upgrade"
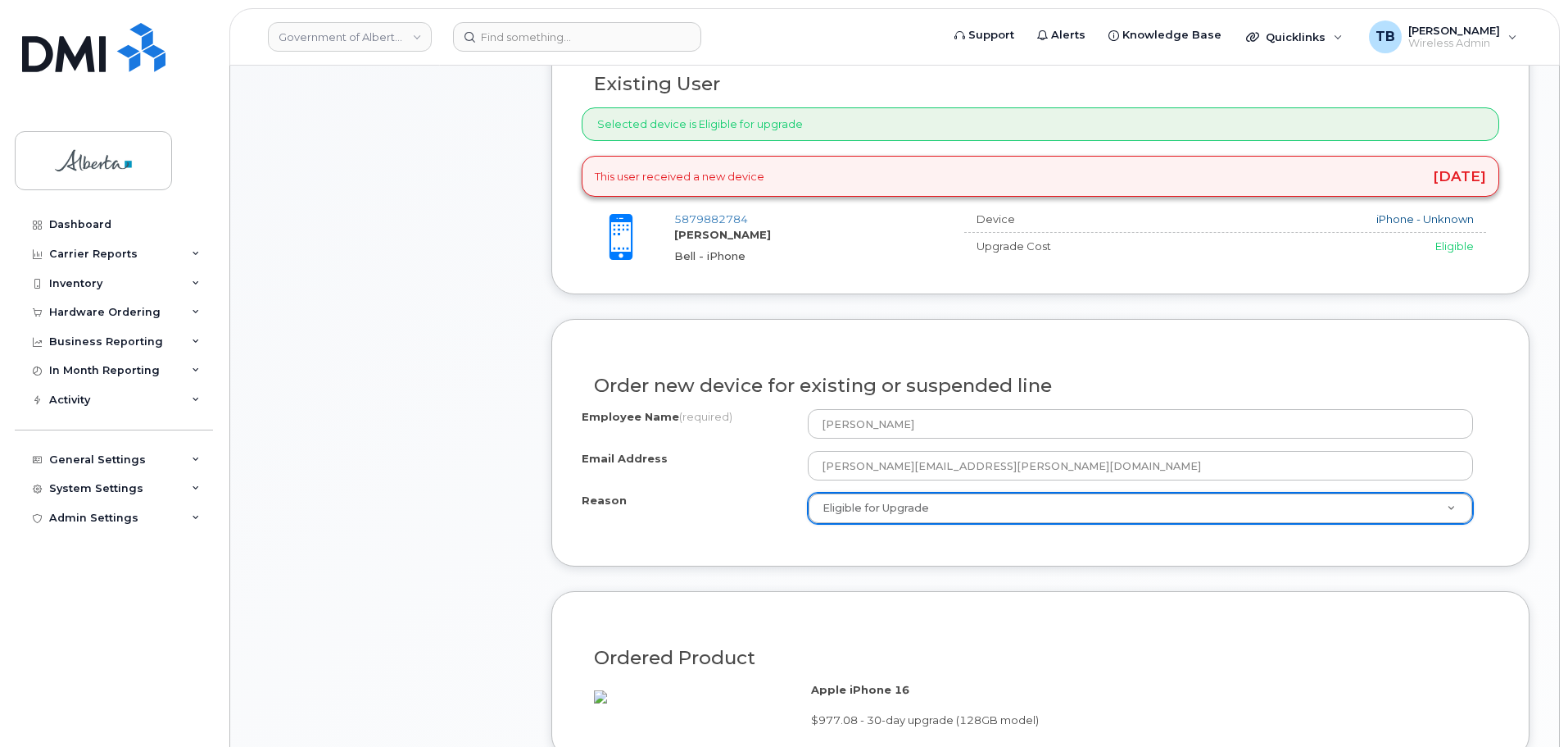
click at [486, 542] on div "Item #1 in process $977.08 Hardware Upgrade [PERSON_NAME] [PHONE_NUMBER] iPhone…" at bounding box center [390, 314] width 262 height 1344
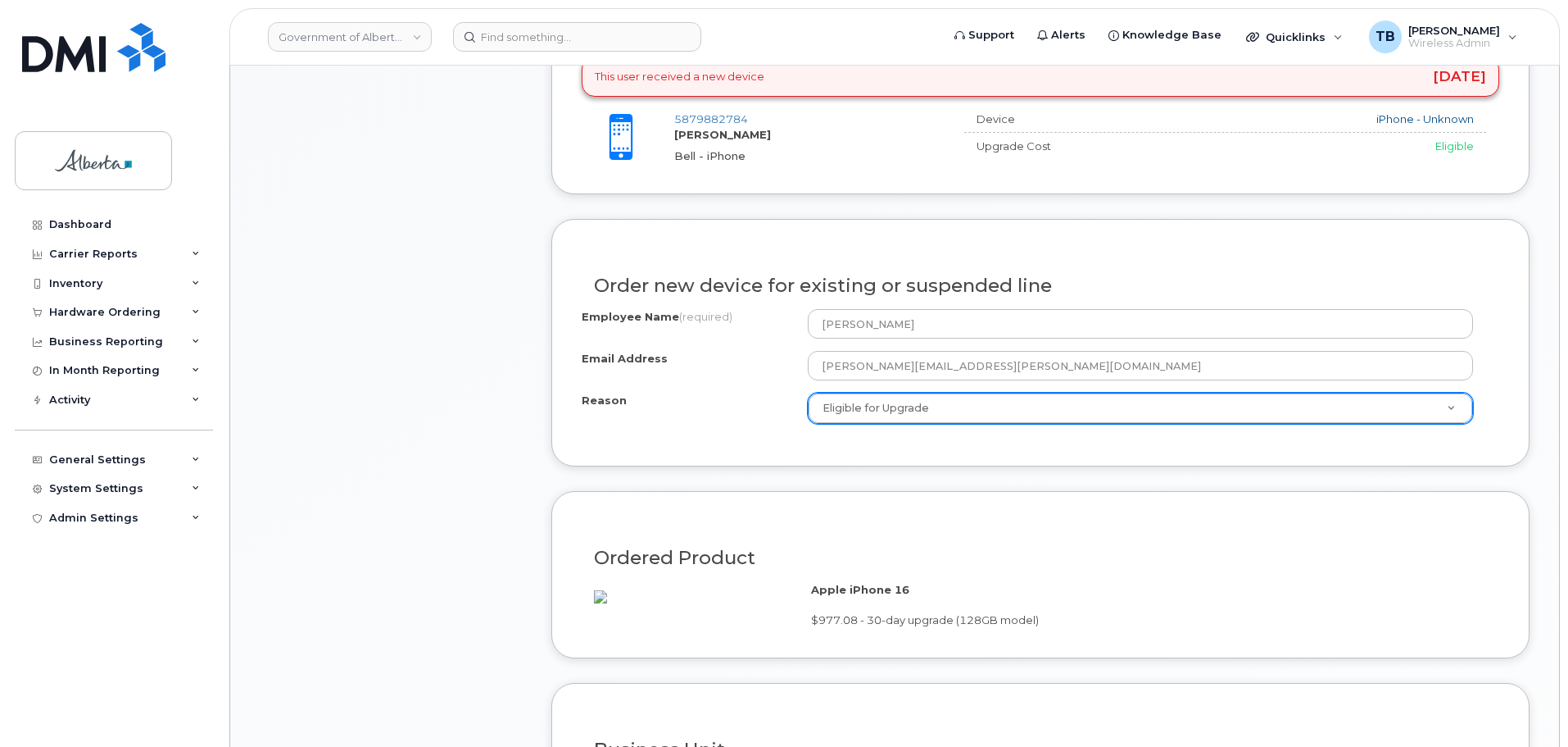
scroll to position [983, 0]
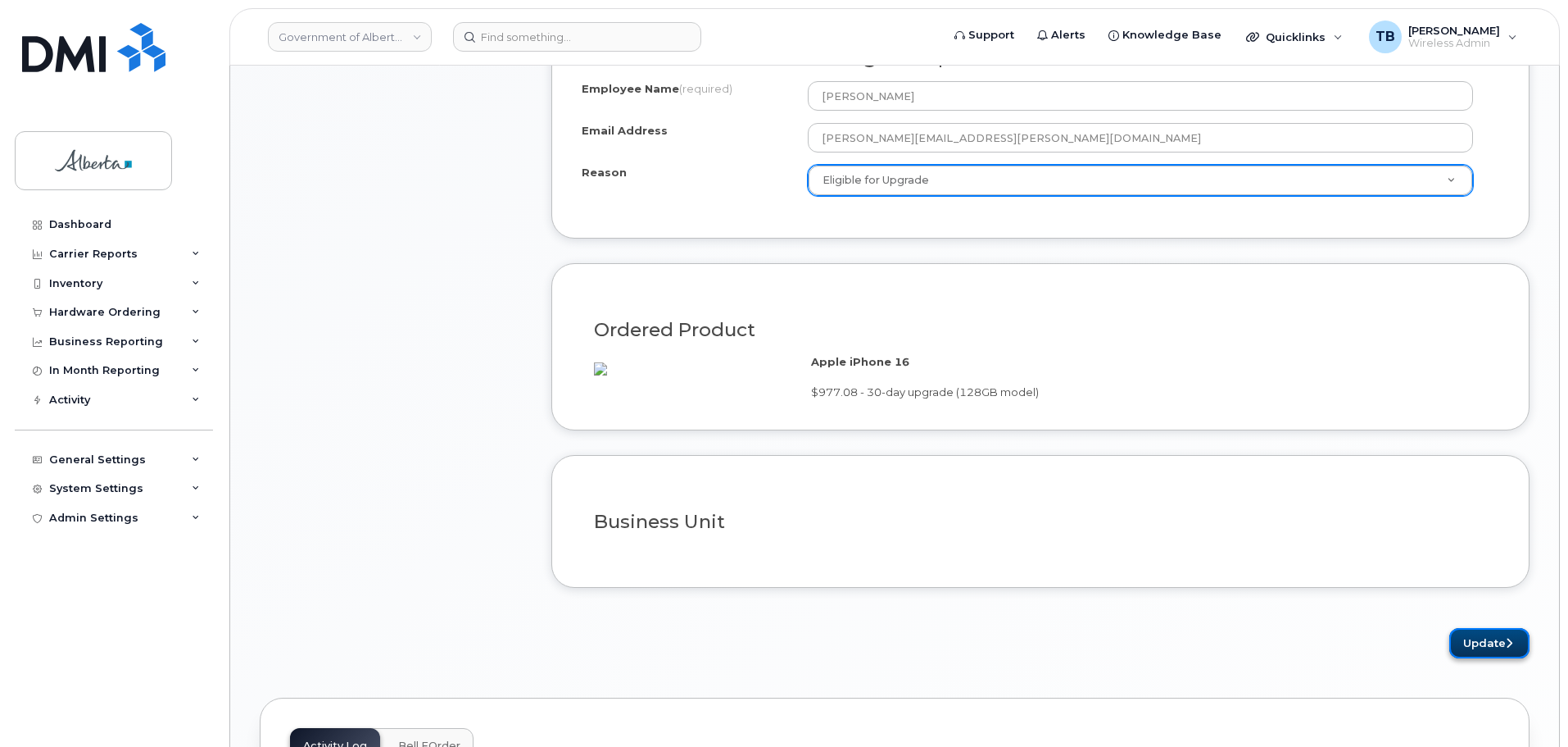
click at [1477, 656] on button "Update" at bounding box center [1489, 643] width 80 height 30
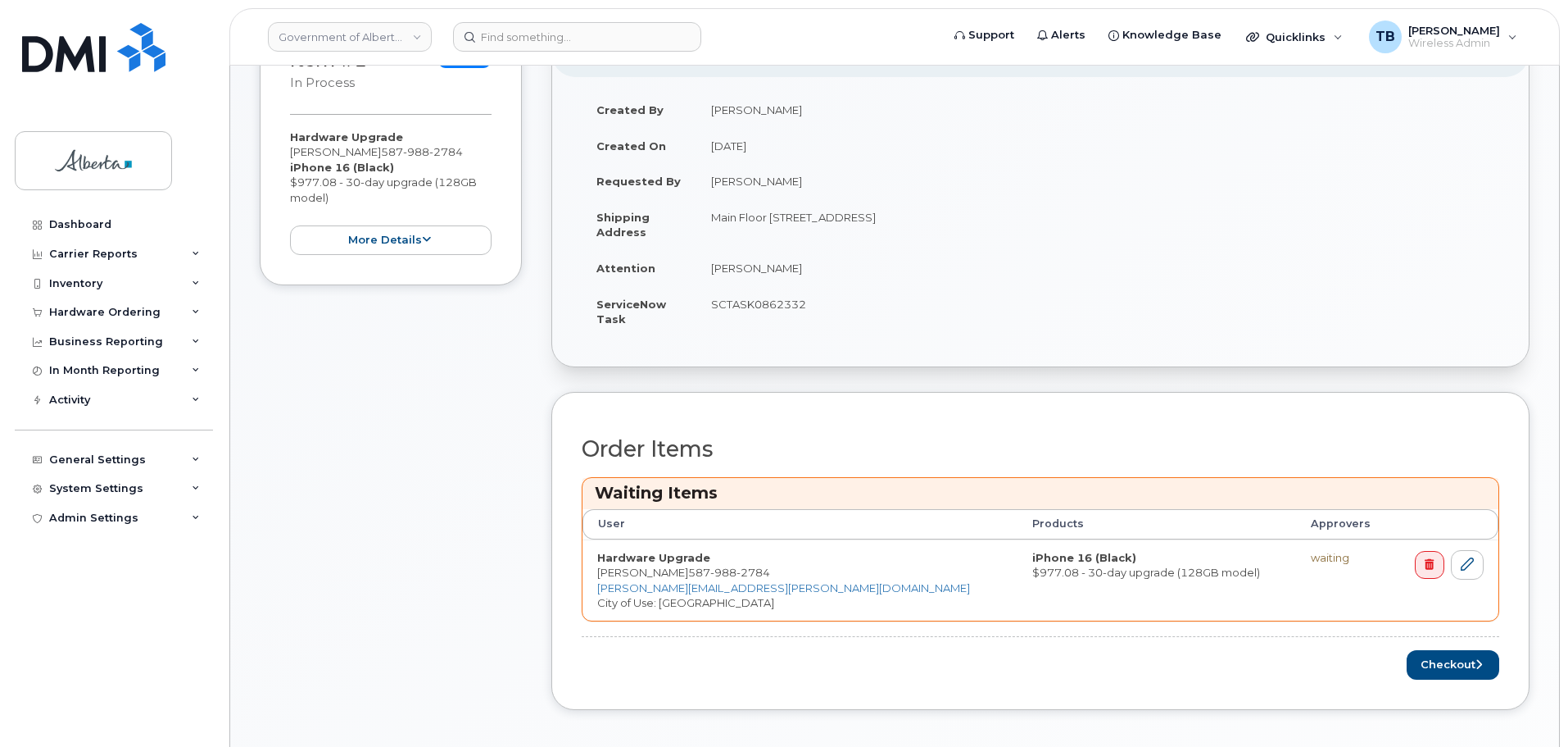
scroll to position [492, 0]
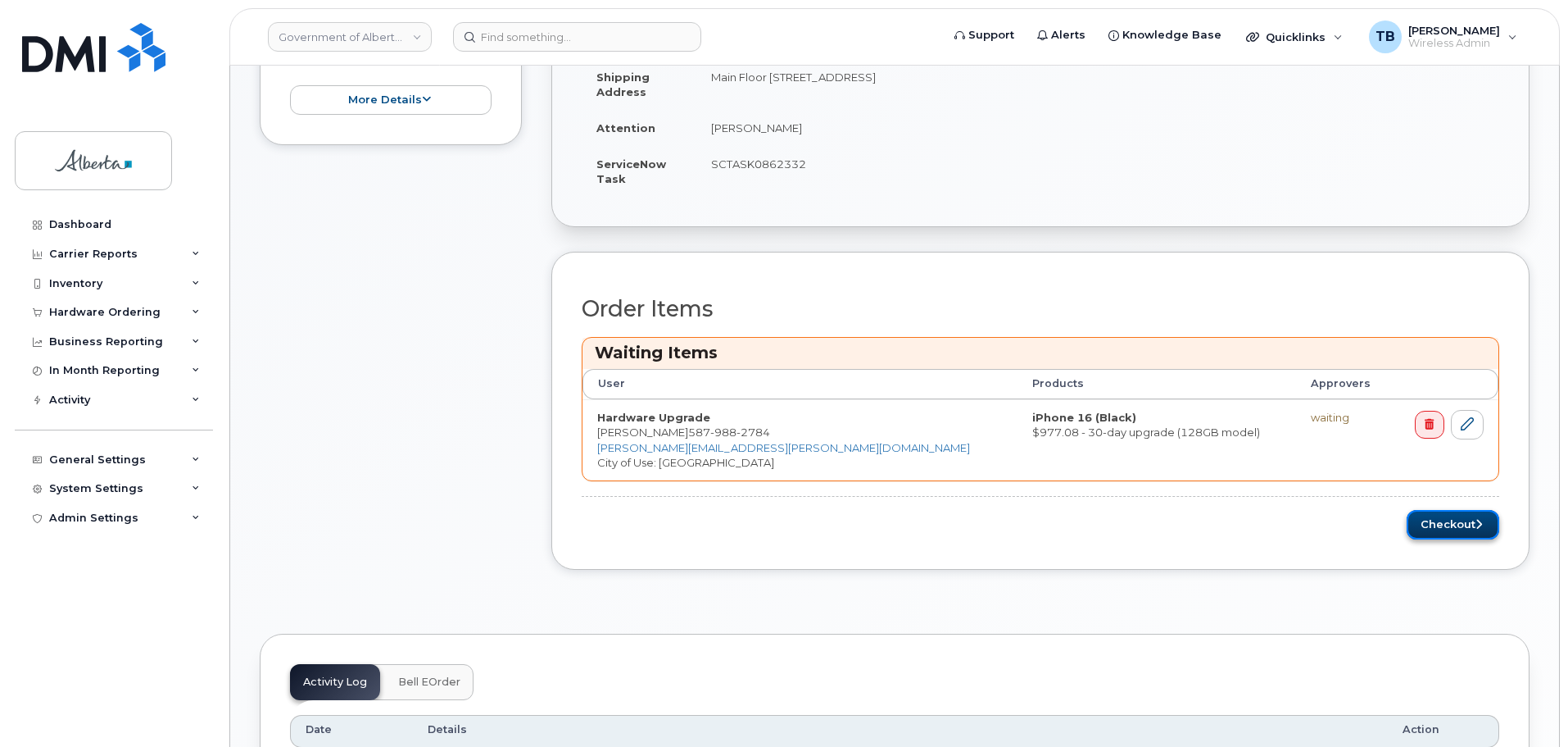
click at [1454, 527] on button "Checkout" at bounding box center [1453, 525] width 93 height 30
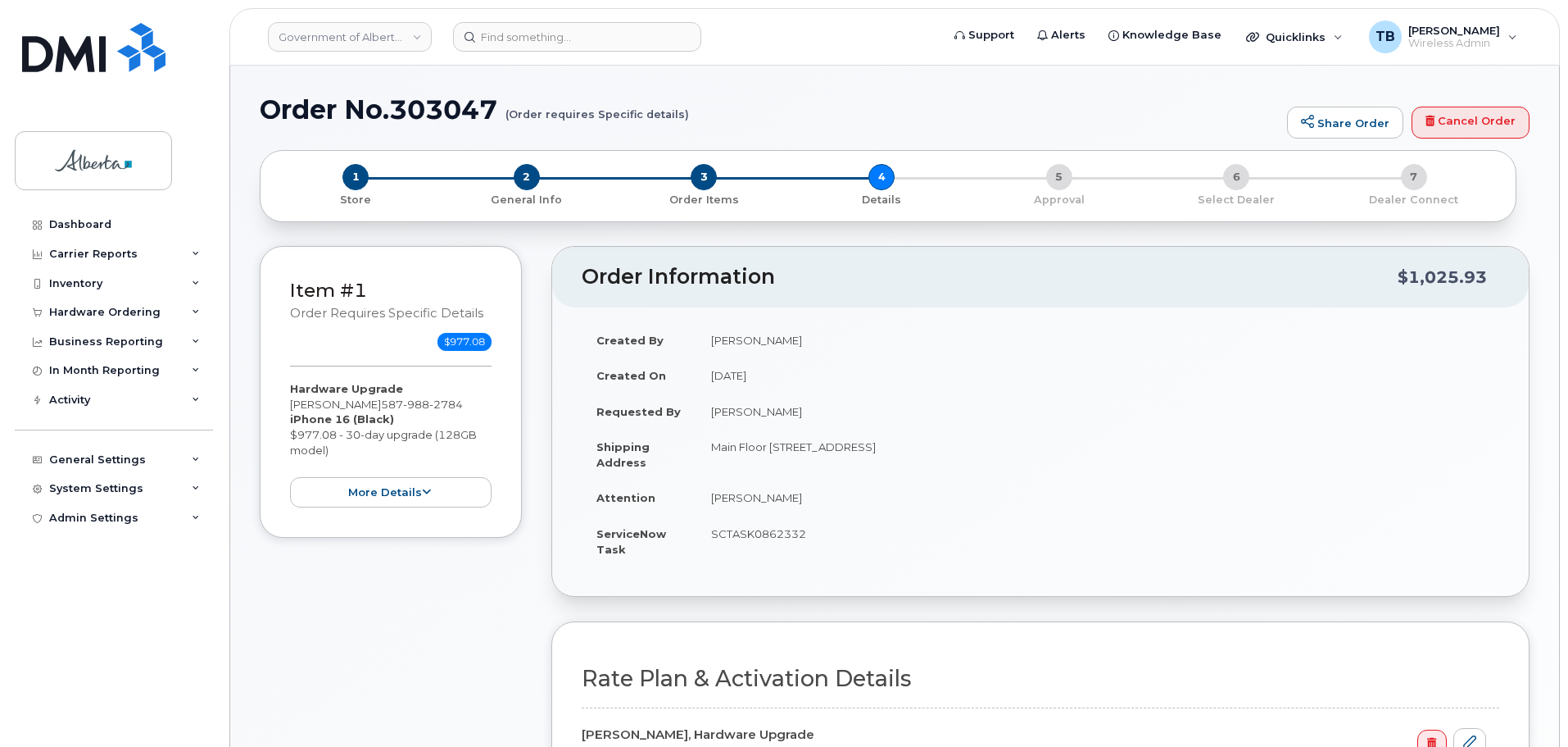
select select
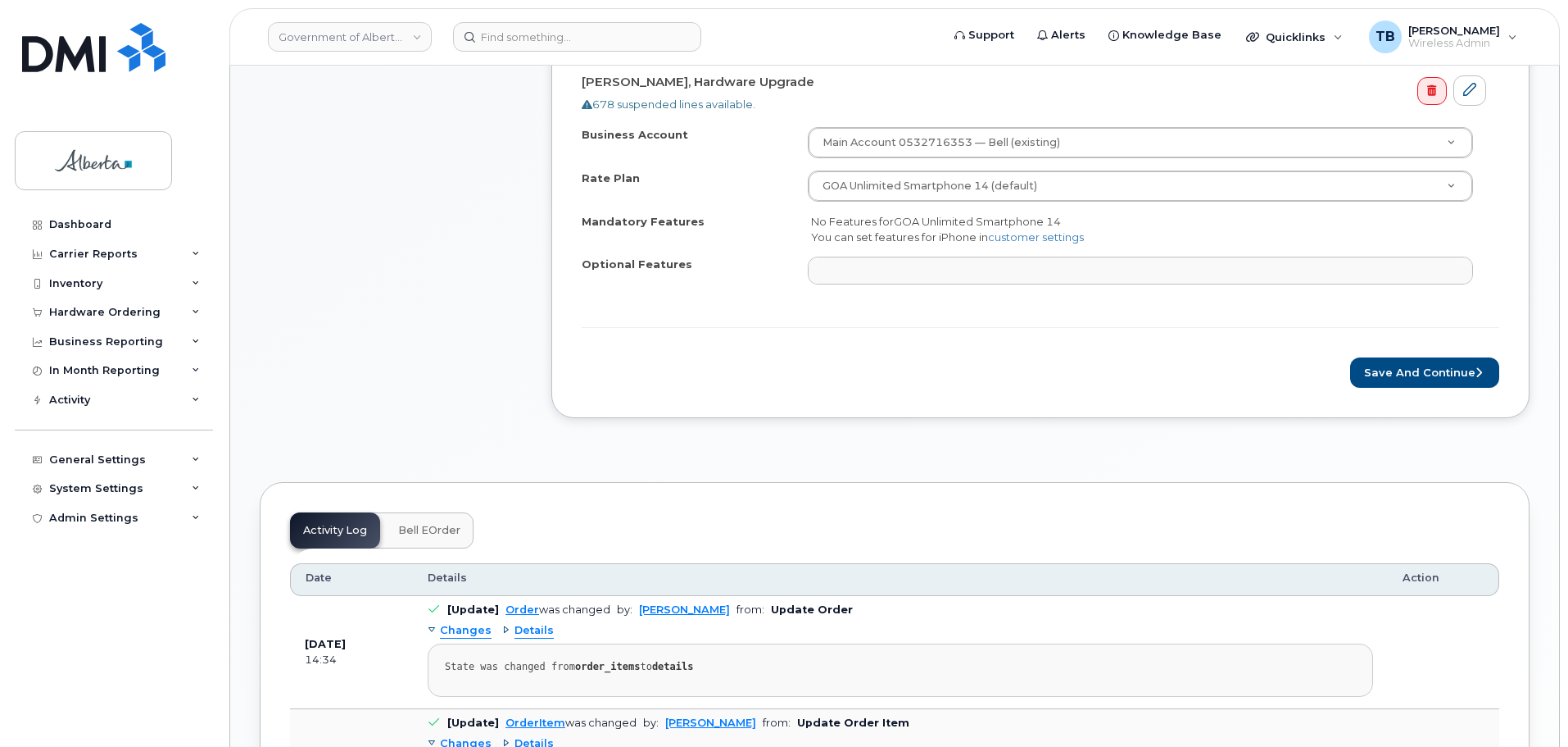
scroll to position [656, 0]
click at [1403, 380] on button "Save and Continue" at bounding box center [1424, 369] width 149 height 30
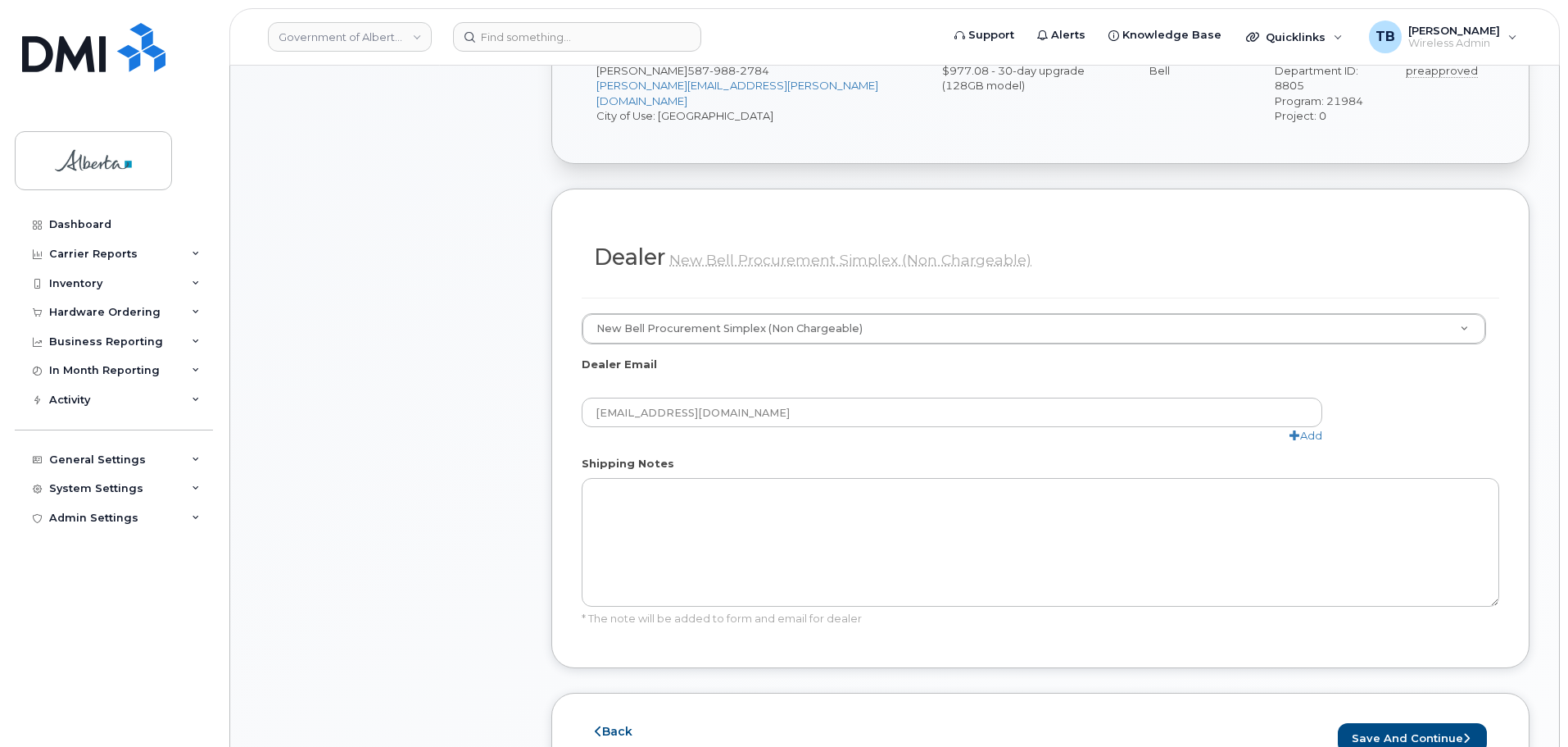
scroll to position [819, 0]
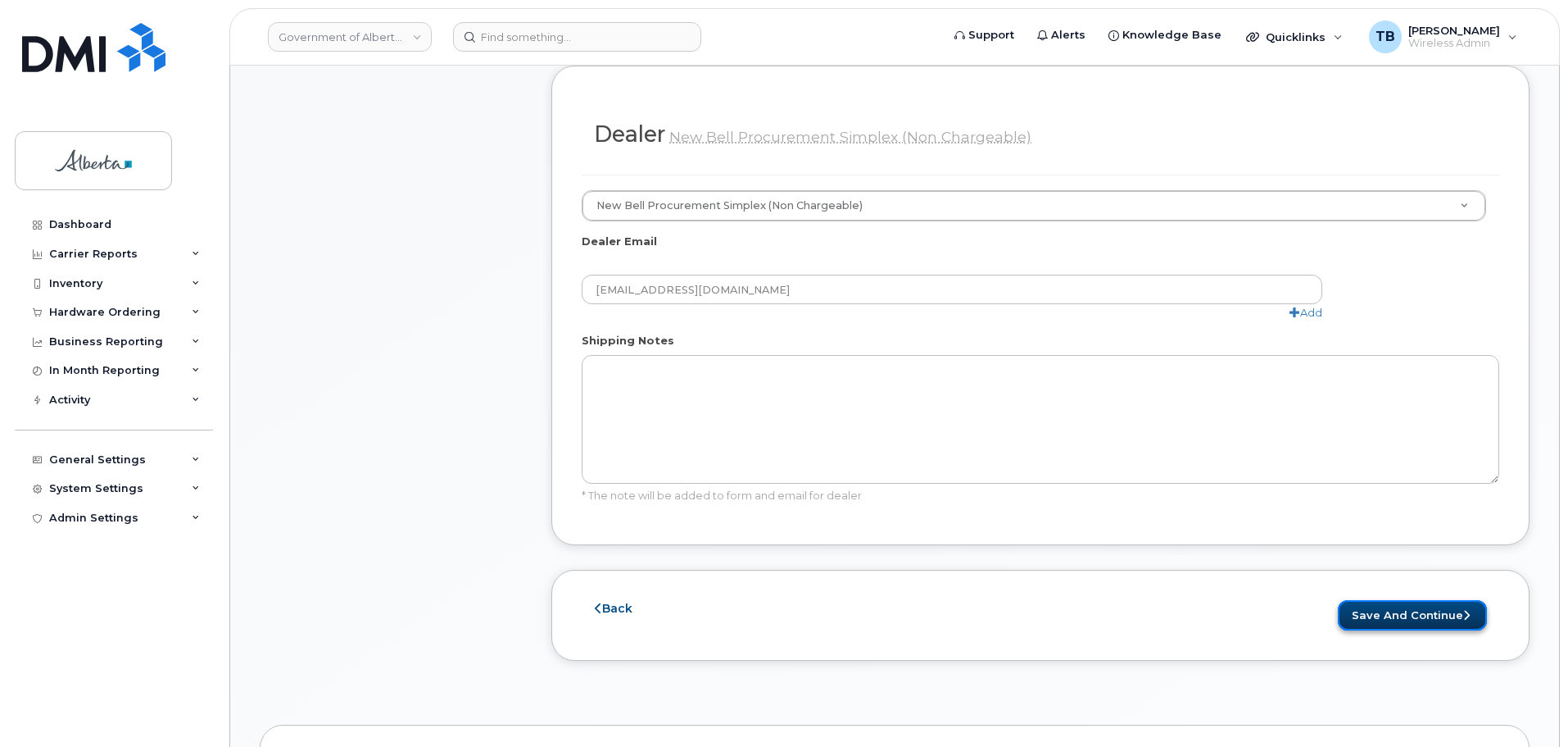
click at [1380, 600] on button "Save and Continue" at bounding box center [1411, 615] width 149 height 30
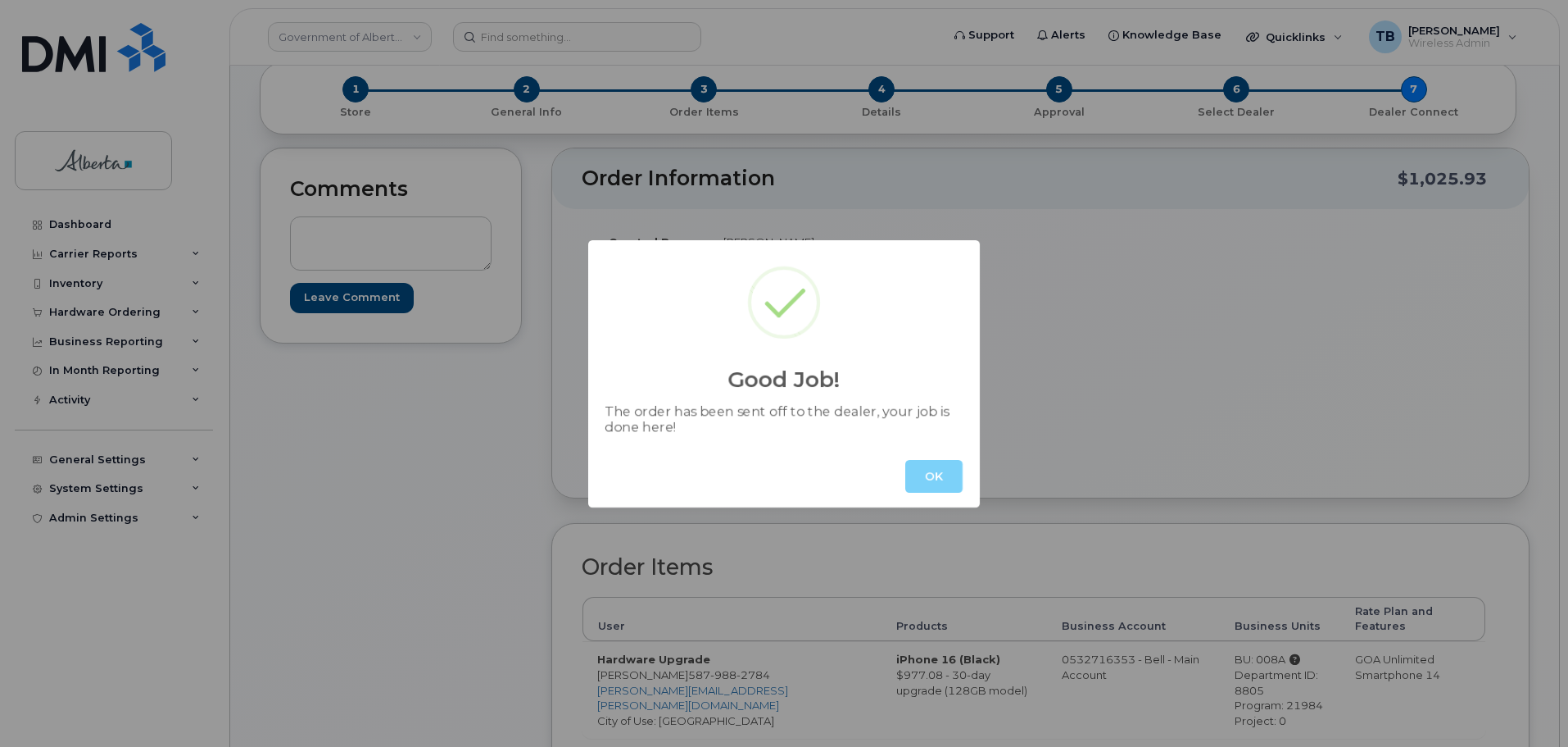
scroll to position [246, 0]
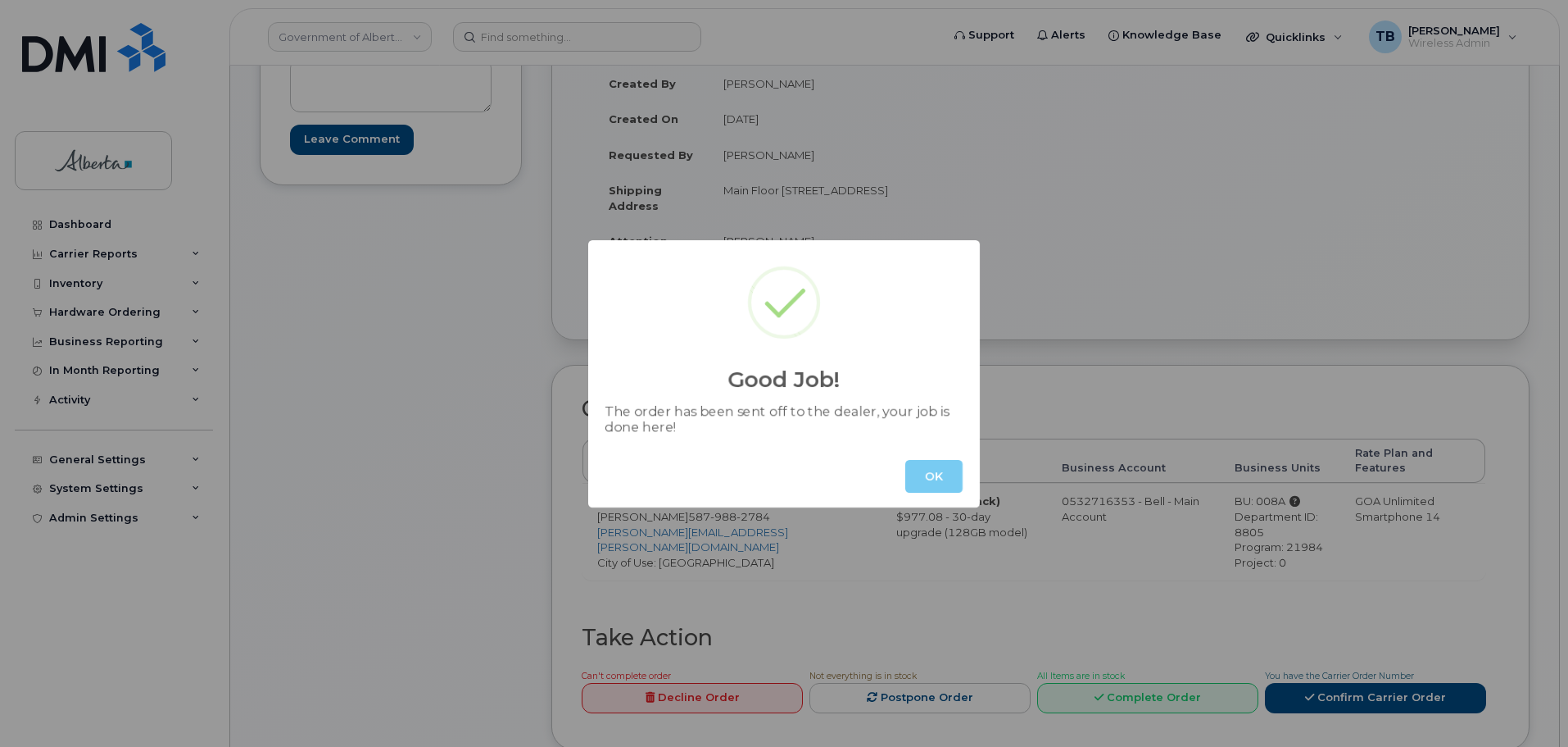
click at [952, 475] on button "OK" at bounding box center [934, 476] width 57 height 33
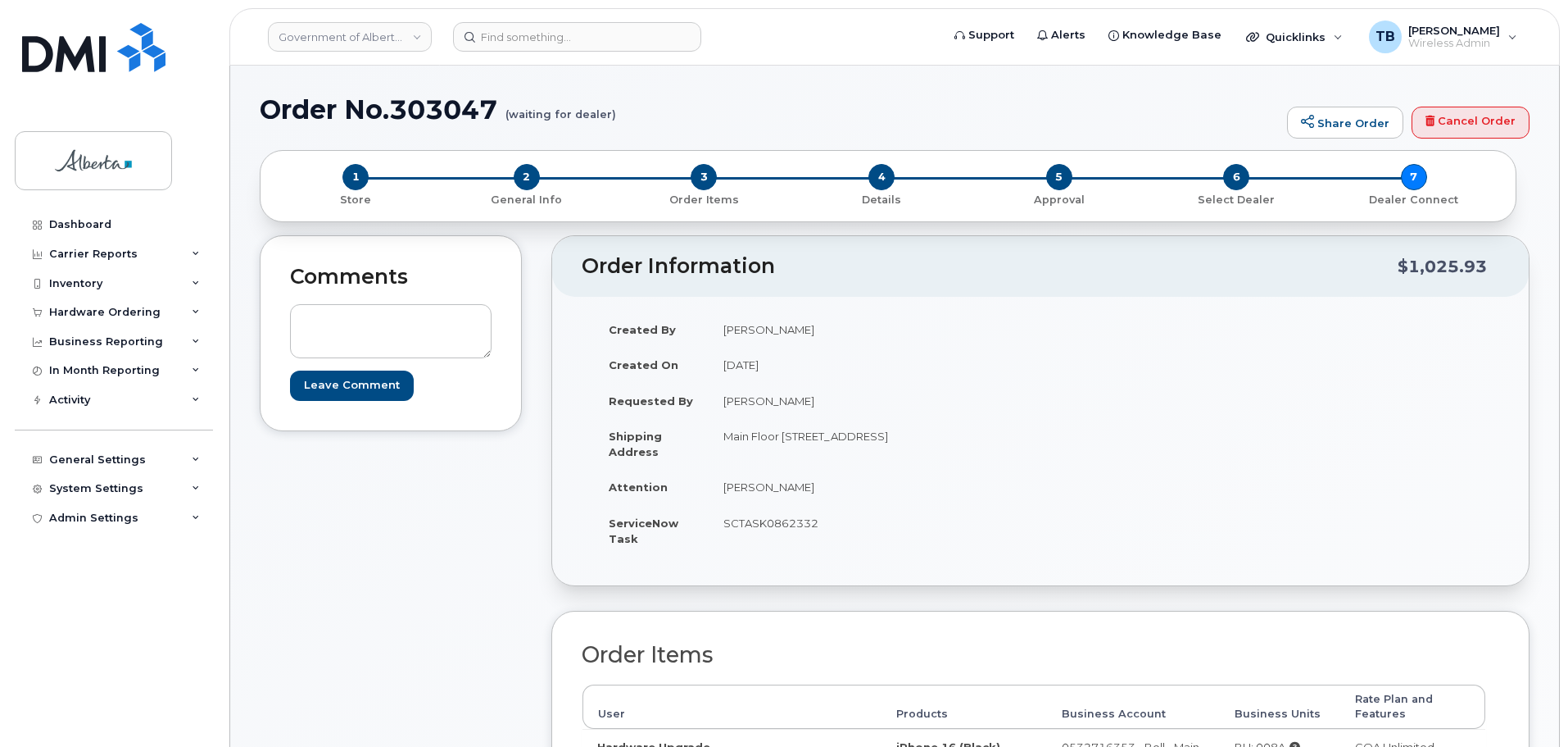
scroll to position [246, 0]
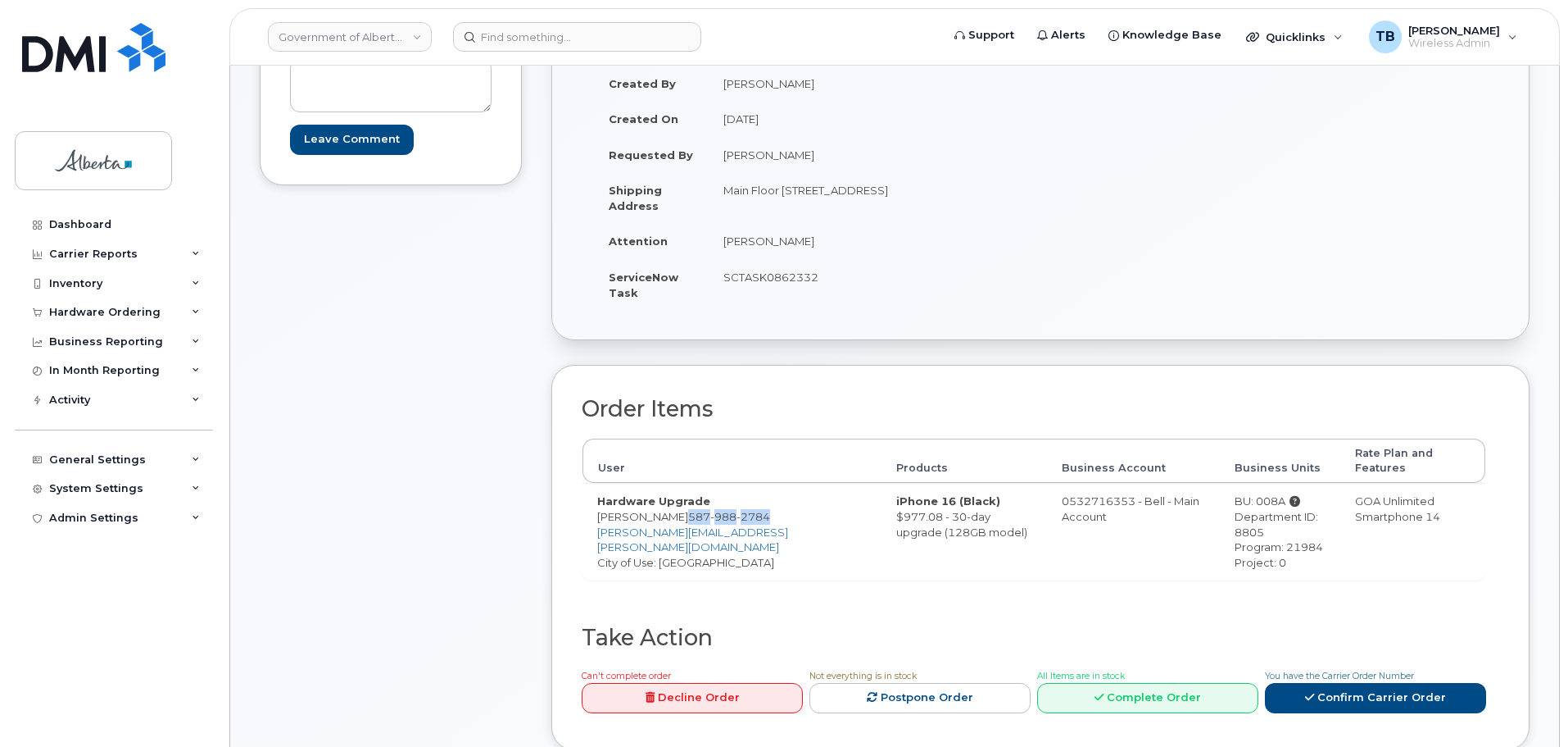
drag, startPoint x: 660, startPoint y: 500, endPoint x: 704, endPoint y: 515, distance: 46.5
click at [704, 515] on td "Hardware Upgrade [PERSON_NAME] [PHONE_NUMBER] [EMAIL_ADDRESS][DOMAIN_NAME] City…" at bounding box center [732, 531] width 299 height 96
copy span "587 988 2784"
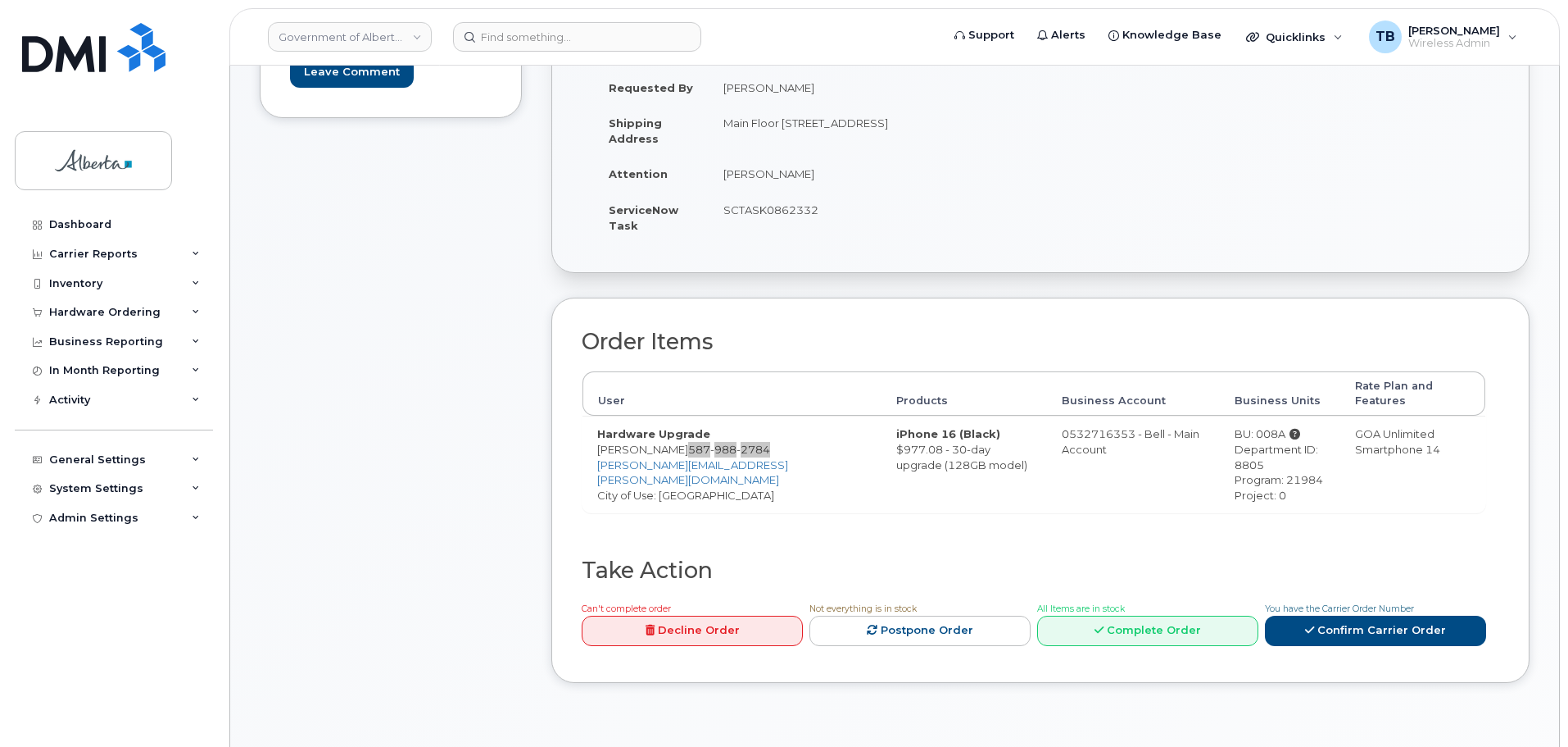
scroll to position [574, 0]
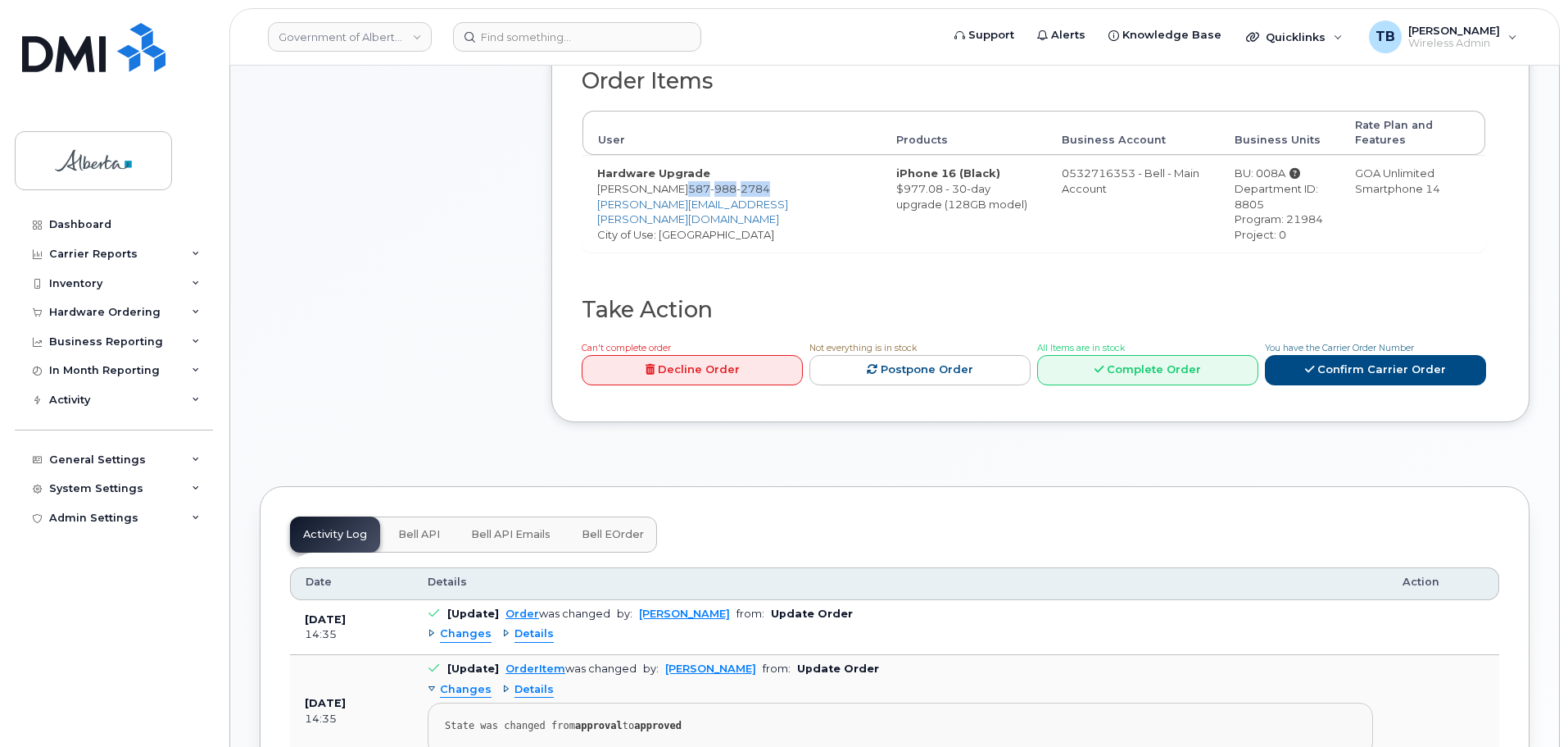
click at [422, 528] on span "Bell API" at bounding box center [419, 534] width 42 height 13
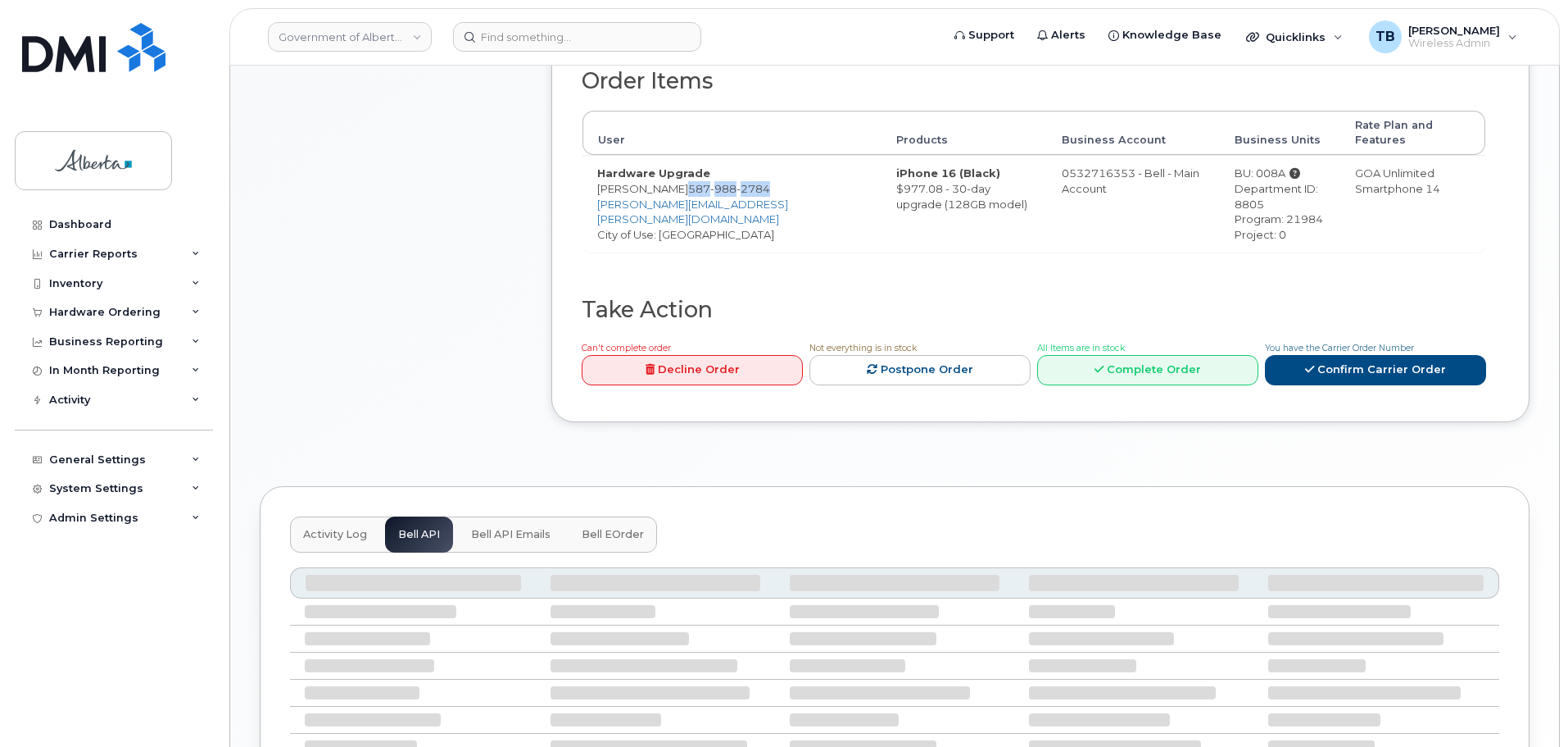
scroll to position [553, 0]
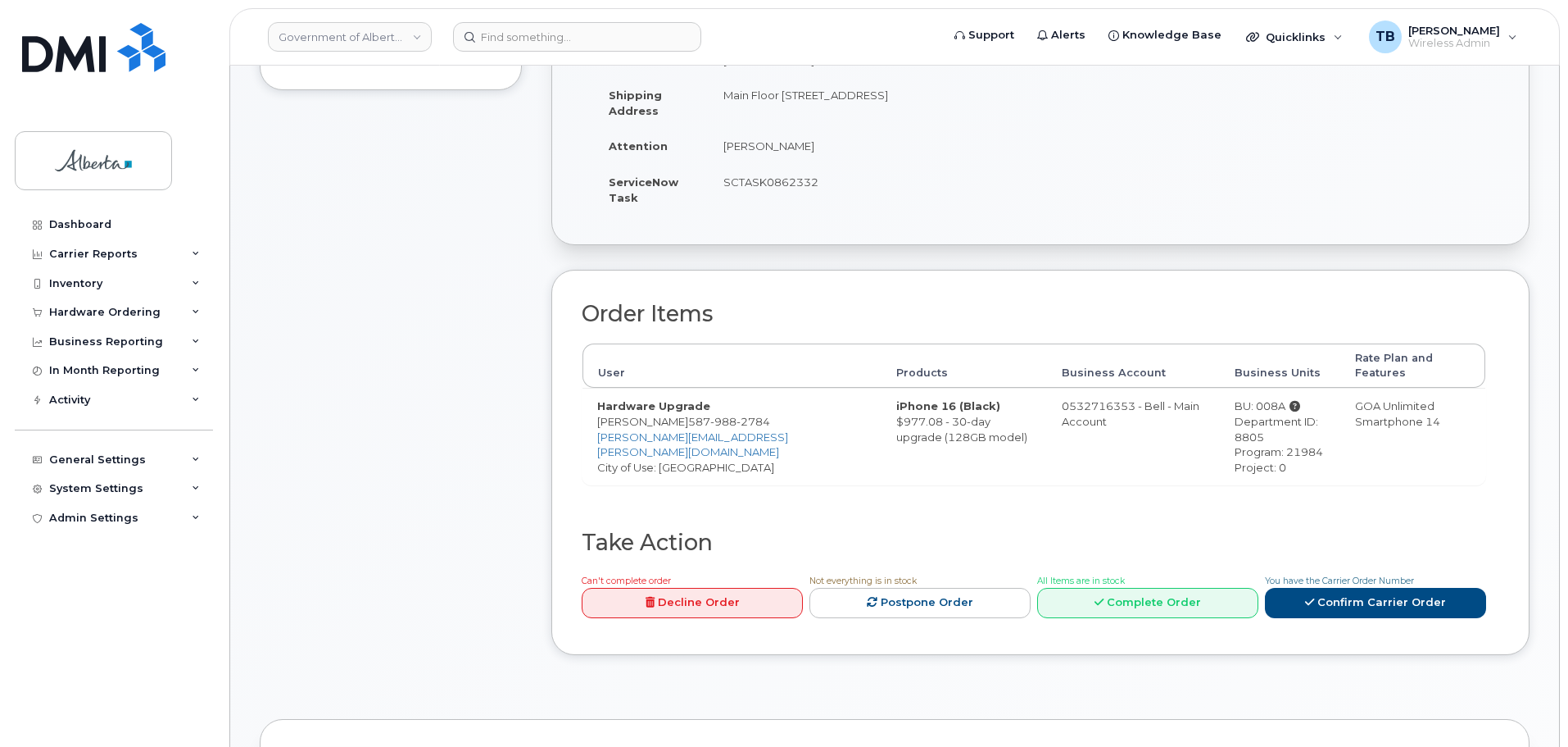
scroll to position [492, 0]
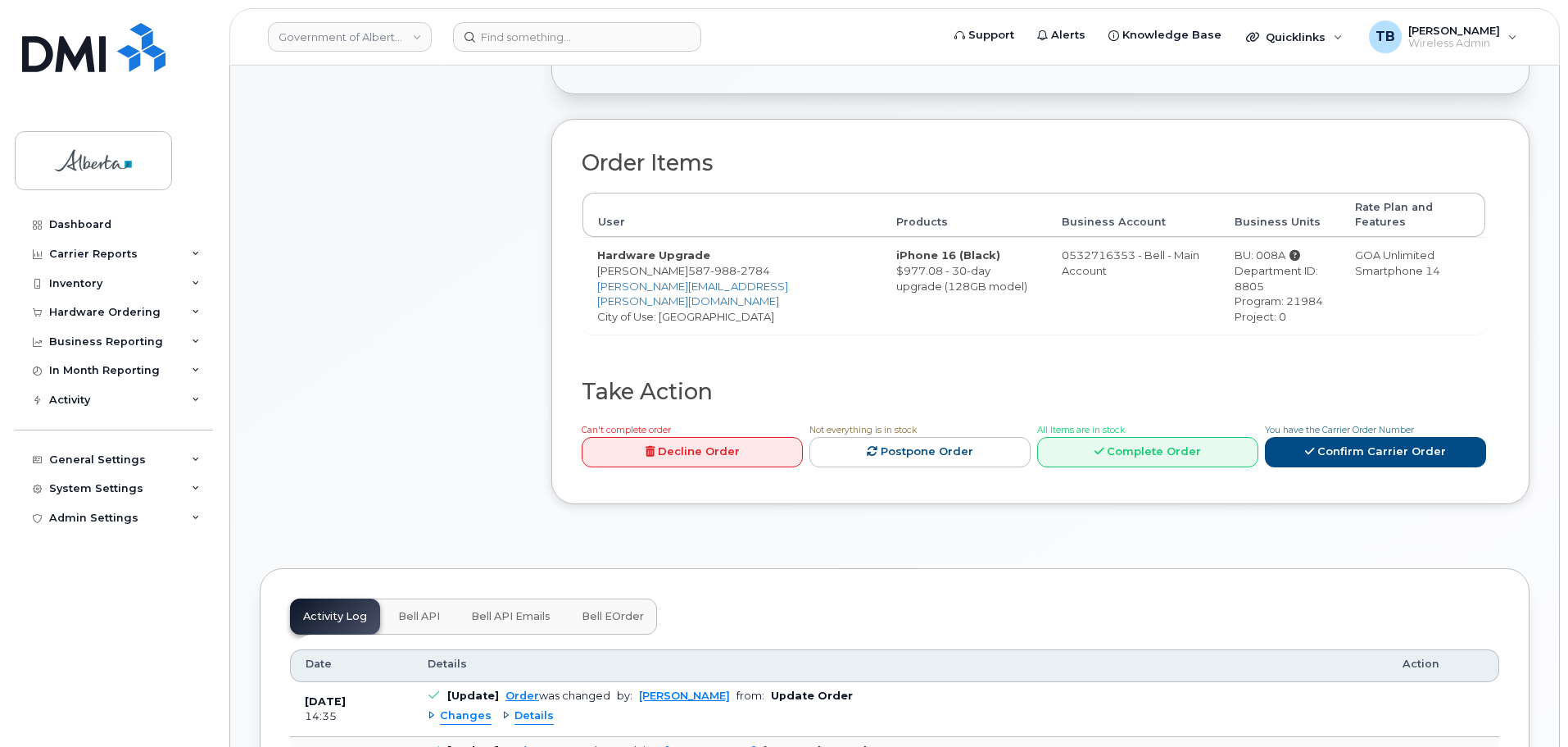
click at [426, 611] on button "Bell API" at bounding box center [419, 616] width 68 height 36
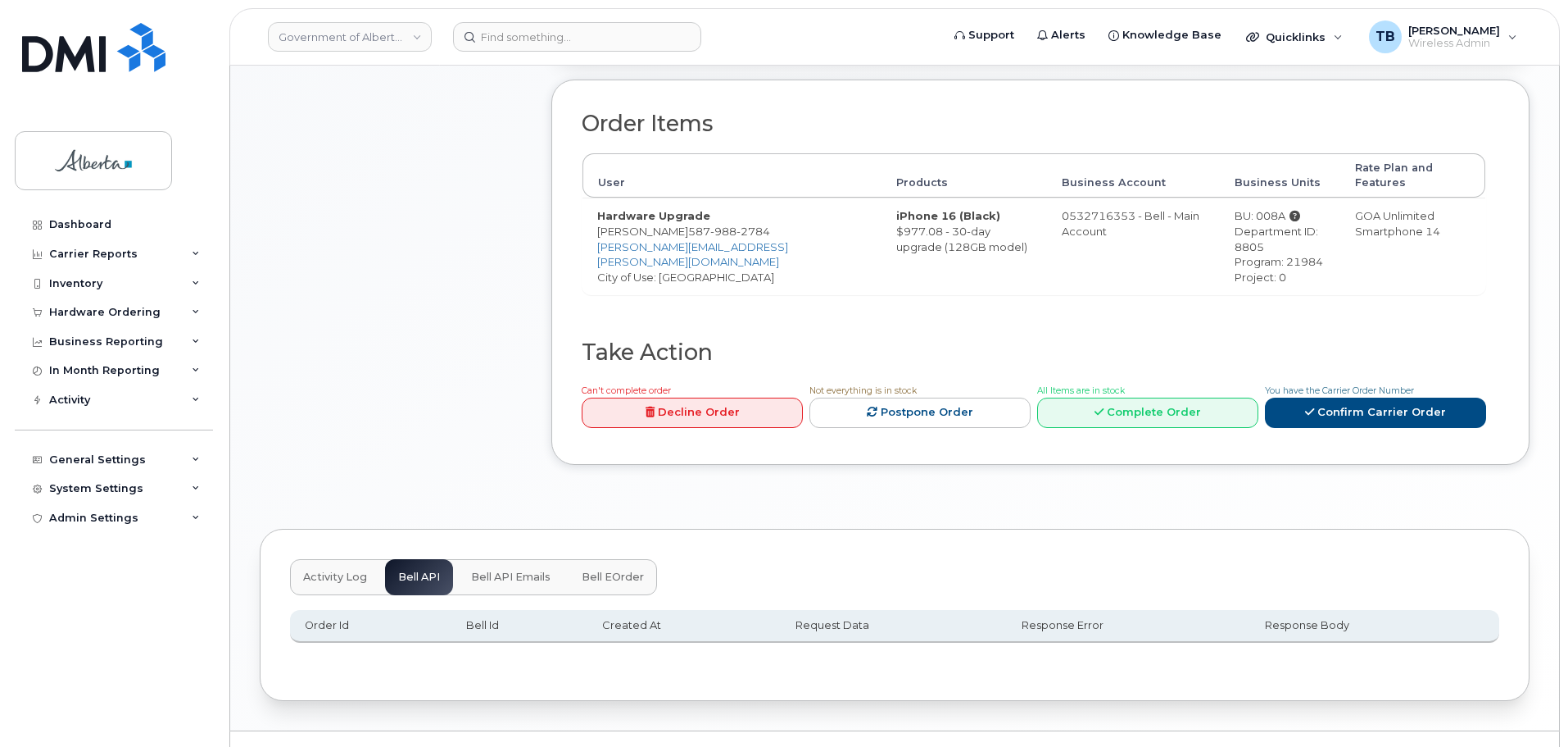
scroll to position [553, 0]
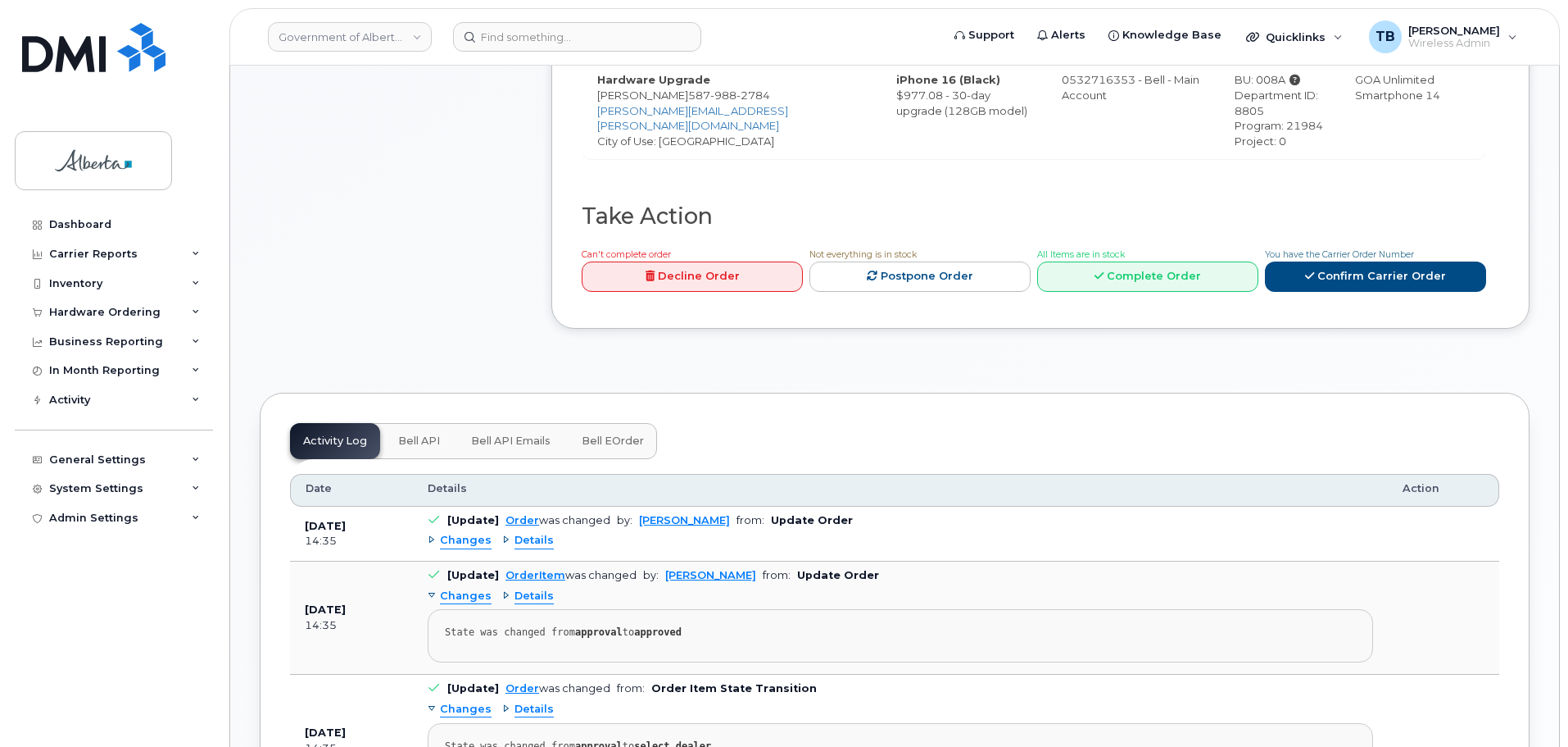
scroll to position [737, 0]
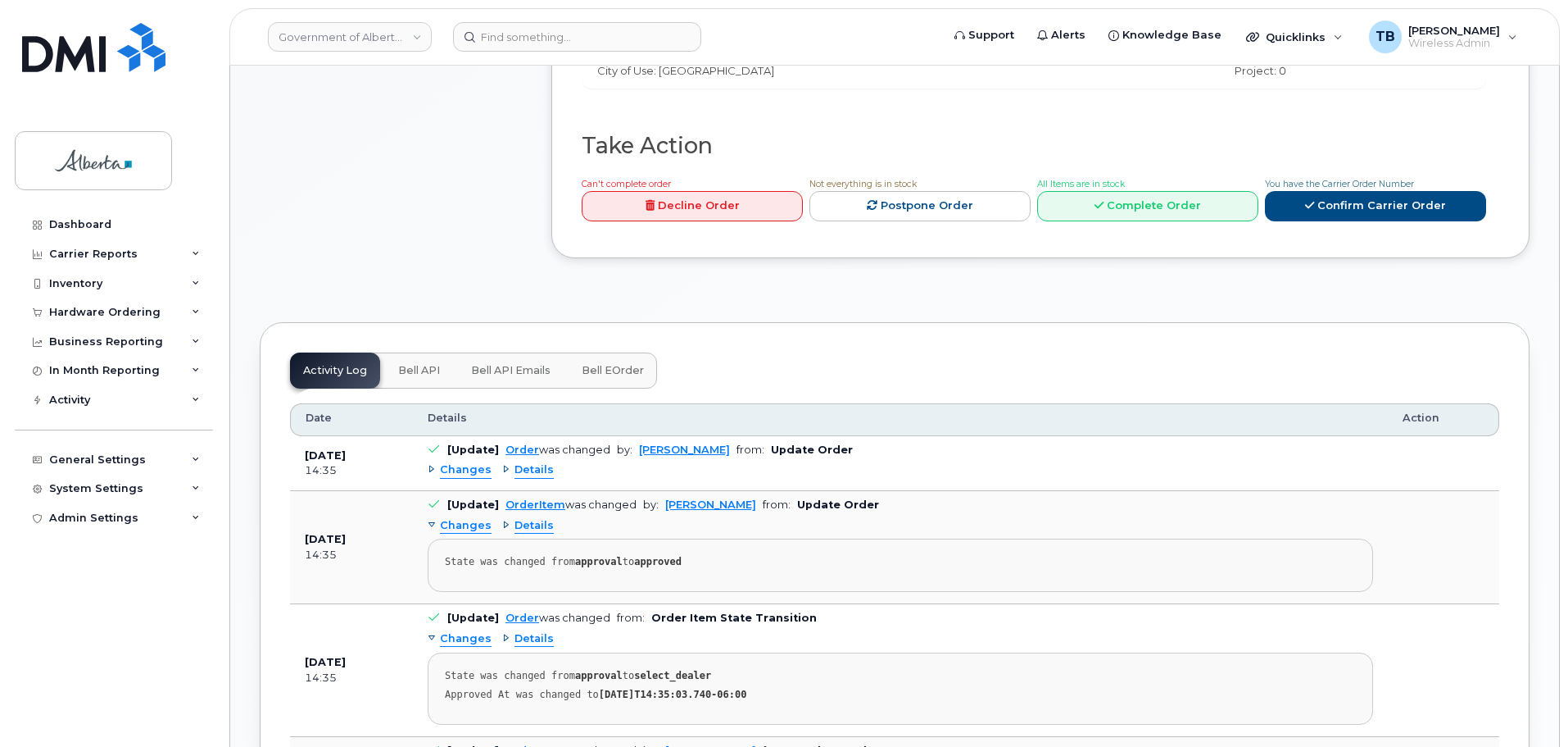
click at [408, 368] on button "Bell API" at bounding box center [419, 370] width 68 height 36
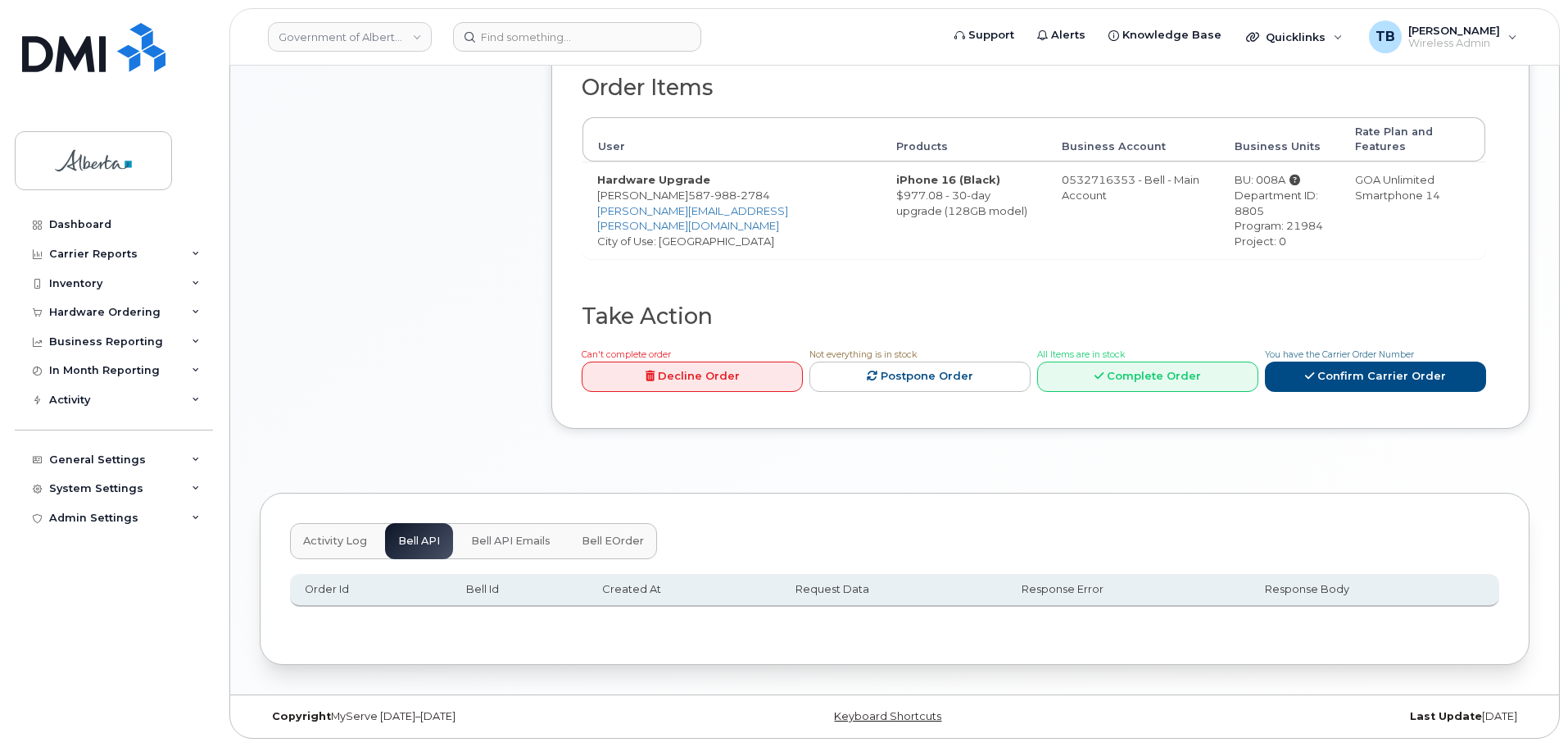
scroll to position [553, 0]
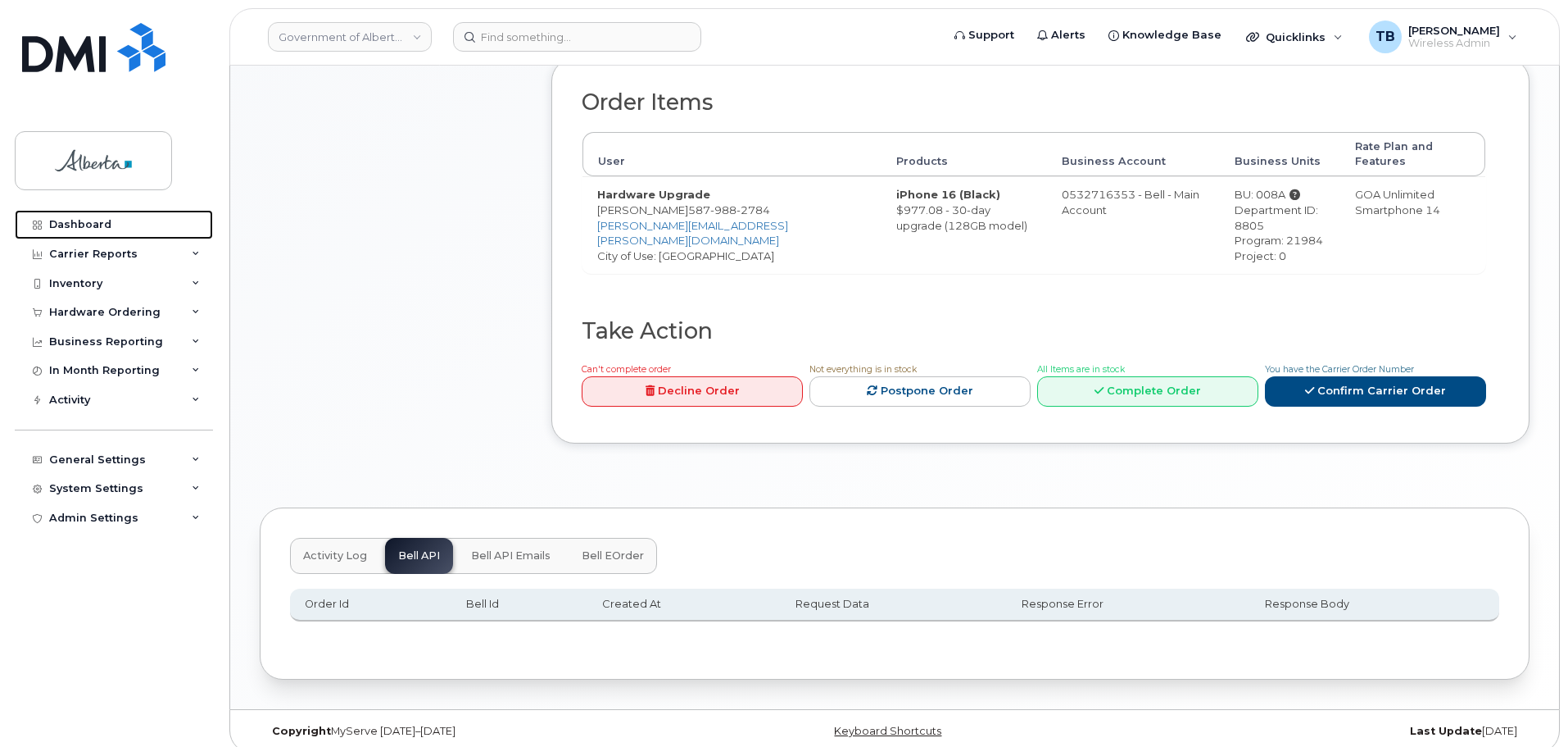
drag, startPoint x: 77, startPoint y: 226, endPoint x: 85, endPoint y: 113, distance: 113.3
click at [77, 225] on div "Dashboard" at bounding box center [80, 225] width 62 height 13
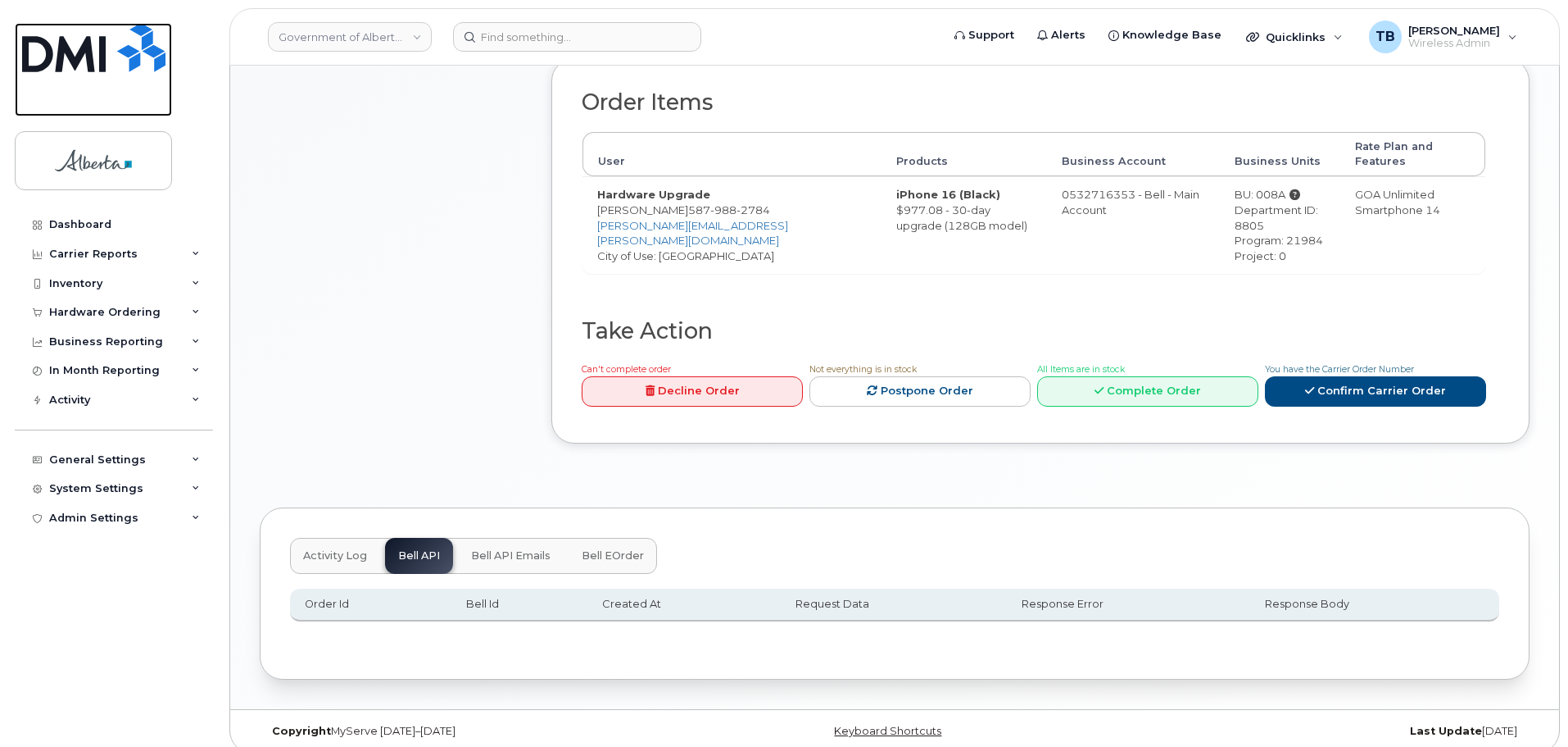
click at [86, 58] on img at bounding box center [94, 47] width 143 height 49
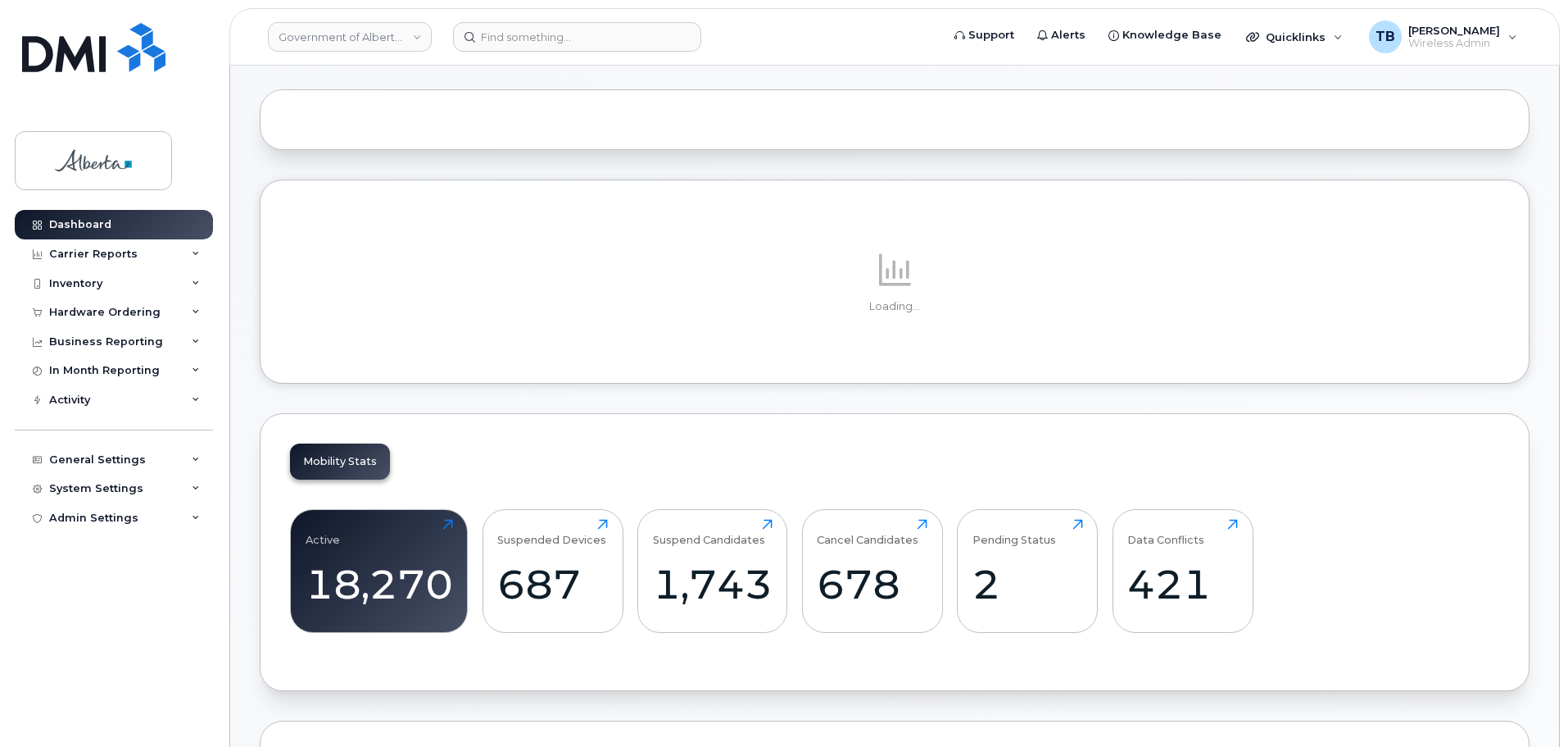
scroll to position [246, 0]
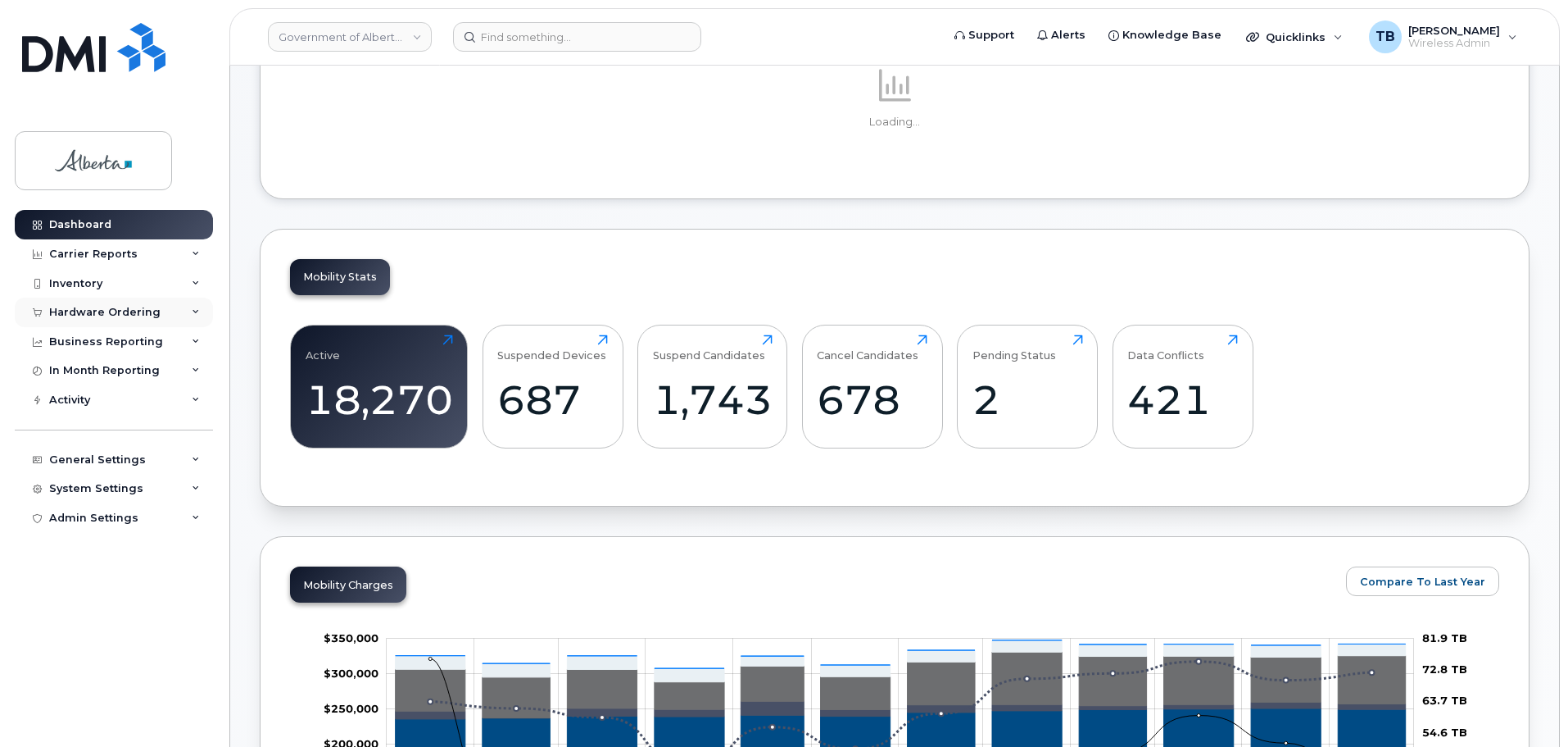
click at [117, 313] on div "Hardware Ordering" at bounding box center [104, 312] width 111 height 13
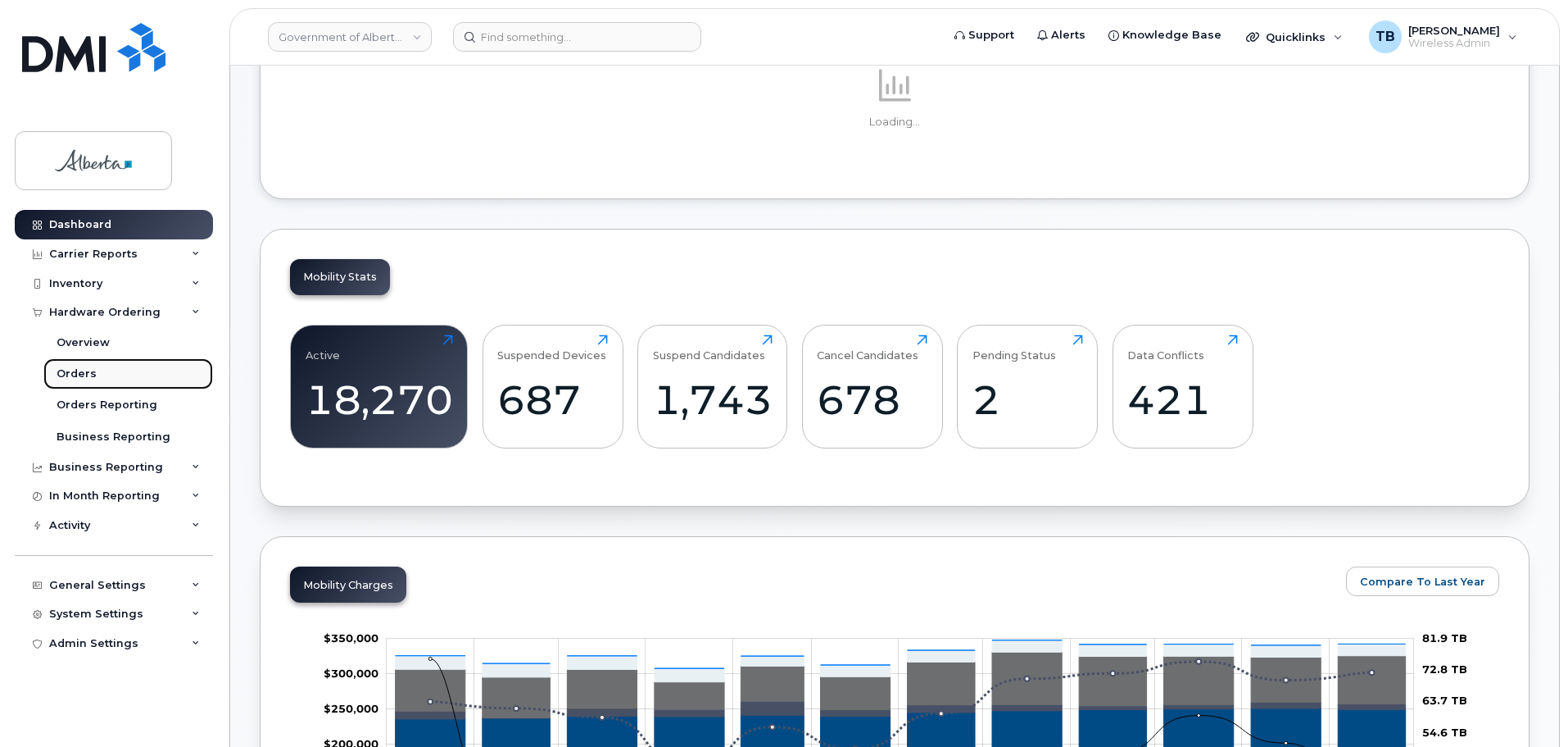
click at [122, 381] on link "Orders" at bounding box center [128, 374] width 169 height 31
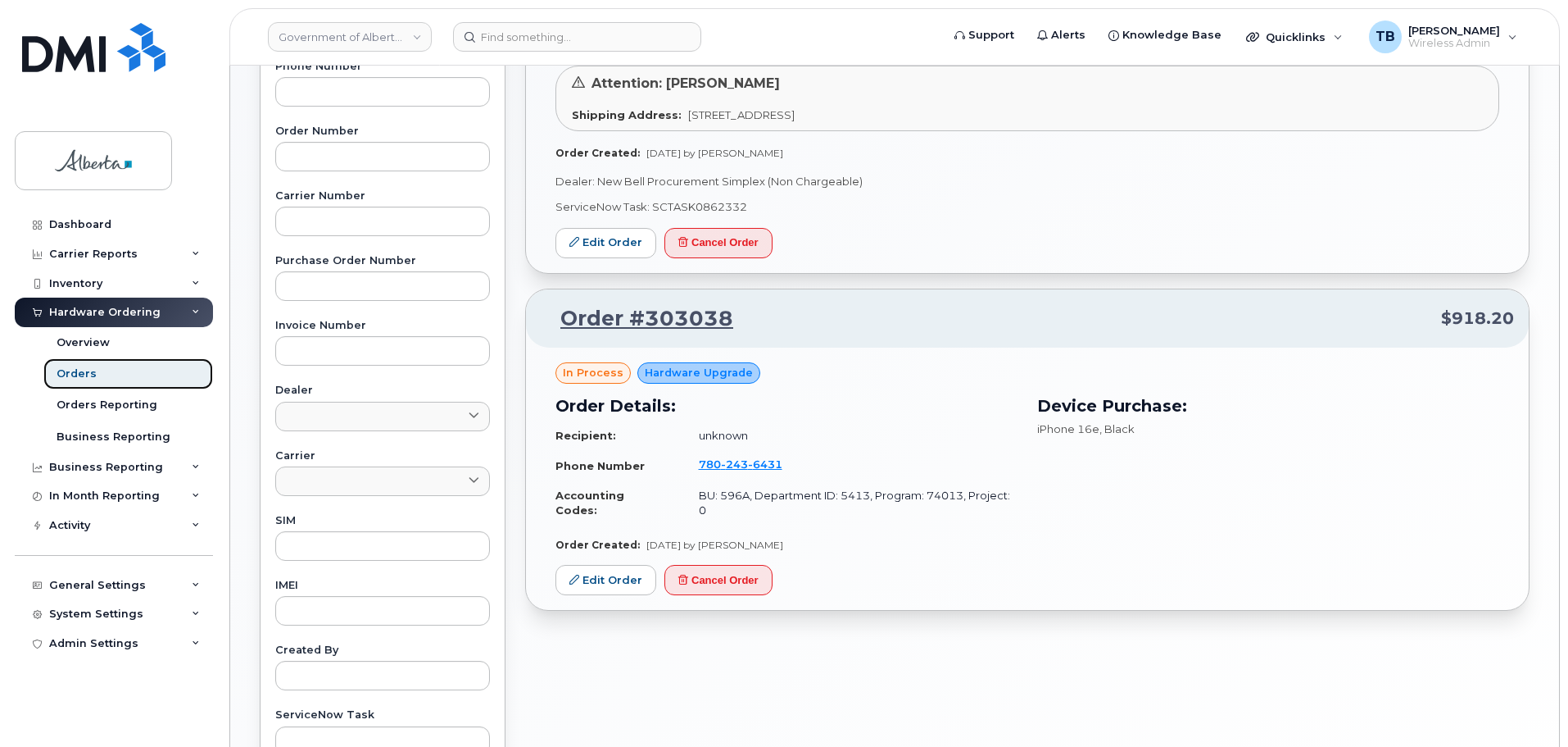
scroll to position [492, 0]
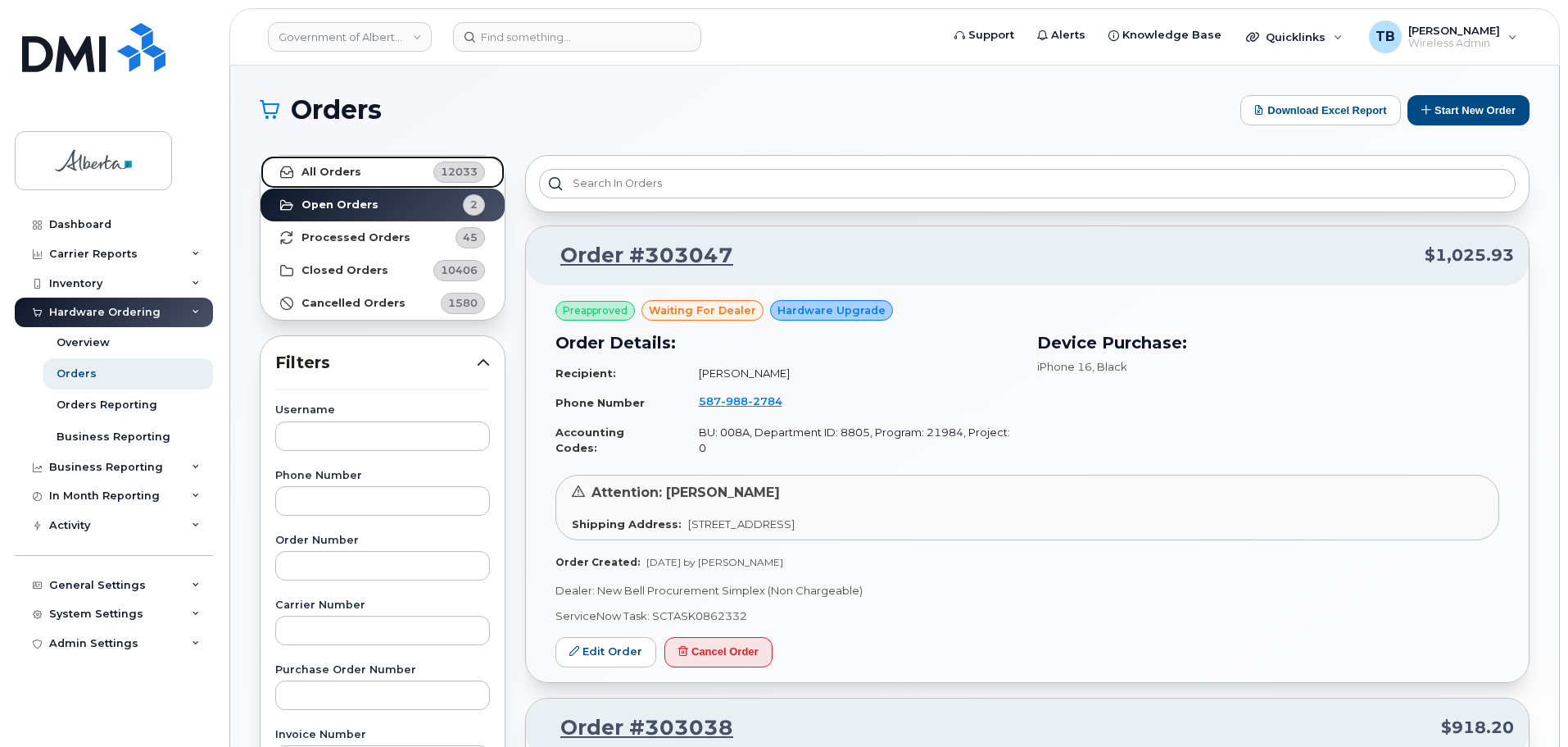
click at [350, 169] on strong "All Orders" at bounding box center [331, 172] width 60 height 13
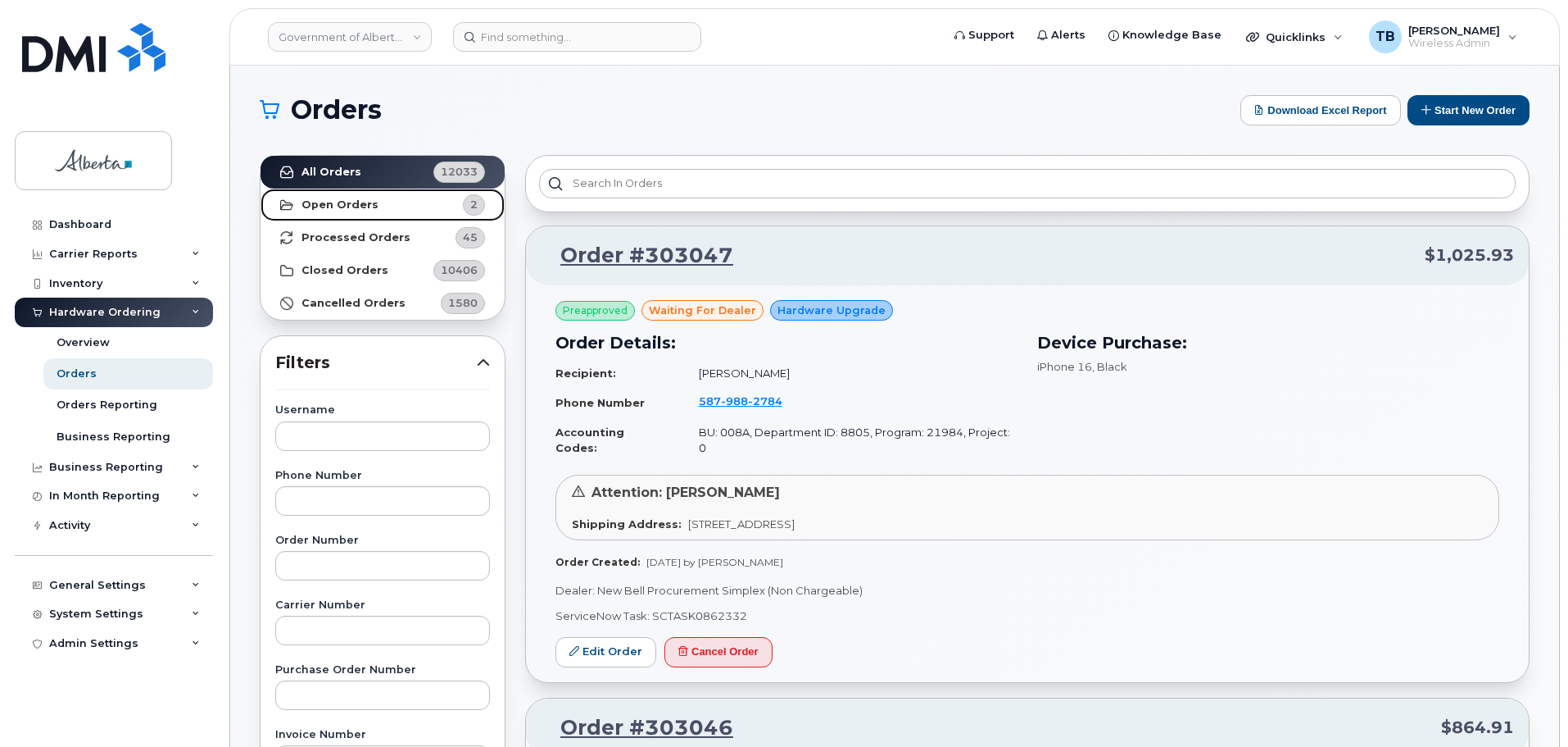
click at [347, 196] on link "Open Orders 2" at bounding box center [382, 204] width 244 height 33
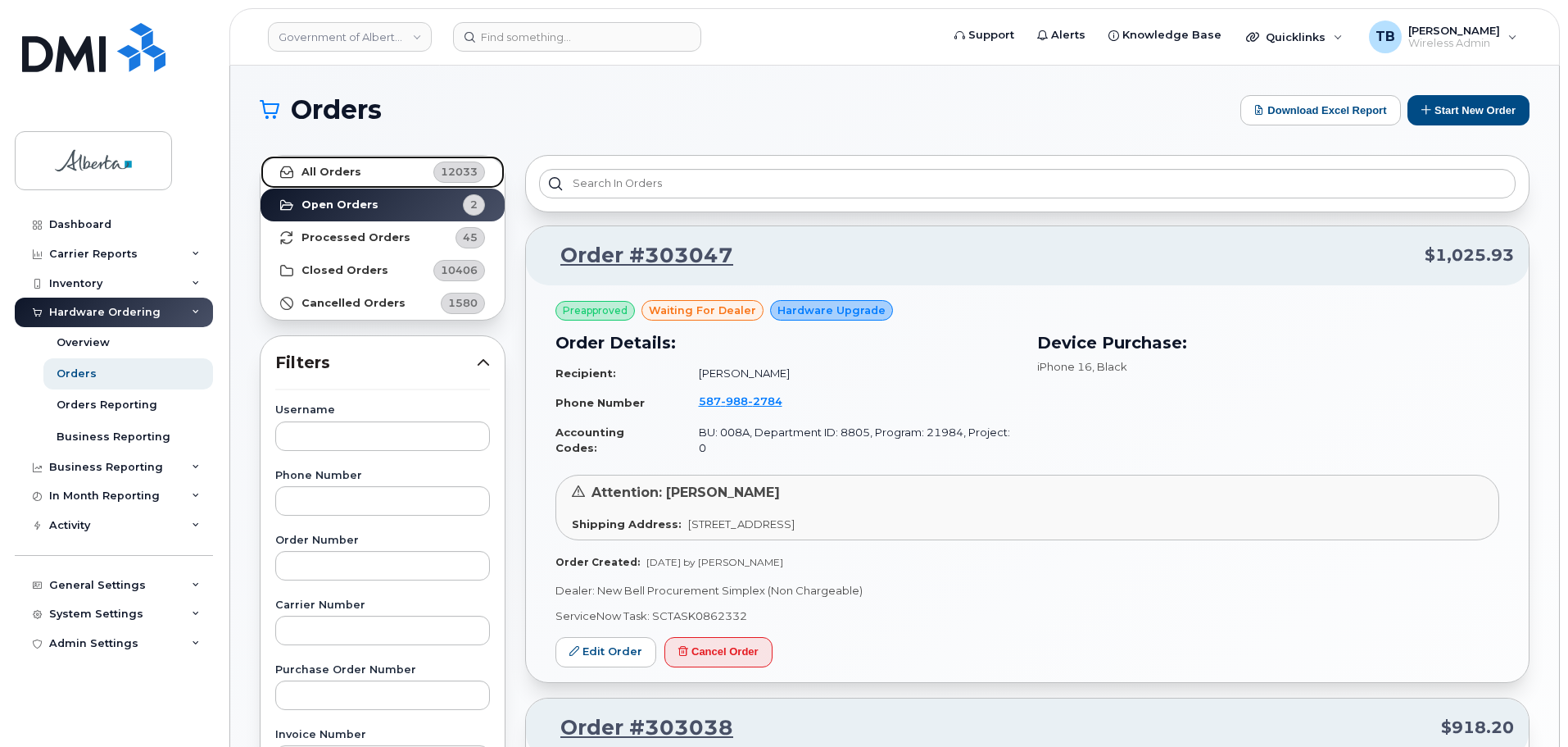
click at [364, 177] on link "All Orders 12033" at bounding box center [382, 172] width 244 height 33
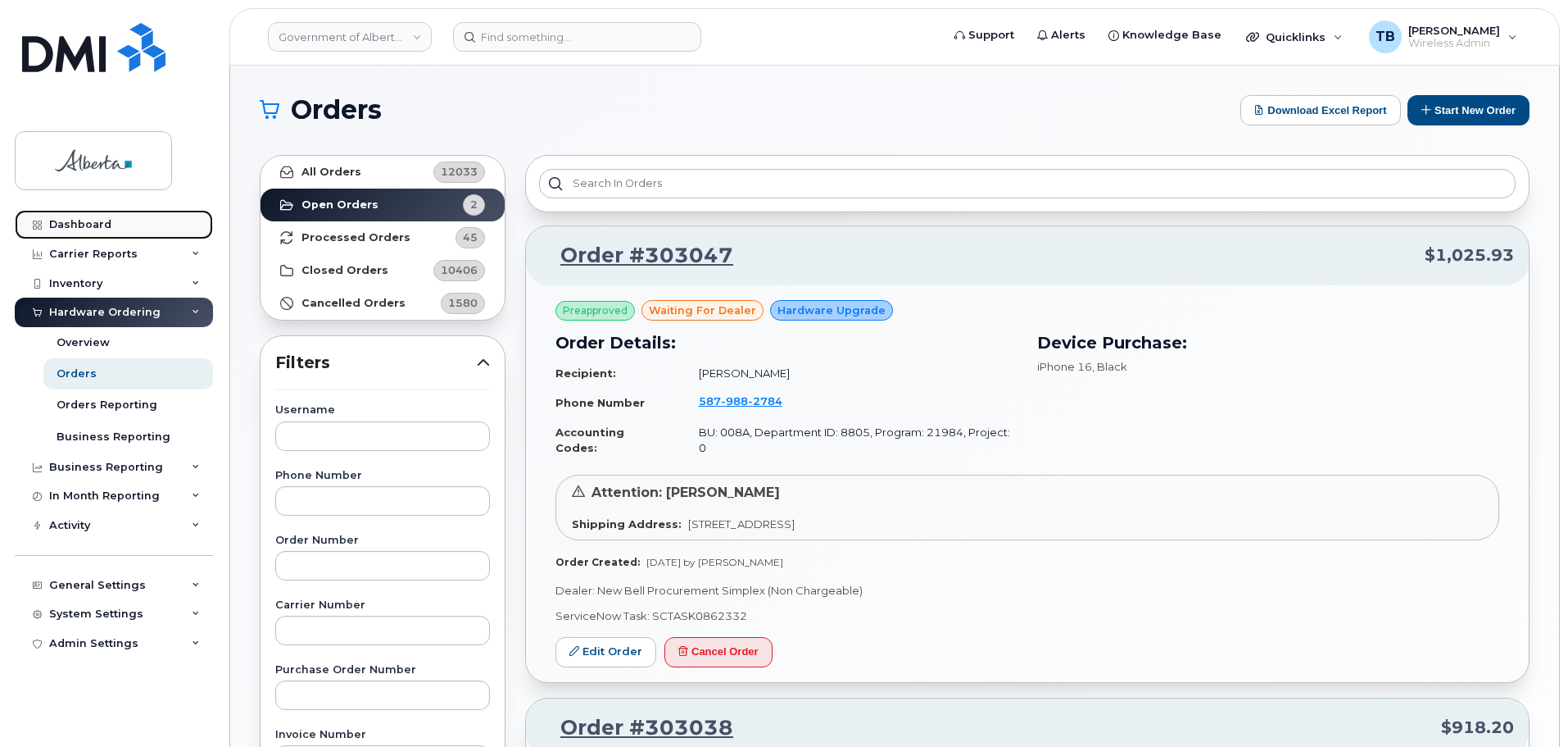
click at [107, 223] on div "Dashboard" at bounding box center [80, 225] width 62 height 13
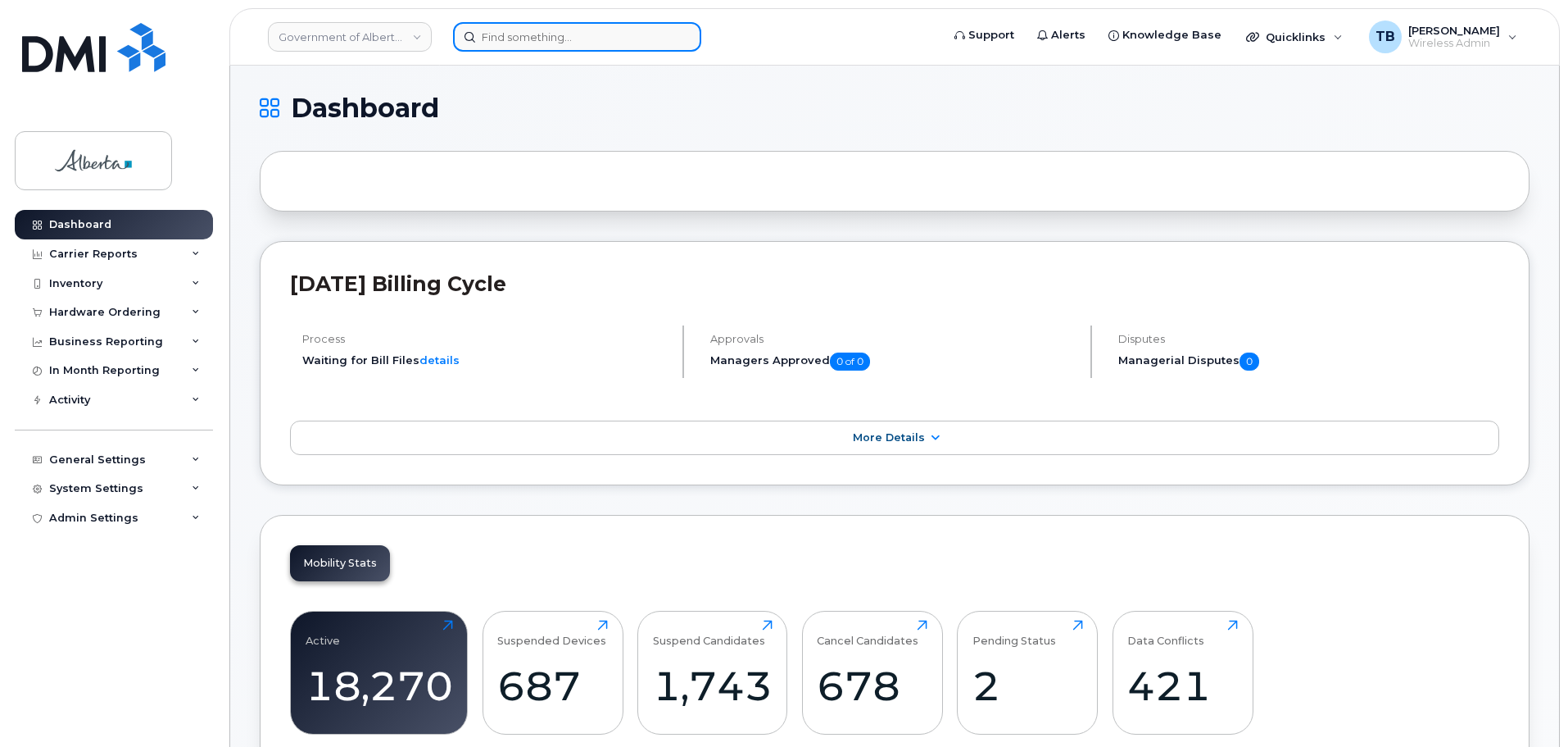
click at [527, 45] on input at bounding box center [576, 37] width 249 height 29
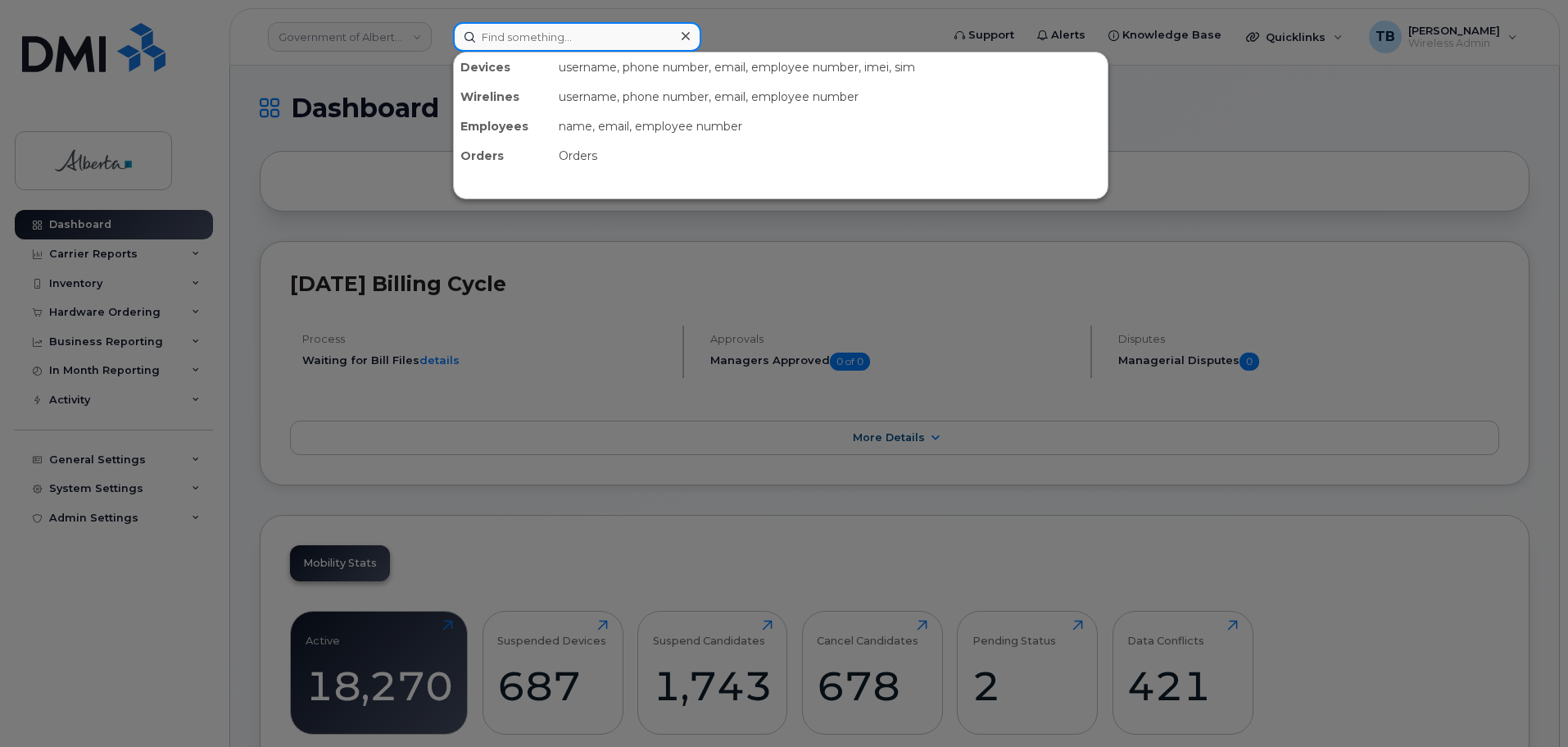
paste input "7802977763"
type input "7802977763"
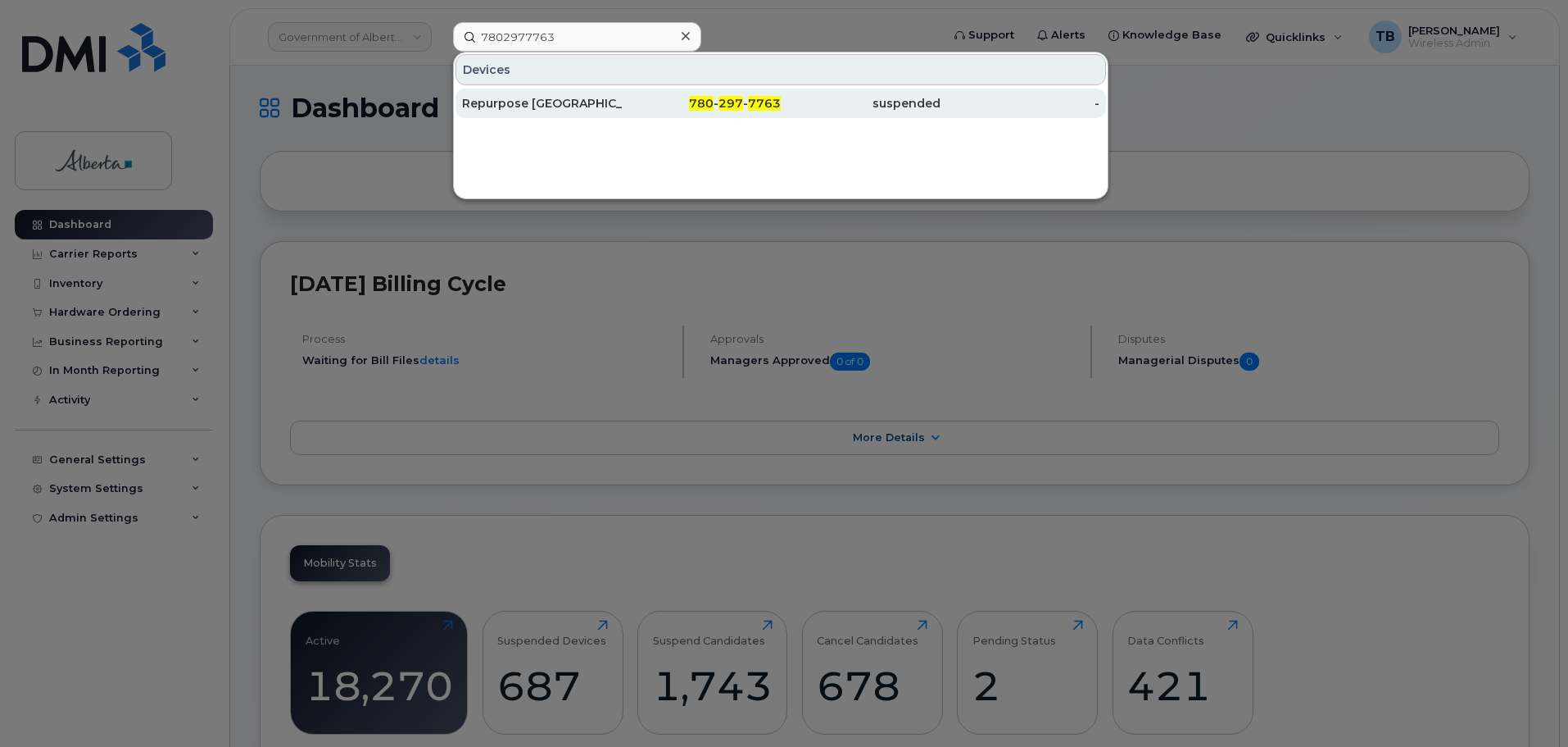
click at [523, 104] on div "Repurpose [GEOGRAPHIC_DATA]" at bounding box center [542, 103] width 159 height 16
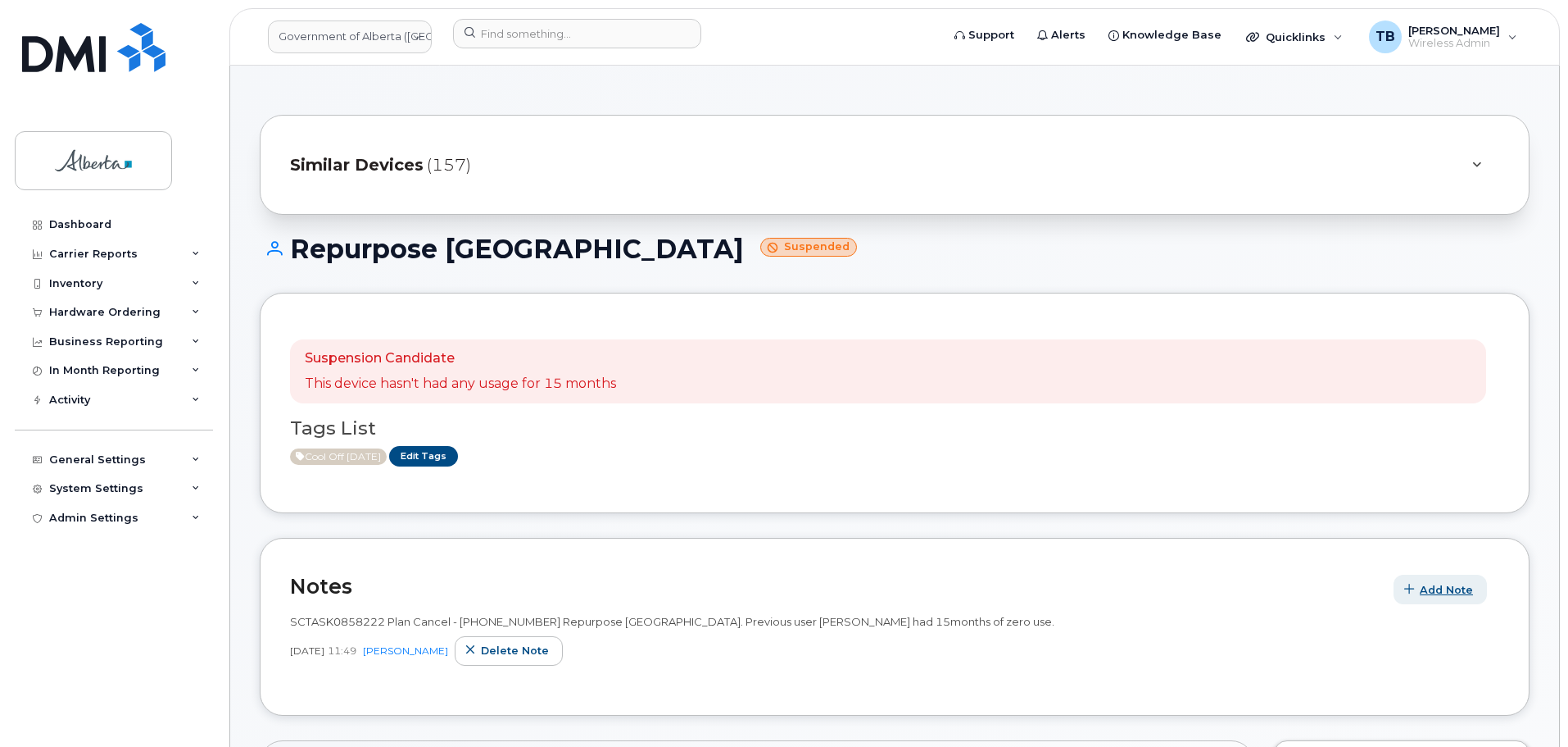
click at [1424, 593] on span "Add Note" at bounding box center [1446, 589] width 53 height 15
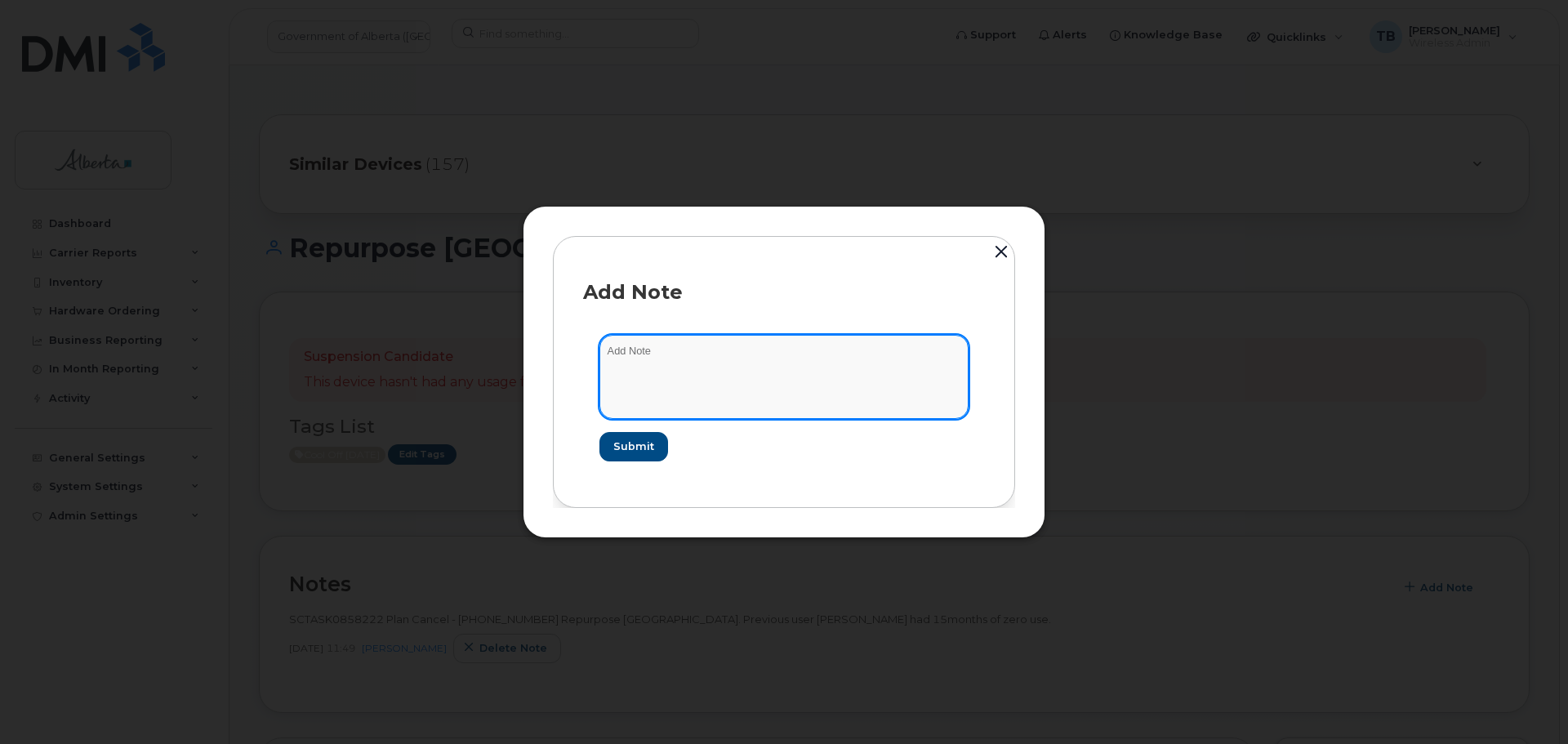
click at [704, 403] on textarea at bounding box center [784, 376] width 370 height 83
paste textarea "SCTASK0860568 7802977763 DO NOT DELETE - BEING REASSIGNED to [PERSON_NAME]. Rep…"
type textarea "SCTASK0860568 7802977763 DO NOT DELETE - BEING REASSIGNED to [PERSON_NAME]. Rep…"
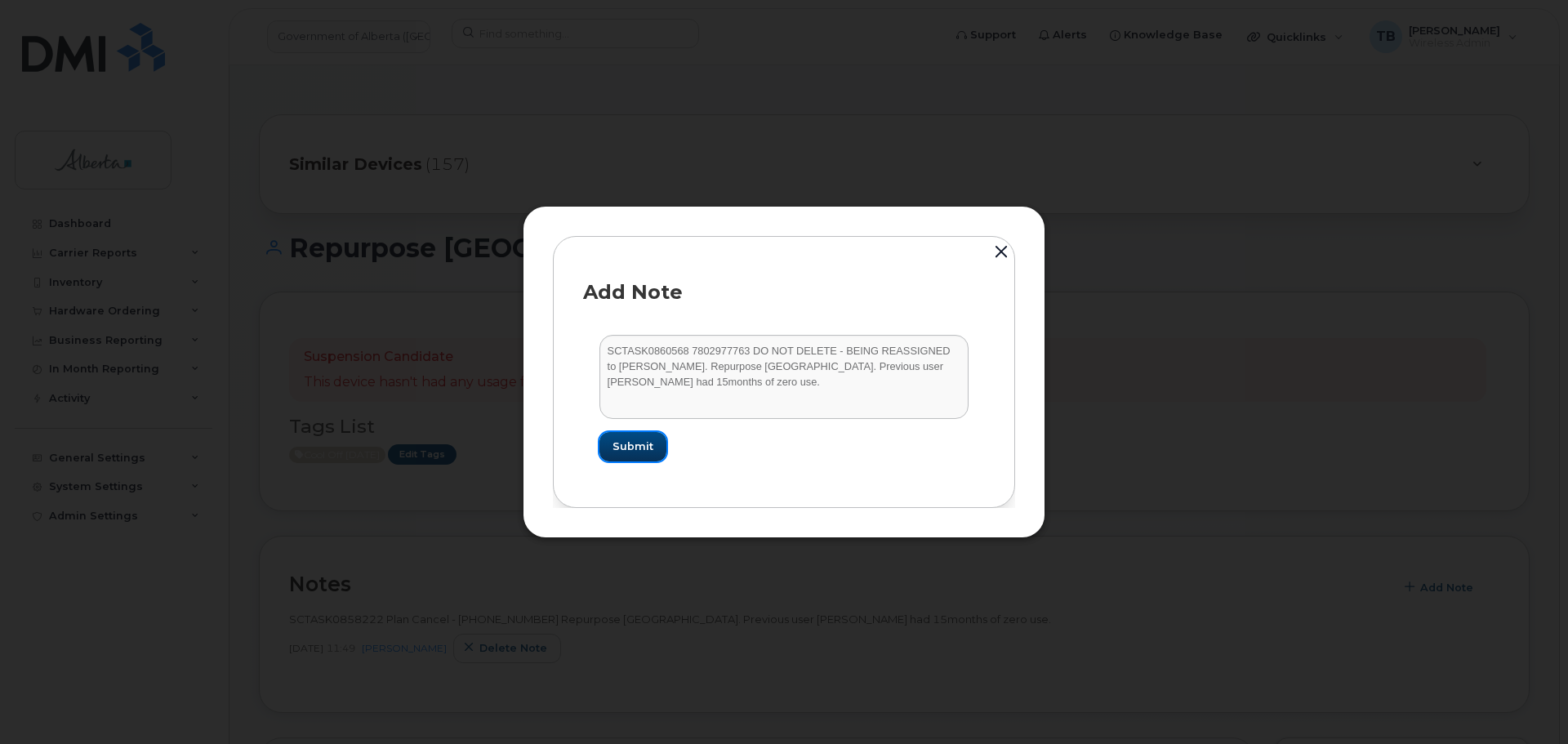
click at [646, 440] on span "Submit" at bounding box center [633, 446] width 41 height 15
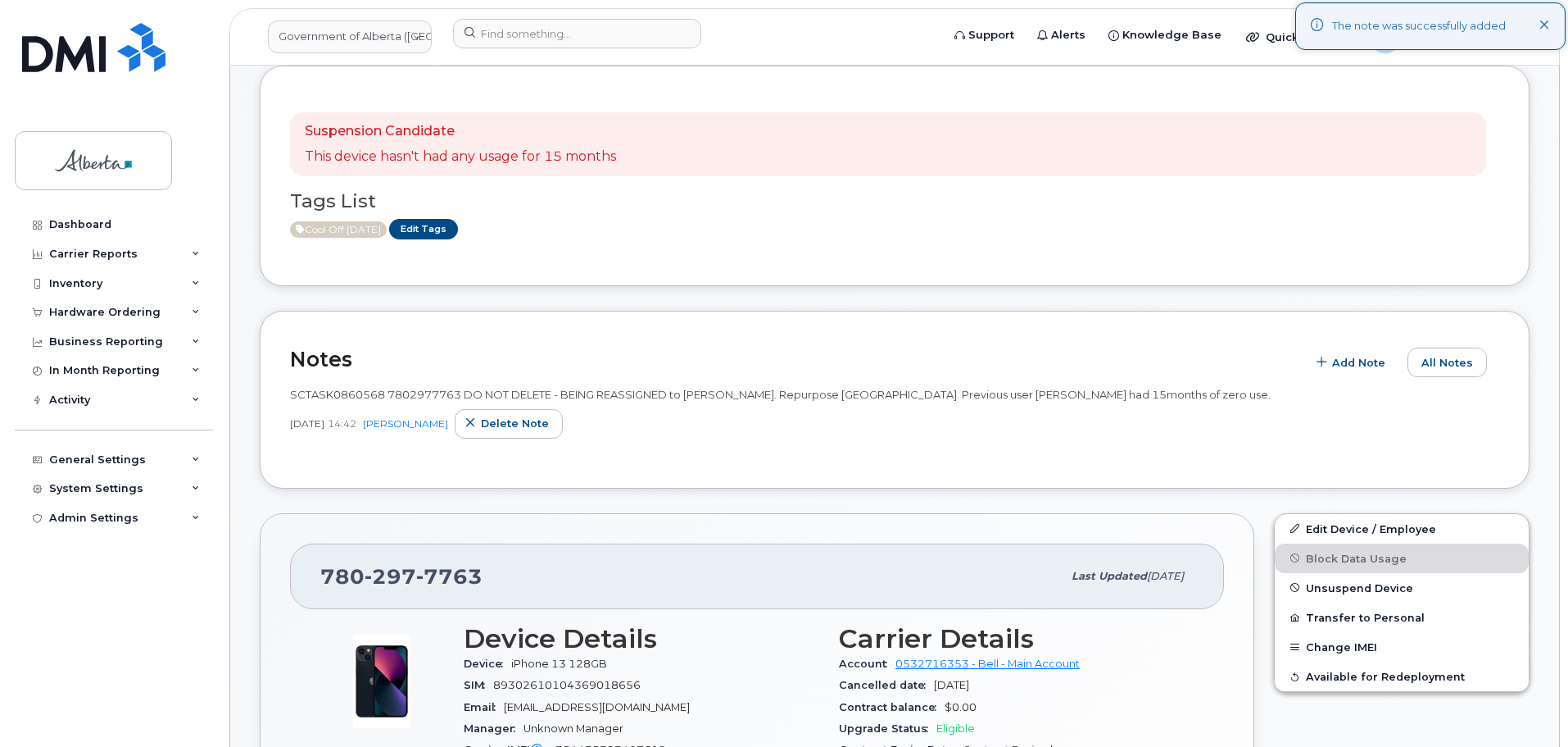
scroll to position [246, 0]
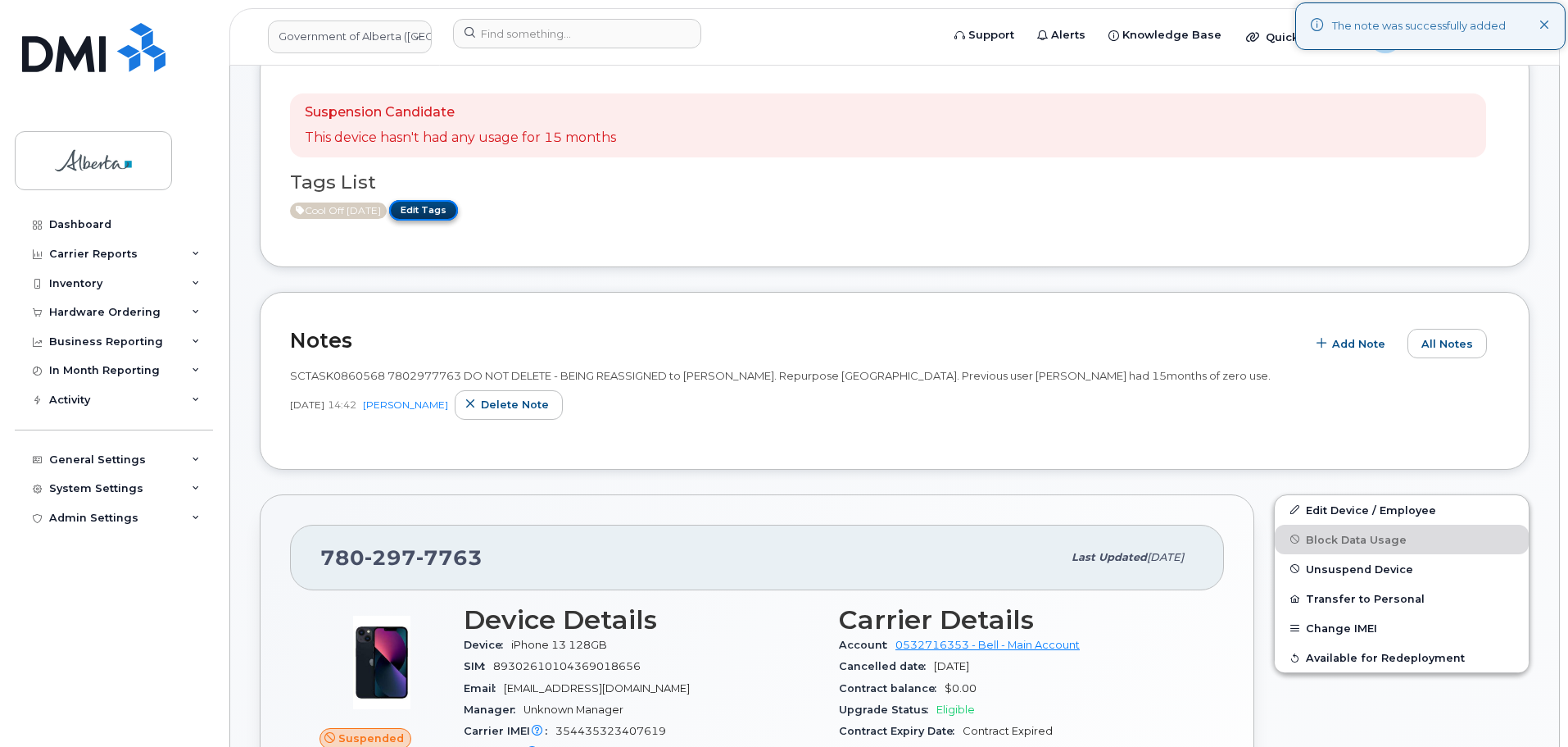
click at [446, 209] on link "Edit Tags" at bounding box center [423, 209] width 69 height 21
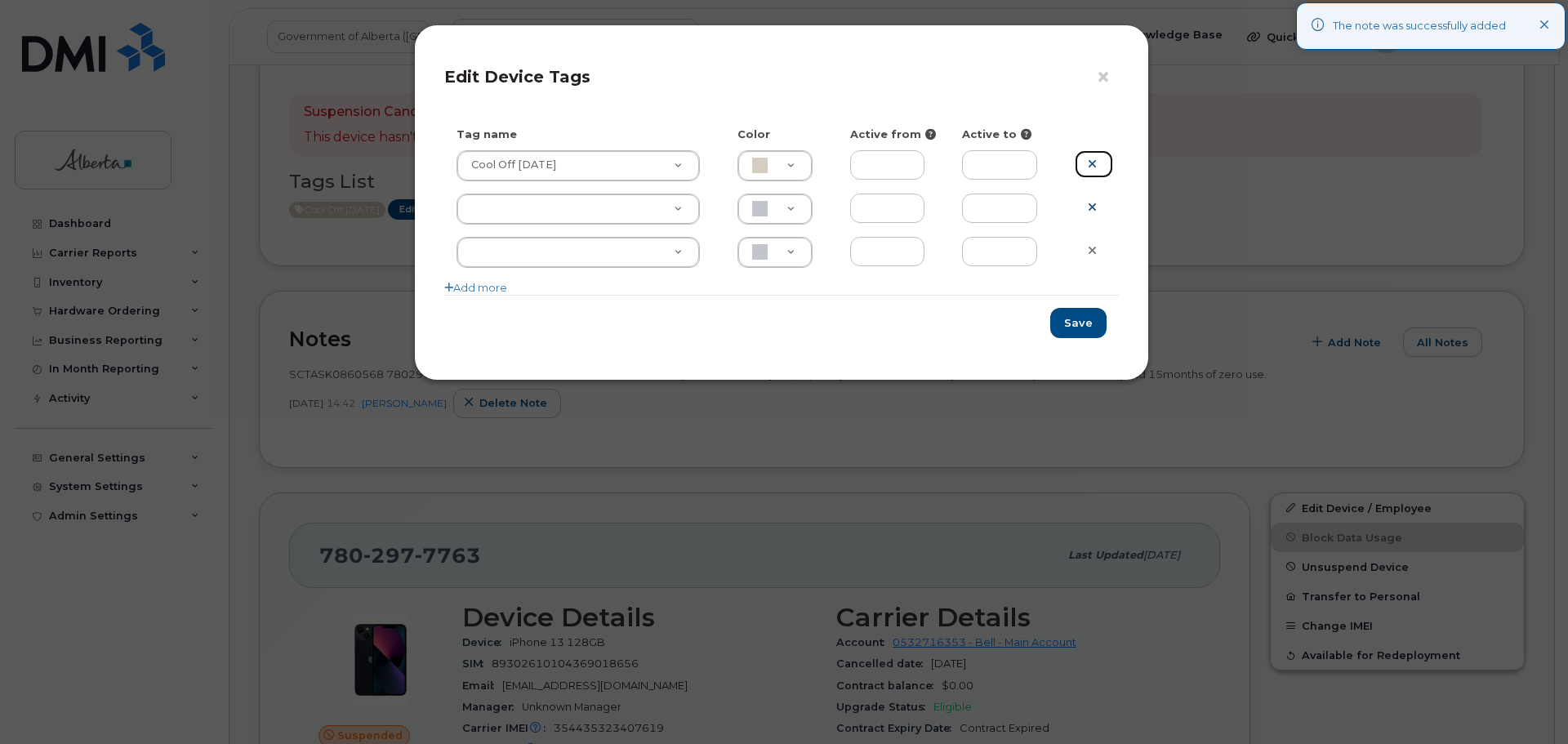
drag, startPoint x: 1092, startPoint y: 166, endPoint x: 1097, endPoint y: 174, distance: 9.4
click at [1094, 167] on icon at bounding box center [1093, 163] width 9 height 12
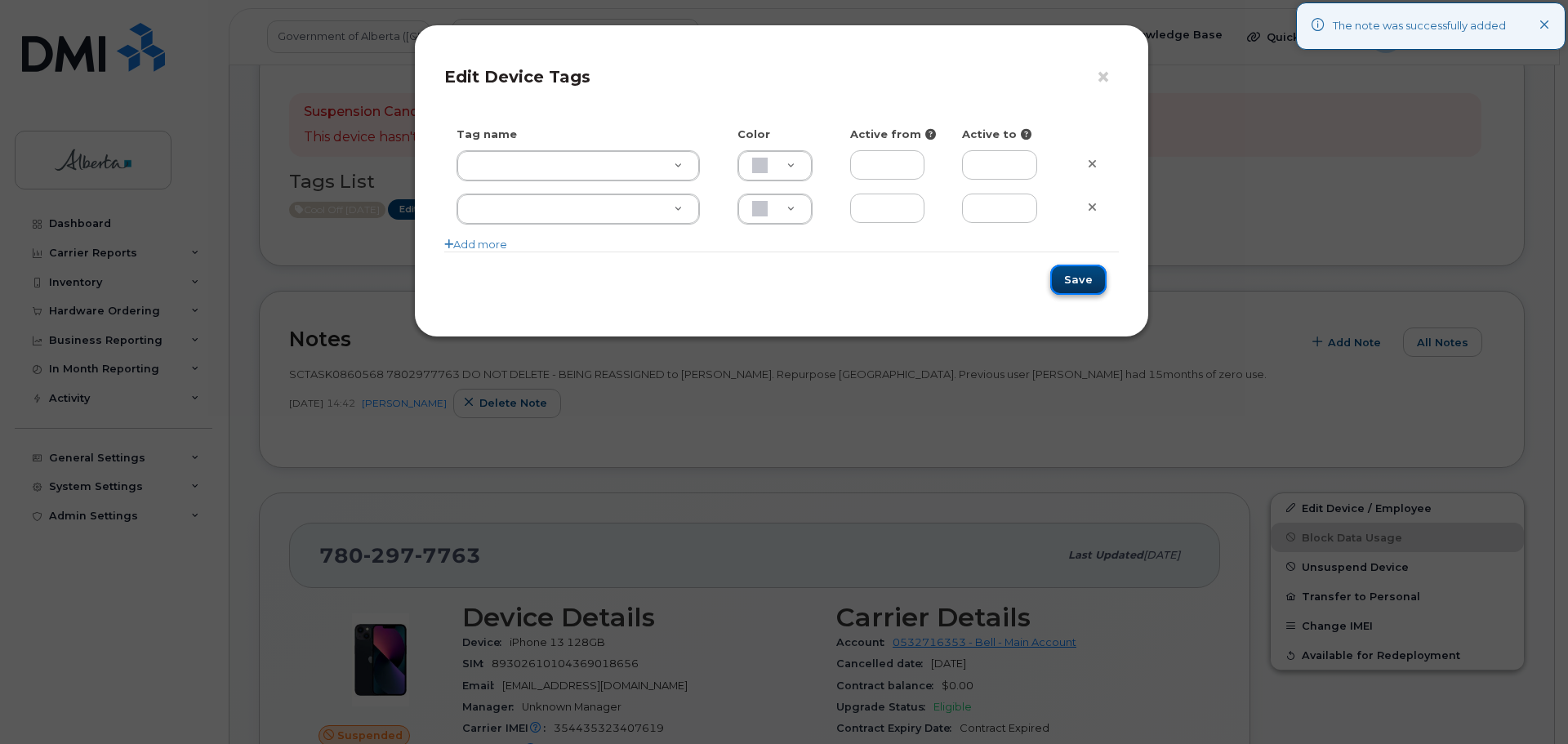
click at [1081, 287] on button "Save" at bounding box center [1078, 280] width 56 height 30
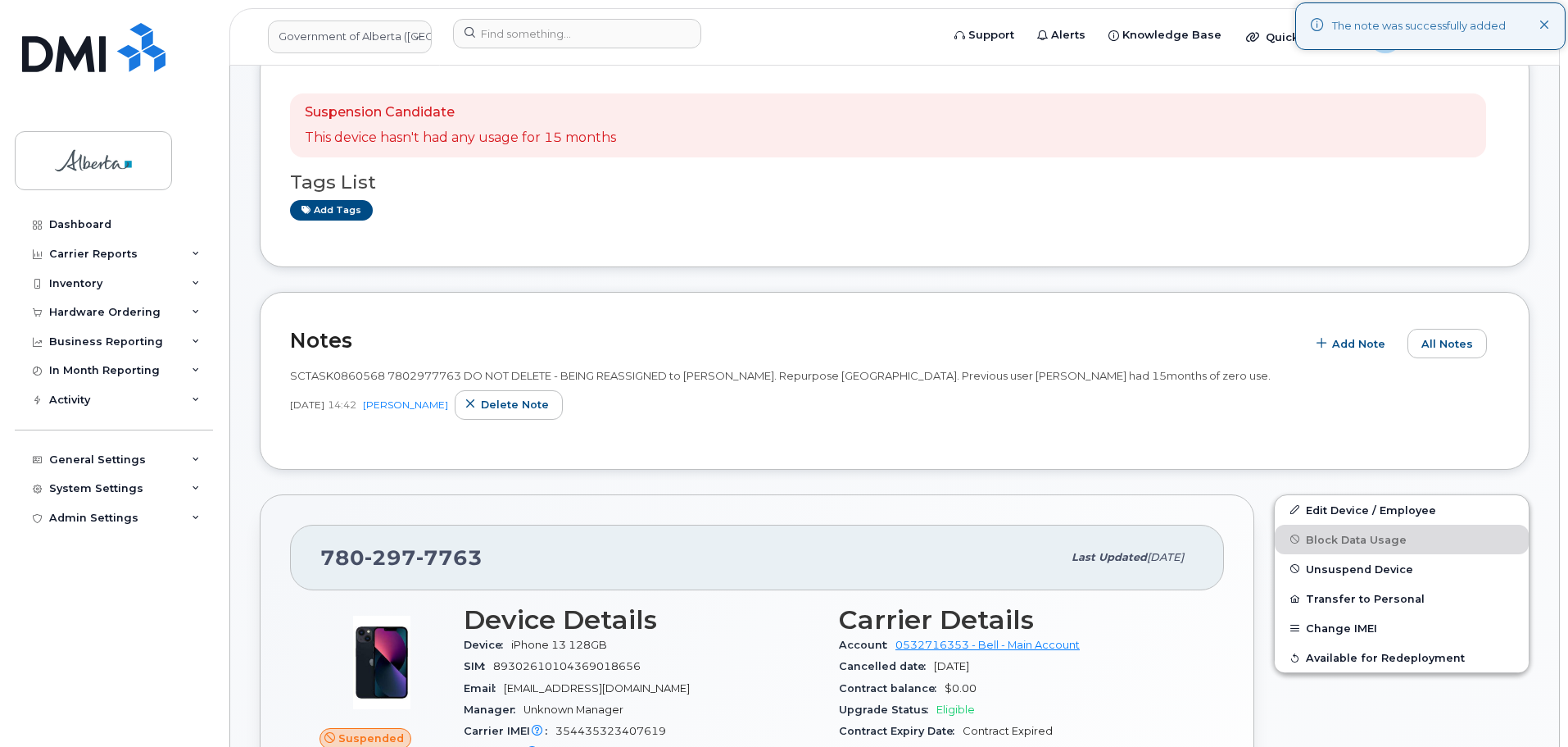
click at [301, 368] on div "SCTASK0860568 7802977763 DO NOT DELETE - BEING REASSIGNED to [PERSON_NAME]. Rep…" at bounding box center [894, 375] width 1209 height 15
click at [301, 373] on span "SCTASK0860568 7802977763 DO NOT DELETE - BEING REASSIGNED to [PERSON_NAME]. Rep…" at bounding box center [780, 375] width 981 height 13
copy span "SCTASK0860568"
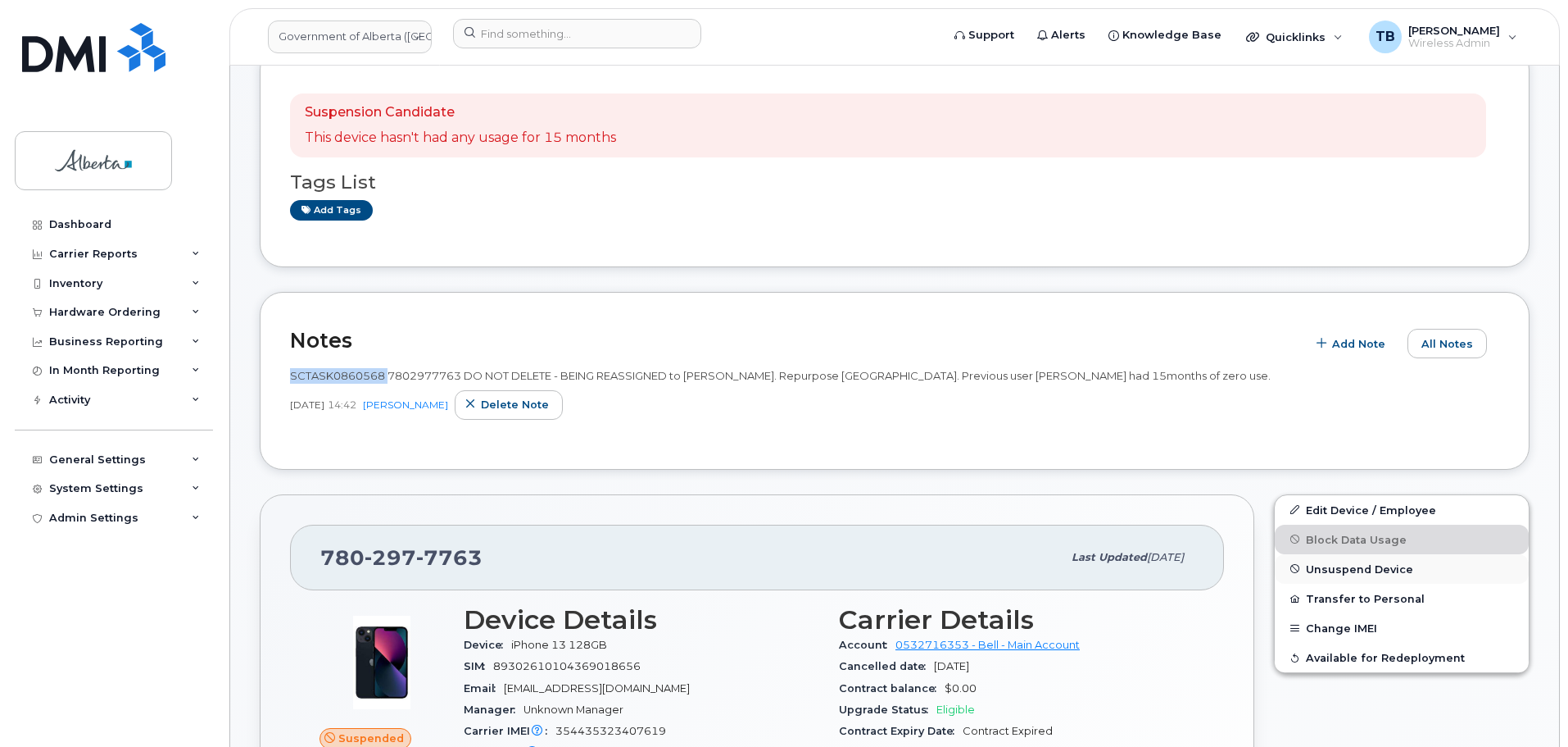
click at [1353, 574] on span "Unsuspend Device" at bounding box center [1360, 569] width 107 height 12
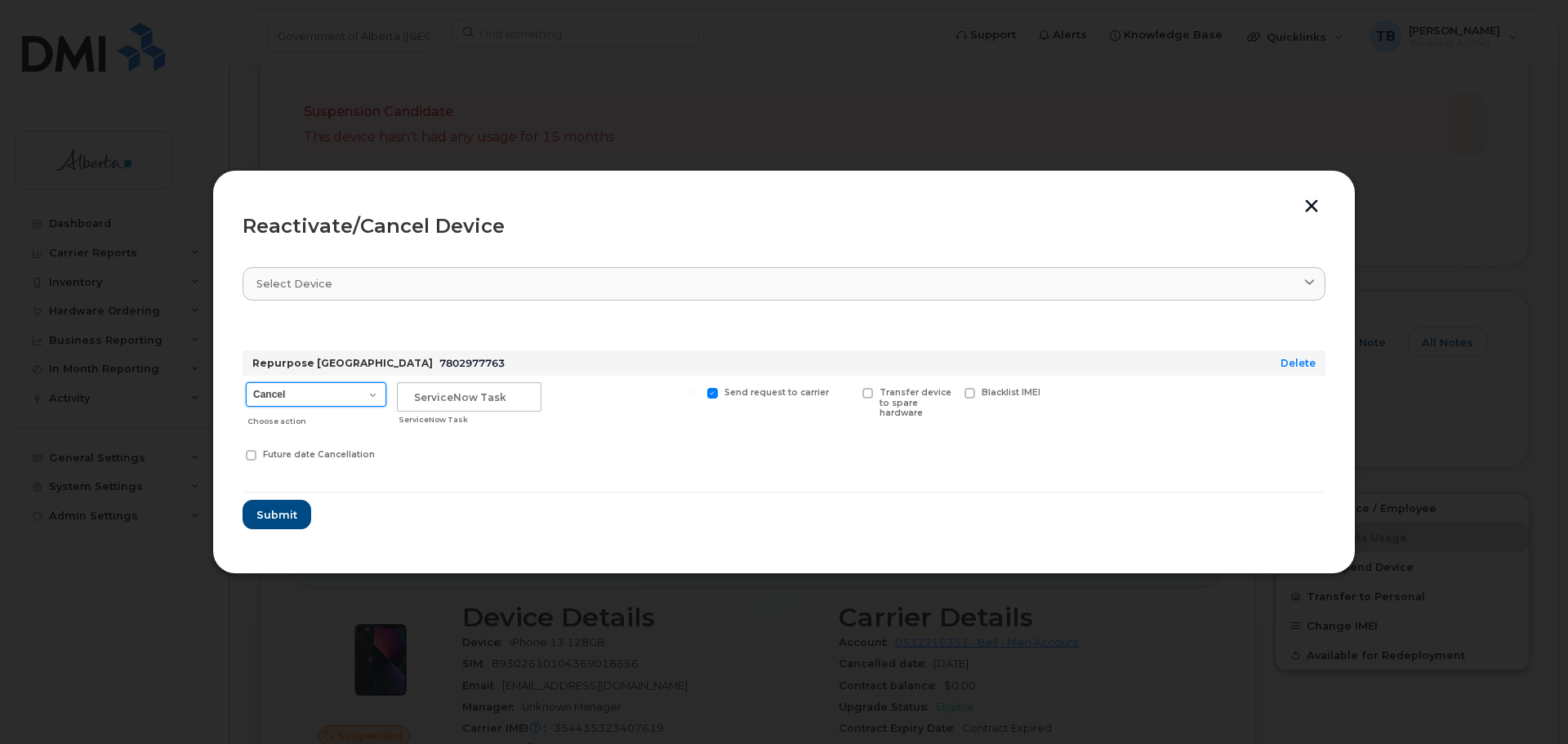
drag, startPoint x: 300, startPoint y: 391, endPoint x: 290, endPoint y: 403, distance: 15.6
click at [300, 391] on select "Cancel Suspend - Extend Suspension Reactivate" at bounding box center [316, 394] width 140 height 25
select select "[object Object]"
click at [246, 382] on select "Cancel Suspend - Extend Suspension Reactivate" at bounding box center [316, 394] width 140 height 25
click at [451, 401] on input "text" at bounding box center [469, 396] width 145 height 29
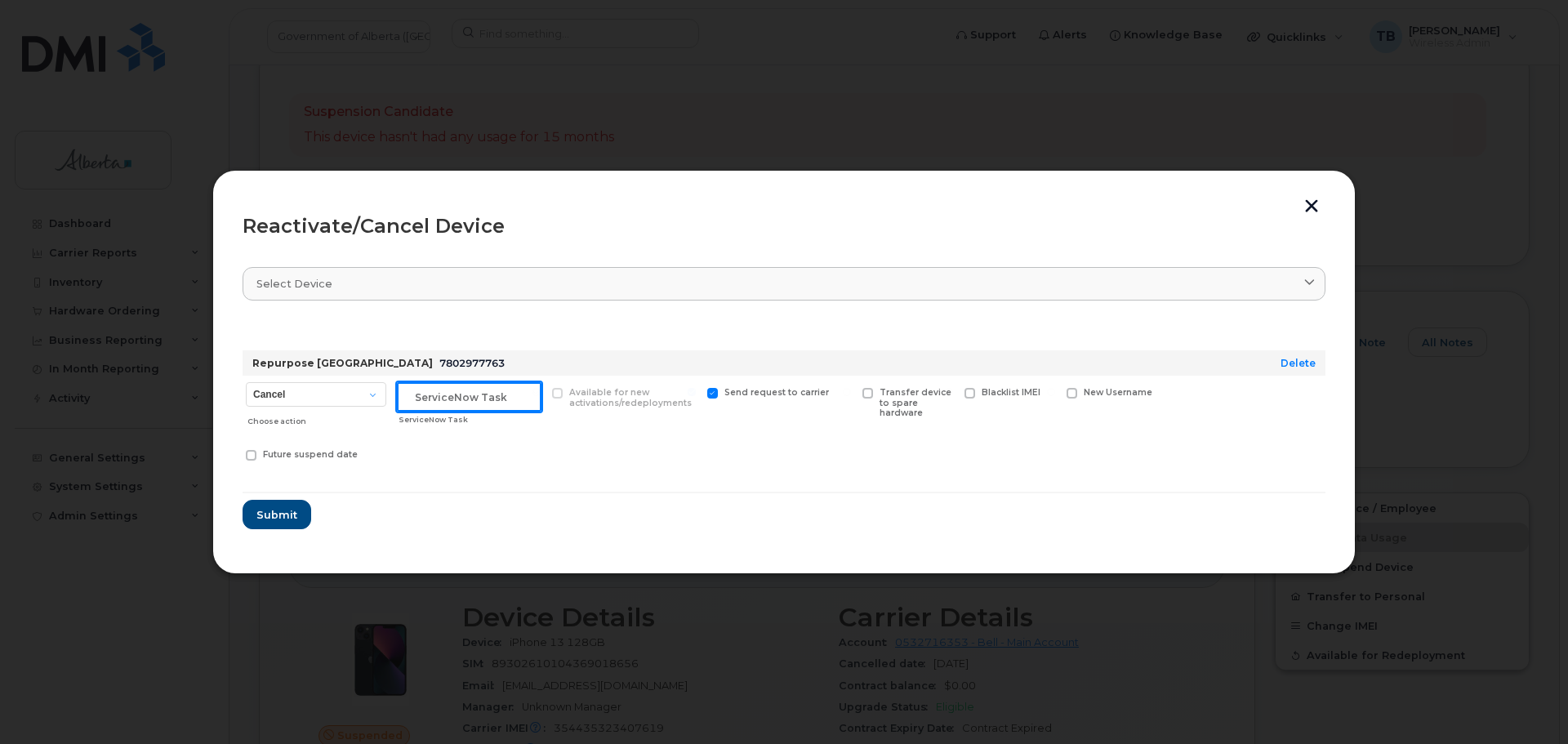
paste input "SCTASK0860568"
type input "SCTASK0860568"
click at [281, 502] on button "Submit" at bounding box center [275, 514] width 67 height 29
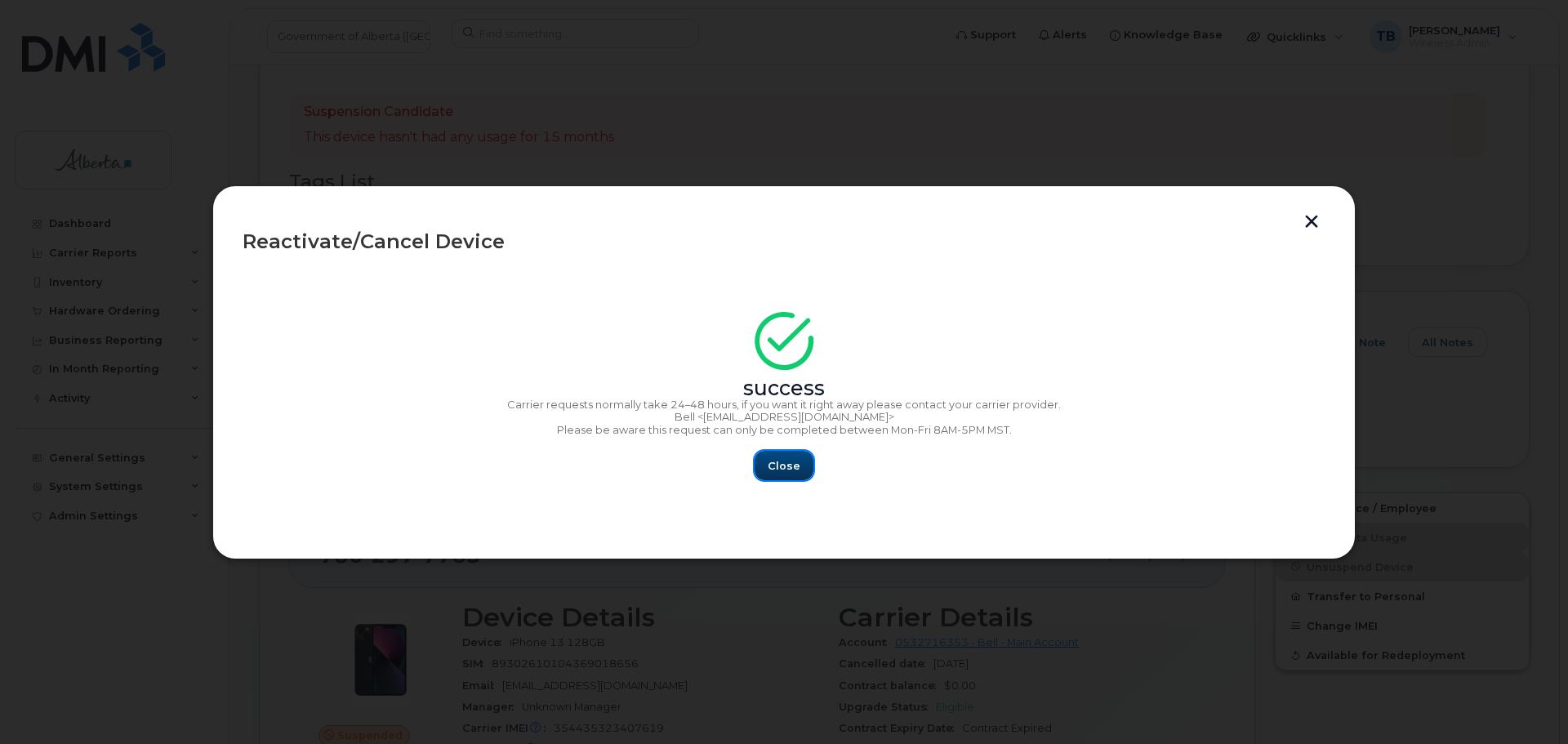
click at [784, 463] on span "Close" at bounding box center [784, 465] width 33 height 15
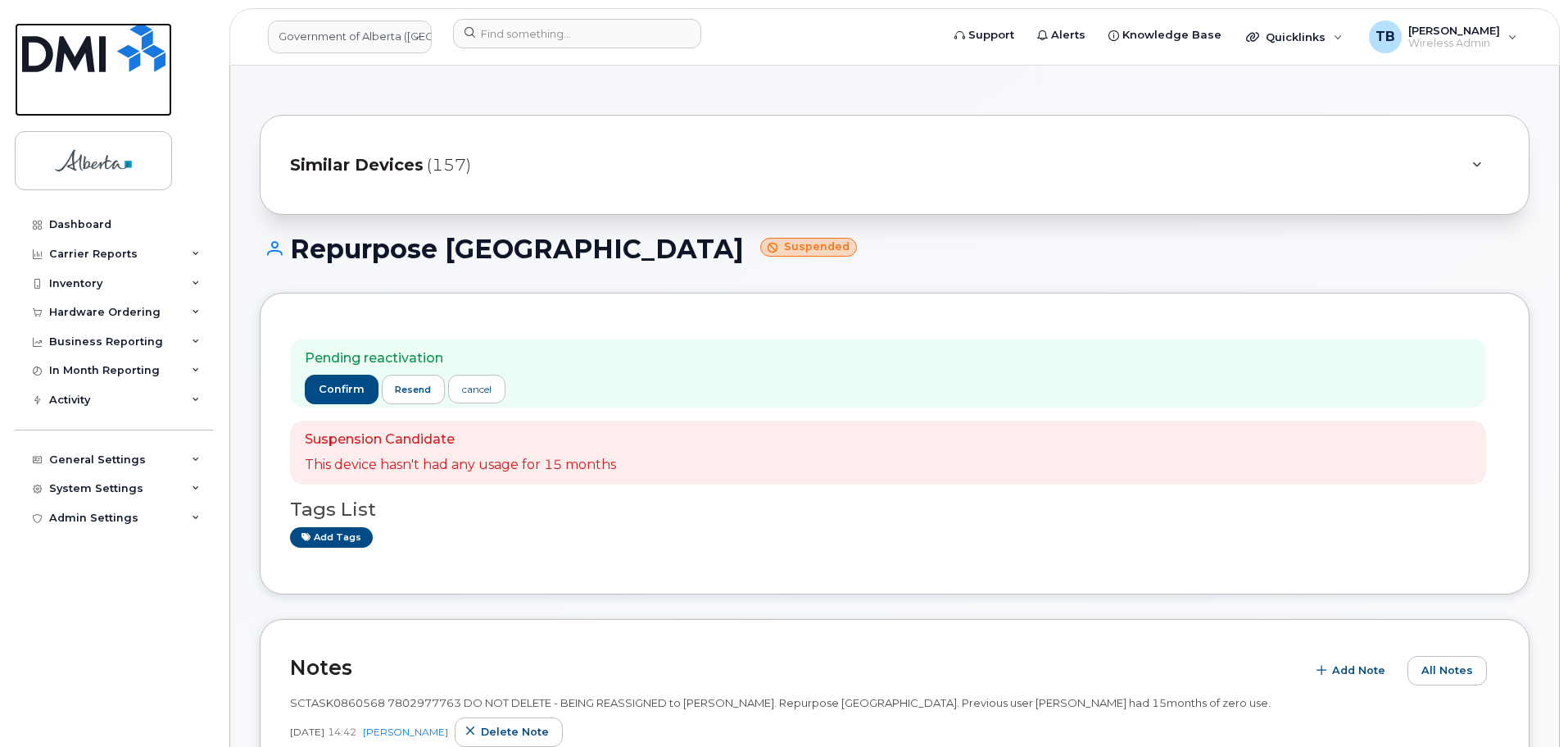
click at [91, 52] on img at bounding box center [94, 47] width 143 height 49
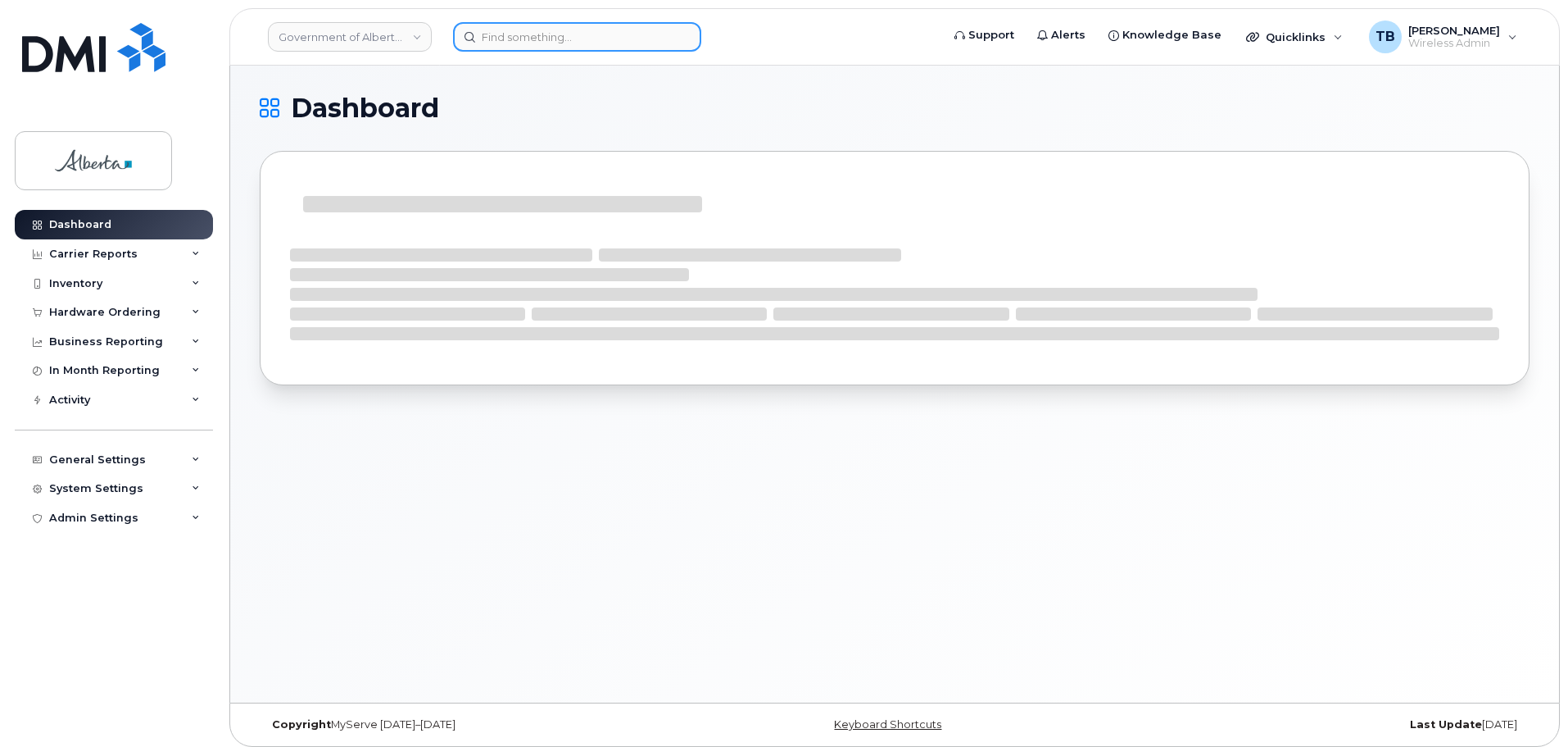
click at [501, 38] on input at bounding box center [576, 37] width 249 height 29
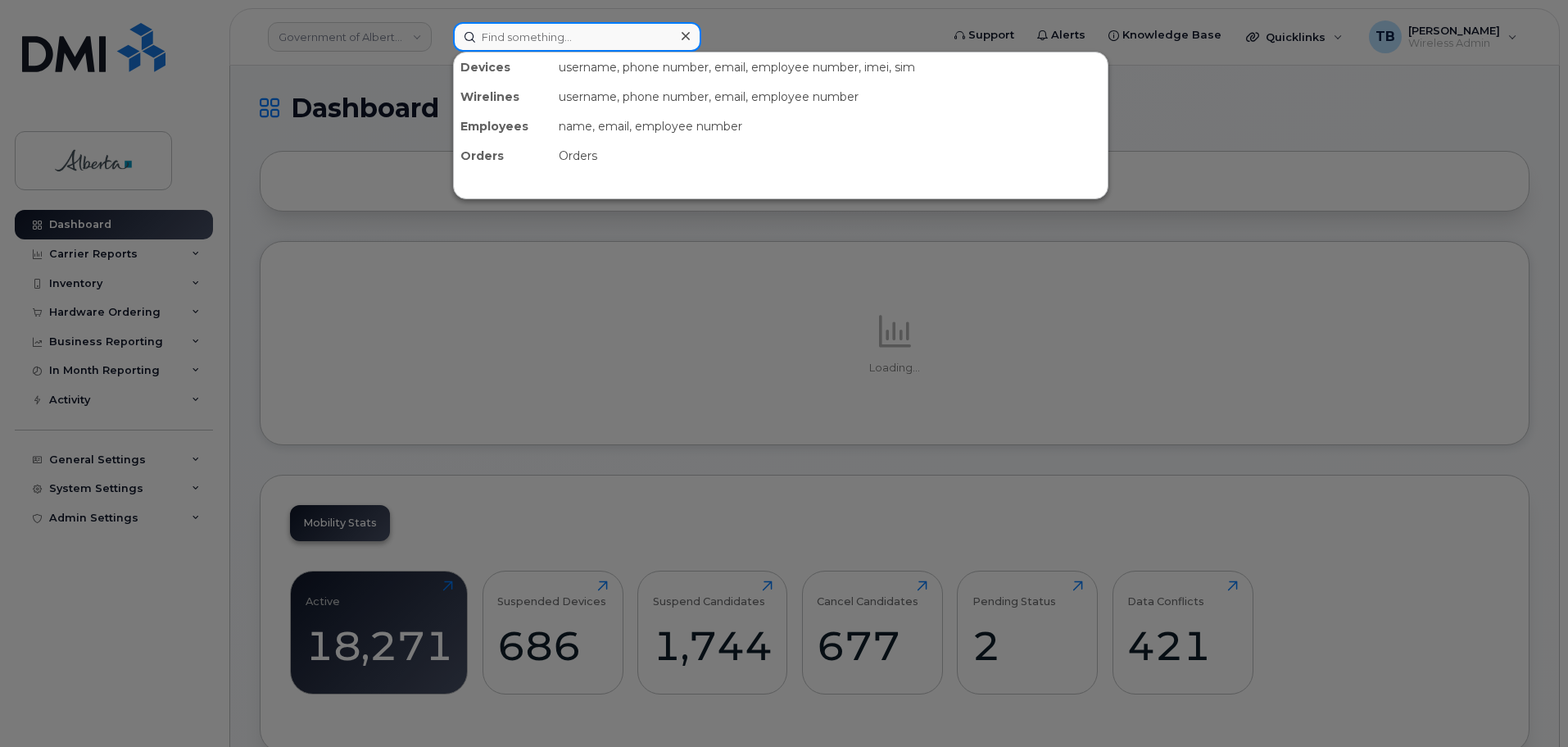
paste input "7802977763"
type input "7802977763"
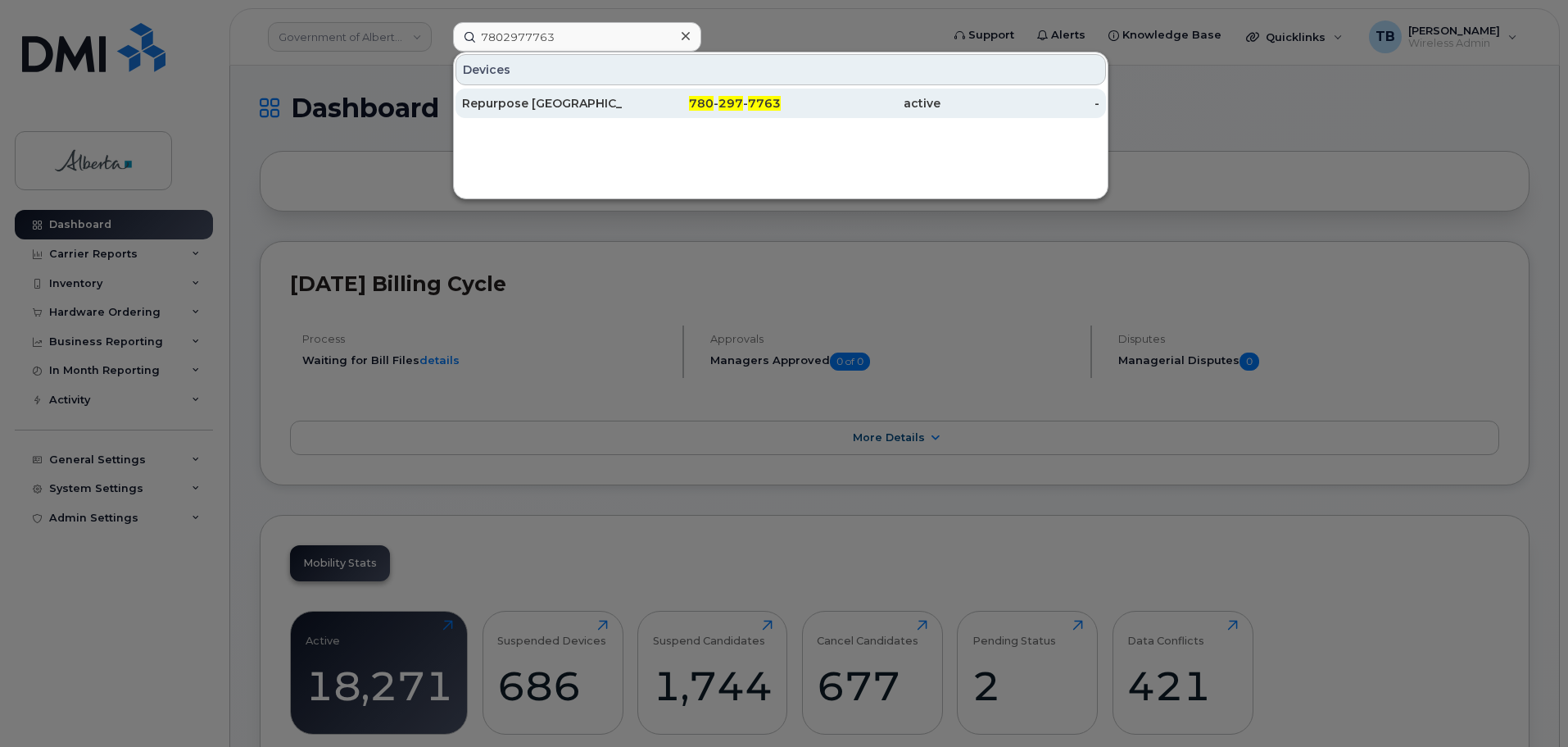
click at [494, 114] on div "Repurpose [GEOGRAPHIC_DATA]" at bounding box center [542, 103] width 159 height 29
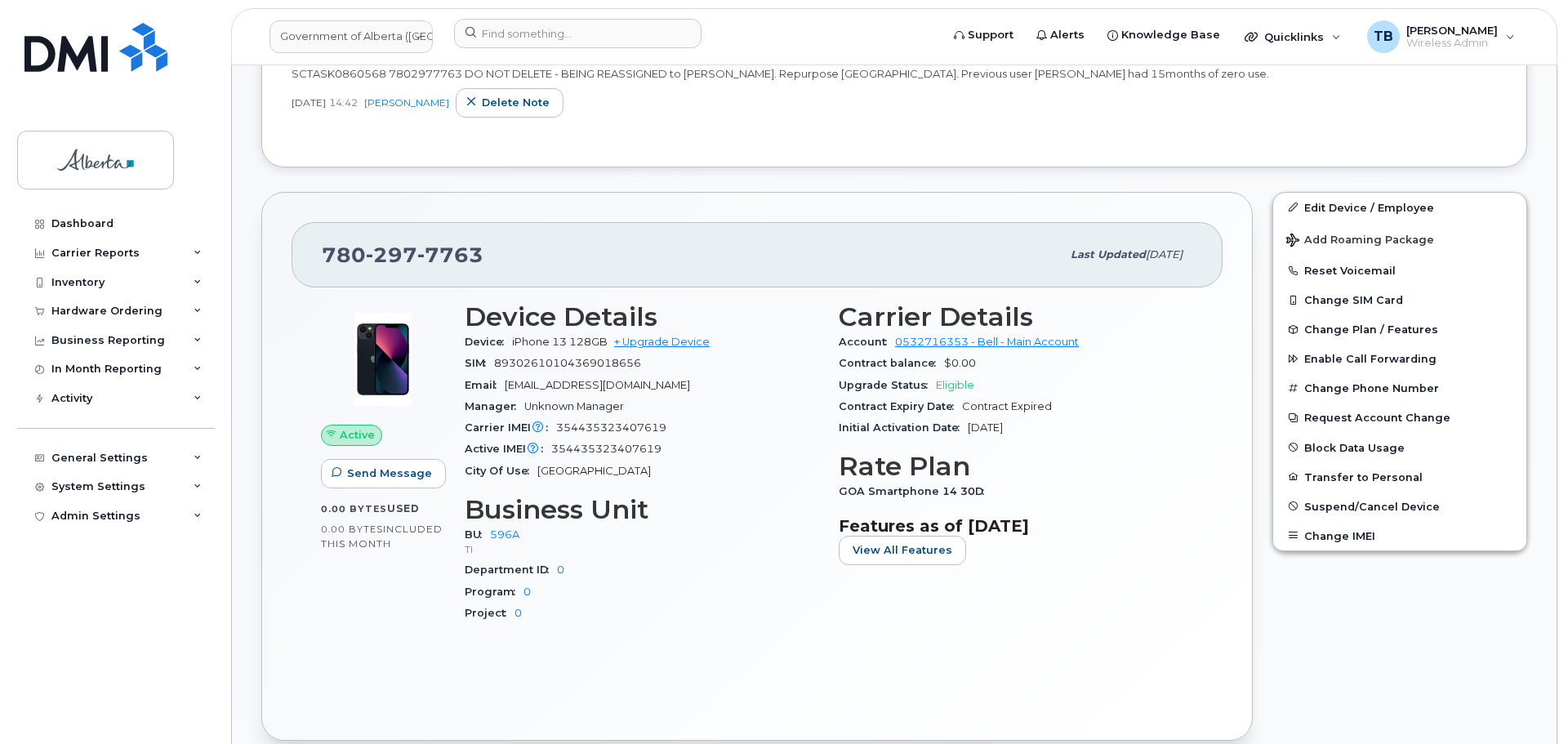
scroll to position [408, 0]
click at [1334, 268] on button "Reset Voicemail" at bounding box center [1397, 268] width 253 height 29
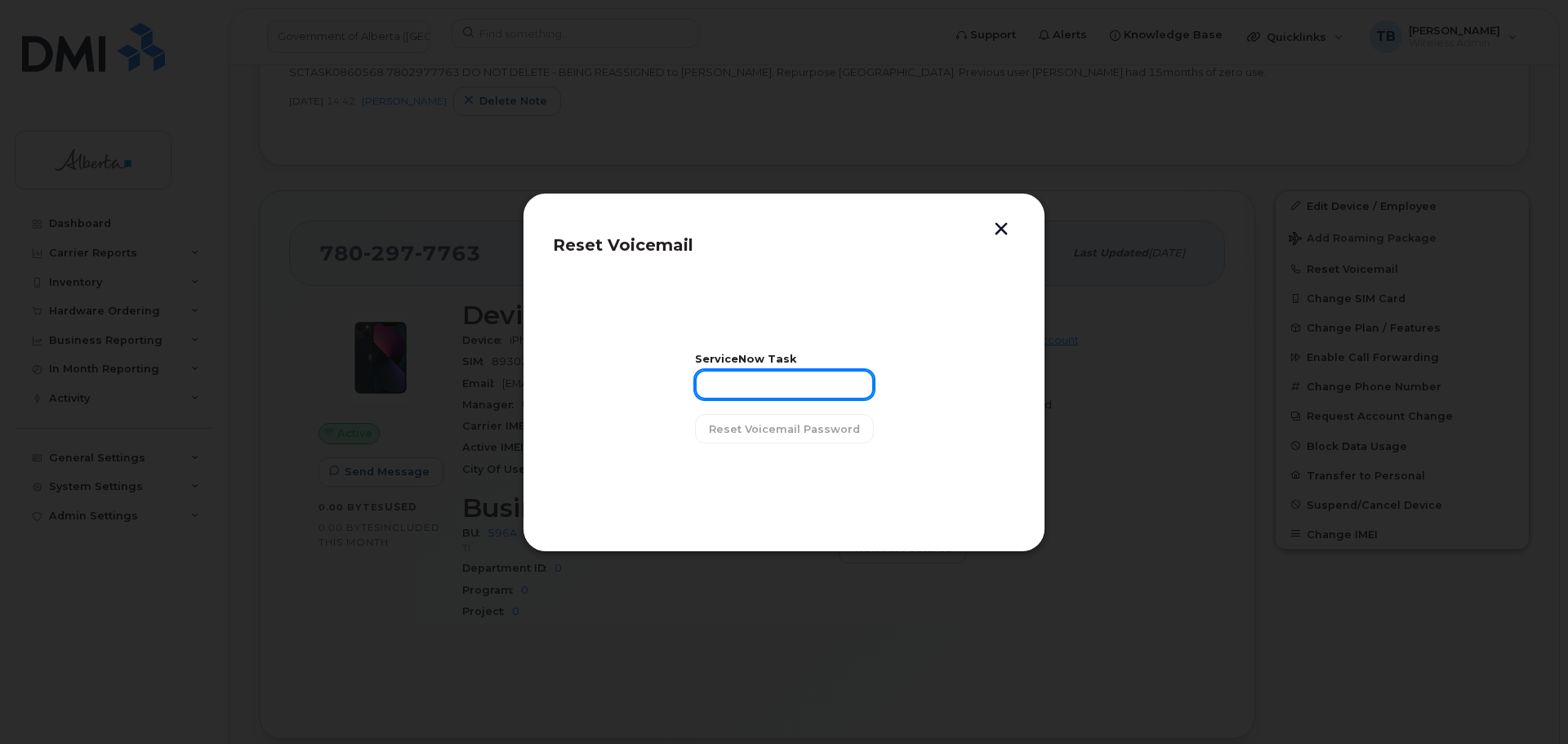
click at [796, 383] on input "text" at bounding box center [784, 384] width 179 height 29
paste input "7802977763"
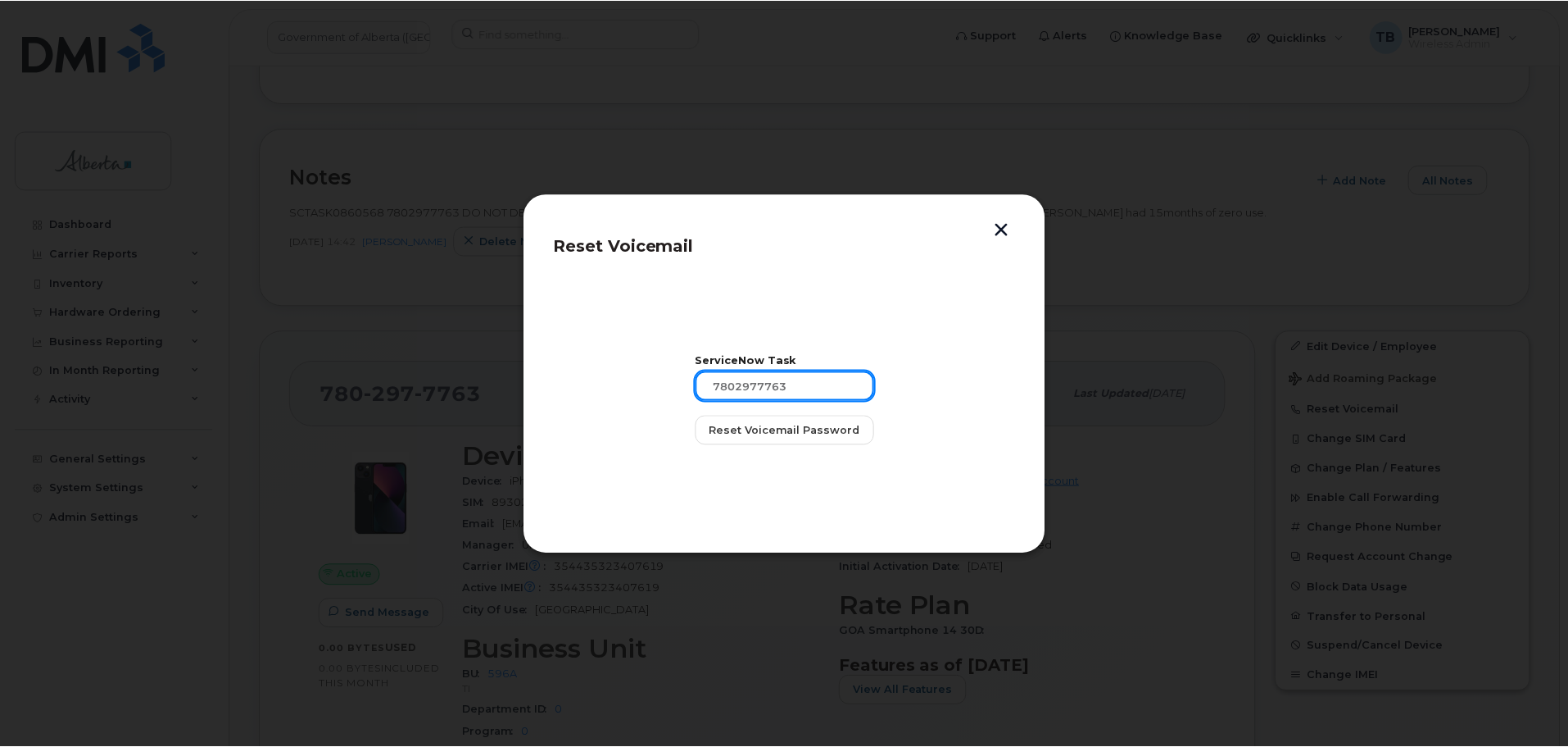
scroll to position [549, 0]
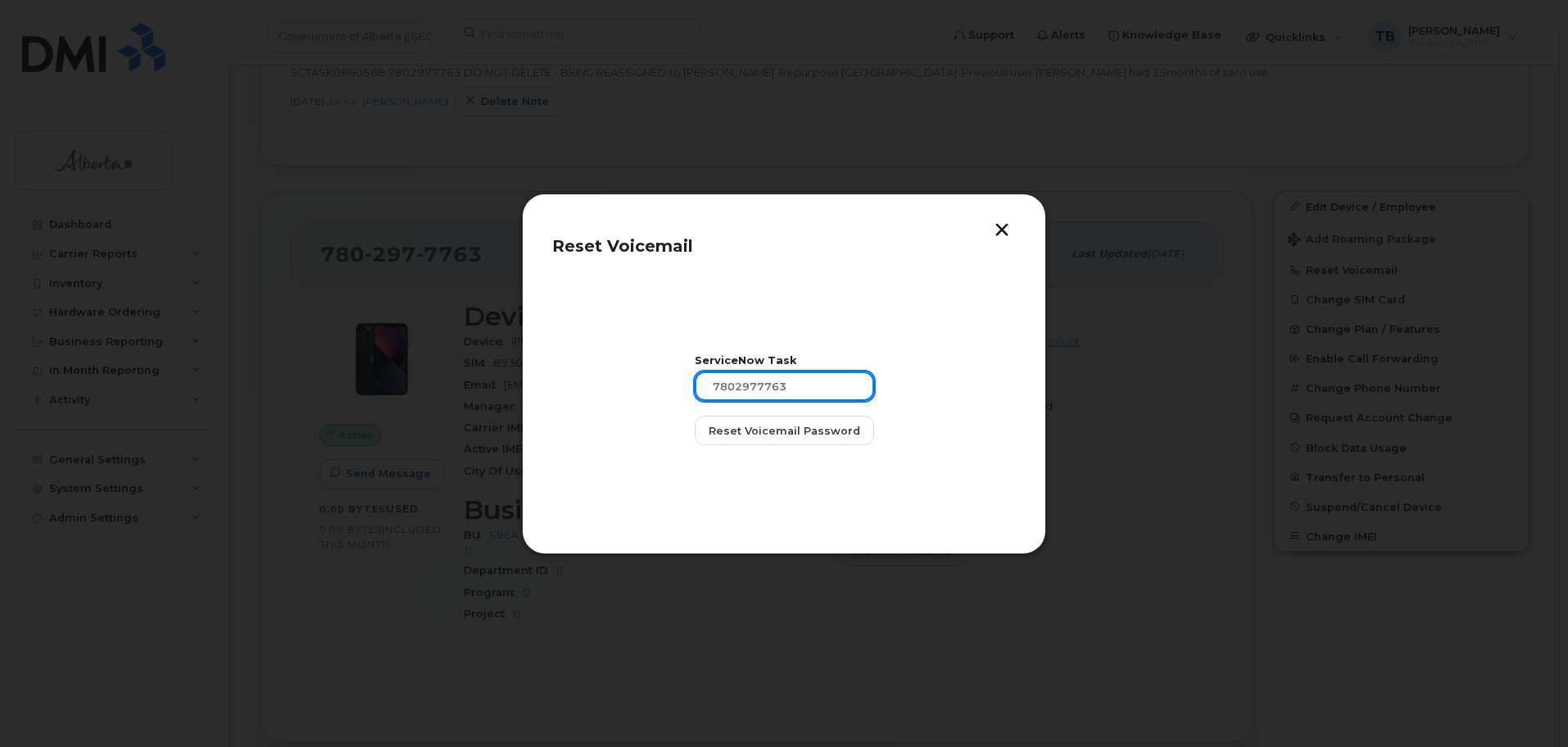
drag, startPoint x: 826, startPoint y: 388, endPoint x: 636, endPoint y: 387, distance: 190.0
click at [639, 386] on section "ServiceNow Task 7802977763 Reset Voicemail Password" at bounding box center [784, 401] width 463 height 246
paste input "SCTASK0860568"
type input "SCTASK0860568"
click at [742, 426] on span "Reset Voicemail Password" at bounding box center [784, 430] width 151 height 15
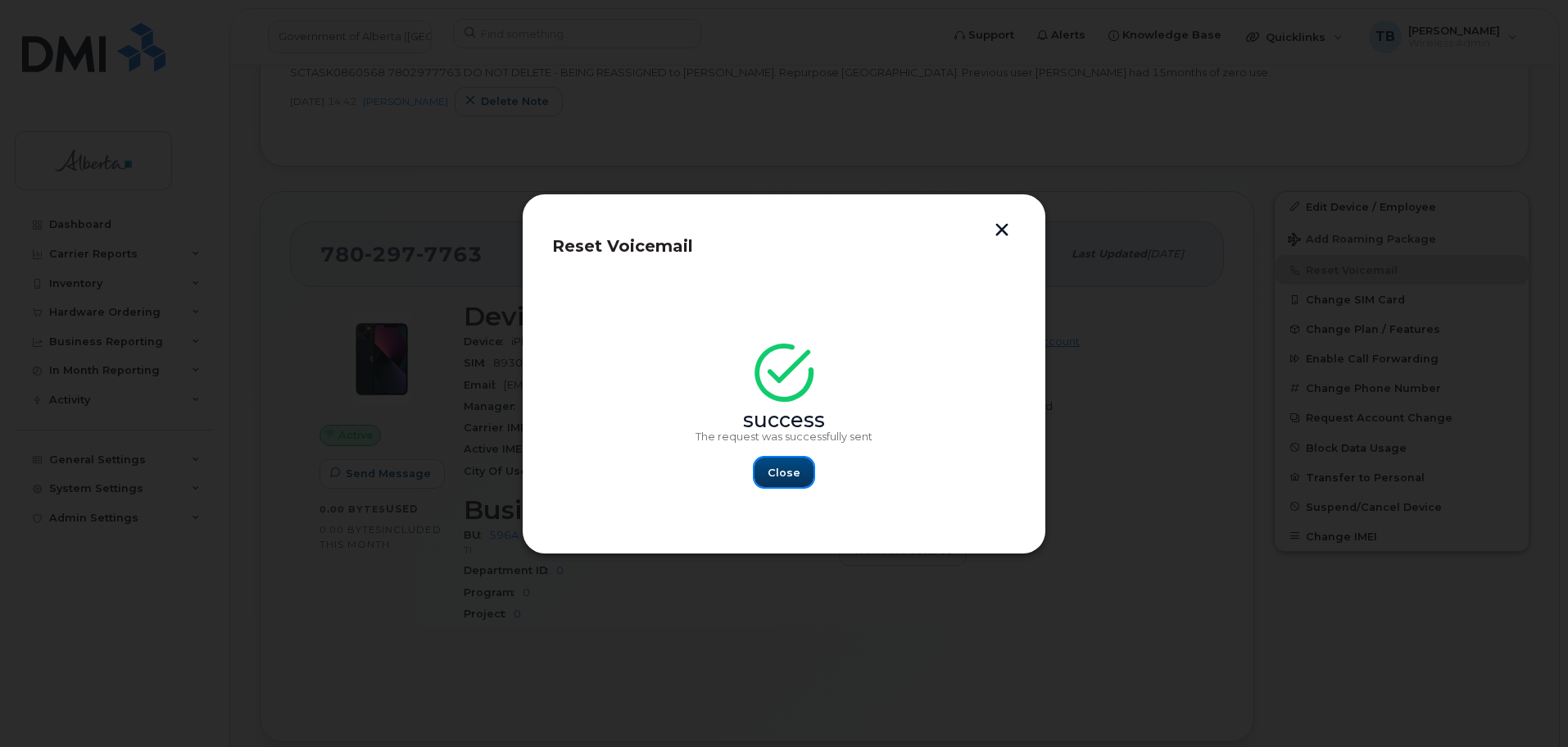
click at [788, 469] on span "Close" at bounding box center [784, 472] width 33 height 15
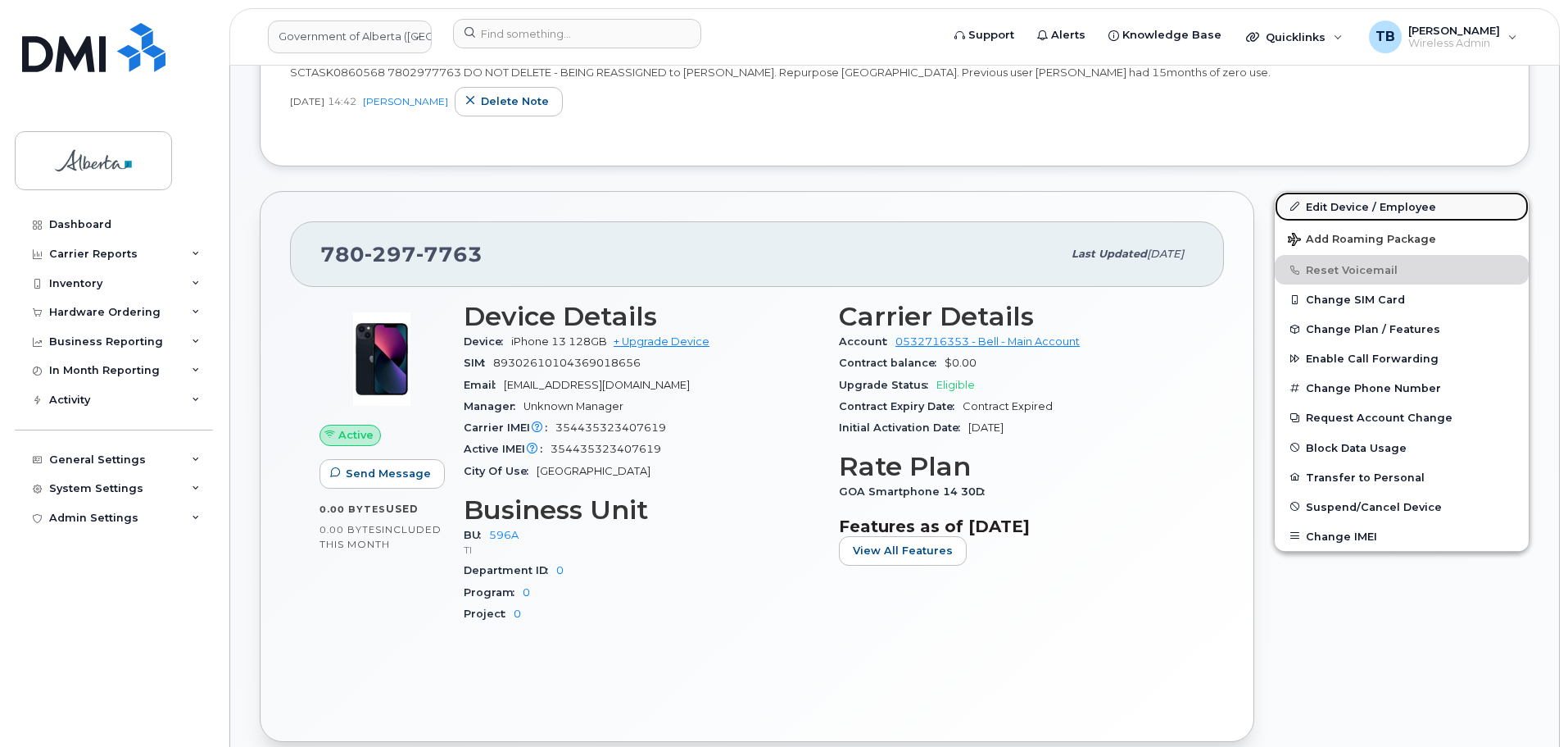
click at [1384, 210] on link "Edit Device / Employee" at bounding box center [1401, 206] width 254 height 29
drag, startPoint x: 1384, startPoint y: 210, endPoint x: 623, endPoint y: 237, distance: 761.5
click at [1382, 210] on link "Edit Device / Employee" at bounding box center [1401, 206] width 254 height 29
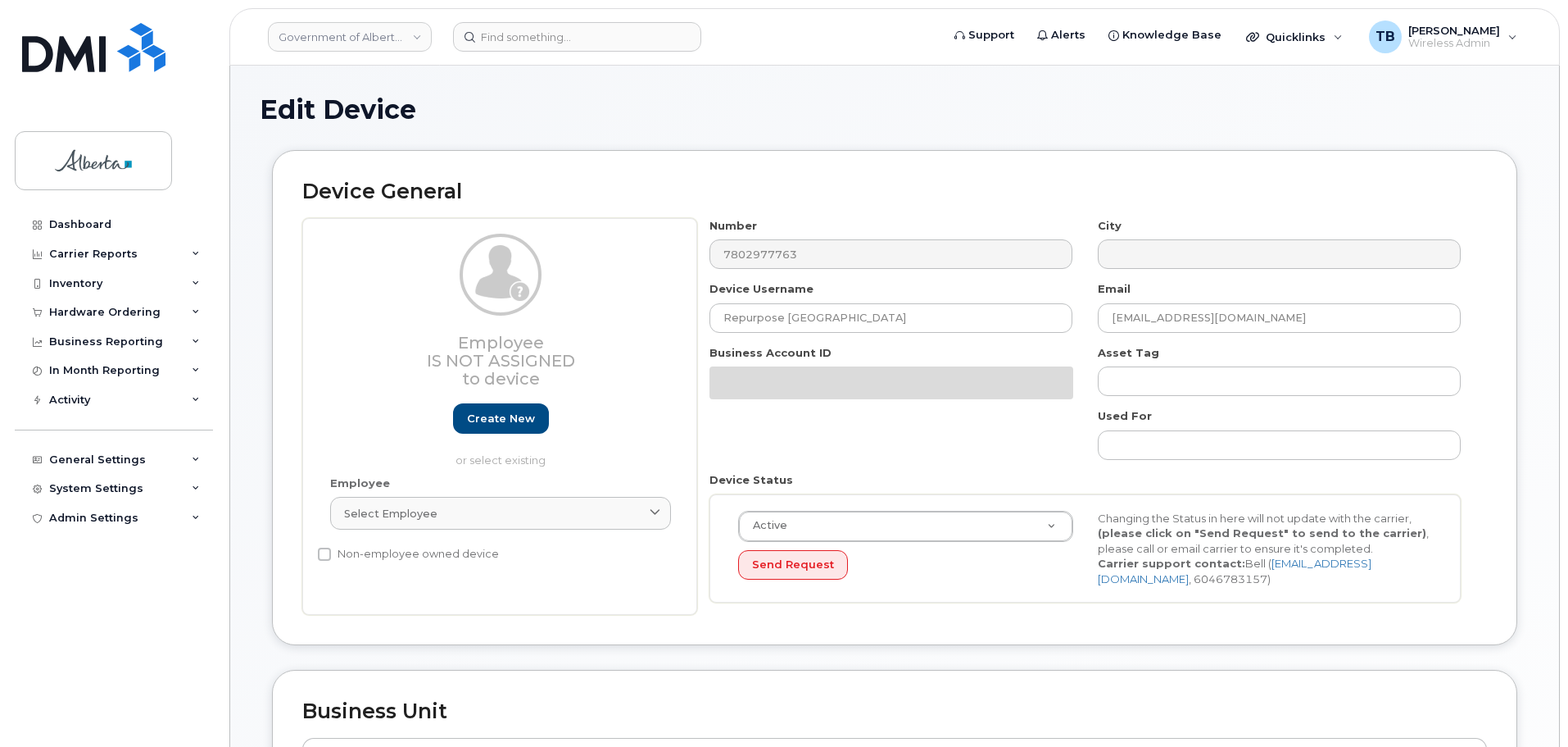
select select "4797729"
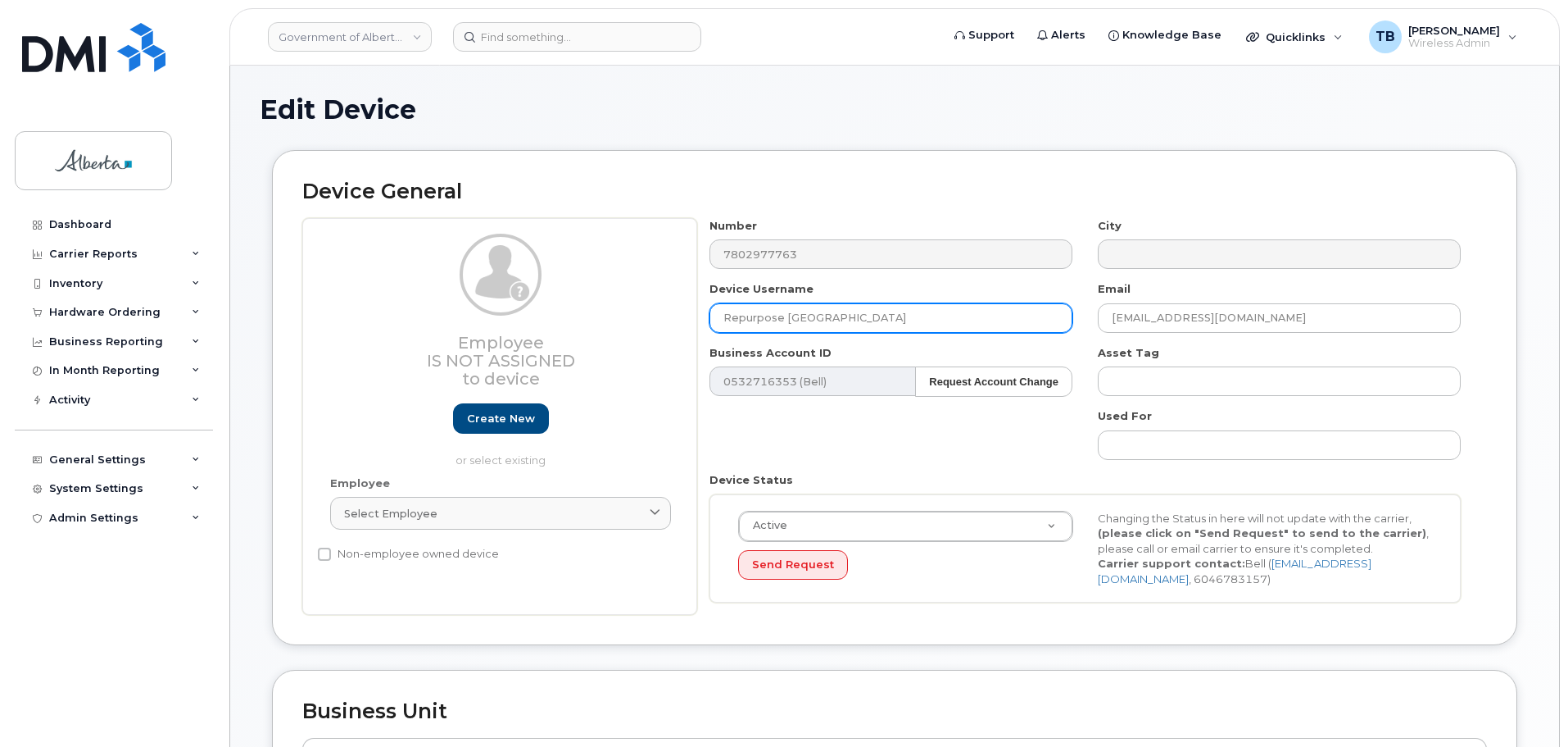
drag, startPoint x: 715, startPoint y: 320, endPoint x: 680, endPoint y: 323, distance: 35.1
click at [680, 323] on div "Employee Is not assigned to device Create new or select existing Employee Selec…" at bounding box center [894, 417] width 1184 height 398
paste input "[PERSON_NAME]"
type input "[PERSON_NAME]"
drag, startPoint x: 1250, startPoint y: 324, endPoint x: 978, endPoint y: 307, distance: 272.5
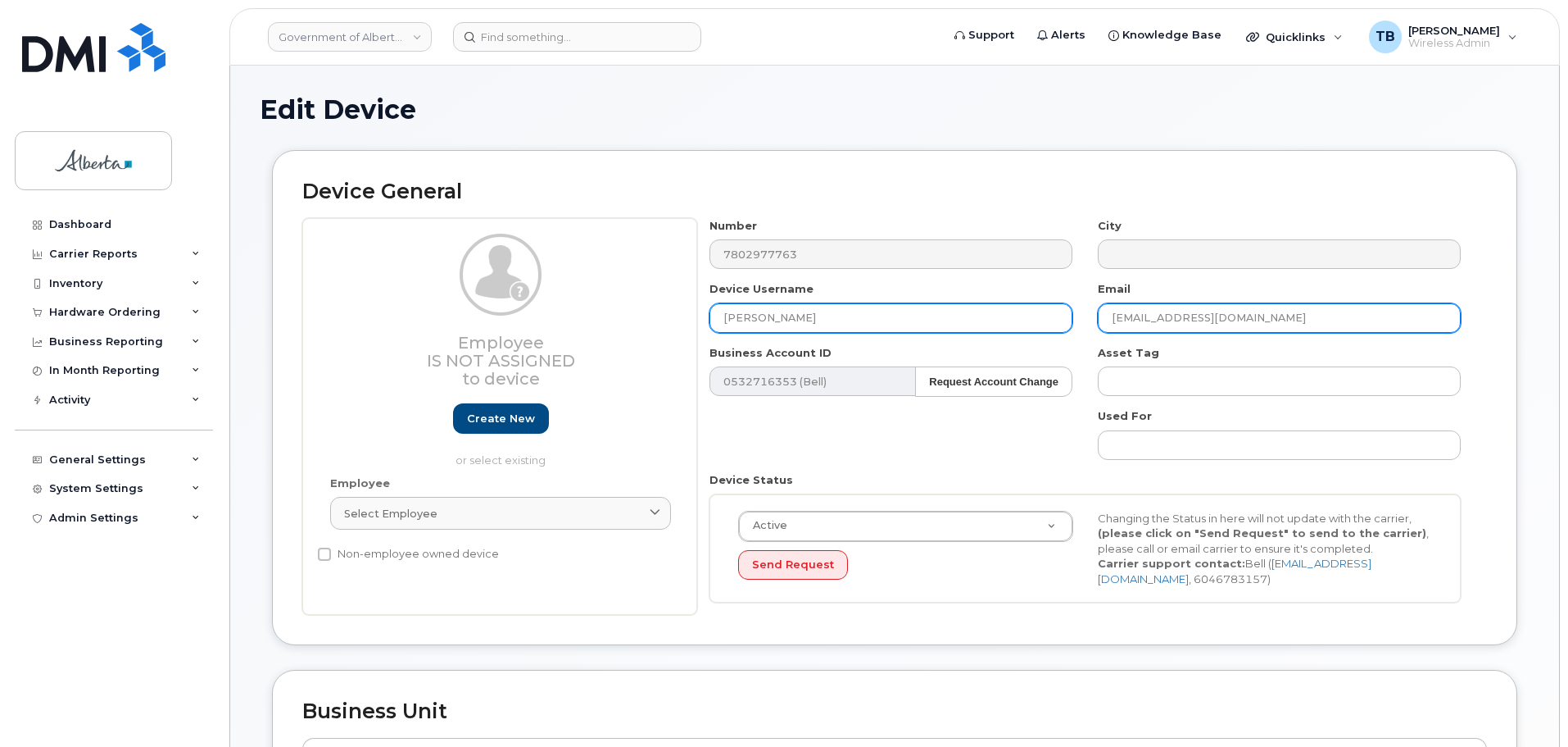
click at [978, 307] on div "Number 7802977763 City Device Username Chelsey Deveau Email repurpose@gov.ab.ca…" at bounding box center [1085, 417] width 777 height 398
paste input "Chelsey.Deveau"
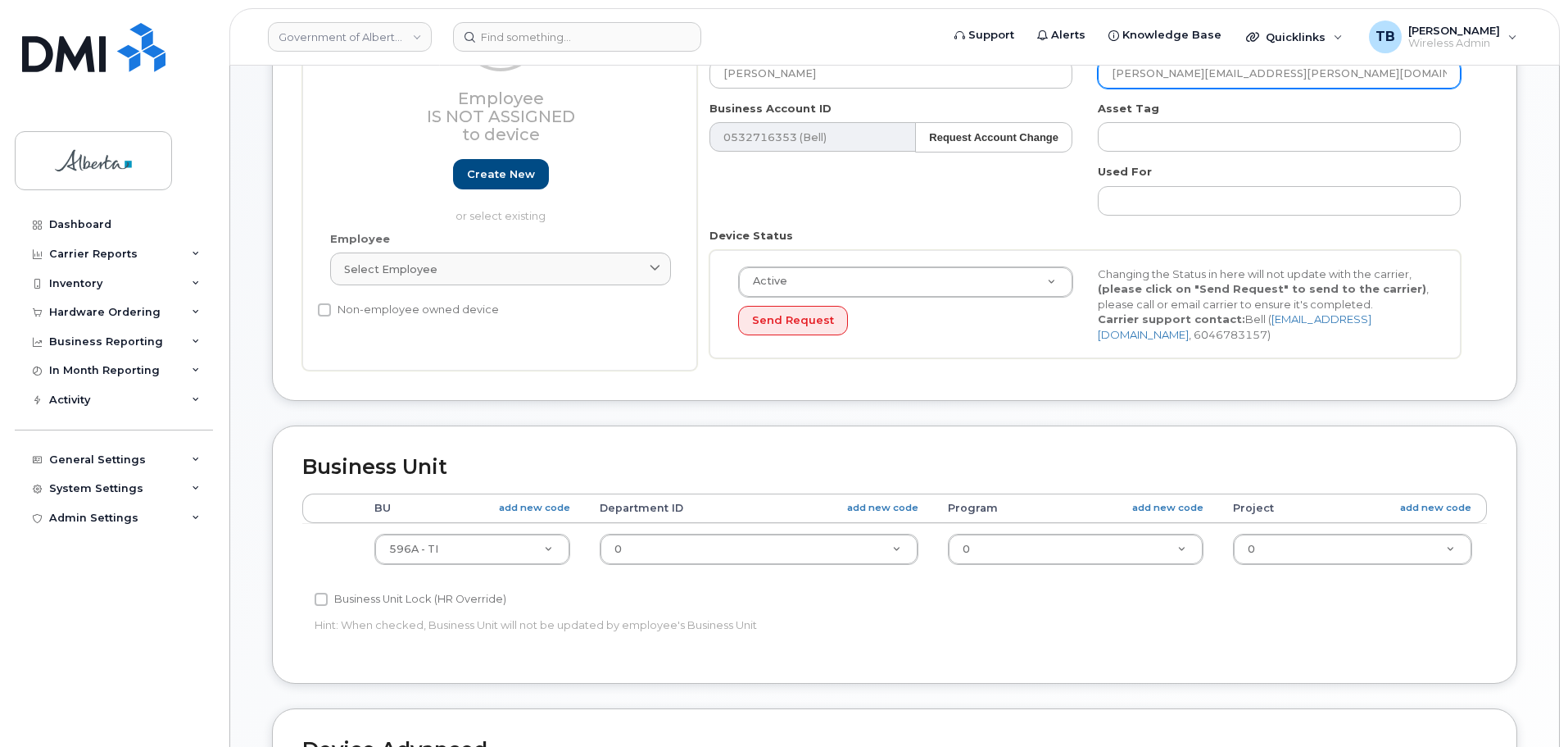
scroll to position [246, 0]
type input "[PERSON_NAME][EMAIL_ADDRESS][PERSON_NAME][DOMAIN_NAME]"
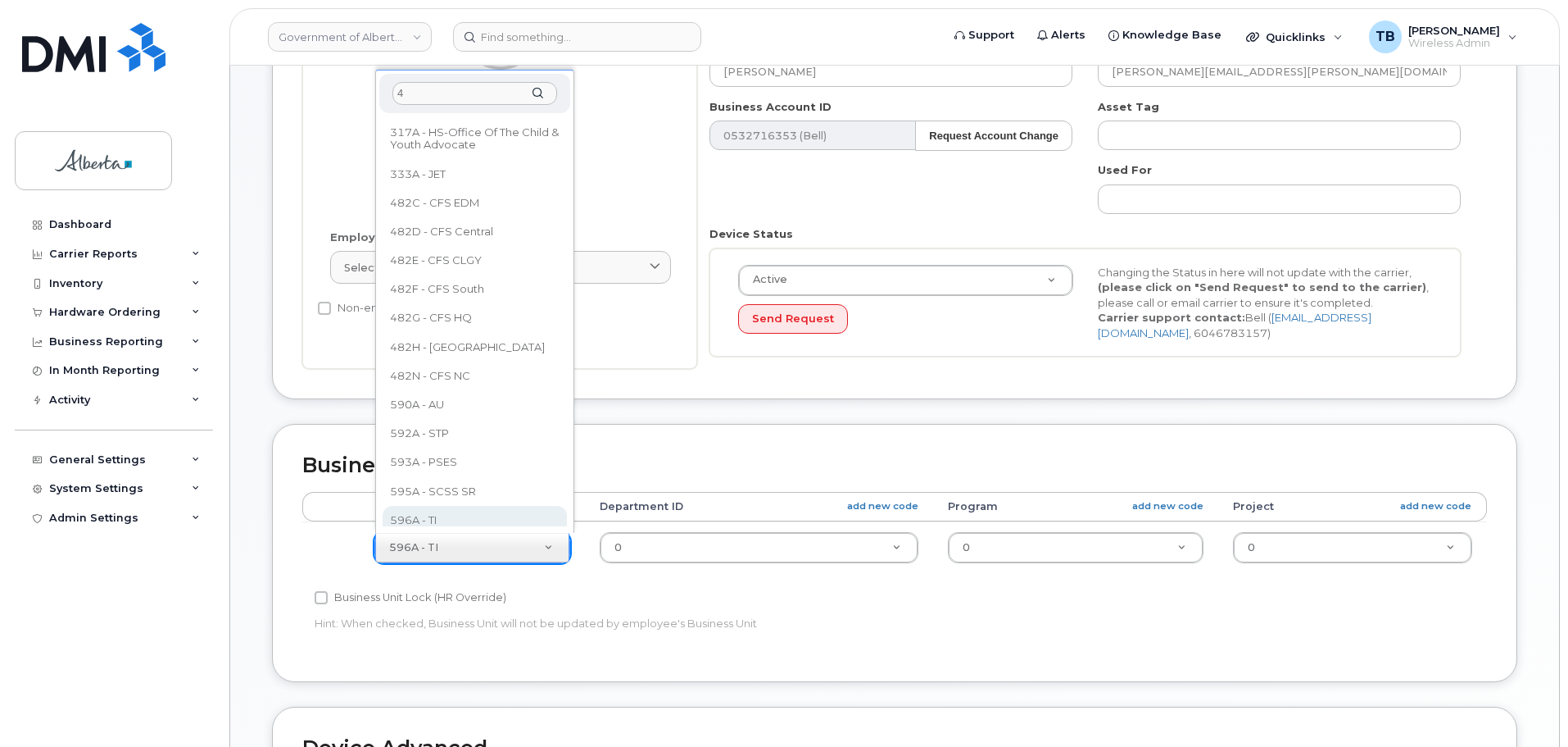
scroll to position [0, 0]
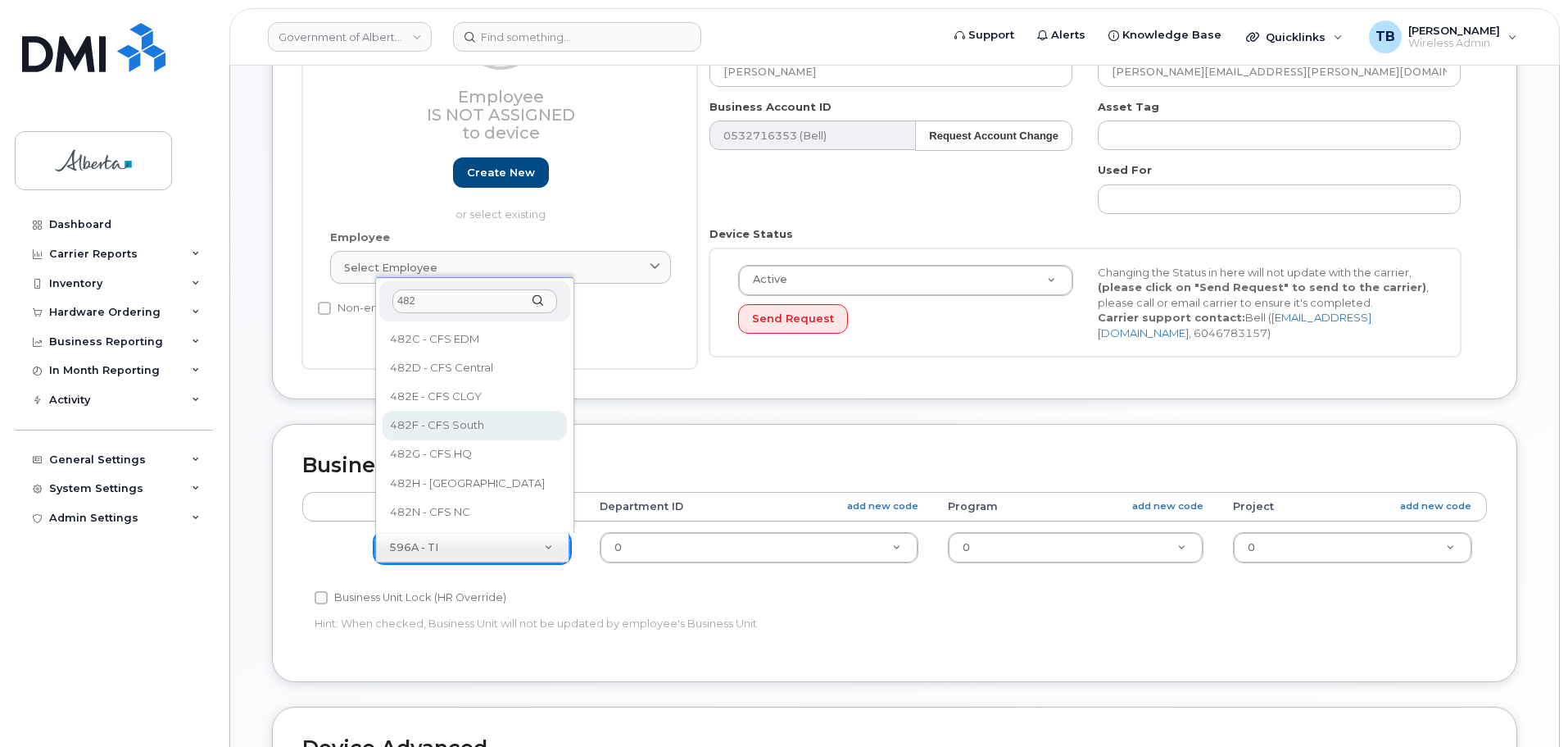
type input "482"
select select "4120337"
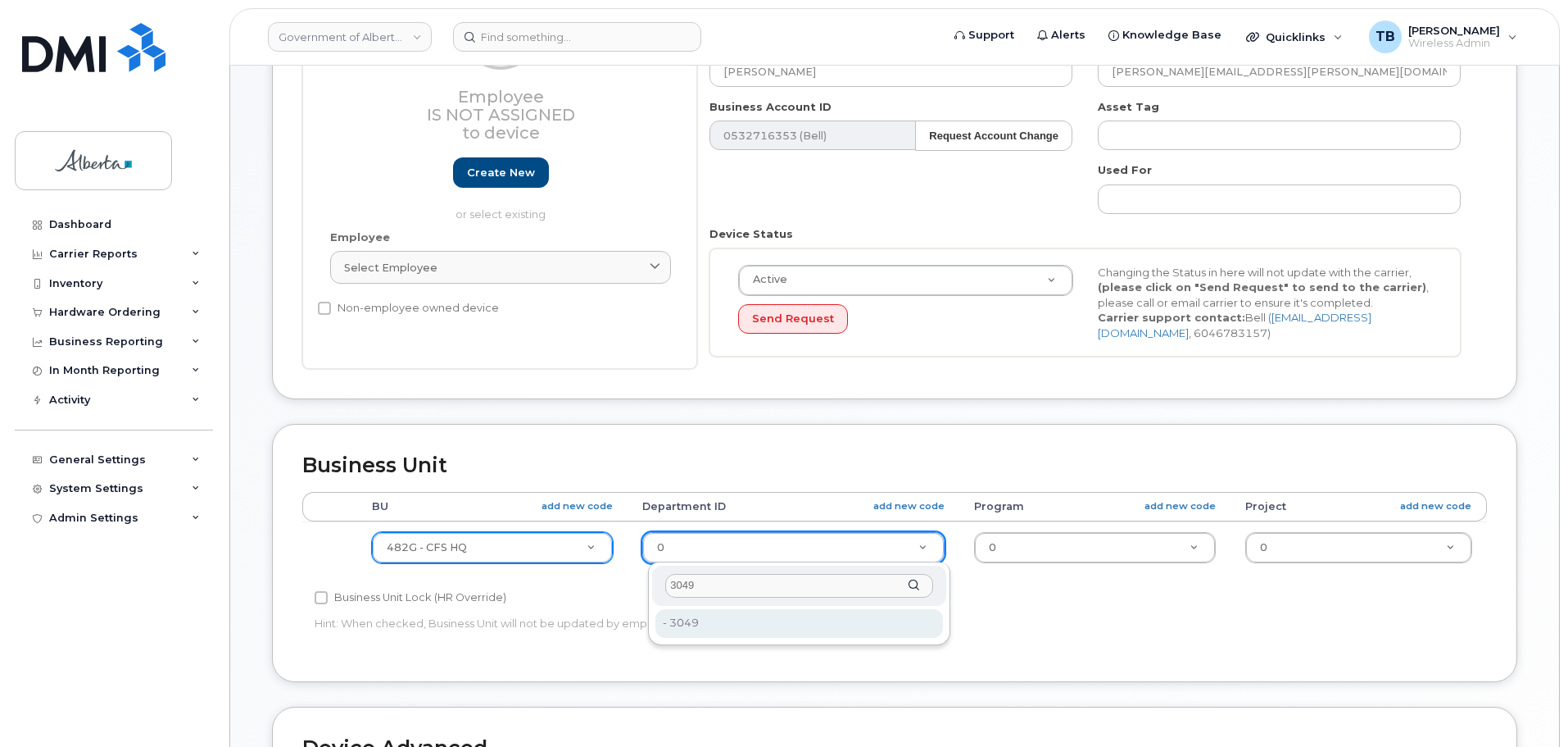
type input "3049"
type input "4752753"
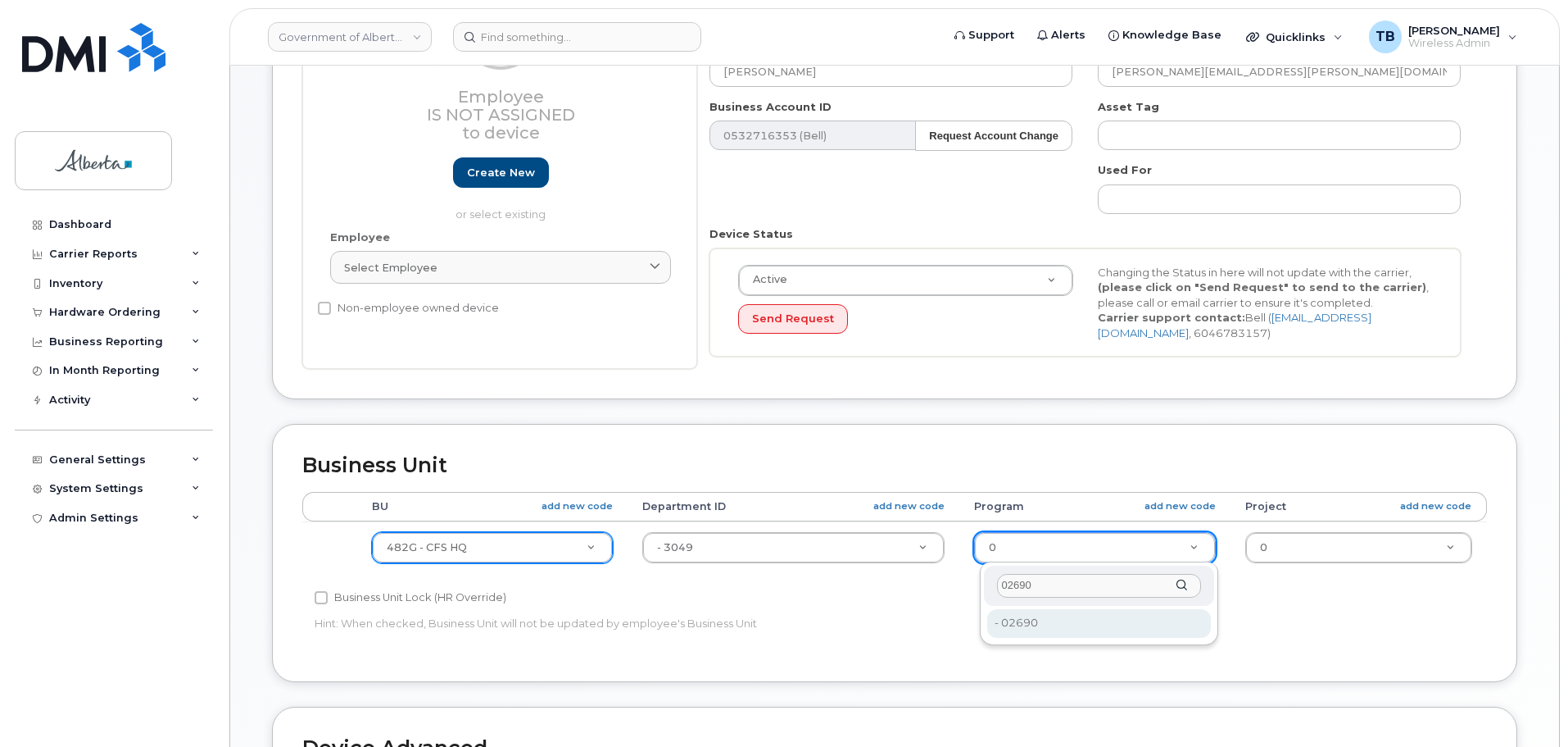
type input "02690"
drag, startPoint x: 1022, startPoint y: 620, endPoint x: 1181, endPoint y: 566, distance: 167.9
type input "4753553"
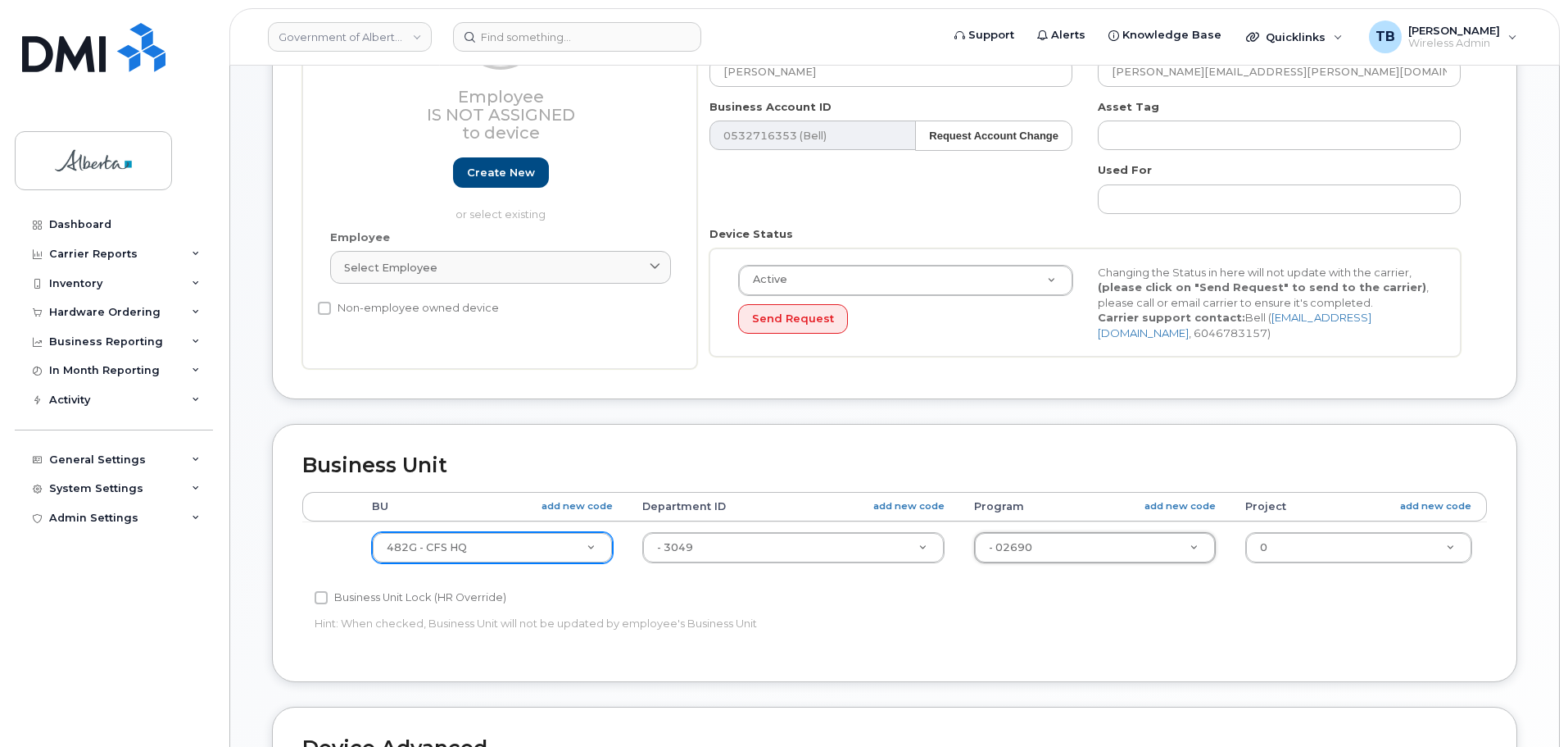
click at [706, 622] on p "Hint: When checked, Business Unit will not be updated by employee's Business Un…" at bounding box center [697, 622] width 764 height 15
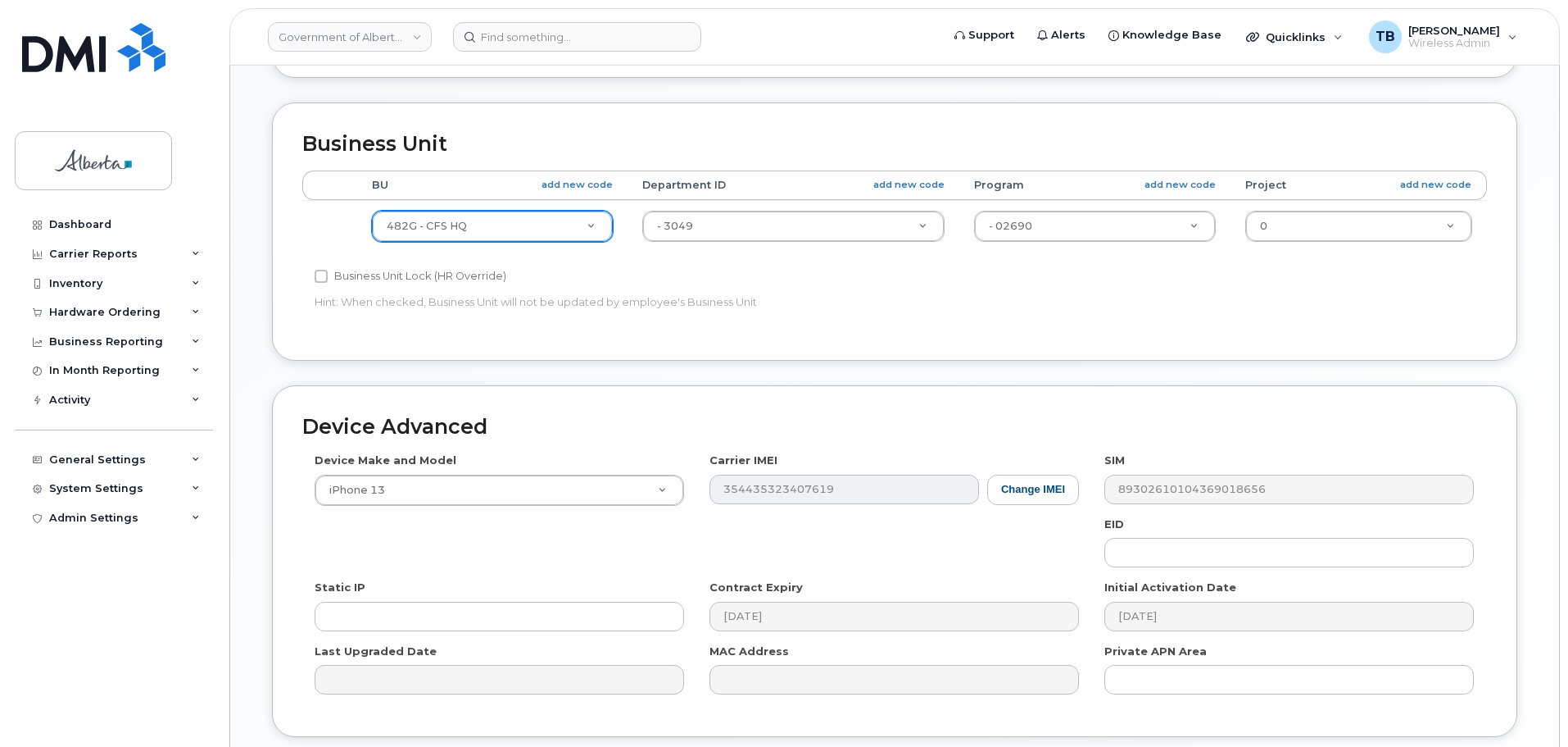
scroll to position [574, 0]
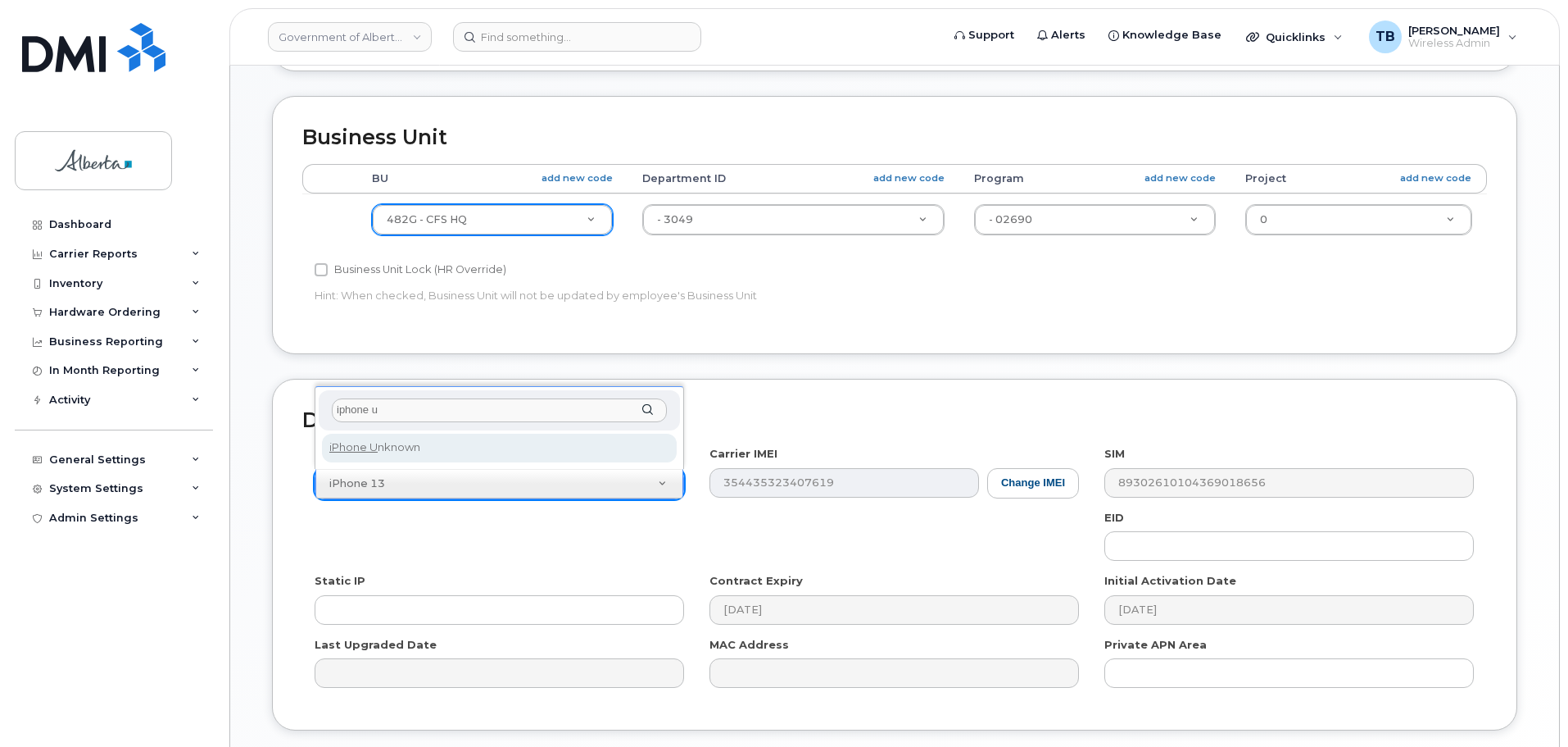
type input "iphone u"
select select "185"
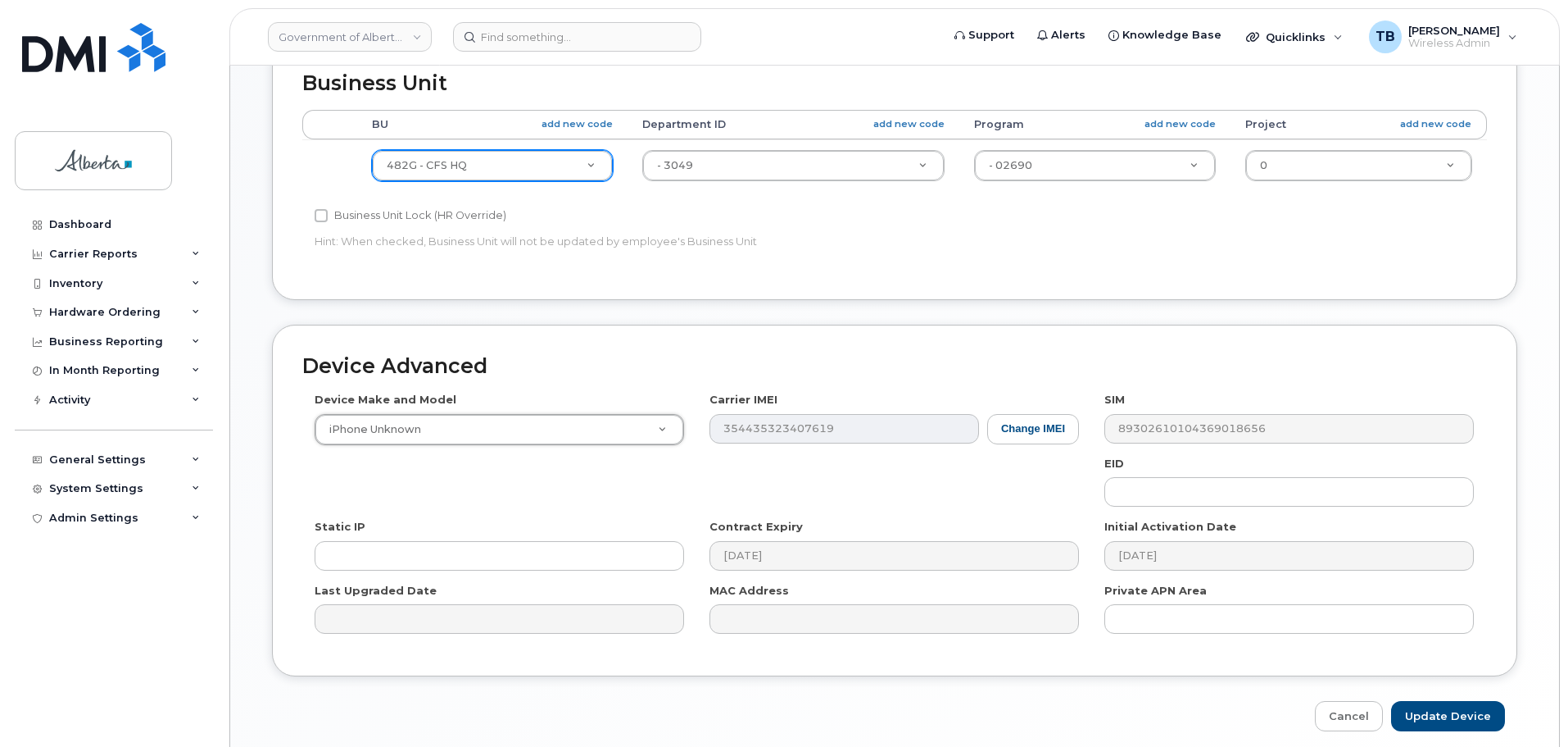
scroll to position [694, 0]
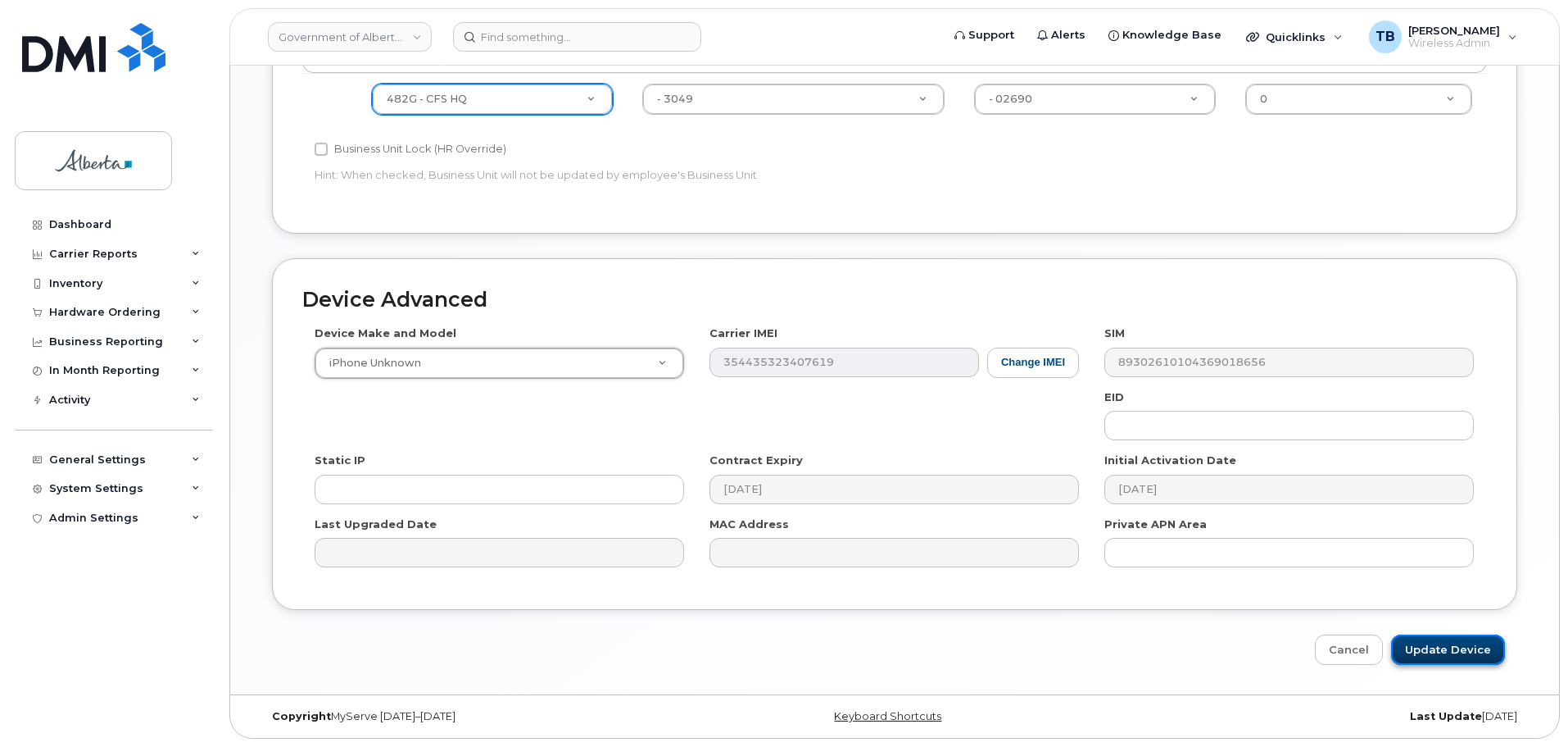
click at [1452, 660] on input "Update Device" at bounding box center [1448, 650] width 114 height 30
type input "Saving..."
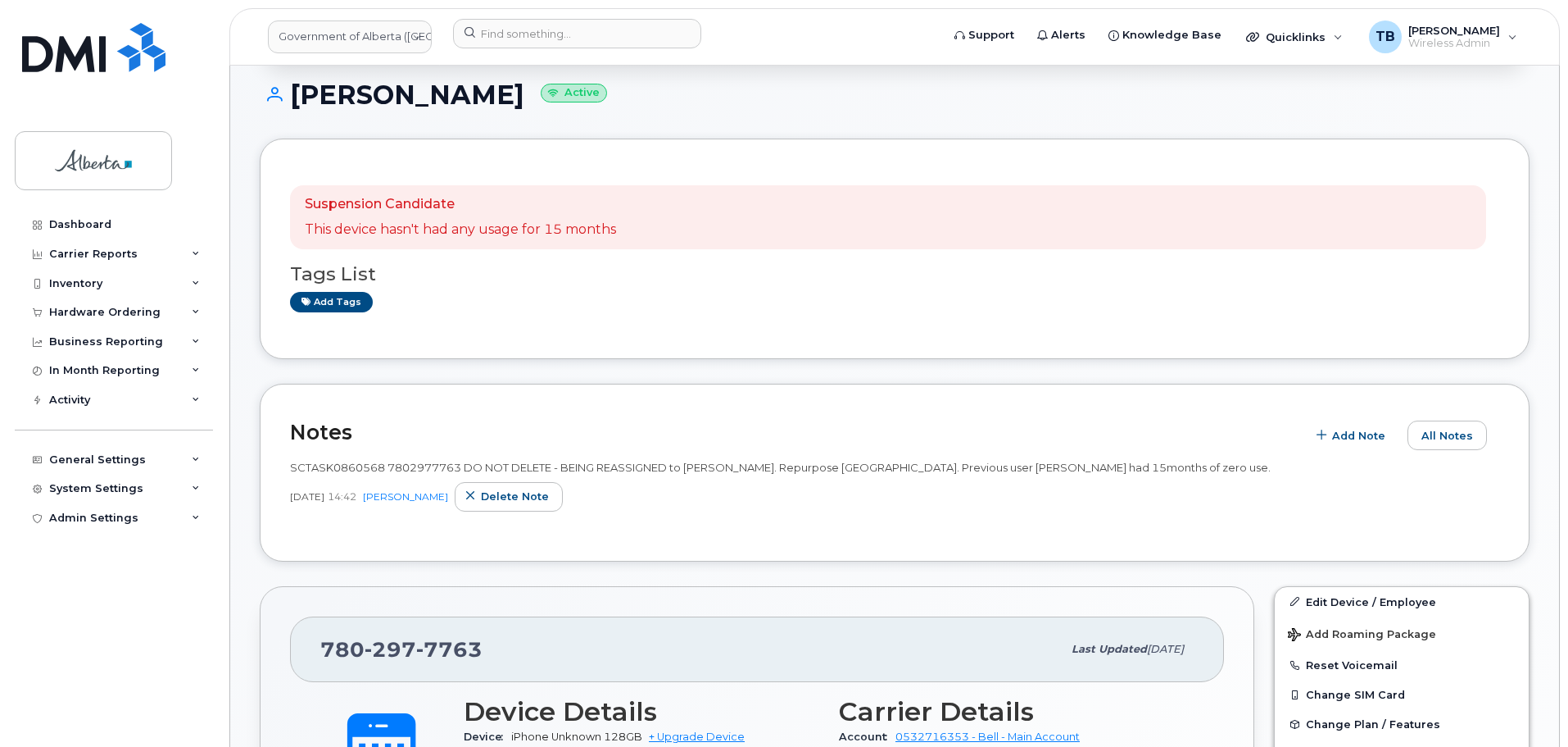
scroll to position [164, 0]
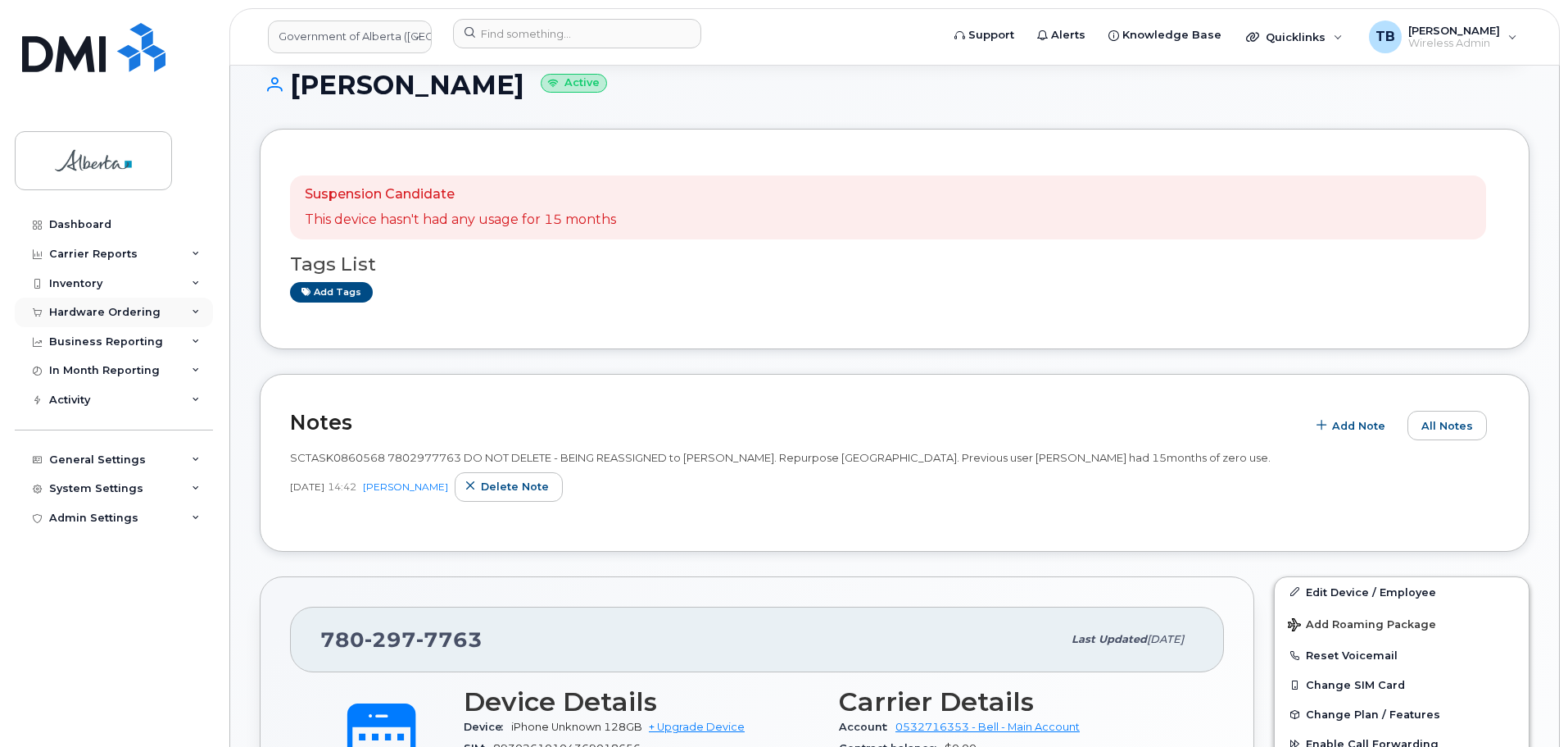
click at [113, 316] on div "Hardware Ordering" at bounding box center [104, 312] width 111 height 13
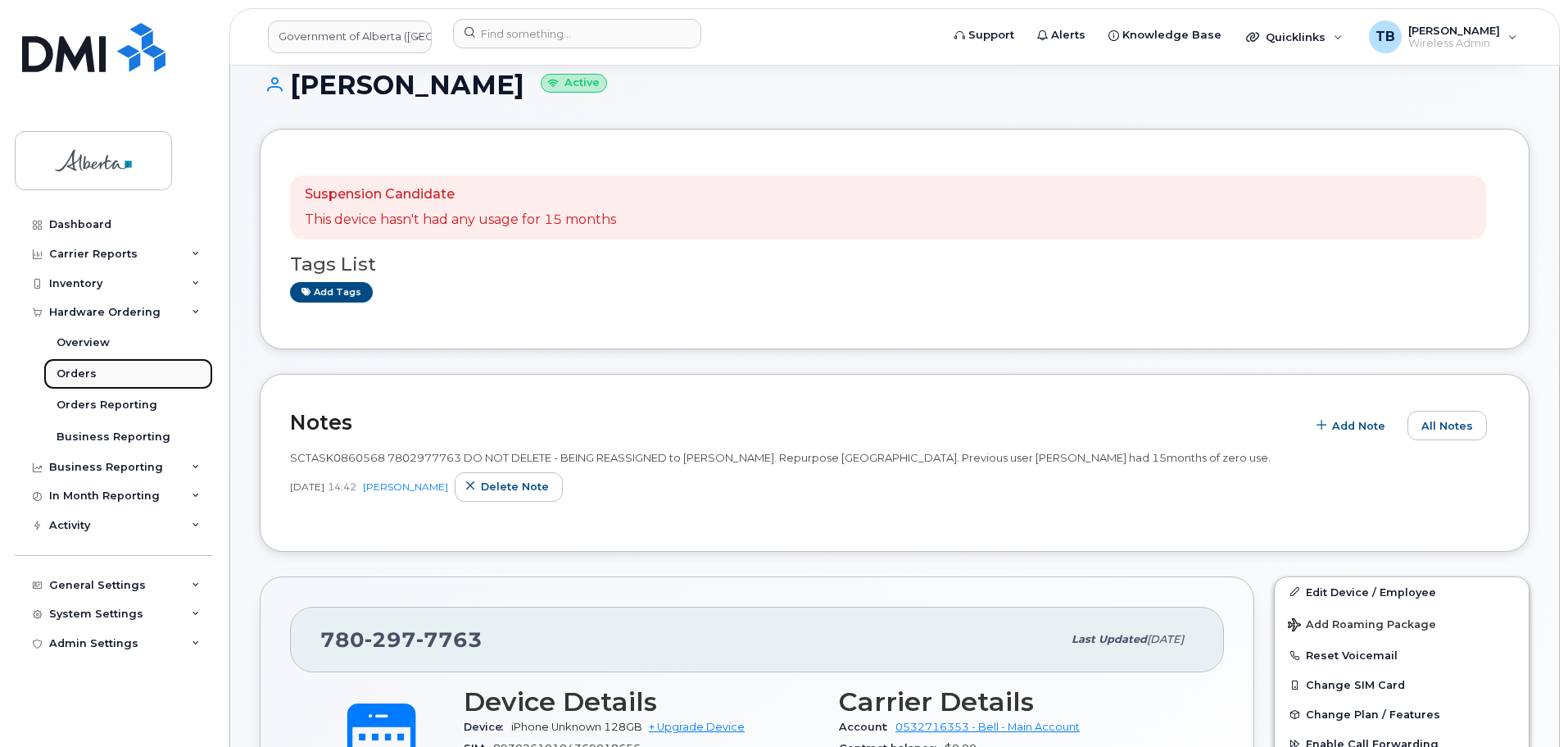
click at [96, 376] on link "Orders" at bounding box center [128, 374] width 169 height 31
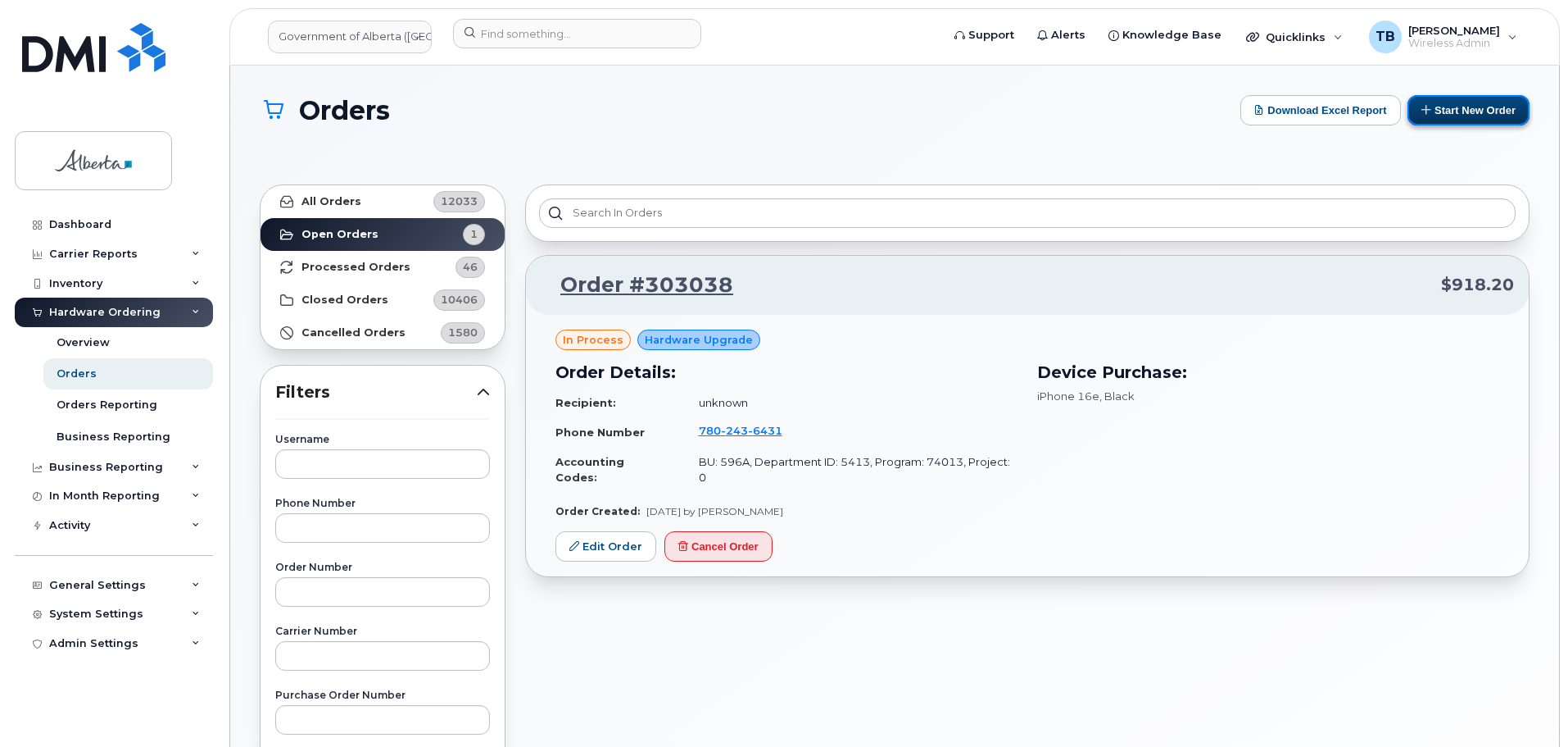
click at [1458, 111] on button "Start New Order" at bounding box center [1468, 111] width 122 height 30
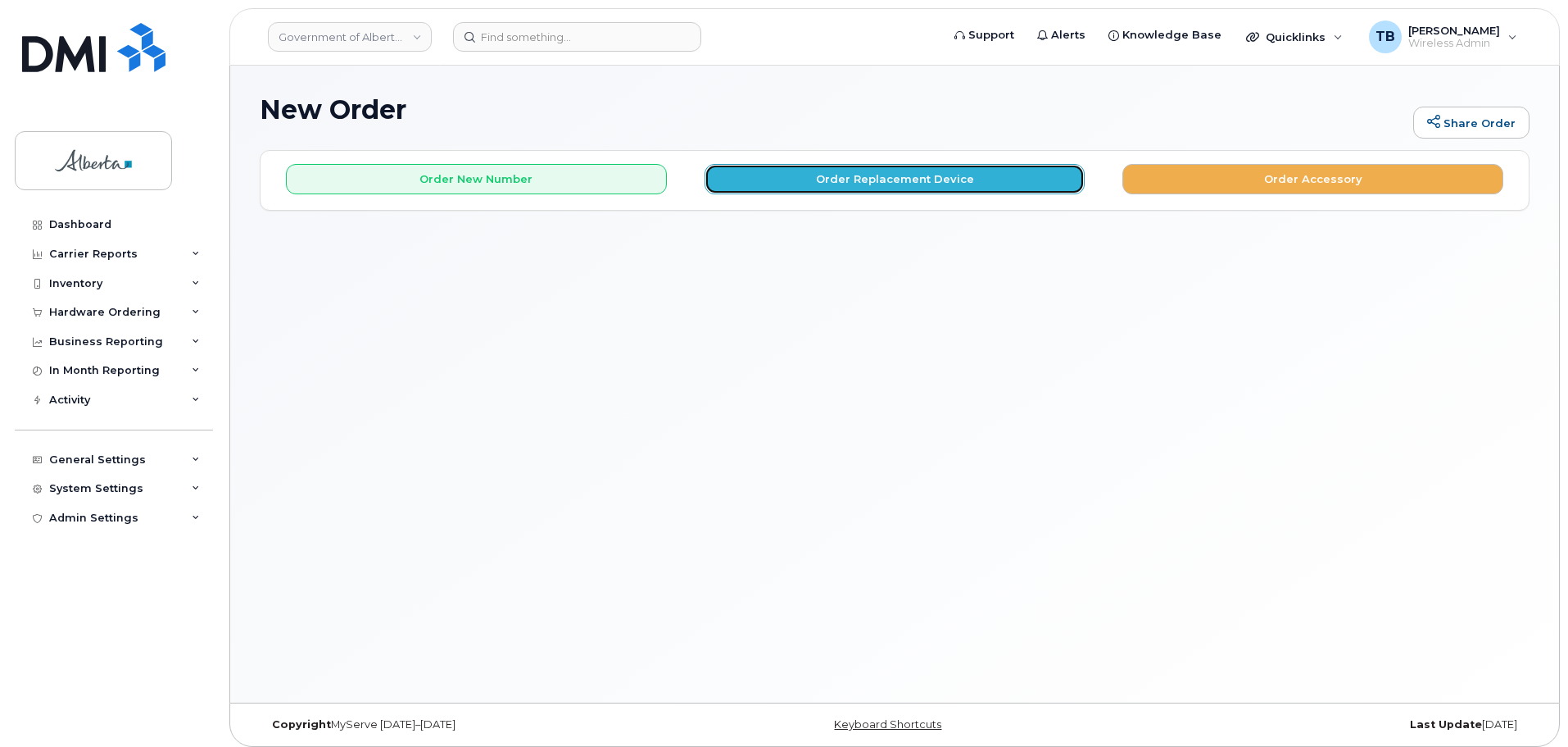
click at [813, 193] on button "Order Replacement Device" at bounding box center [895, 179] width 381 height 30
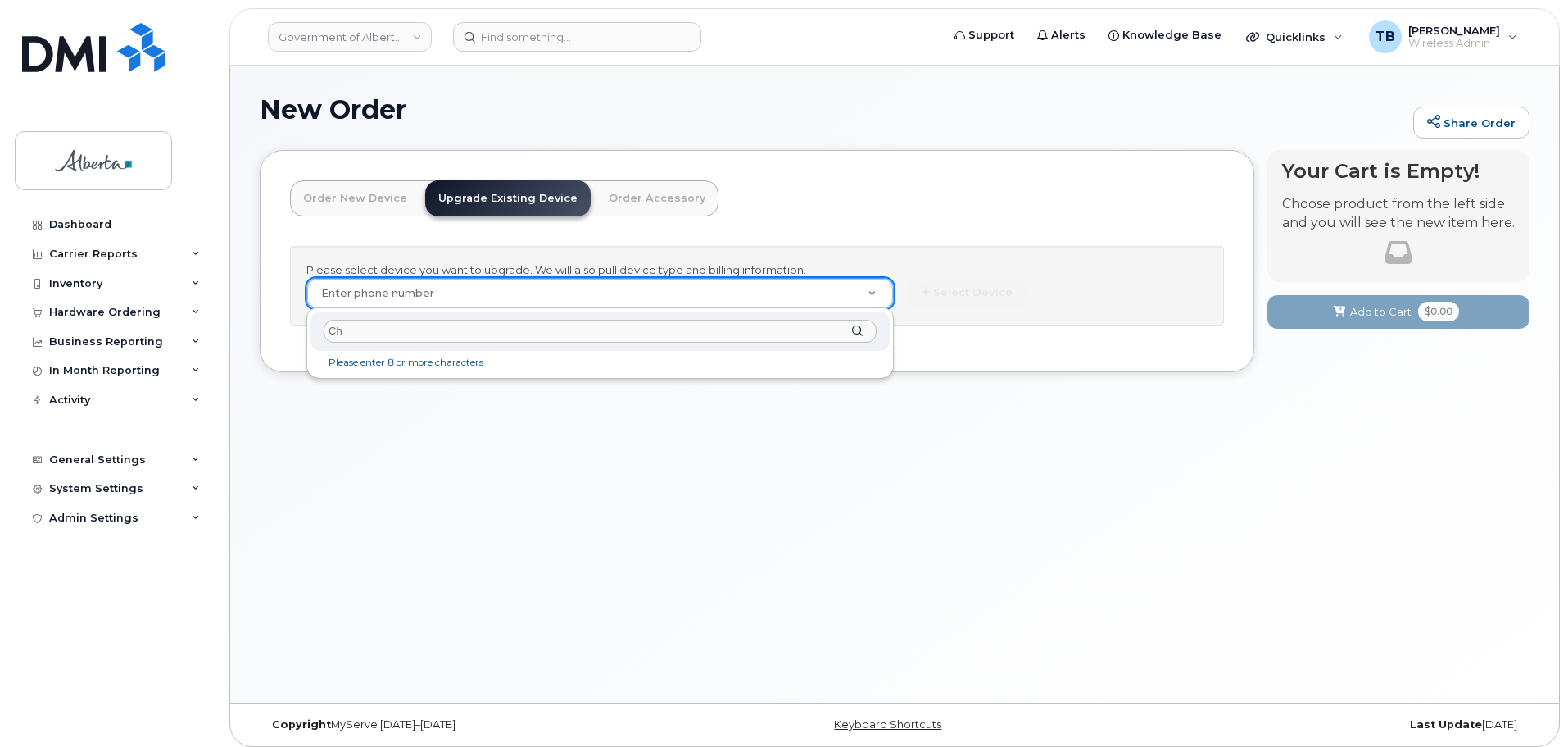
type input "C"
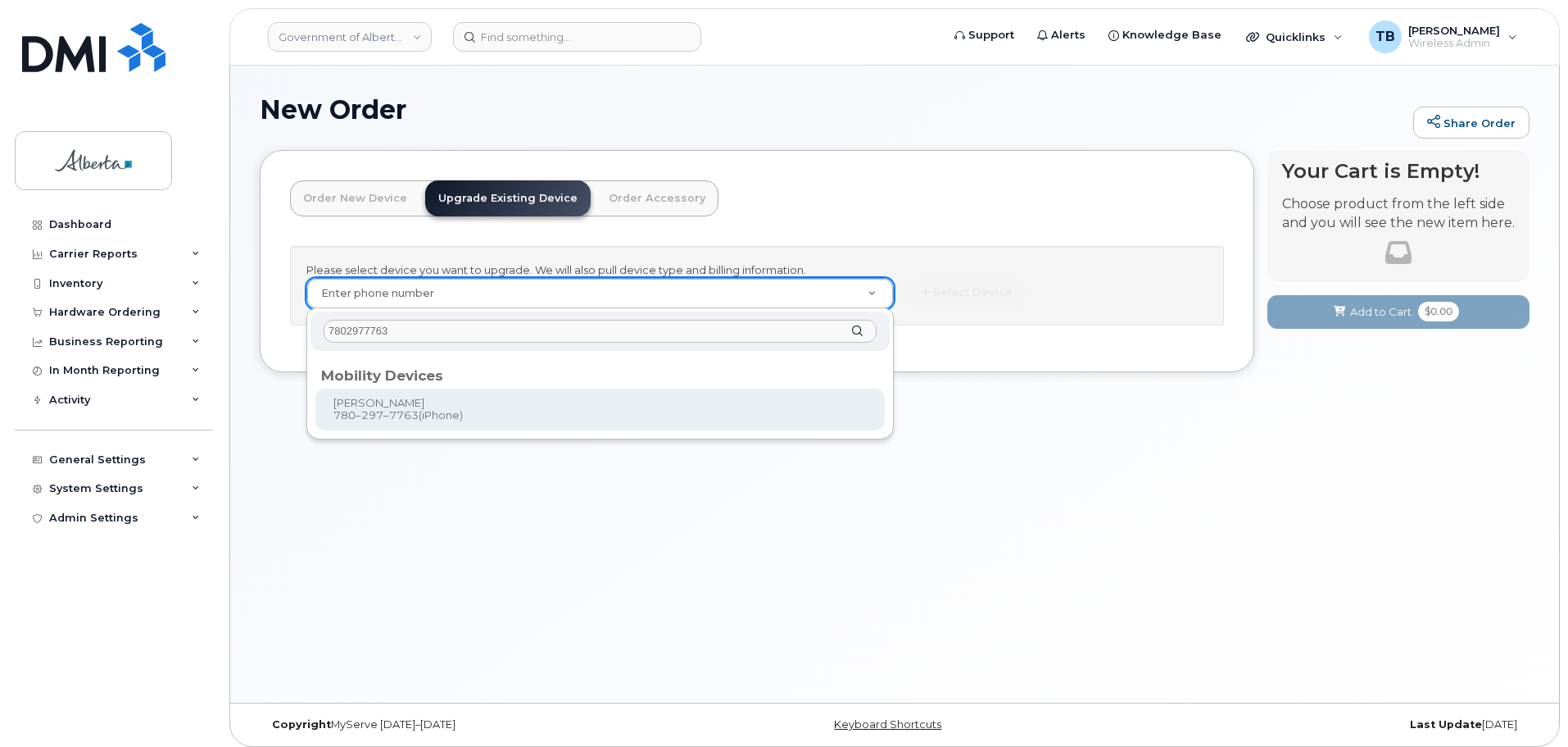
type input "7802977763"
type input "888988"
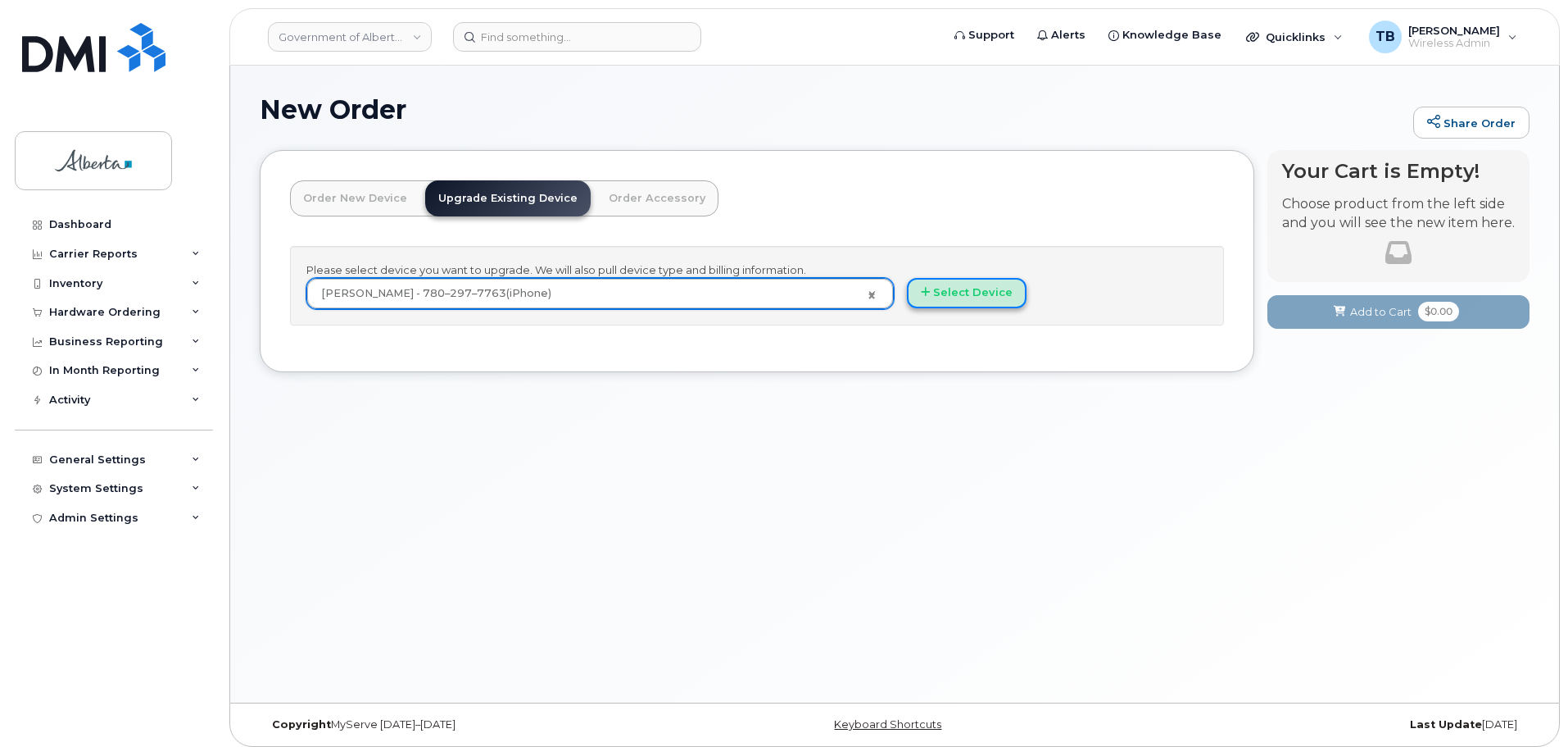
click at [960, 300] on button "Select Device" at bounding box center [967, 293] width 119 height 30
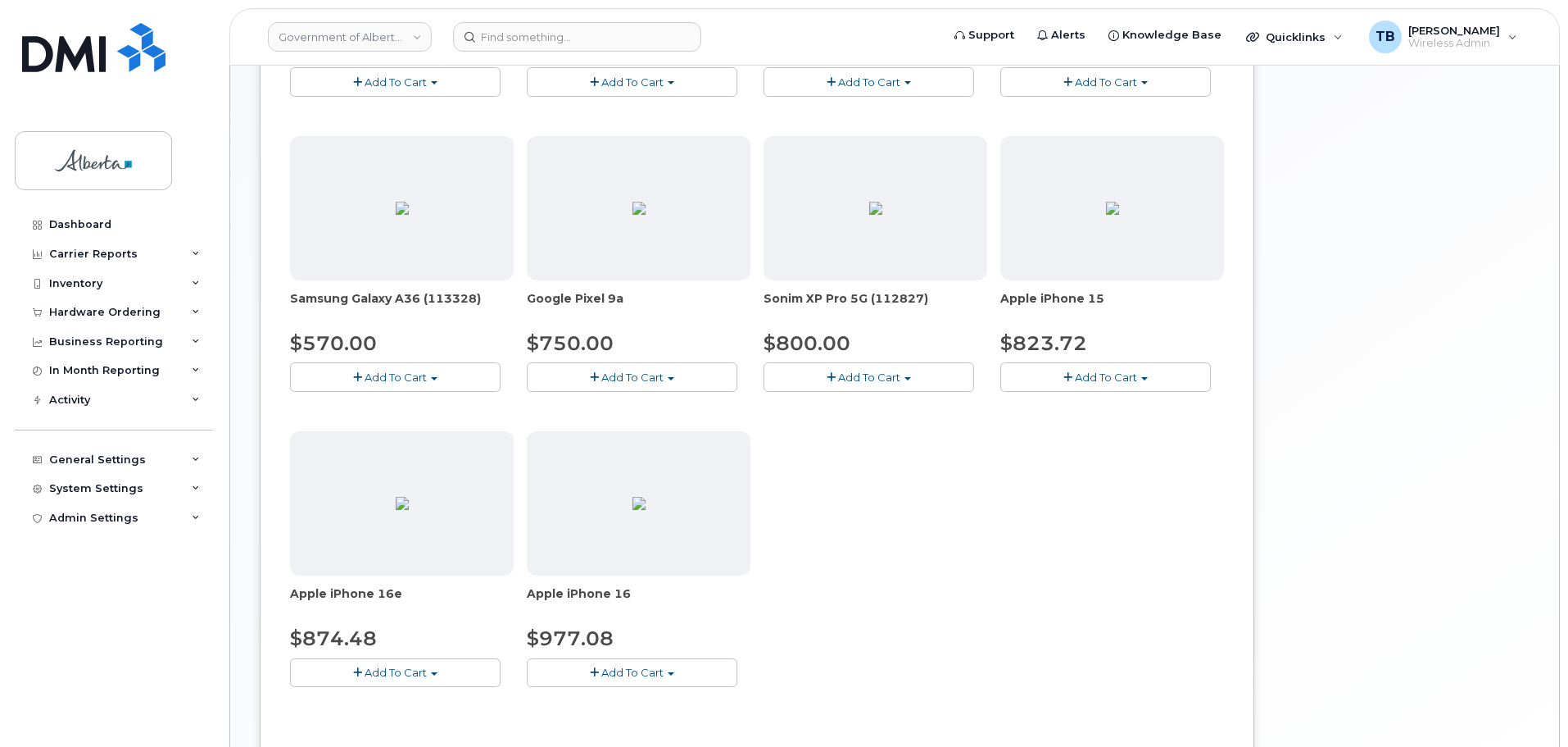
scroll to position [574, 0]
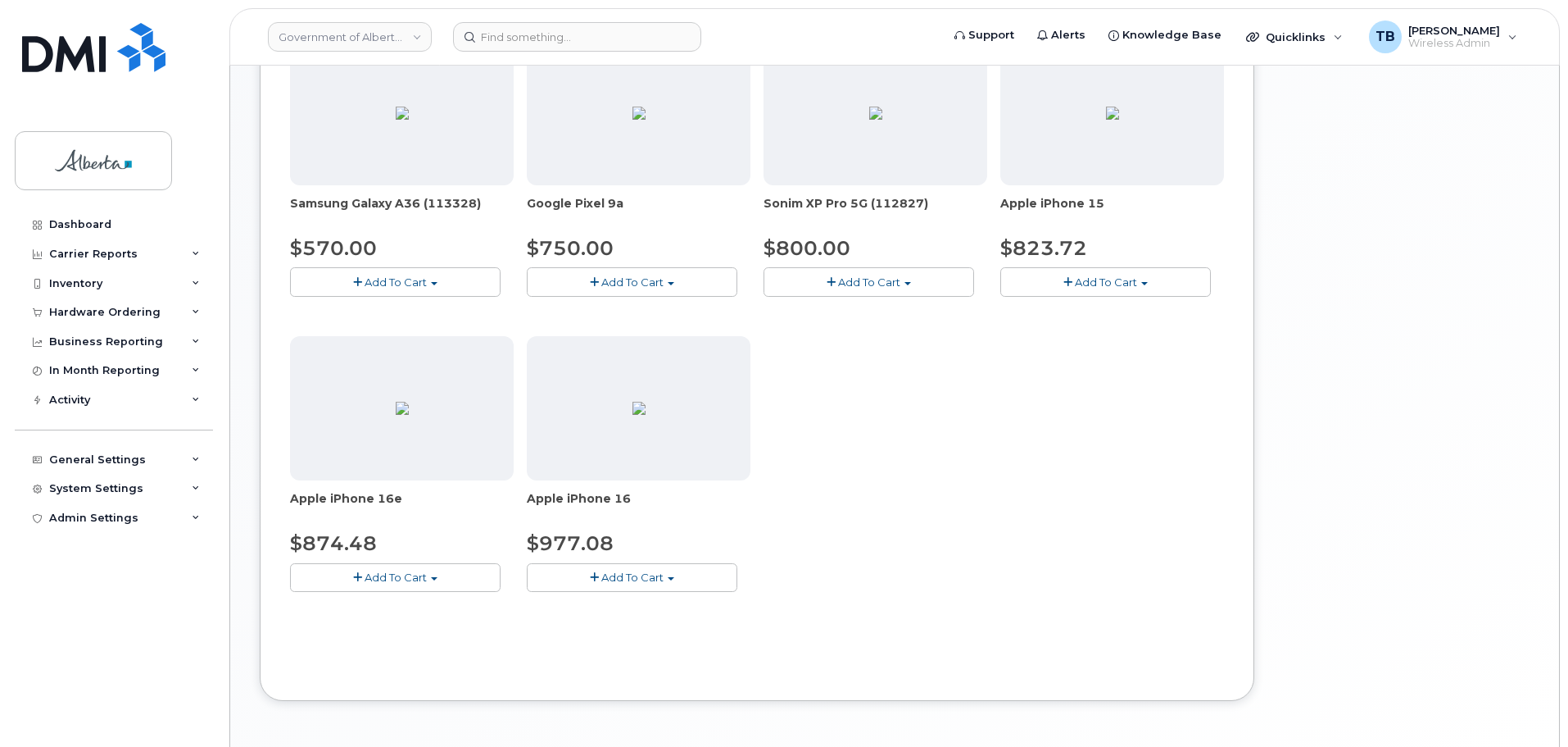
click at [388, 579] on span "Add To Cart" at bounding box center [396, 577] width 62 height 13
click at [415, 620] on link "$874.48 - 30-day upgrade (128GB model)" at bounding box center [424, 628] width 260 height 21
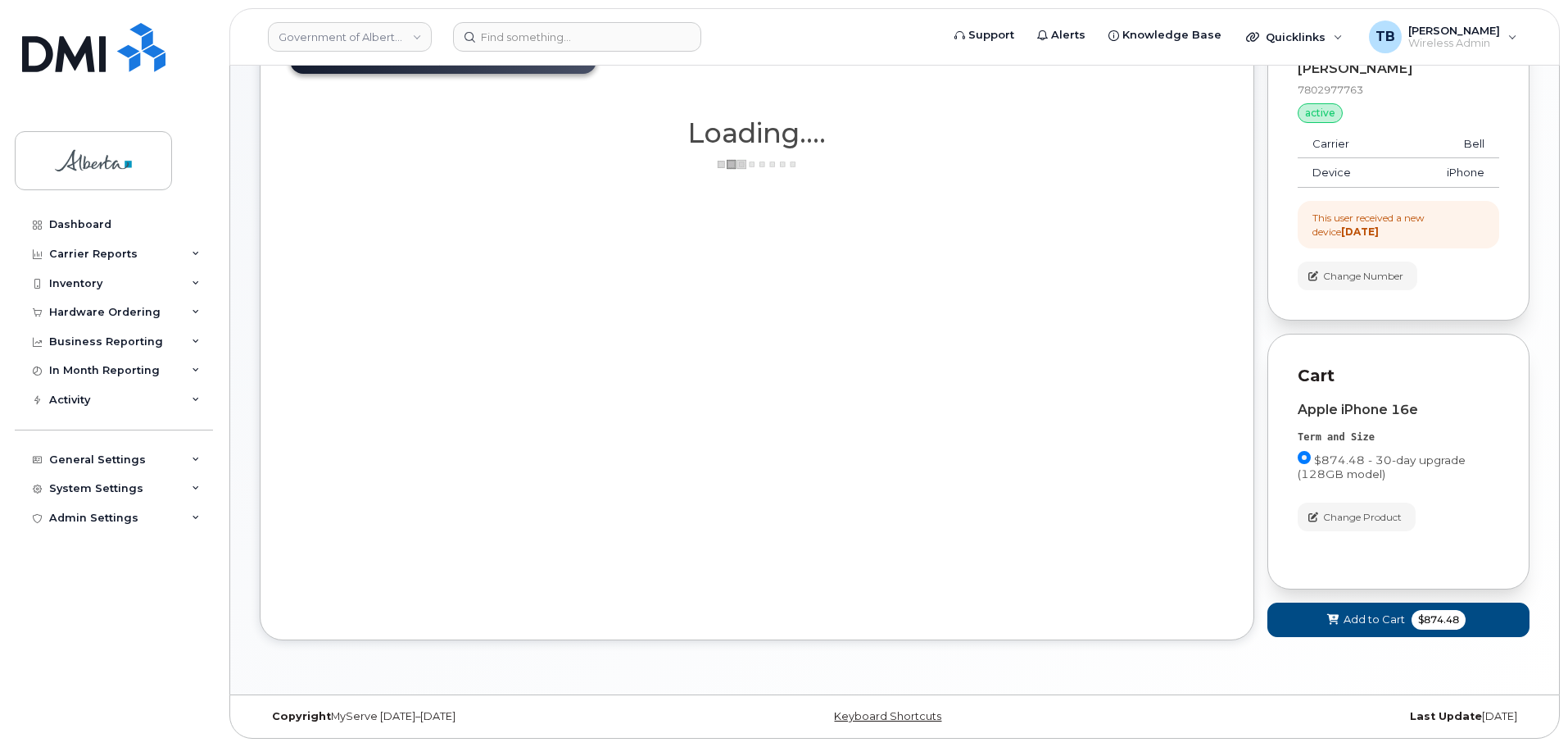
scroll to position [143, 0]
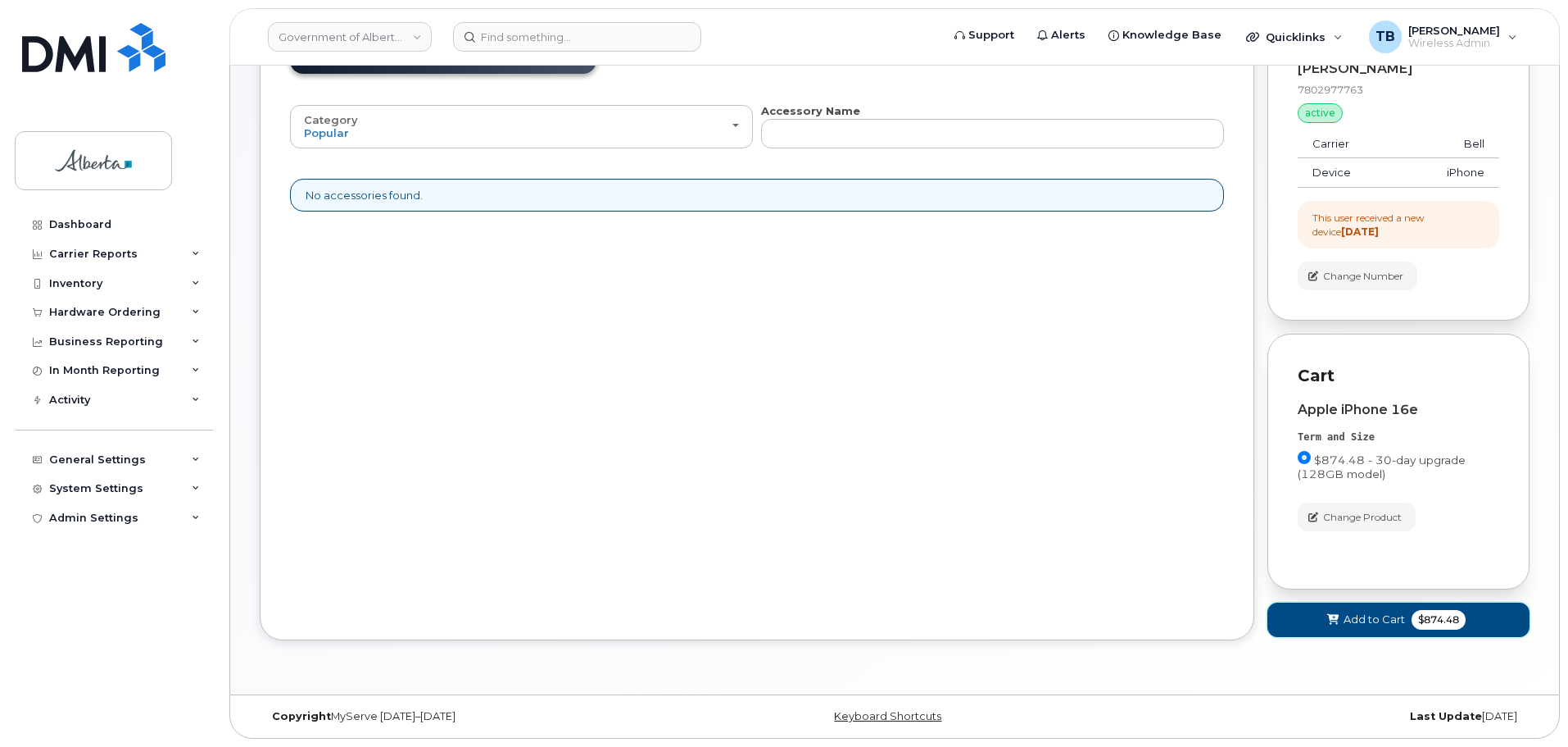
click at [1324, 621] on button "Add to Cart $874.48" at bounding box center [1398, 620] width 262 height 34
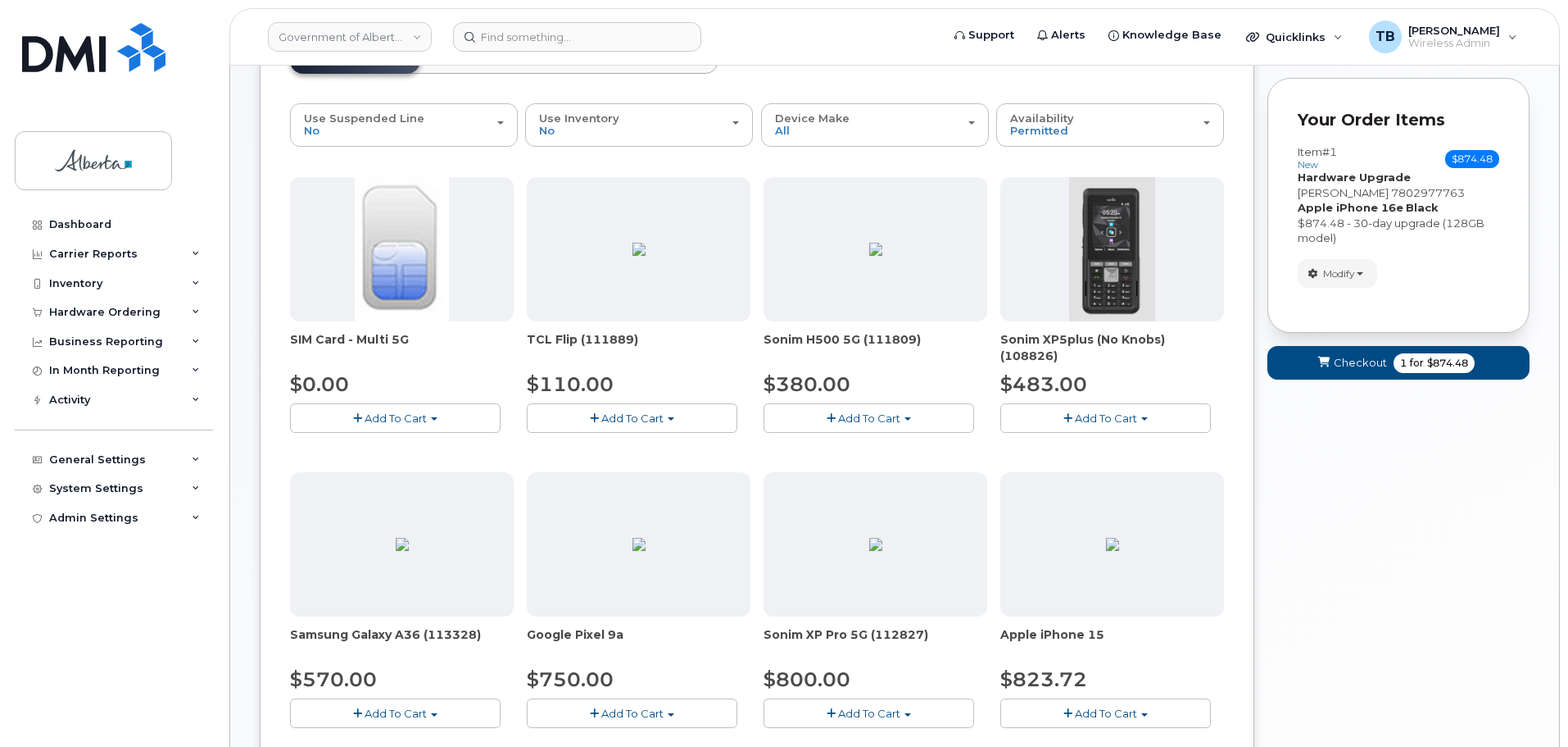
click at [1320, 504] on div "Your Cart is Empty! Choose product from the left side and you will see the new …" at bounding box center [1398, 581] width 262 height 1149
click at [1327, 369] on span "submit" at bounding box center [1323, 362] width 15 height 15
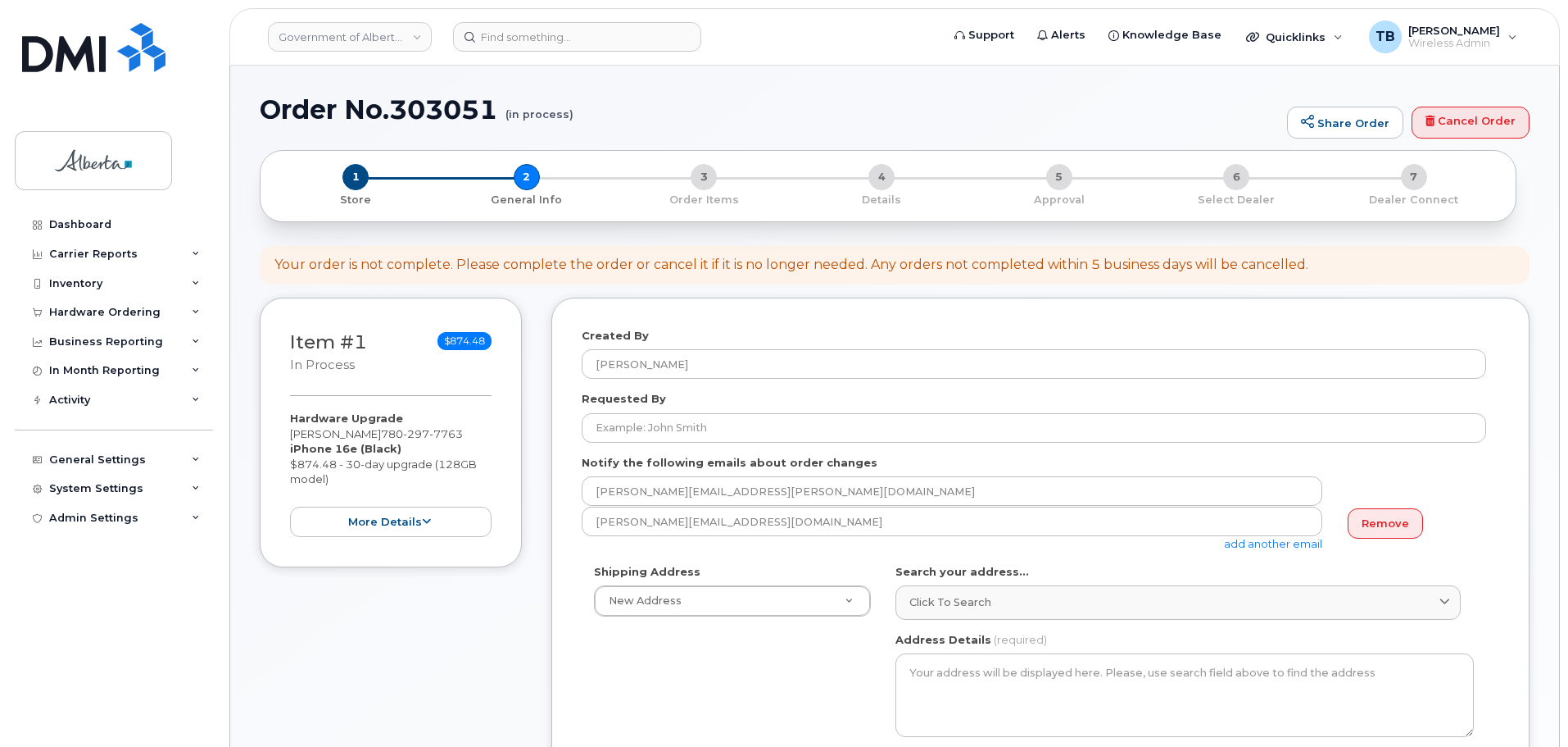
select select
click at [436, 113] on h1 "Order No.303051 (in process)" at bounding box center [769, 110] width 1019 height 29
copy h1 "303051"
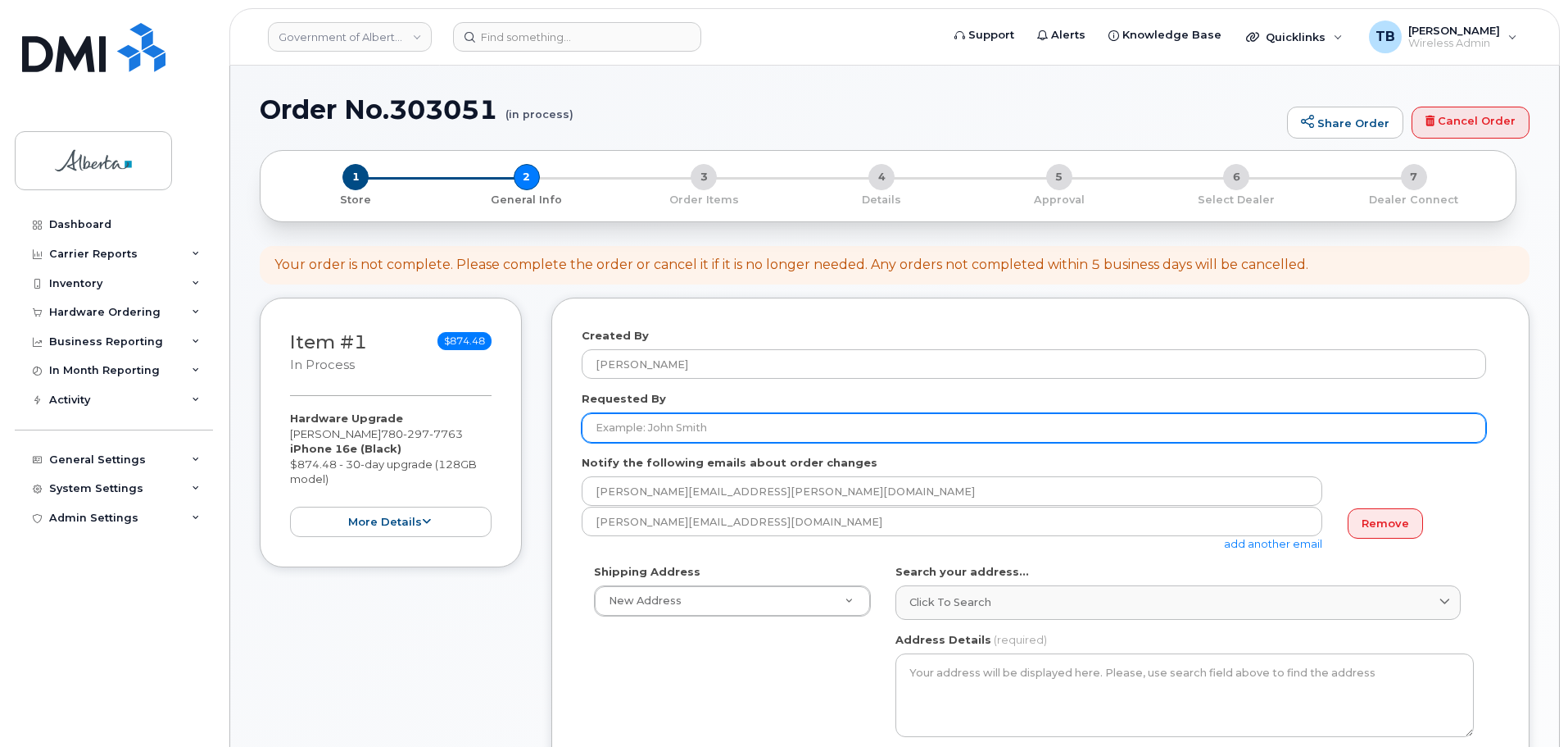
click at [647, 425] on input "Requested By" at bounding box center [1033, 427] width 904 height 29
paste input "Patti Watson"
type input "Patti Watson"
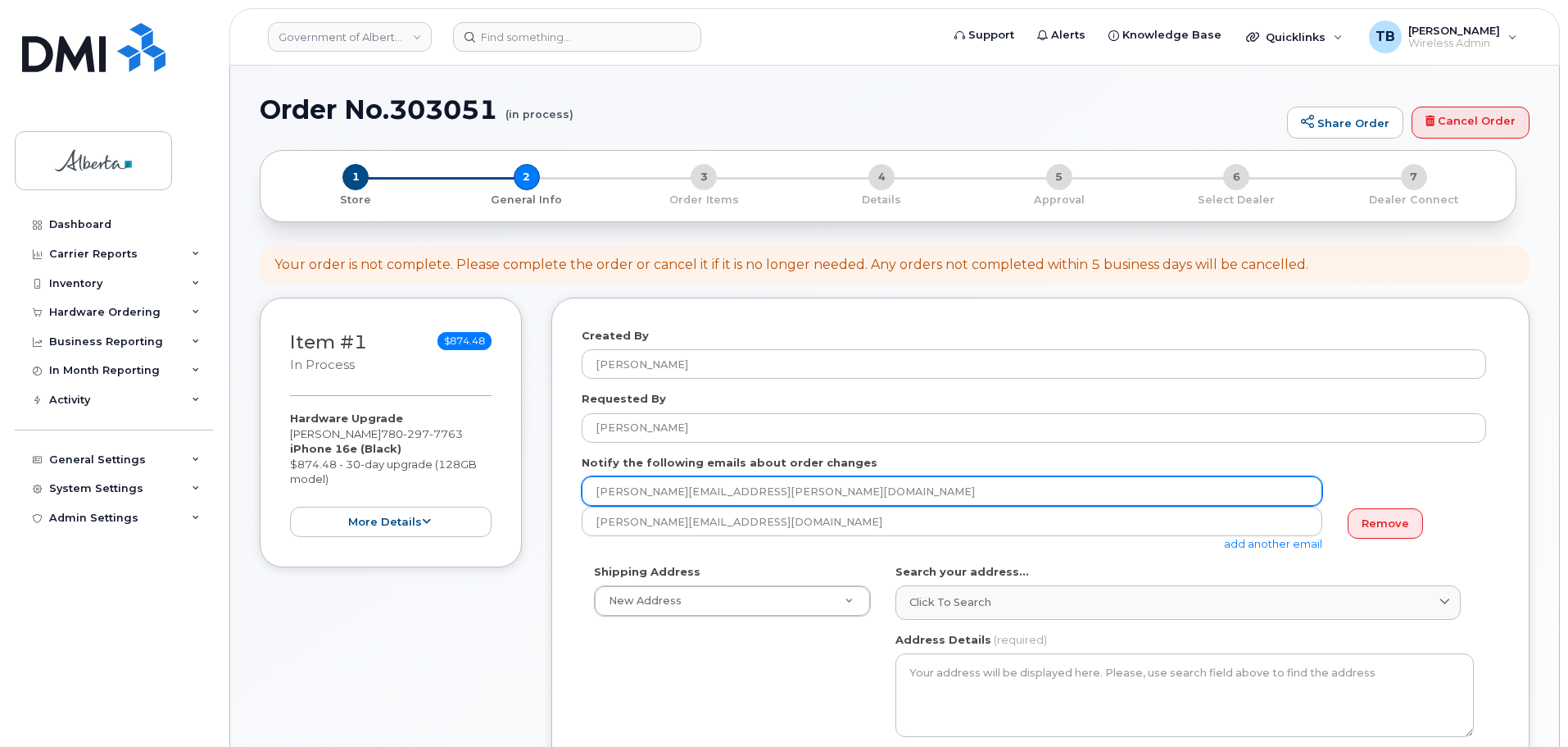
drag, startPoint x: 542, startPoint y: 481, endPoint x: 513, endPoint y: 480, distance: 29.0
paste input "patti.watson"
type input "patti.watson@gov.ab.ca"
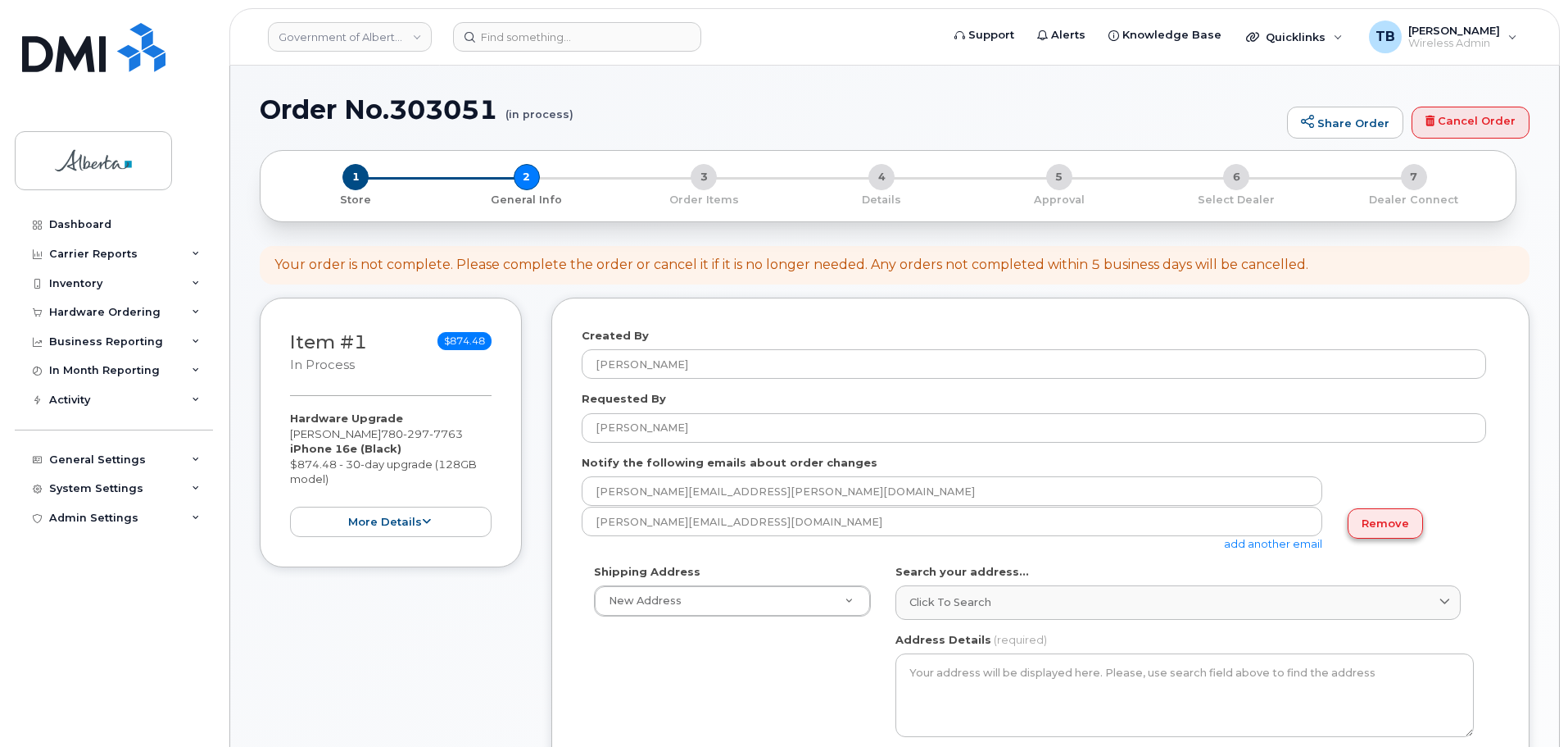
click at [1378, 513] on link "Remove" at bounding box center [1384, 523] width 76 height 30
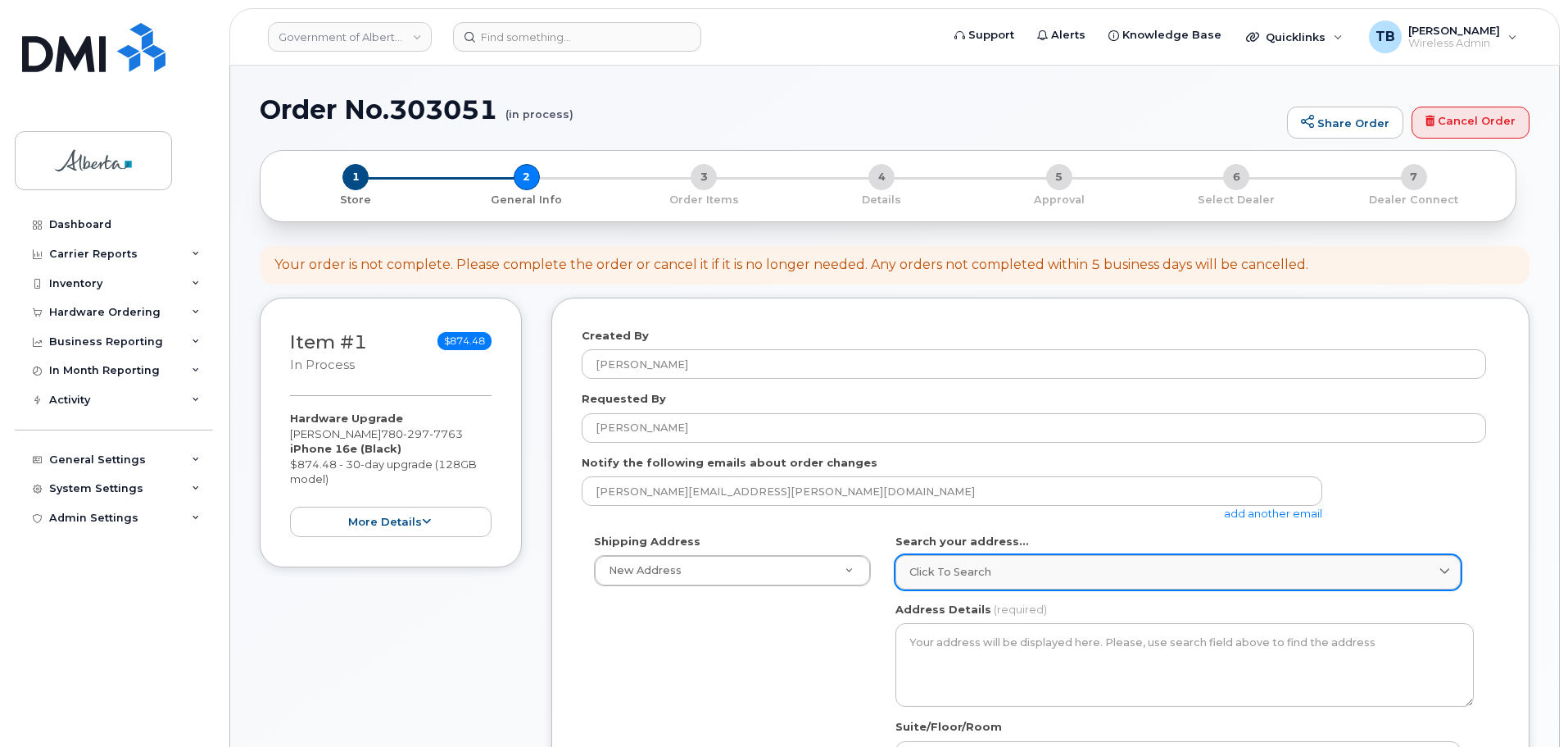
click at [946, 567] on span "Click to search" at bounding box center [951, 571] width 82 height 15
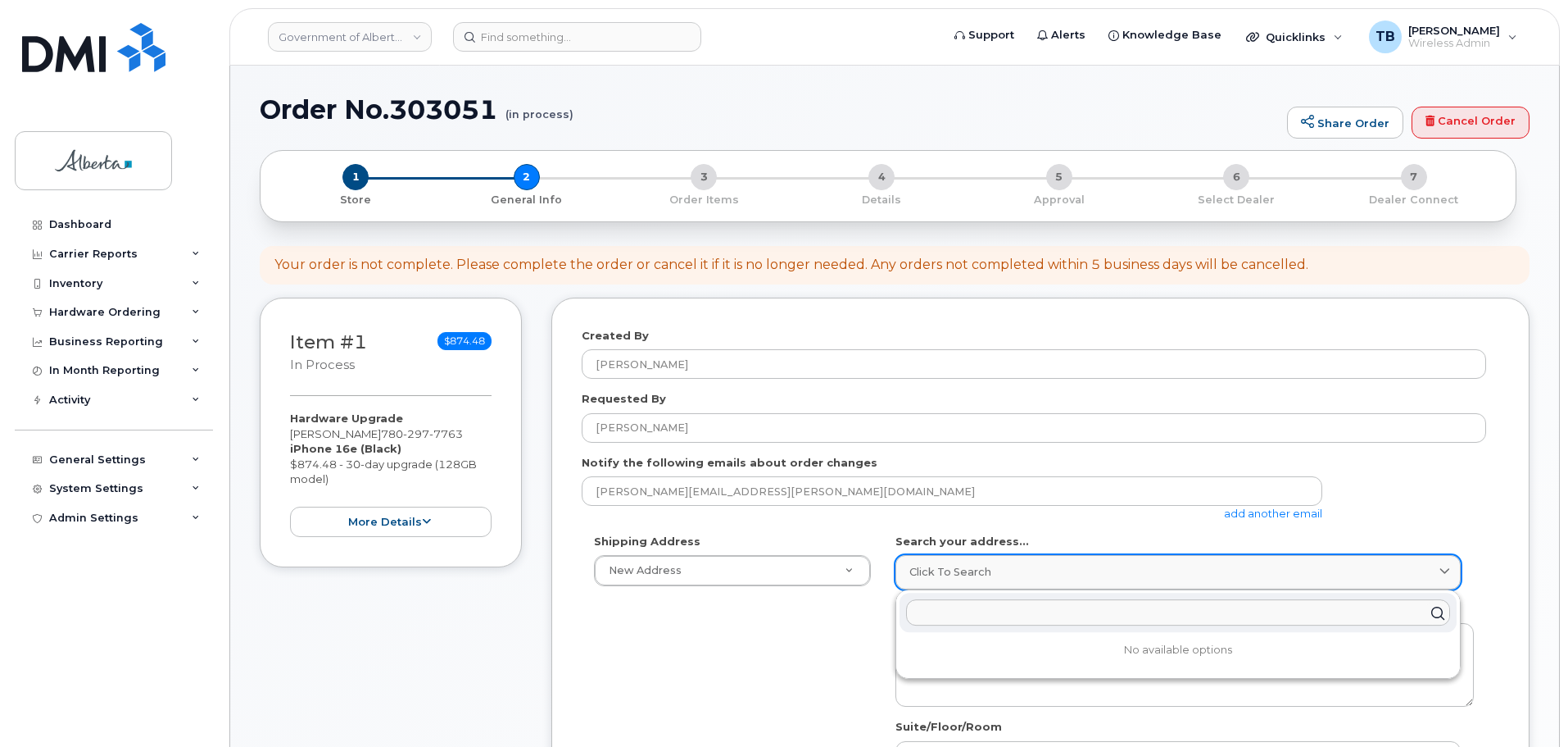
paste input "9940 - 106 Street"
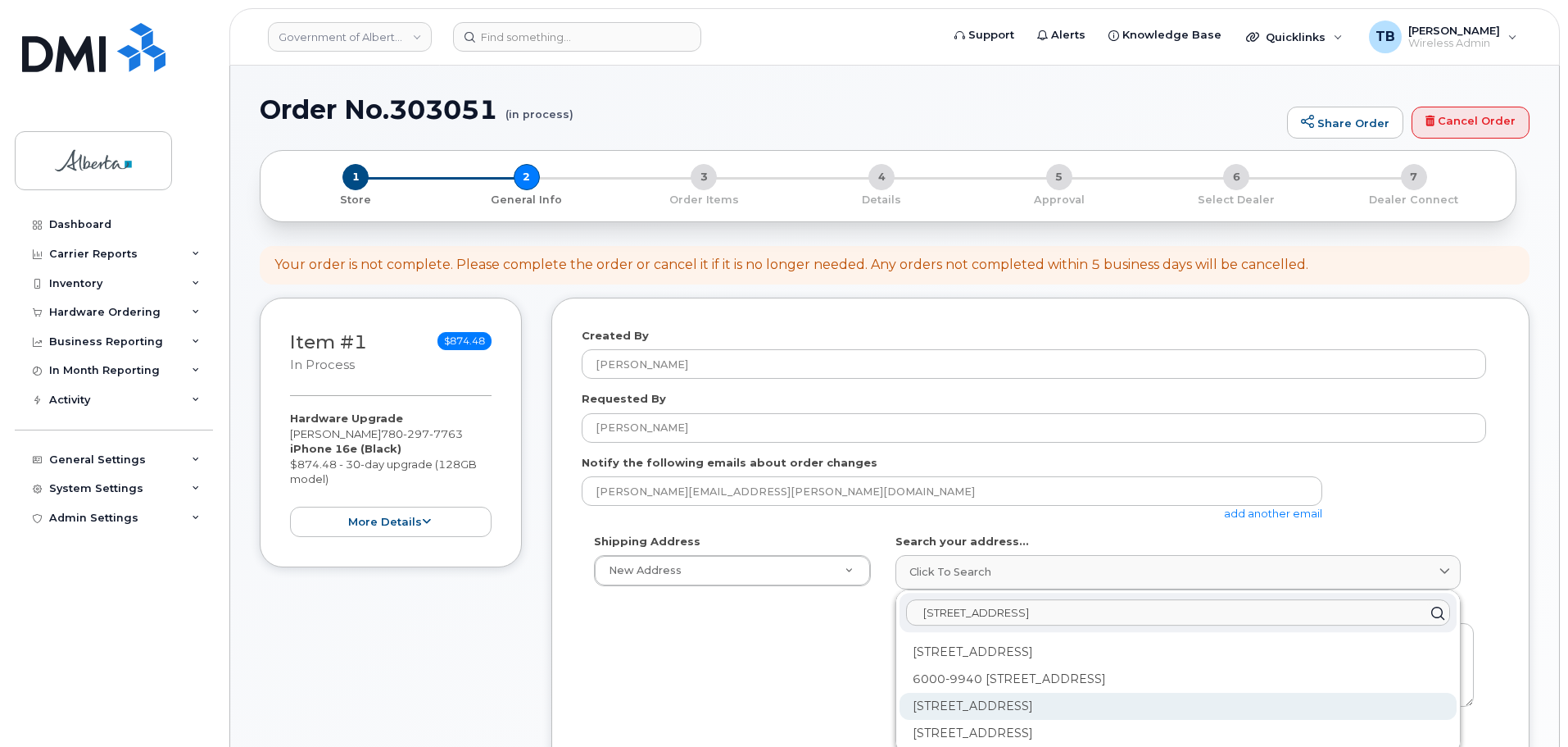
type input "9940 - 106 Street"
click at [981, 708] on div "9940 106 St NW Edmonton AB T5K 2N2" at bounding box center [1178, 706] width 557 height 27
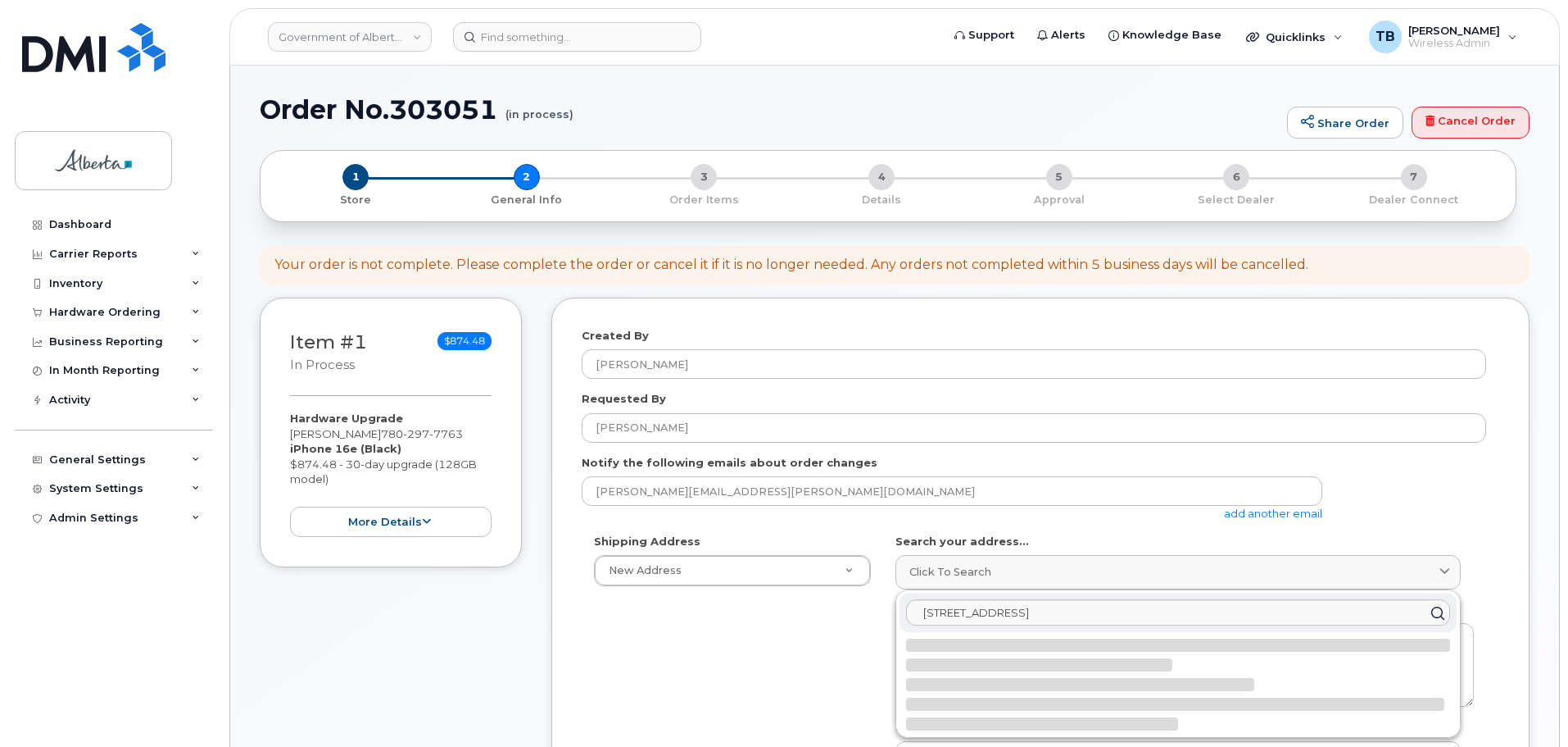
select select
type textarea "9940 106 St NW EDMONTON AB T5K 2N2 CANADA"
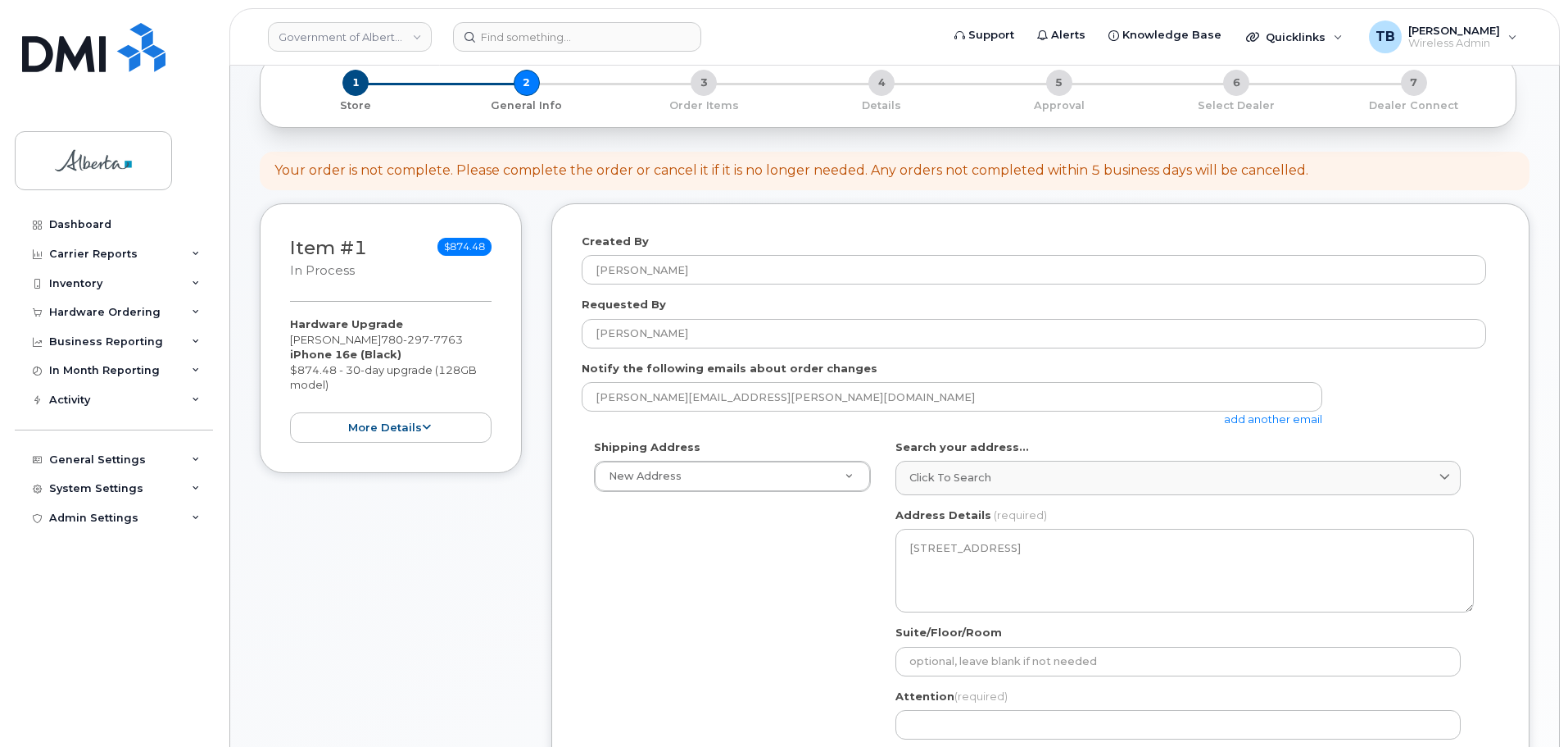
scroll to position [328, 0]
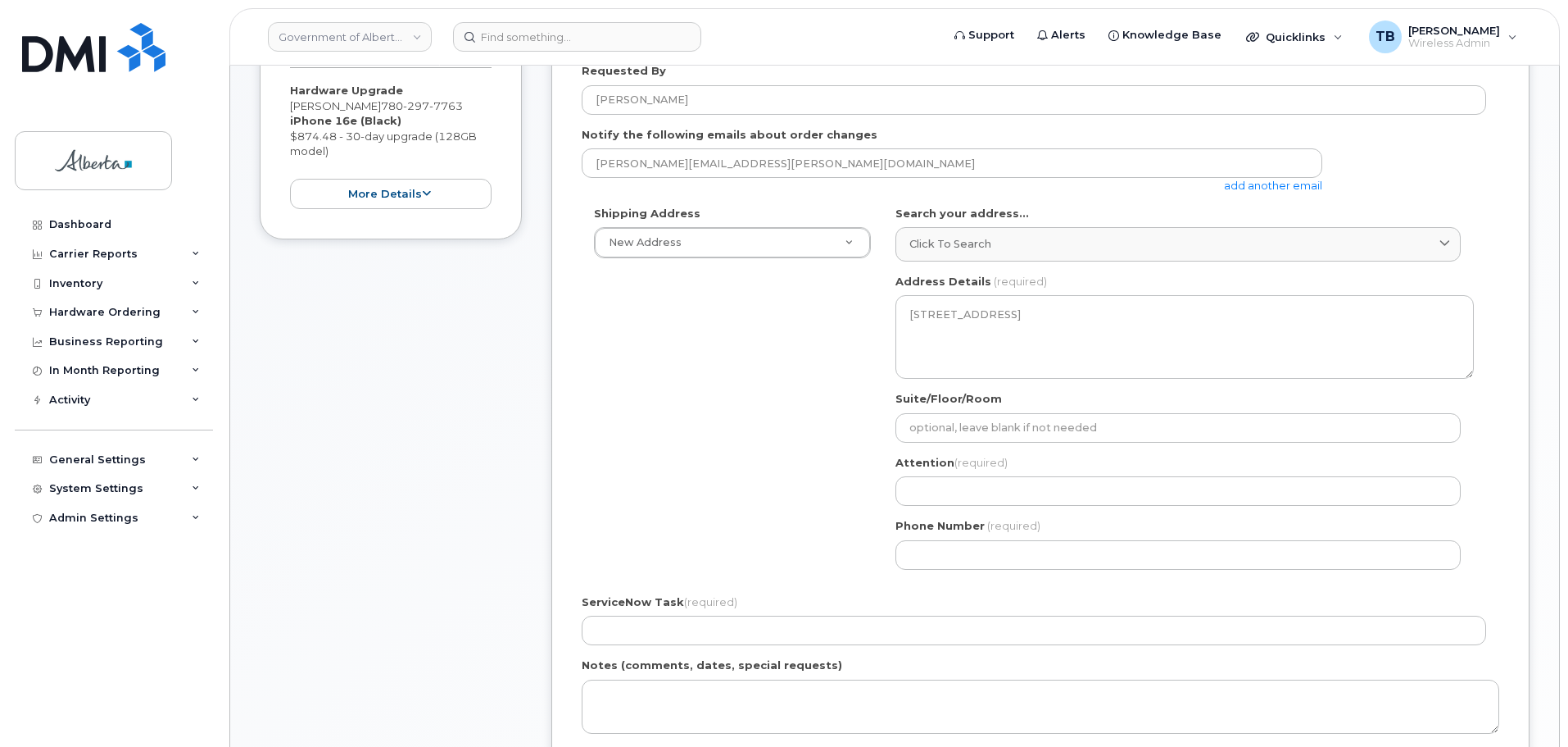
click at [960, 412] on div "Suite/Floor/Room" at bounding box center [1184, 417] width 578 height 52
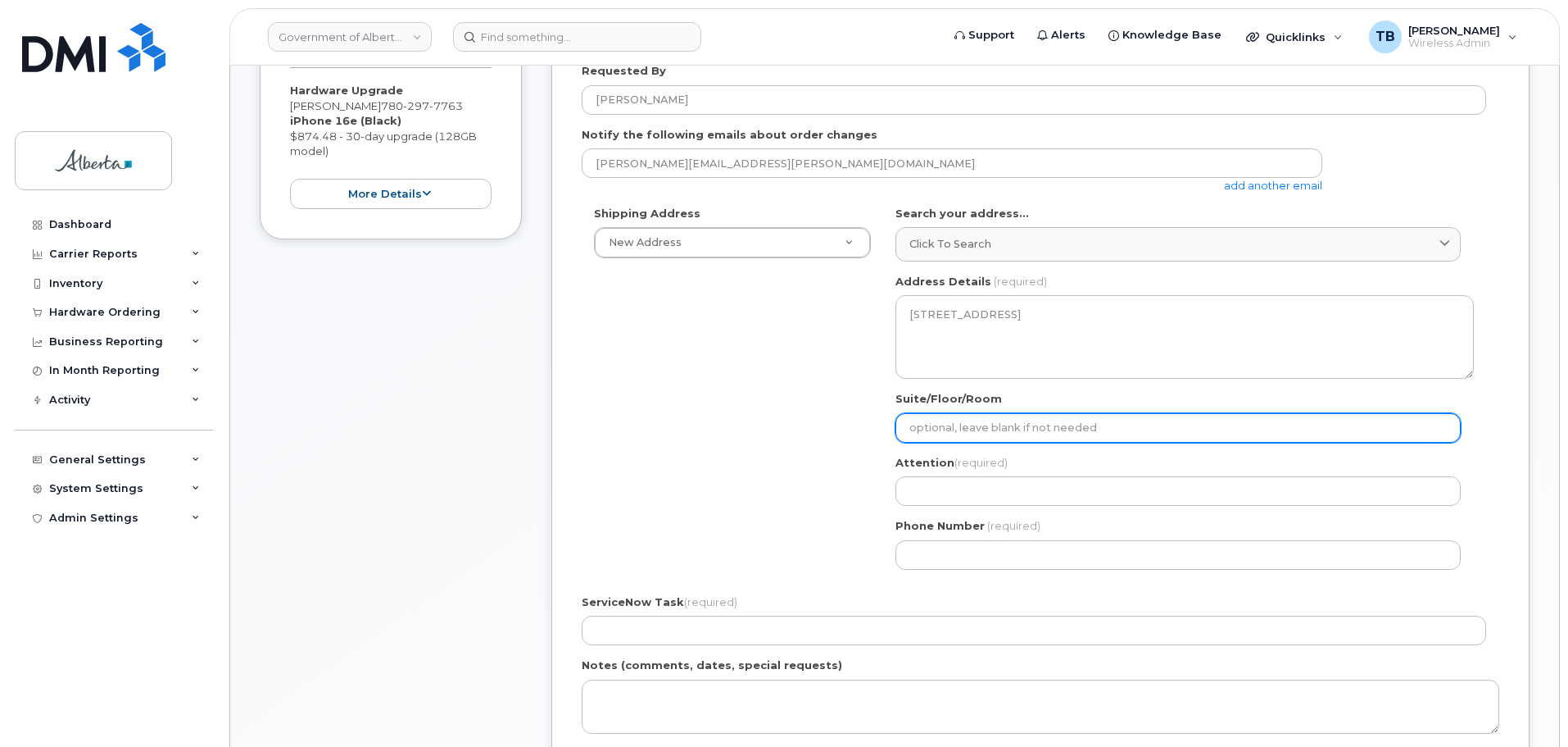
click at [951, 431] on input "Suite/Floor/Room" at bounding box center [1178, 427] width 565 height 29
paste input "7th Flr"
select select
type input "7th Flr"
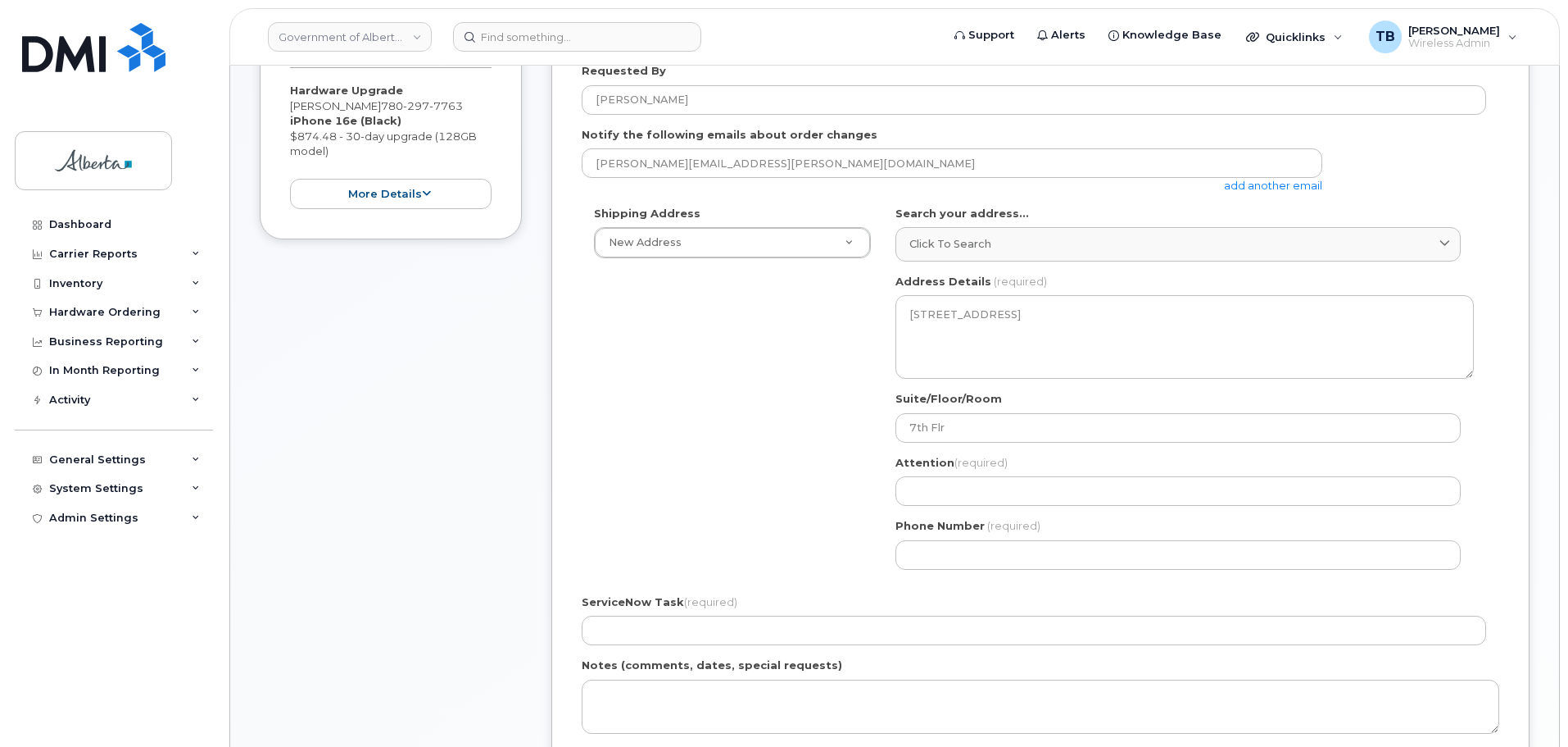
click at [923, 507] on div "AB Edmonton Search your address... Click to search 9940 - 106 Street No availab…" at bounding box center [1184, 394] width 603 height 376
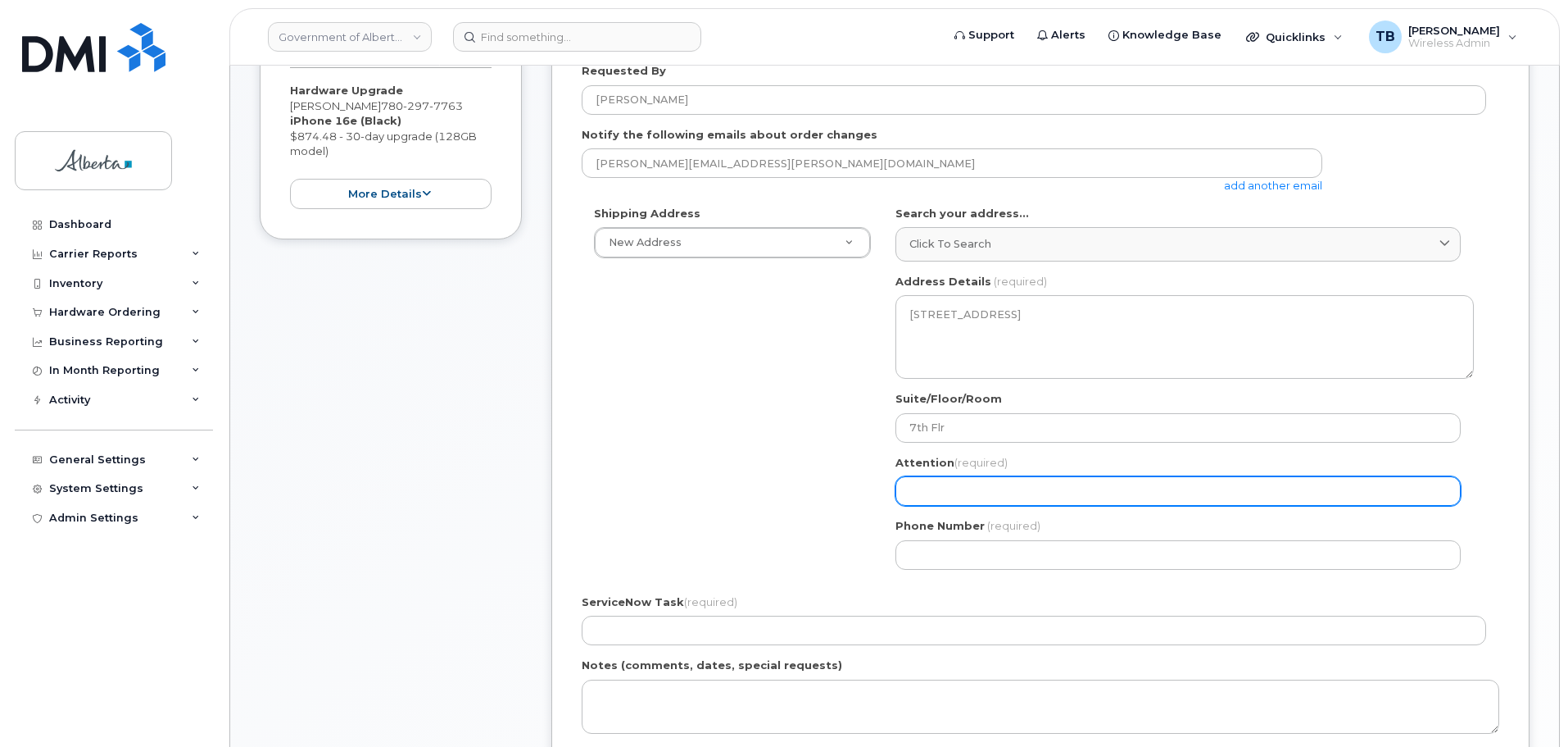
click at [923, 496] on input "Attention (required)" at bounding box center [1178, 490] width 565 height 29
paste input "Patti Watson"
select select
type input "Patti Watson"
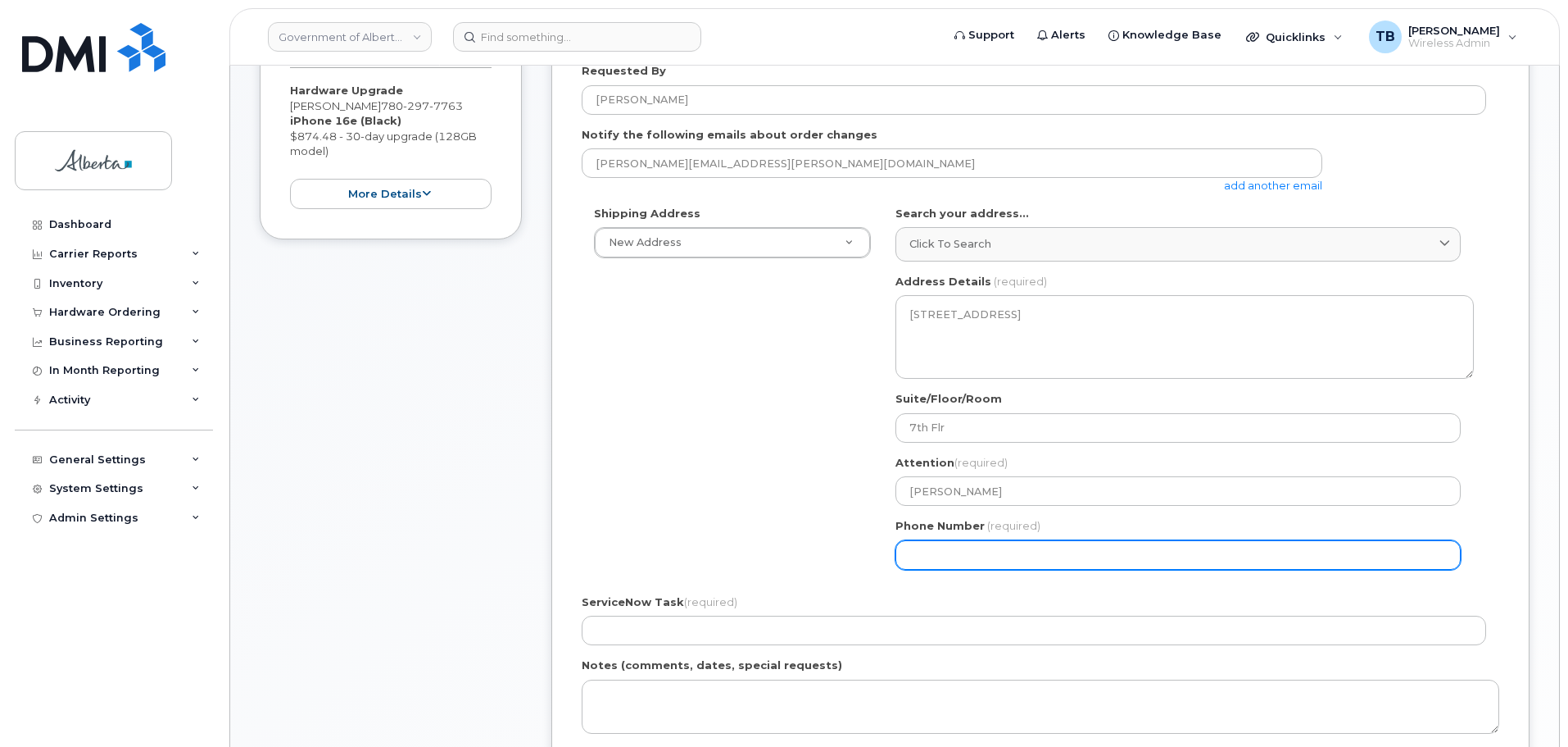
click at [935, 564] on input "Phone Number" at bounding box center [1178, 554] width 565 height 29
paste input "5873382262"
select select
type input "5873382262"
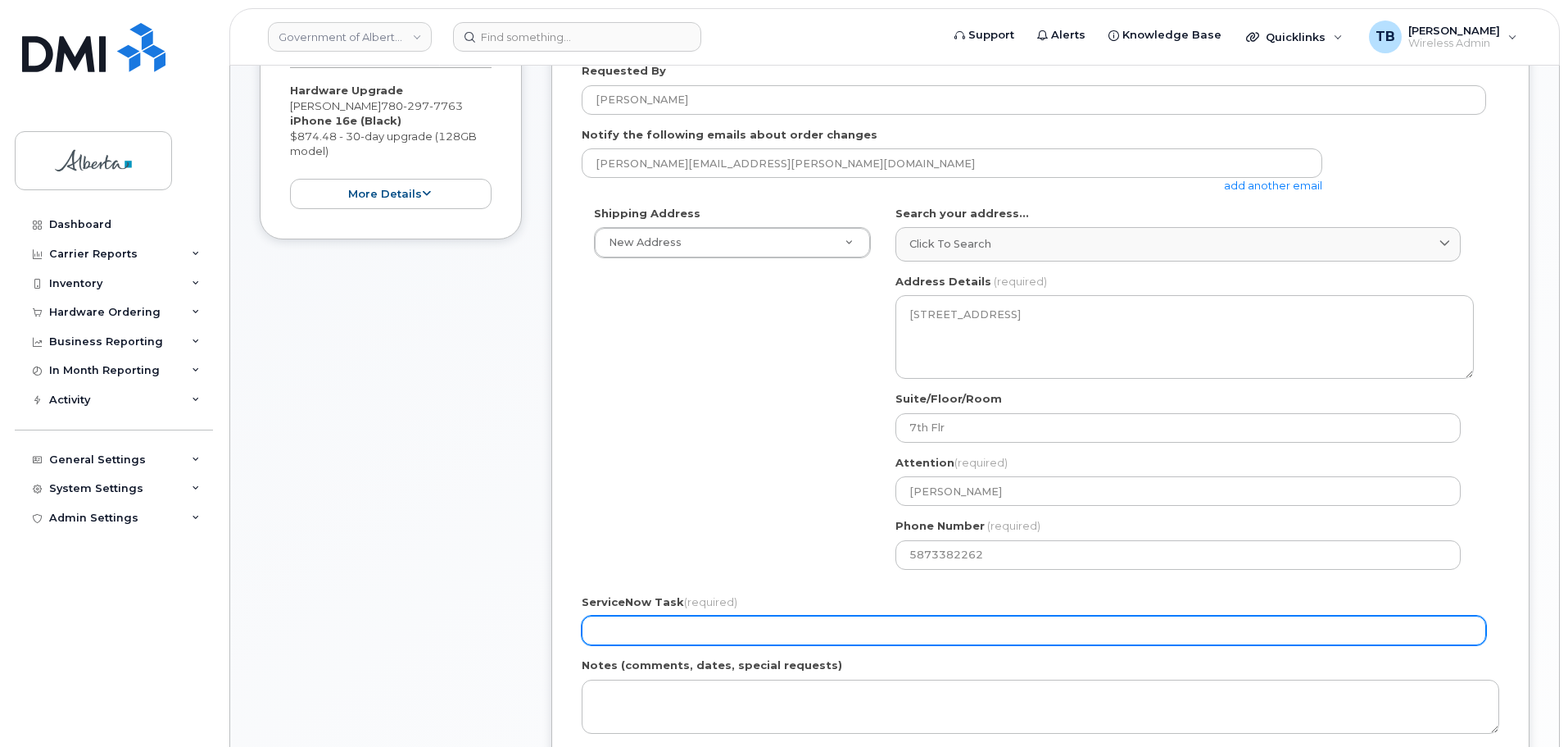
click at [629, 637] on input "ServiceNow Task (required)" at bounding box center [1033, 629] width 904 height 29
paste input "SCTASK0860568"
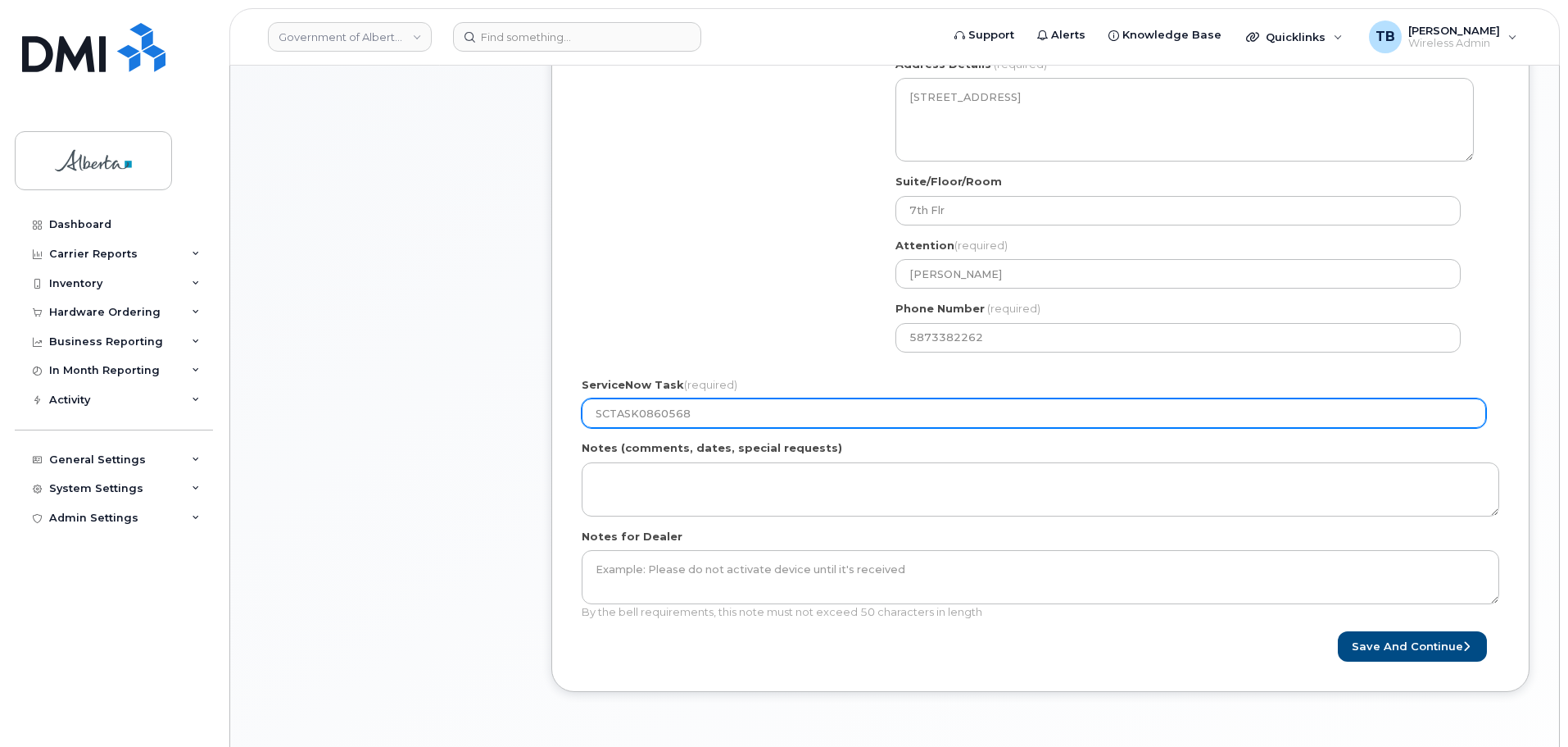
scroll to position [574, 0]
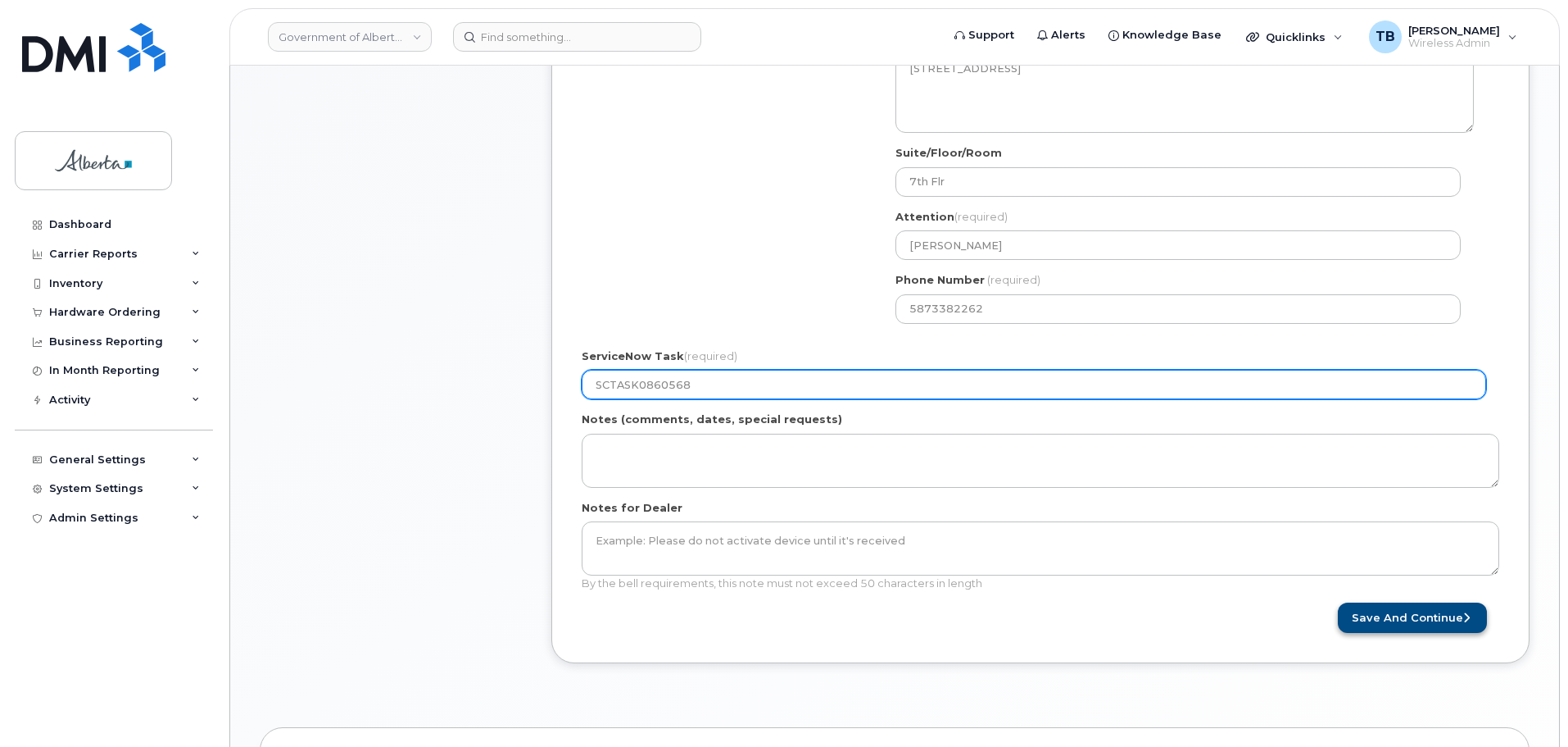
type input "SCTASK0860568"
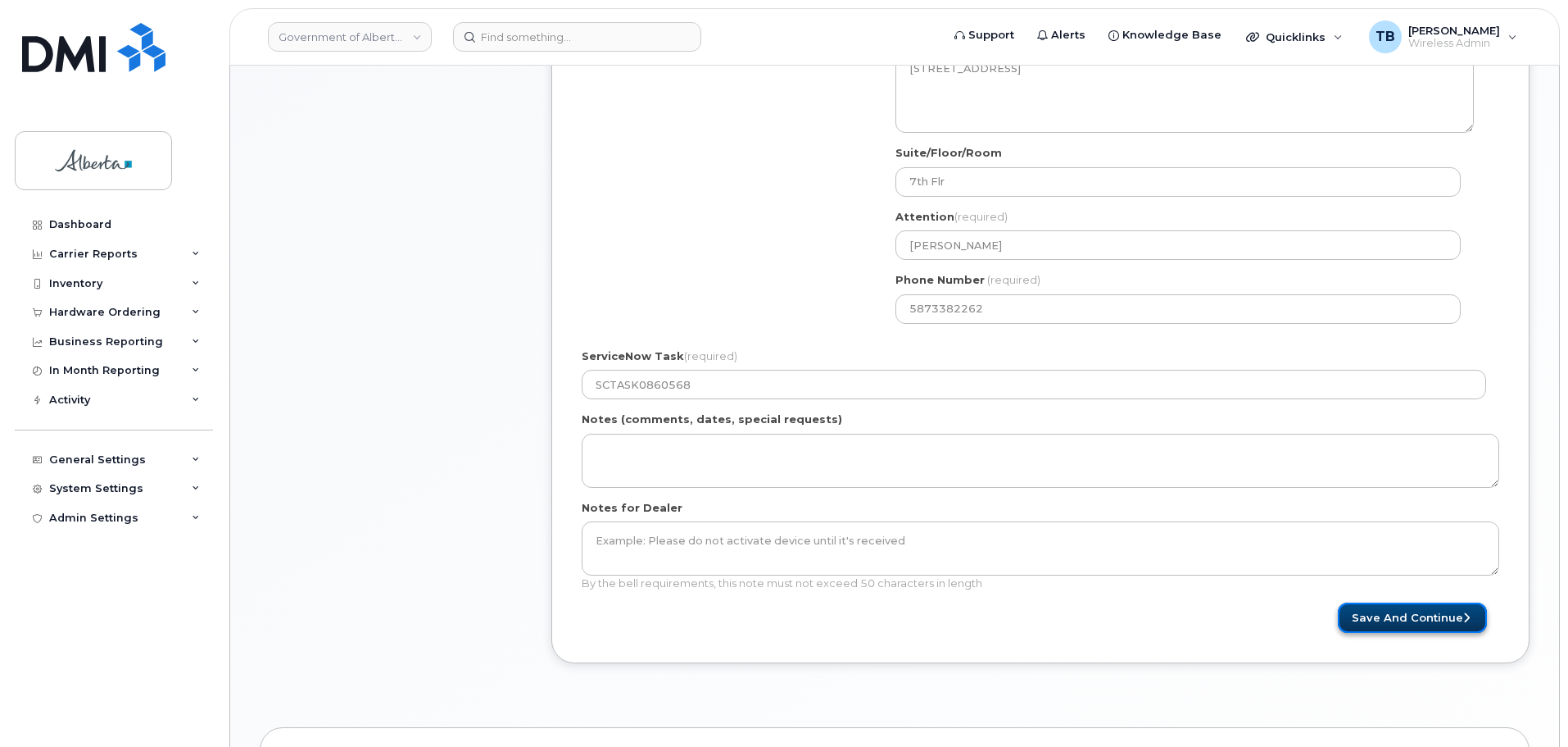
click at [1384, 612] on button "Save and Continue" at bounding box center [1411, 618] width 149 height 30
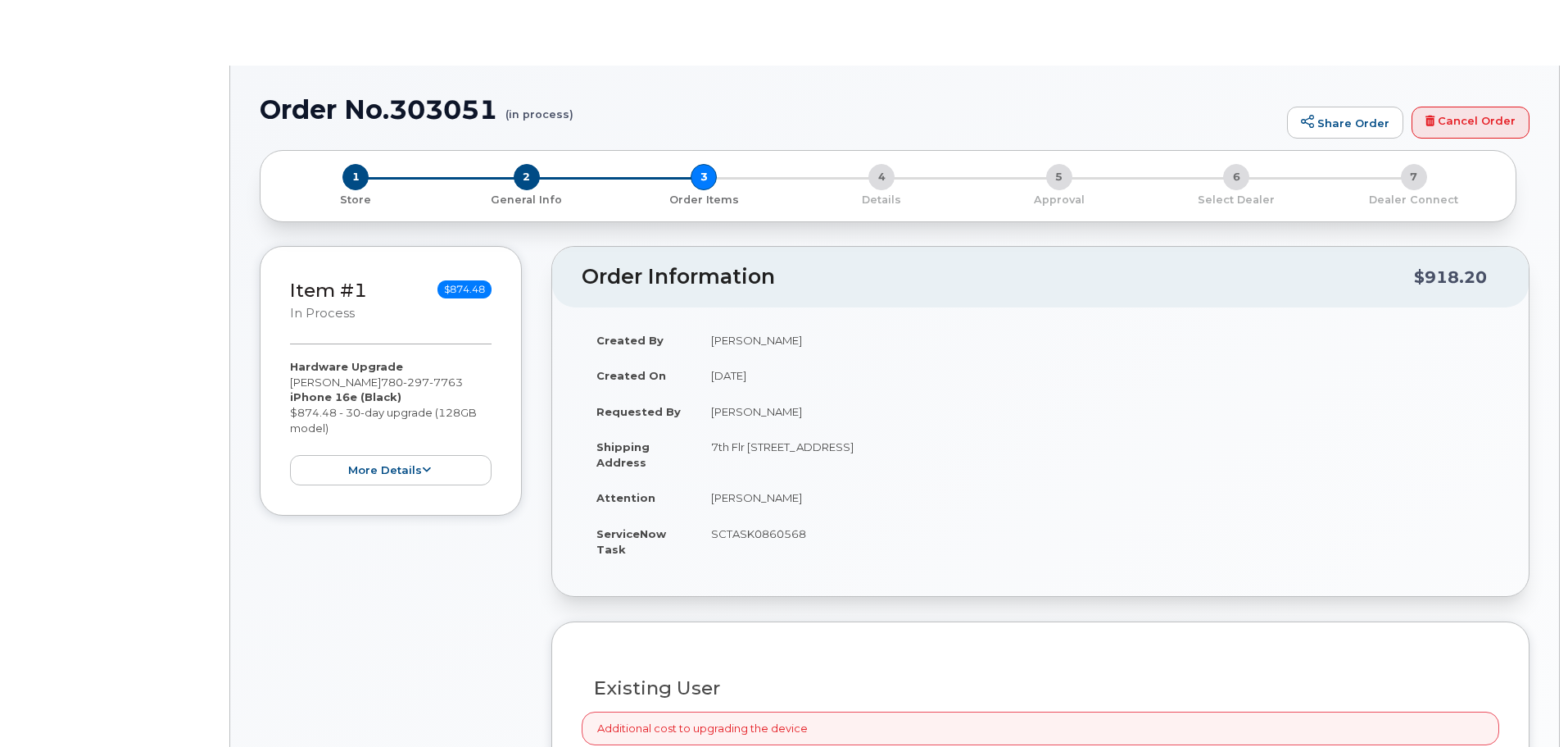
type input "[PERSON_NAME]"
type input "[PERSON_NAME][EMAIL_ADDRESS][PERSON_NAME][DOMAIN_NAME]"
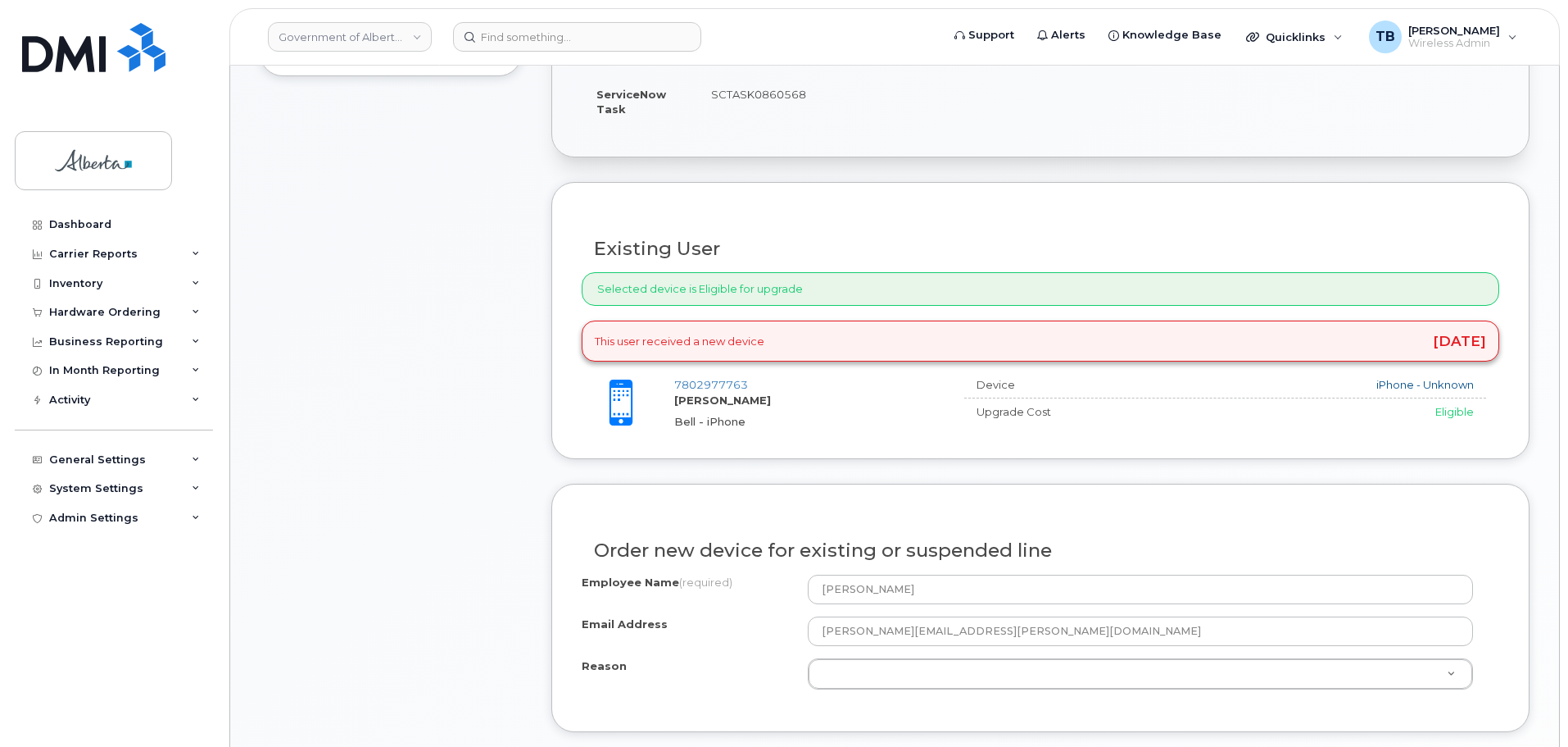
scroll to position [492, 0]
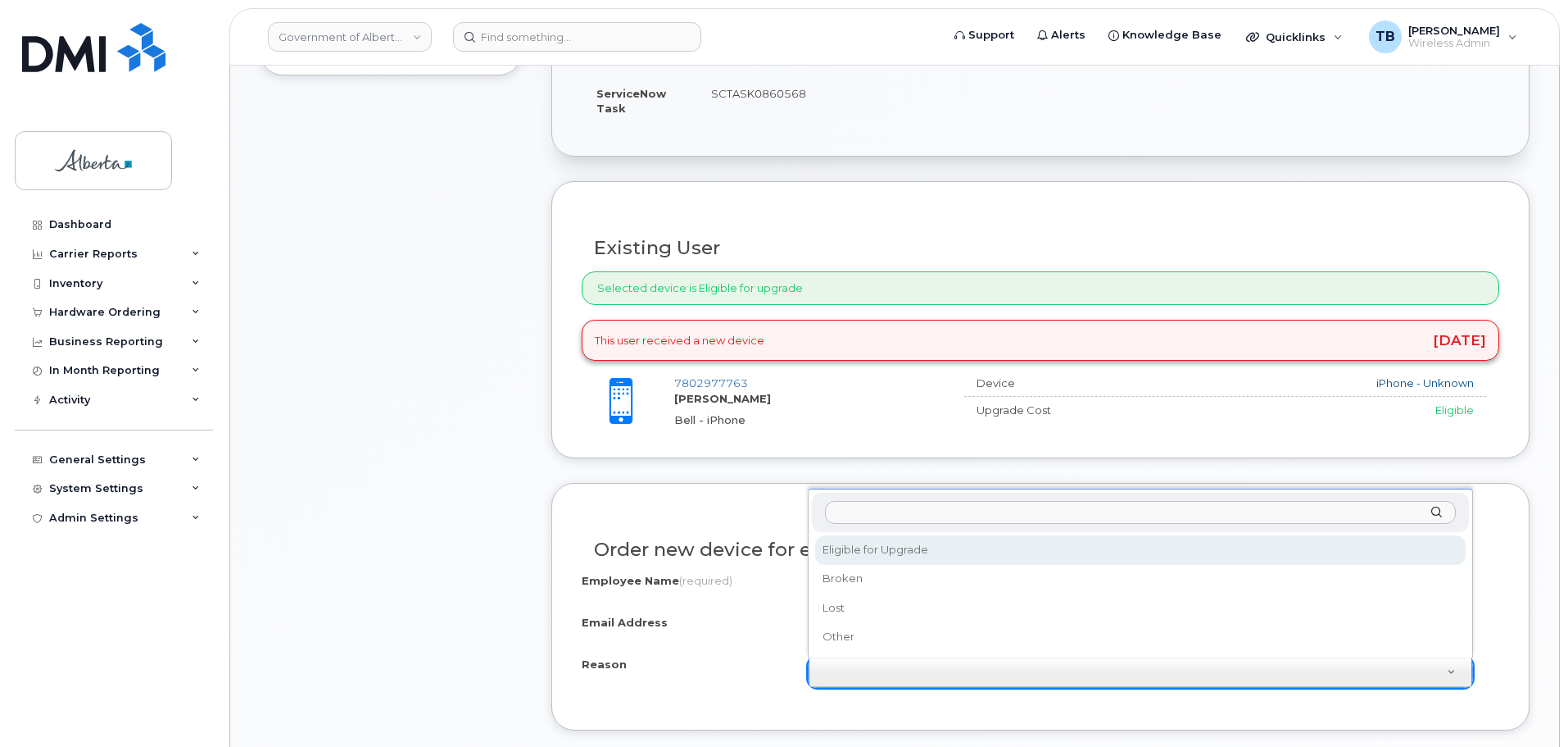
select select "eligible_for_upgrade"
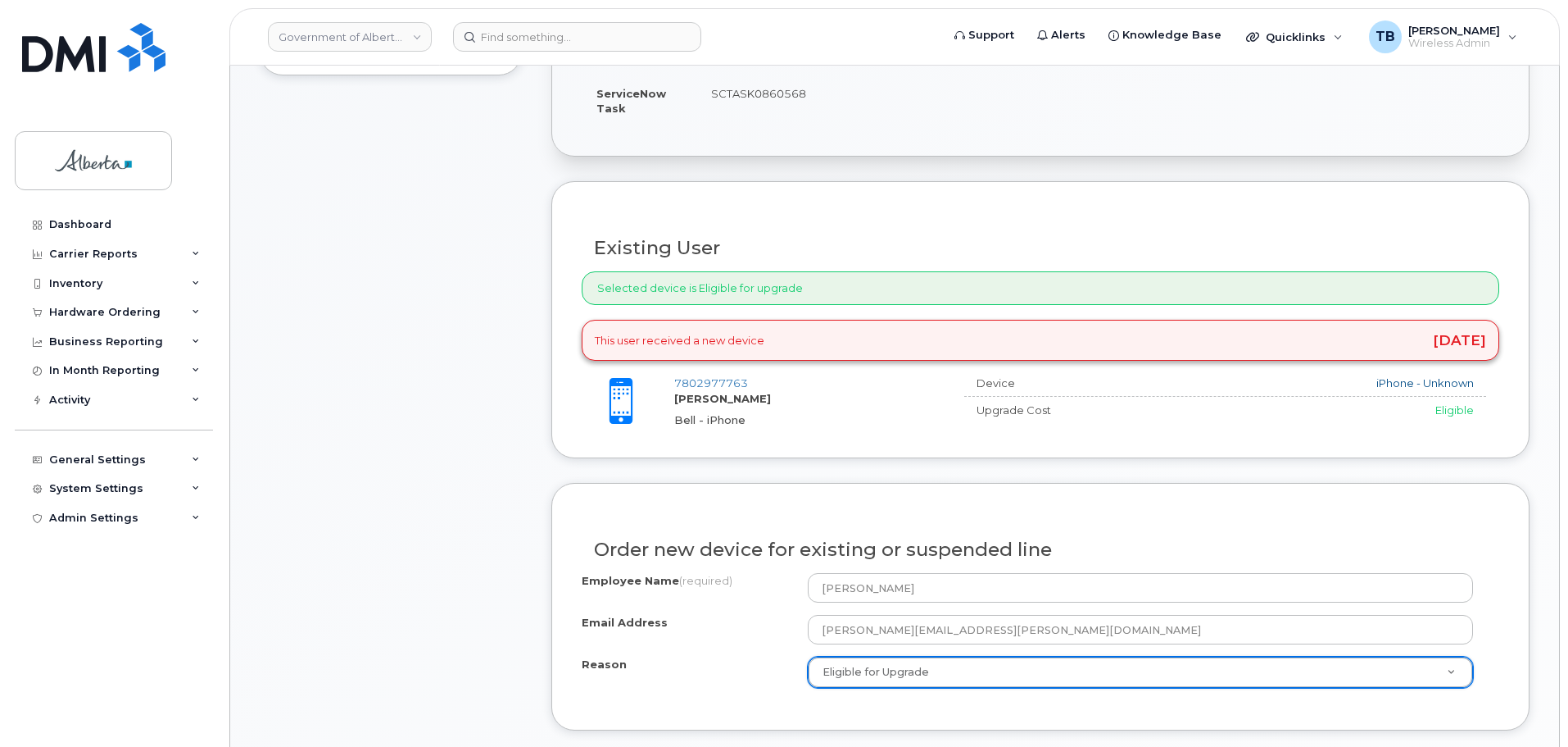
click at [437, 603] on div "Item #1 in process $874.48 Hardware Upgrade Chelsey Deveau 780 297 7763 iPhone …" at bounding box center [390, 478] width 262 height 1344
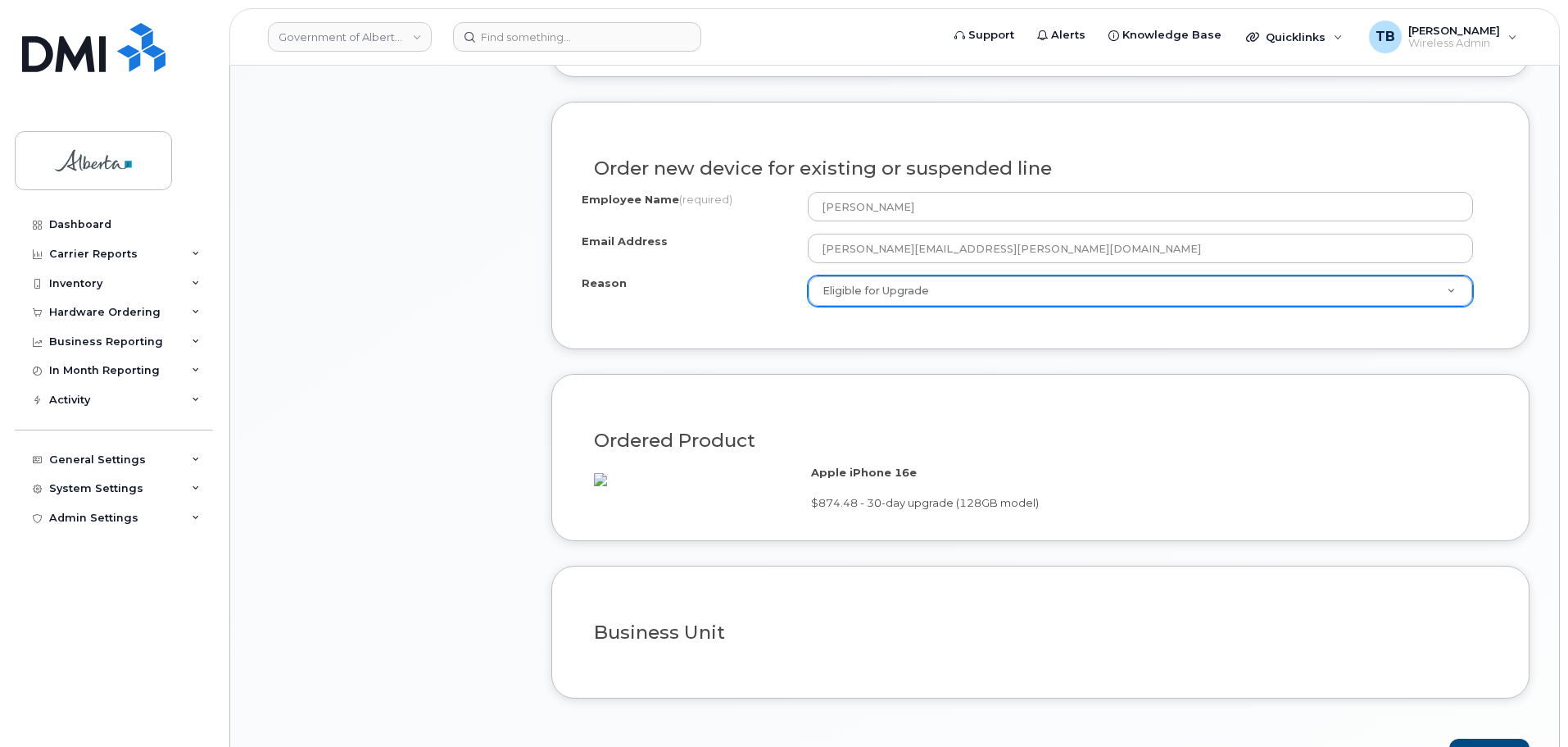
scroll to position [983, 0]
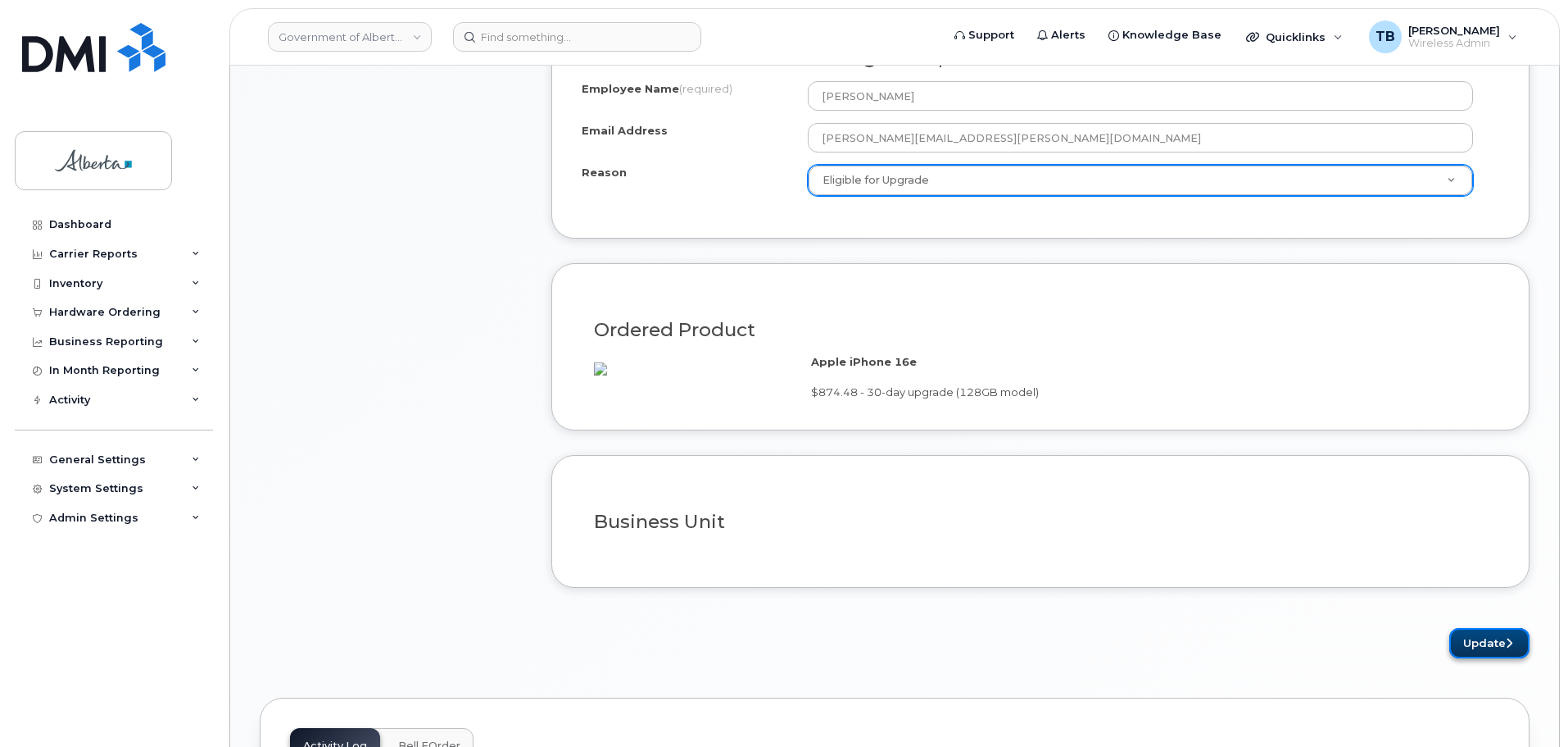
click at [1484, 658] on button "Update" at bounding box center [1489, 643] width 80 height 30
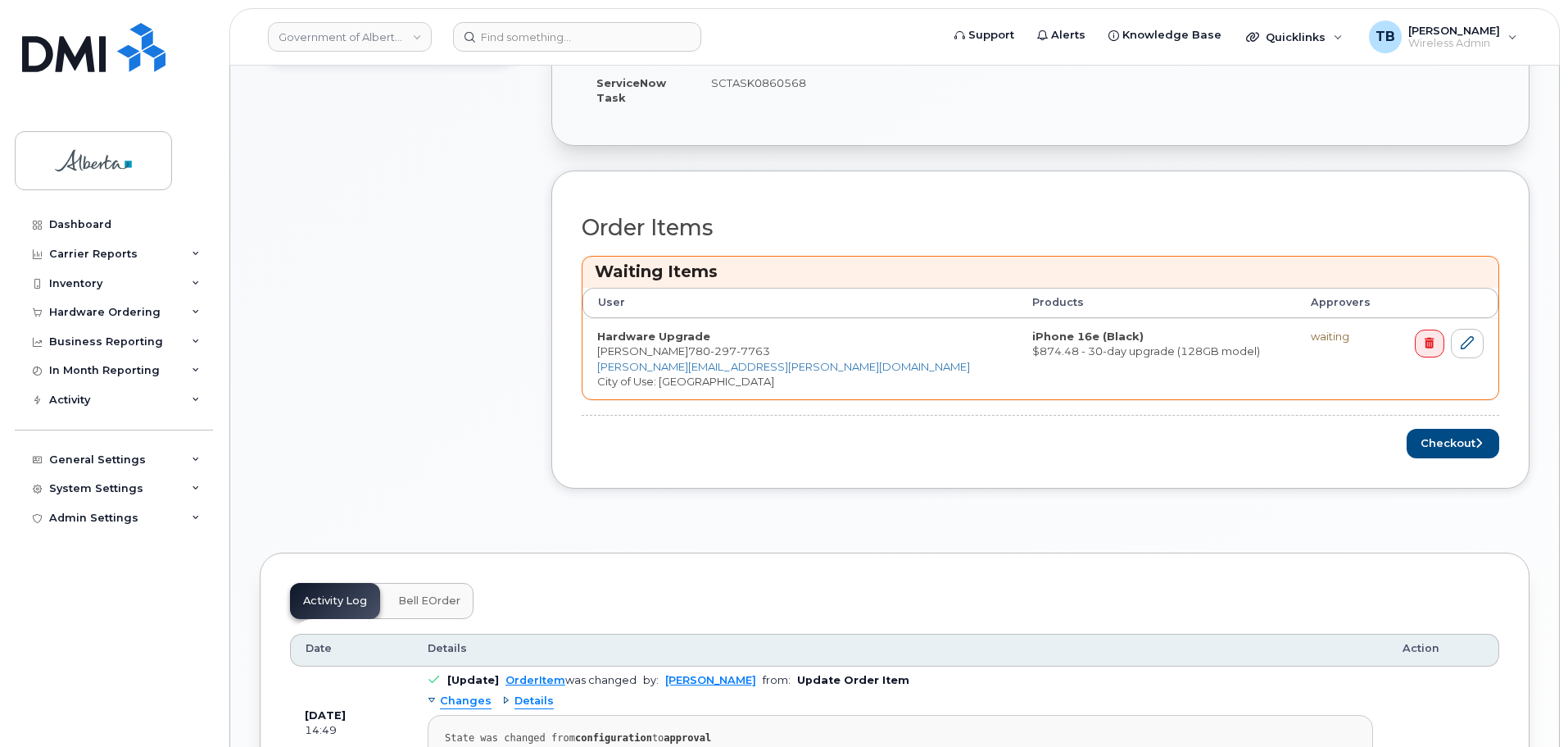
scroll to position [574, 0]
click at [1448, 442] on button "Checkout" at bounding box center [1453, 443] width 93 height 30
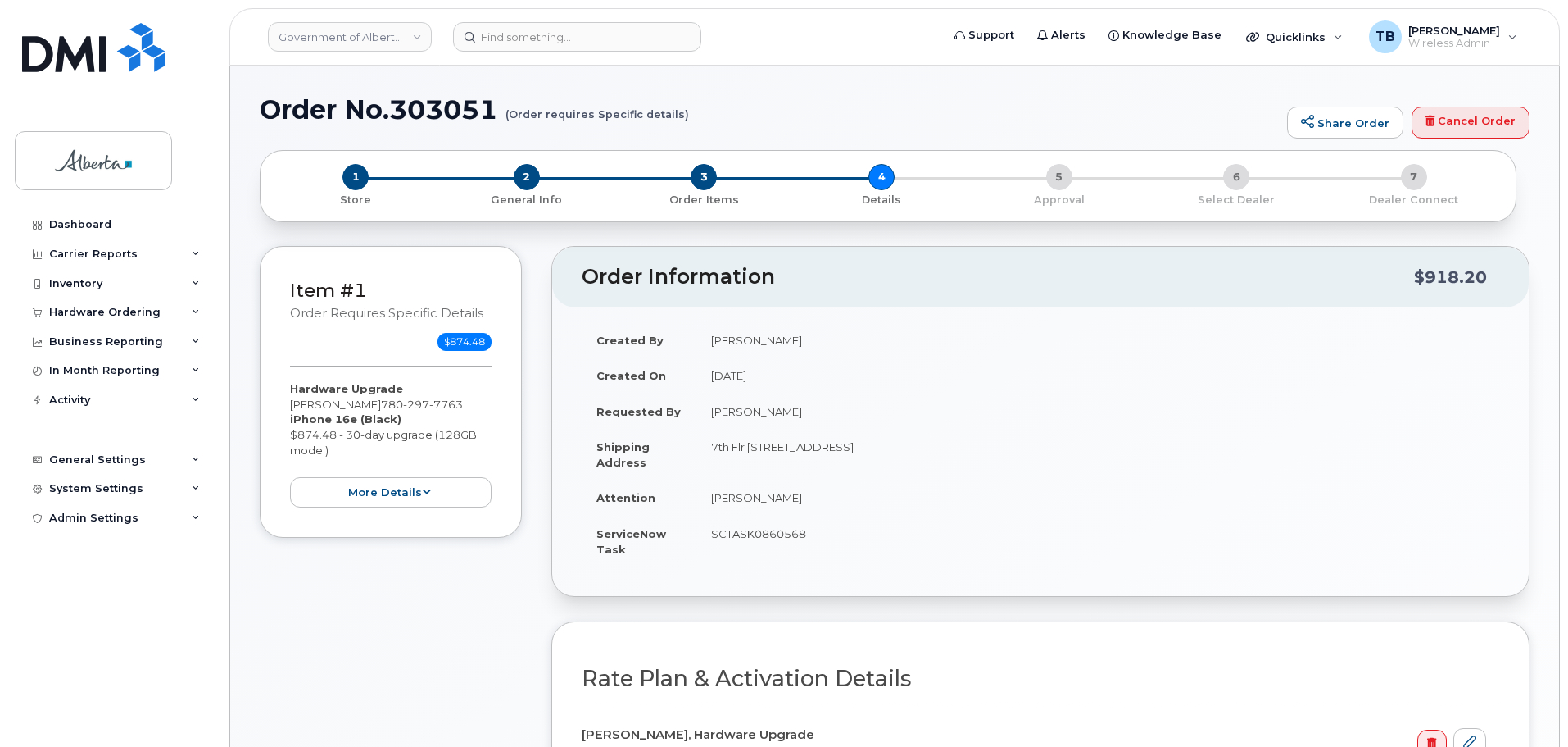
select select
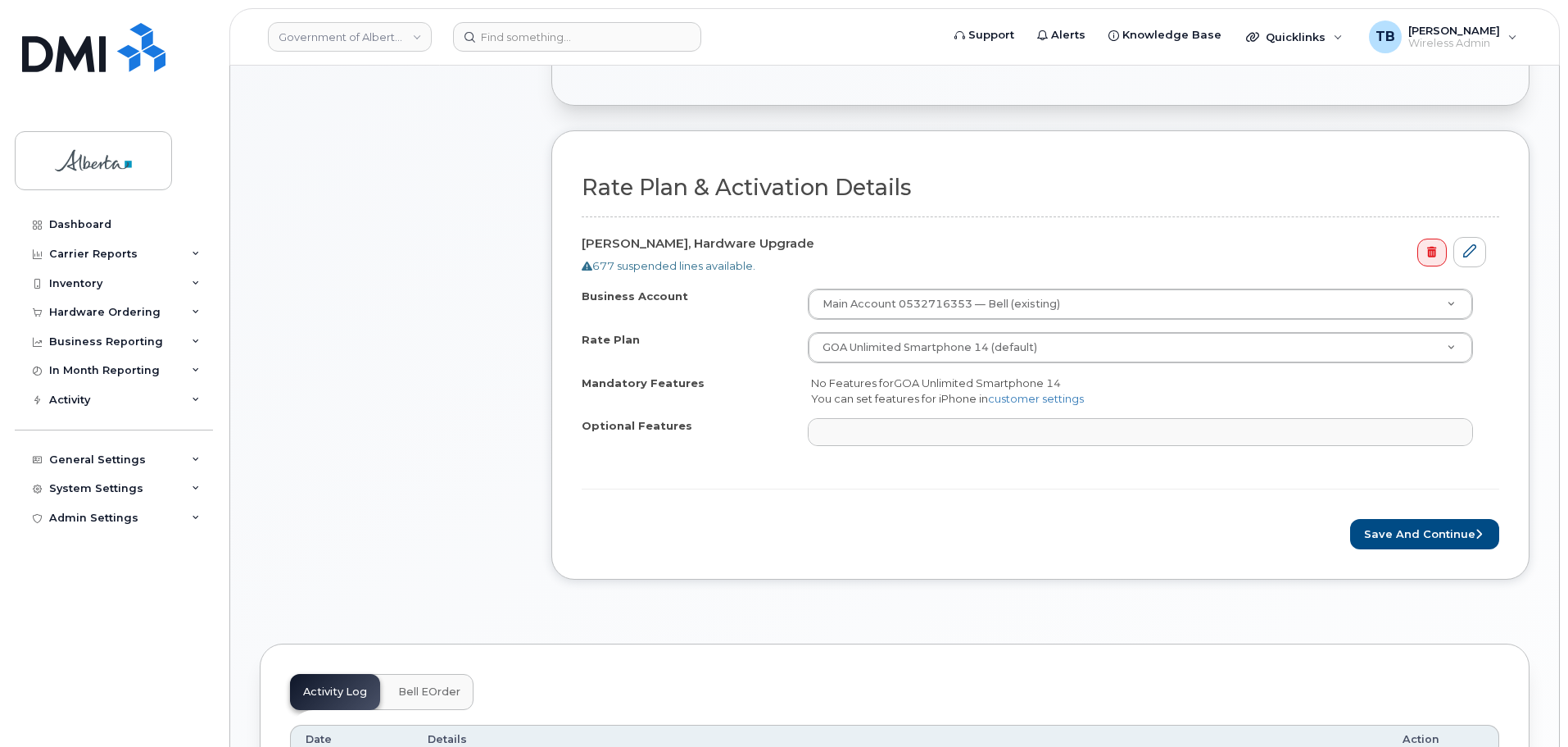
scroll to position [492, 0]
click at [1407, 526] on button "Save and Continue" at bounding box center [1424, 533] width 149 height 30
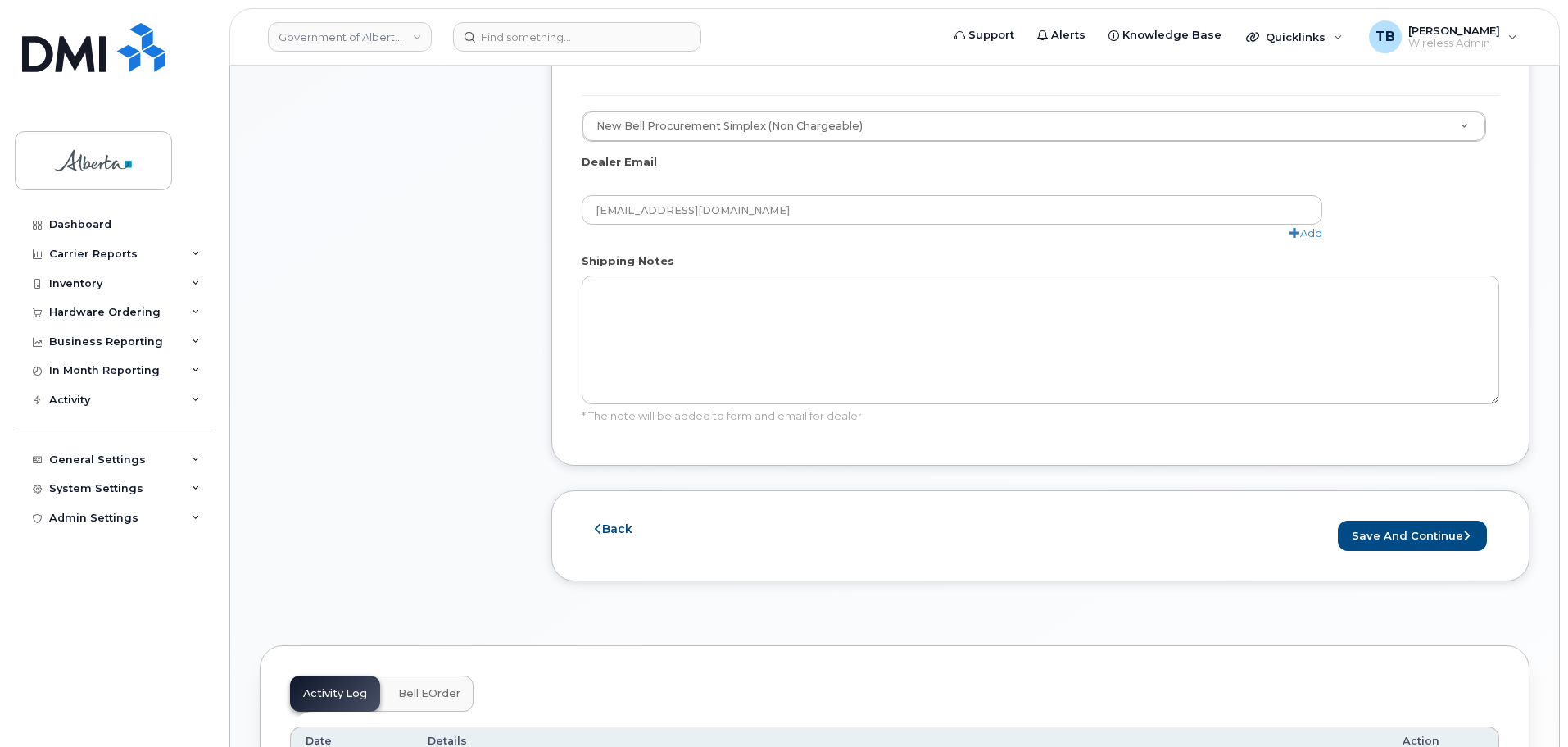
scroll to position [901, 0]
click at [1380, 518] on button "Save and Continue" at bounding box center [1411, 533] width 149 height 30
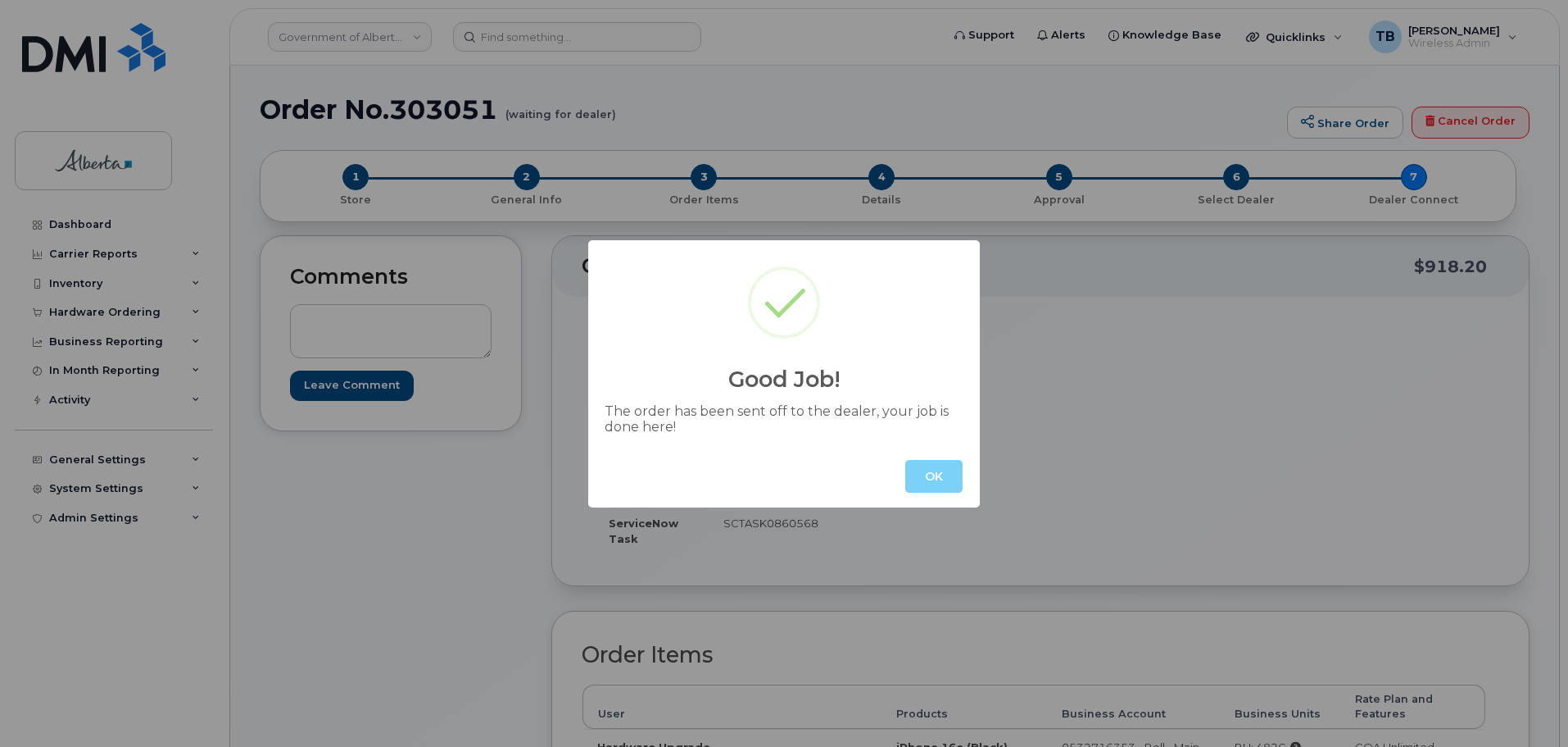
click at [964, 479] on div "OK" at bounding box center [783, 476] width 391 height 62
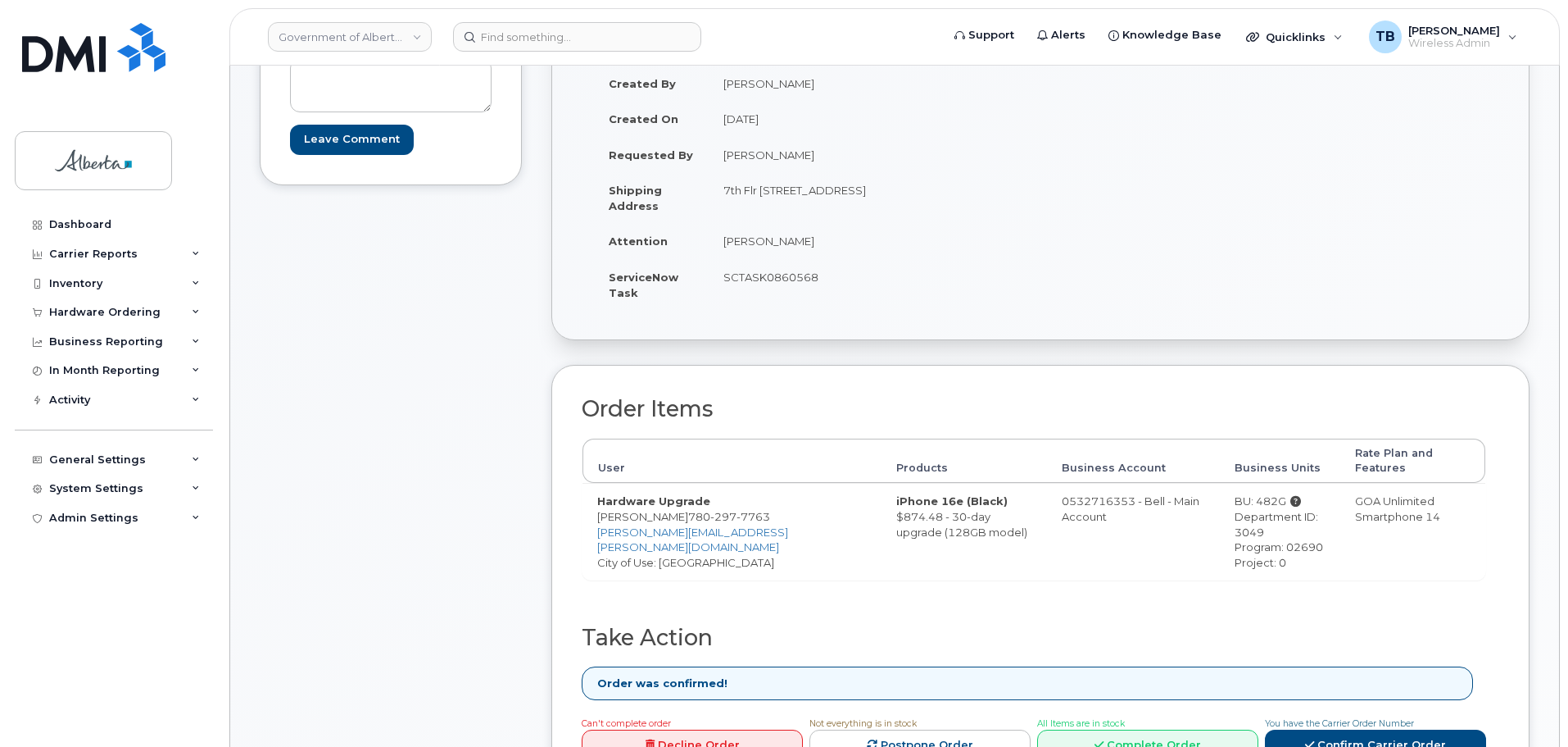
scroll to position [492, 0]
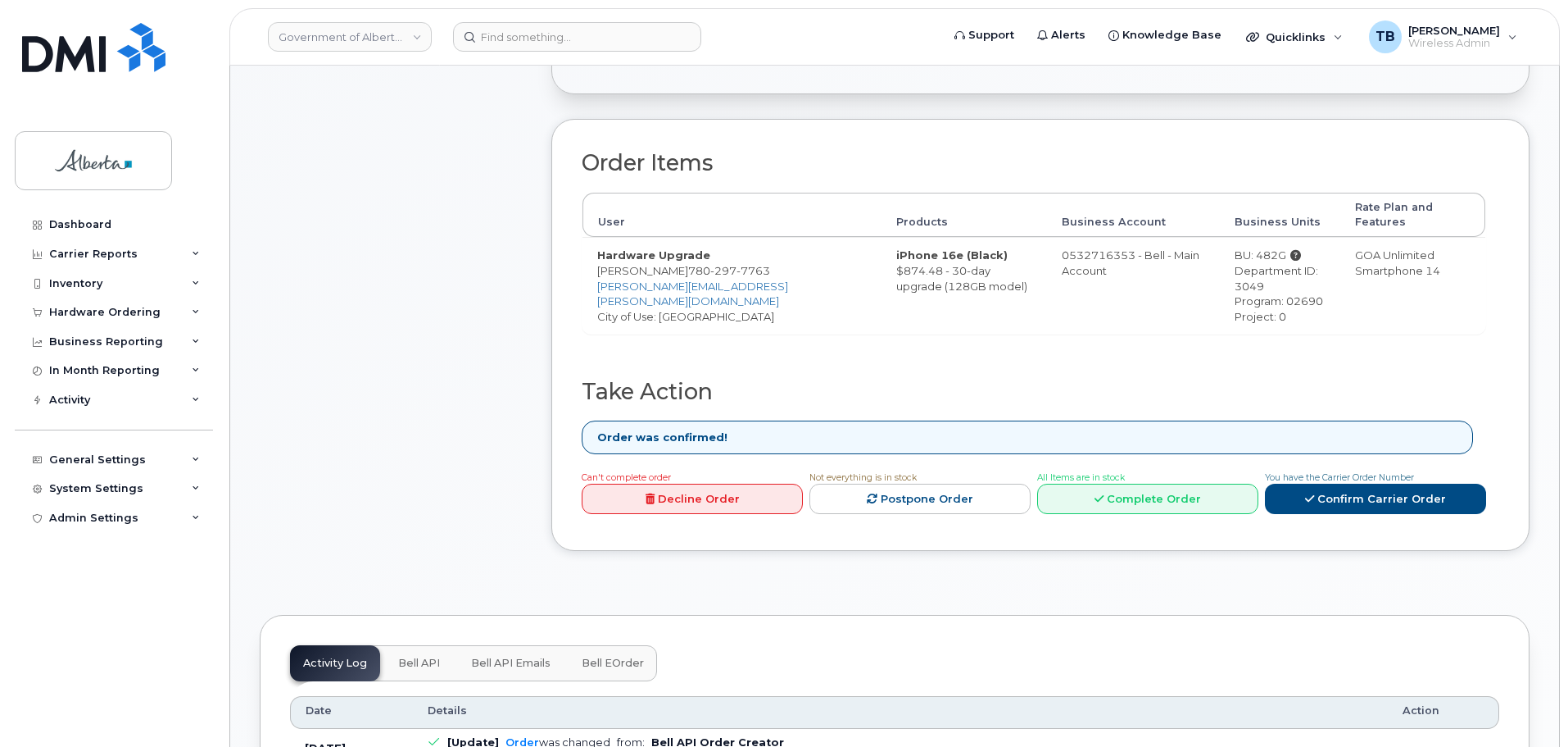
click at [421, 656] on span "Bell API" at bounding box center [419, 662] width 42 height 13
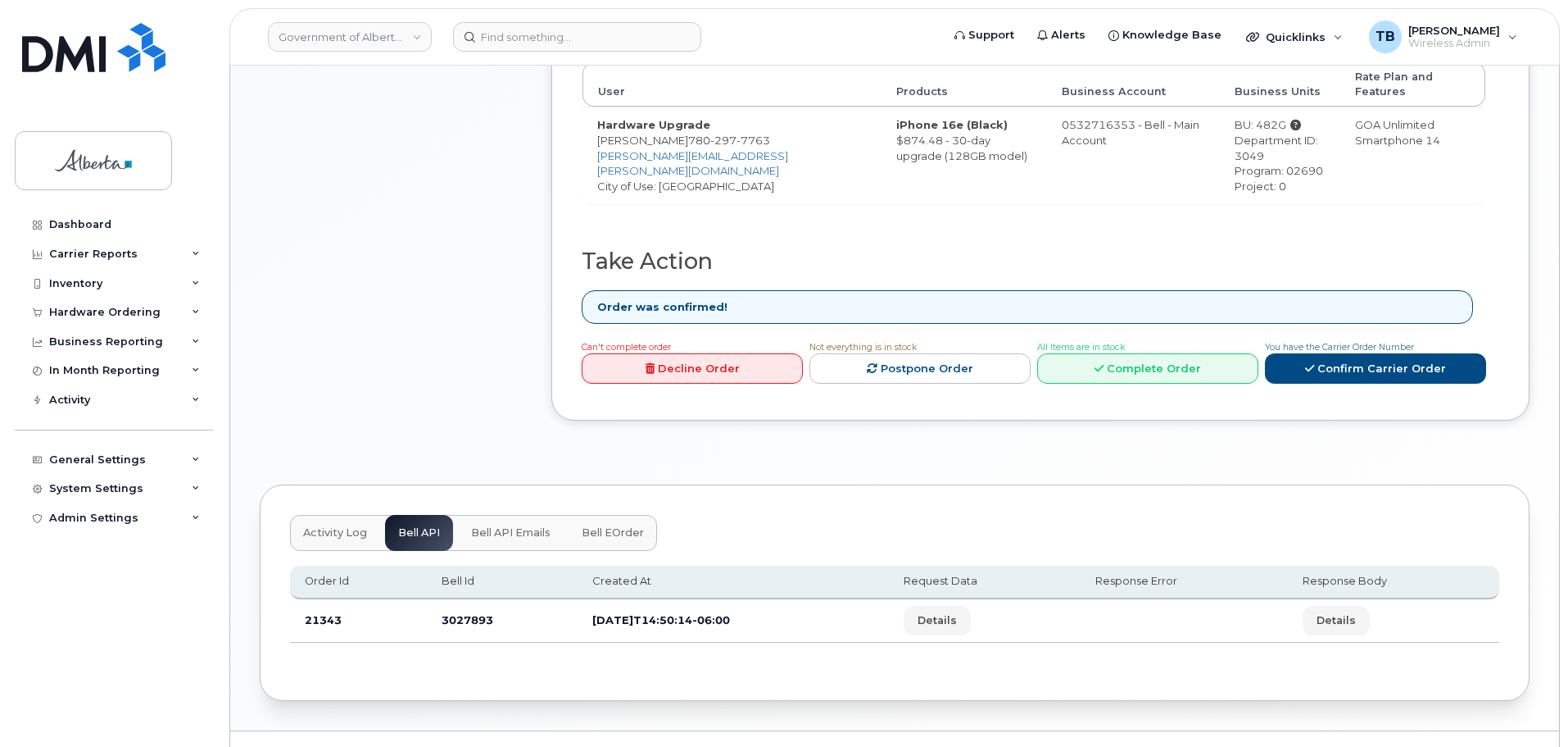
scroll to position [643, 0]
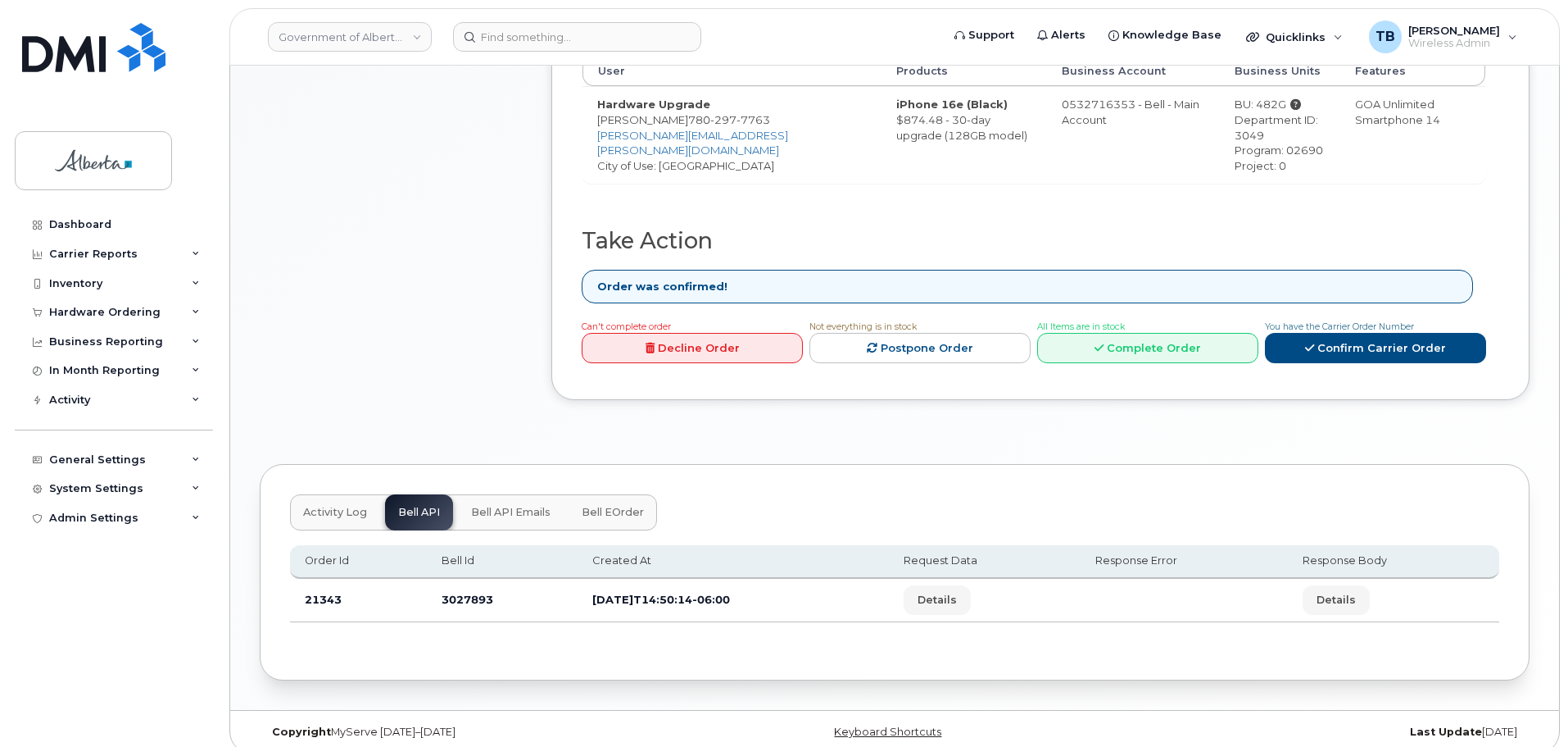
click at [462, 585] on td "3027893" at bounding box center [502, 600] width 151 height 44
copy td "3027893"
click at [77, 310] on div "Hardware Ordering" at bounding box center [104, 312] width 111 height 13
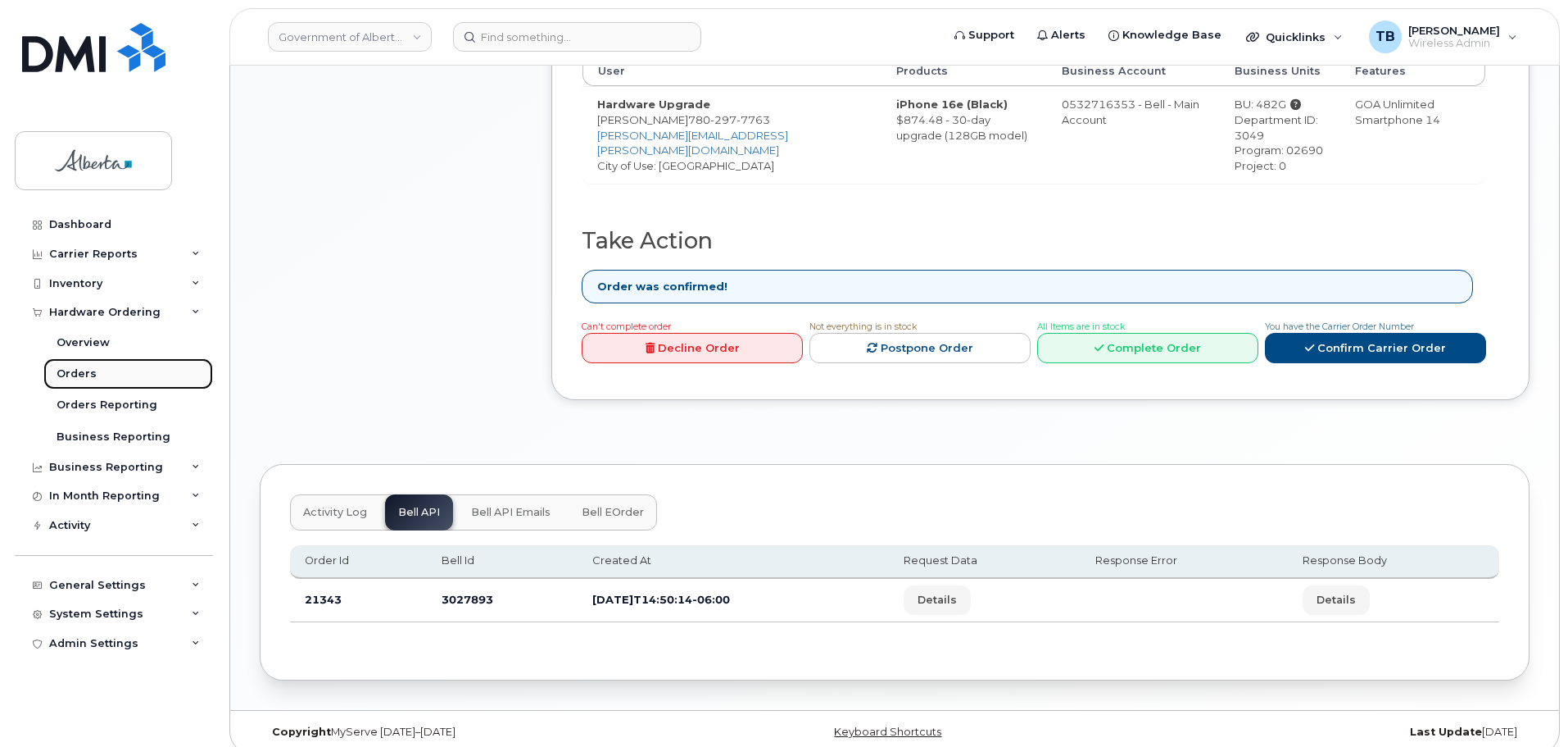
click at [79, 374] on div "Orders" at bounding box center [76, 374] width 40 height 15
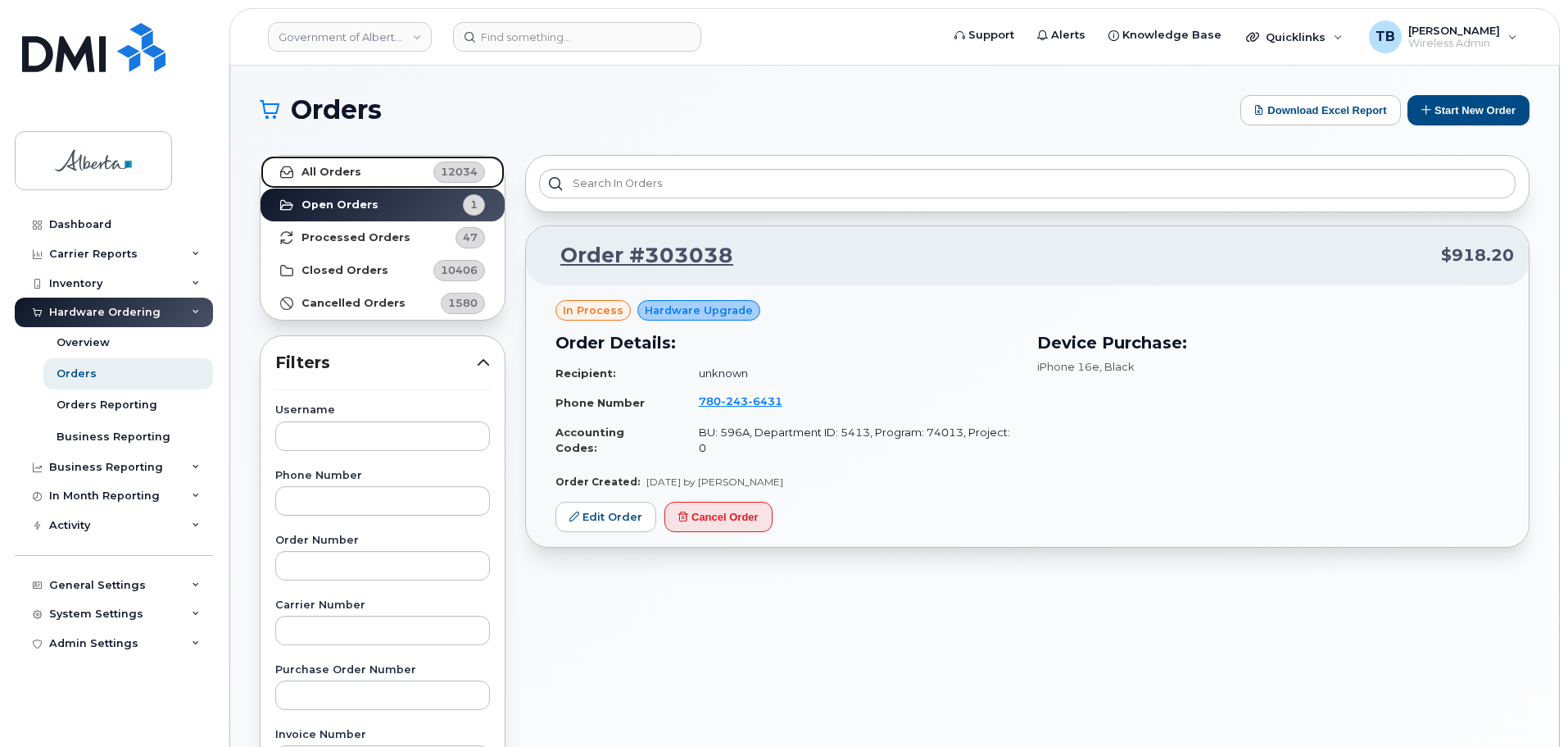
click at [338, 170] on strong "All Orders" at bounding box center [331, 172] width 60 height 13
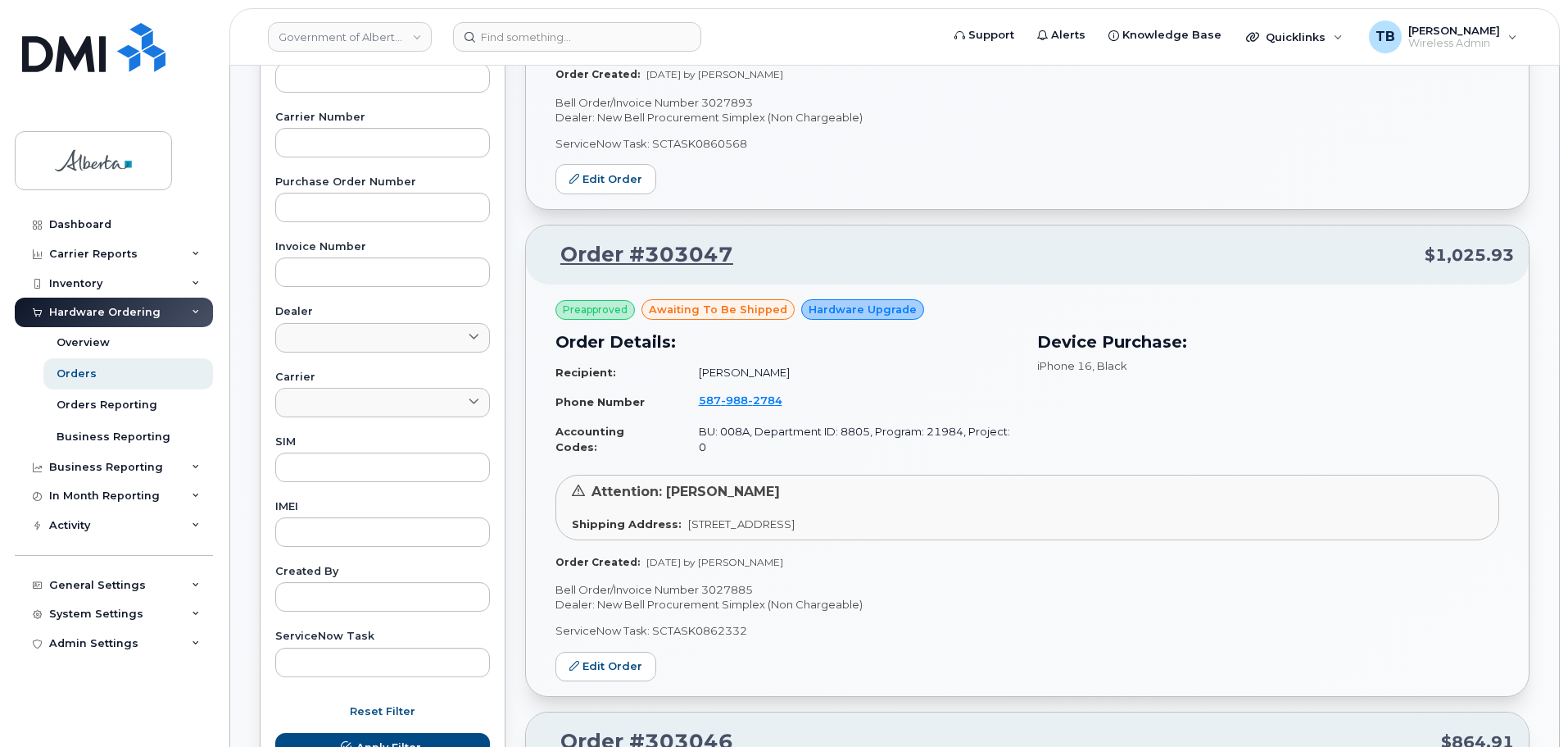
scroll to position [492, 0]
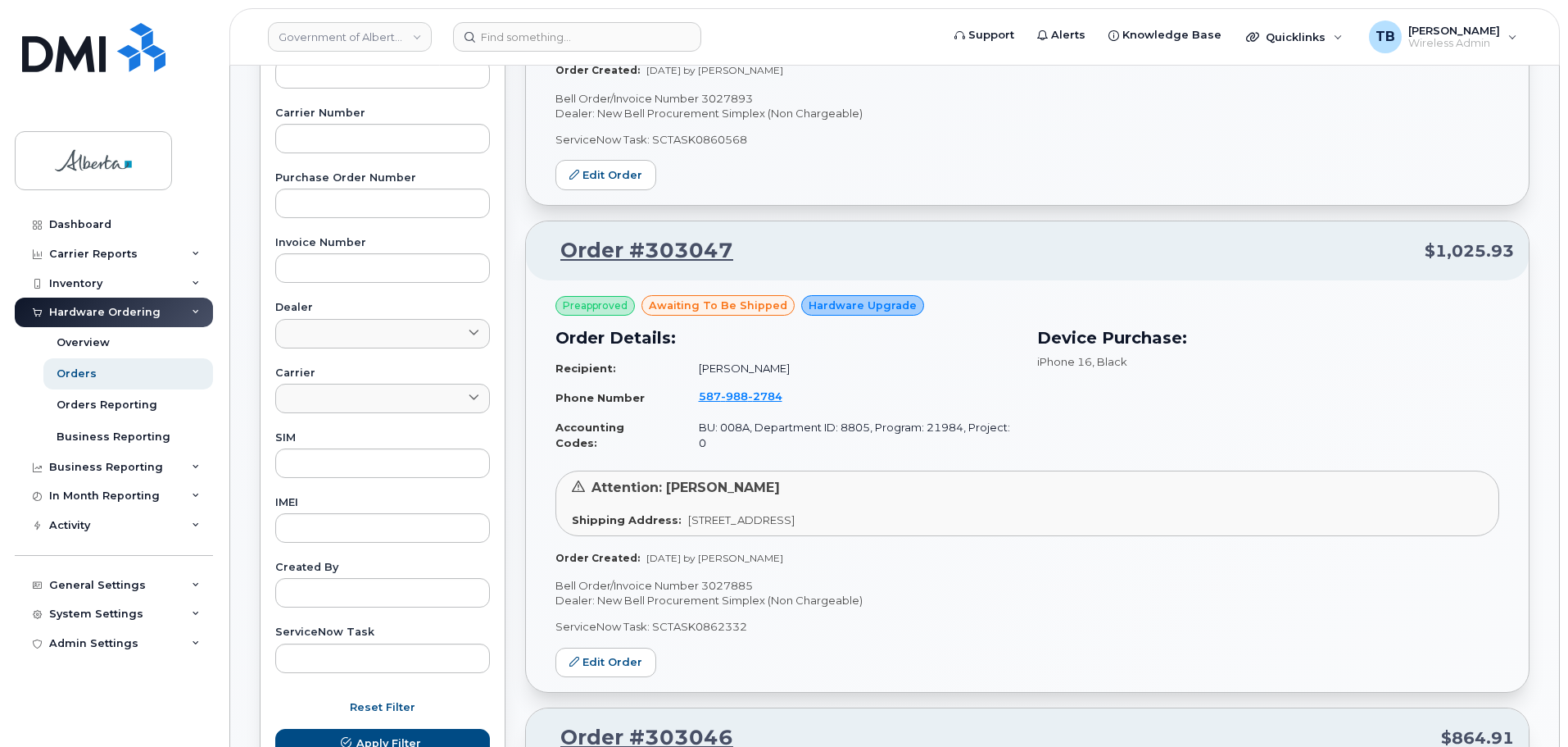
click at [711, 578] on p "Bell Order/Invoice Number 3027885" at bounding box center [1026, 585] width 943 height 15
copy p "3027885"
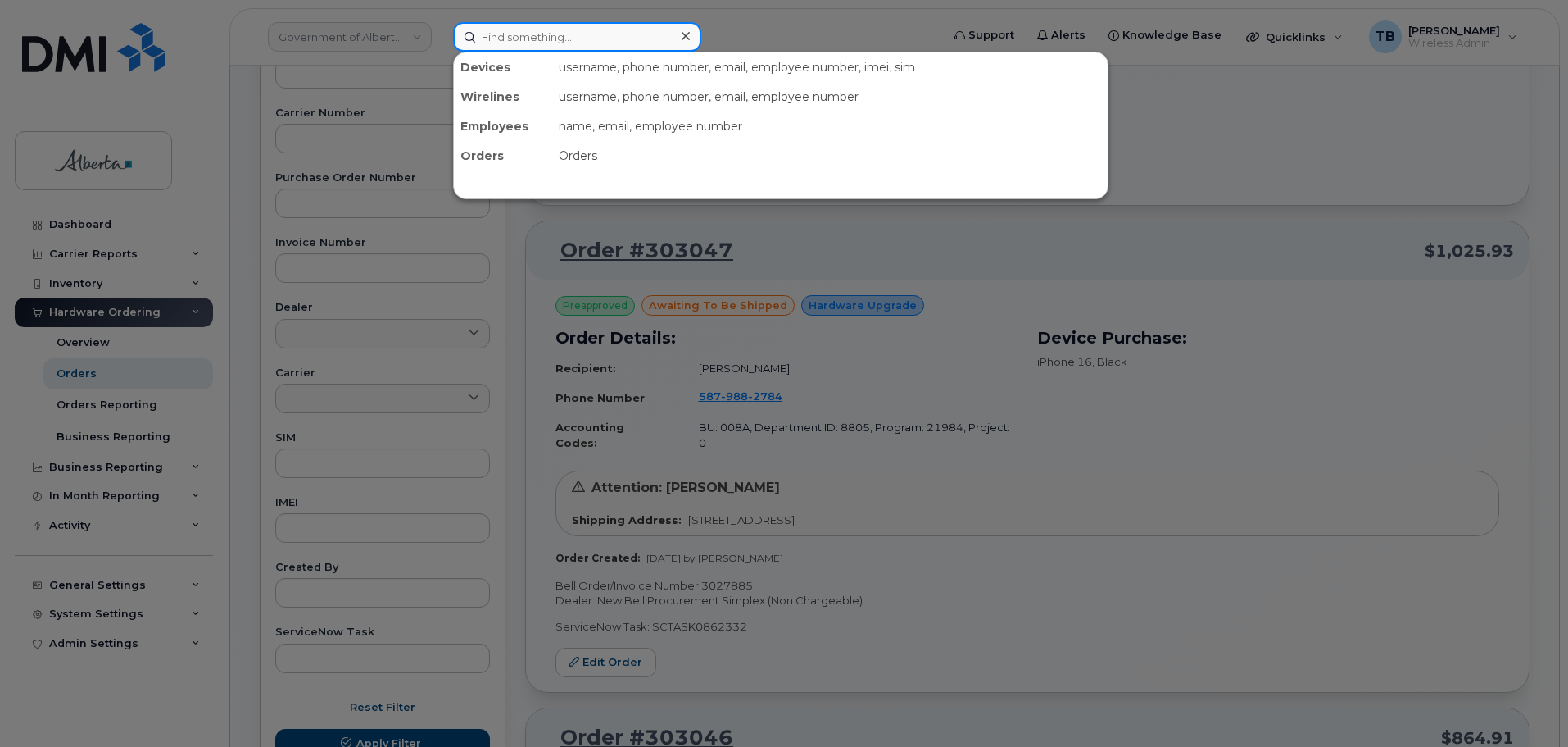
click at [503, 37] on input at bounding box center [576, 37] width 249 height 29
paste input "5873469953"
type input "5873469953"
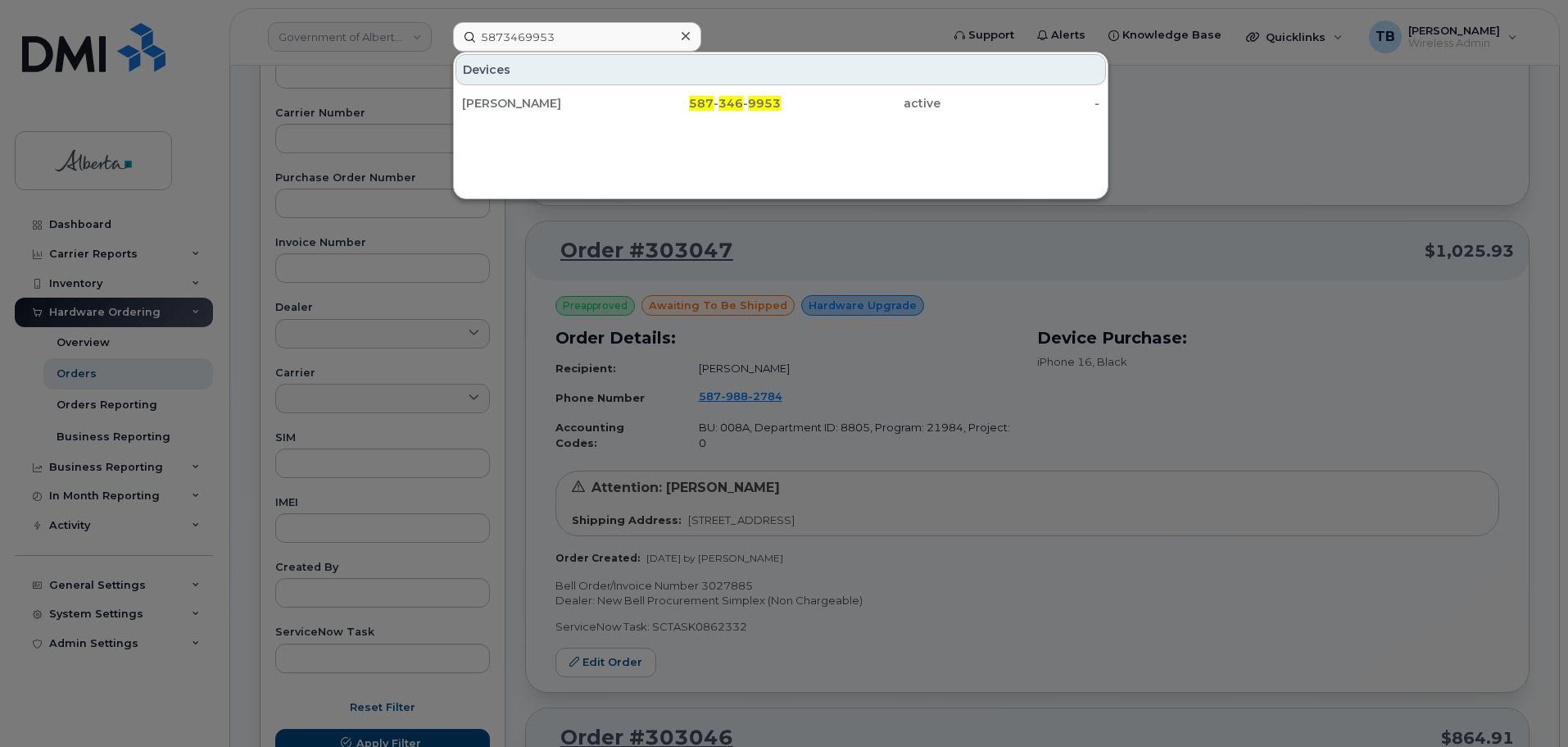
drag, startPoint x: 494, startPoint y: 106, endPoint x: 695, endPoint y: 223, distance: 232.6
click at [494, 106] on div "Liam Stone" at bounding box center [542, 103] width 159 height 16
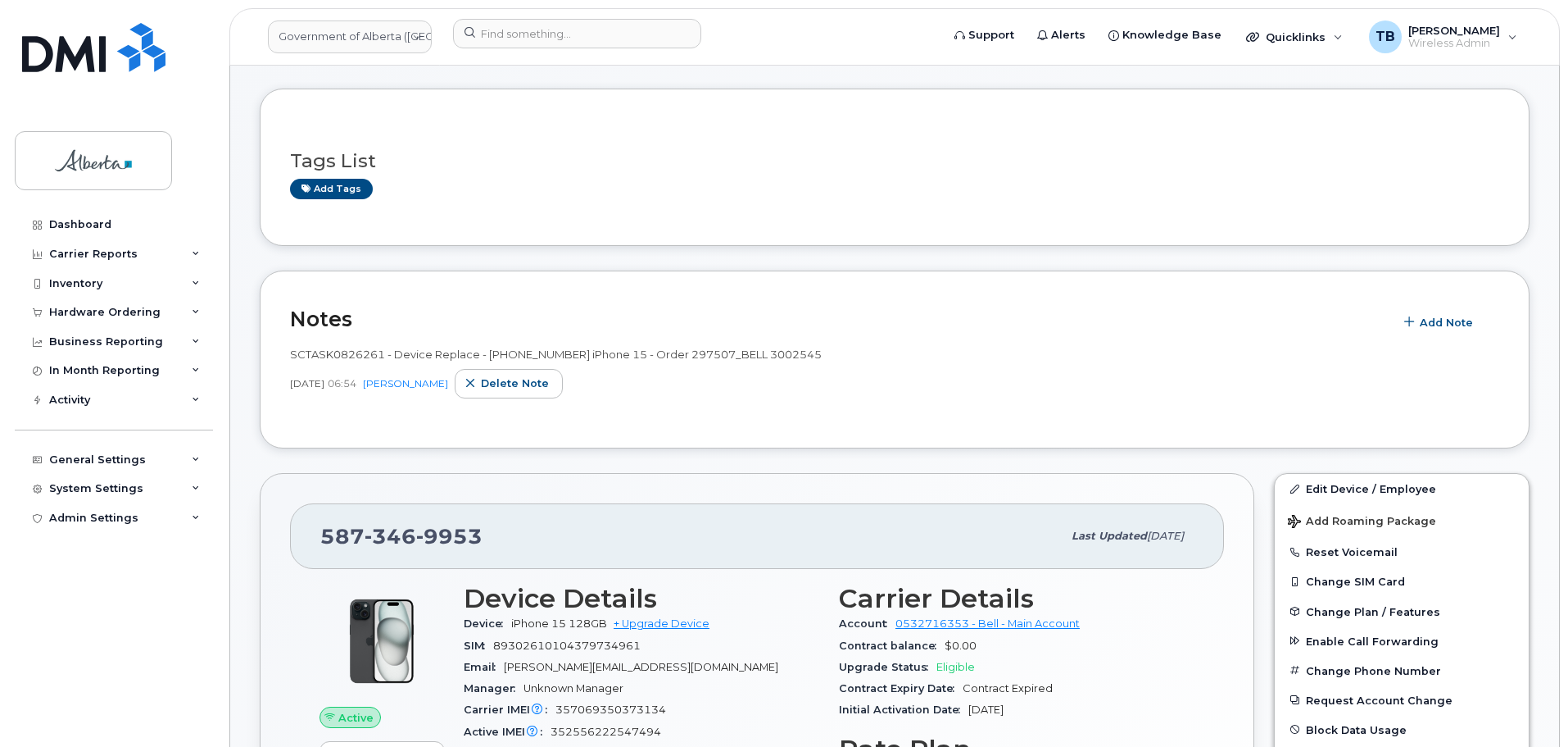
scroll to position [164, 0]
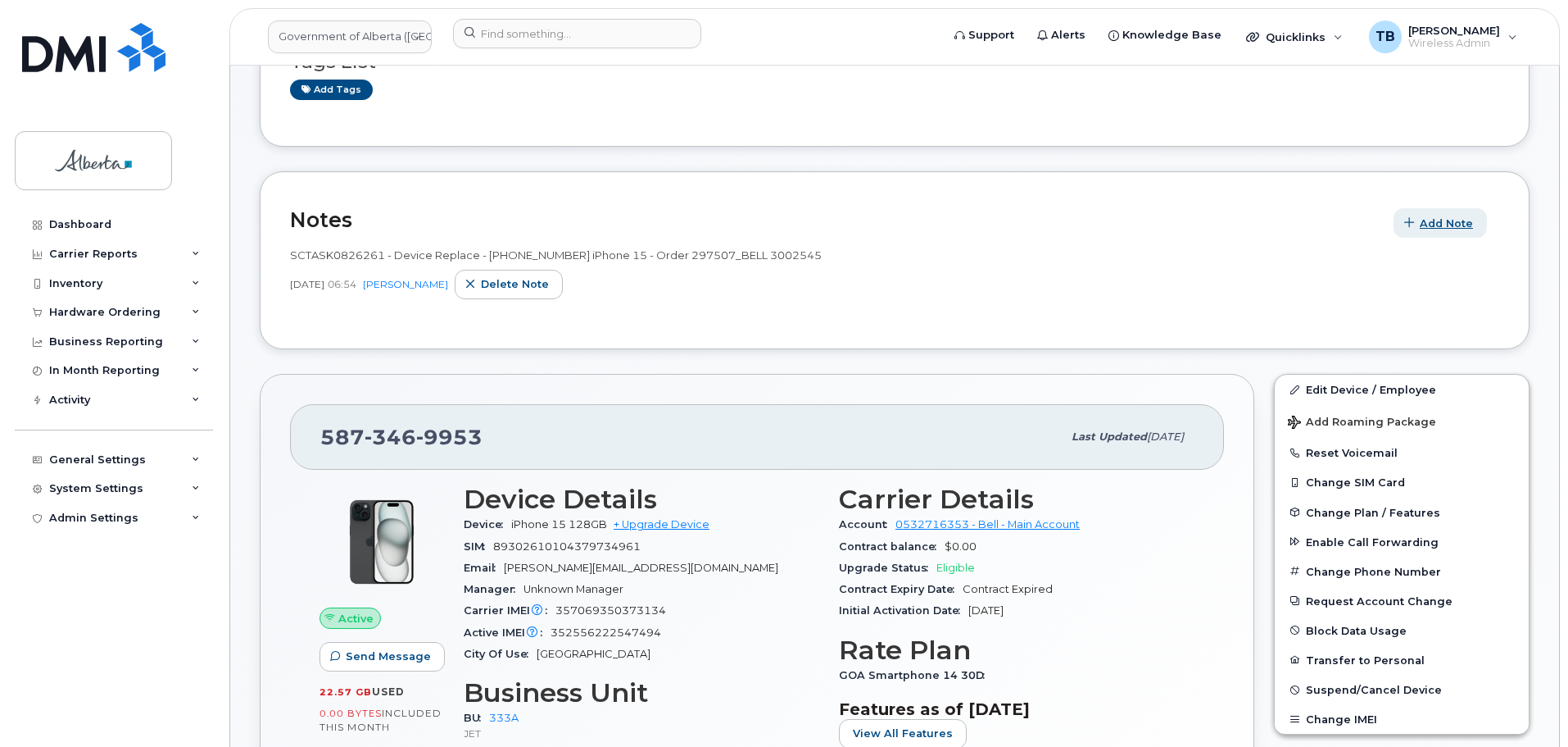
click at [1425, 220] on span "Add Note" at bounding box center [1446, 223] width 53 height 15
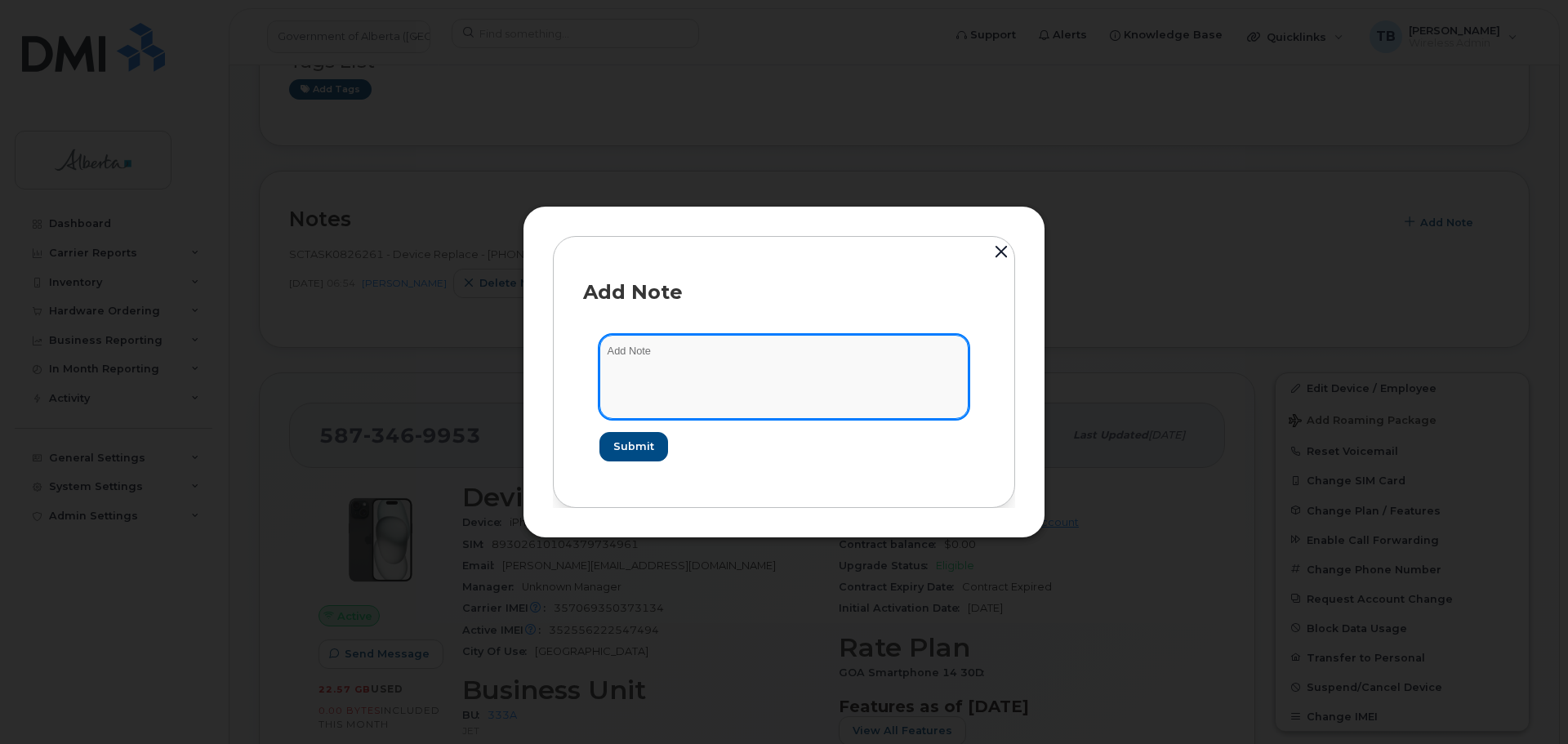
click at [676, 380] on textarea at bounding box center [784, 376] width 370 height 83
paste textarea "SCTASK0864240"
paste textarea "Plan Financial Codes (2) JETI to EXC"
type textarea "SCTASK0864240 Plan Financial Codes (2) JETI to EXC"
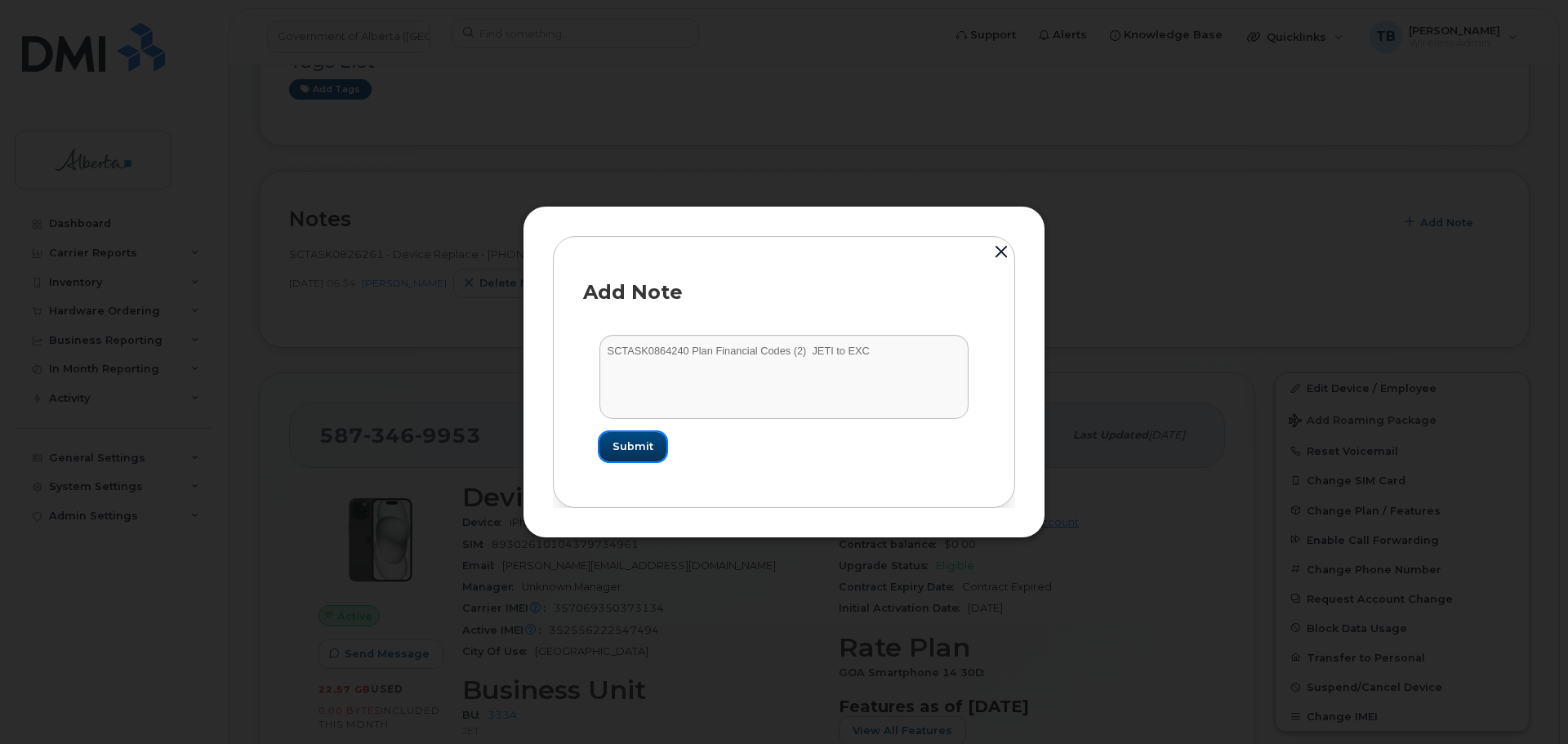
click at [618, 447] on span "Submit" at bounding box center [633, 446] width 41 height 15
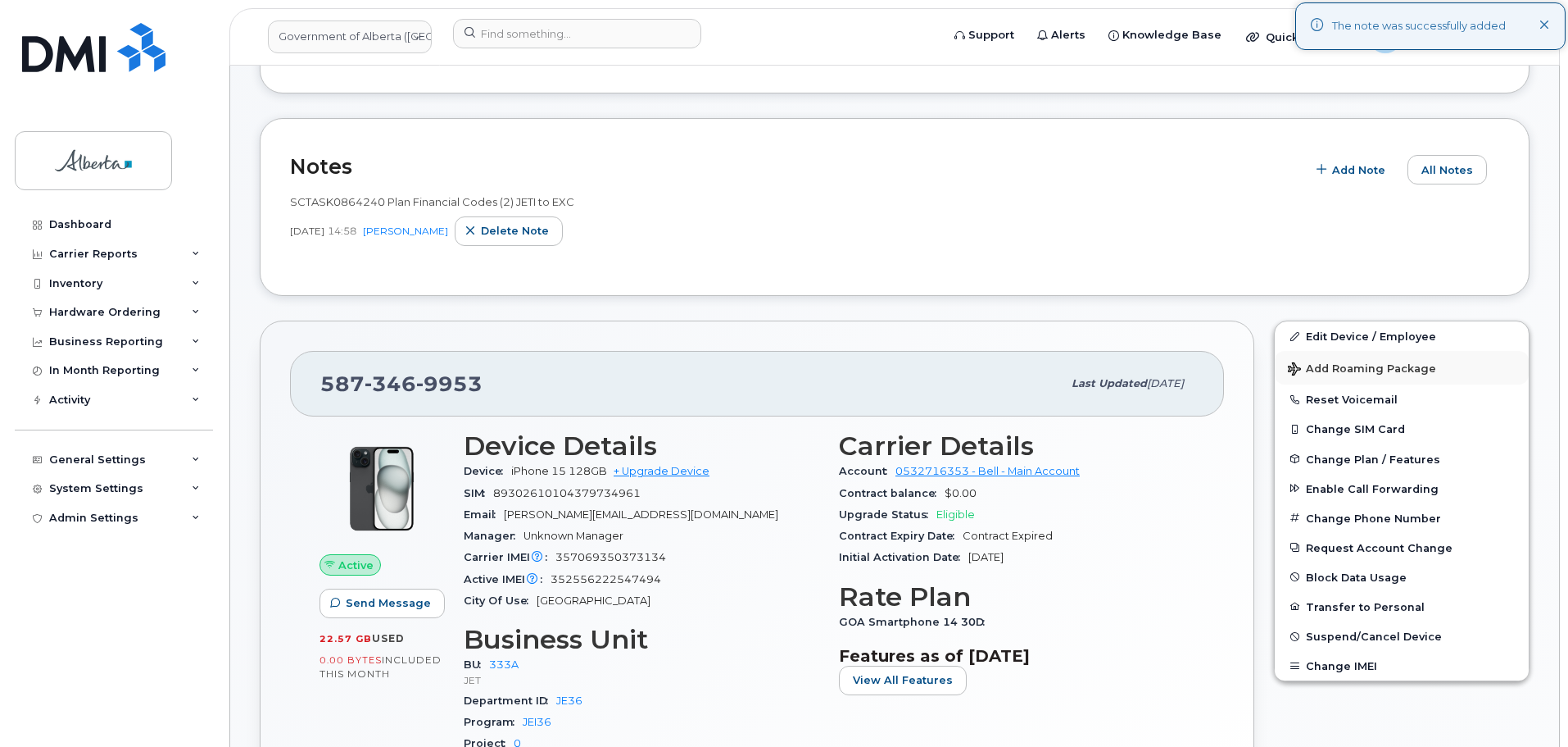
scroll to position [246, 0]
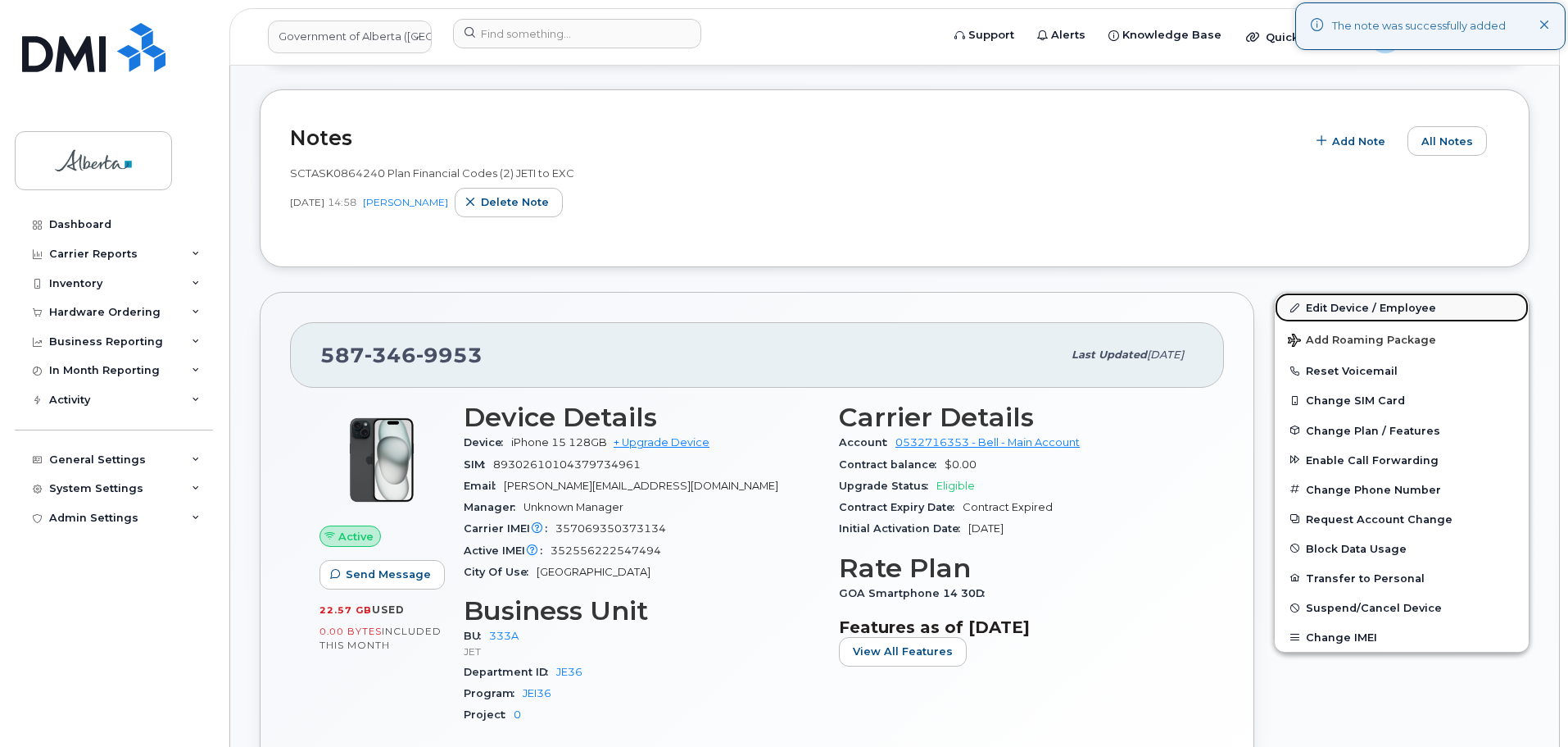
click at [1376, 310] on link "Edit Device / Employee" at bounding box center [1401, 307] width 254 height 29
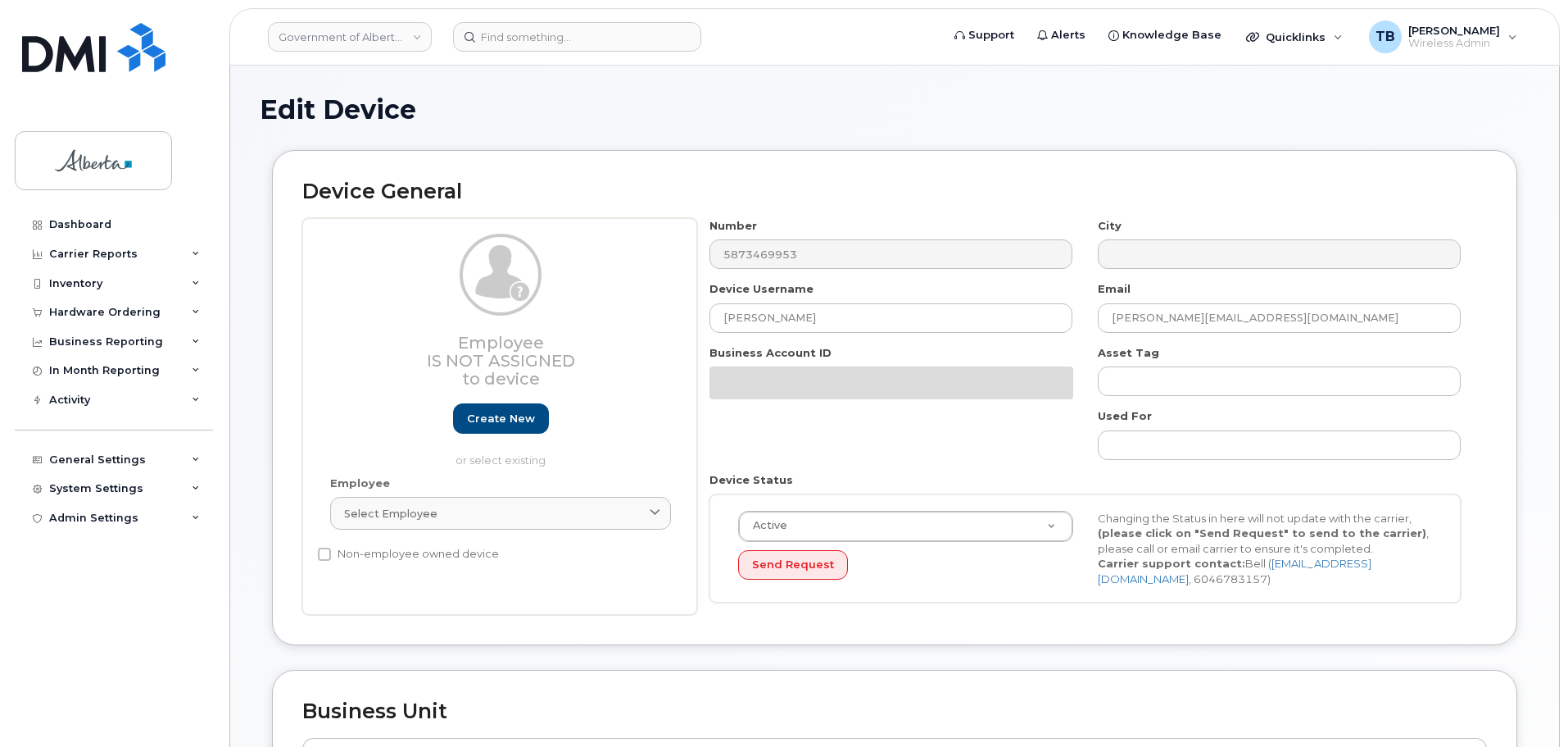
select select "4206363"
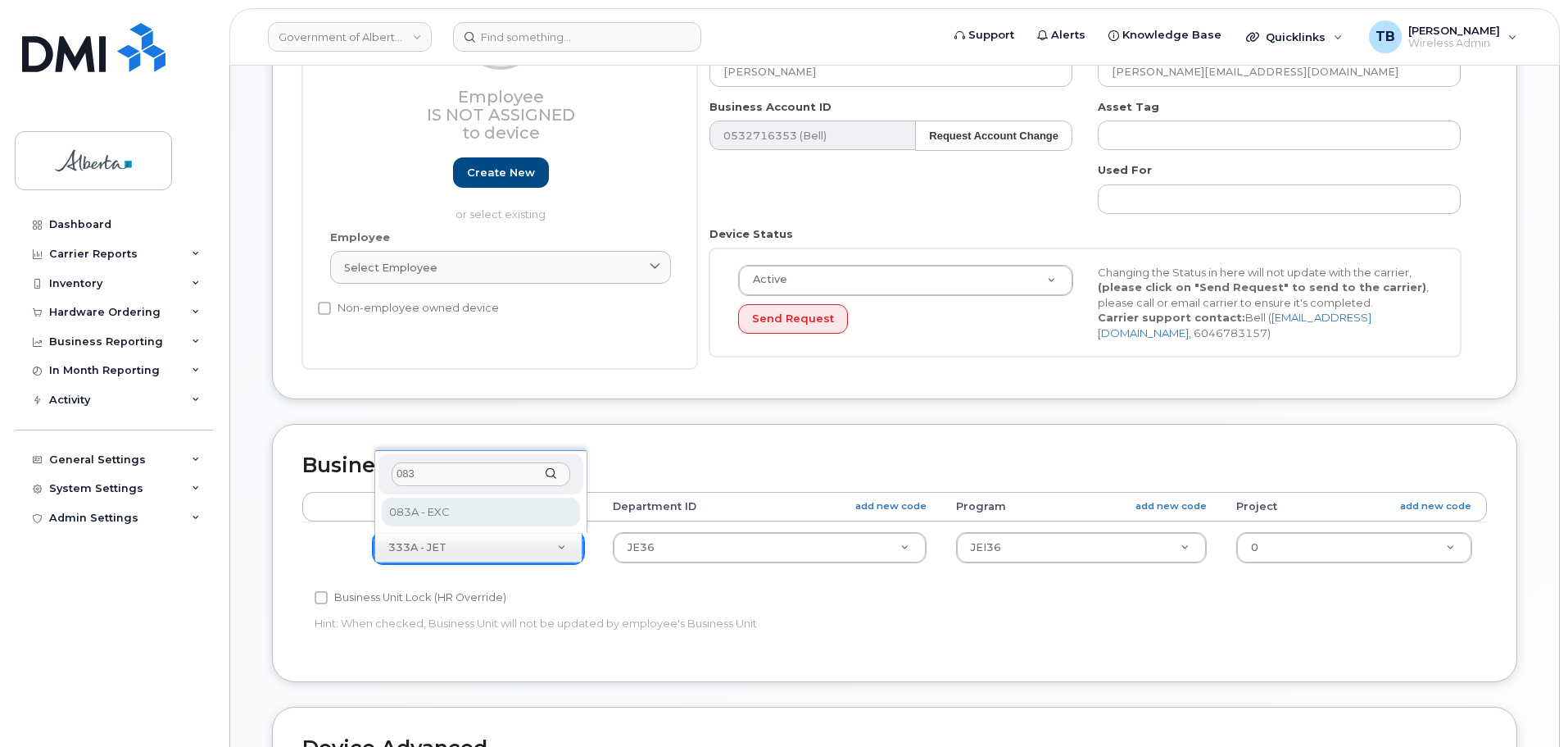
type input "083"
select select "4733126"
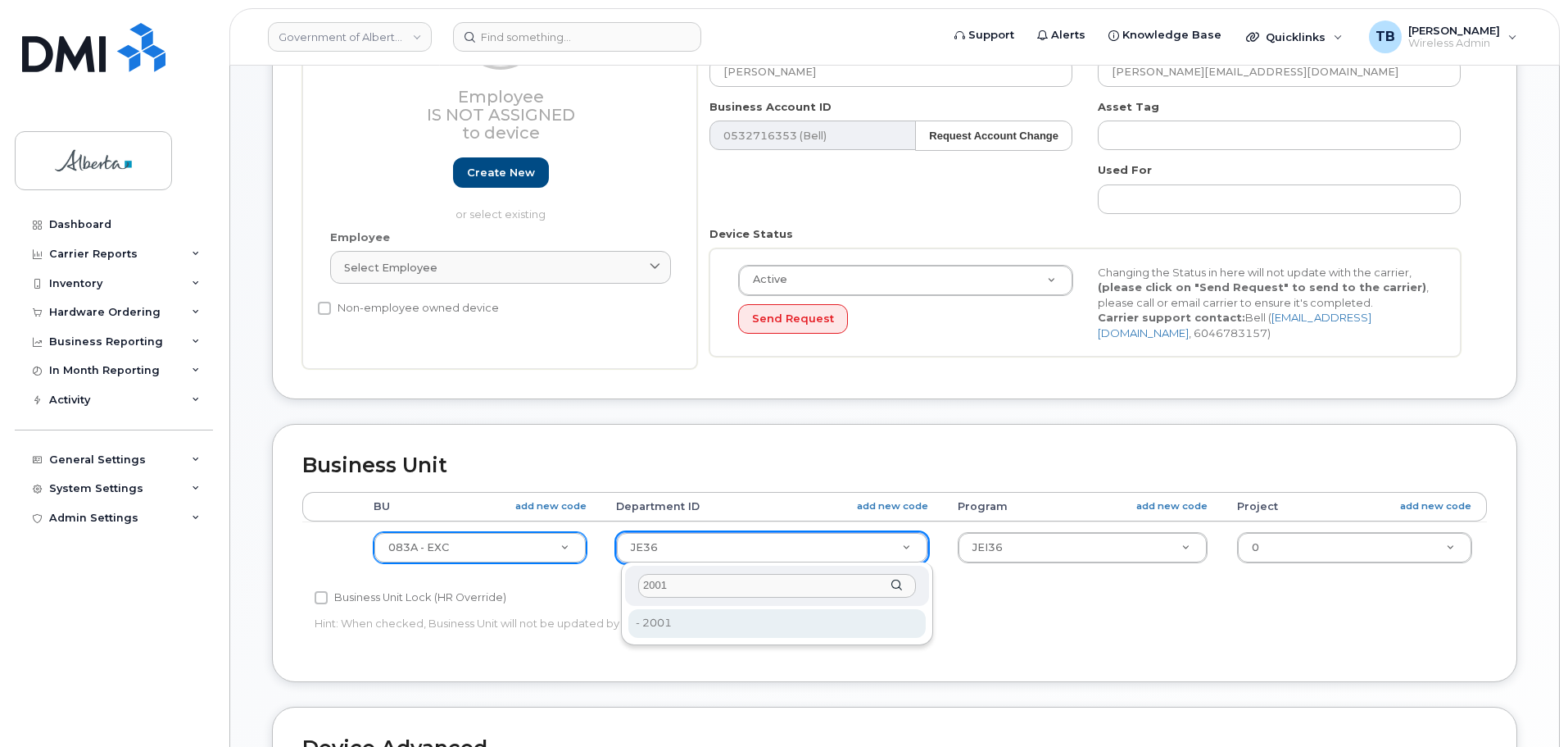
type input "2001"
type input "4752603"
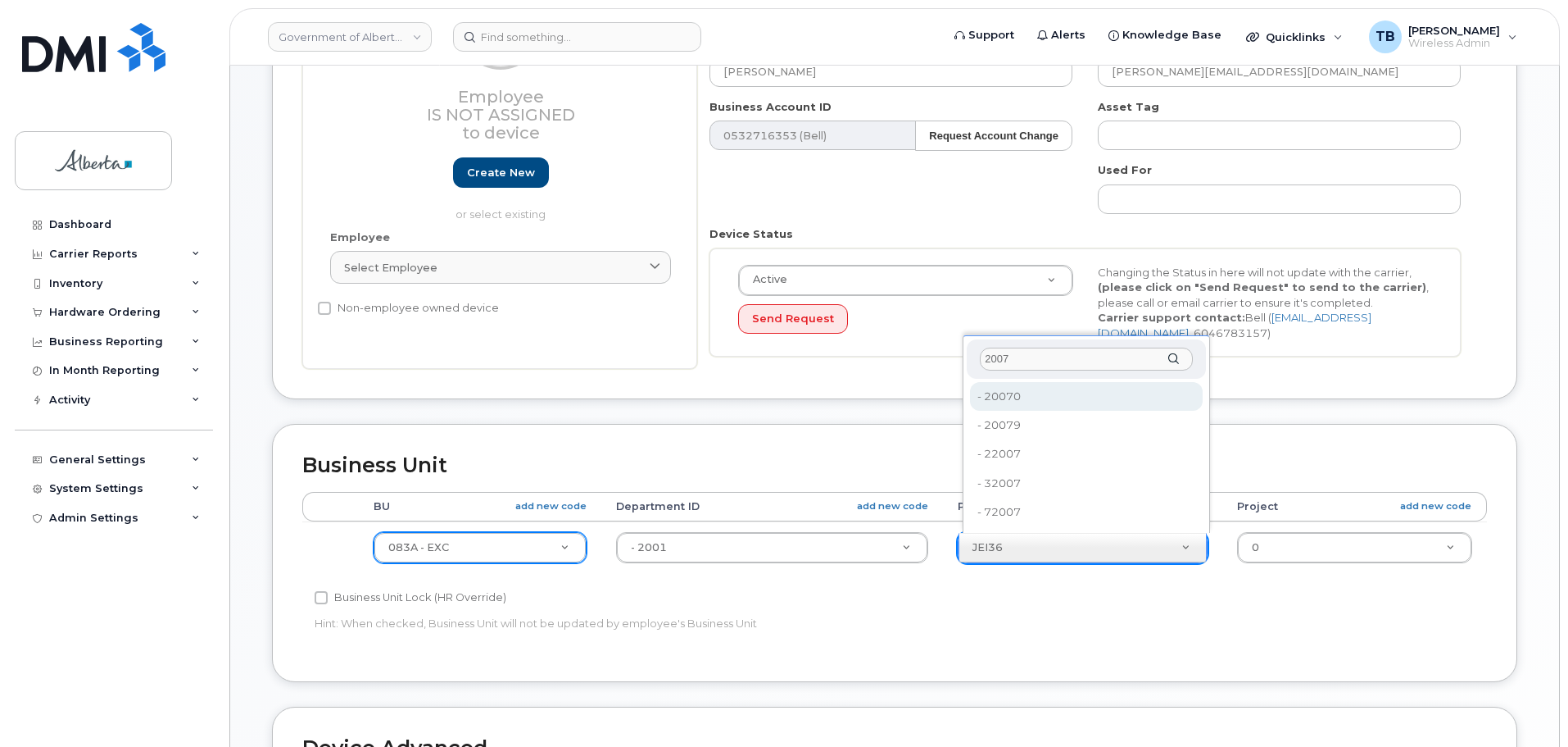
type input "2007"
type input "35488875"
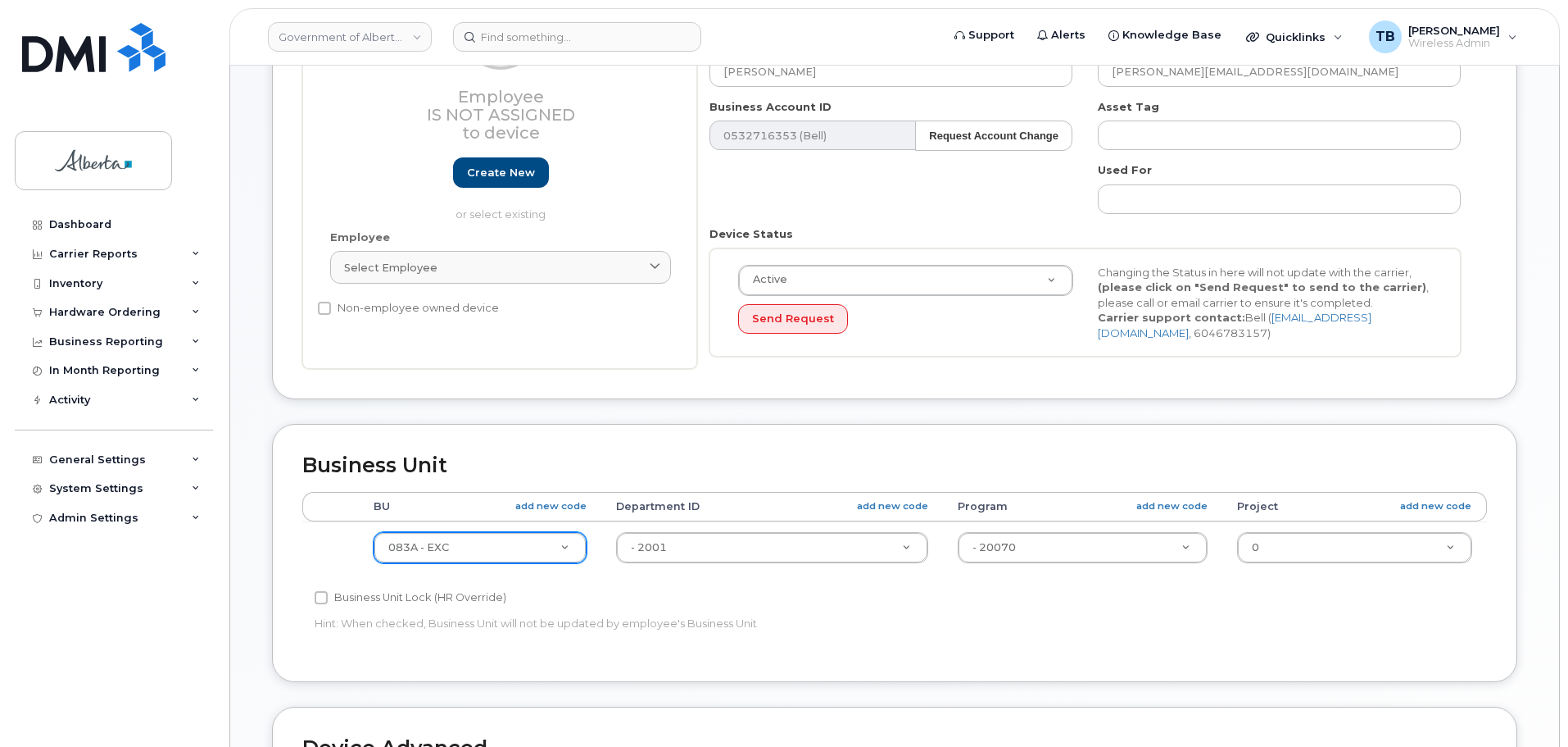
click at [957, 622] on p "Hint: When checked, Business Unit will not be updated by employee's Business Un…" at bounding box center [697, 622] width 764 height 15
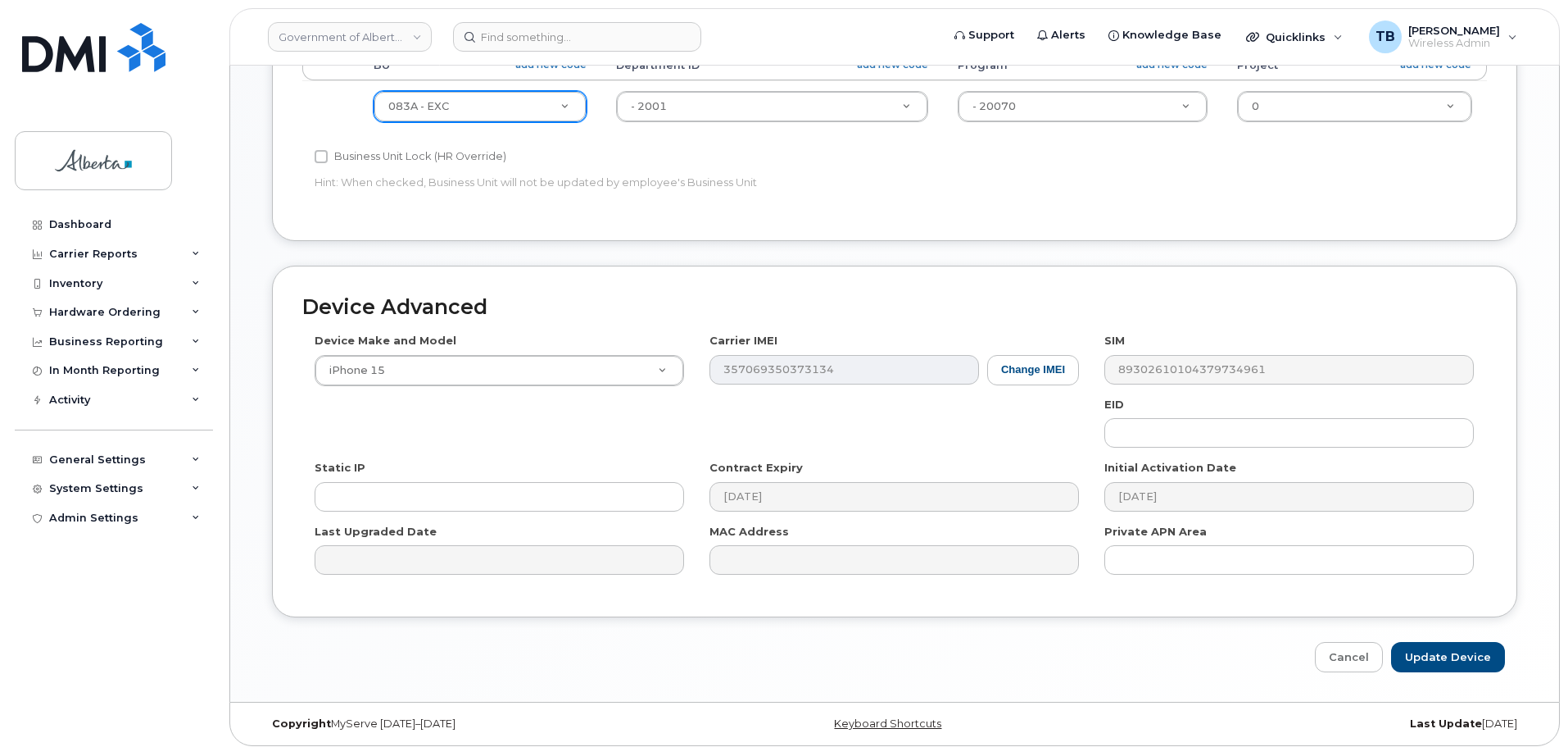
scroll to position [694, 0]
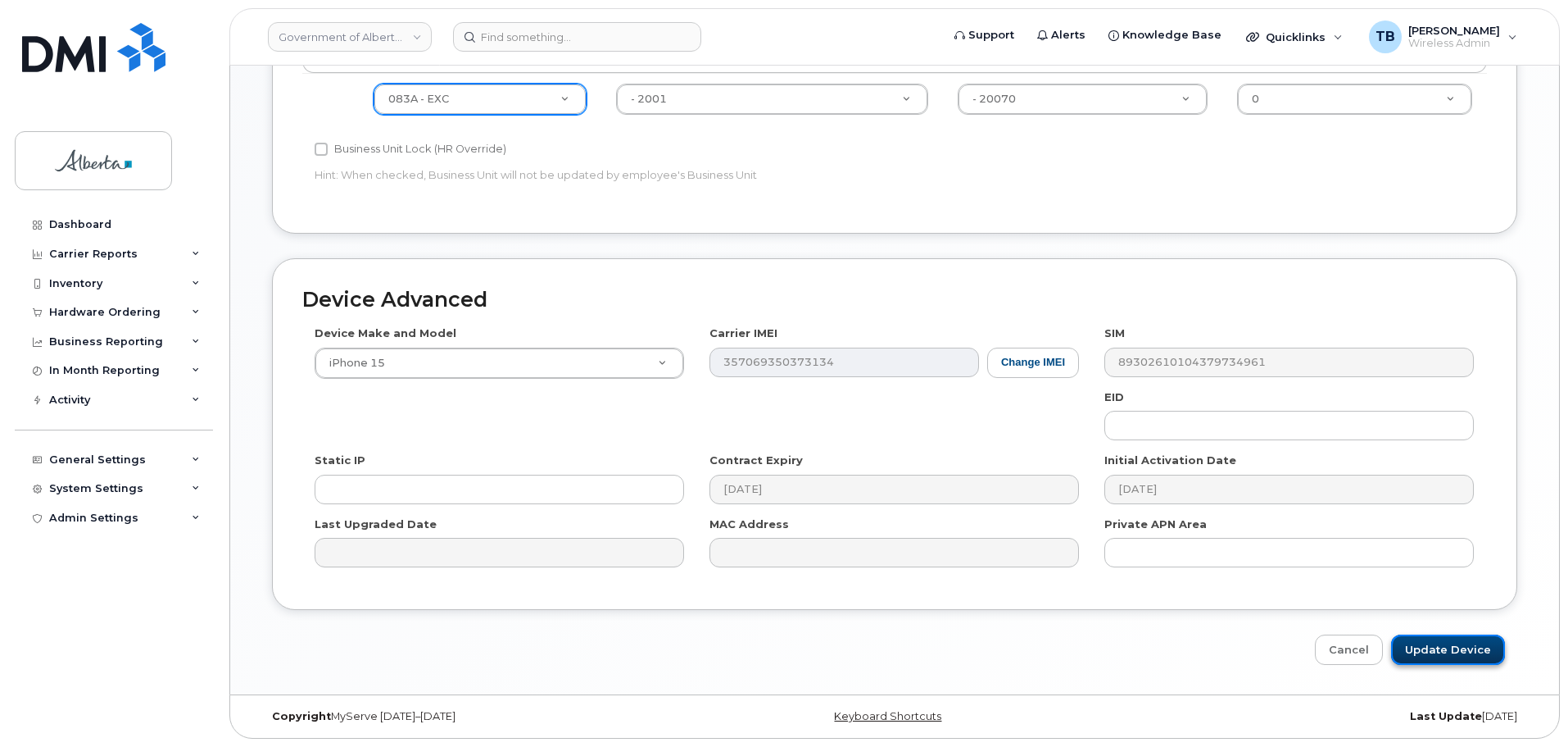
click at [1450, 648] on input "Update Device" at bounding box center [1448, 650] width 114 height 30
type input "Saving..."
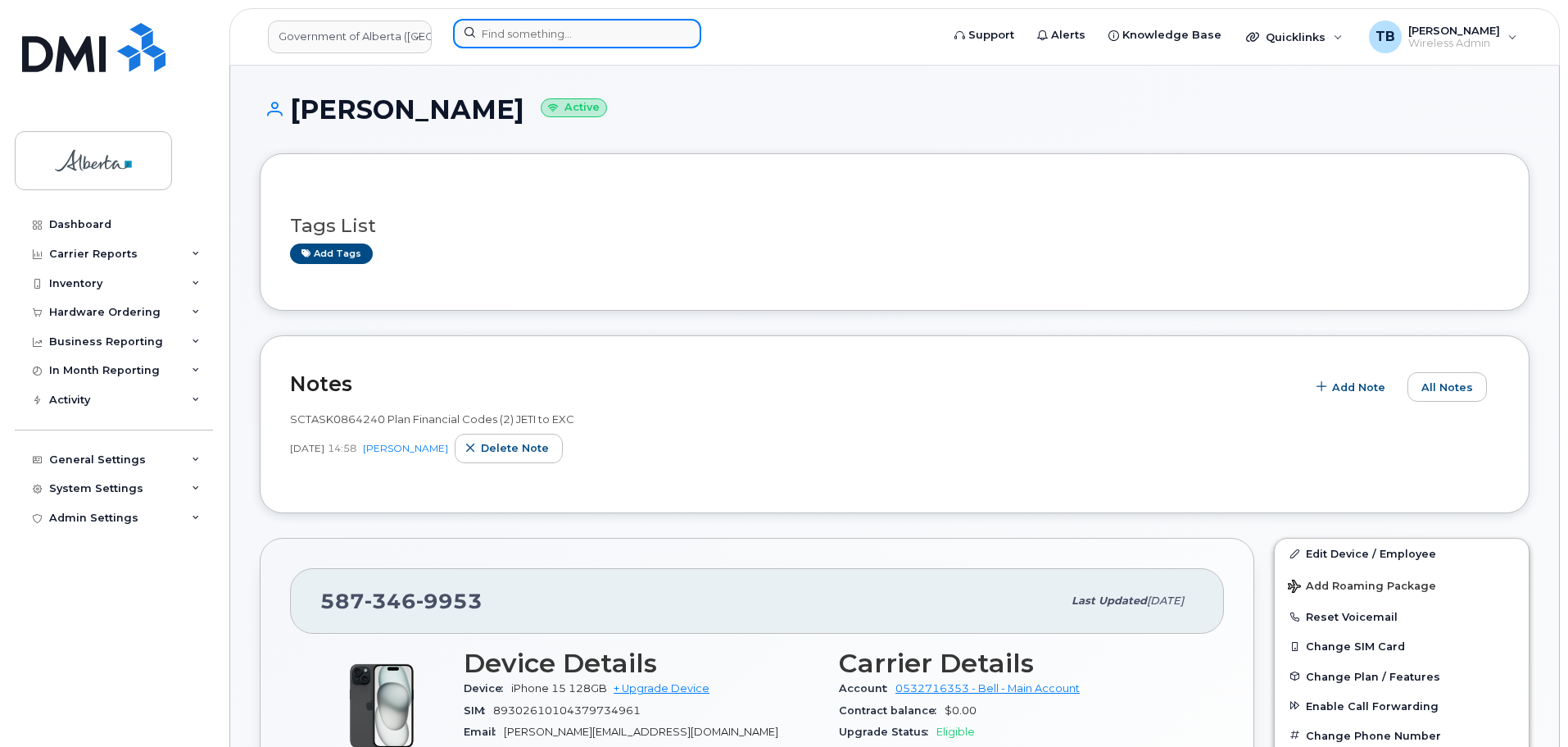
click at [567, 43] on input at bounding box center [576, 33] width 249 height 29
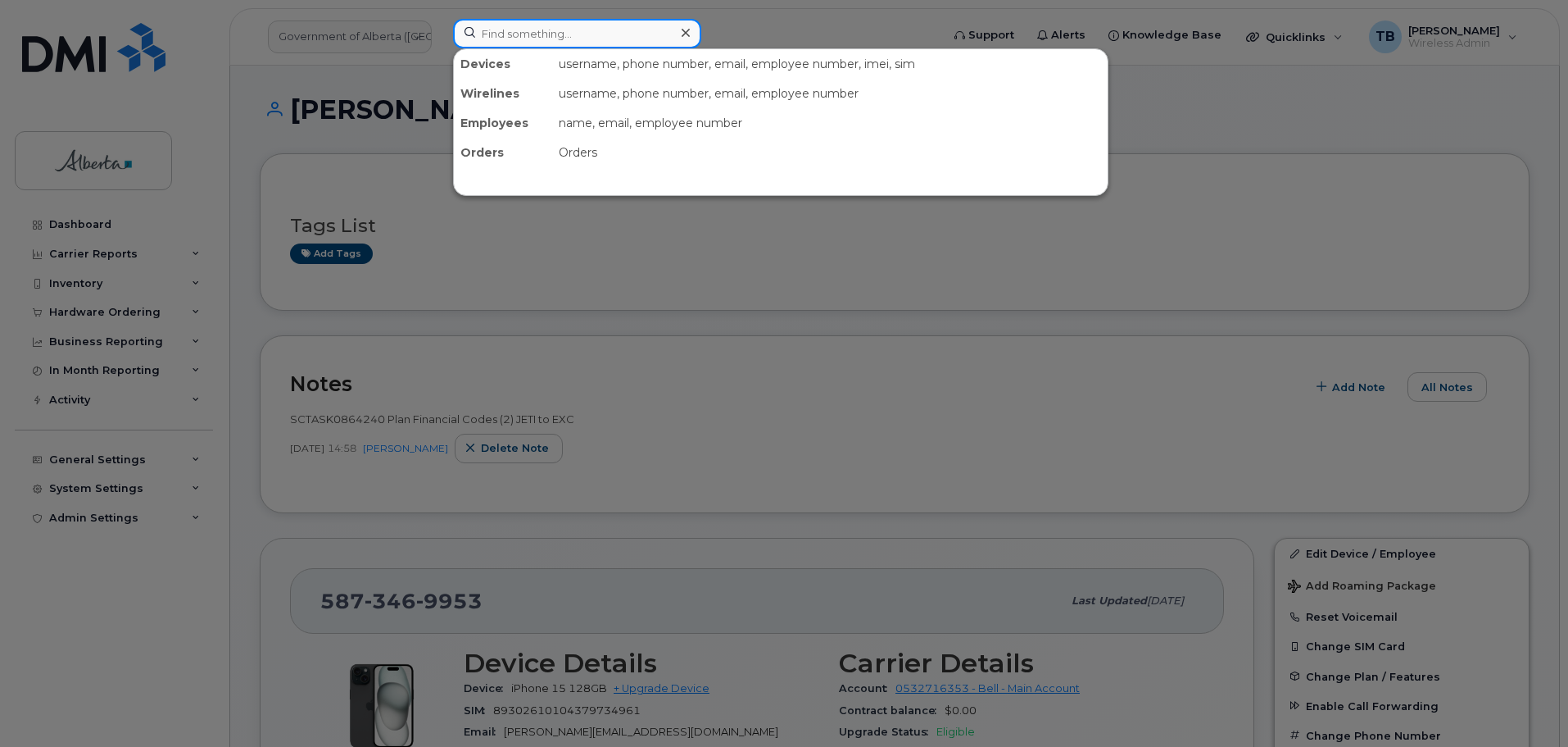
paste input "5873374803"
type input "5873374803"
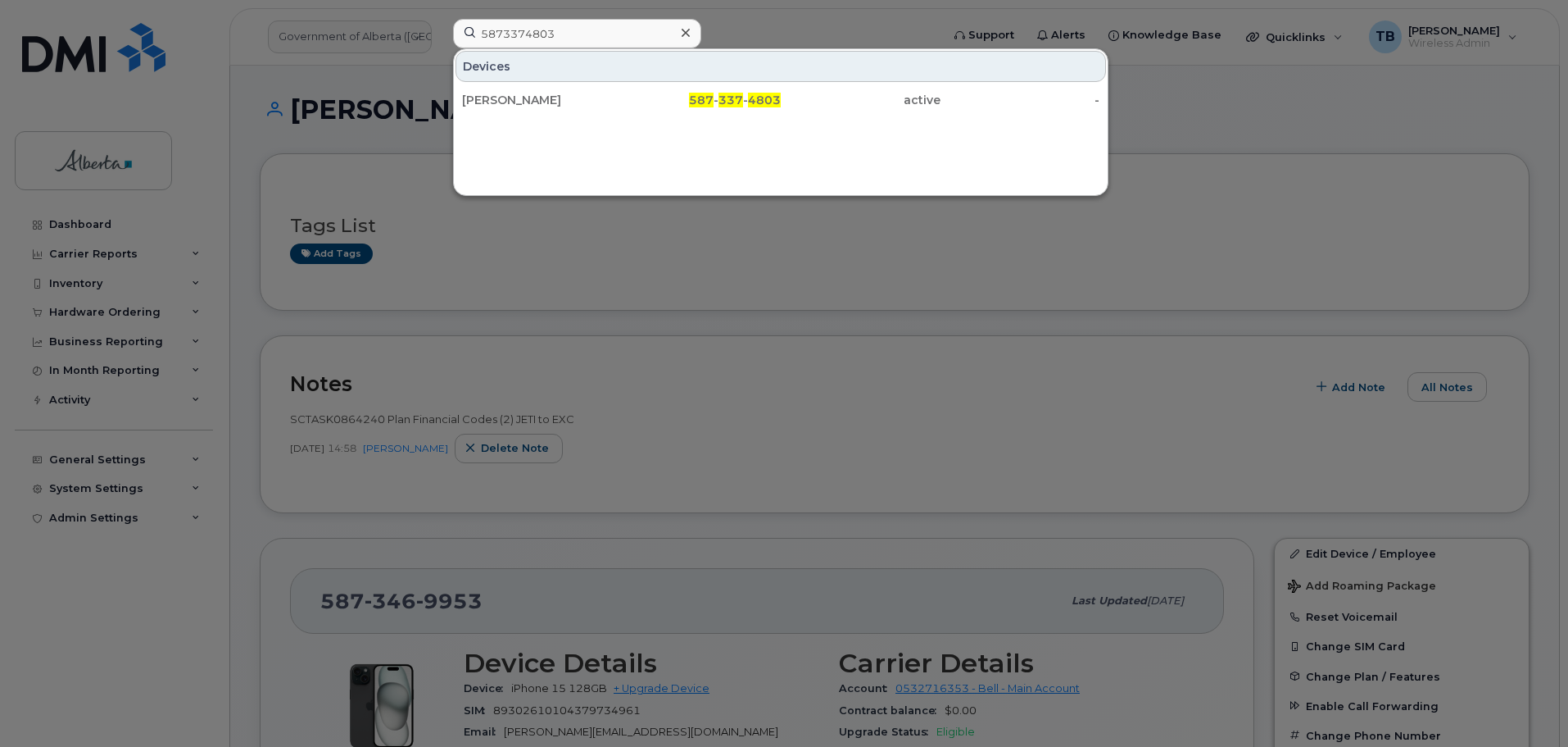
drag, startPoint x: 535, startPoint y: 107, endPoint x: 473, endPoint y: 37, distance: 93.5
click at [535, 106] on div "[PERSON_NAME]" at bounding box center [542, 100] width 159 height 16
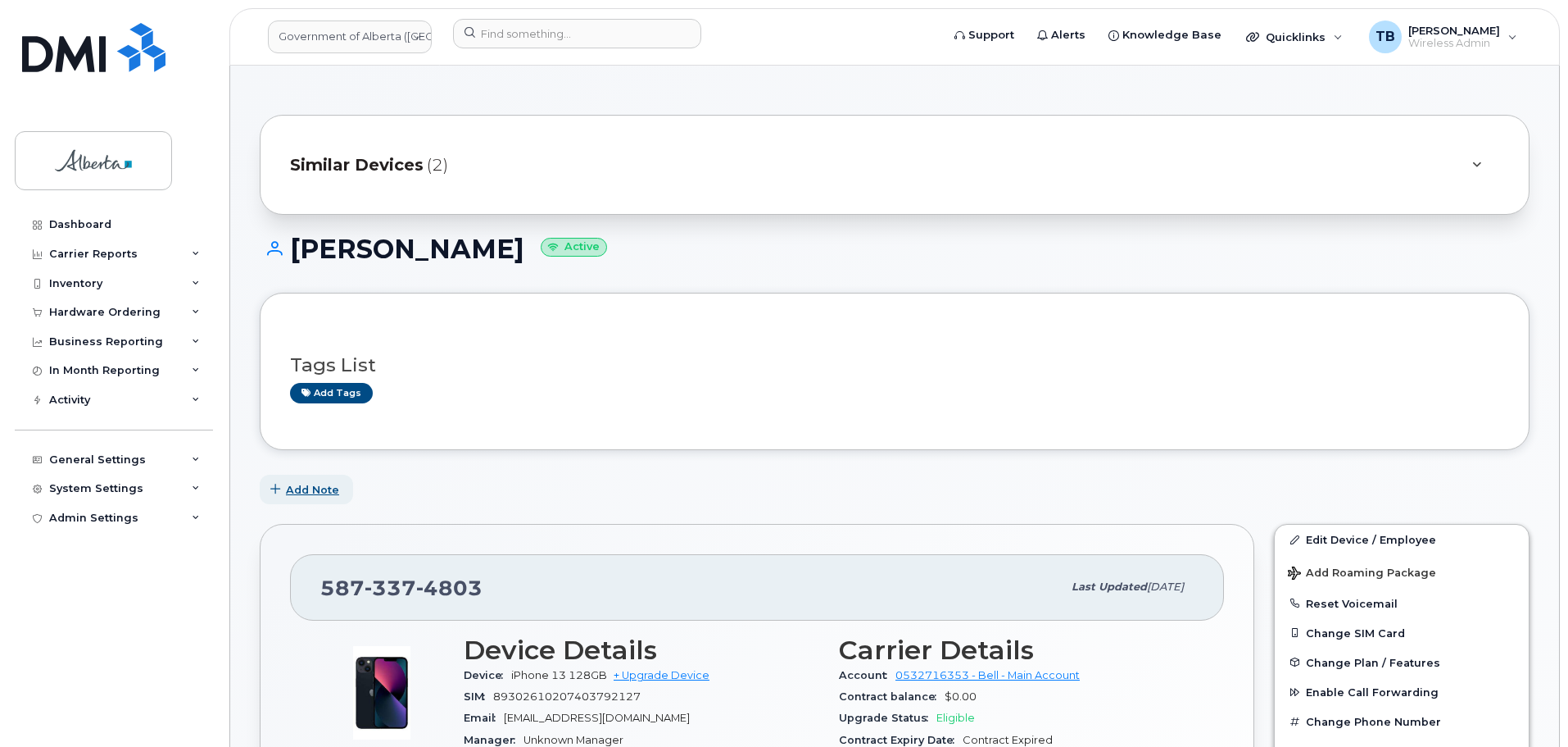
click at [311, 488] on button "Add Note" at bounding box center [306, 488] width 94 height 29
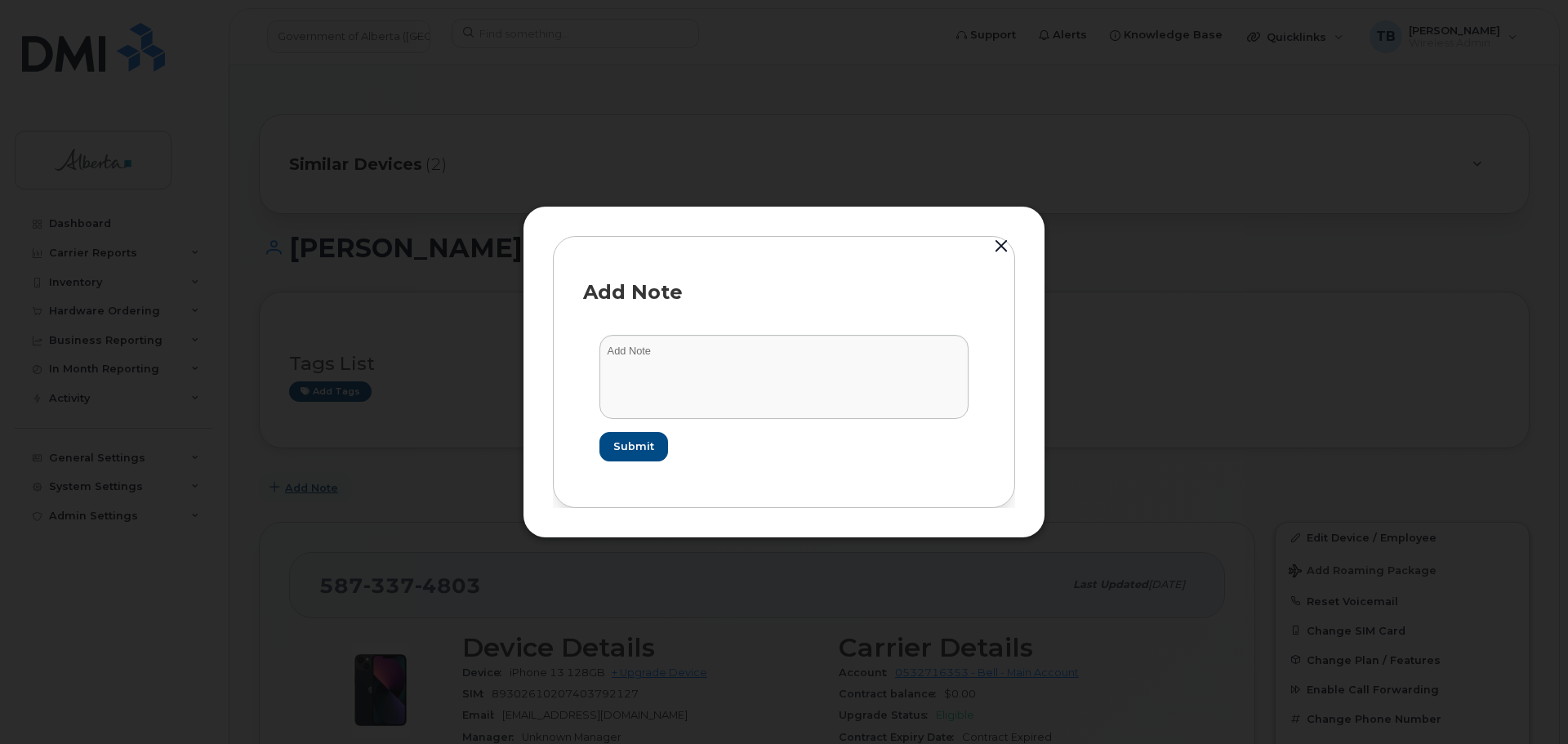
click at [310, 486] on div at bounding box center [784, 372] width 1568 height 744
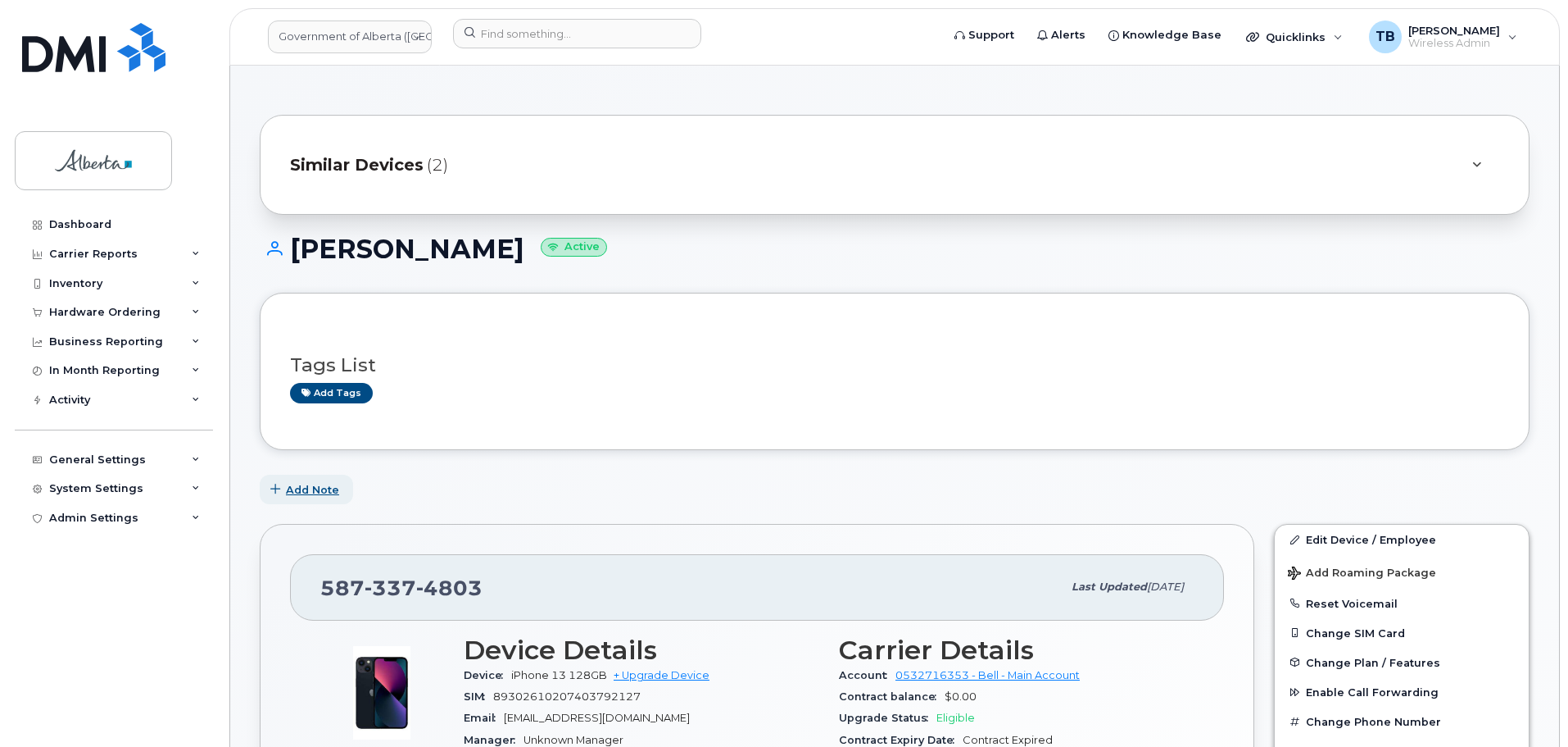
drag, startPoint x: 284, startPoint y: 489, endPoint x: 296, endPoint y: 487, distance: 12.2
click at [296, 487] on button "Add Note" at bounding box center [306, 488] width 94 height 29
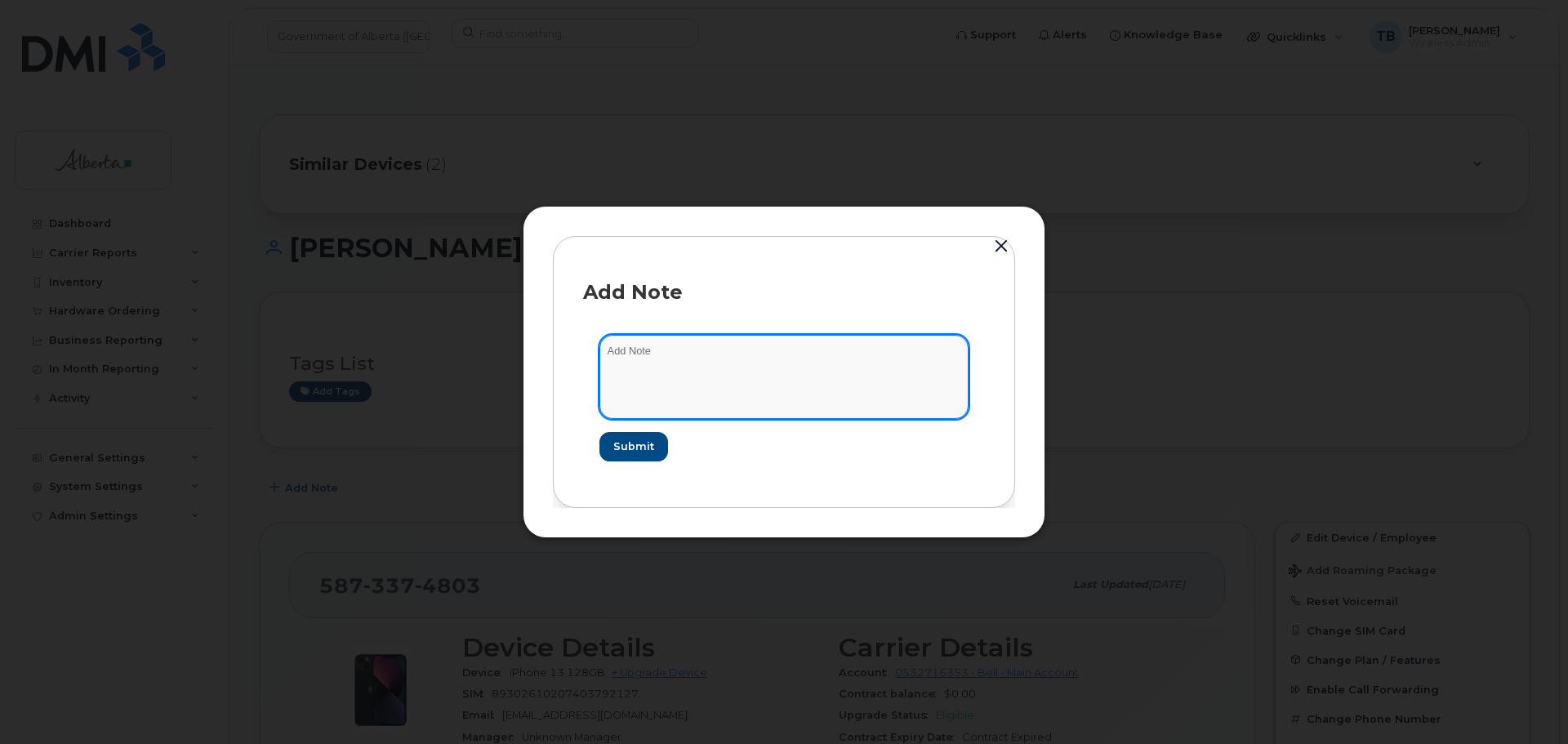
click at [659, 369] on textarea at bounding box center [784, 376] width 370 height 83
paste textarea "SCTASK0864240"
paste textarea "Plan Financial Codes (2) JETI to EXC"
type textarea "SCTASK0864240 Plan Financial Codes (2) JETI to EXC"
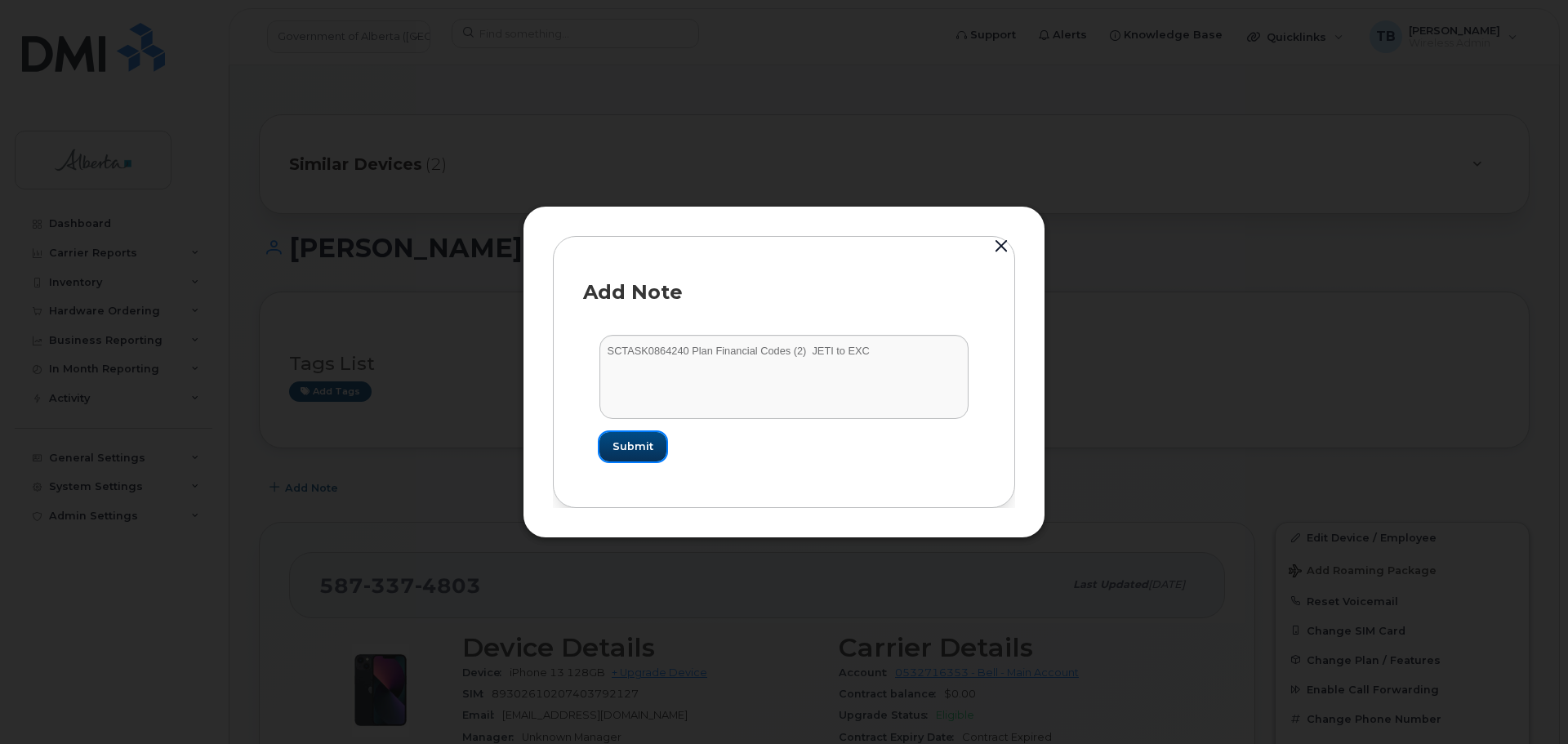
click at [634, 447] on span "Submit" at bounding box center [633, 446] width 41 height 15
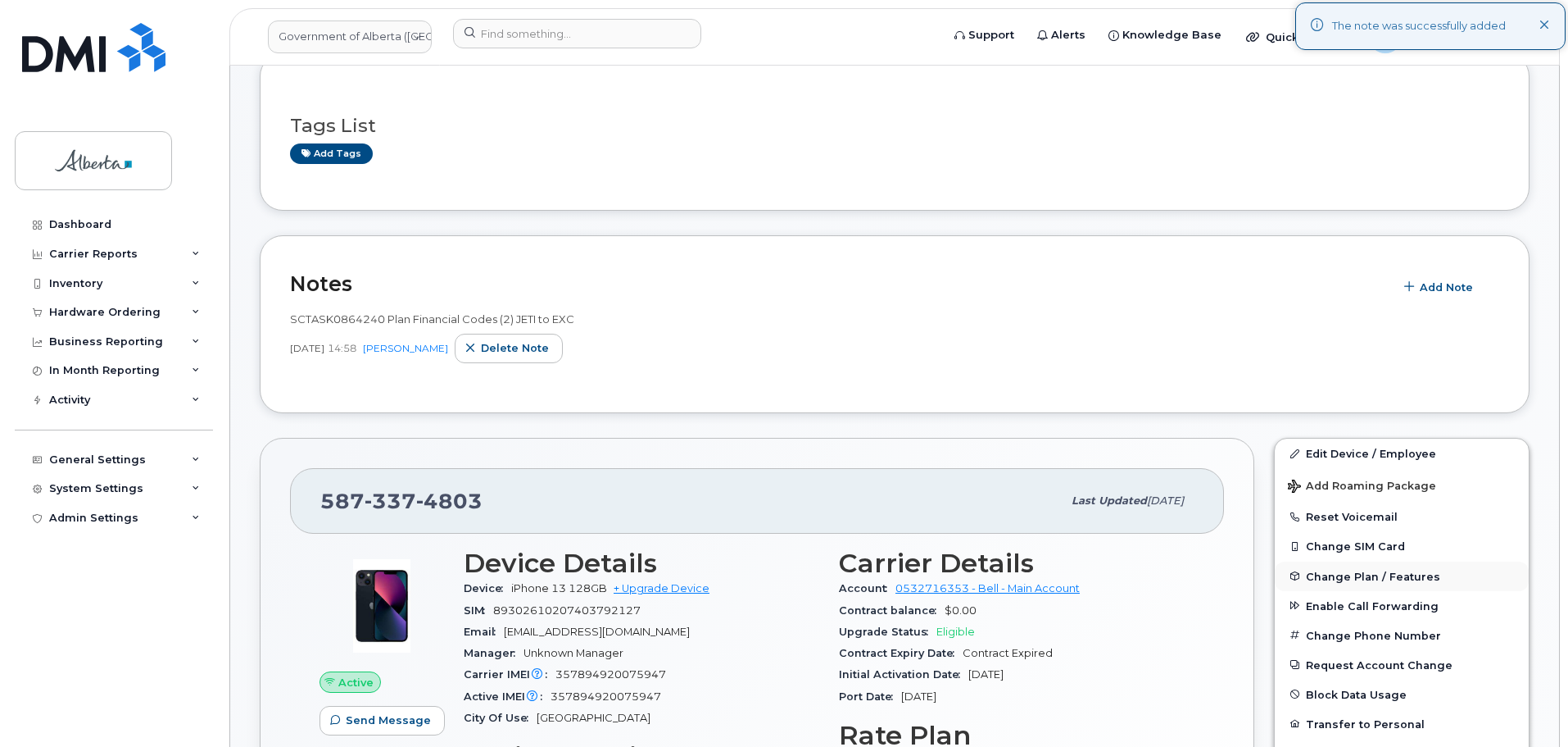
scroll to position [246, 0]
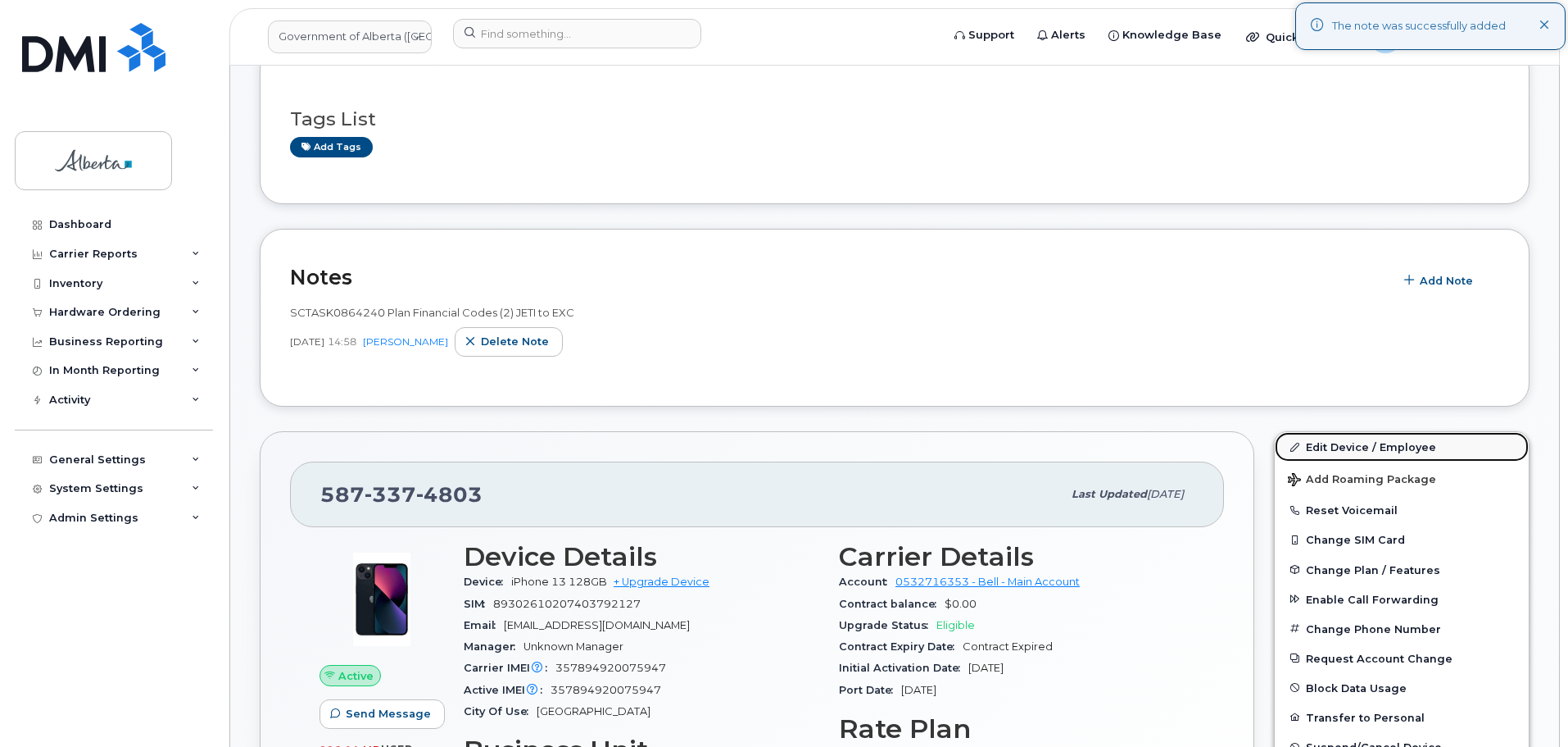
click at [1327, 439] on link "Edit Device / Employee" at bounding box center [1401, 447] width 254 height 29
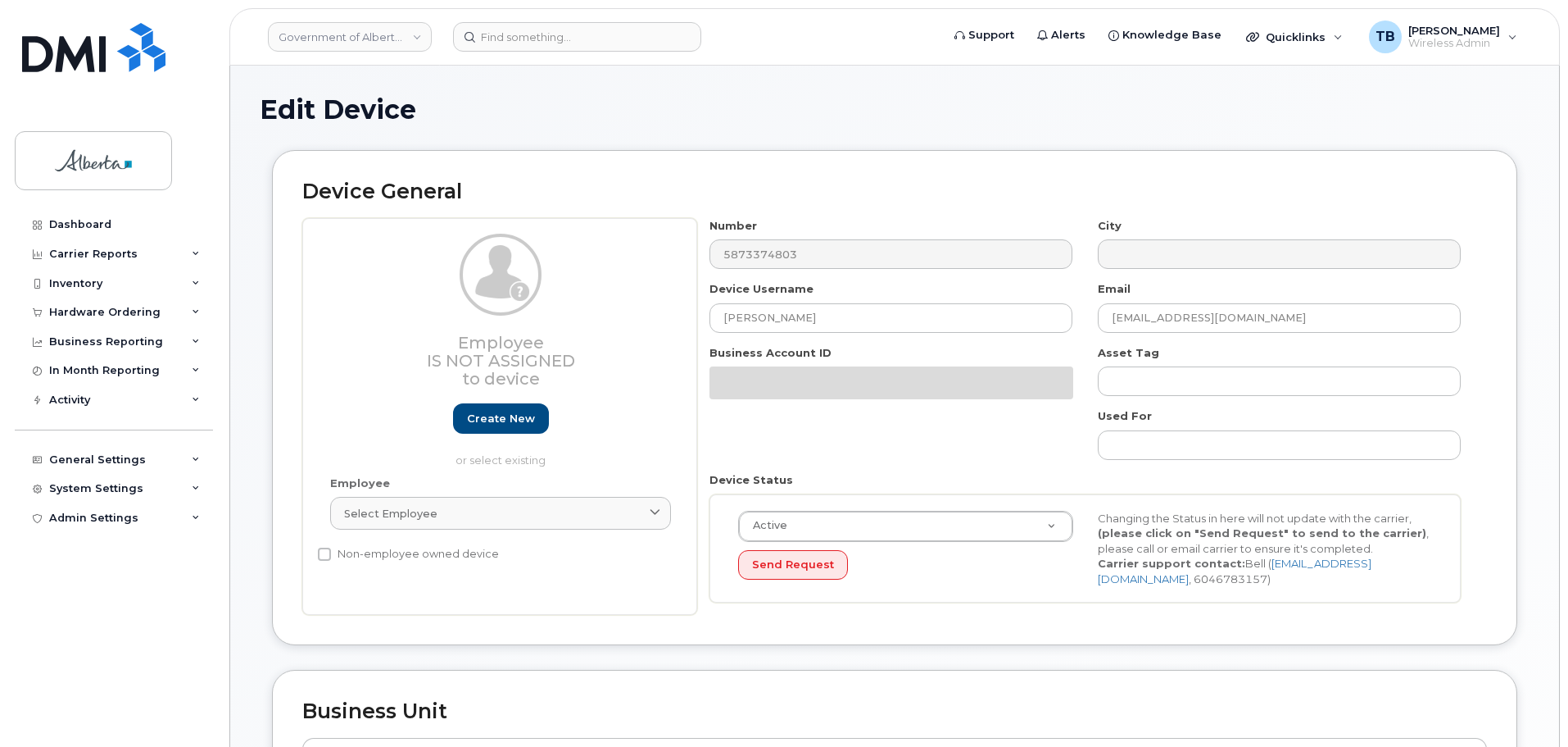
select select "4206363"
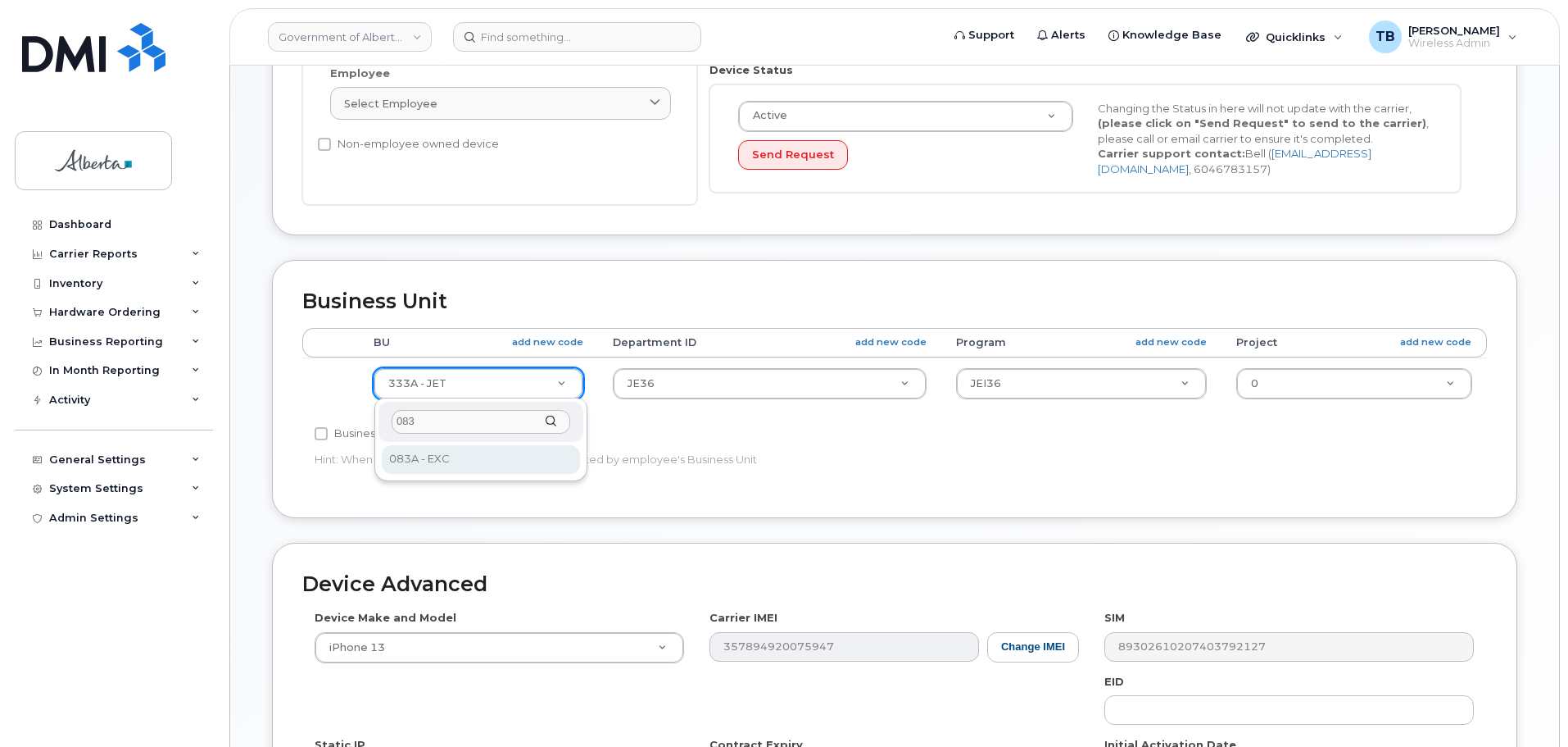
click at [412, 474] on div "083 083A - EXC" at bounding box center [480, 439] width 213 height 83
type input "083"
select select "4733126"
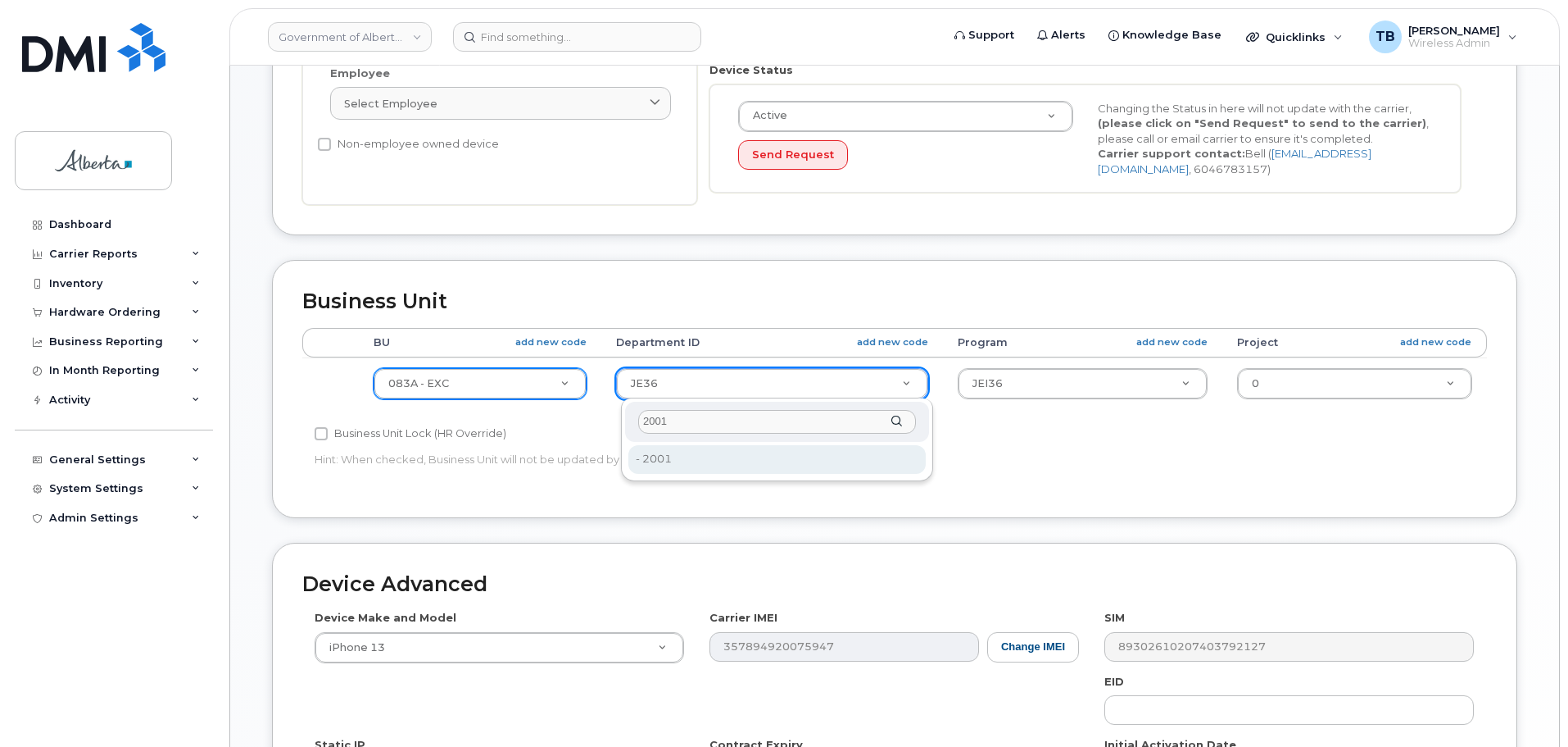
type input "2001"
drag, startPoint x: 659, startPoint y: 456, endPoint x: 675, endPoint y: 450, distance: 17.1
type input "4752603"
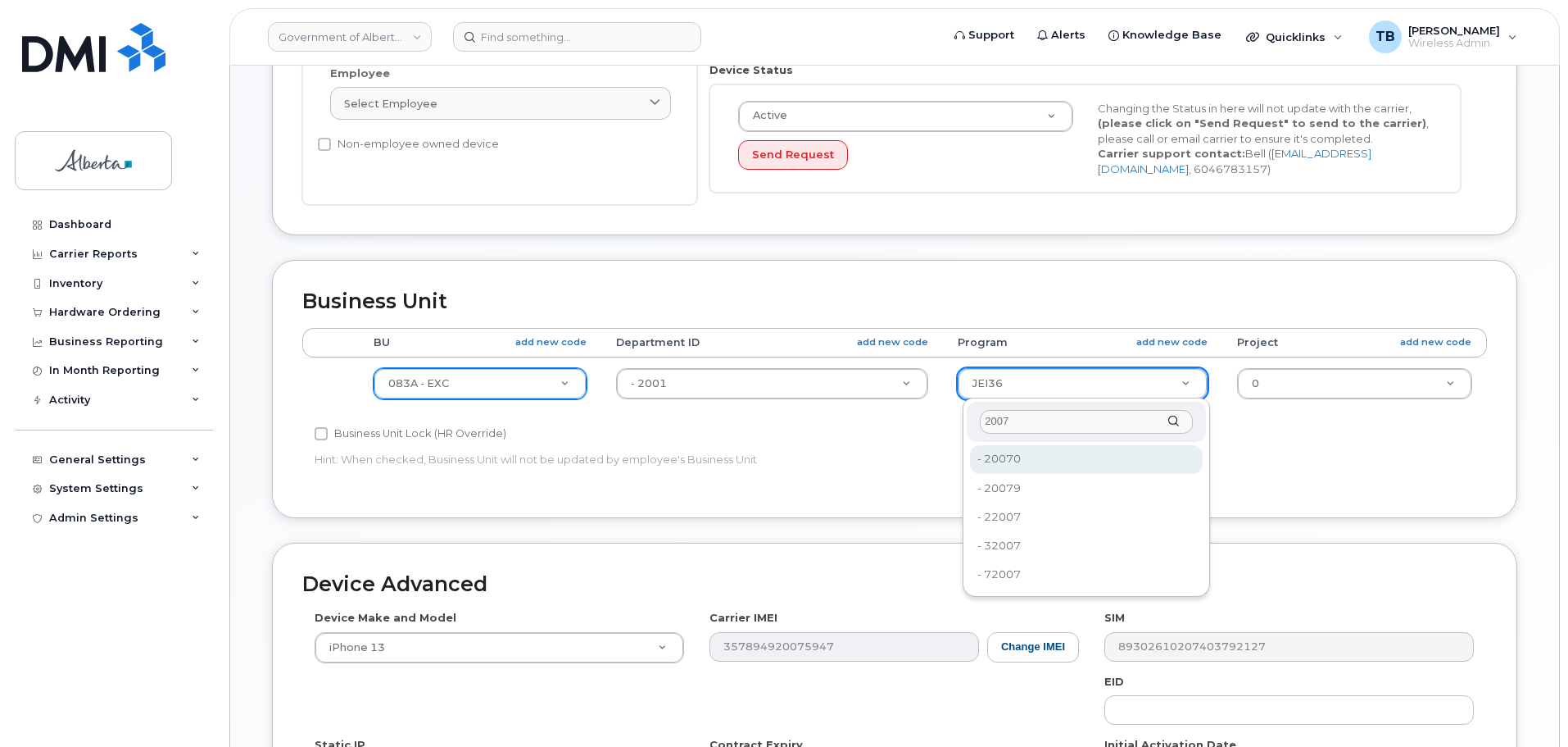
type input "2007"
type input "35488875"
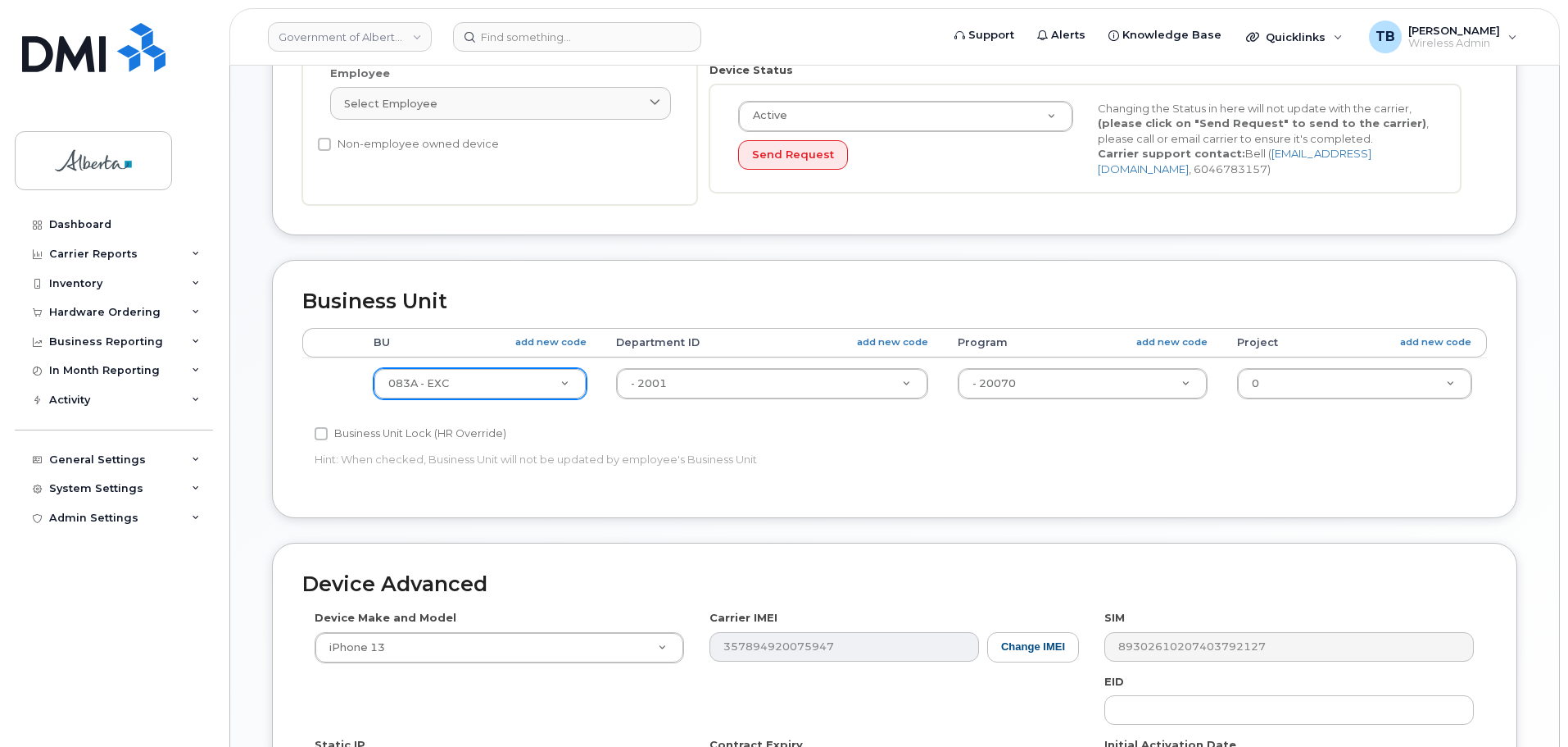
drag, startPoint x: 1206, startPoint y: 491, endPoint x: 1155, endPoint y: 513, distance: 55.5
click at [1206, 492] on div "Business Unit Accounting Categories Rules BU add new code Department ID add new…" at bounding box center [894, 388] width 1245 height 258
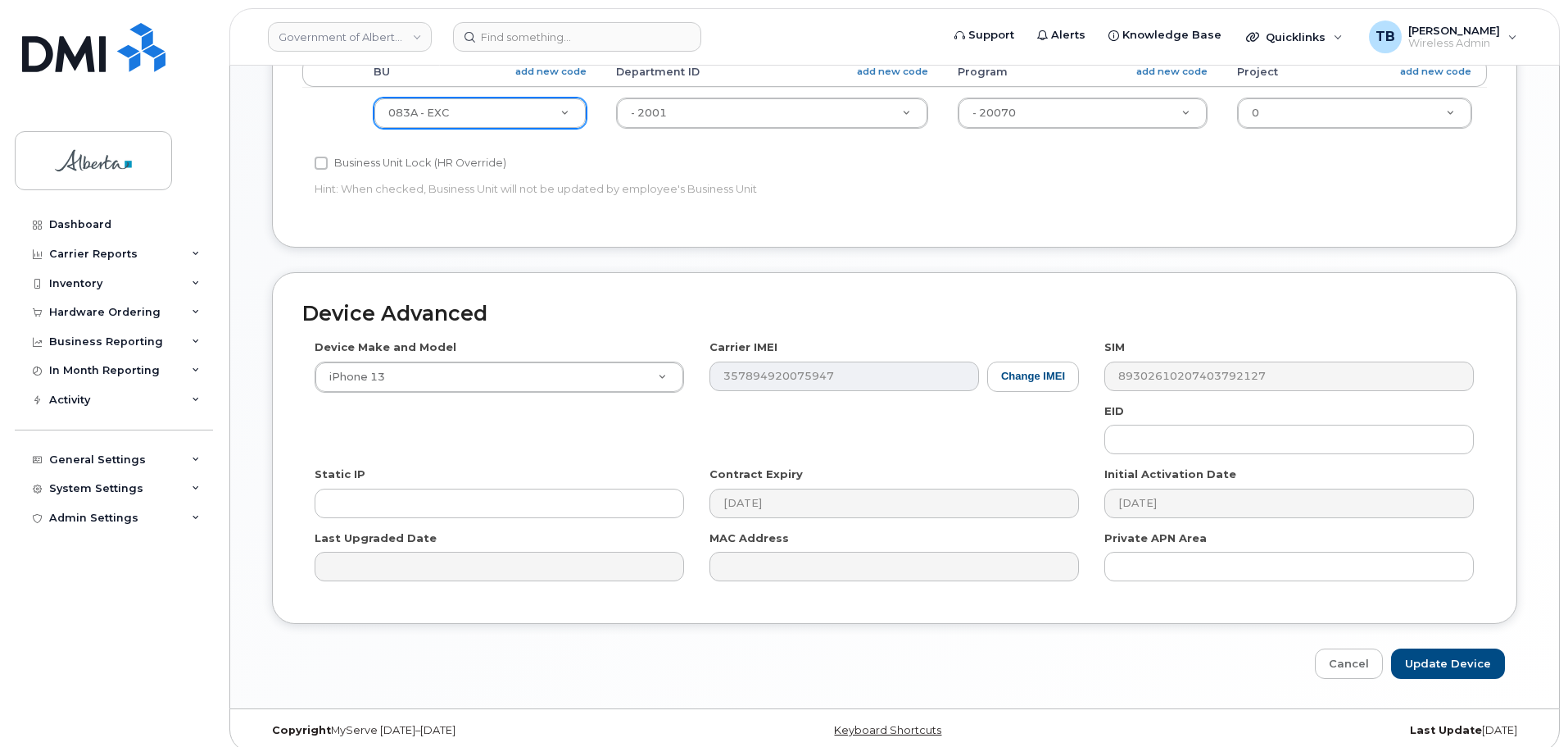
scroll to position [694, 0]
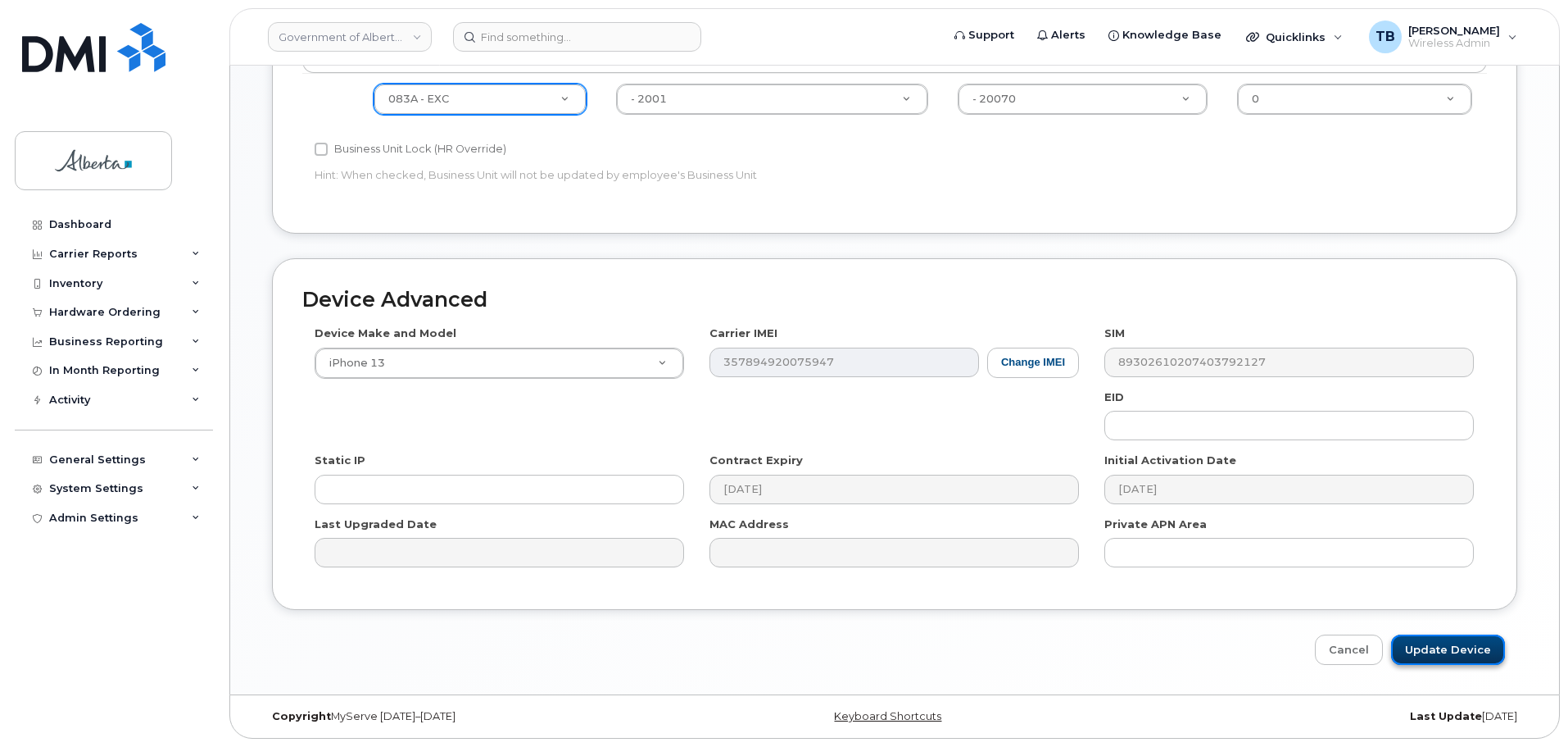
click at [1474, 649] on input "Update Device" at bounding box center [1448, 650] width 114 height 30
type input "Saving..."
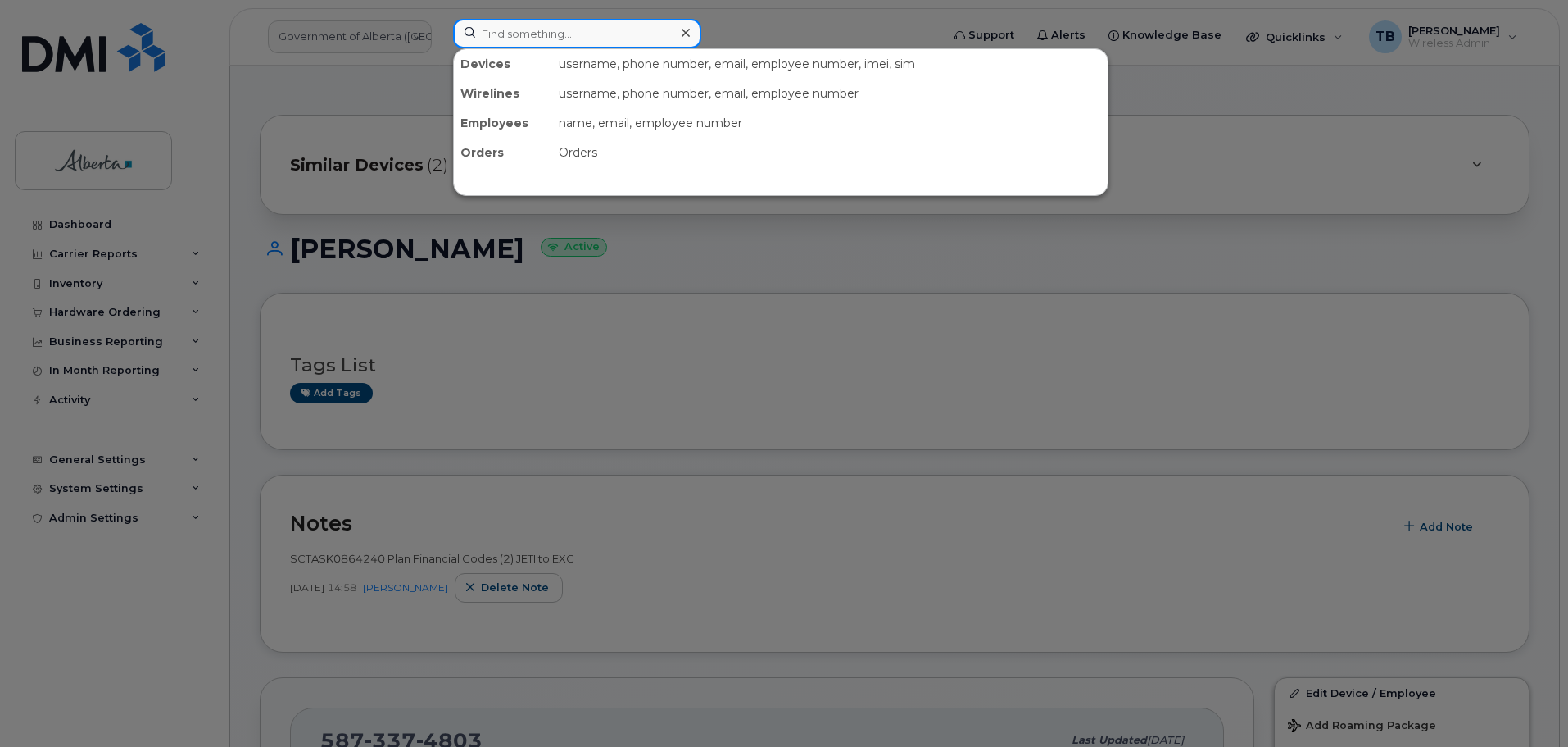
click at [526, 47] on input at bounding box center [576, 33] width 249 height 29
paste input "5873469953"
type input "5873469953"
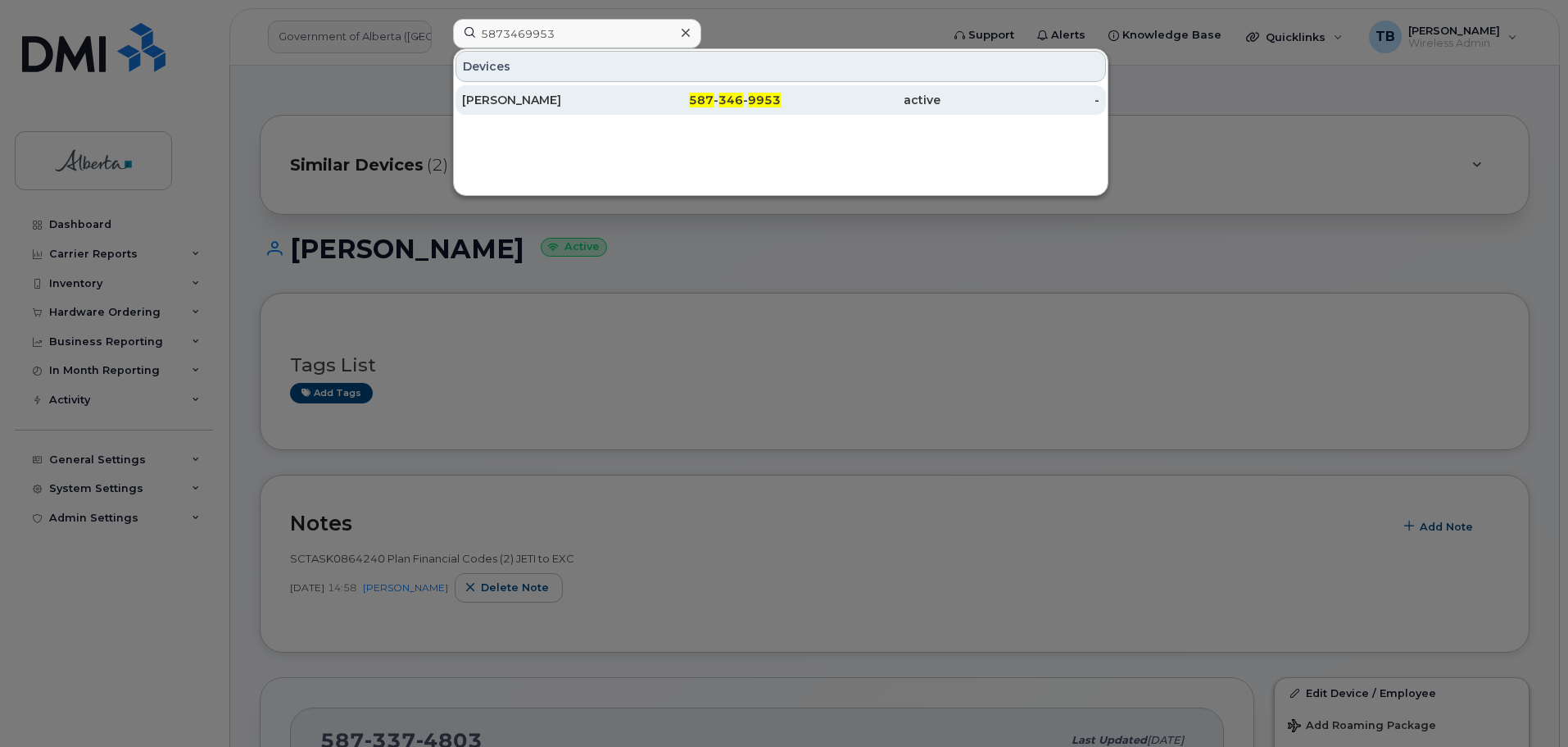
click at [508, 109] on div "[PERSON_NAME]" at bounding box center [542, 100] width 159 height 29
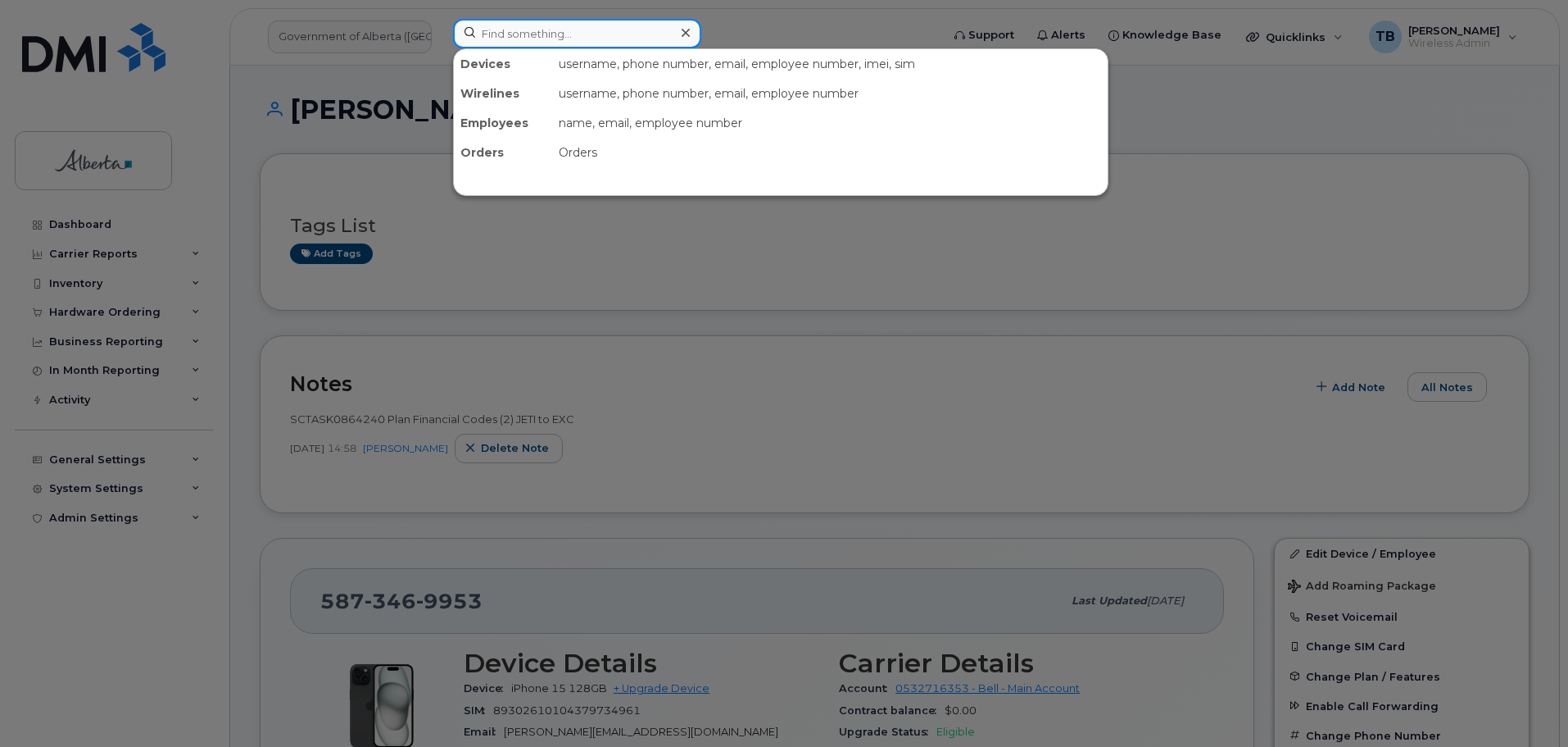
click at [493, 28] on input at bounding box center [576, 33] width 249 height 29
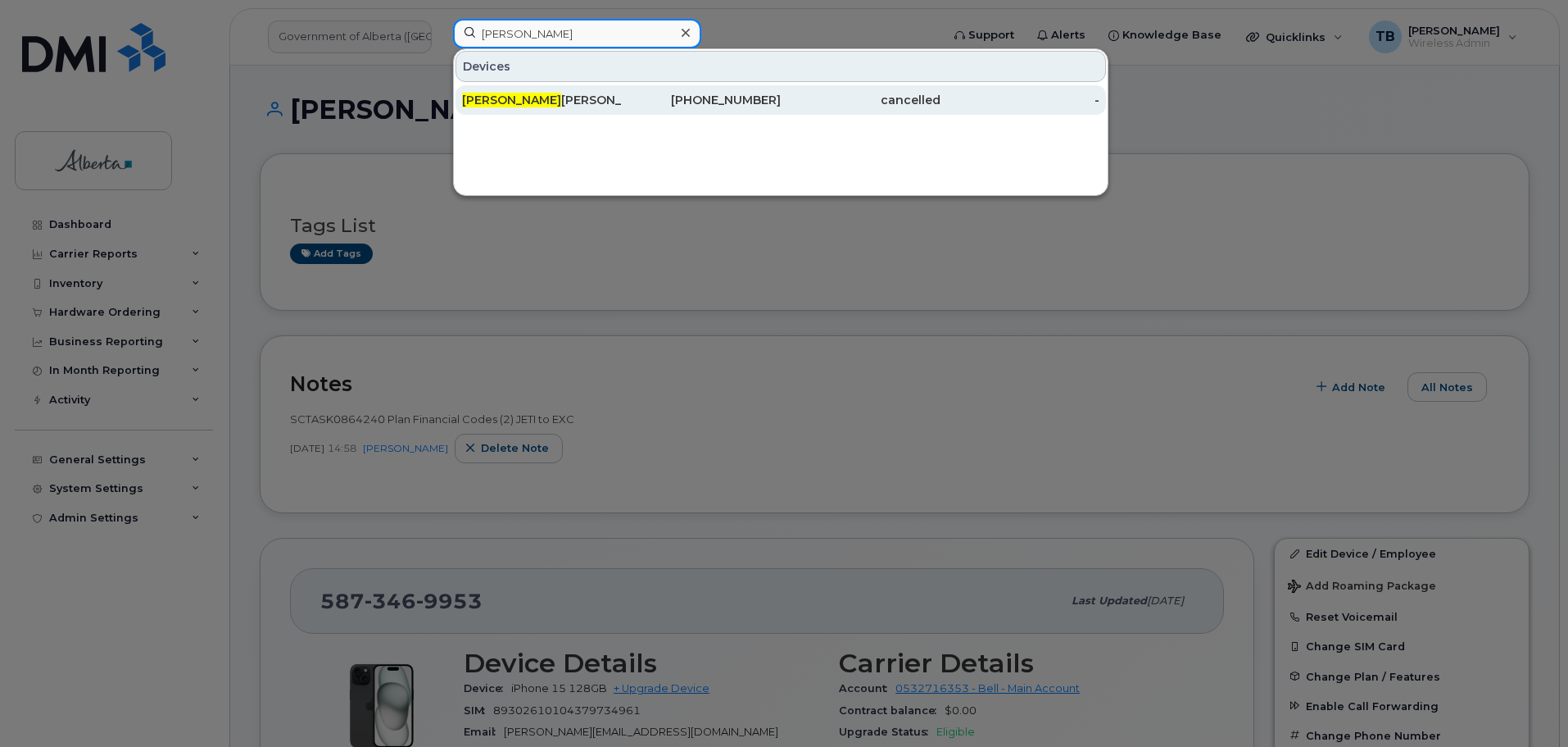
type input "dodi"
click at [523, 89] on div "Dodi Zuczek" at bounding box center [542, 100] width 159 height 29
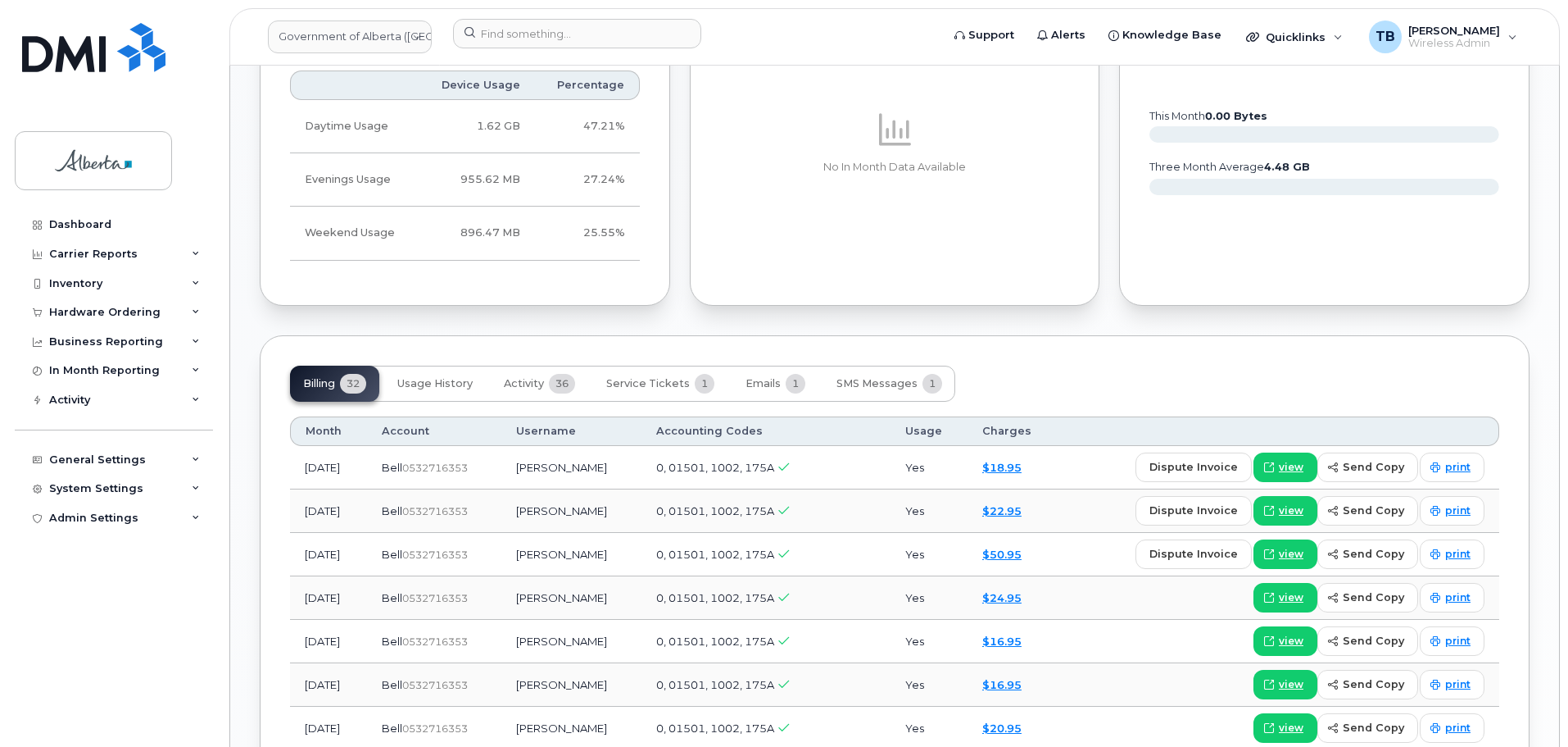
scroll to position [1147, 0]
click at [524, 374] on button "Activity 36" at bounding box center [539, 382] width 97 height 36
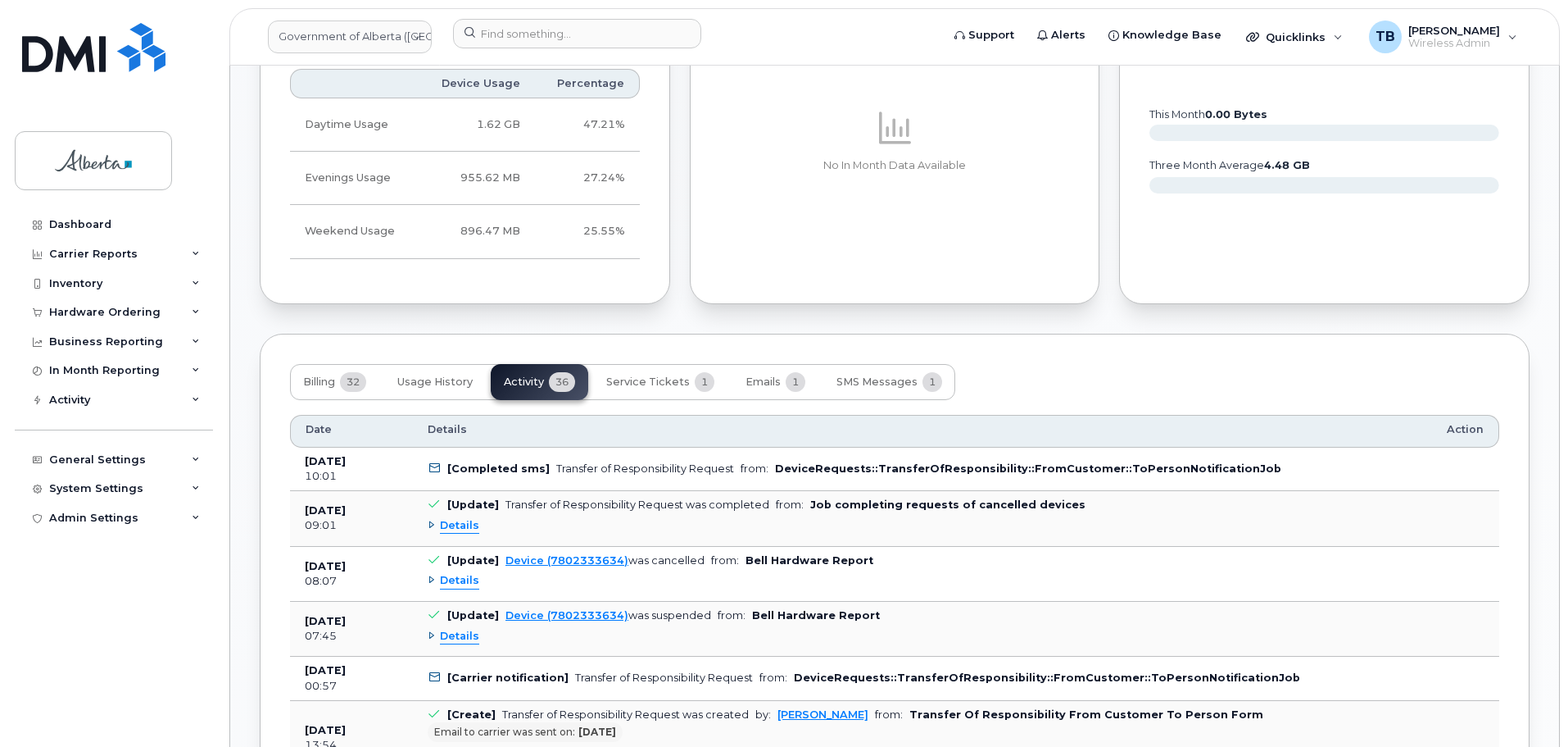
click at [458, 518] on span "Details" at bounding box center [460, 525] width 39 height 15
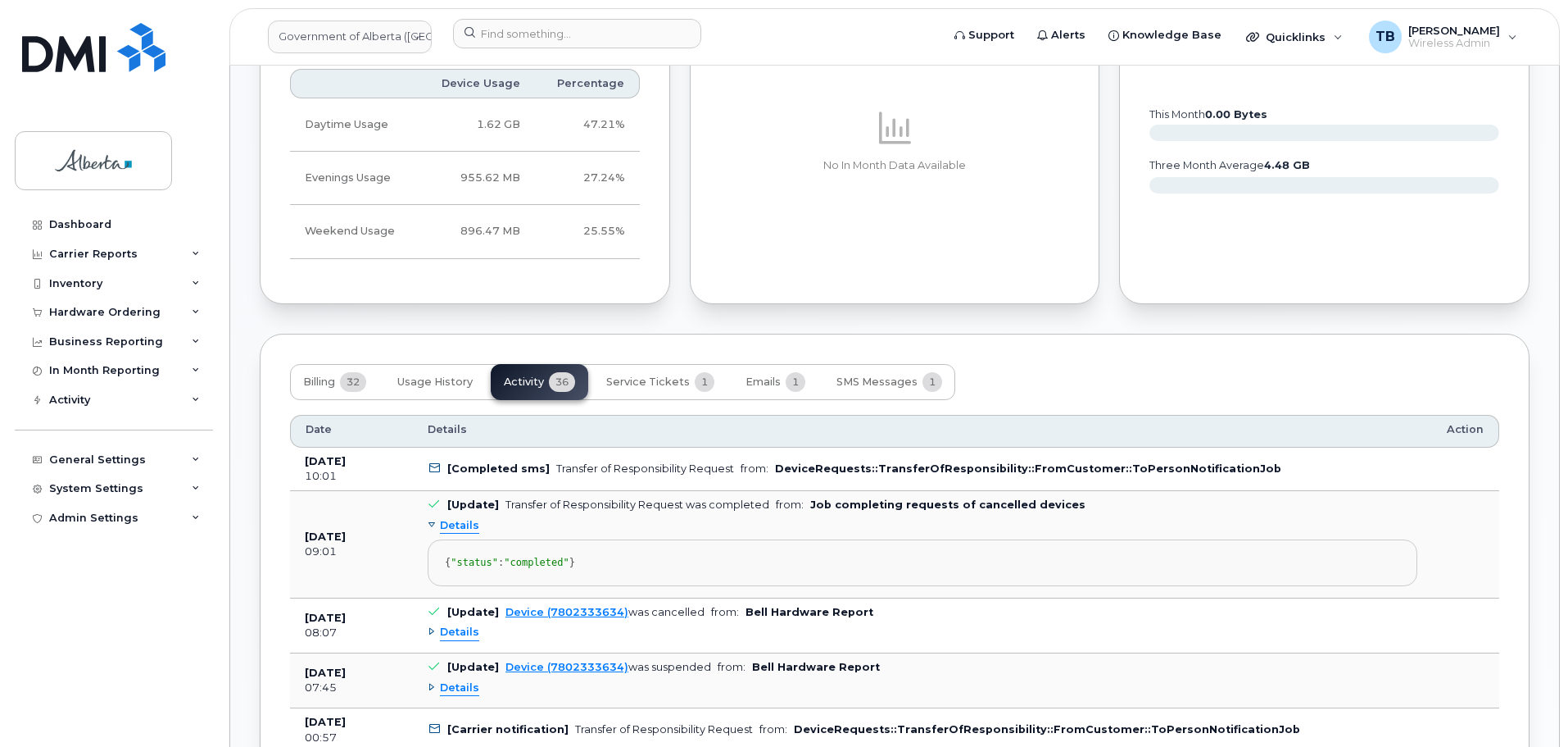
scroll to position [1311, 0]
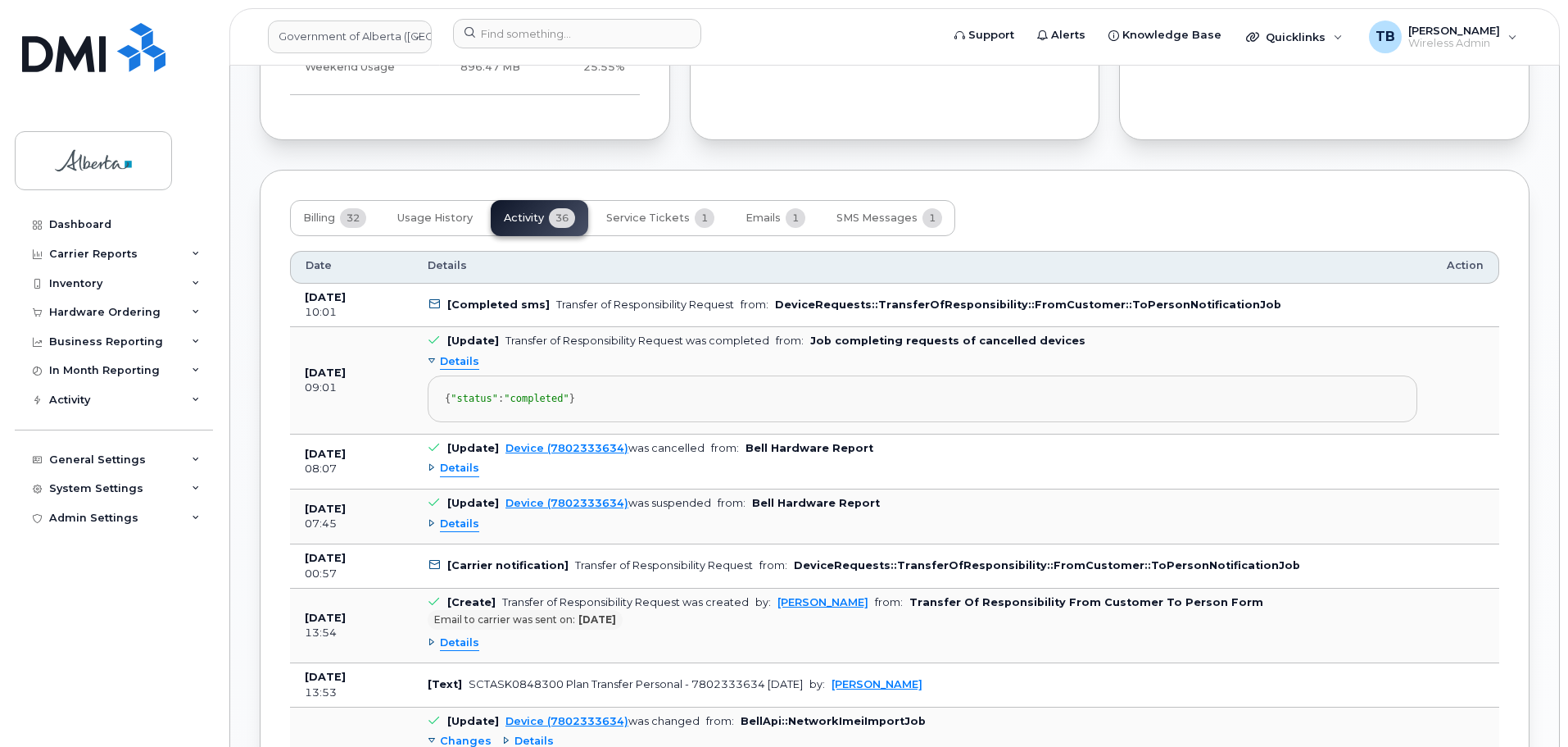
click at [469, 476] on span "Details" at bounding box center [460, 468] width 39 height 15
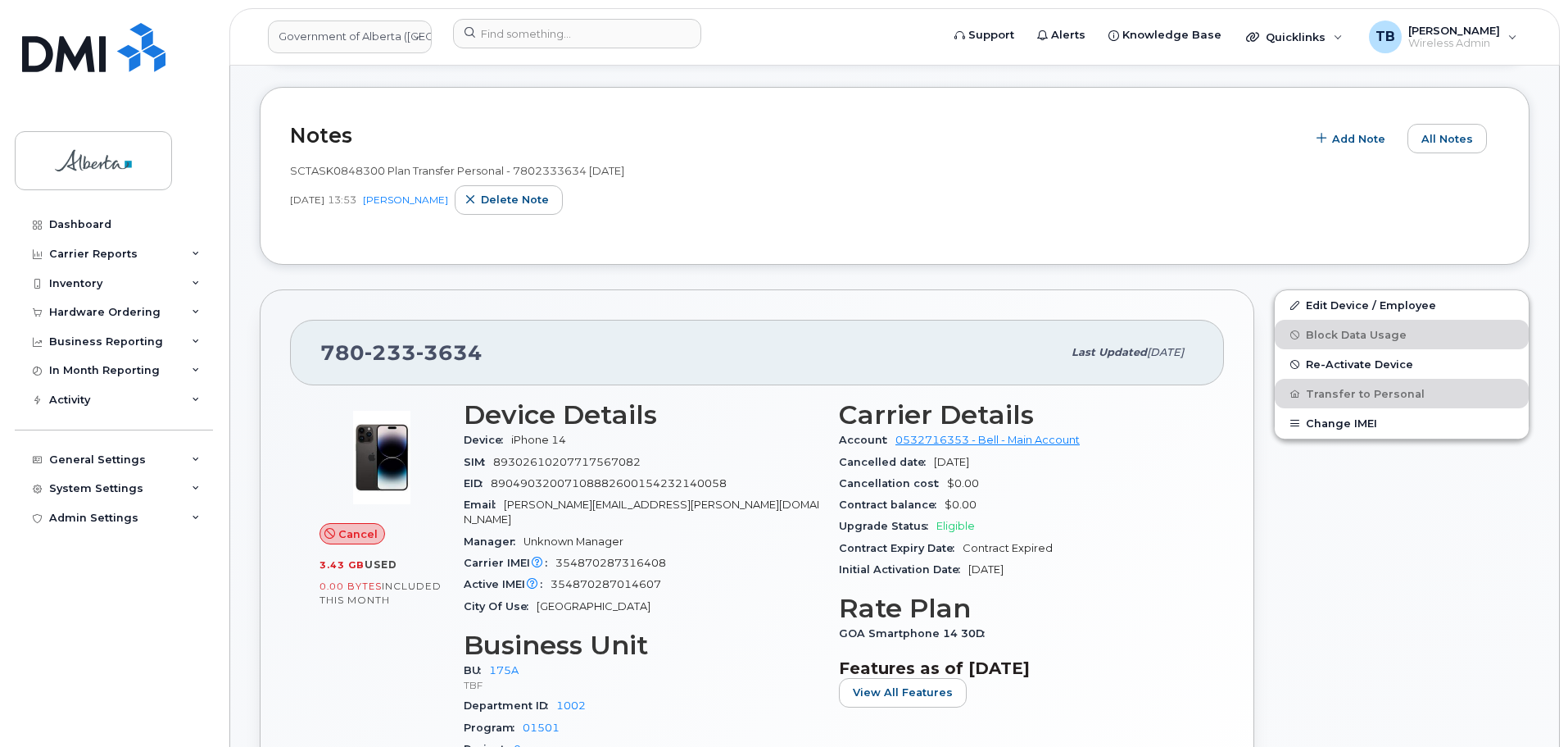
scroll to position [246, 0]
click at [558, 175] on span "SCTASK0848300 Plan Transfer Personal - 7802333634 Sept 11, 2025" at bounding box center [456, 173] width 334 height 13
copy span "7802333634"
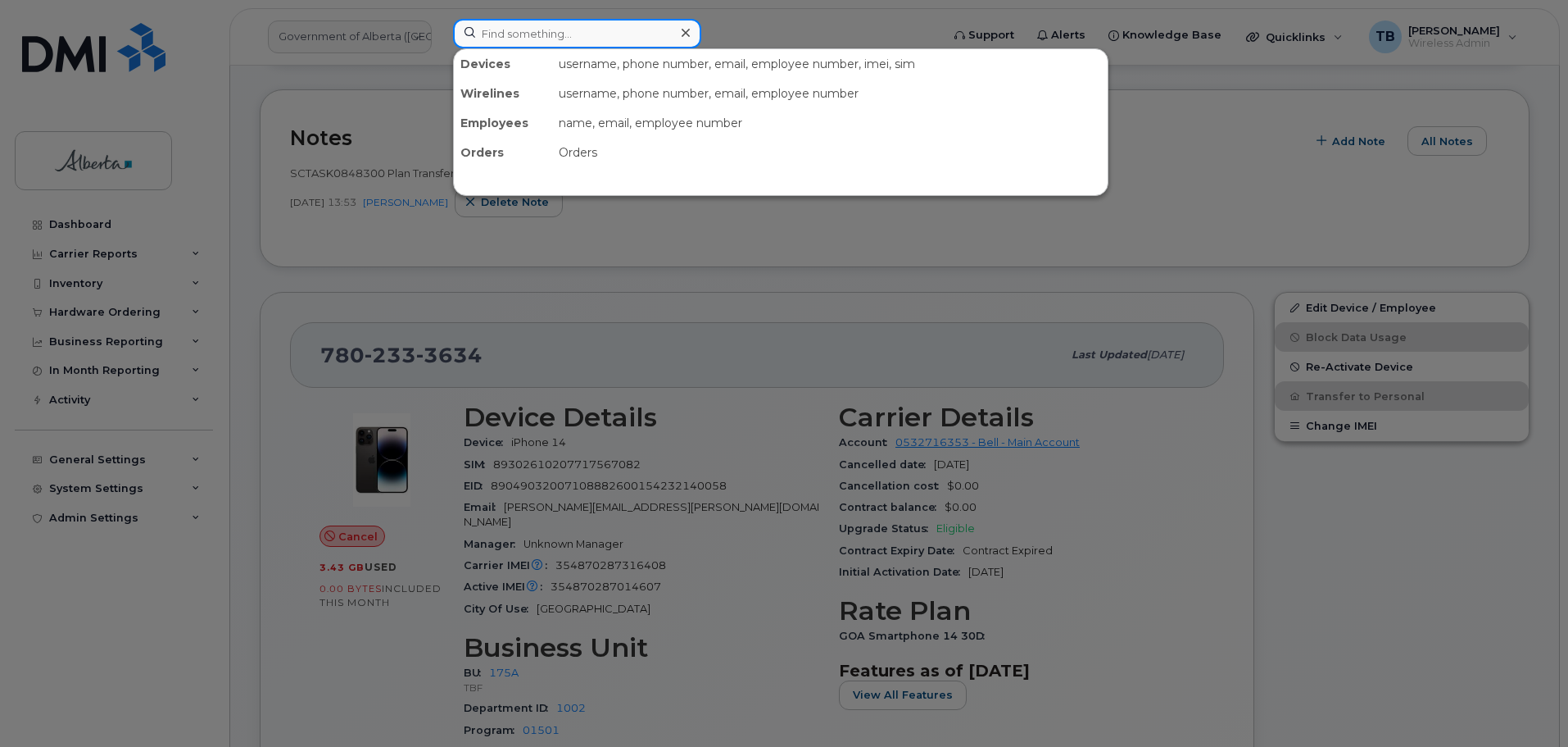
click at [496, 36] on input at bounding box center [576, 33] width 249 height 29
paste input "7806908083"
type input "7806908083"
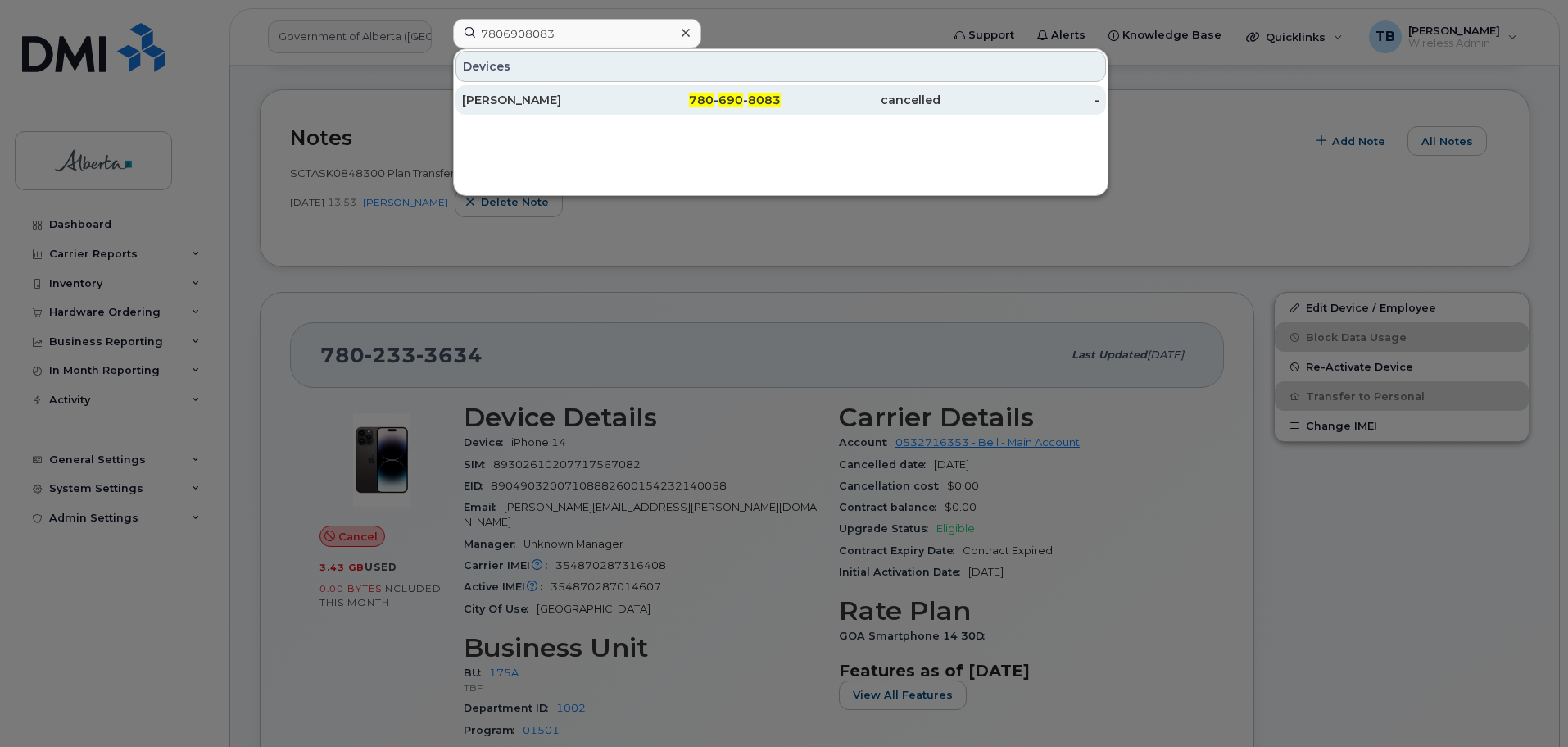
click at [579, 107] on div "Angie Moscaluk" at bounding box center [542, 100] width 159 height 16
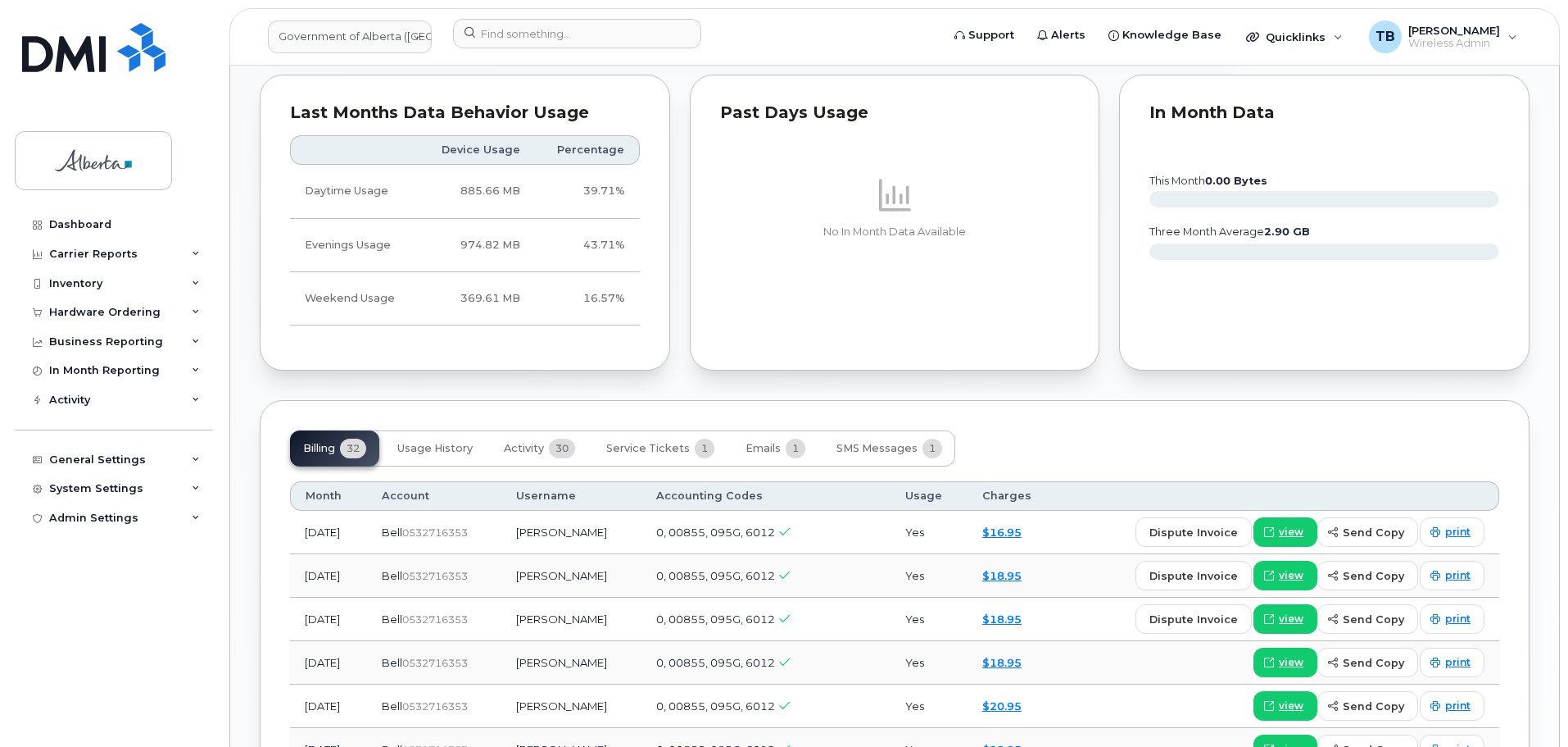
scroll to position [1229, 0]
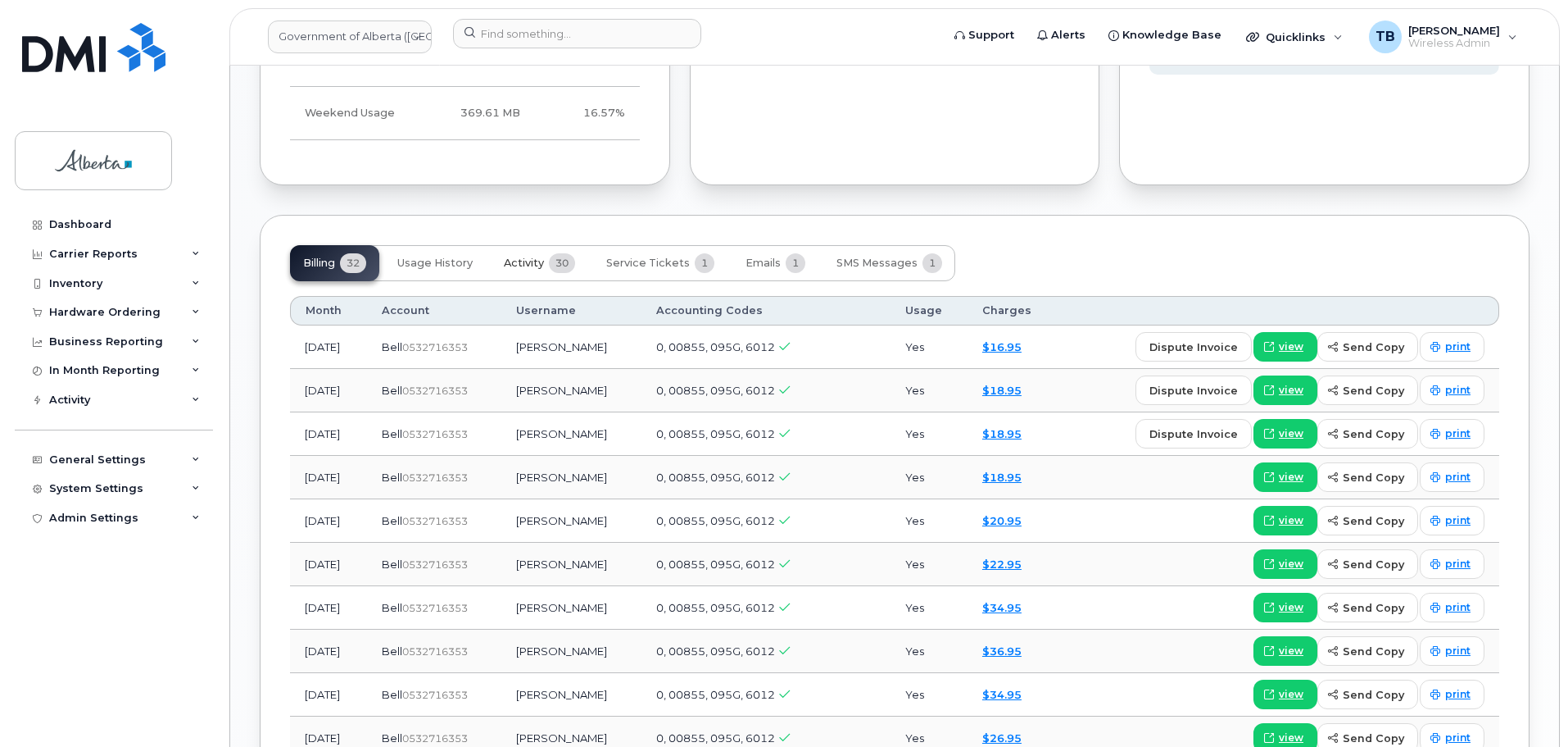
click at [527, 269] on button "Activity 30" at bounding box center [539, 263] width 97 height 36
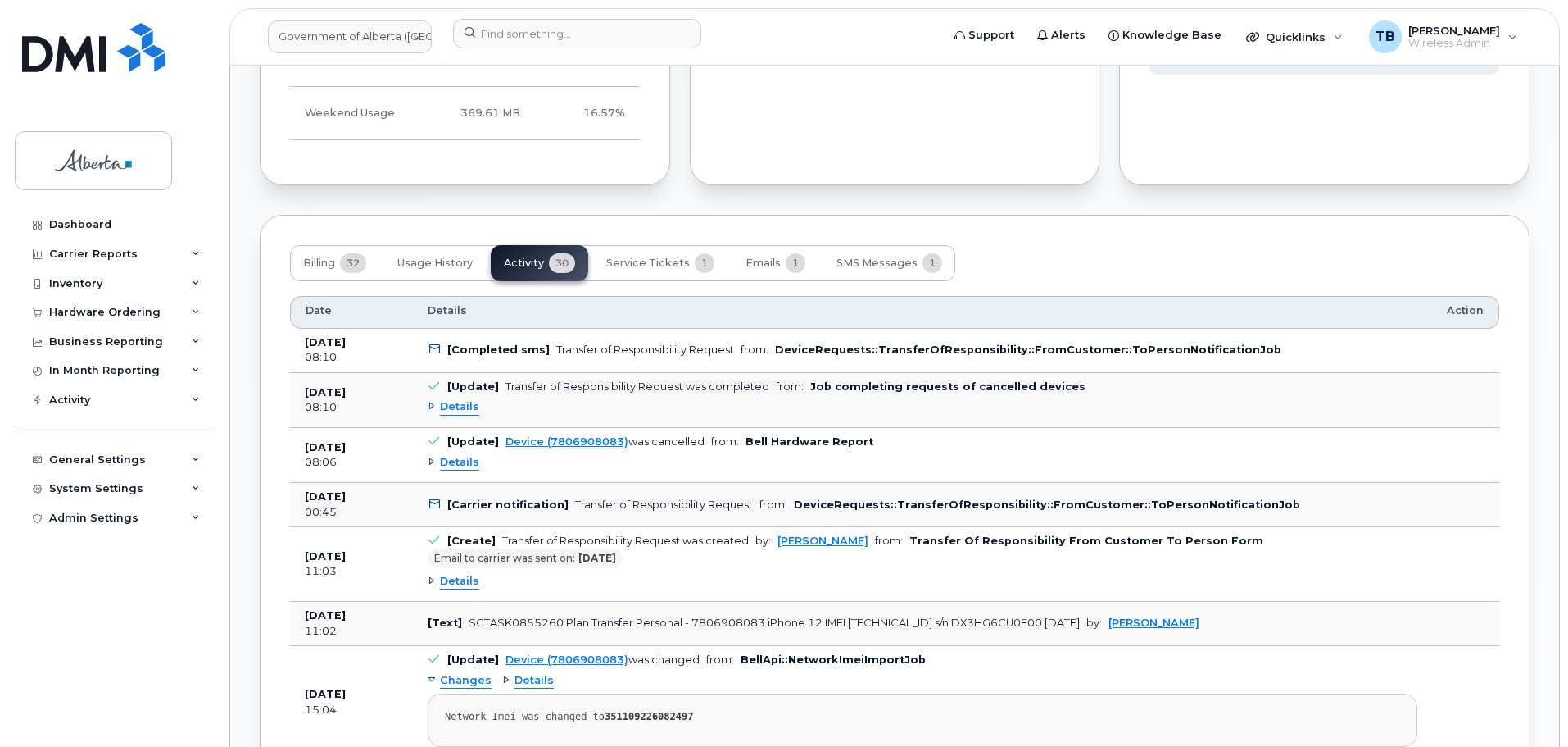
click at [458, 455] on span "Details" at bounding box center [460, 462] width 39 height 15
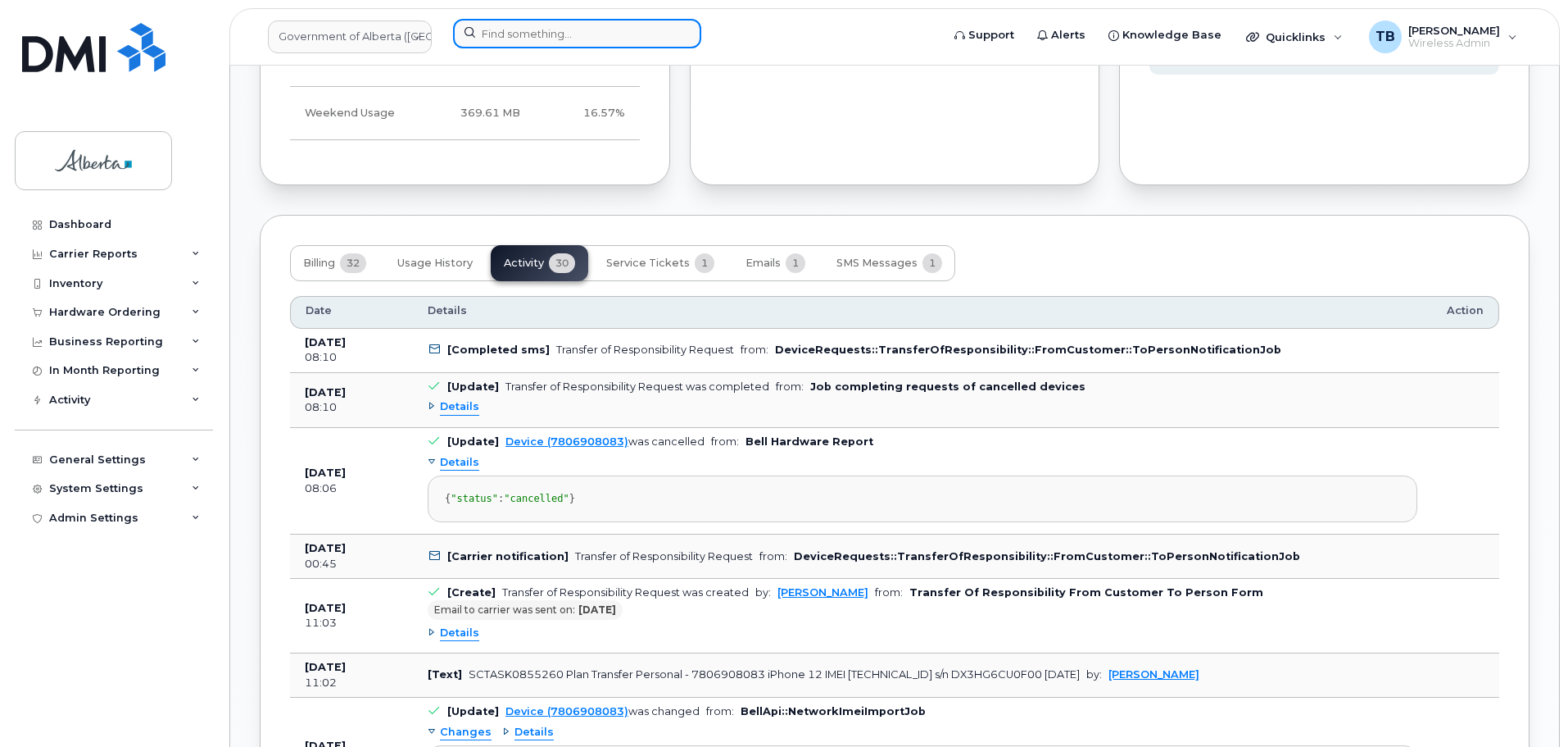
click at [505, 47] on input at bounding box center [576, 33] width 249 height 29
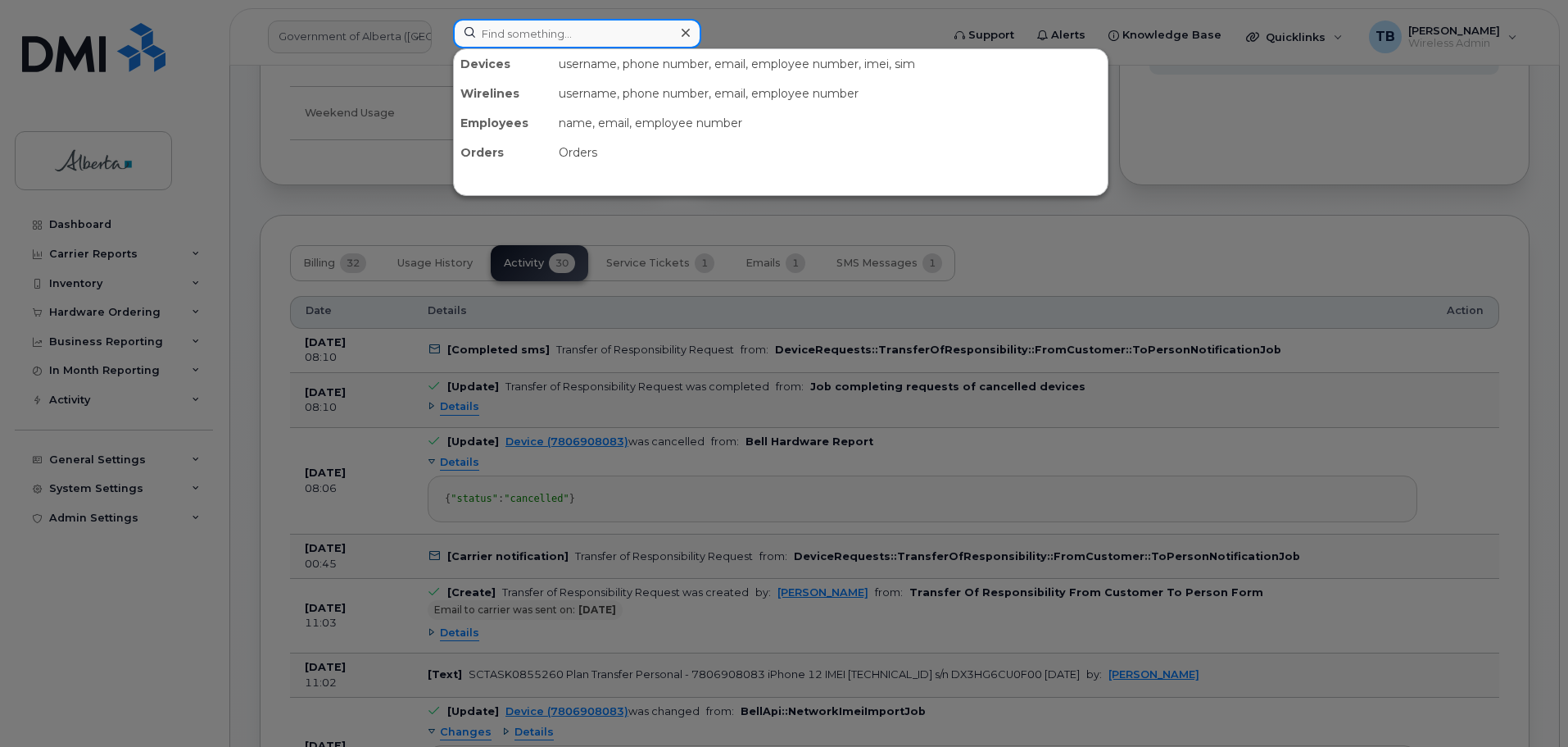
paste input "5873402748"
type input "5873402748"
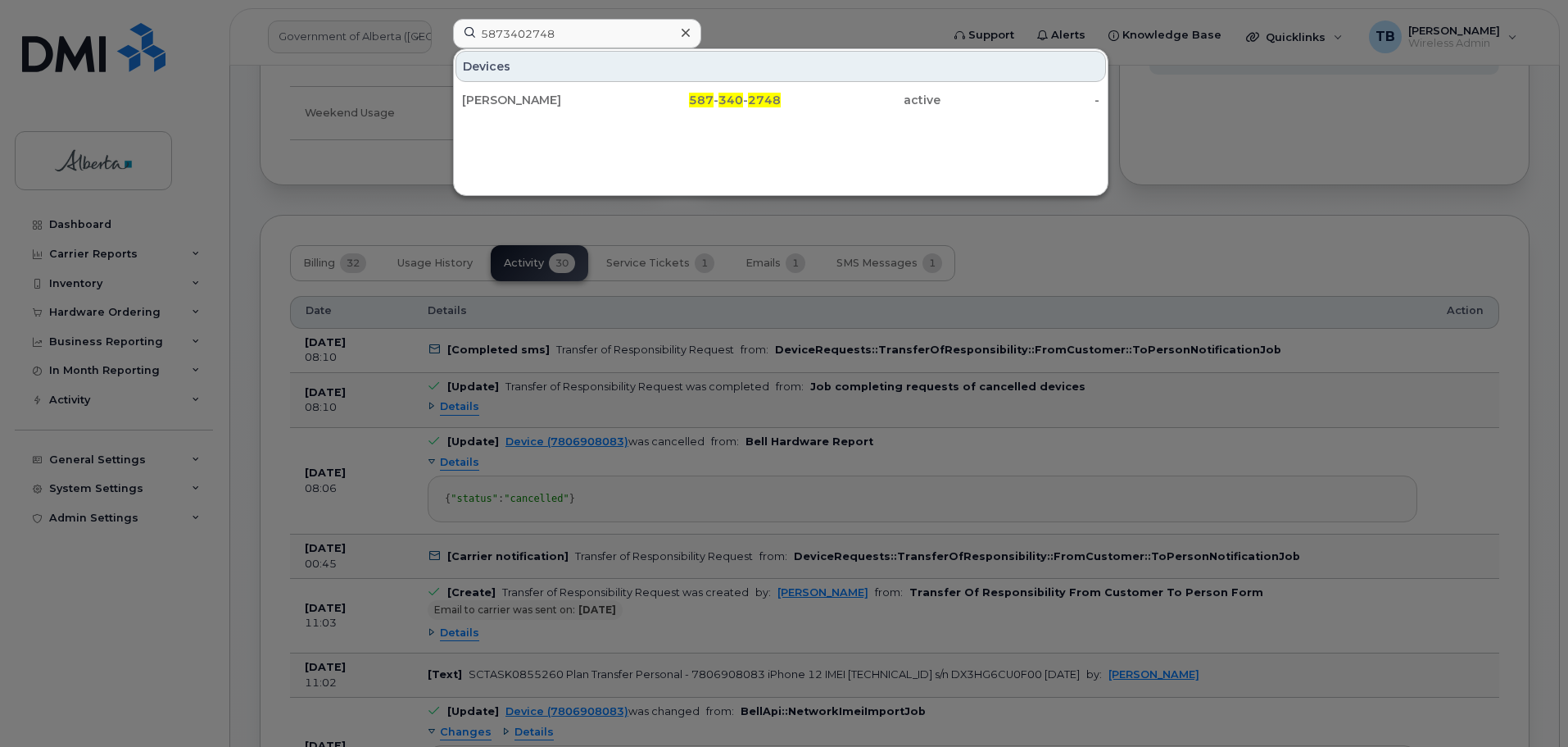
click at [527, 104] on div "[PERSON_NAME]" at bounding box center [542, 100] width 159 height 16
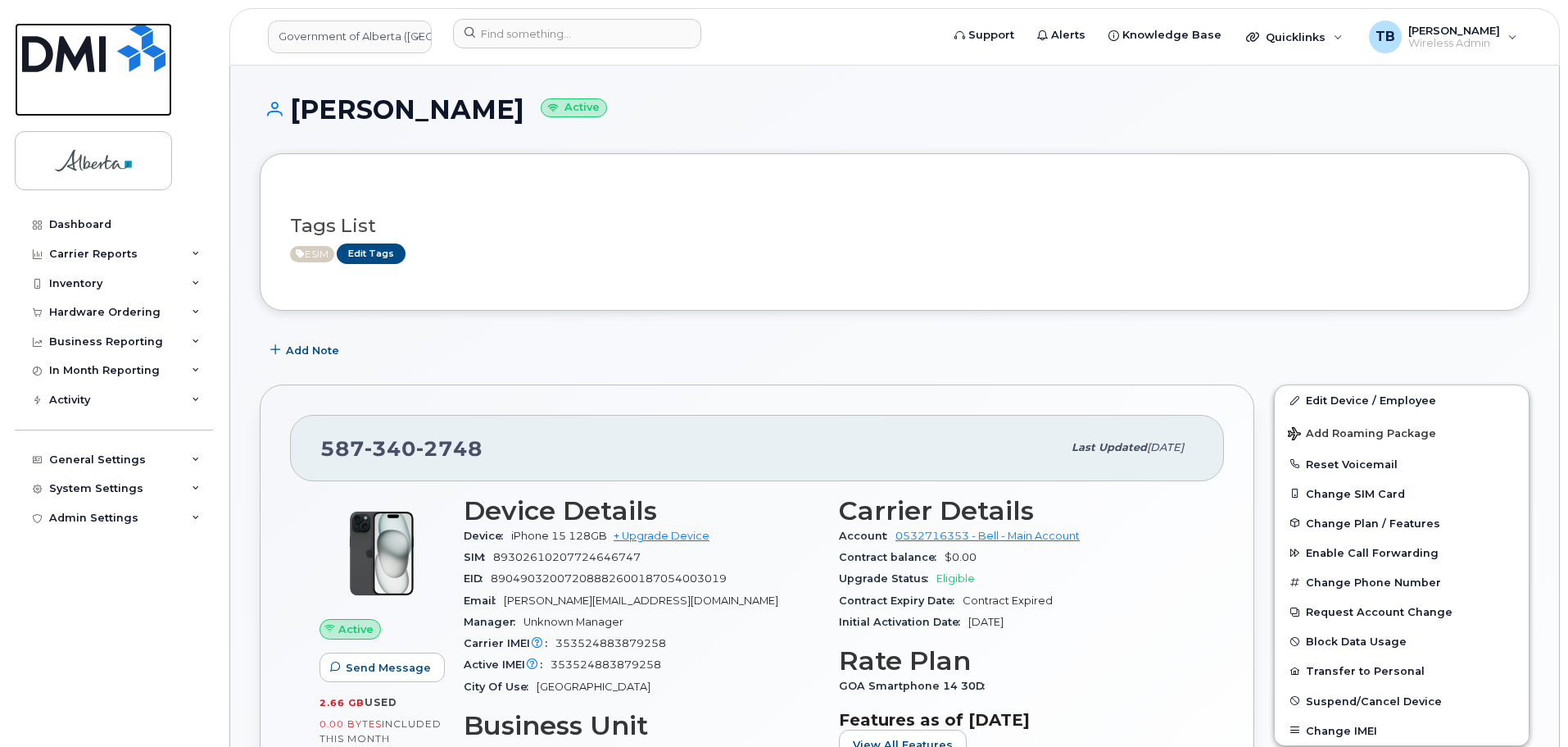
drag, startPoint x: 104, startPoint y: 57, endPoint x: 102, endPoint y: 8, distance: 49.0
click at [104, 57] on img at bounding box center [94, 47] width 143 height 49
